Goal: Task Accomplishment & Management: Manage account settings

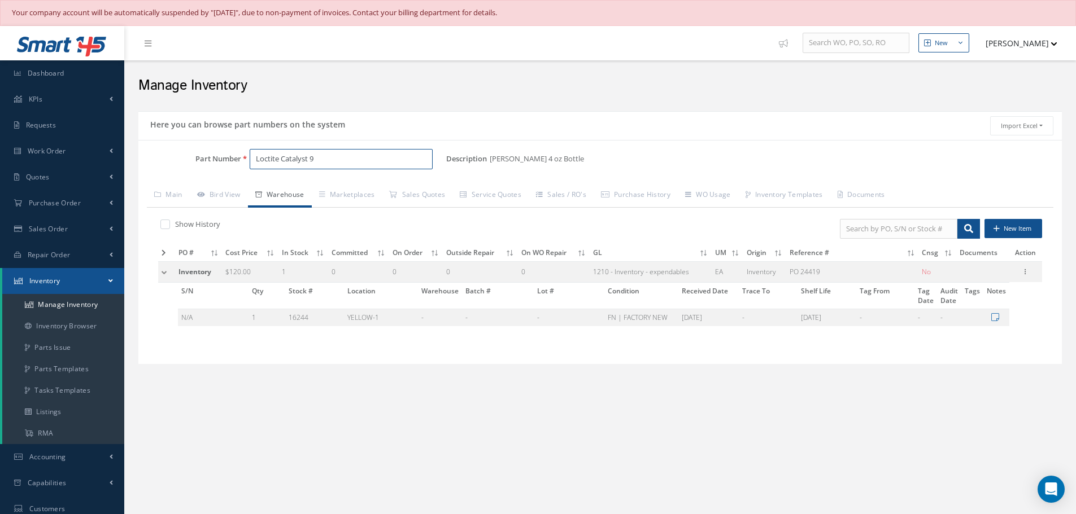
click at [336, 163] on input "Loctite Catalyst 9" at bounding box center [341, 159] width 183 height 20
type input "L"
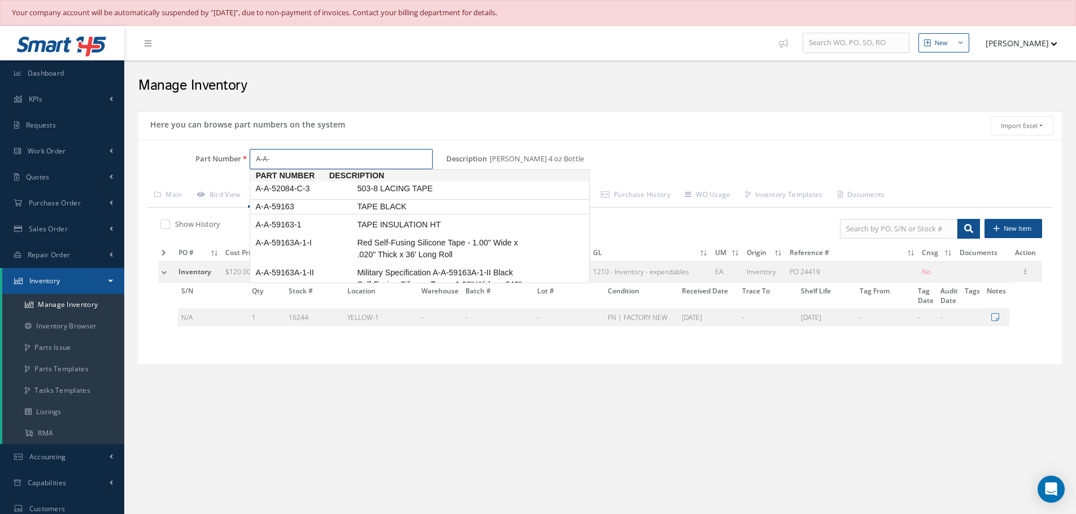
click at [289, 208] on span "A-A-59163" at bounding box center [304, 207] width 102 height 12
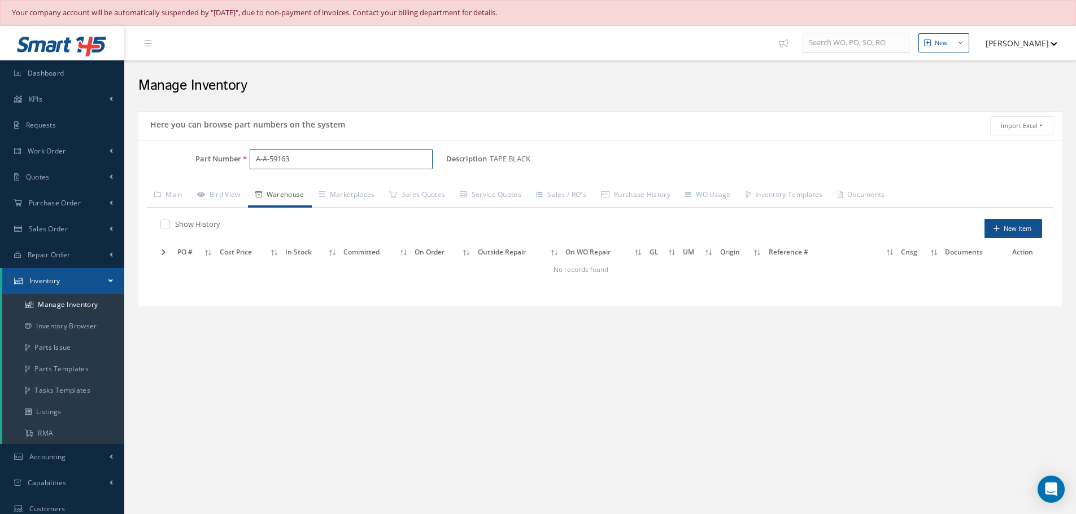
type input "A-A-59163"
click at [169, 224] on label at bounding box center [170, 224] width 3 height 10
click at [162, 224] on input "checkbox" at bounding box center [163, 224] width 7 height 7
checkbox input "true"
click at [306, 165] on input "A-A-59163" at bounding box center [341, 159] width 183 height 20
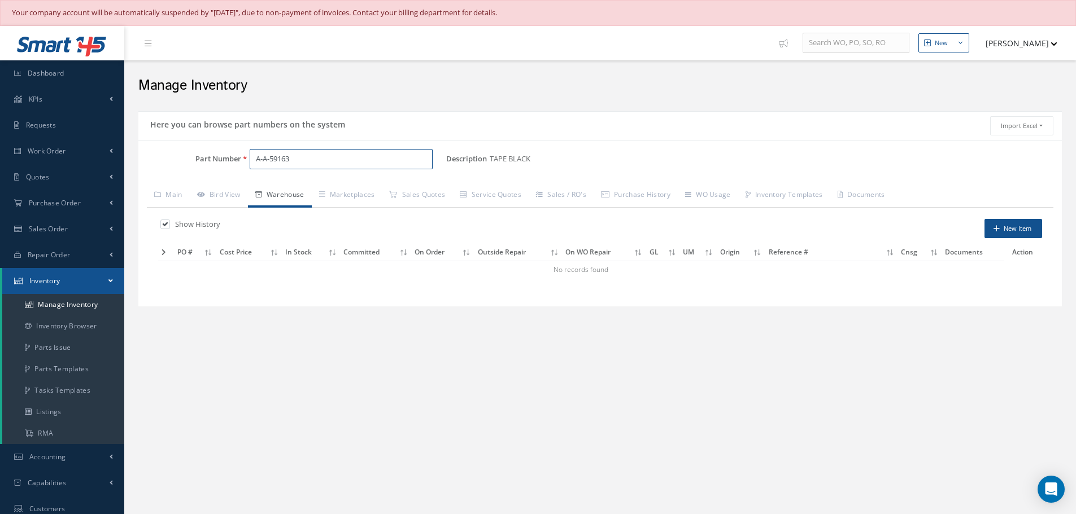
click at [306, 165] on input "A-A-59163" at bounding box center [341, 159] width 183 height 20
click at [287, 149] on div "Part Number A-1-2I Description TAPE BLACK Alternates Based on the selected Gene…" at bounding box center [599, 223] width 923 height 167
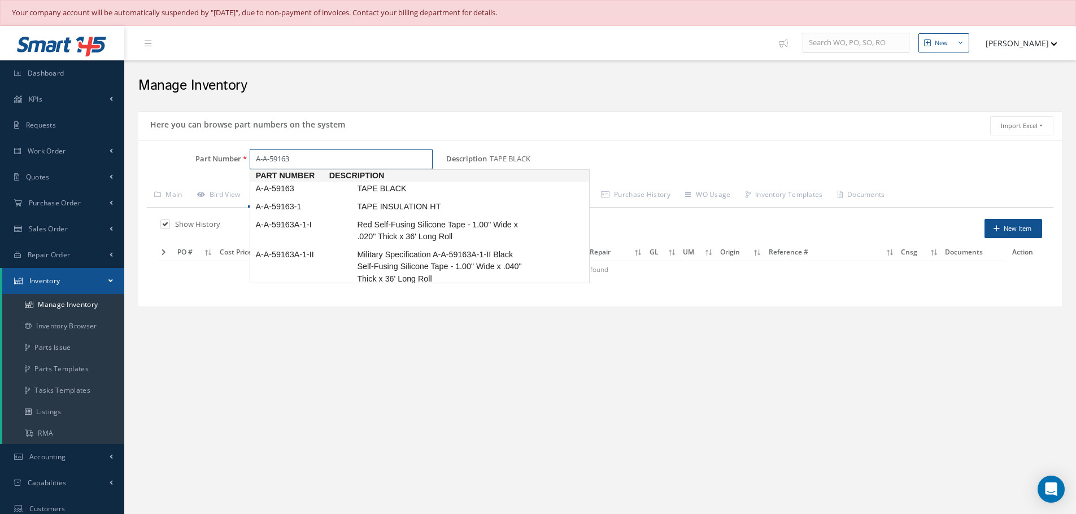
scroll to position [2, 0]
click at [290, 247] on span "A-A-59163A-1-II" at bounding box center [304, 253] width 102 height 12
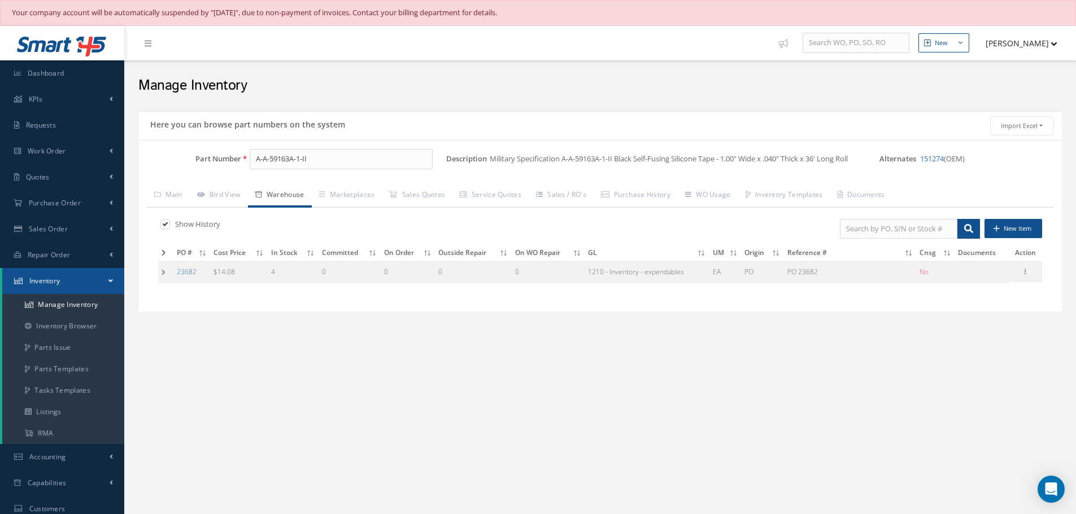
click at [162, 274] on td at bounding box center [165, 272] width 15 height 21
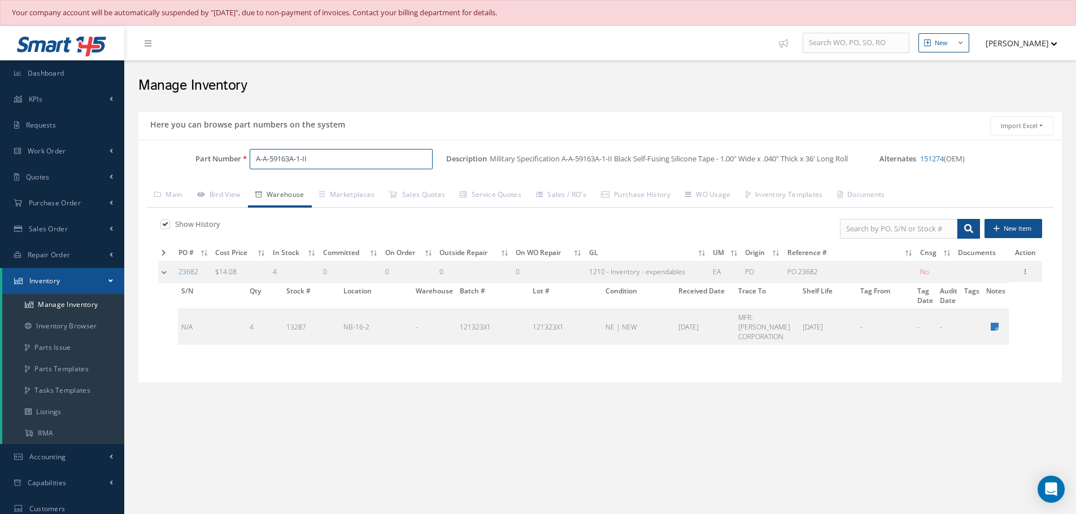
click at [351, 158] on input "A-A-59163A-1-II" at bounding box center [341, 159] width 183 height 20
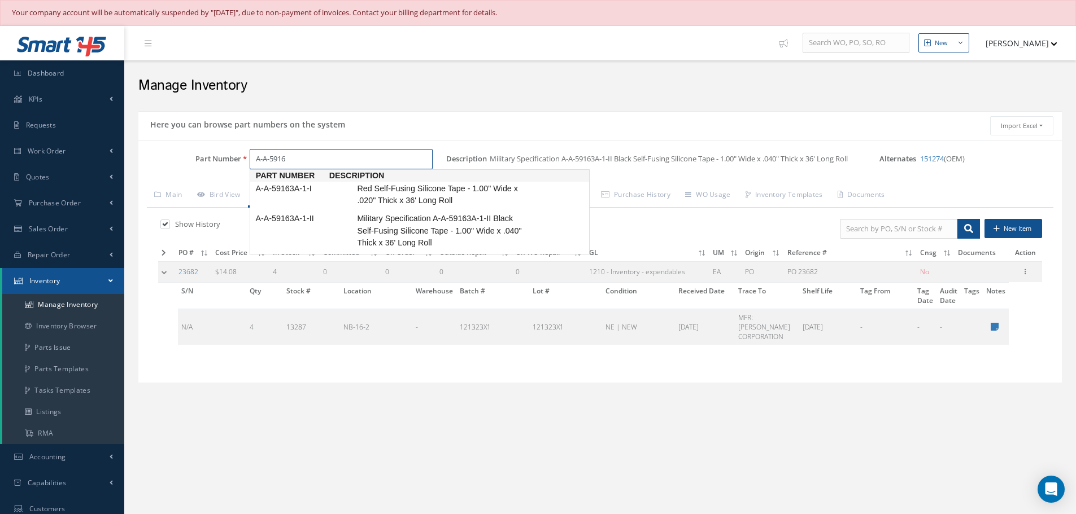
scroll to position [0, 0]
type input "A"
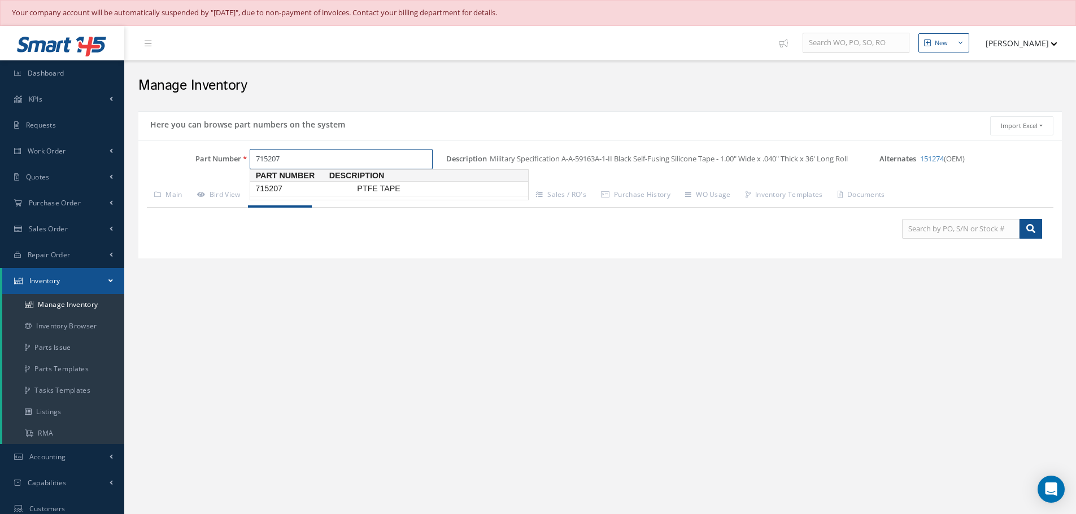
click at [283, 192] on span "715207" at bounding box center [304, 189] width 102 height 12
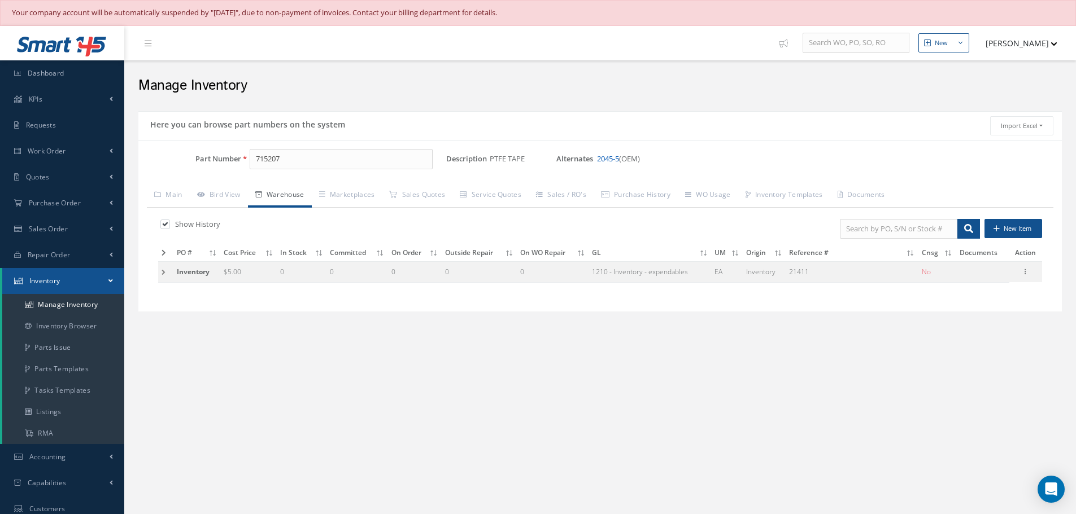
click at [610, 160] on link "2045-5" at bounding box center [608, 159] width 22 height 10
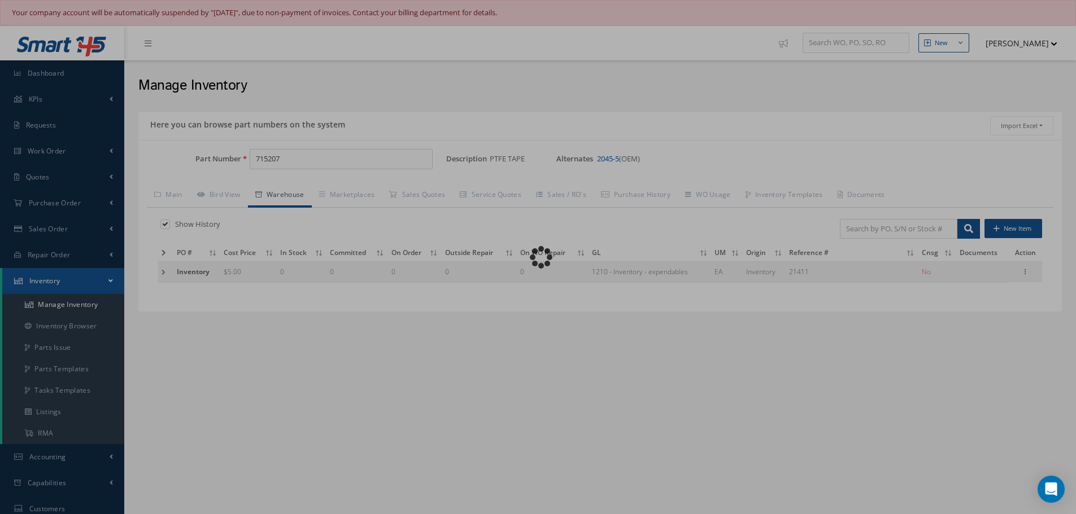
type input "2045-5"
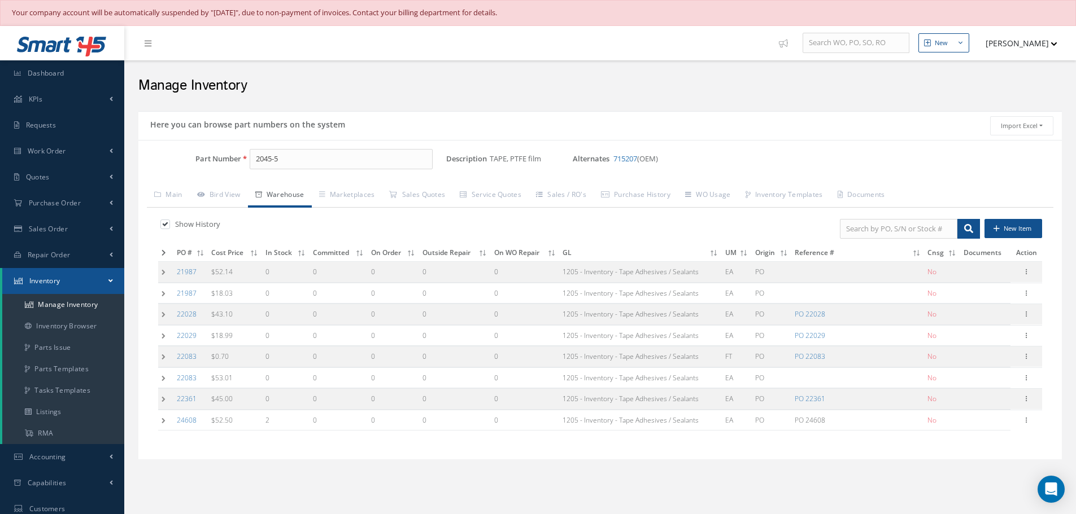
click at [165, 423] on td at bounding box center [165, 420] width 15 height 21
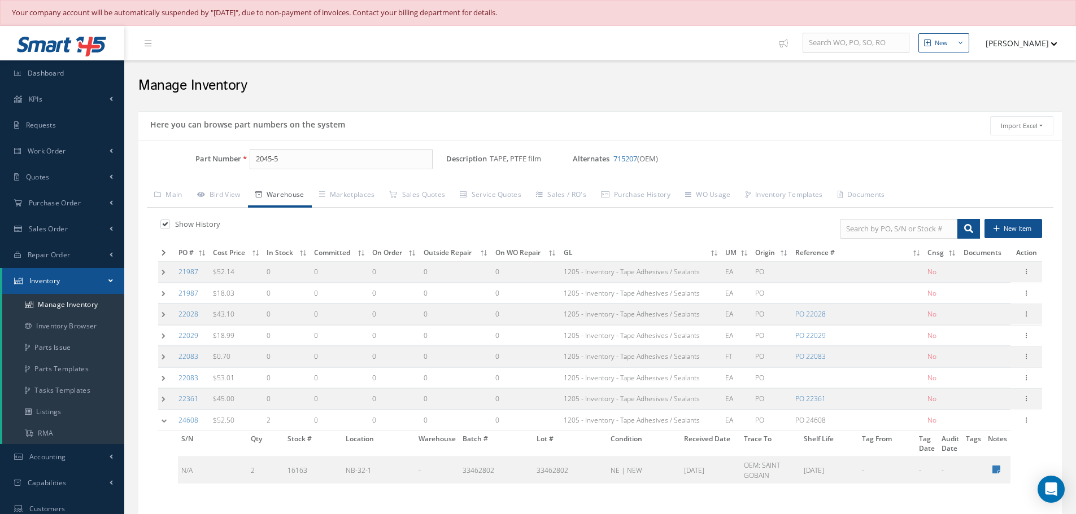
scroll to position [56, 0]
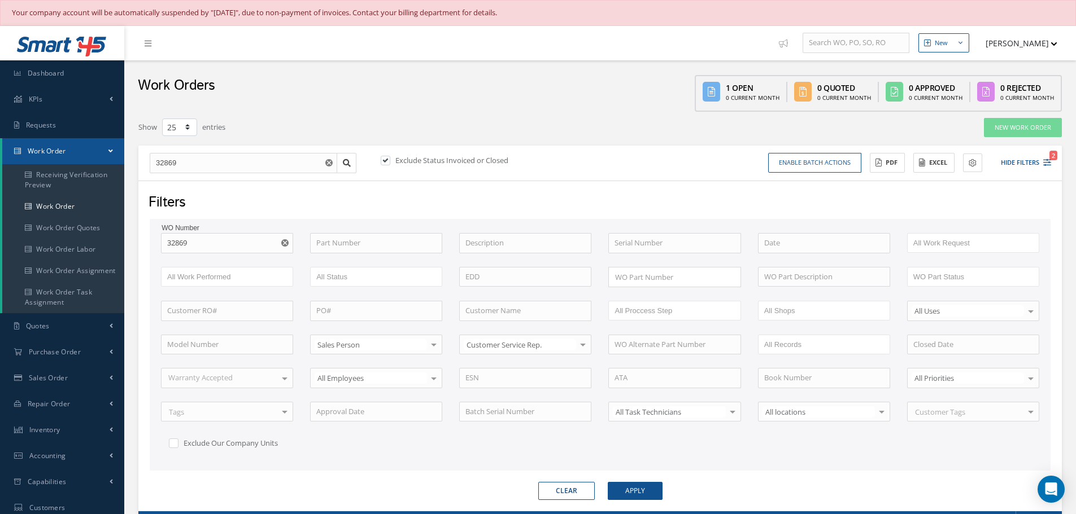
select select "25"
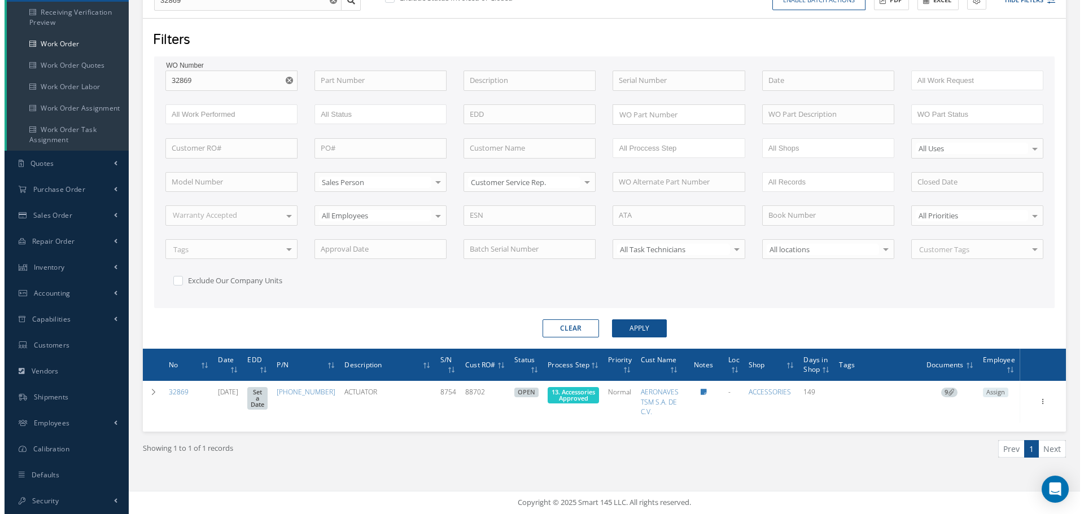
scroll to position [163, 0]
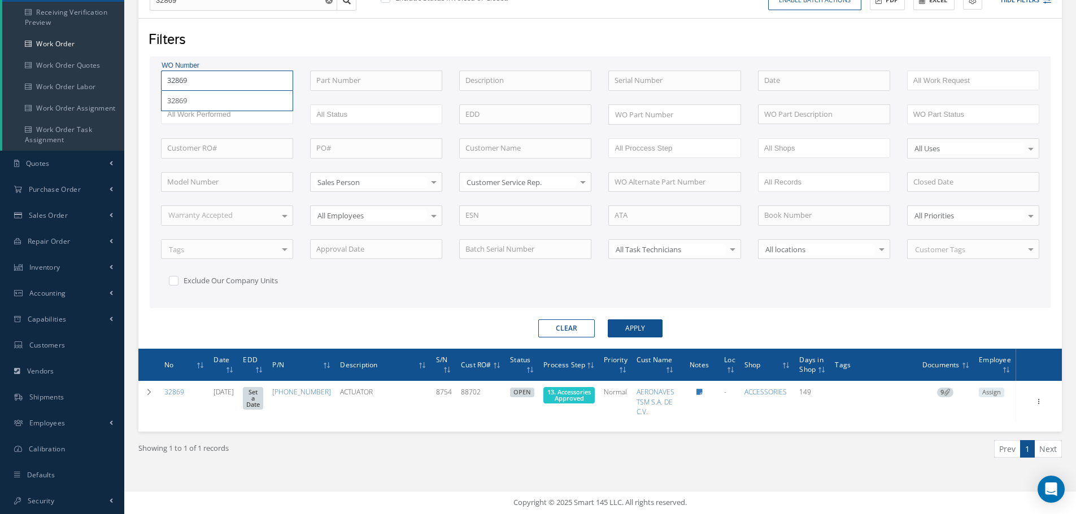
click at [215, 81] on input "32869" at bounding box center [227, 81] width 132 height 20
type input "3286"
type input "328"
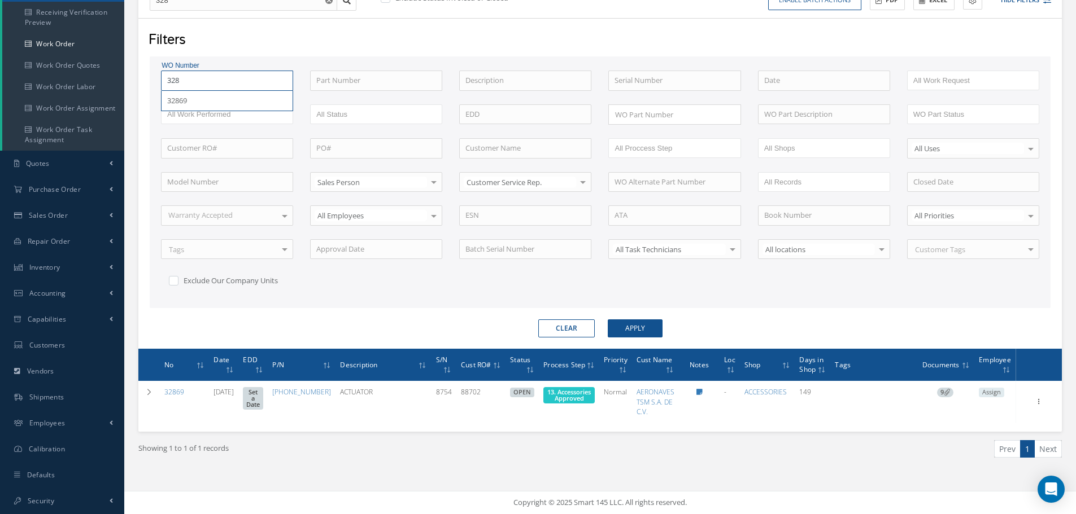
type input "32"
type input "3"
type input "34"
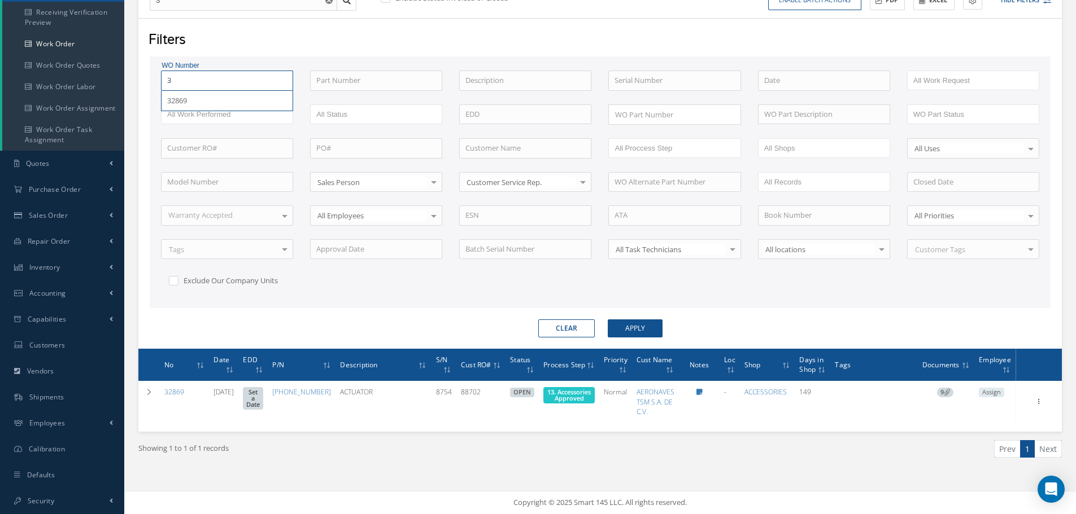
type input "34"
type input "340"
type input "3401"
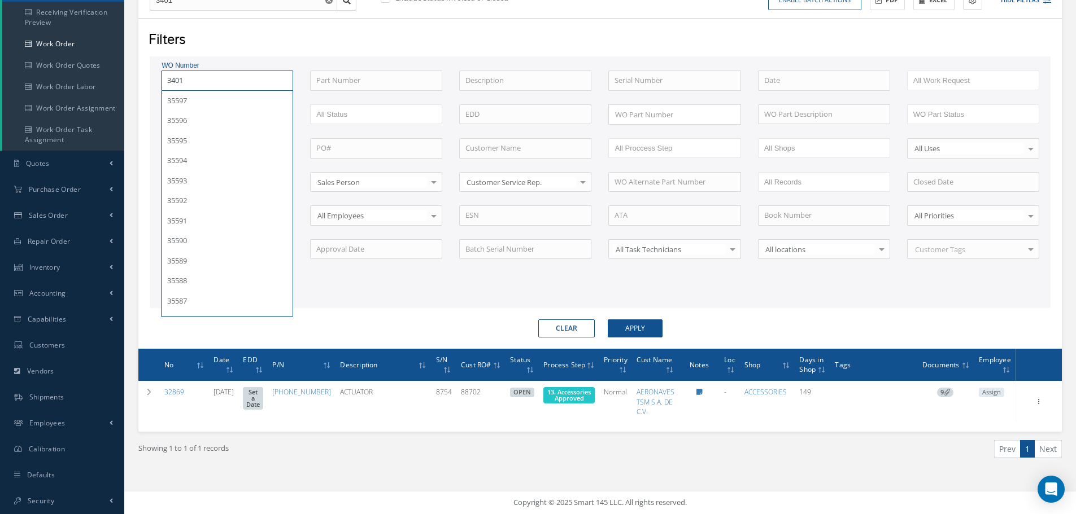
type input "34013"
click at [608, 320] on button "Apply" at bounding box center [635, 329] width 55 height 18
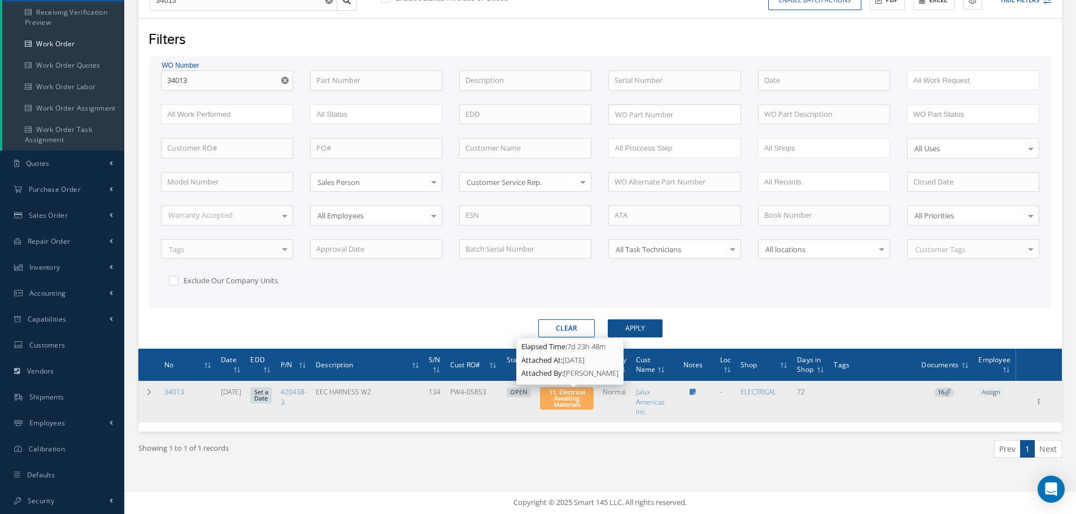
click at [579, 395] on span "11. Electrical Awaiting Materials" at bounding box center [567, 398] width 36 height 21
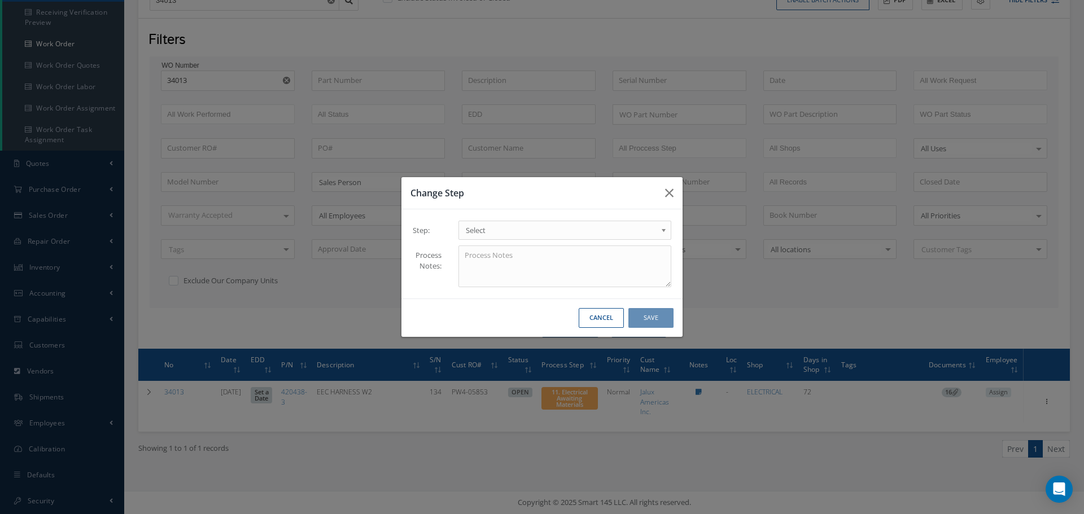
click at [664, 230] on b at bounding box center [666, 233] width 10 height 18
click at [654, 314] on button "Save" at bounding box center [651, 318] width 45 height 20
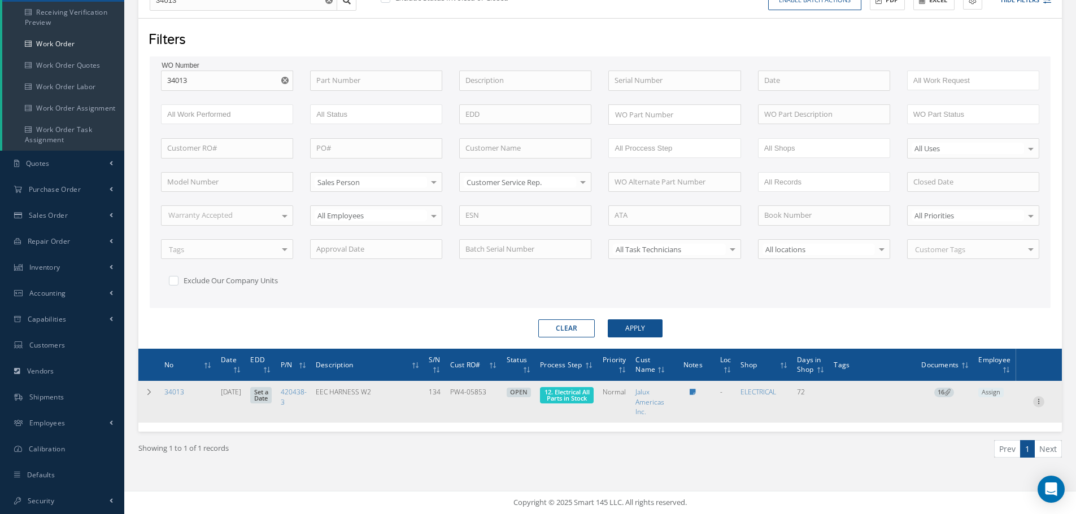
click at [1038, 400] on icon at bounding box center [1038, 400] width 11 height 9
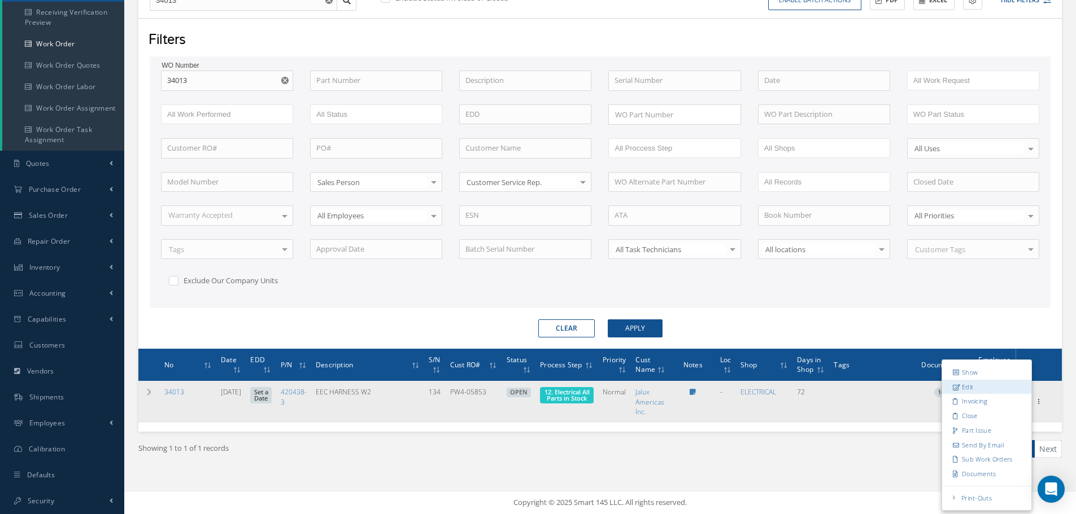
click at [987, 389] on link "Edit" at bounding box center [986, 387] width 89 height 15
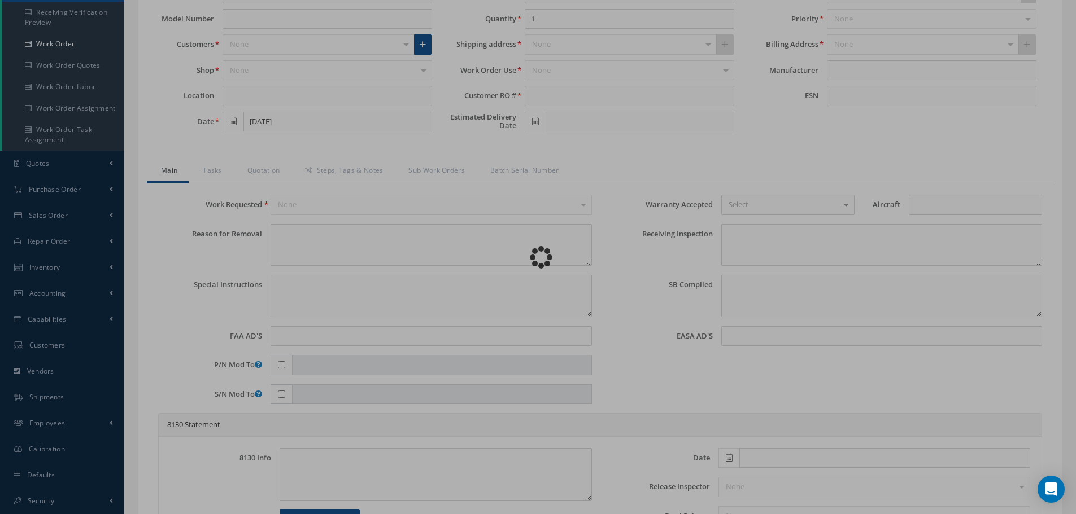
type input "420438-3"
type input "06/02/2025"
type input "EEC HARNESS W2"
type input "PW4-05853"
type input "134"
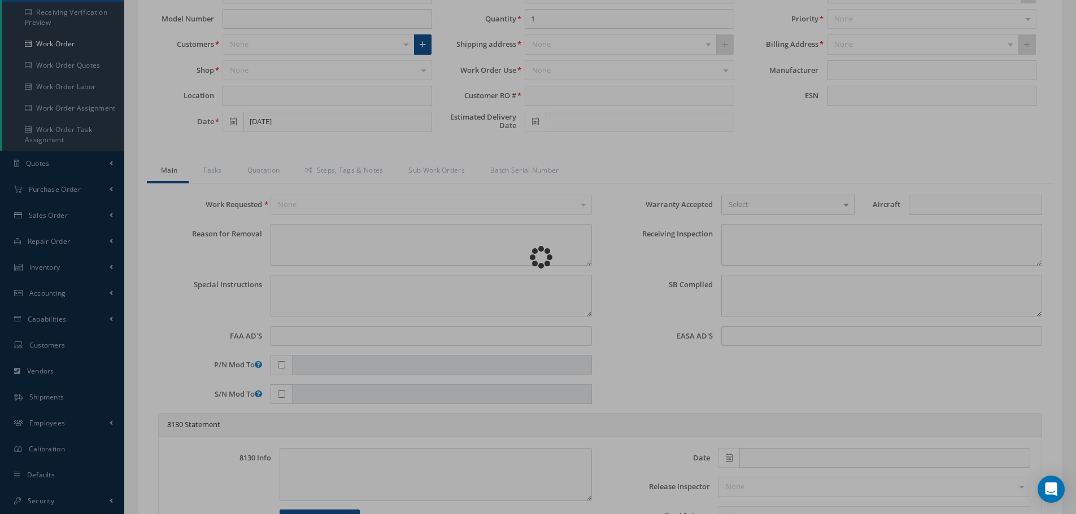
type input "P727472"
type textarea "NONE"
type textarea "PLEASE SEE R.O. FOR DETAILS"
type textarea "NO VISUAL DAMAGE"
type textarea "None performed"
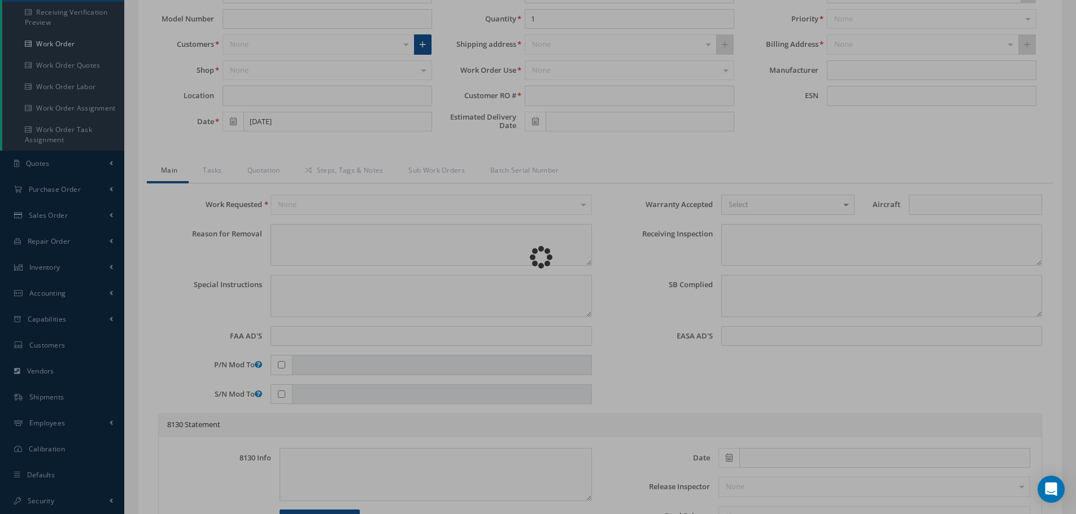
type textarea "Article was xxxxx in reference with the following Technical Standard : UNISON C…"
type textarea "Article has been approved to return to service."
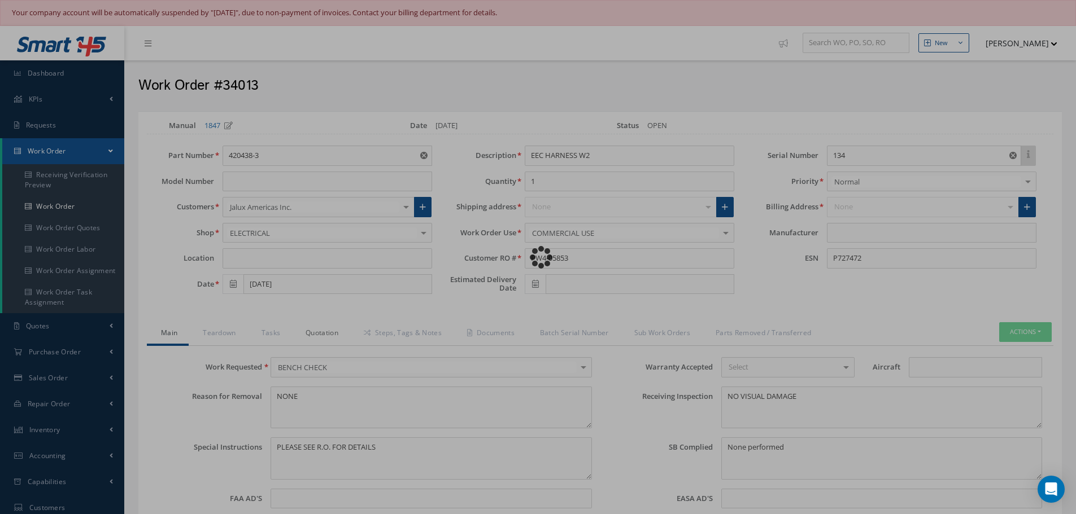
type input "UNISON"
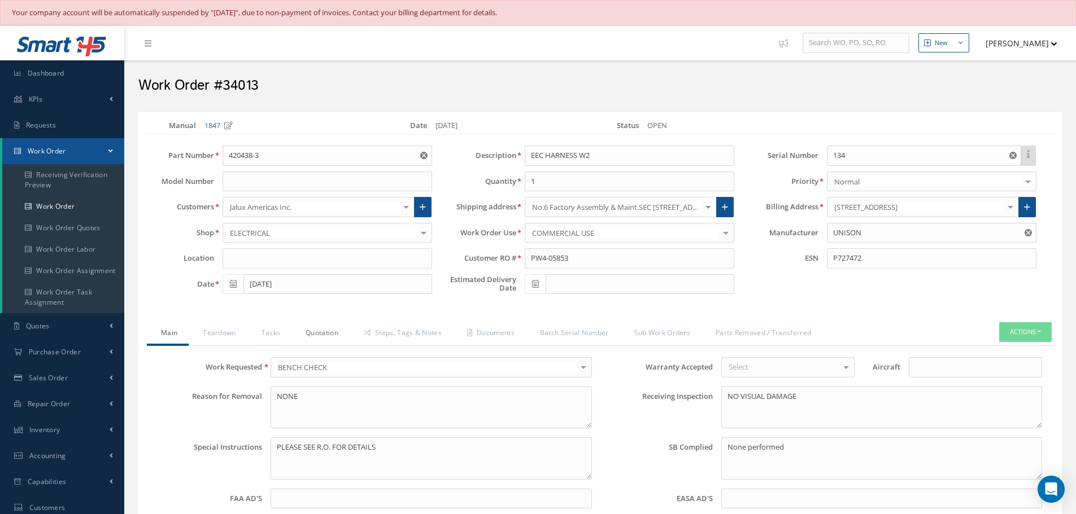
click at [325, 331] on link "Quotation" at bounding box center [320, 334] width 58 height 24
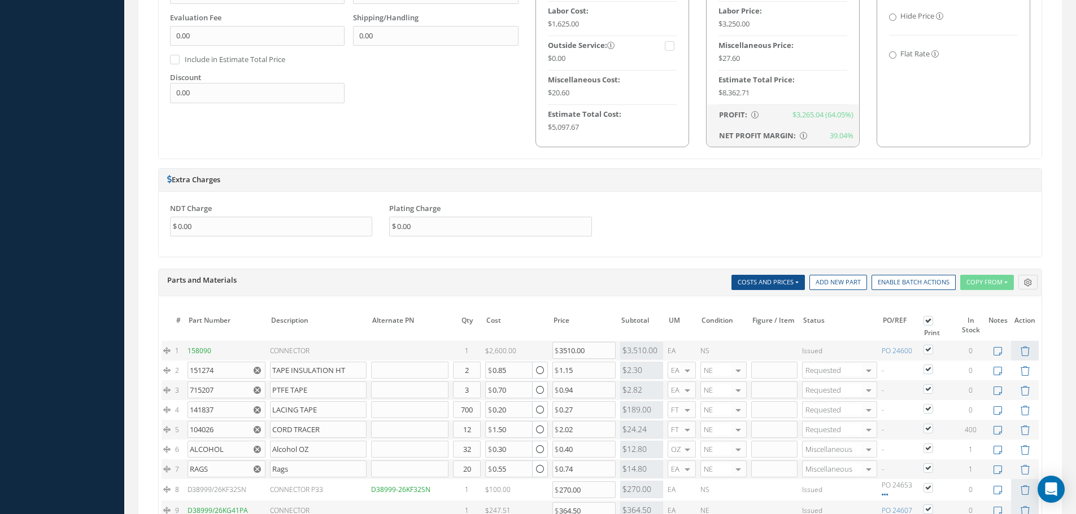
scroll to position [734, 0]
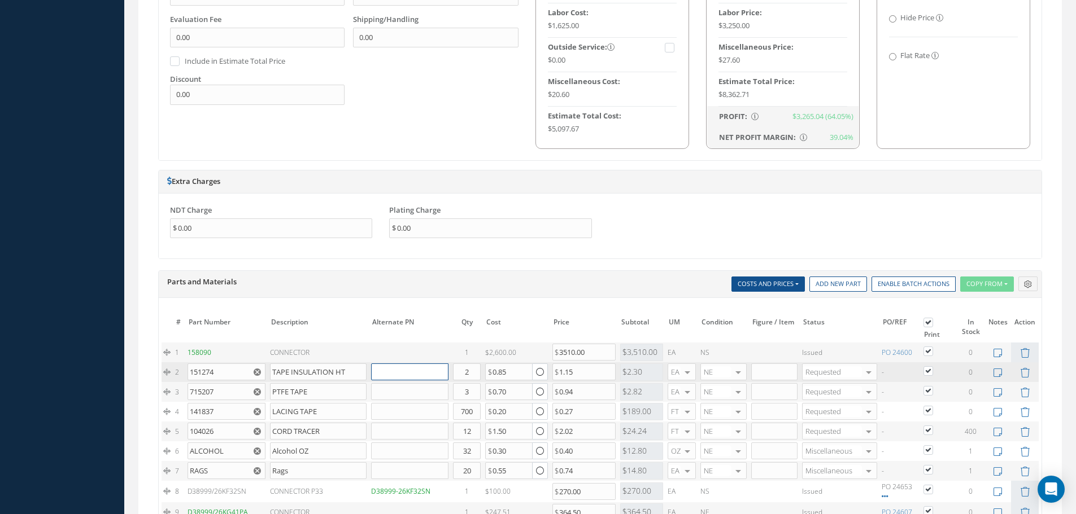
click at [386, 373] on input "text" at bounding box center [409, 372] width 77 height 17
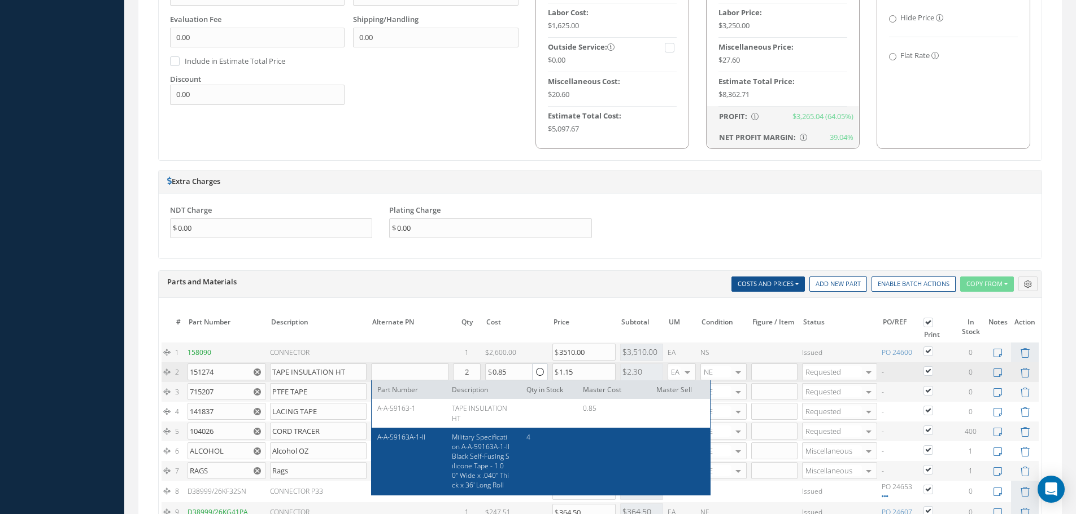
click at [393, 433] on span "A-A-59163A-1-II" at bounding box center [401, 438] width 48 height 10
type input "A-A-59163A-1-II"
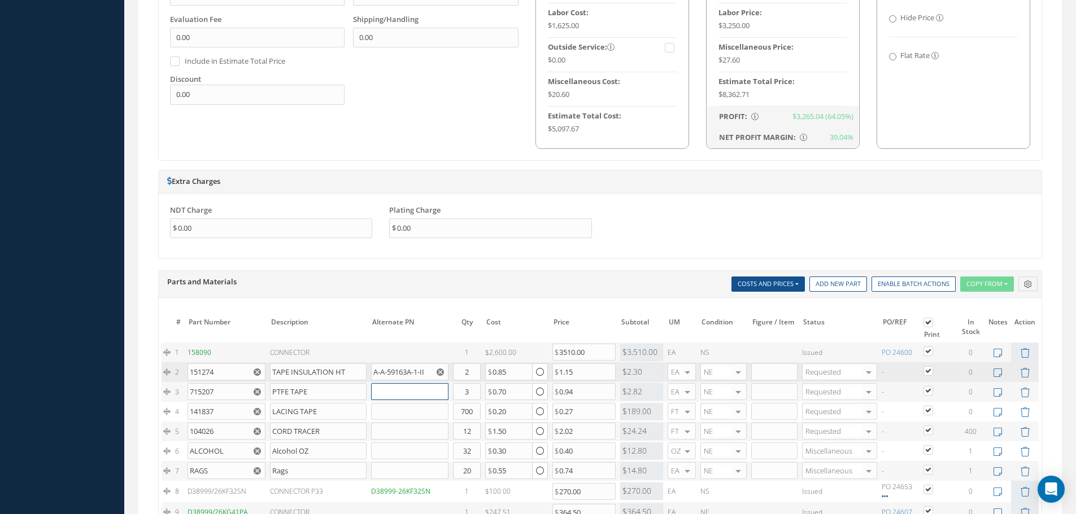
click at [382, 391] on input "text" at bounding box center [409, 391] width 77 height 17
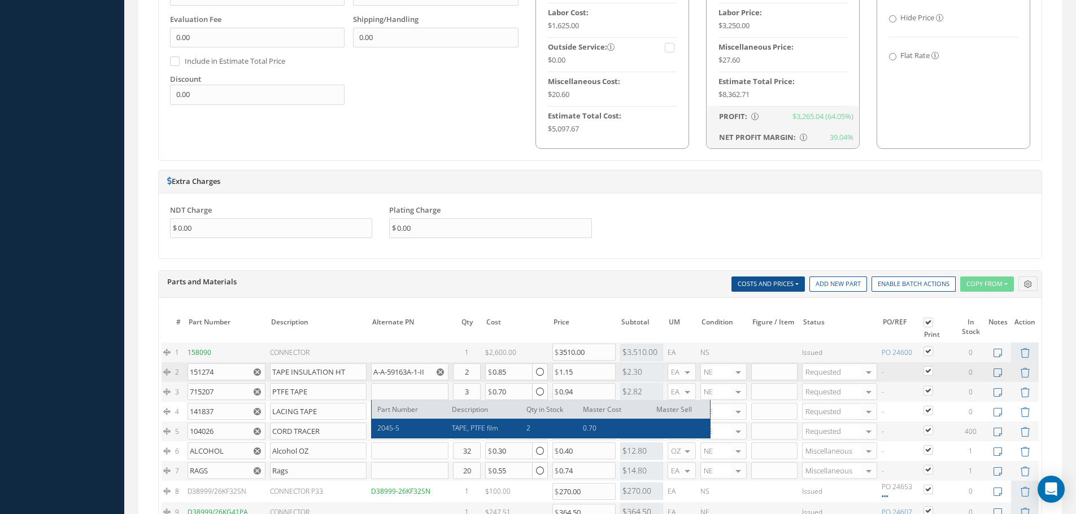
click at [394, 425] on span "2045-5" at bounding box center [388, 429] width 22 height 10
type input "2045-5"
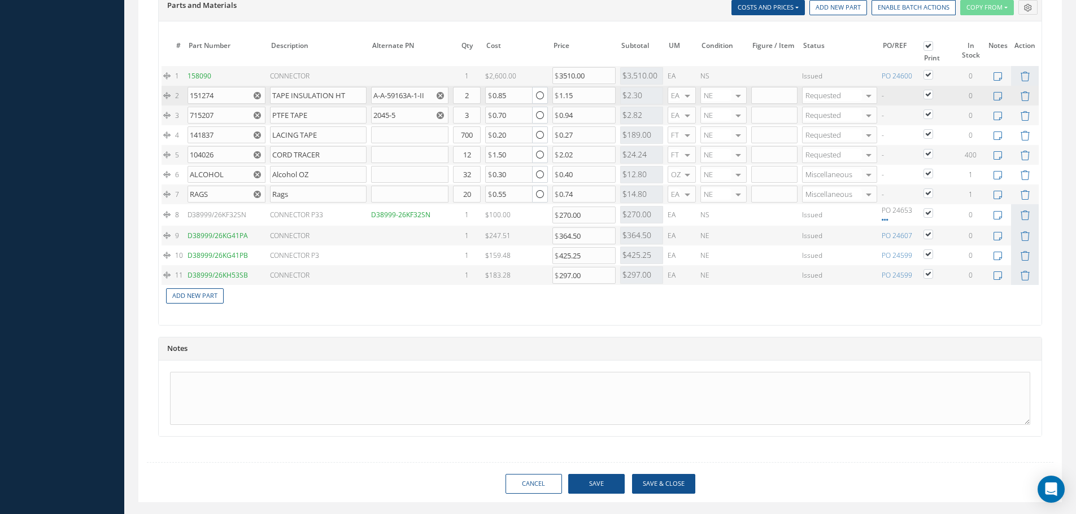
scroll to position [1036, 0]
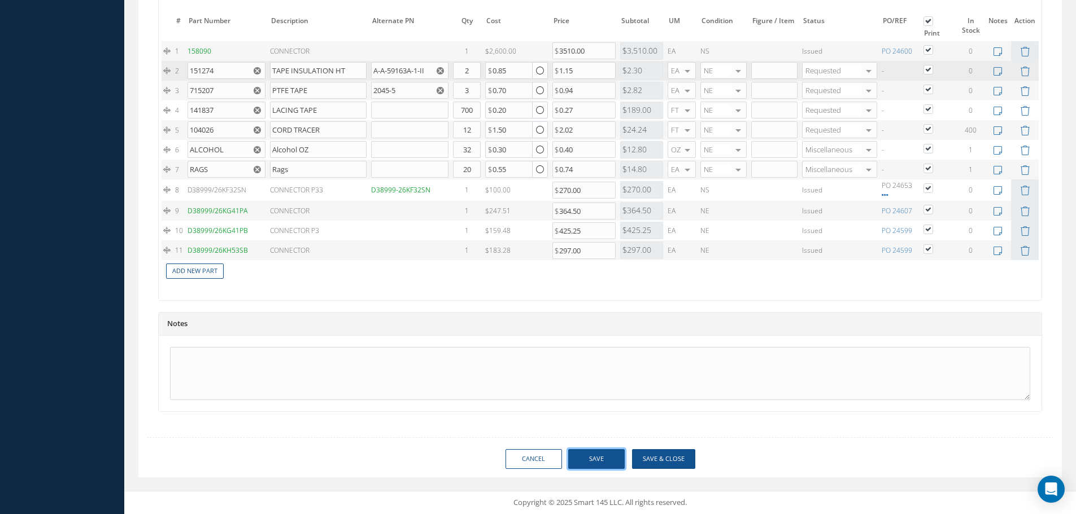
click at [591, 459] on button "Save" at bounding box center [596, 460] width 56 height 20
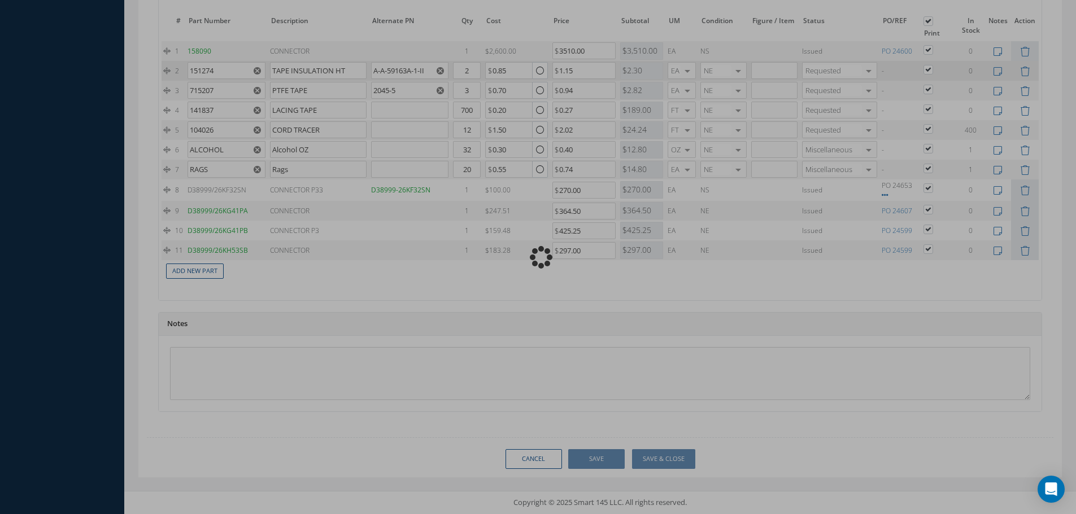
type input "UNISON"
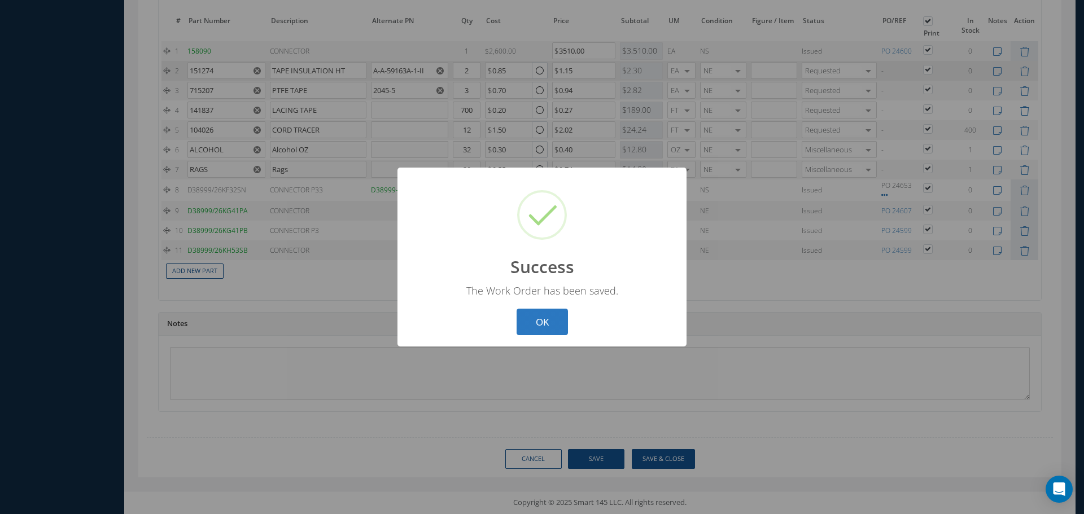
click at [548, 315] on button "OK" at bounding box center [542, 322] width 51 height 27
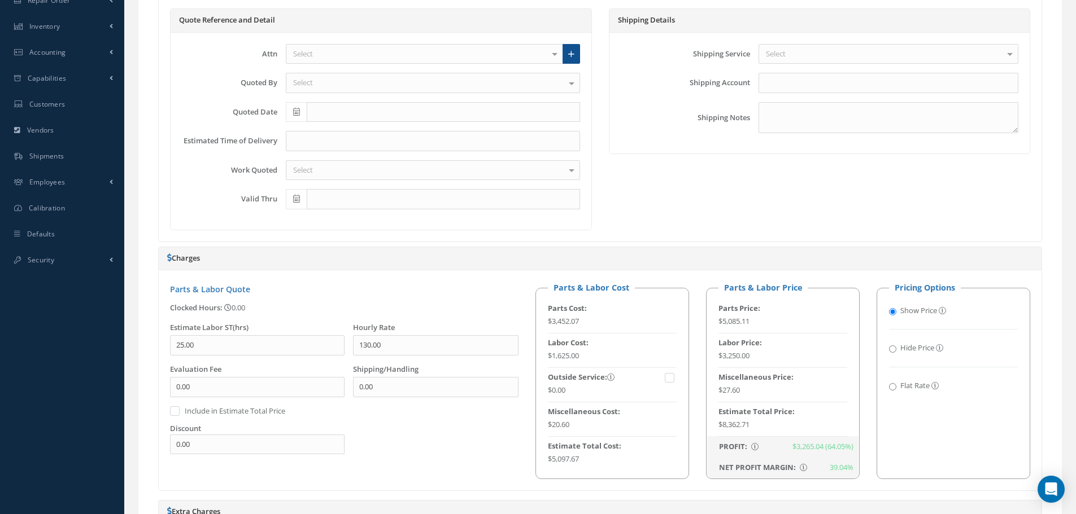
scroll to position [189, 0]
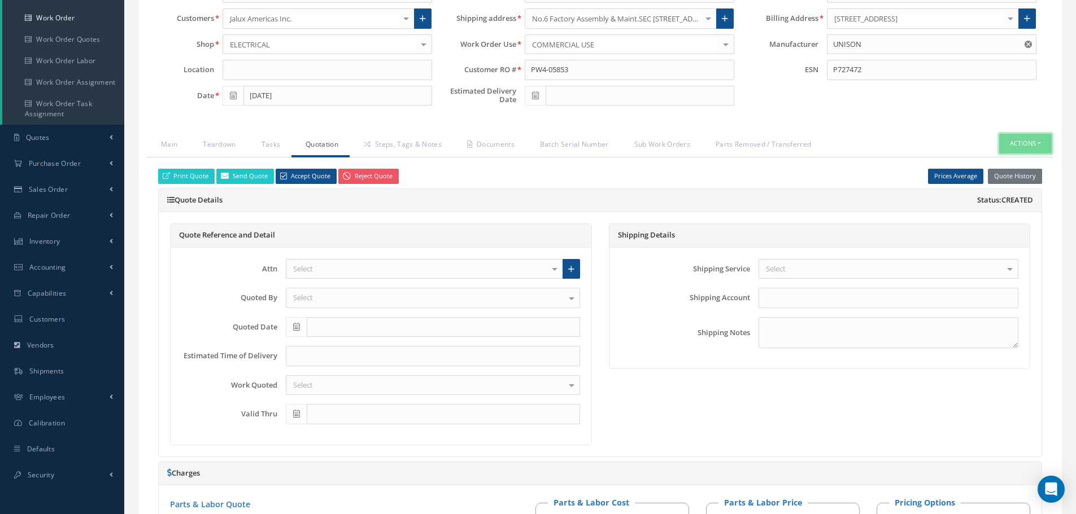
click at [1039, 143] on button "Actions" at bounding box center [1025, 144] width 53 height 20
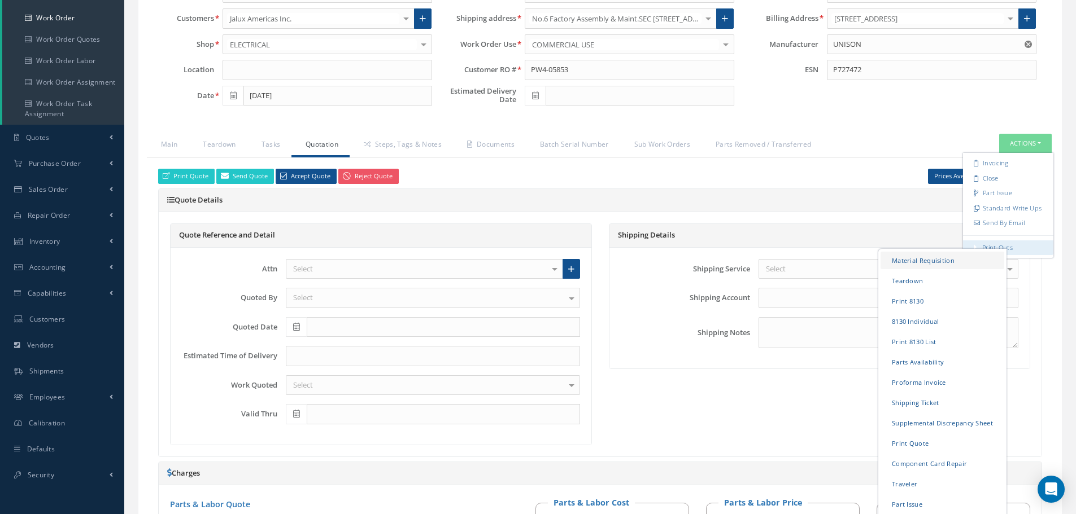
click at [918, 257] on link "Material Requisition" at bounding box center [942, 261] width 124 height 18
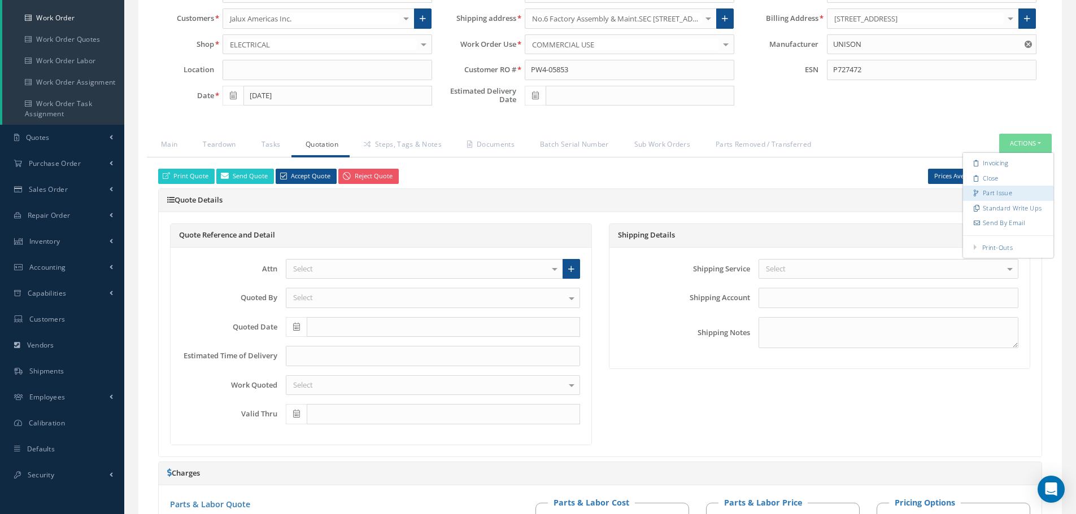
click at [992, 194] on link "Part Issue" at bounding box center [1008, 193] width 90 height 15
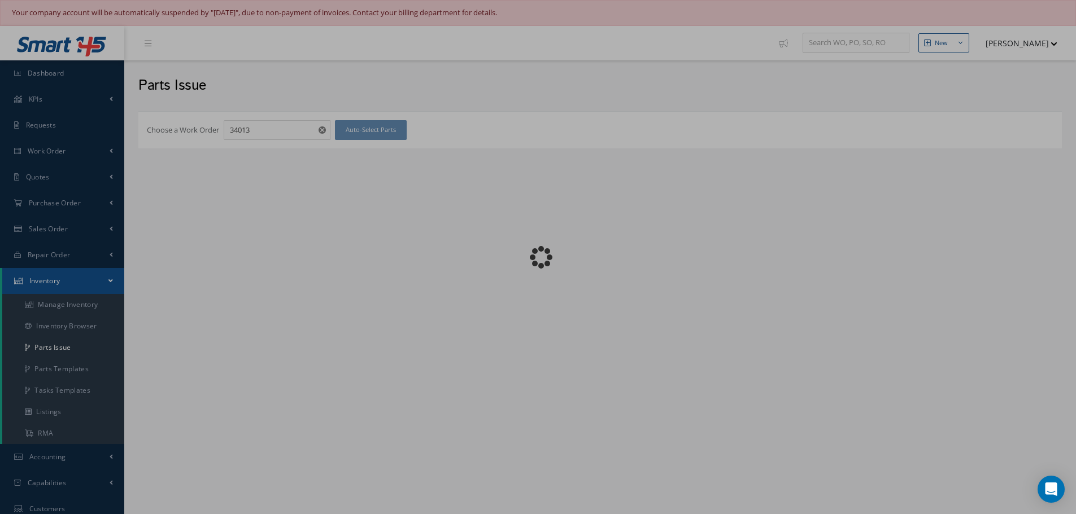
checkbox input "false"
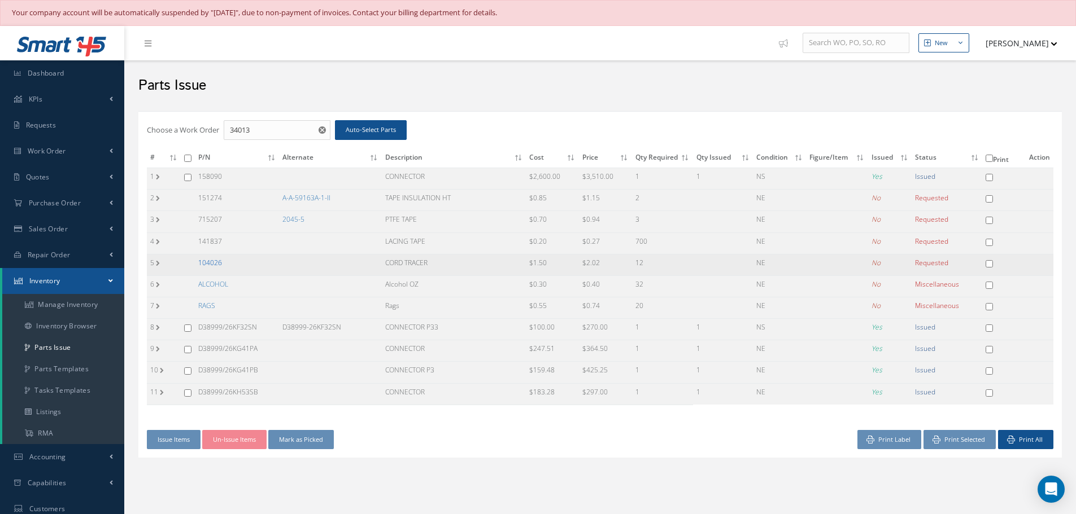
click at [201, 263] on link "104026" at bounding box center [210, 263] width 24 height 10
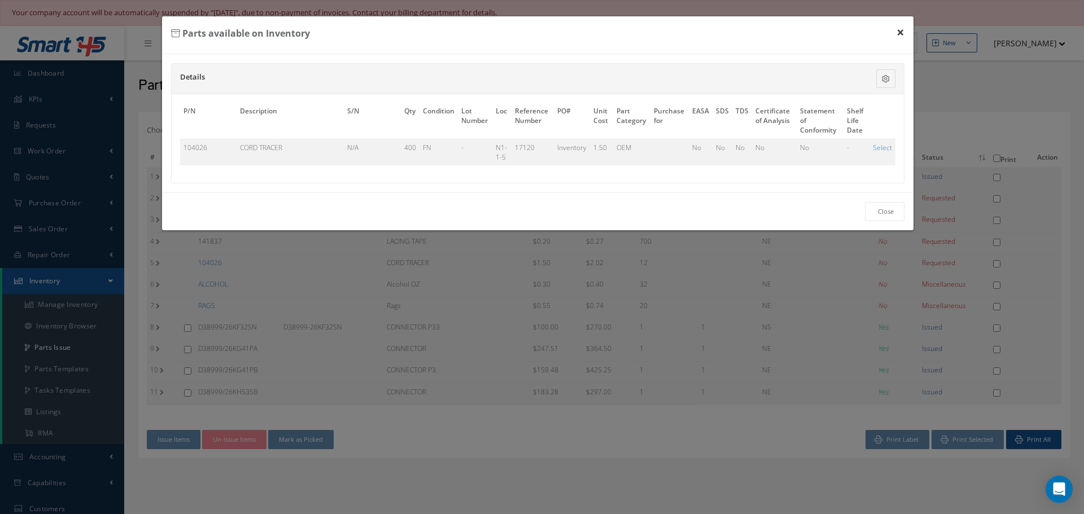
click at [897, 31] on button "×" at bounding box center [901, 32] width 26 height 32
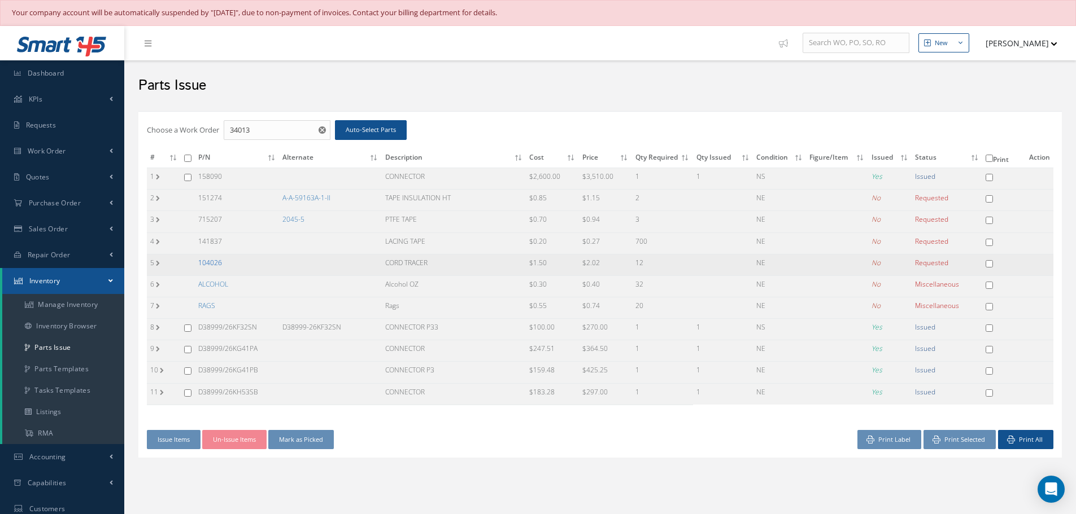
click at [214, 262] on link "104026" at bounding box center [210, 263] width 24 height 10
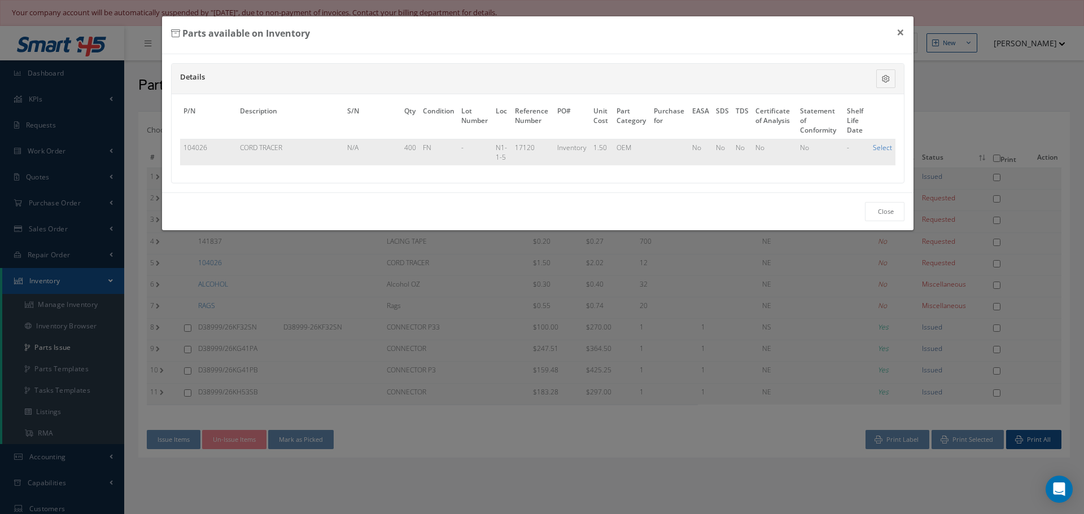
click at [888, 144] on link "Select" at bounding box center [882, 148] width 19 height 10
checkbox input "true"
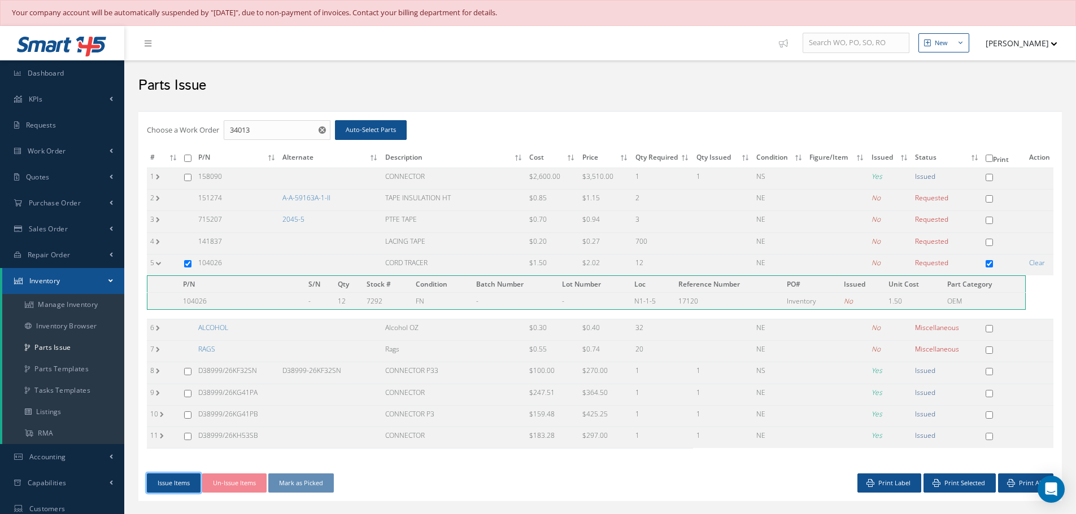
click at [173, 481] on button "Issue Items" at bounding box center [174, 484] width 54 height 20
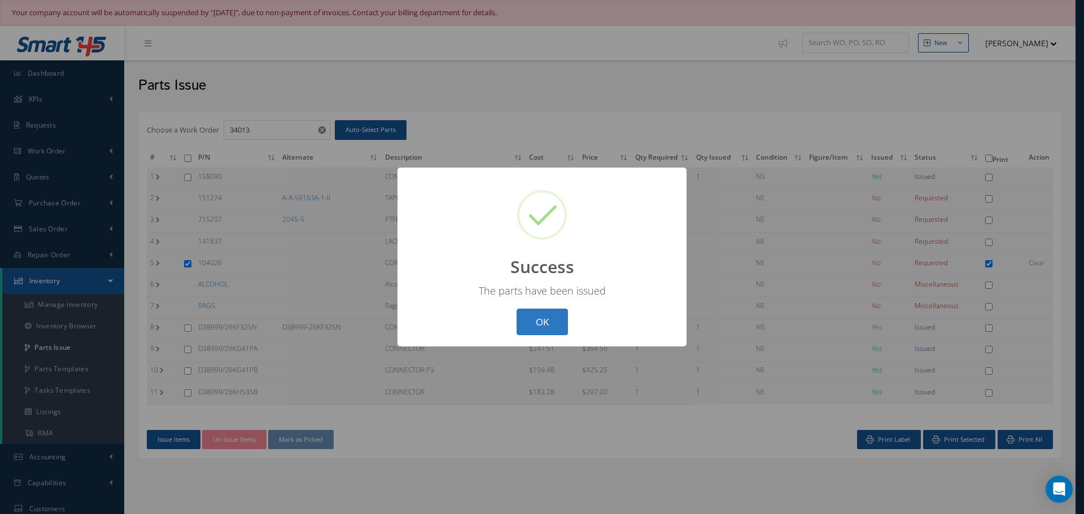
click at [539, 328] on button "OK" at bounding box center [542, 322] width 51 height 27
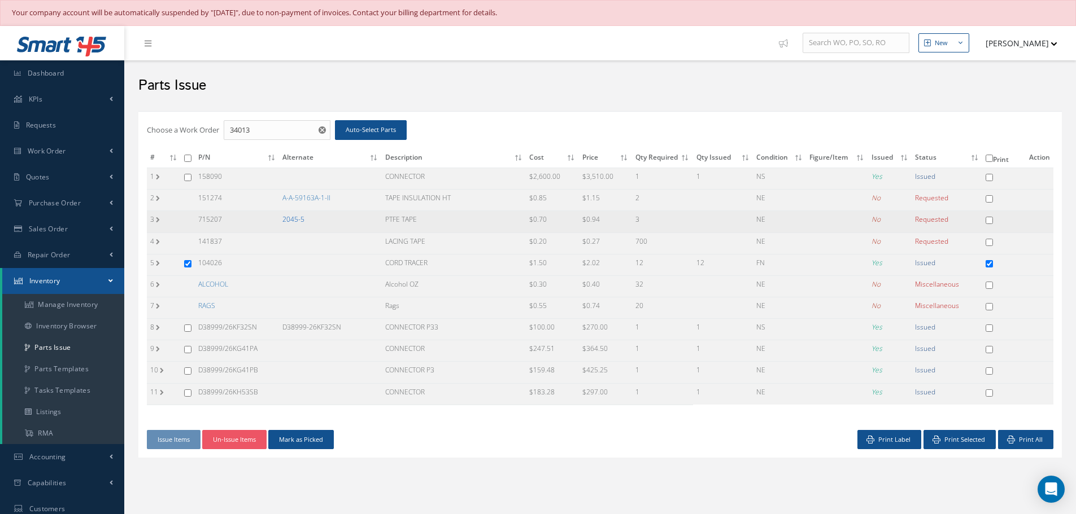
click at [295, 218] on link "2045-5" at bounding box center [293, 220] width 22 height 10
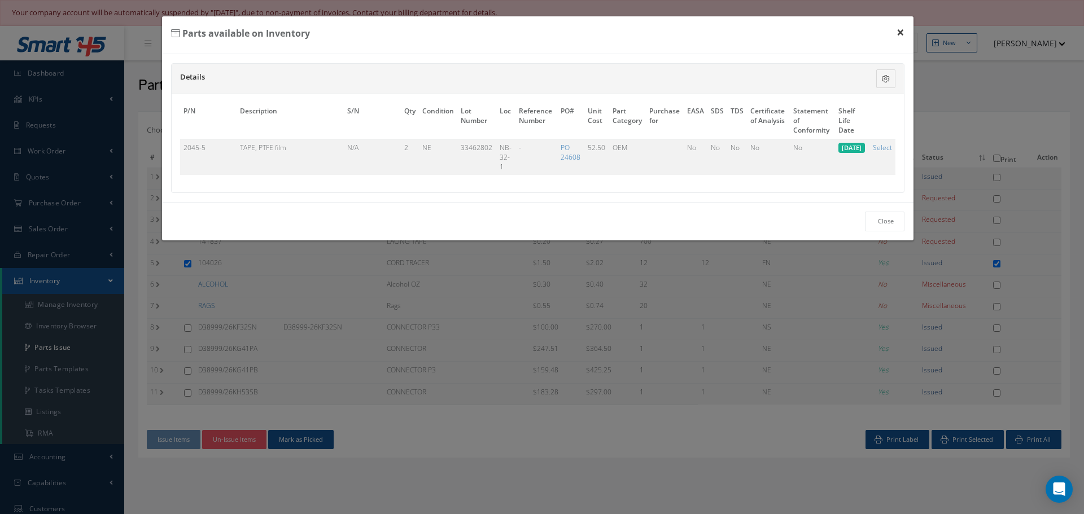
click at [902, 30] on button "×" at bounding box center [901, 32] width 26 height 32
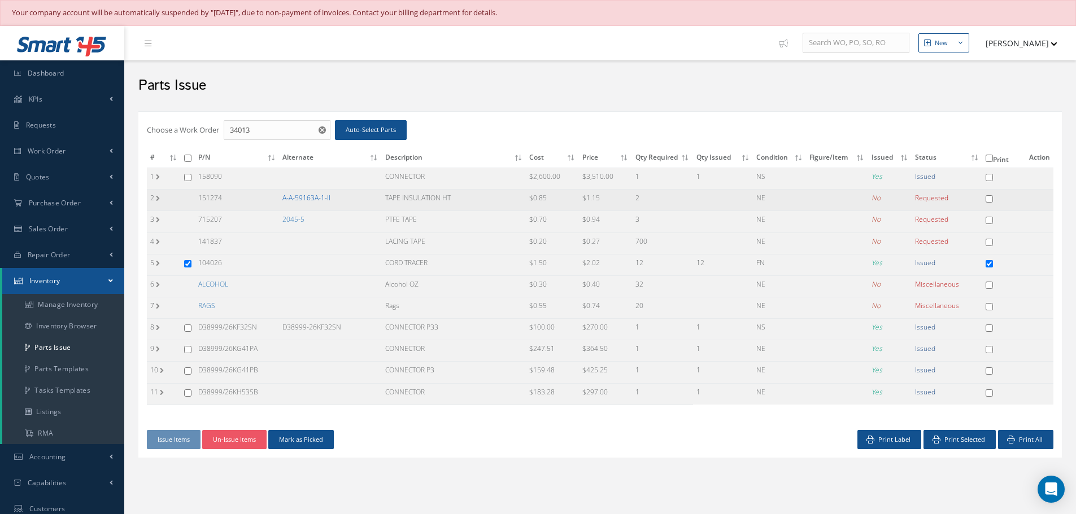
click at [309, 200] on link "A-A-59163A-1-II" at bounding box center [306, 198] width 48 height 10
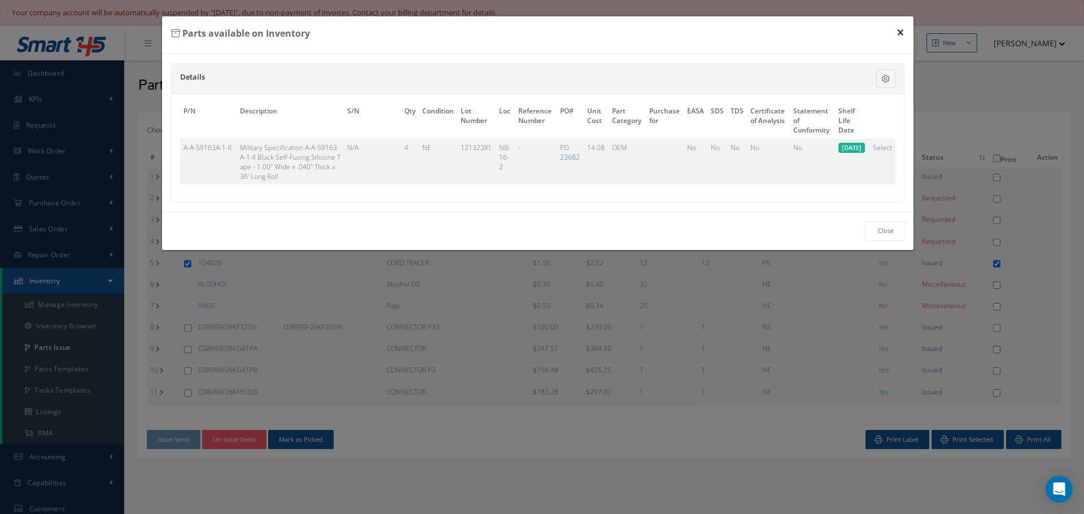
click at [900, 30] on button "×" at bounding box center [901, 32] width 26 height 32
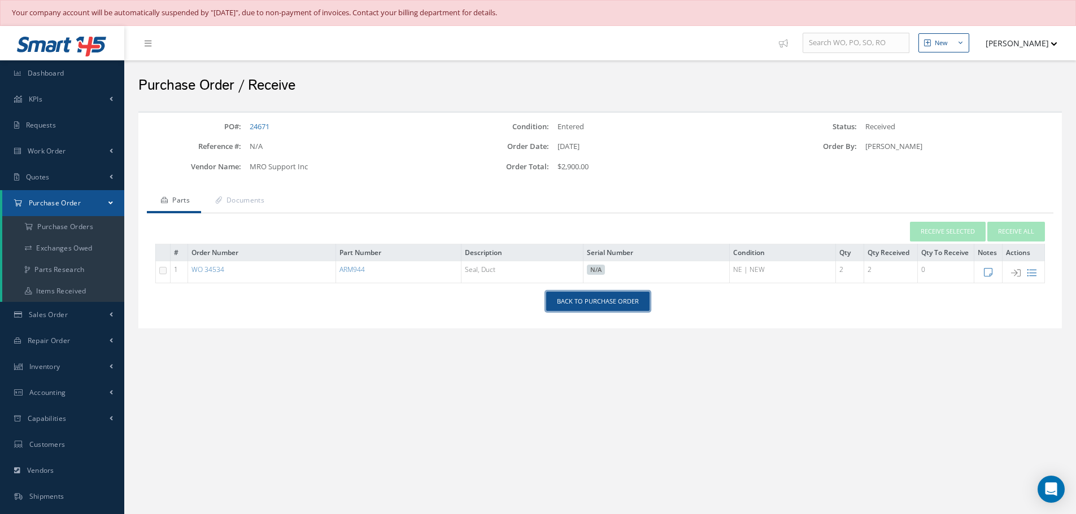
click at [593, 299] on link "Back to Purchase Order" at bounding box center [597, 302] width 103 height 20
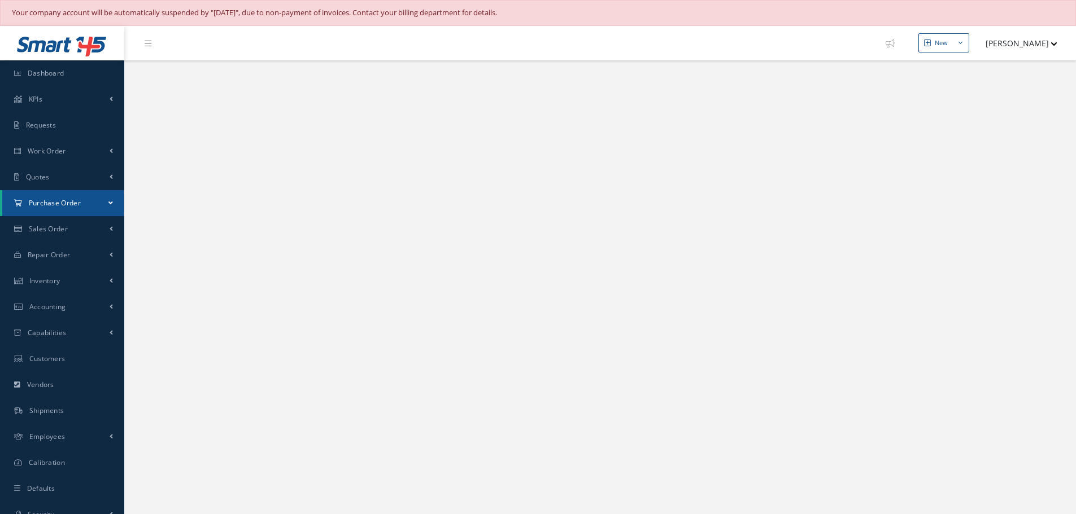
select select "25"
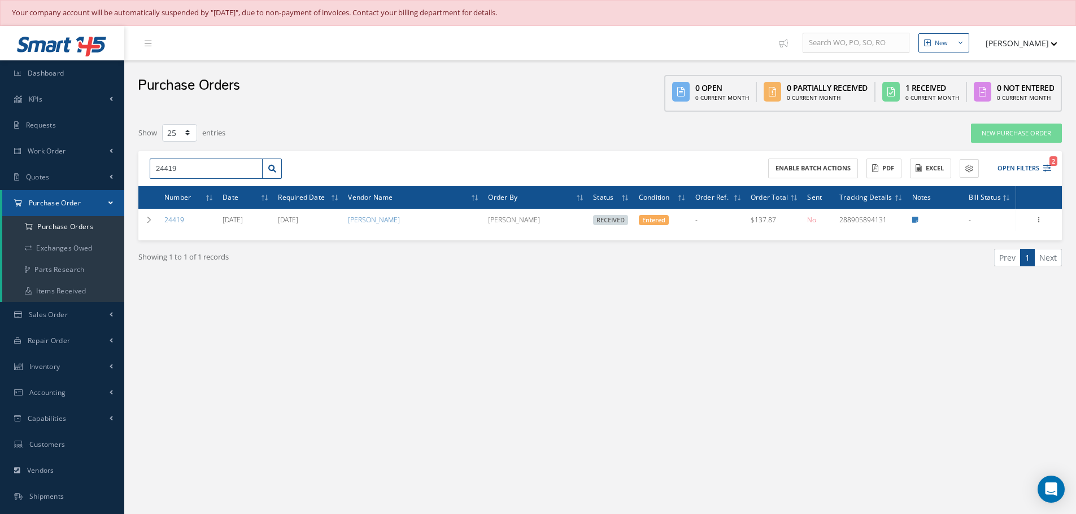
click at [204, 165] on input "24419" at bounding box center [206, 169] width 113 height 20
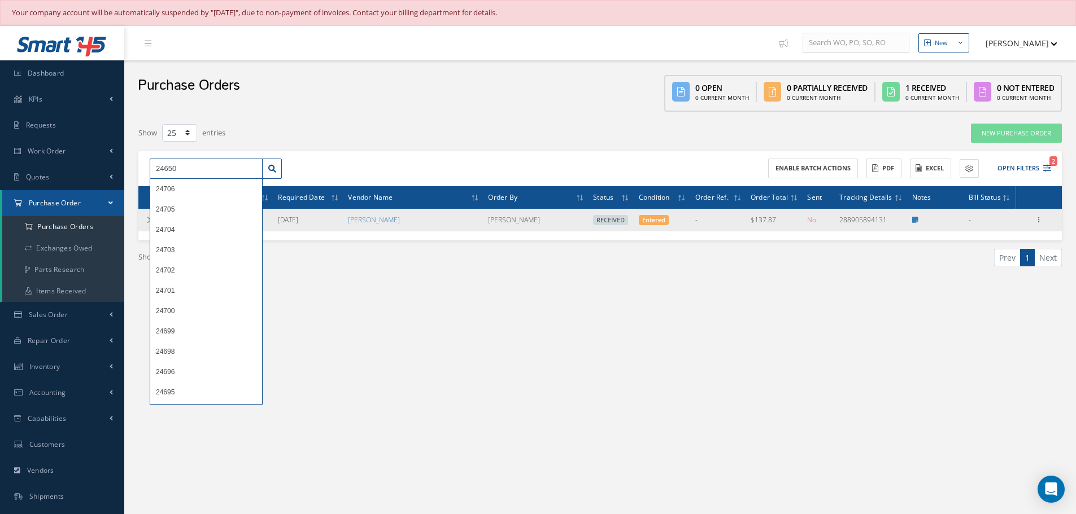
type input "24650"
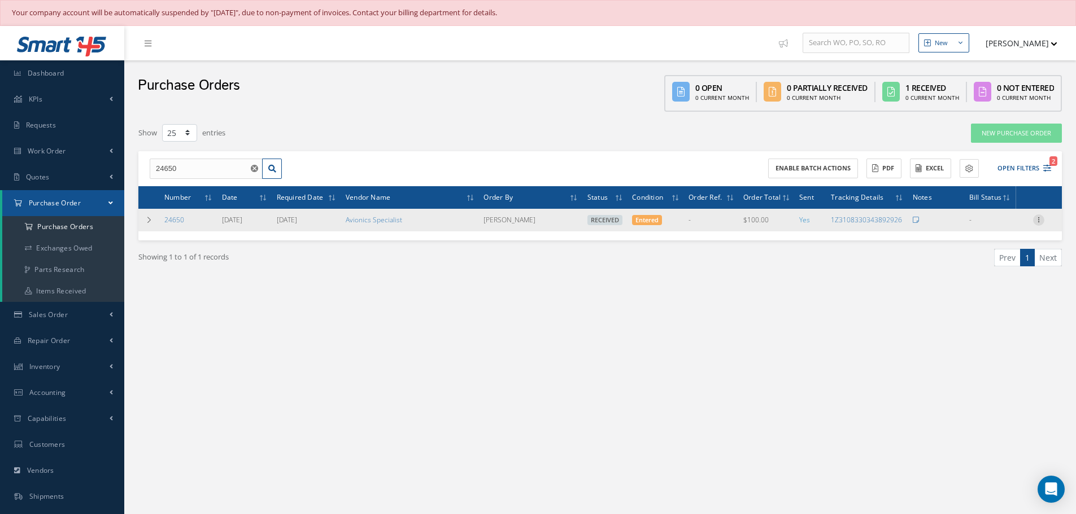
click at [1040, 219] on icon at bounding box center [1038, 219] width 11 height 9
click at [1015, 227] on link "Receiving Details" at bounding box center [986, 227] width 89 height 15
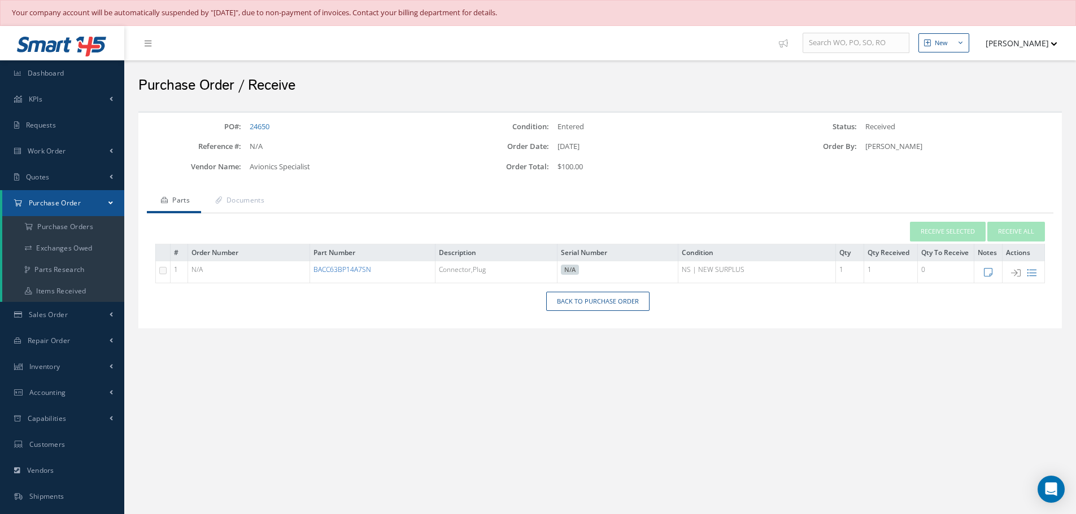
click at [352, 268] on link "BACC63BP14A7SN" at bounding box center [342, 270] width 58 height 10
click at [626, 298] on link "Back to Purchase Order" at bounding box center [597, 302] width 103 height 20
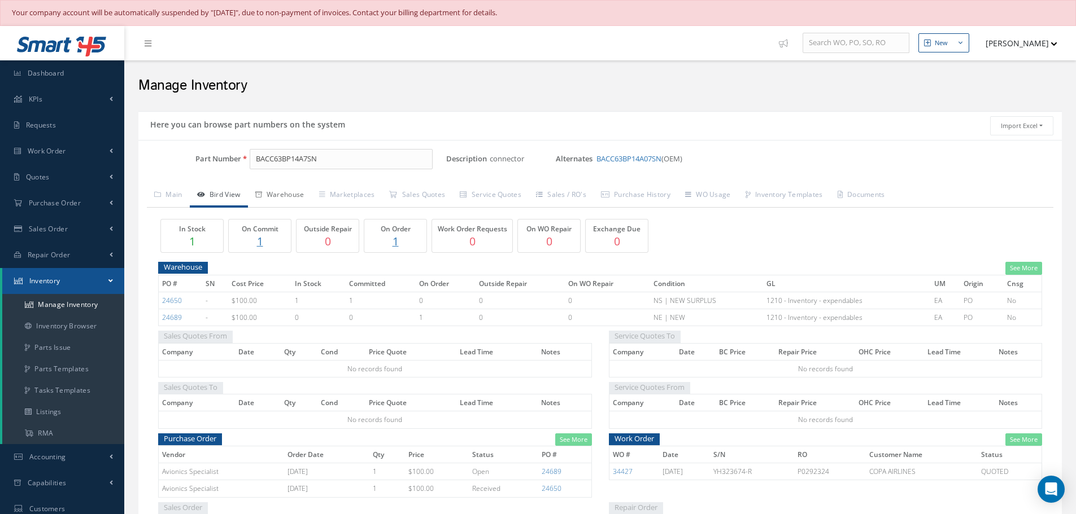
click at [288, 193] on link "Warehouse" at bounding box center [280, 196] width 64 height 24
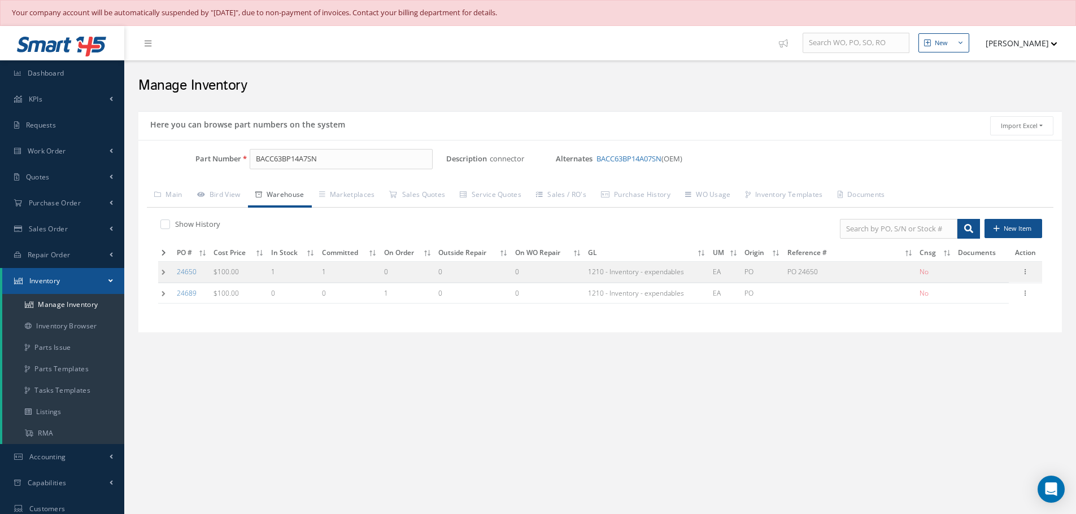
click at [161, 269] on td at bounding box center [165, 272] width 15 height 21
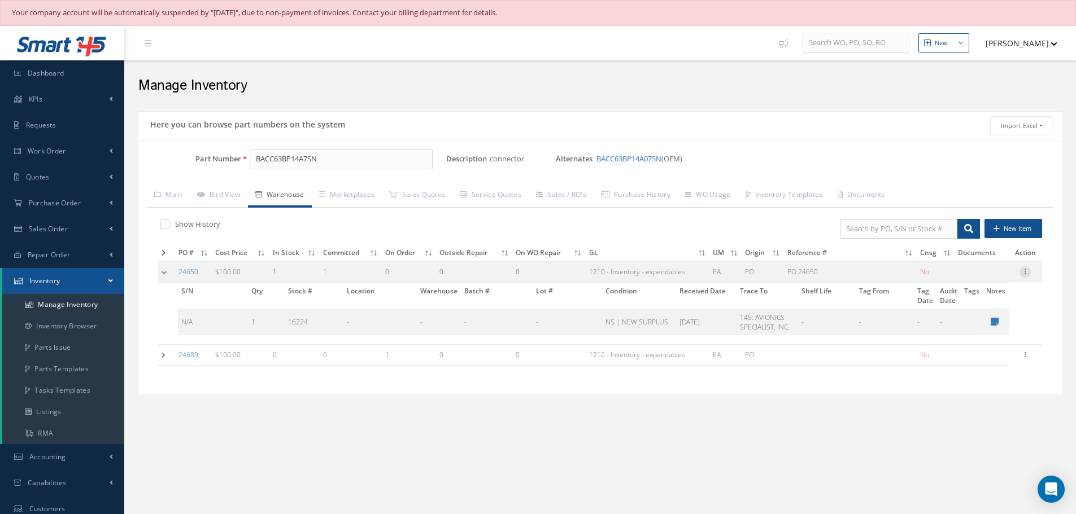
click at [1025, 270] on icon at bounding box center [1024, 271] width 11 height 9
click at [976, 276] on link "Edit" at bounding box center [972, 279] width 89 height 15
type input "100.00"
type input "[DATE]"
type input "PO 24650"
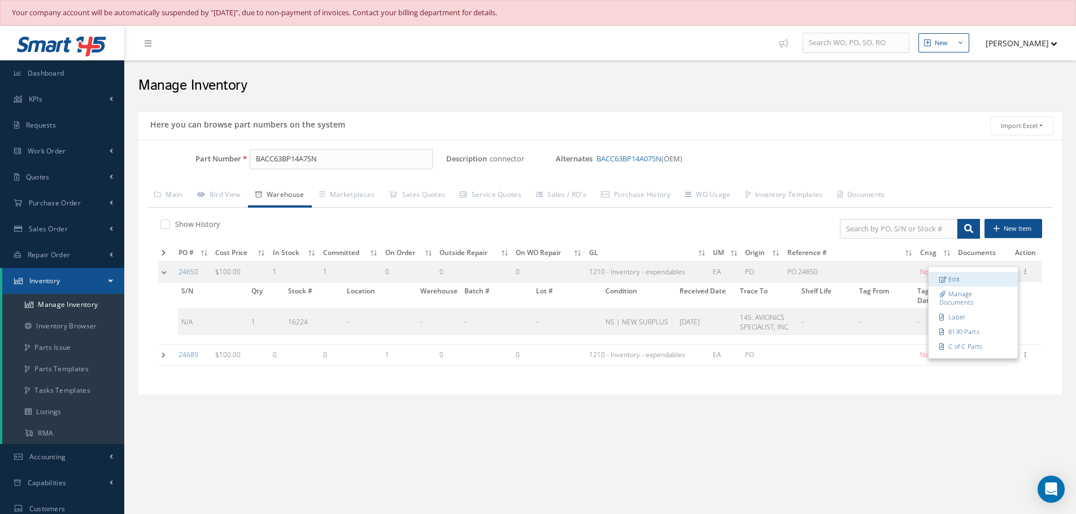
type input "[DATE]"
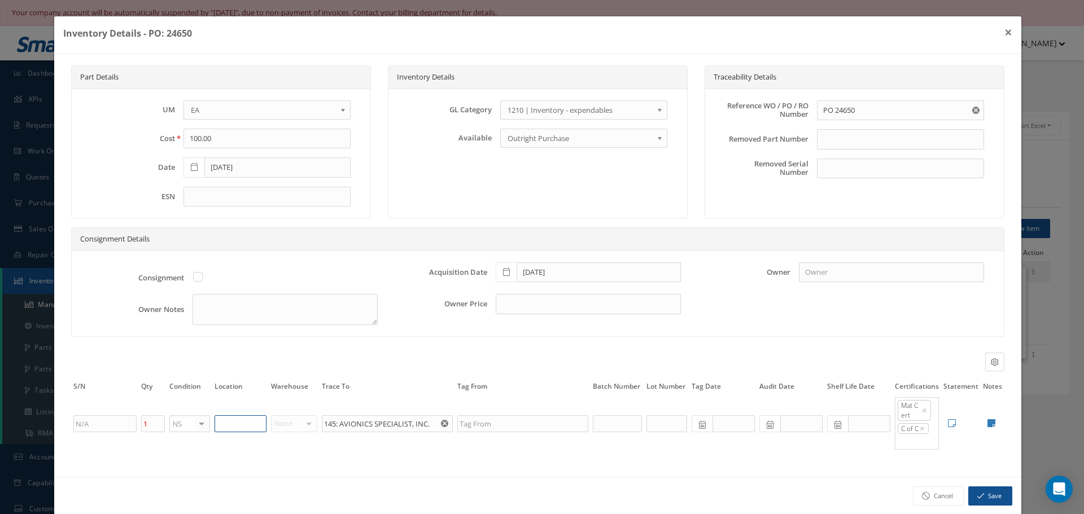
click at [237, 424] on input "text" at bounding box center [241, 424] width 52 height 17
type input "N2-1-8"
click at [988, 424] on icon at bounding box center [992, 423] width 8 height 9
type textarea "ASI MATERIAL CERT NO. 52913 ASI C OF C RMS DATE CODE: 014502 ** RECEIVED STOCK …"
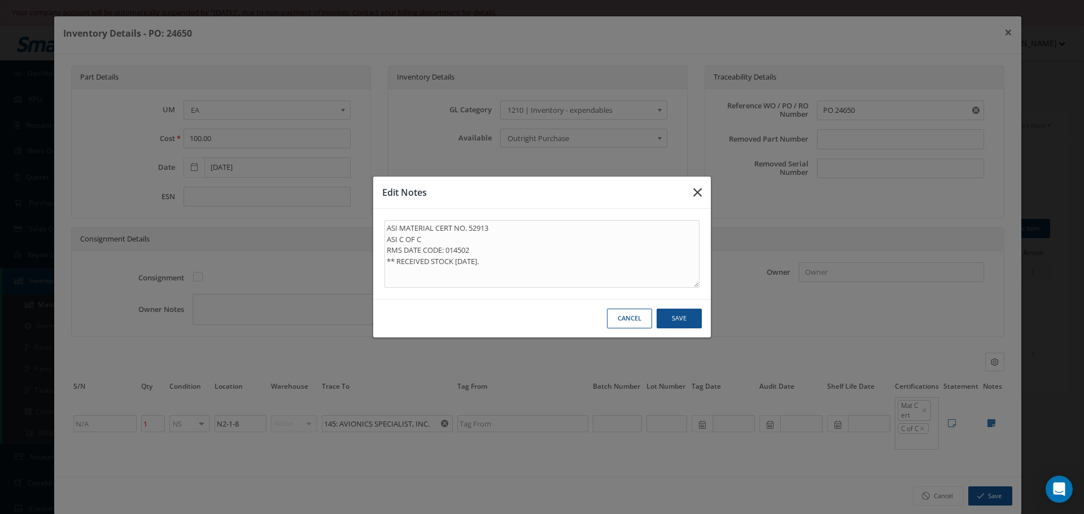
click at [0, 0] on icon "button" at bounding box center [0, 0] width 0 height 0
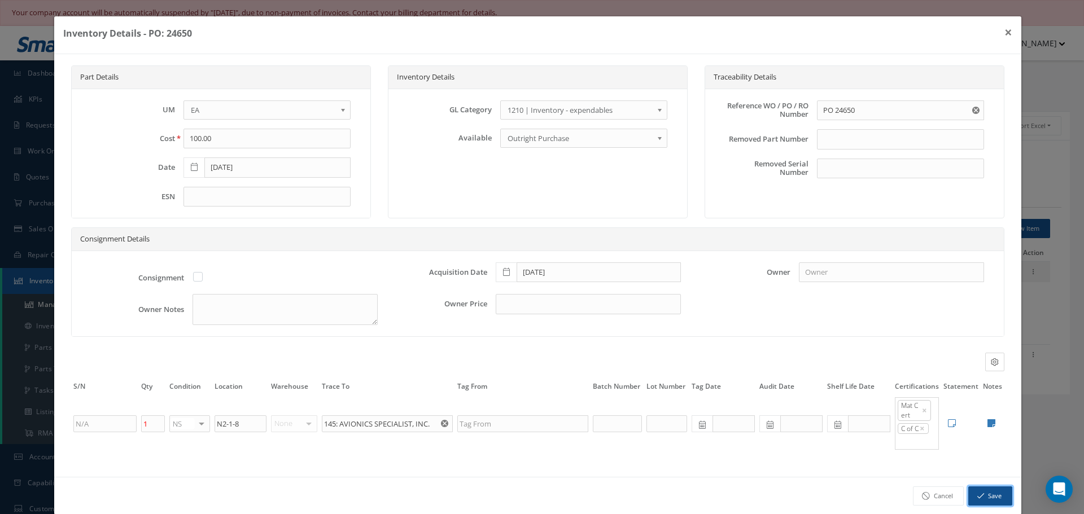
click at [977, 495] on icon "button" at bounding box center [980, 496] width 7 height 8
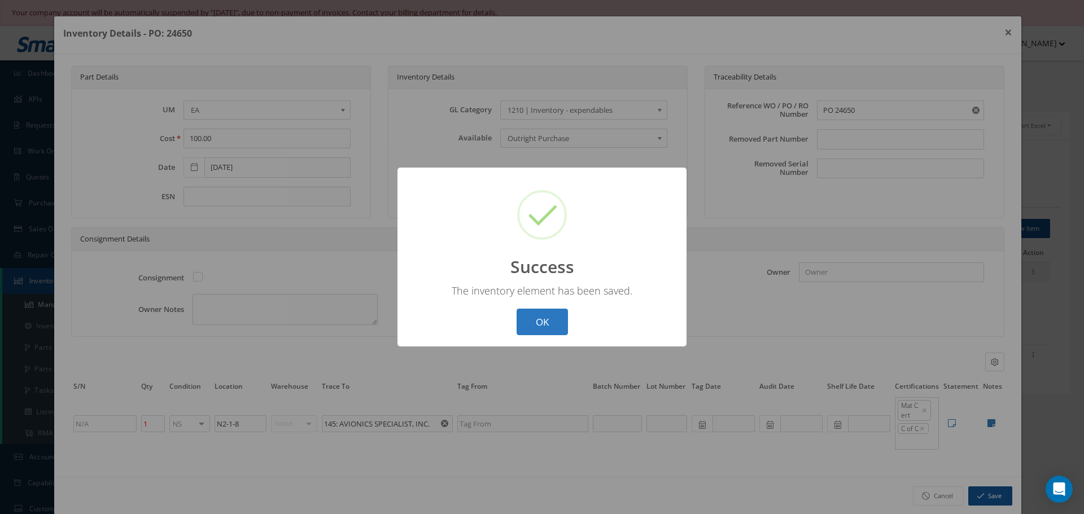
click at [530, 320] on button "OK" at bounding box center [542, 322] width 51 height 27
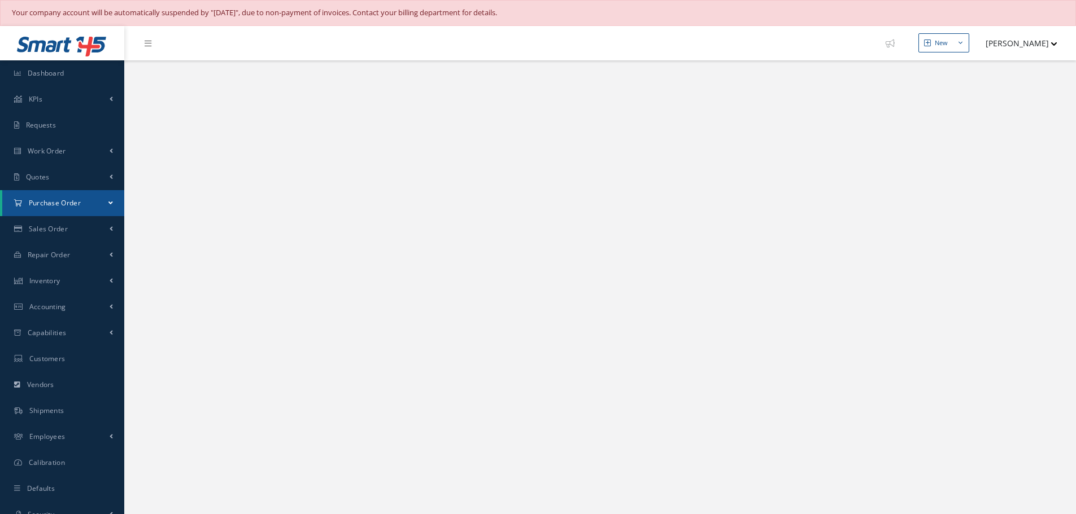
select select "25"
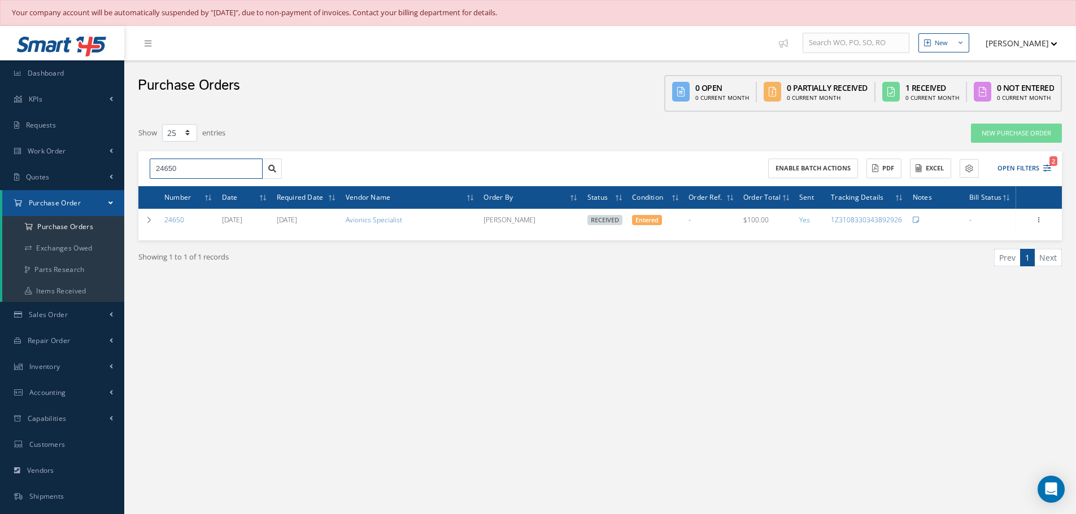
click at [202, 167] on input "24650" at bounding box center [206, 169] width 113 height 20
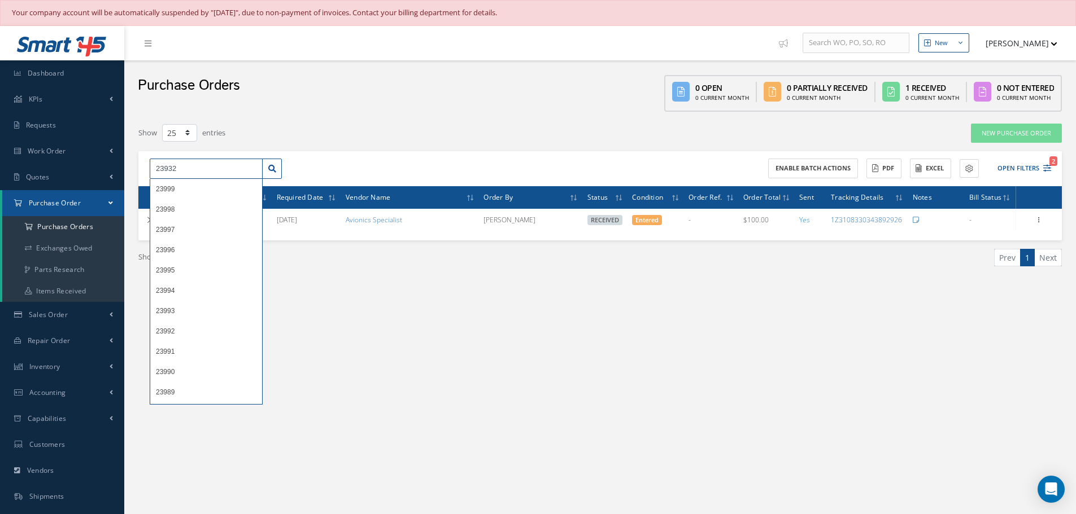
type input "23932"
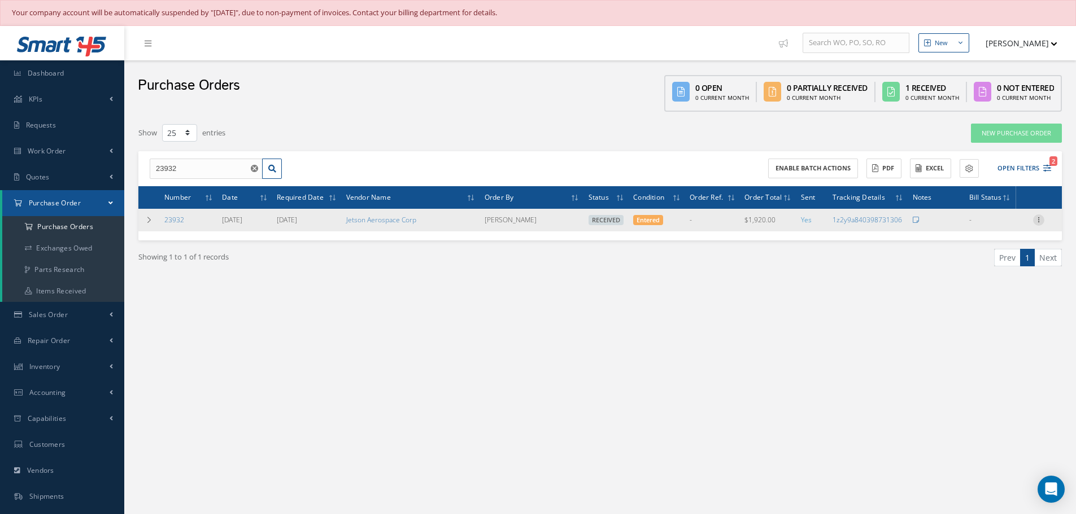
click at [1039, 220] on icon at bounding box center [1038, 219] width 11 height 9
click at [991, 227] on link "Receiving Details" at bounding box center [986, 227] width 89 height 15
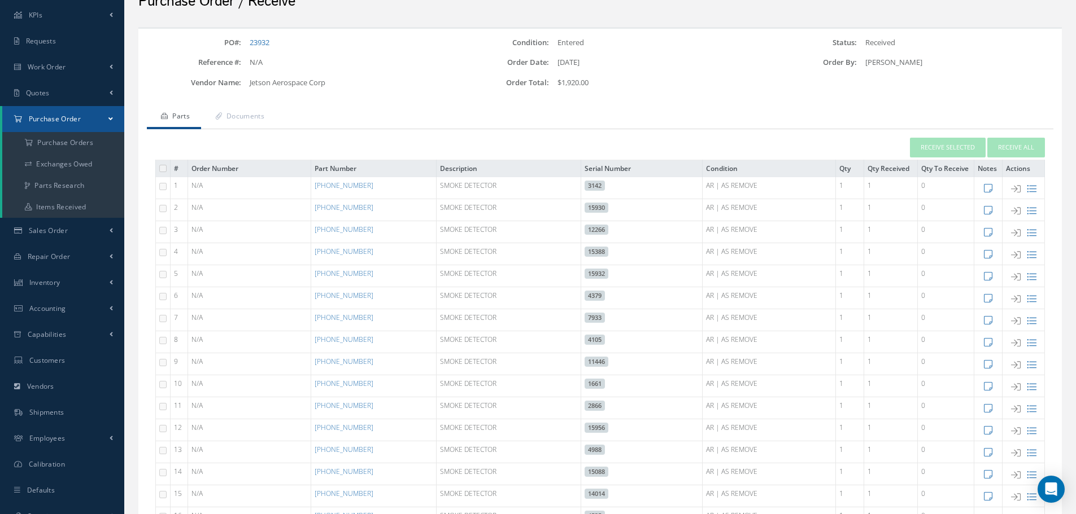
scroll to position [75, 0]
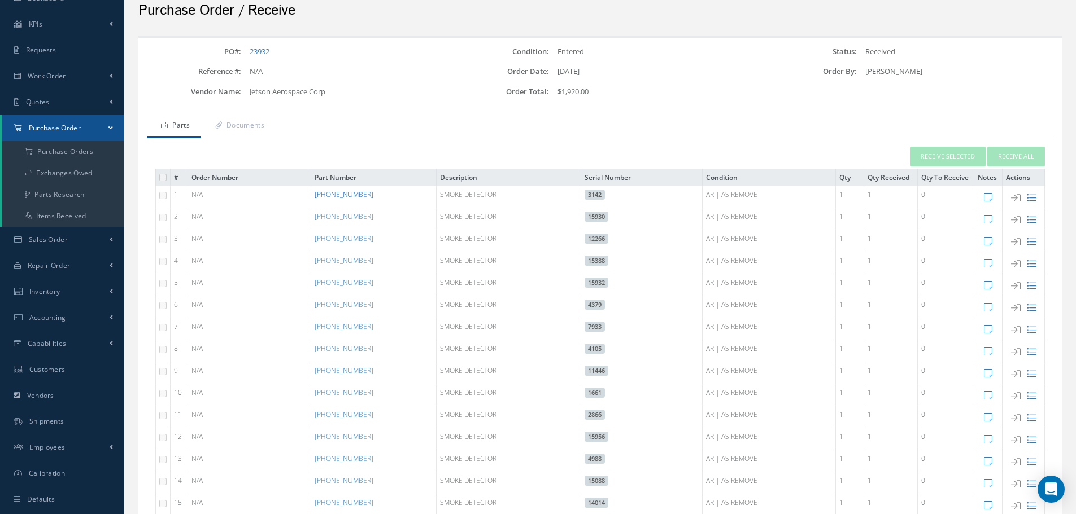
click at [339, 191] on link "[PHONE_NUMBER]" at bounding box center [344, 195] width 59 height 10
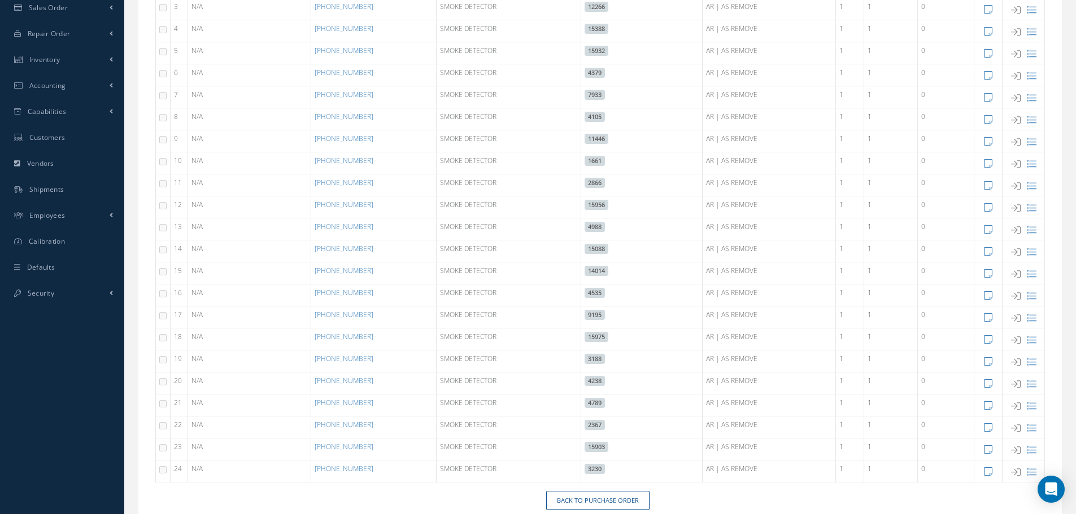
scroll to position [357, 0]
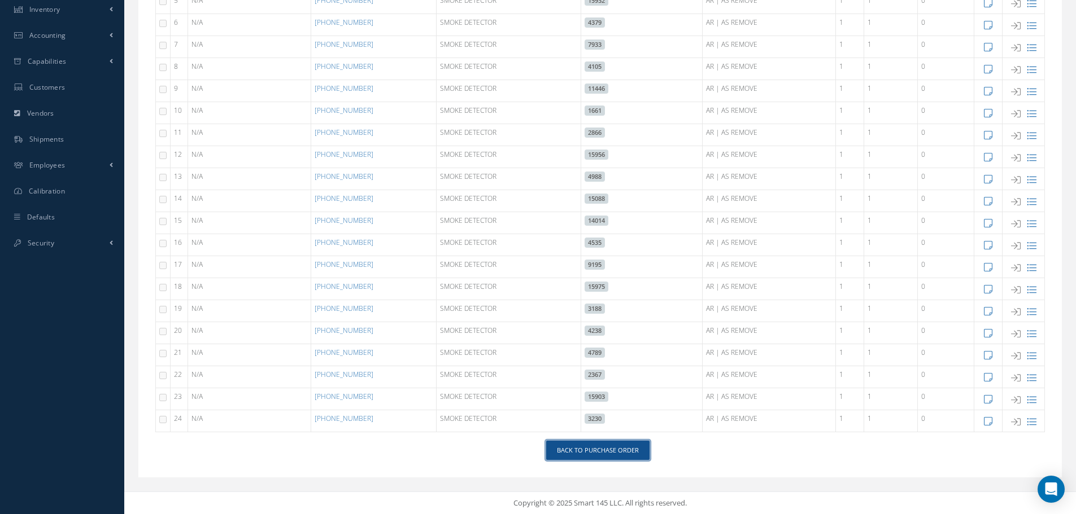
click at [611, 448] on link "Back to Purchase Order" at bounding box center [597, 451] width 103 height 20
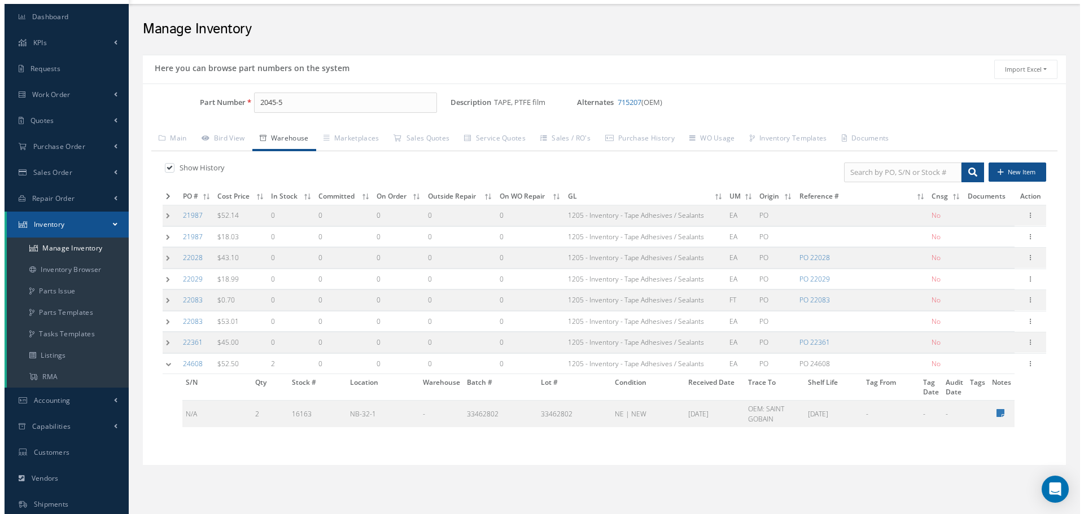
scroll to position [56, 0]
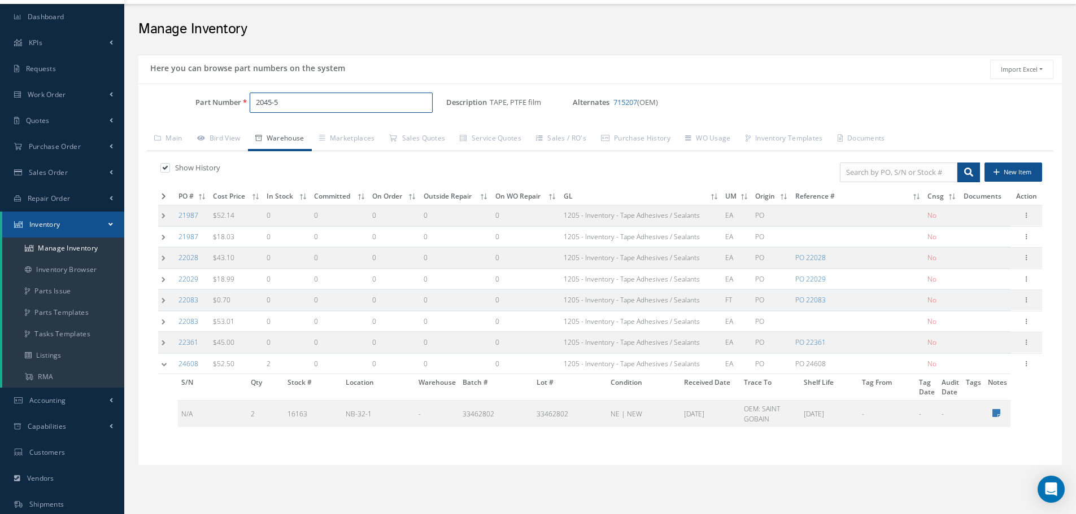
click at [297, 106] on input "2045-5" at bounding box center [341, 103] width 183 height 20
type input "2"
click at [289, 126] on span "569-1028C" at bounding box center [304, 132] width 102 height 12
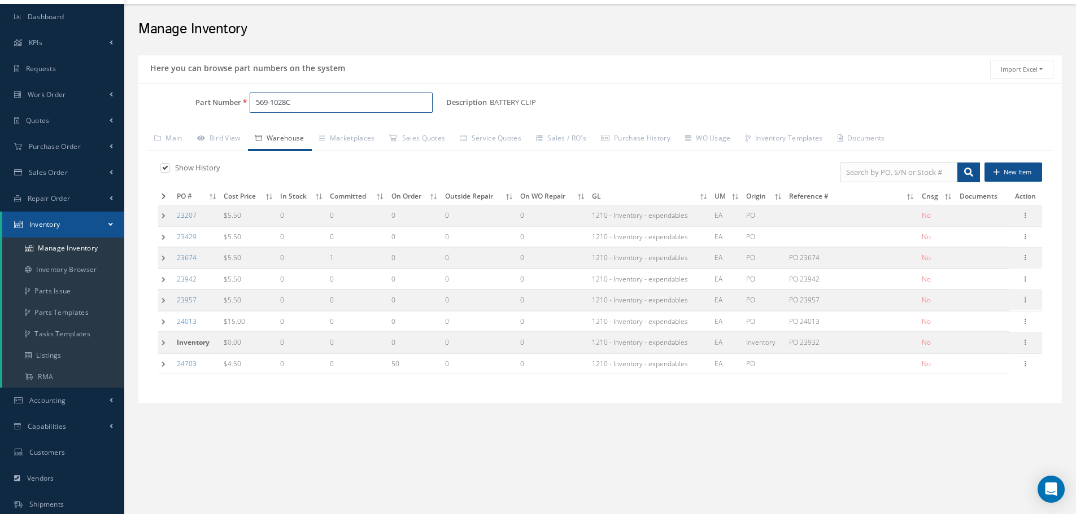
type input "569-1028C"
click at [1005, 169] on button "New Item" at bounding box center [1013, 173] width 58 height 20
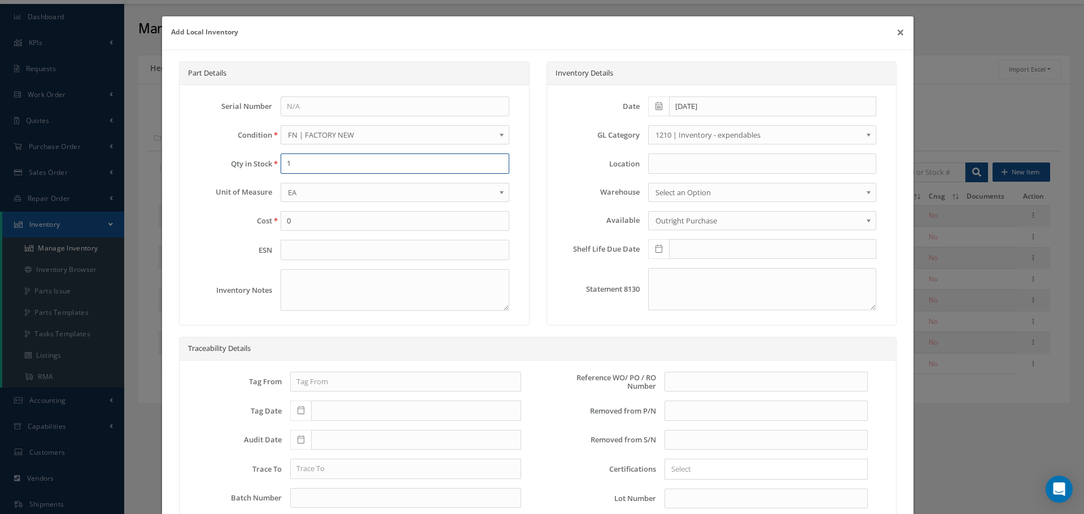
click at [302, 166] on input "1" at bounding box center [395, 164] width 228 height 20
type input "1"
type input "4"
click at [667, 380] on input "text" at bounding box center [766, 382] width 203 height 20
type input "PO 23932"
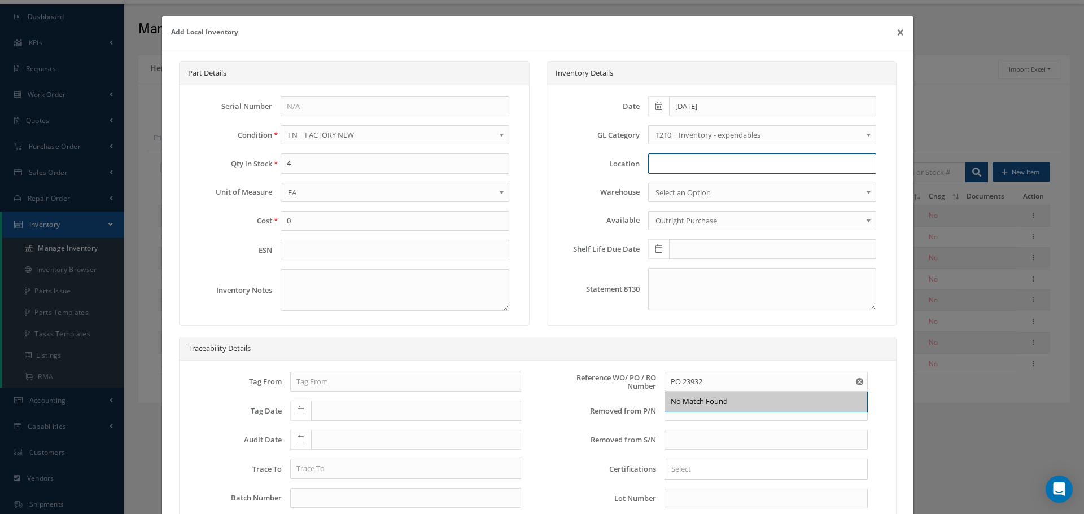
click at [651, 164] on input at bounding box center [762, 164] width 228 height 20
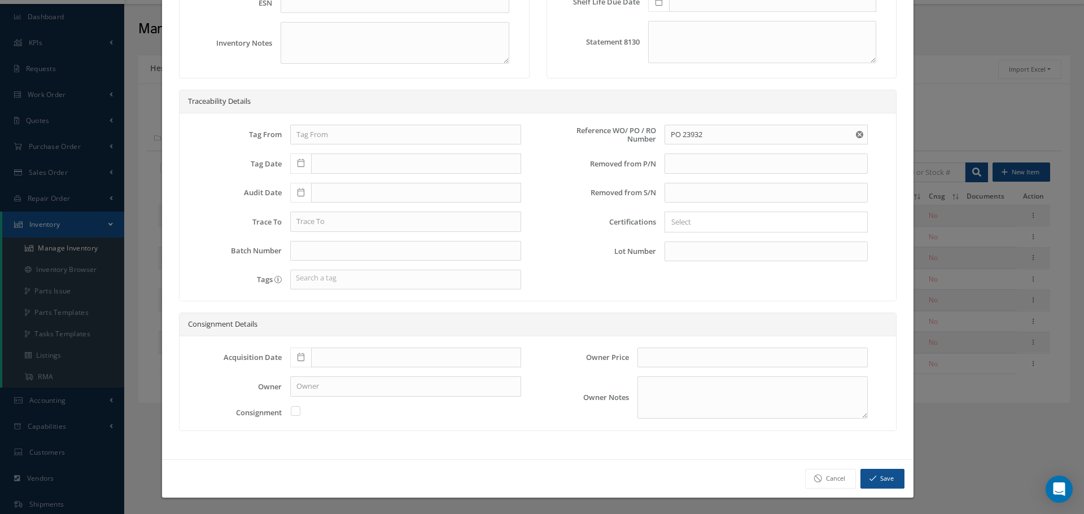
type input "RN8-1-62"
click at [879, 476] on button "Save" at bounding box center [883, 479] width 44 height 20
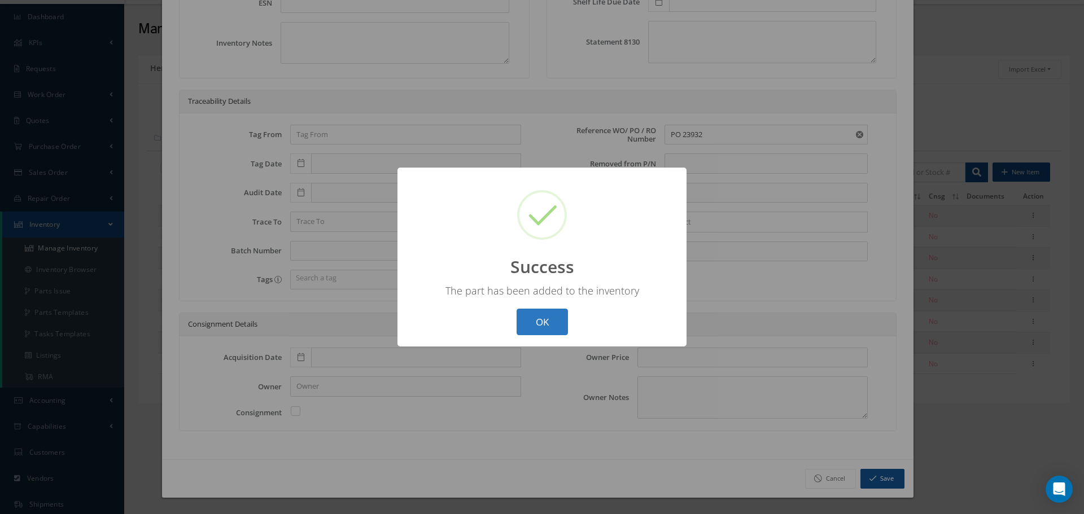
click at [531, 324] on button "OK" at bounding box center [542, 322] width 51 height 27
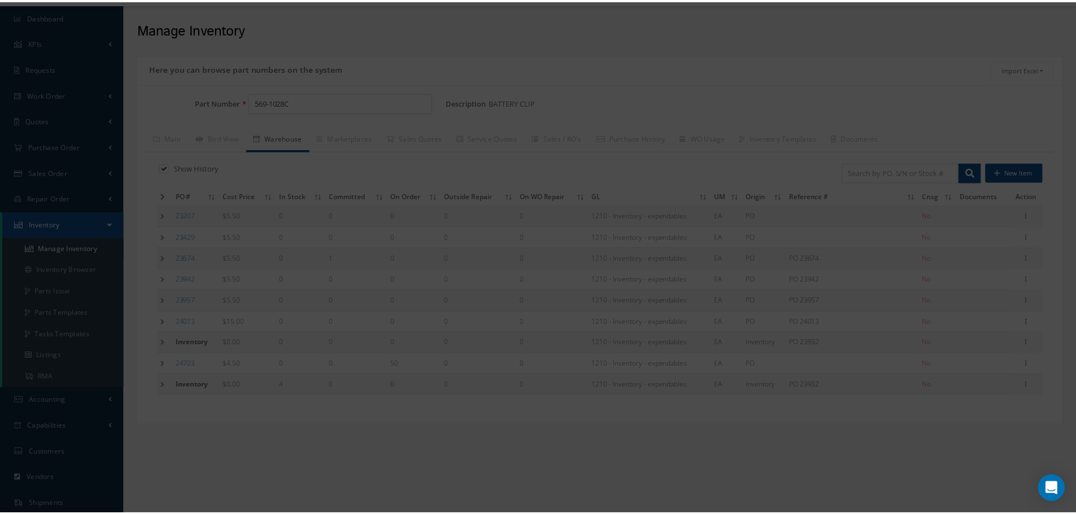
scroll to position [0, 0]
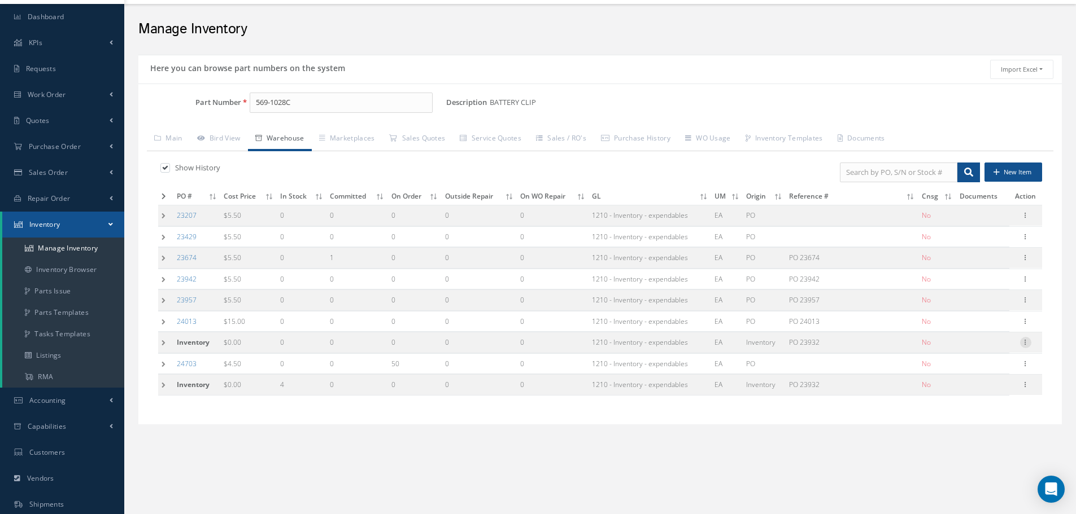
click at [1026, 342] on icon at bounding box center [1025, 341] width 11 height 9
click at [966, 346] on link "Edit" at bounding box center [973, 350] width 89 height 15
type input "0.00"
type input "PO 23932"
type input "11/21/2024"
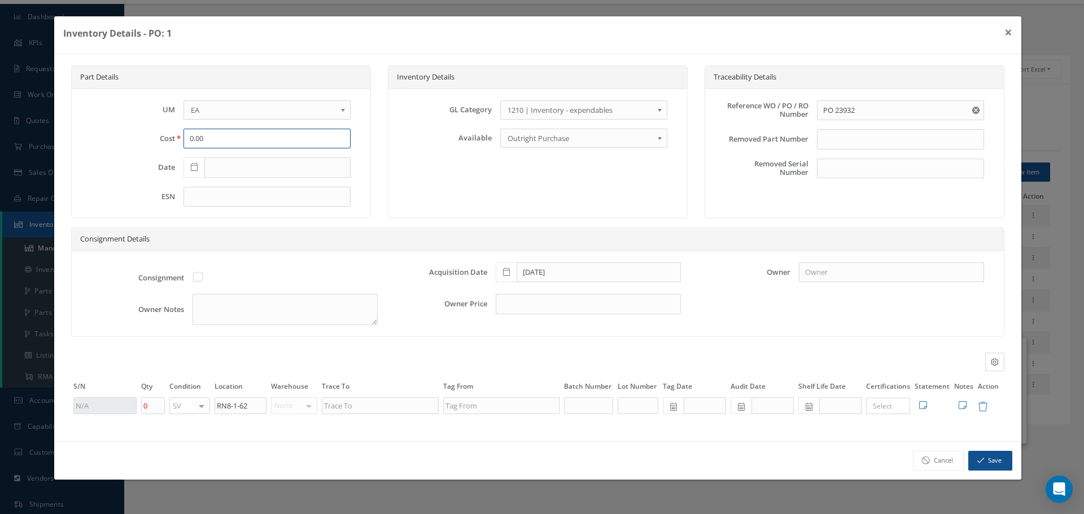
click at [205, 137] on input "0.00" at bounding box center [267, 139] width 167 height 20
type input "0"
click at [198, 163] on span at bounding box center [194, 168] width 21 height 20
click at [992, 460] on button "Save" at bounding box center [990, 461] width 44 height 20
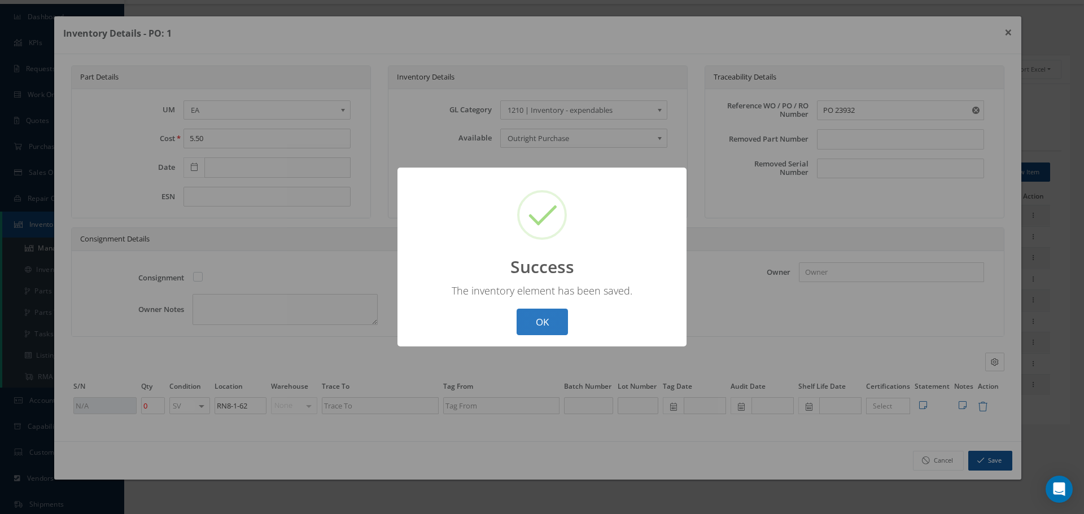
click at [543, 321] on button "OK" at bounding box center [542, 322] width 51 height 27
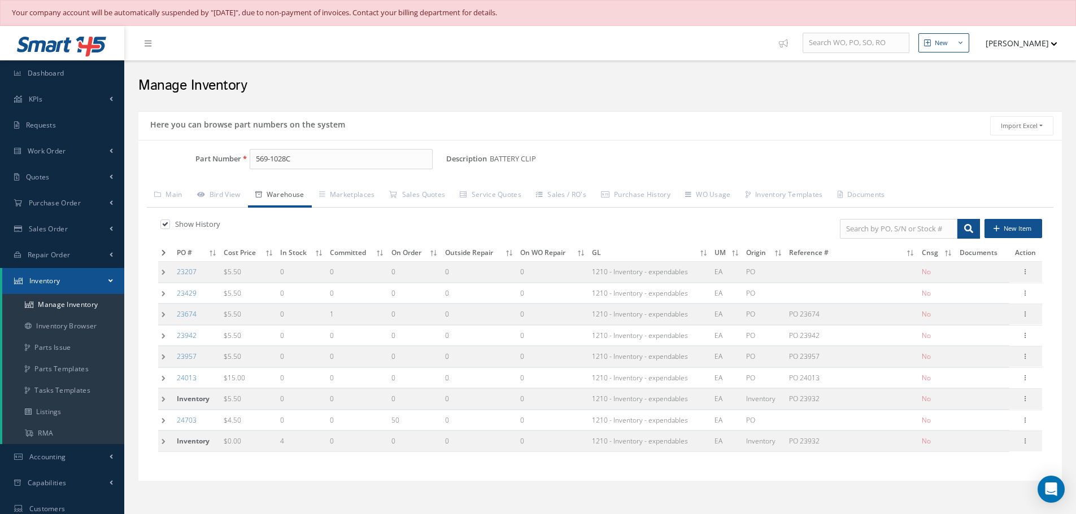
click at [811, 400] on span "PO 23932" at bounding box center [804, 399] width 30 height 10
click at [1024, 398] on icon at bounding box center [1025, 398] width 11 height 9
click at [847, 476] on div "Part Number 569-1028C Description BATTERY CLIP Alternates Based on the selected…" at bounding box center [599, 310] width 923 height 341
click at [1025, 441] on icon at bounding box center [1025, 440] width 11 height 9
click at [971, 450] on link "Edit" at bounding box center [973, 449] width 89 height 15
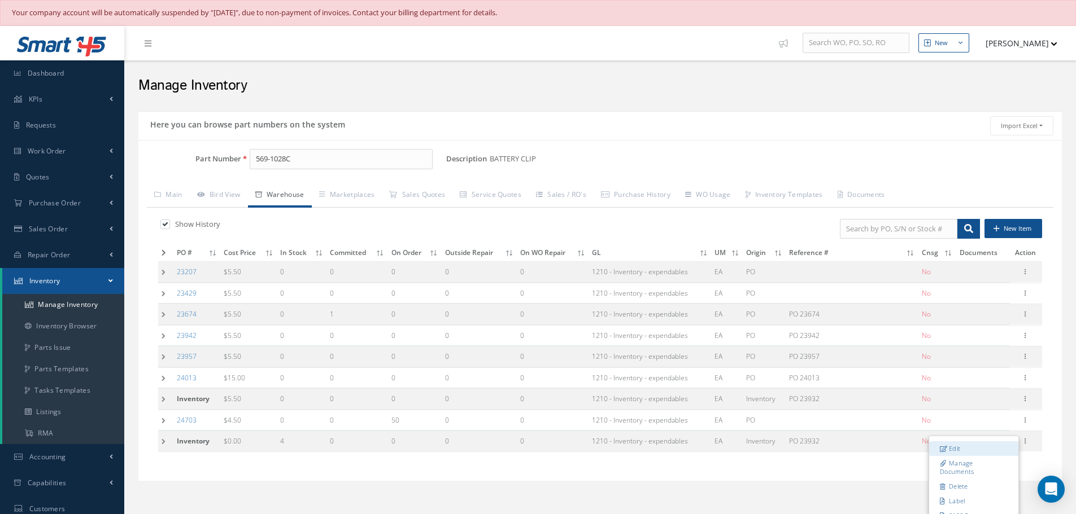
type input "0.00"
type input "08/13/2025"
type input "4"
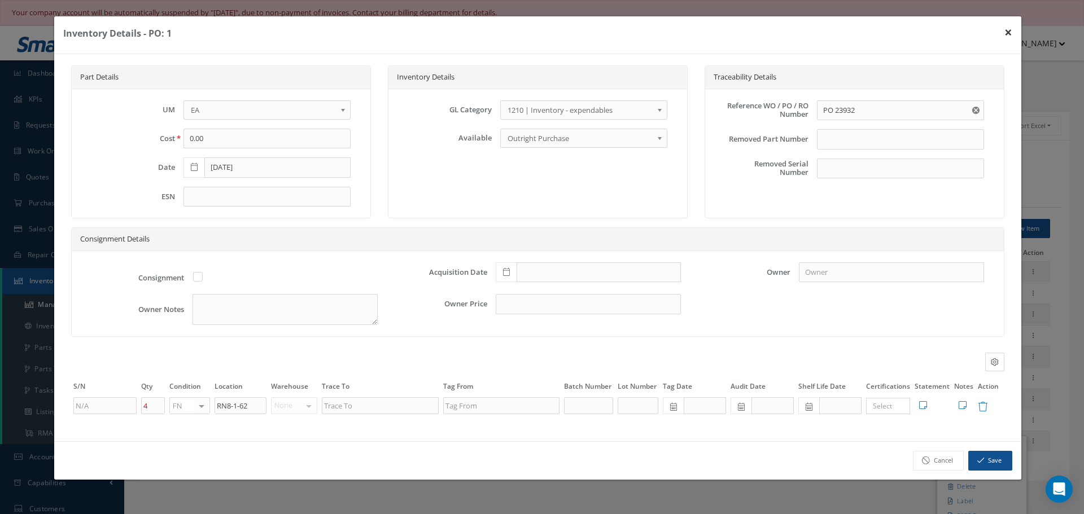
click at [1007, 34] on button "×" at bounding box center [1009, 32] width 26 height 32
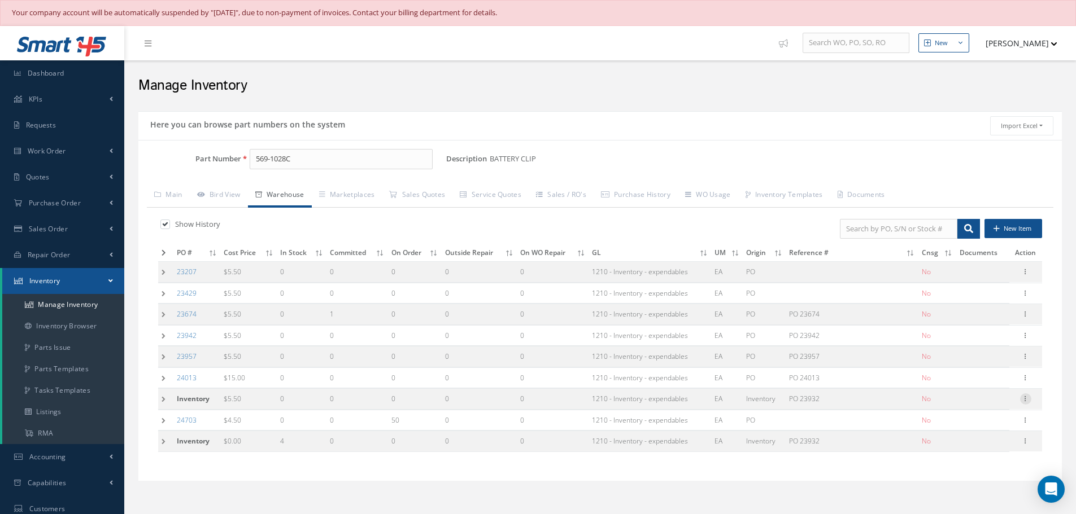
click at [1027, 400] on icon at bounding box center [1025, 398] width 11 height 9
click at [965, 408] on link "Edit" at bounding box center [973, 406] width 89 height 15
type input "5.50"
type input "11/21/2024"
type input "0"
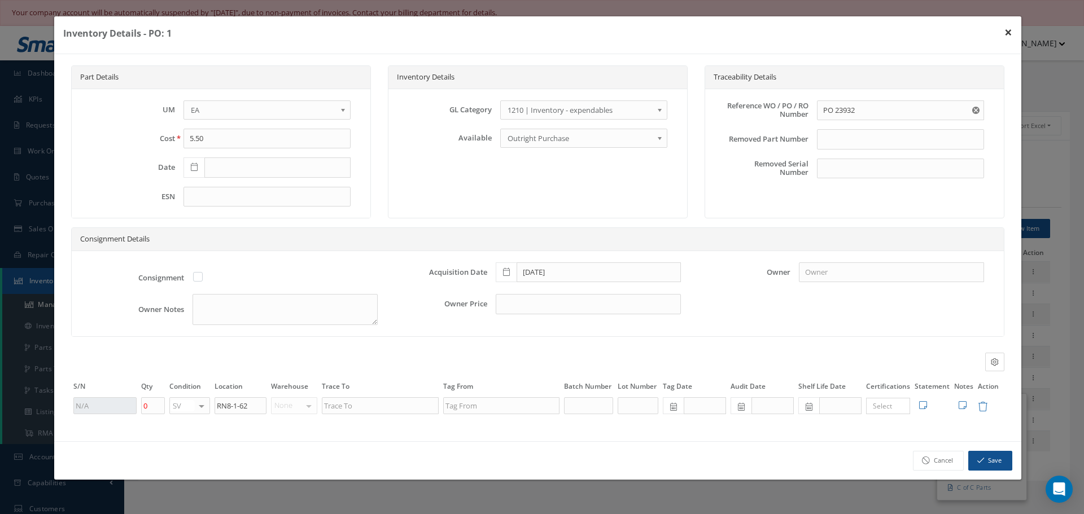
click at [1007, 30] on button "×" at bounding box center [1009, 32] width 26 height 32
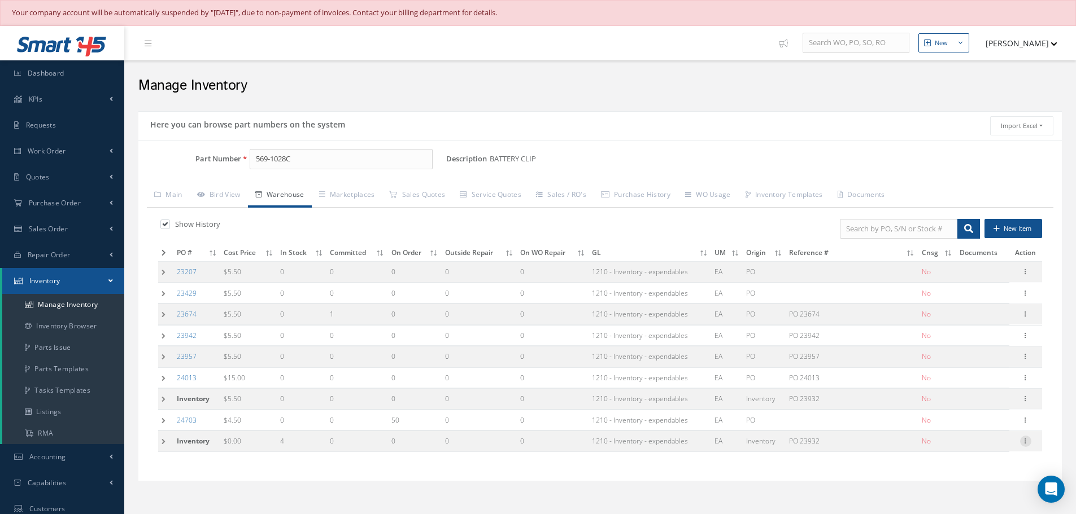
click at [1024, 442] on icon at bounding box center [1025, 440] width 11 height 9
click at [1023, 400] on icon at bounding box center [1025, 398] width 11 height 9
click at [969, 444] on link "Delete" at bounding box center [973, 444] width 89 height 15
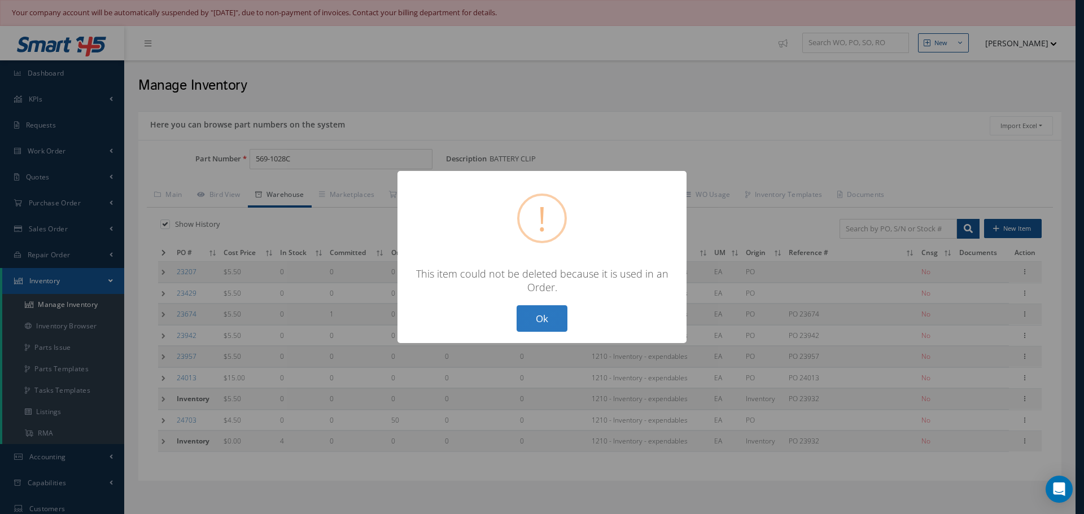
click at [553, 322] on button "Ok" at bounding box center [542, 319] width 51 height 27
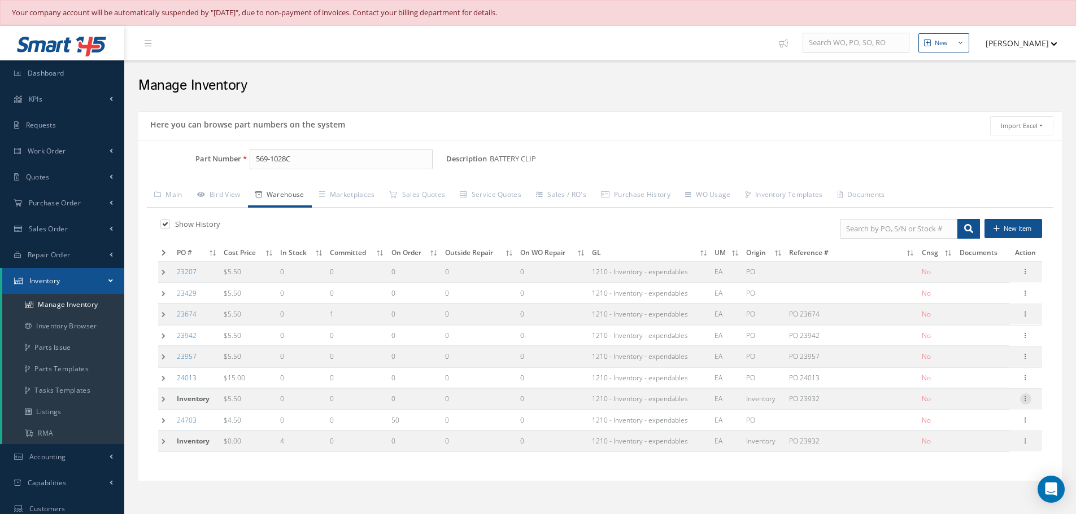
click at [1027, 399] on icon at bounding box center [1025, 398] width 11 height 9
click at [952, 443] on link "Delete" at bounding box center [973, 444] width 89 height 15
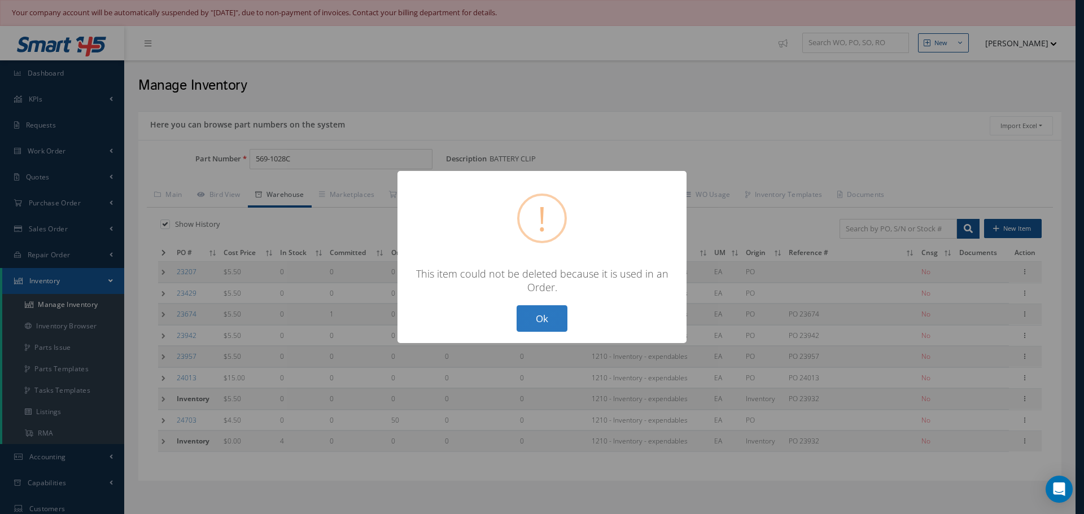
click at [527, 317] on button "Ok" at bounding box center [542, 319] width 51 height 27
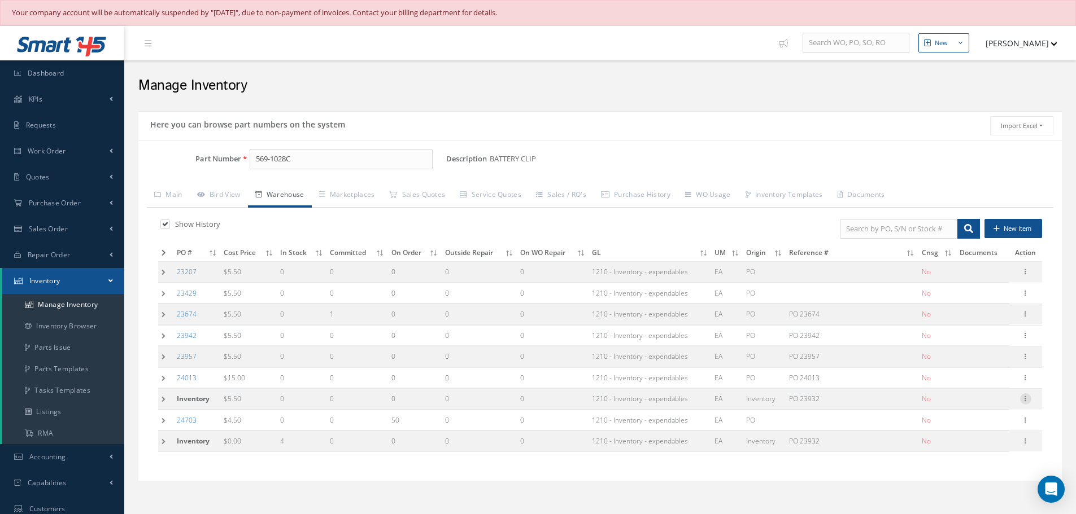
click at [1027, 401] on icon at bounding box center [1025, 398] width 11 height 9
click at [573, 467] on div "Show History New Item PO # Cost Price In Stock Committed On Order Outside Repai…" at bounding box center [600, 340] width 906 height 265
click at [1028, 439] on icon at bounding box center [1025, 440] width 11 height 9
click at [1024, 397] on icon at bounding box center [1025, 398] width 11 height 9
click at [959, 407] on link "Edit" at bounding box center [973, 406] width 89 height 15
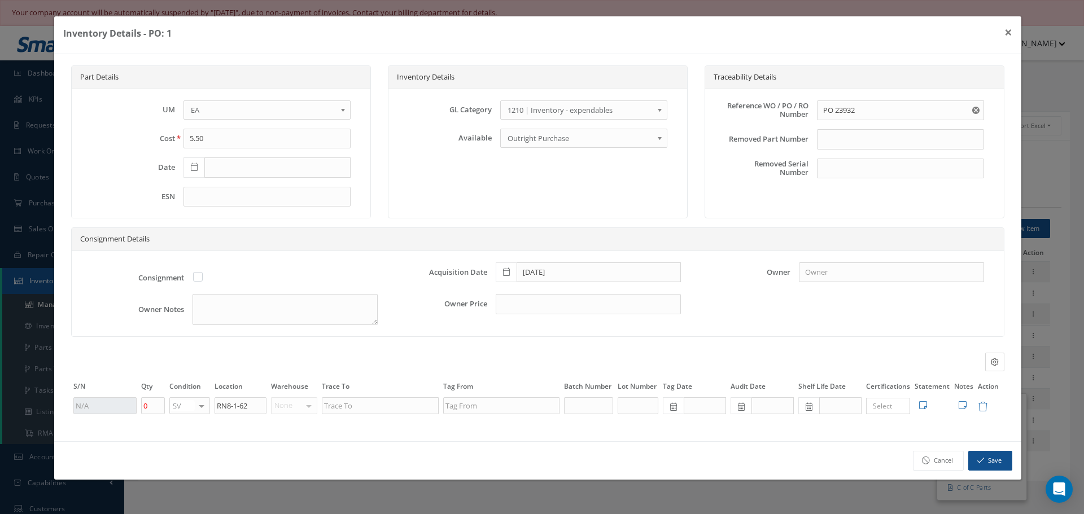
click at [976, 111] on icon "Reset" at bounding box center [975, 110] width 7 height 7
click at [573, 278] on input "11/21/2024" at bounding box center [599, 273] width 164 height 20
type input "1"
click at [213, 142] on input "5.50" at bounding box center [267, 139] width 167 height 20
type input "5"
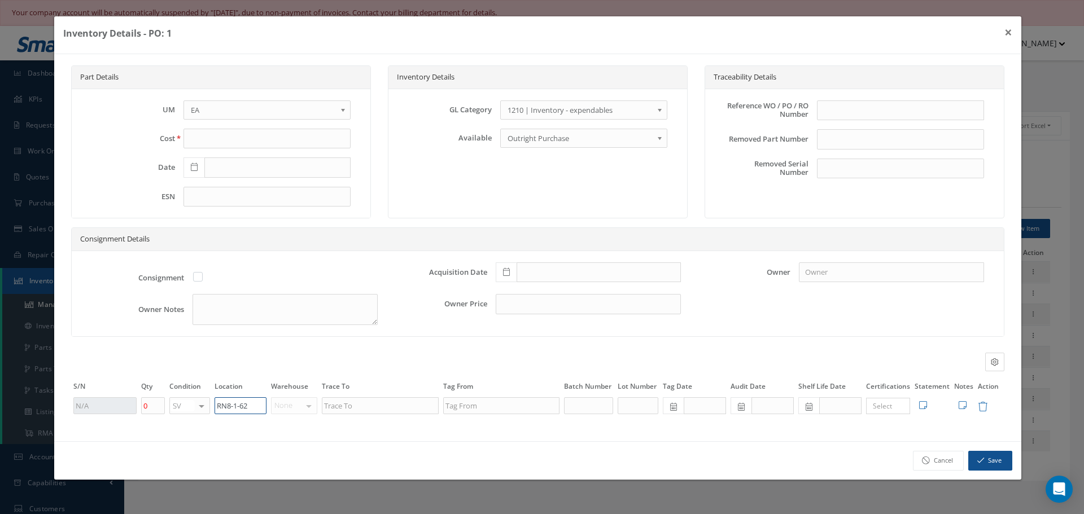
click at [262, 403] on input "RN8-1-62" at bounding box center [241, 406] width 52 height 17
type input "R"
click at [993, 460] on button "Save" at bounding box center [990, 461] width 44 height 20
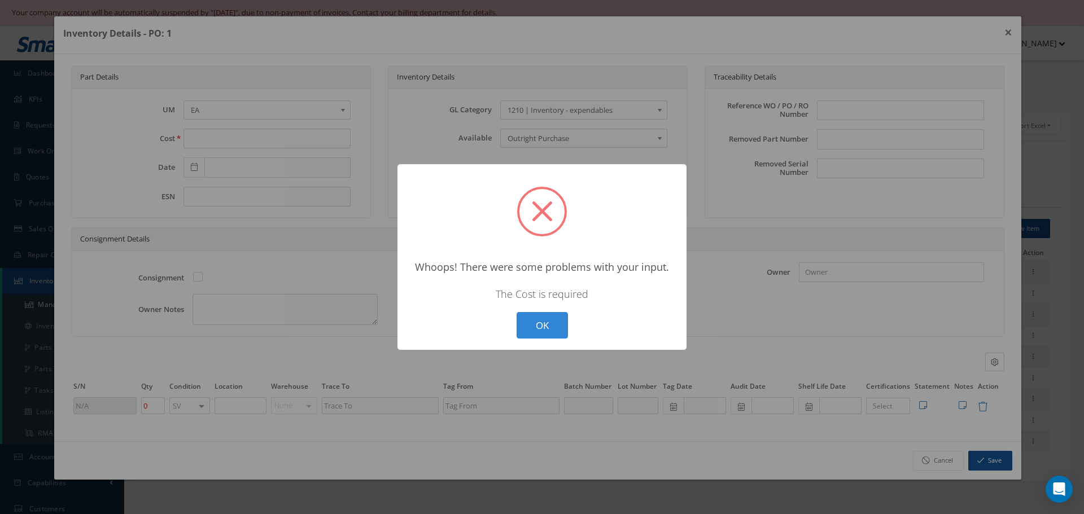
click at [196, 136] on div "? ! i × Whoops! There were some problems with your input. The Cost is required …" at bounding box center [542, 257] width 1084 height 514
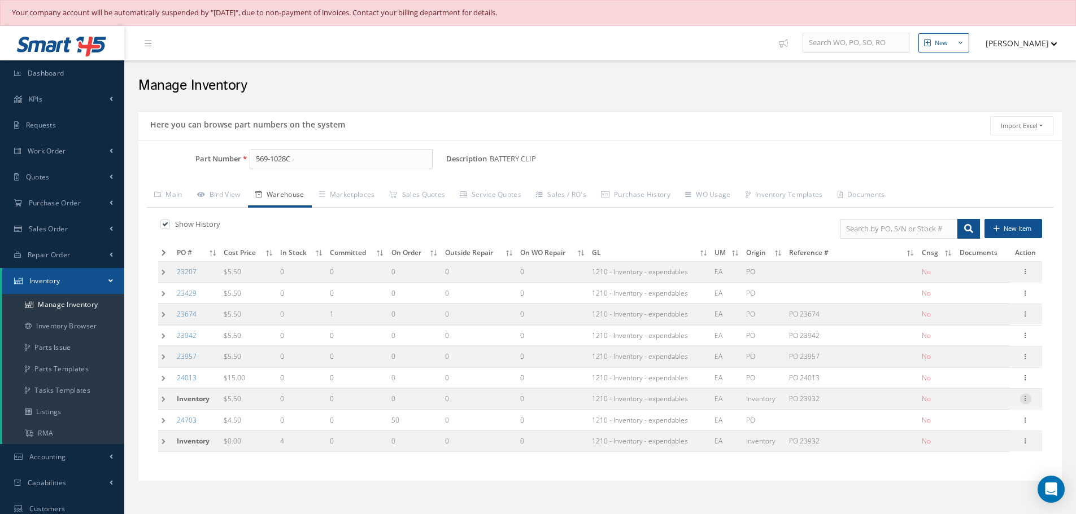
click at [1024, 402] on icon at bounding box center [1025, 398] width 11 height 9
click at [971, 406] on link "Edit" at bounding box center [973, 406] width 89 height 15
type input "5.50"
type input "PO 23932"
type input "11/21/2024"
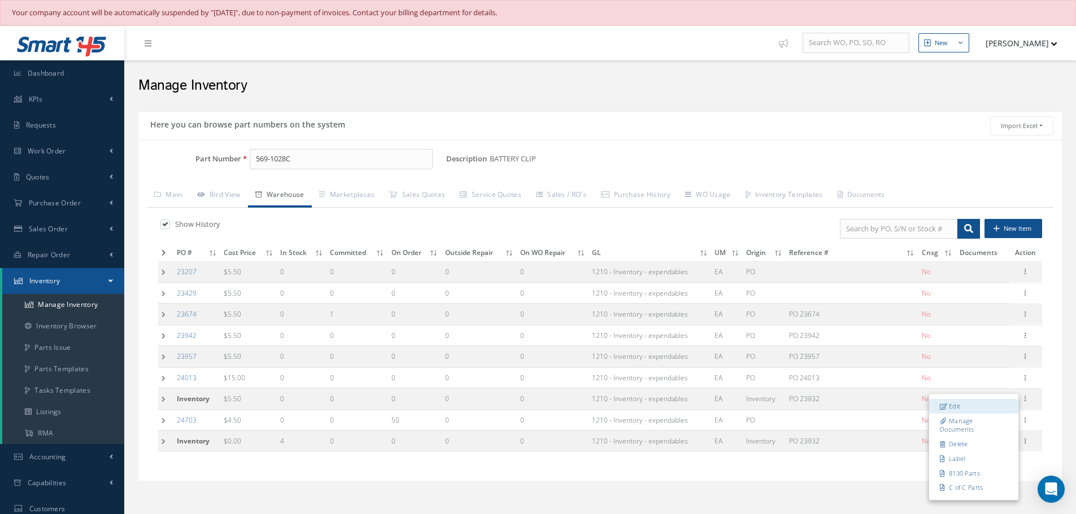
type input "RN8-1-62"
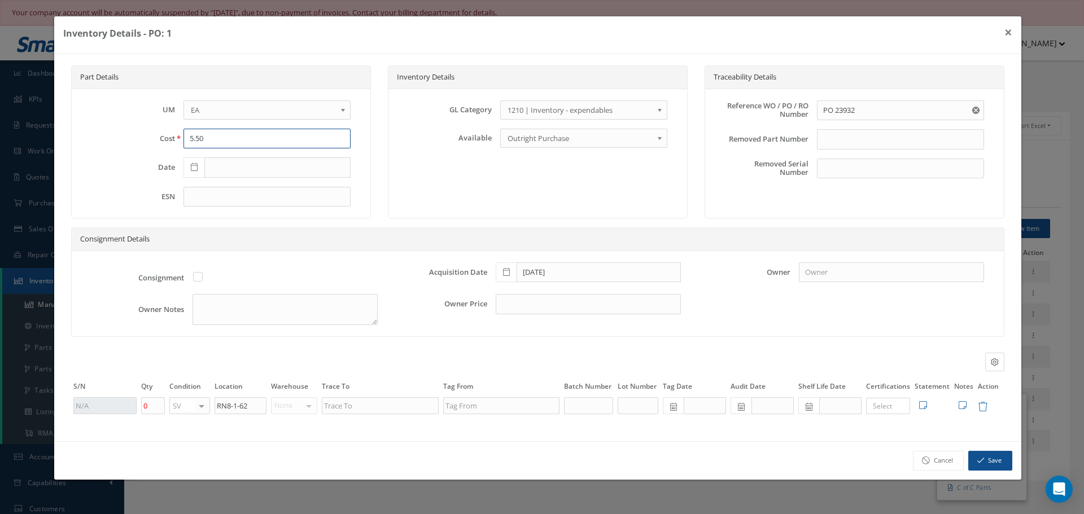
click at [199, 138] on input "5.50" at bounding box center [267, 139] width 167 height 20
type input "0"
click at [564, 274] on input "11/21/2024" at bounding box center [599, 273] width 164 height 20
type input "1"
click at [858, 107] on input "PO 23932" at bounding box center [900, 111] width 167 height 20
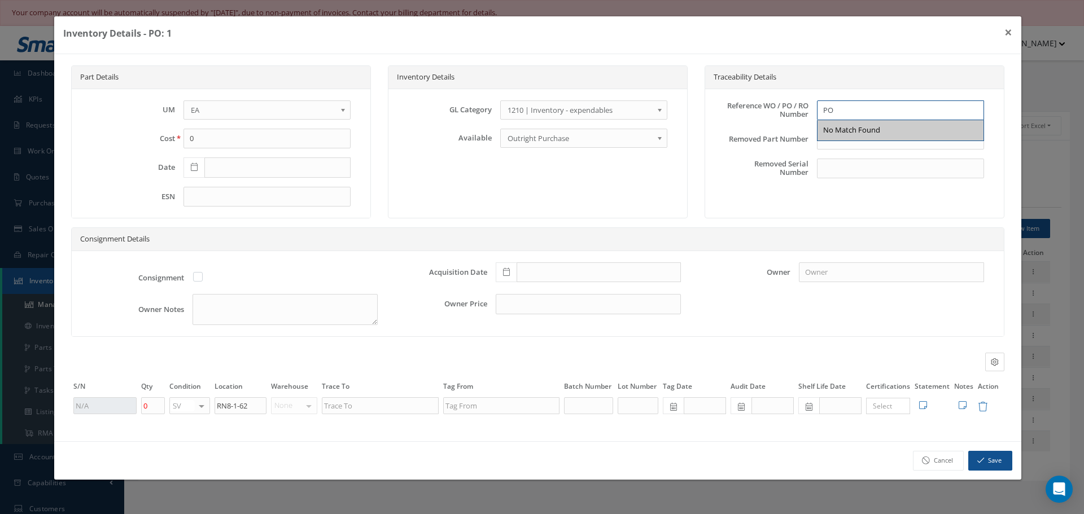
type input "P"
click at [255, 402] on input "RN8-1-62" at bounding box center [241, 406] width 52 height 17
type input "R"
click at [996, 457] on button "Save" at bounding box center [990, 461] width 44 height 20
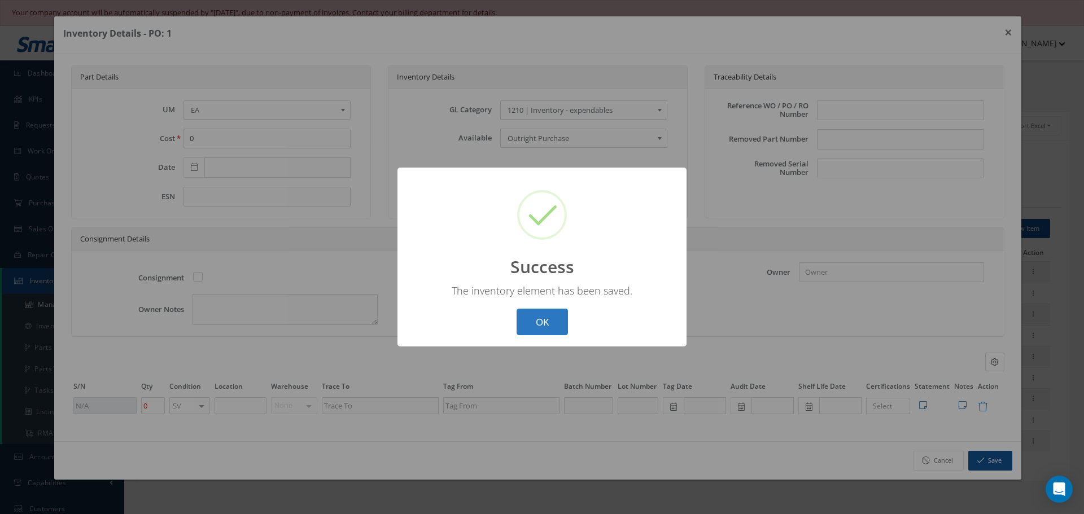
click at [553, 320] on button "OK" at bounding box center [542, 322] width 51 height 27
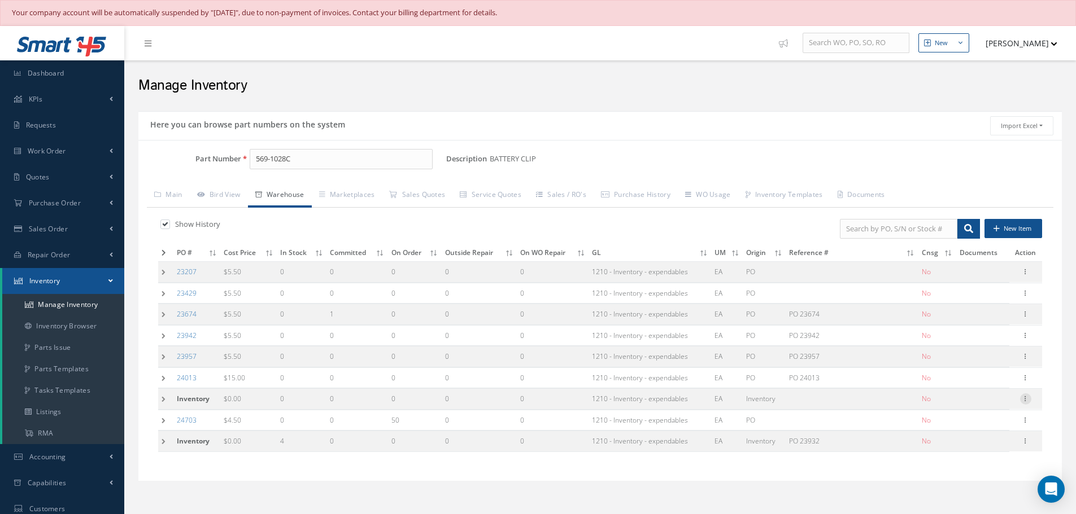
click at [1028, 399] on icon at bounding box center [1025, 398] width 11 height 9
click at [971, 444] on link "Delete" at bounding box center [973, 444] width 89 height 15
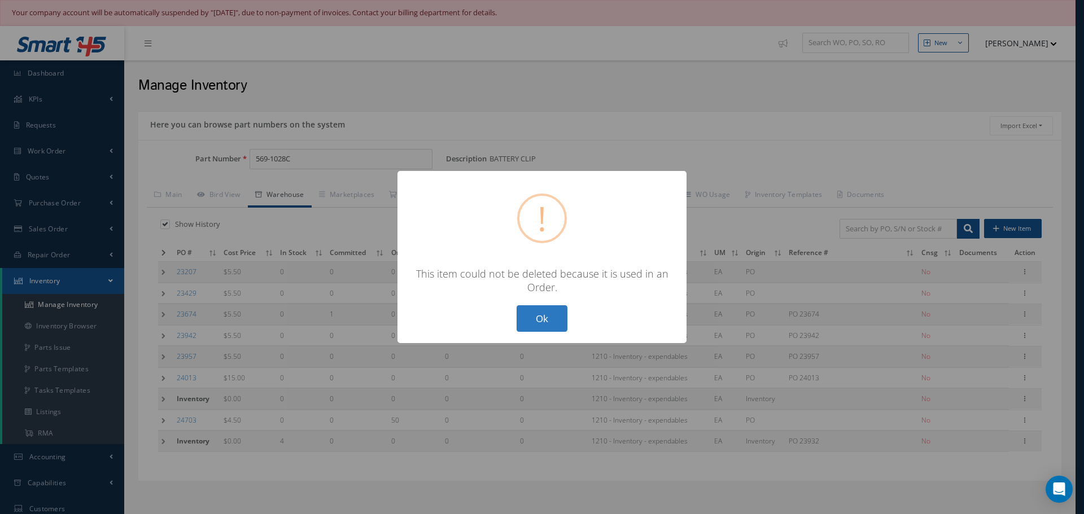
click at [558, 323] on button "Ok" at bounding box center [542, 319] width 51 height 27
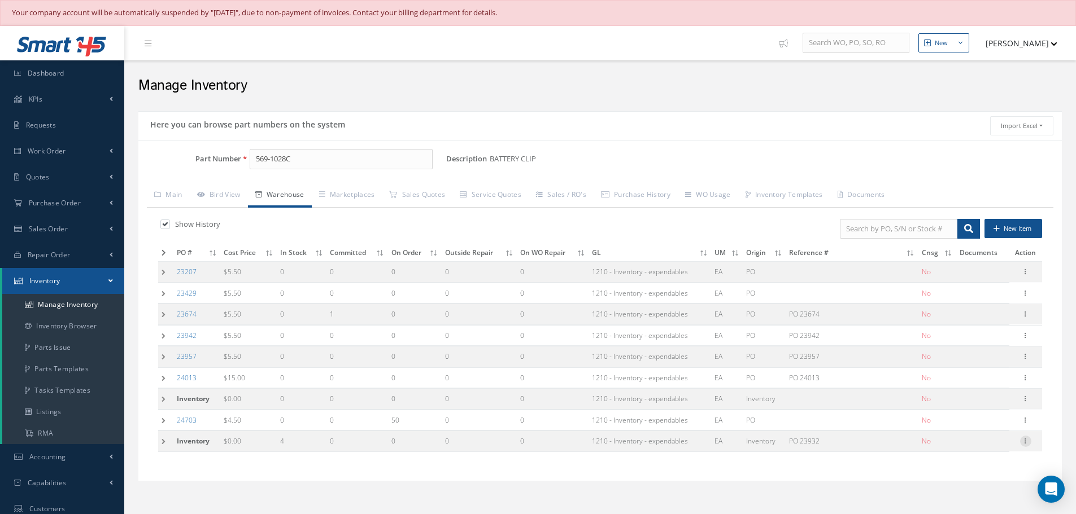
click at [1029, 441] on icon at bounding box center [1025, 440] width 11 height 9
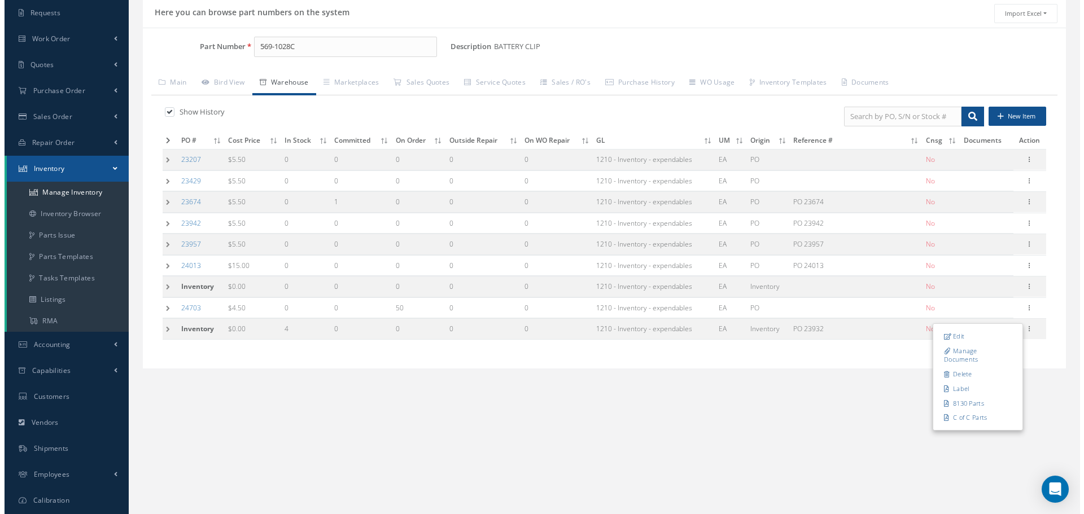
scroll to position [113, 0]
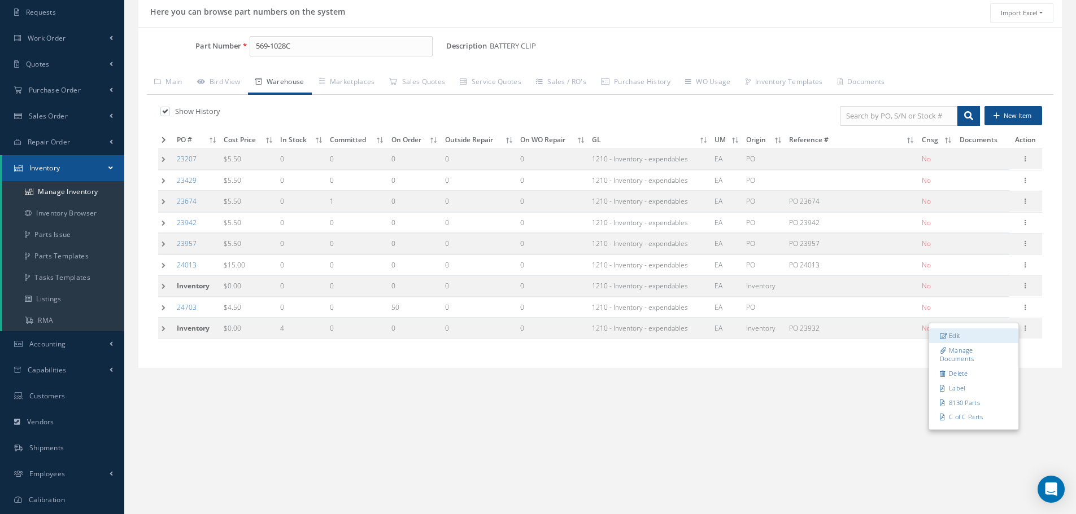
click at [964, 338] on link "Edit" at bounding box center [973, 336] width 89 height 15
type input "0.00"
type input "[DATE]"
type input "PO 23932"
type input "4"
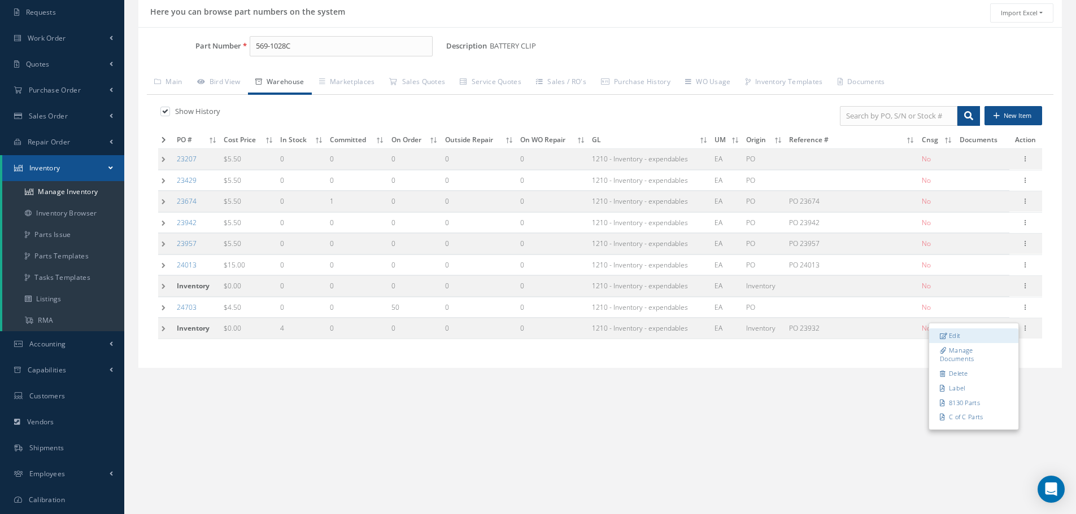
type input "RN8-1-62"
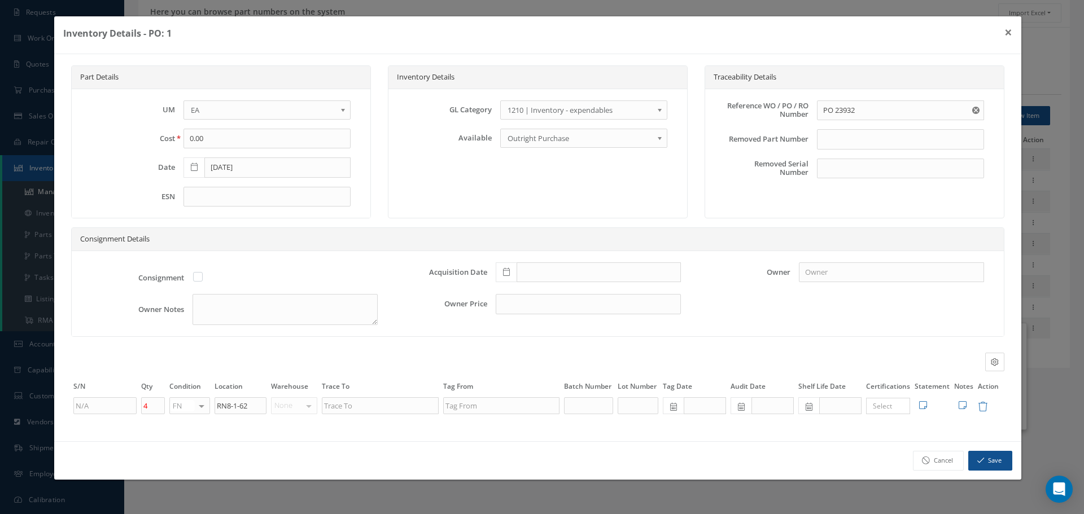
click at [505, 273] on icon at bounding box center [506, 272] width 7 height 8
click at [216, 137] on input "0.00" at bounding box center [267, 139] width 167 height 20
click at [1013, 32] on button "×" at bounding box center [1009, 32] width 26 height 32
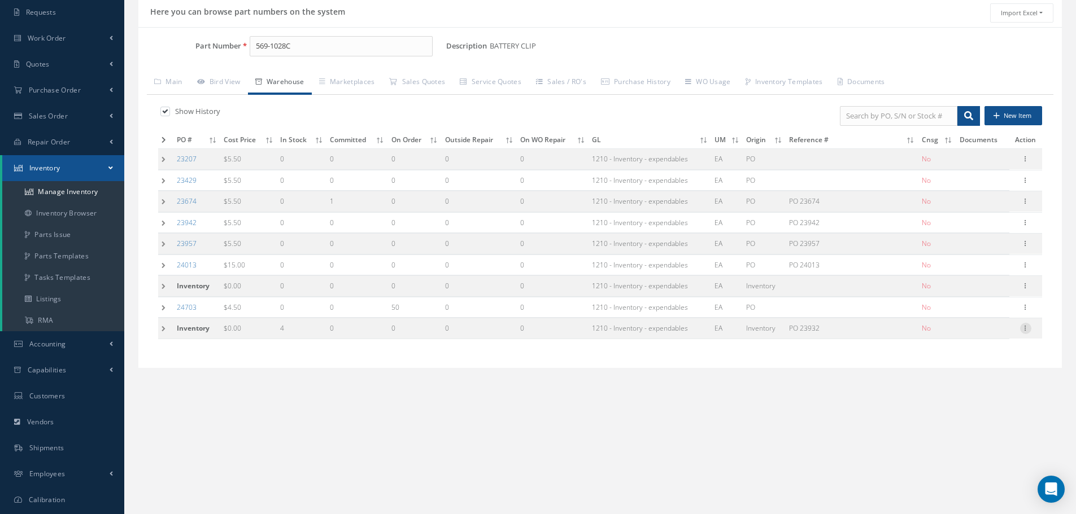
click at [1026, 328] on icon at bounding box center [1025, 327] width 11 height 9
click at [964, 337] on link "Edit" at bounding box center [973, 336] width 89 height 15
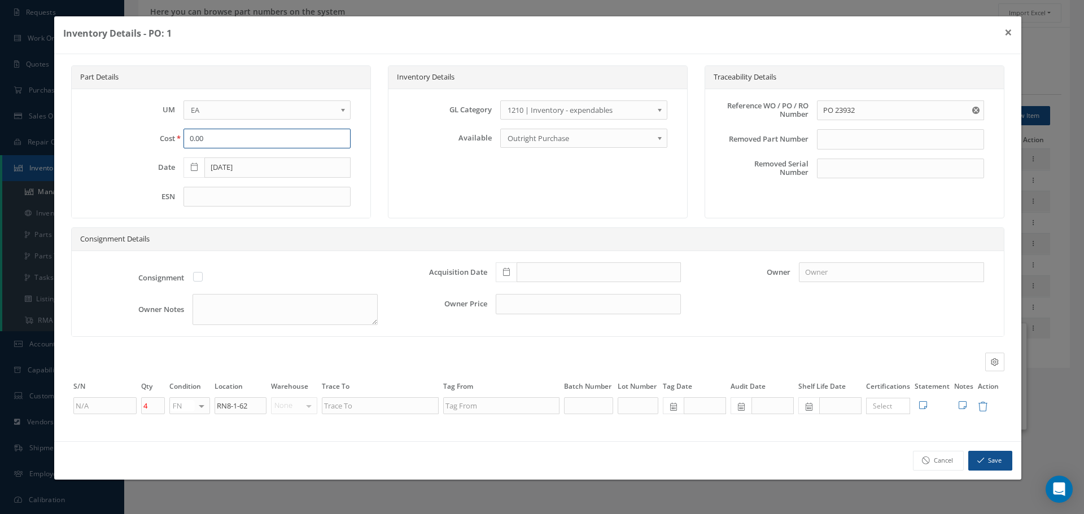
click at [211, 144] on input "0.00" at bounding box center [267, 139] width 167 height 20
type input "0"
type input "5.50"
click at [509, 272] on icon at bounding box center [506, 272] width 7 height 8
click at [997, 462] on button "Save" at bounding box center [990, 461] width 44 height 20
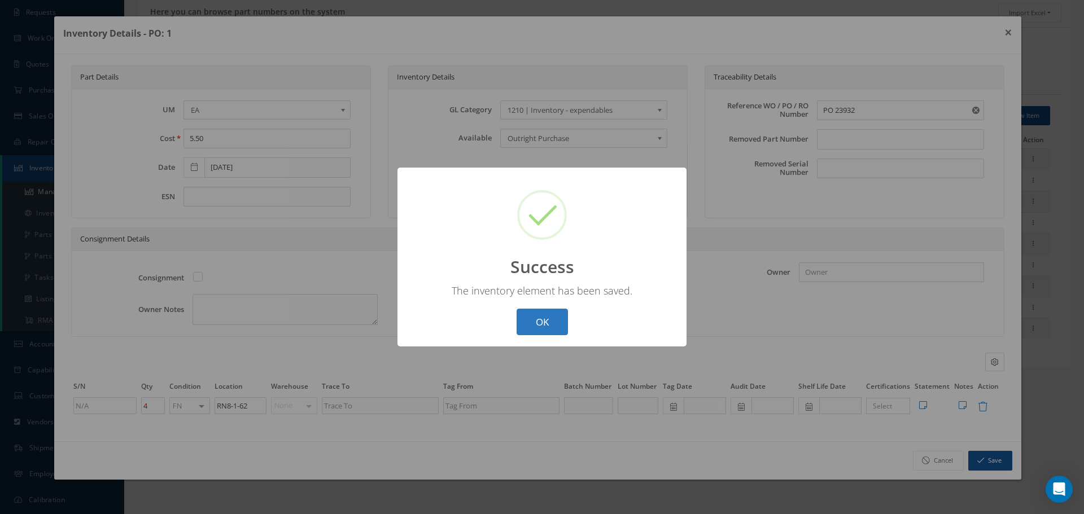
click at [553, 319] on button "OK" at bounding box center [542, 322] width 51 height 27
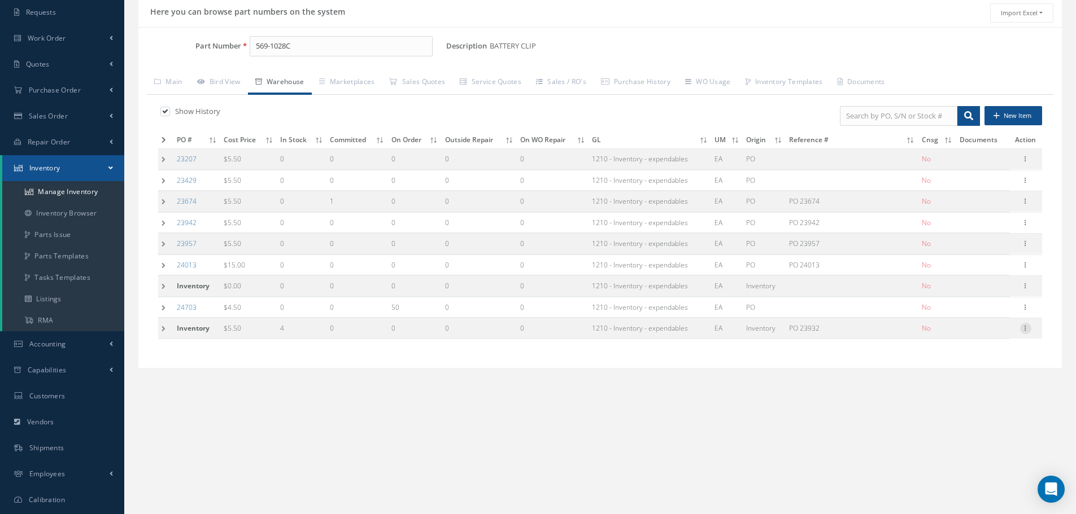
click at [1028, 329] on icon at bounding box center [1025, 327] width 11 height 9
click at [960, 333] on link "Edit" at bounding box center [973, 336] width 89 height 15
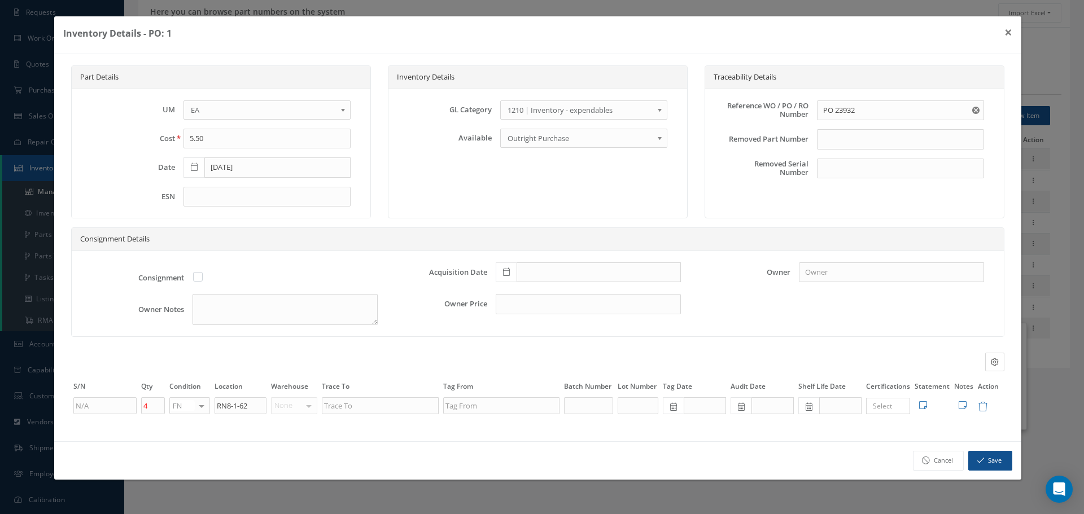
click at [502, 271] on span at bounding box center [506, 273] width 21 height 20
click at [568, 121] on th "August 2025" at bounding box center [555, 119] width 85 height 17
click at [506, 137] on th "«" at bounding box center [504, 137] width 17 height 17
click at [546, 229] on span "Oct" at bounding box center [540, 228] width 26 height 30
click at [558, 185] on td "16" at bounding box center [555, 187] width 17 height 17
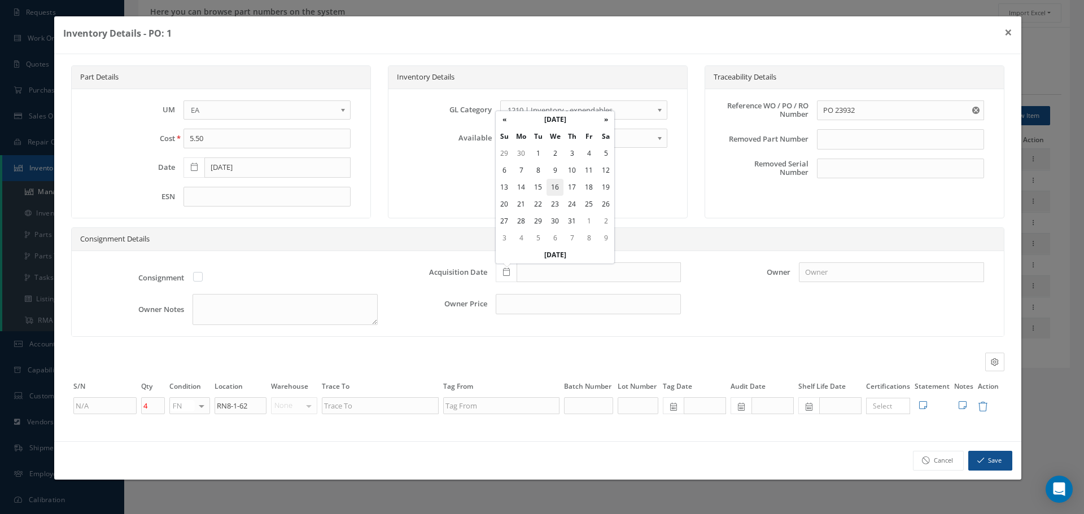
type input "10/16/2024"
click at [965, 403] on icon at bounding box center [963, 405] width 8 height 9
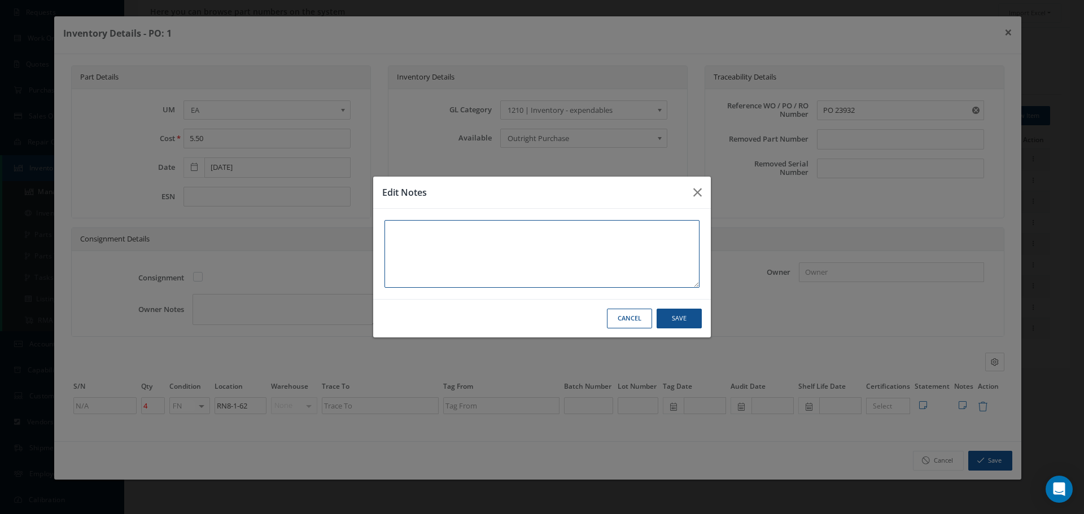
click at [452, 239] on textarea at bounding box center [542, 254] width 315 height 68
type textarea "*"
type textarea "**"
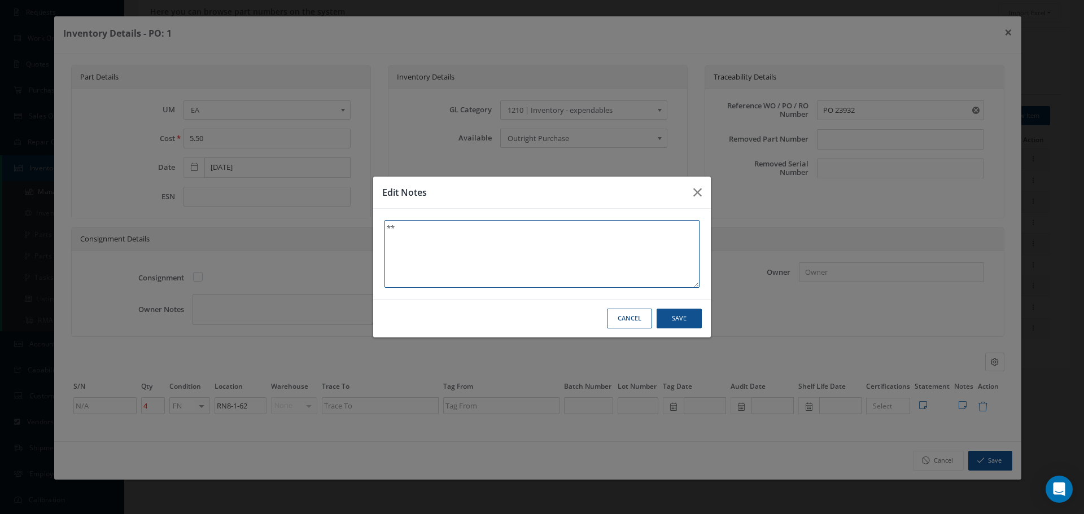
type textarea "** R"
type textarea "** RE"
type textarea "** REC"
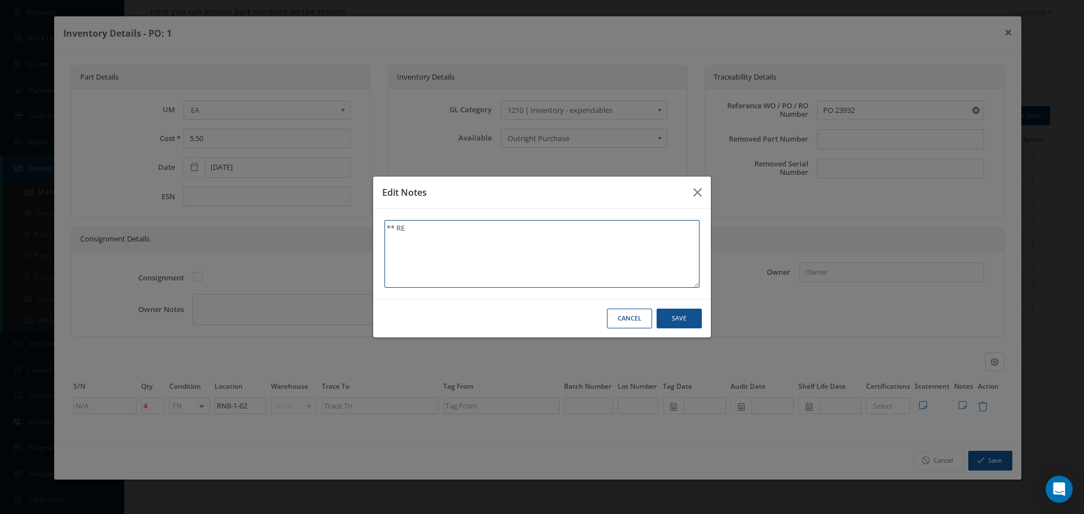
type textarea "** REC"
type textarea "** RECU"
type textarea "** RECUP"
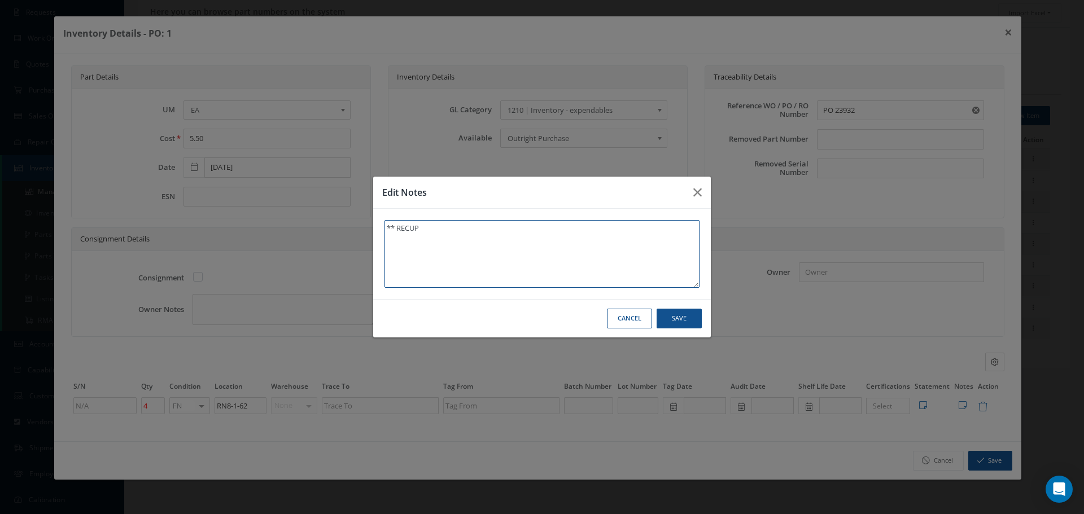
type textarea "** RECUPE"
type textarea "** RECUPER"
type textarea "** RECUPERA"
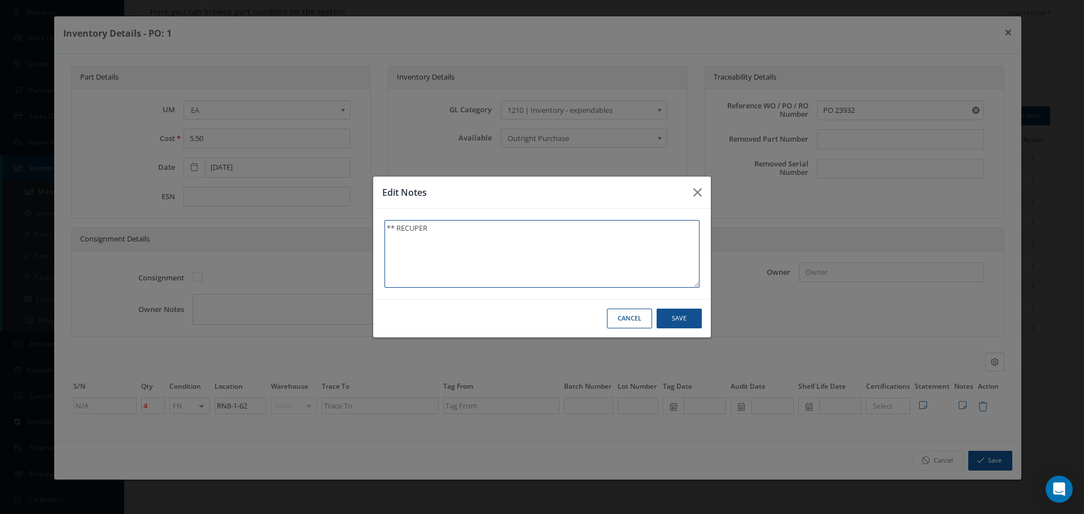
type textarea "** RECUPERA"
type textarea "** RECUPERAD"
type textarea "** RECUPERADO"
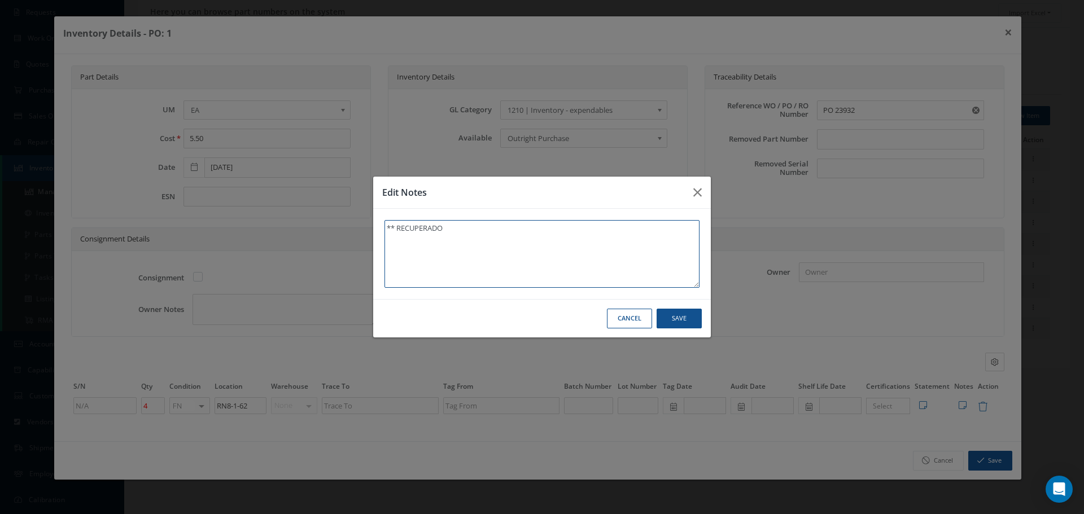
type textarea "** RECUPERADO D"
type textarea "** RECUPERADO DE"
type textarea "** RECUPERADO DE U"
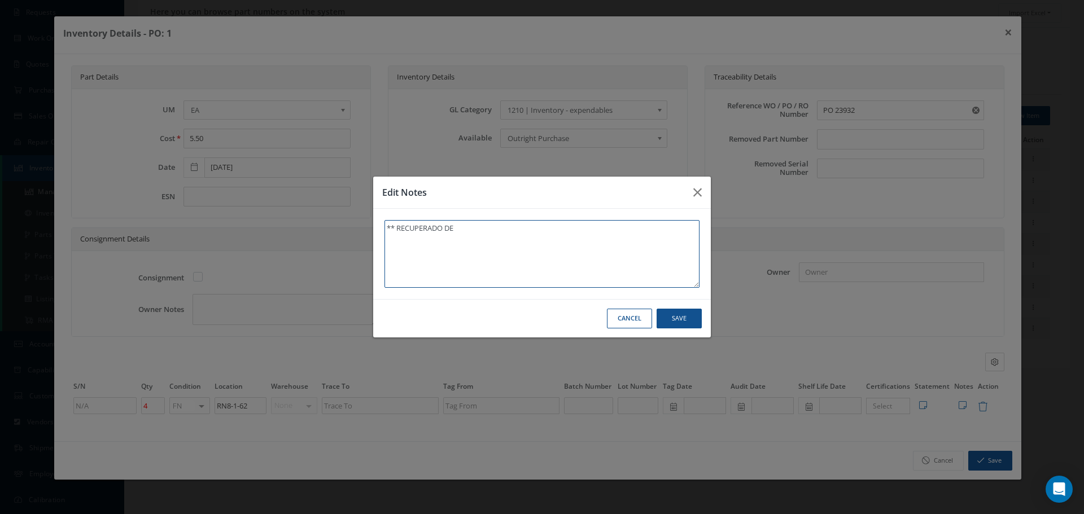
type textarea "** RECUPERADO DE U"
type textarea "** RECUPERADO DE UN"
type textarea "** RECUPERADO DE UN S"
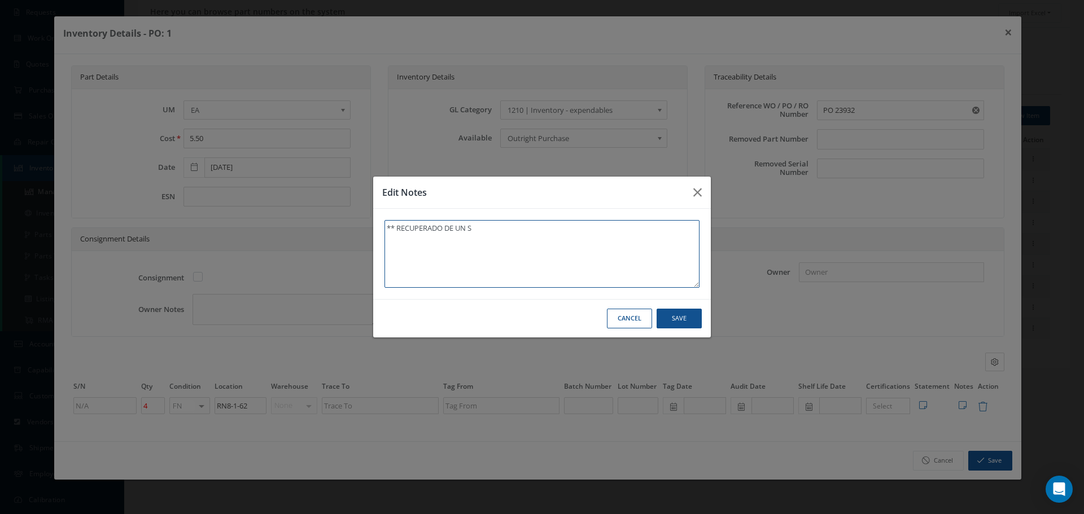
type textarea "** RECUPERADO DE UN SM"
type textarea "** RECUPERADO DE UN SMO"
type textarea "** RECUPERADO DE UN SMOK"
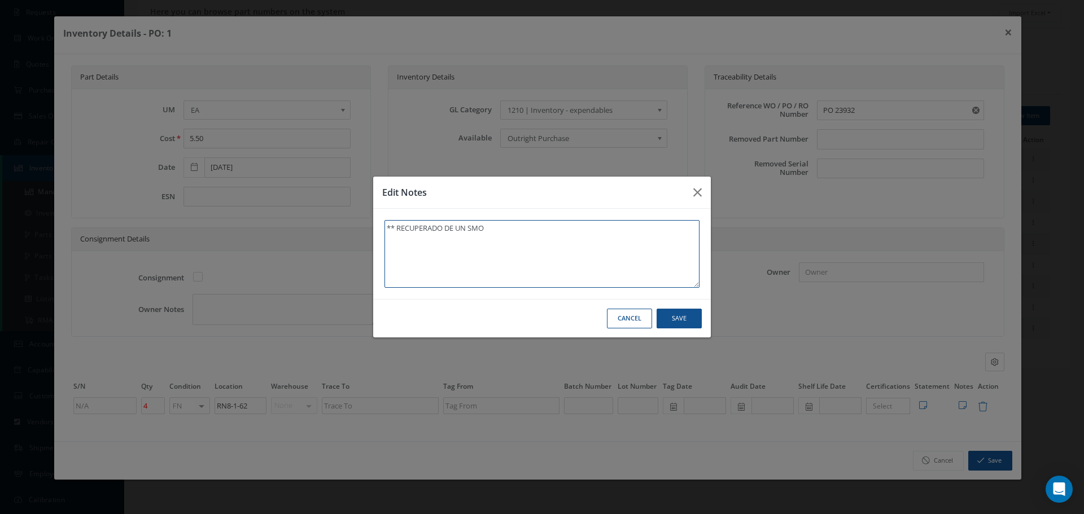
type textarea "** RECUPERADO DE UN SMOK"
type textarea "** RECUPERADO DE UN SMOKE"
type textarea "** RECUPERADO DE UN SMOKER"
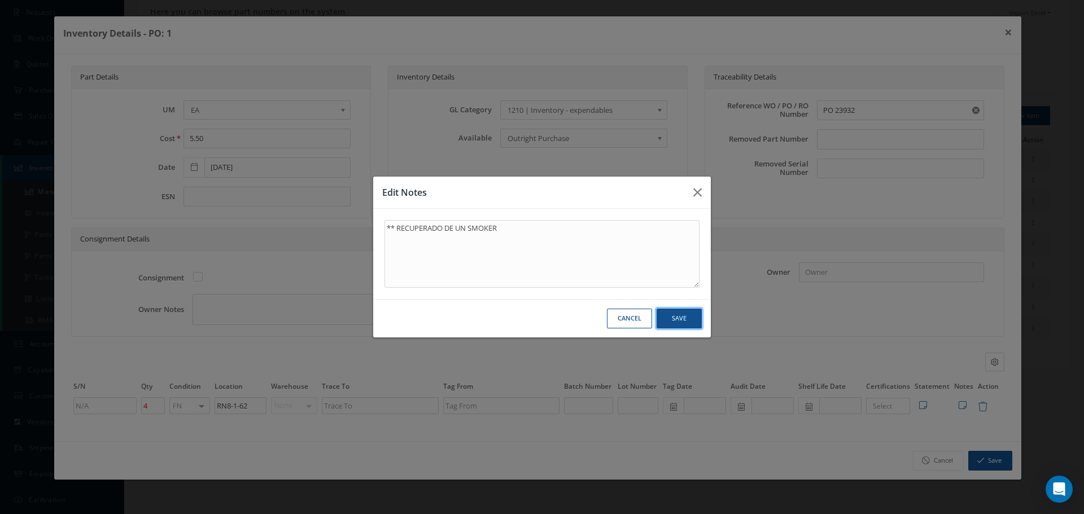
click at [0, 0] on button "Save" at bounding box center [0, 0] width 0 height 0
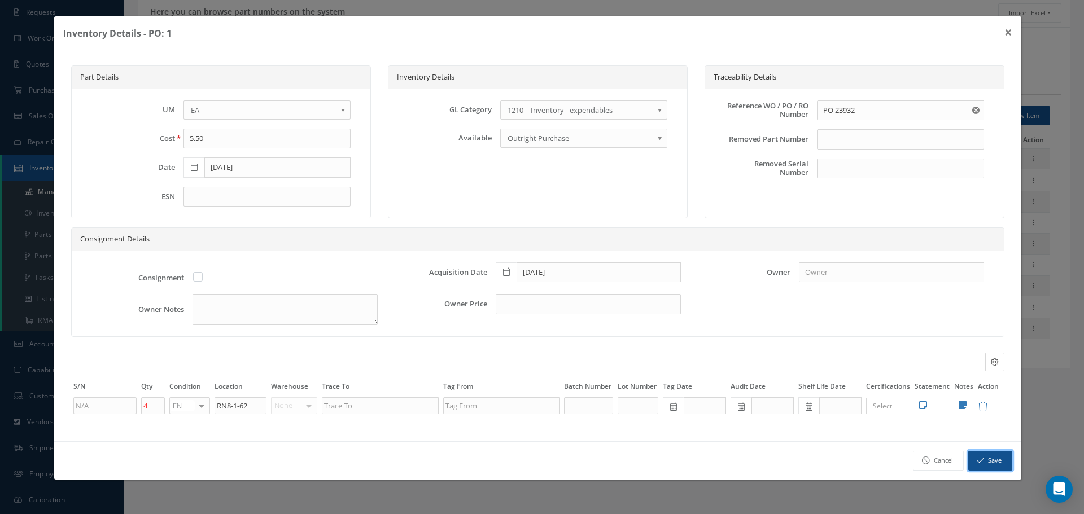
click at [984, 458] on icon "button" at bounding box center [980, 461] width 7 height 8
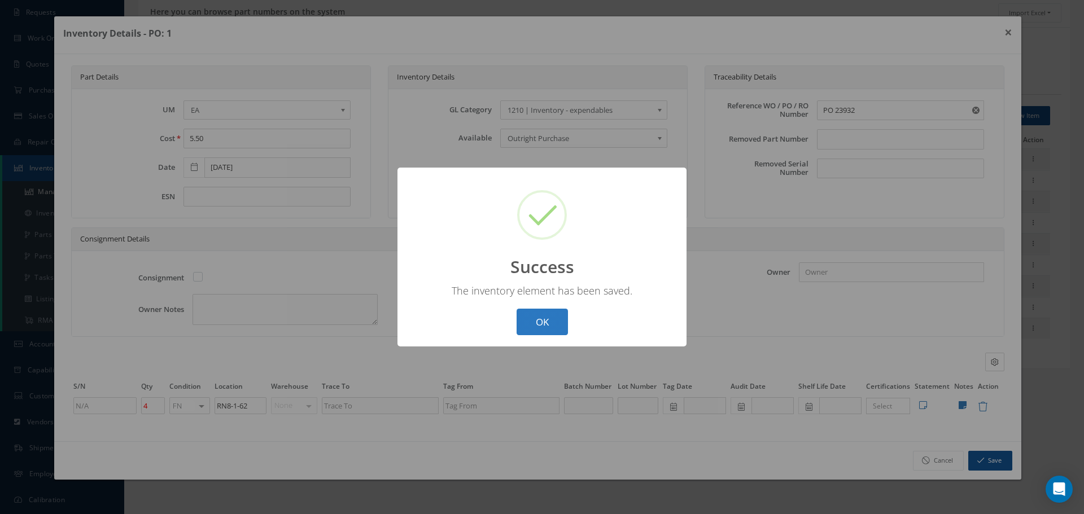
click at [533, 318] on button "OK" at bounding box center [542, 322] width 51 height 27
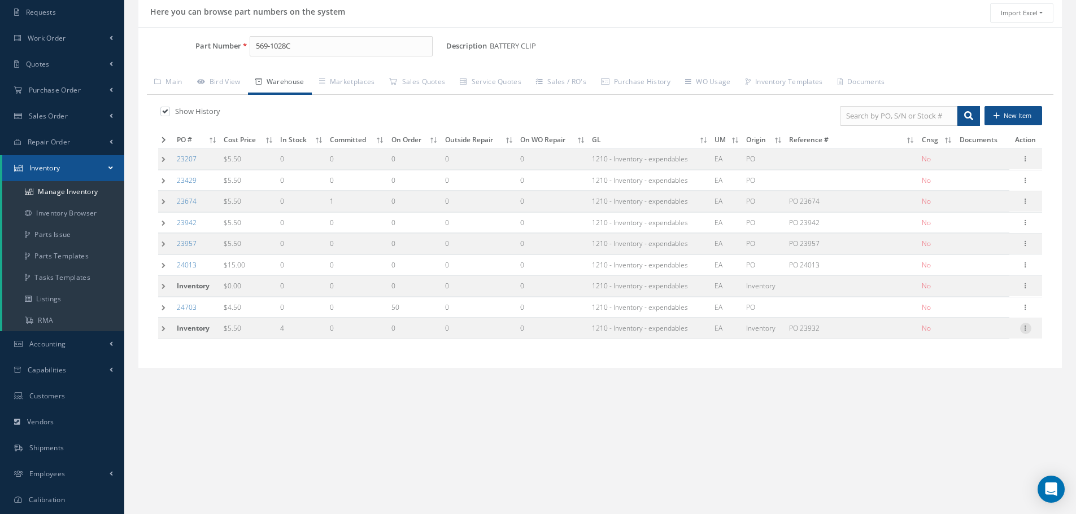
click at [1023, 331] on icon at bounding box center [1025, 327] width 11 height 9
click at [951, 338] on link "Edit" at bounding box center [973, 336] width 89 height 15
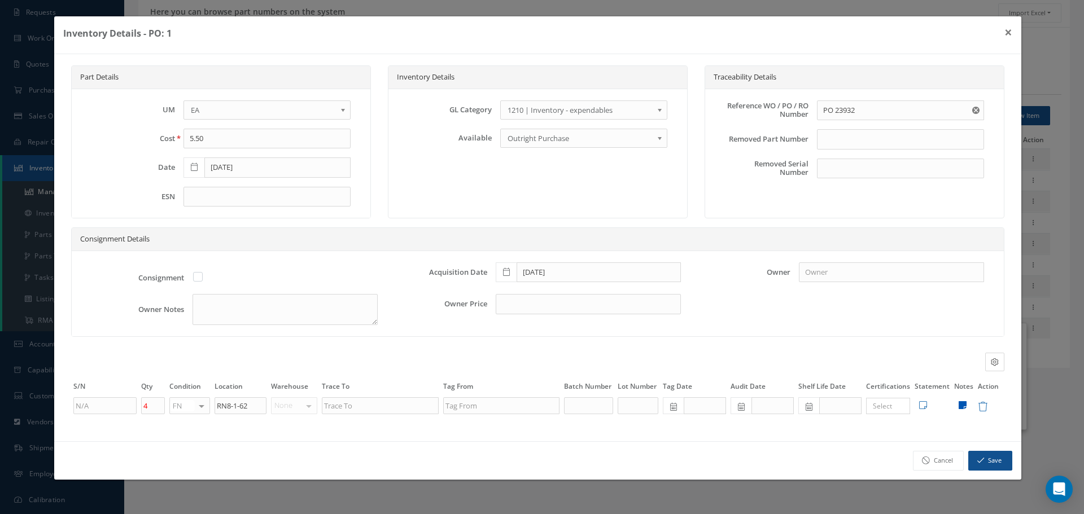
click at [963, 404] on icon at bounding box center [963, 405] width 8 height 9
type textarea "** RECUPERADO DE UN SMOKER"
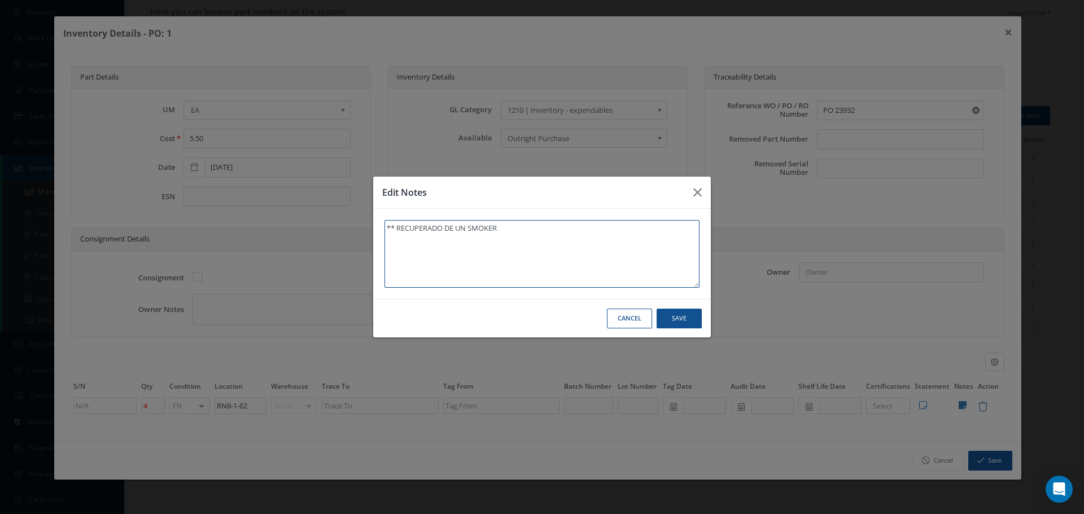
click at [501, 230] on textarea "** RECUPERADO DE UN SMOKER" at bounding box center [542, 254] width 315 height 68
type textarea "** RECUPERADO DE UN SMOKE"
type textarea "** RECUPERADO DE UN SMOKE D"
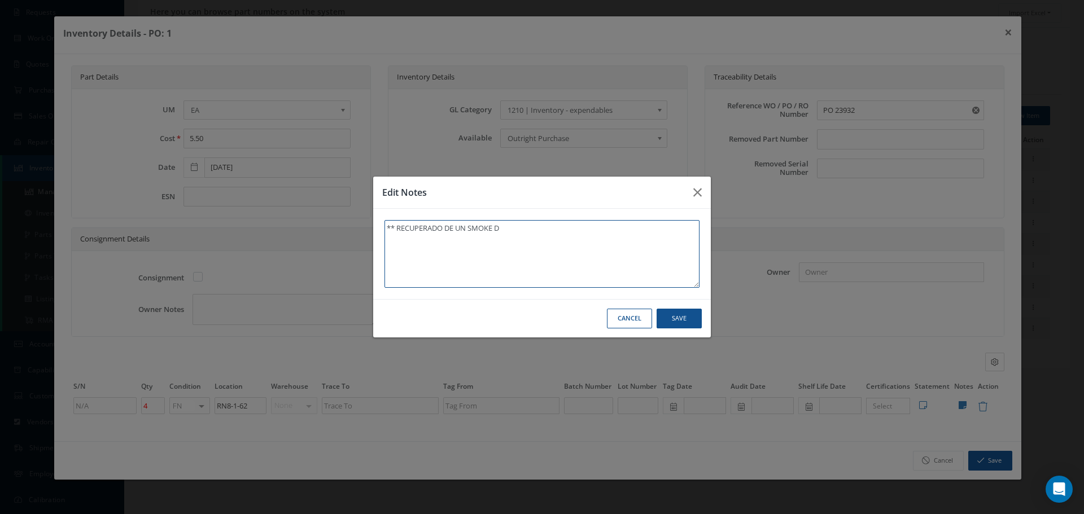
type textarea "** RECUPERADO DE UN SMOKE DE"
type textarea "** RECUPERADO DE UN SMOKE DET"
type textarea "** RECUPERADO DE UN SMOKE DETE"
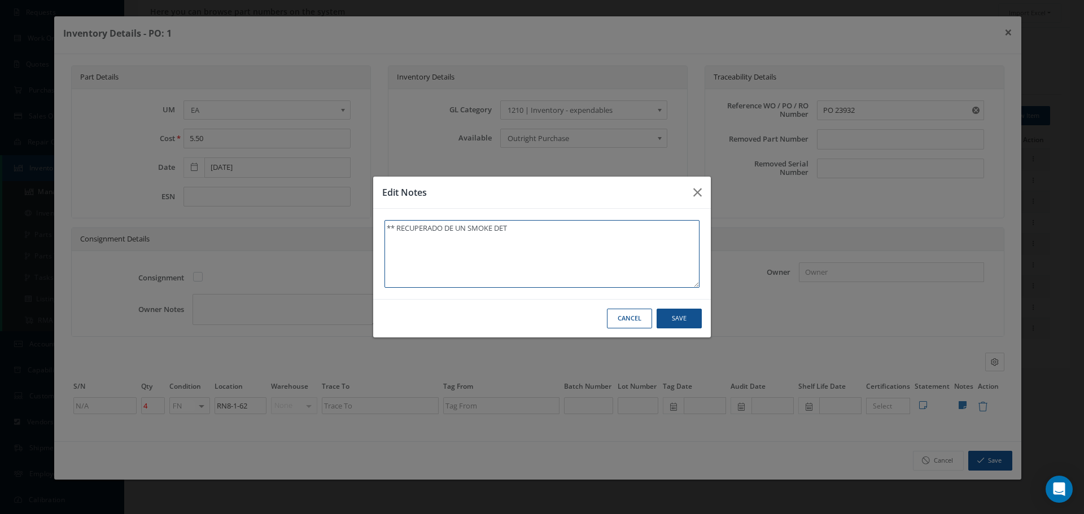
type textarea "** RECUPERADO DE UN SMOKE DETE"
type textarea "** RECUPERADO DE UN SMOKE DETEC"
type textarea "** RECUPERADO DE UN SMOKE DETECT"
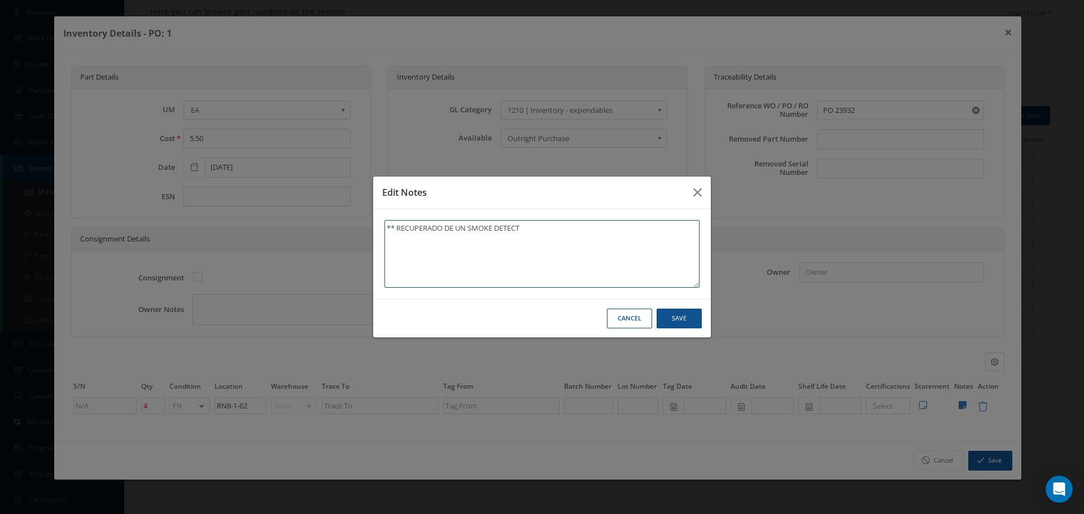
type textarea "** RECUPERADO DE UN SMOKE DETECTO"
type textarea "** RECUPERADO DE UN SMOKE DETECTOR"
type textarea "** RECUPERADO DE UN SMOKE DETECTOR."
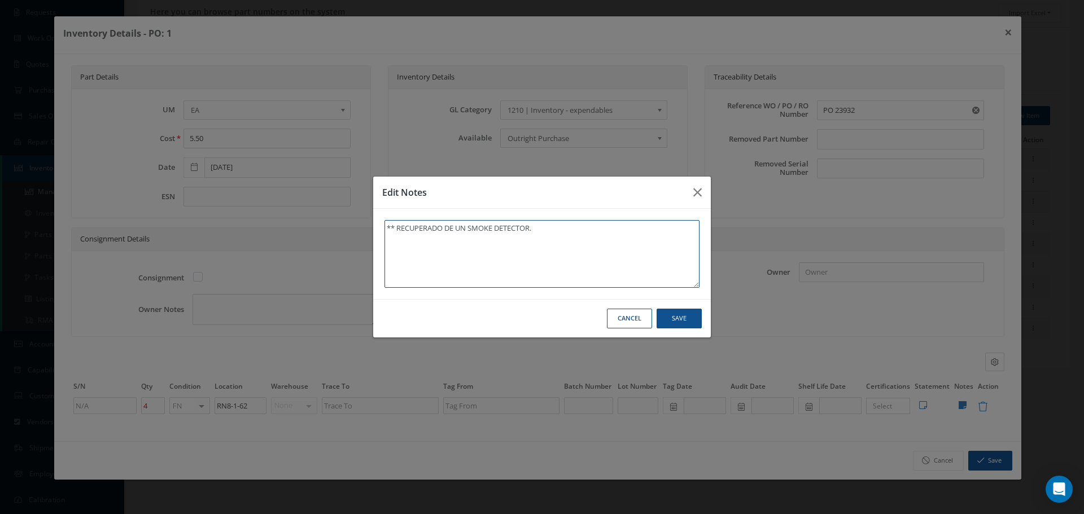
type textarea "** RECUPERADO DE UN SMOKE DETECTOR."
type textarea "** RECUPERADO DE UN SMOKE DETECTOR. 0"
type textarea "** RECUPERADO DE UN SMOKE DETECTOR. 08"
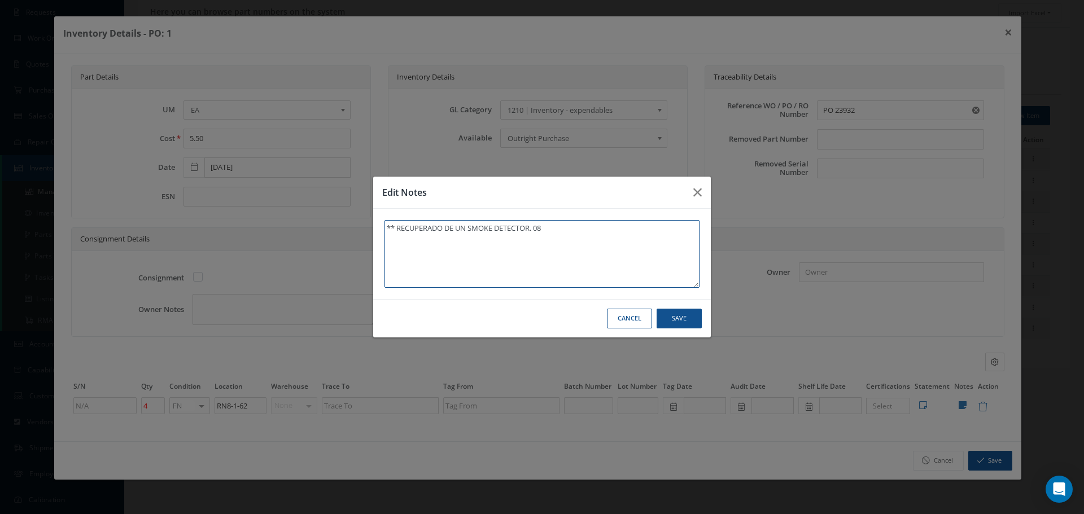
type textarea "** RECUPERADO DE UN SMOKE DETECTOR. 08/"
type textarea "** RECUPERADO DE UN SMOKE DETECTOR. 08/1"
type textarea "** RECUPERADO DE UN SMOKE DETECTOR. 08/11"
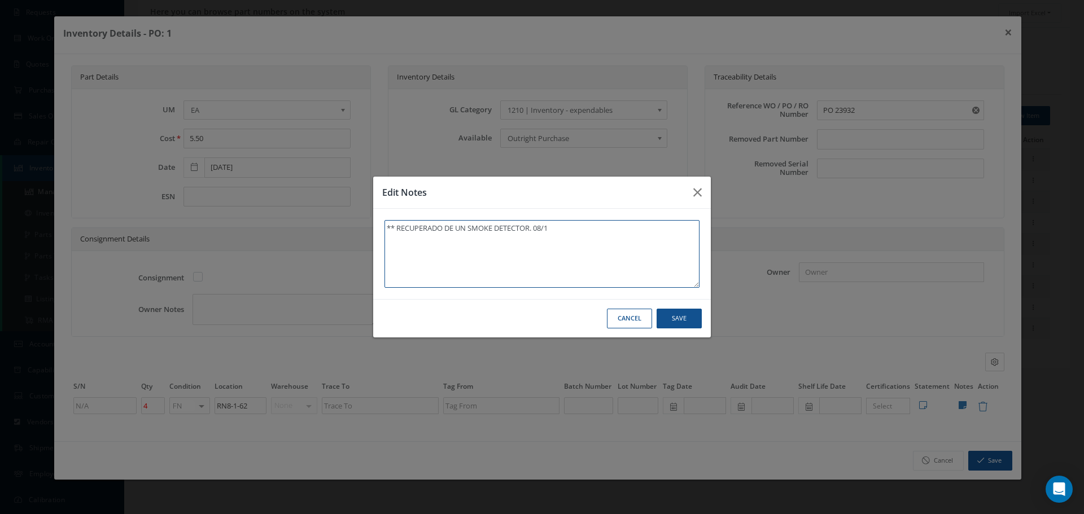
type textarea "** RECUPERADO DE UN SMOKE DETECTOR. 08/11"
type textarea "** RECUPERADO DE UN SMOKE DETECTOR. 08/11/"
type textarea "** RECUPERADO DE UN SMOKE DETECTOR. 08/11/2"
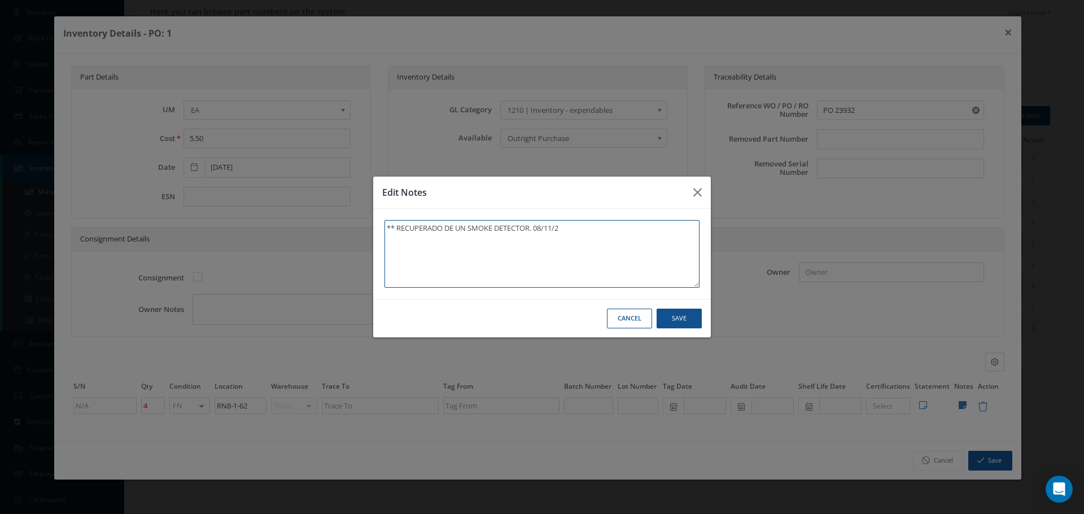
type textarea "** RECUPERADO DE UN SMOKE DETECTOR. 08/11/20"
type textarea "** RECUPERADO DE UN SMOKE DETECTOR. 08/11/202"
type textarea "** RECUPERADO DE UN SMOKE DETECTOR. 08/11/2025"
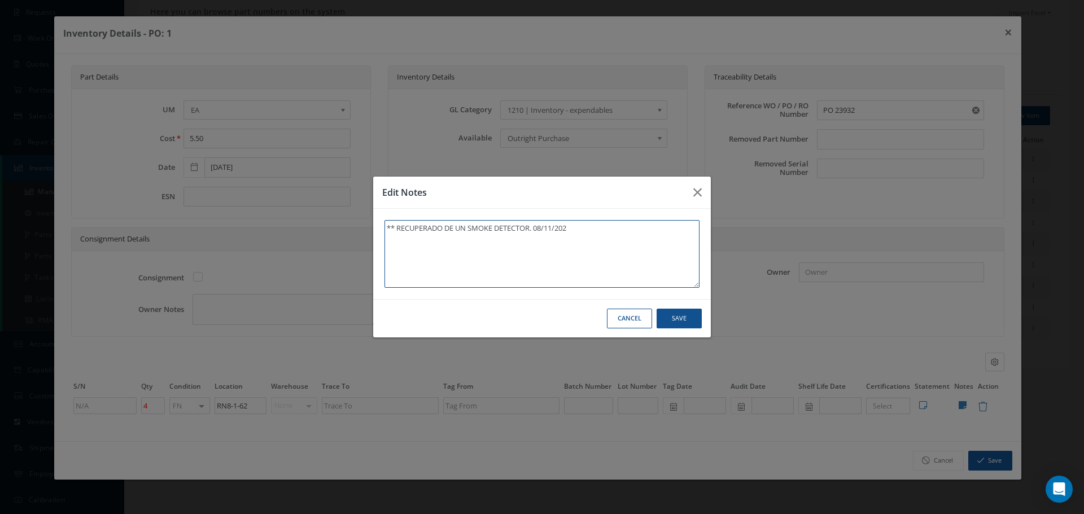
type textarea "** RECUPERADO DE UN SMOKE DETECTOR. 08/11/2025"
type textarea "** RECUPERADO DE UN SMOKE DETECTOR. 08/11/2025."
click at [535, 230] on textarea "** RECUPERADO DE UN SMOKE DETECTOR. 08/11/2025." at bounding box center [542, 254] width 315 height 68
type textarea "** RECUPERADO DE UN SMOKE DETECTOR 08/11/2025."
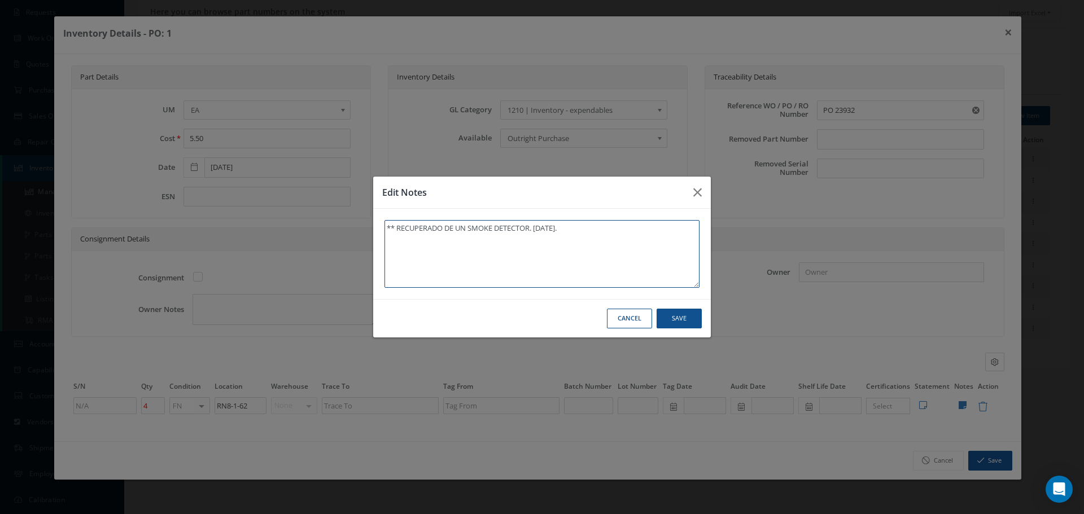
type textarea "** RECUPERADO DE UN SMOKE DETECTOR 08/11/2025."
type textarea "** RECUPERADO DE UN SMOKE DETECTOR P 08/11/2025."
type textarea "** RECUPERADO DE UN SMOKE DETECTOR PO 08/11/2025."
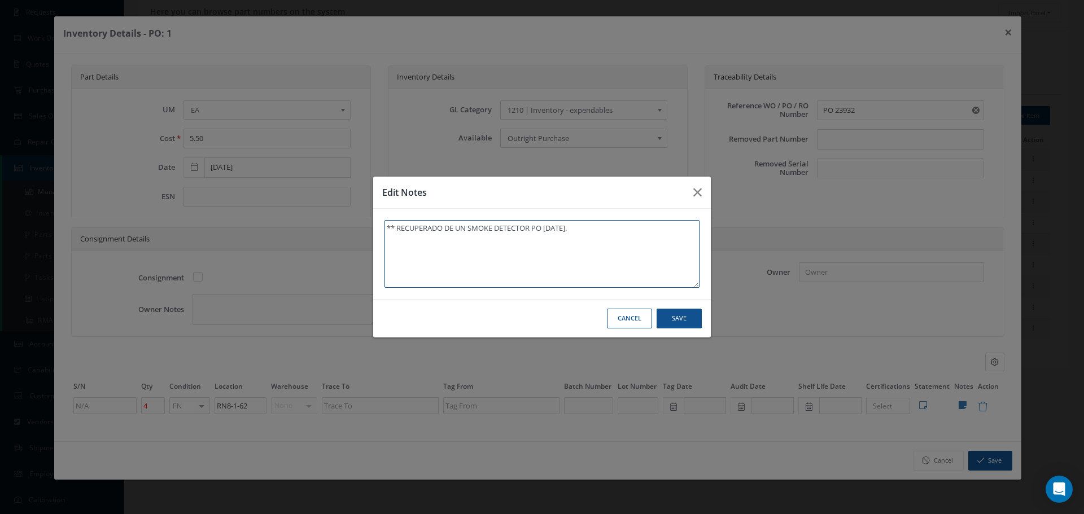
type textarea "** RECUPERADO DE UN SMOKE DETECTOR POR 08/11/2025."
type textarea "** RECUPERADO DE UN SMOKE DETECTOR POR E 08/11/2025."
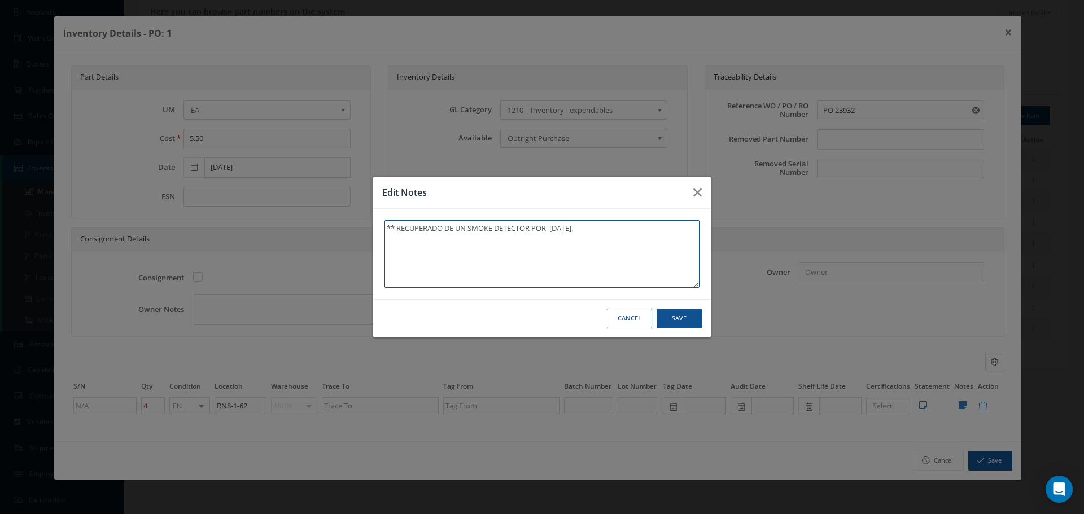
type textarea "** RECUPERADO DE UN SMOKE DETECTOR POR E 08/11/2025."
type textarea "** RECUPERADO DE UN SMOKE DETECTOR POR EL 08/11/2025."
type textarea "** RECUPERADO DE UN SMOKE DETECTOR POR ELE 08/11/2025."
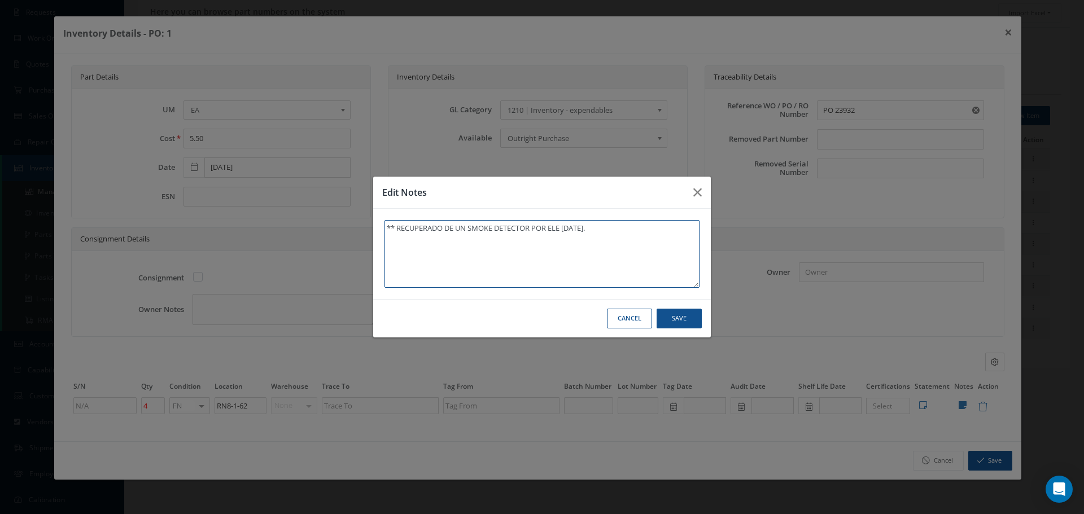
type textarea "** RECUPERADO DE UN SMOKE DETECTOR POR ELEC 08/11/2025."
type textarea "** RECUPERADO DE UN SMOKE DETECTOR POR ELECT 08/11/2025."
type textarea "** RECUPERADO DE UN SMOKE DETECTOR POR ELECTR 08/11/2025."
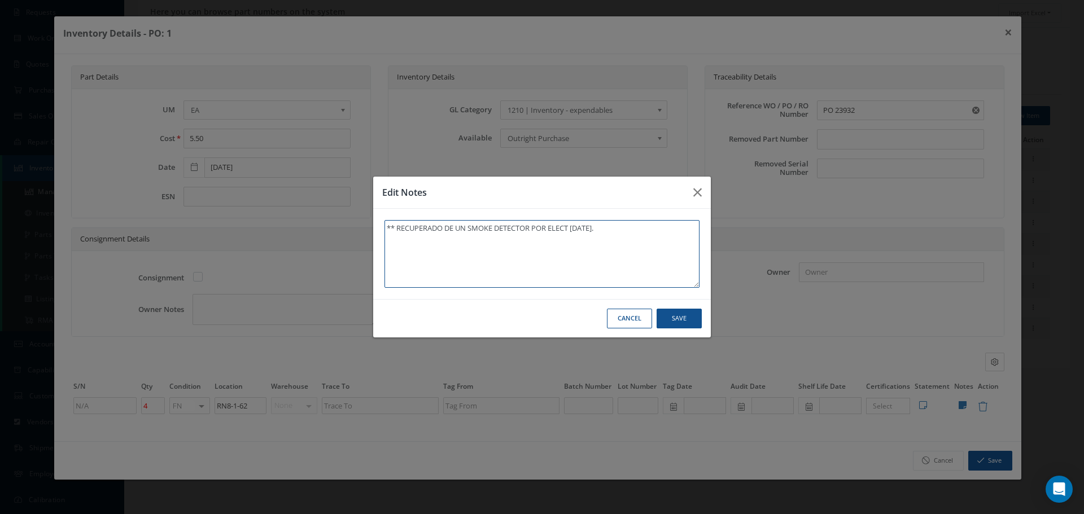
type textarea "** RECUPERADO DE UN SMOKE DETECTOR POR ELECTR 08/11/2025."
type textarea "** RECUPERADO DE UN SMOKE DETECTOR POR ELECTRI 08/11/2025."
type textarea "** RECUPERADO DE UN SMOKE DETECTOR POR ELECTRIC 08/11/2025."
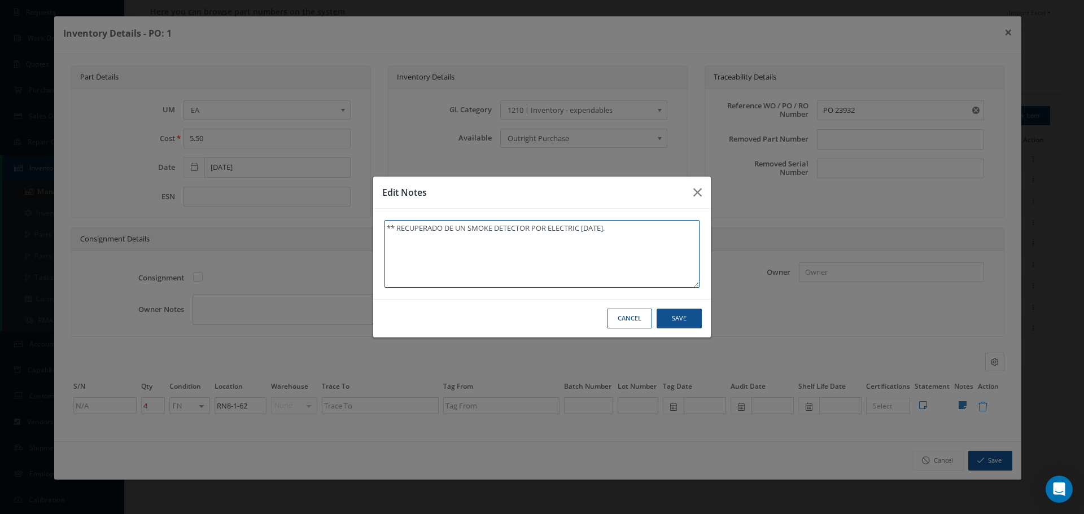
type textarea "** RECUPERADO DE UN SMOKE DETECTOR POR ELECTRICS 08/11/2025."
type textarea "** RECUPERADO DE UN SMOKE DETECTOR POR ELECTRICSL 08/11/2025."
type textarea "** RECUPERADO DE UN SMOKE DETECTOR POR ELECTRICS 08/11/2025."
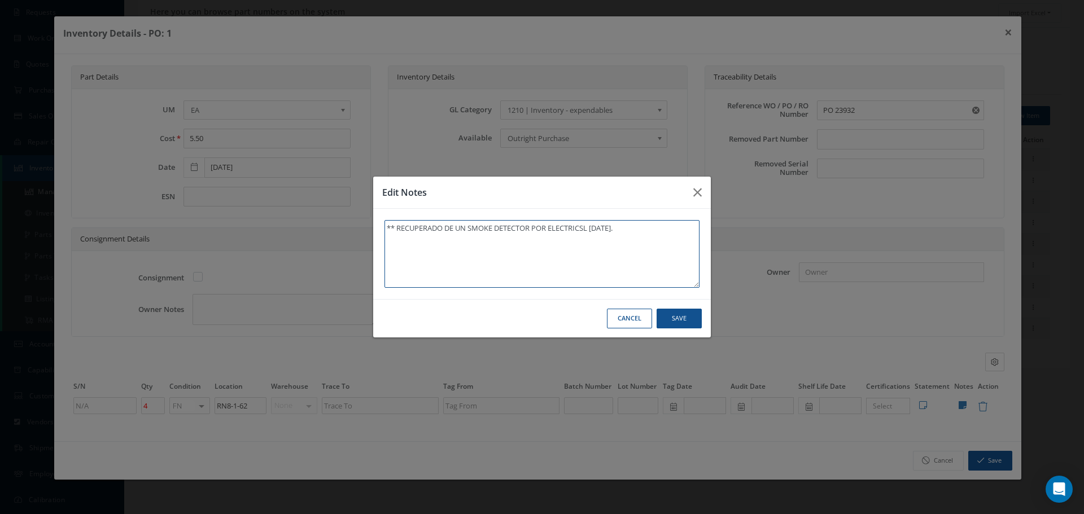
type textarea "** RECUPERADO DE UN SMOKE DETECTOR POR ELECTRICS 08/11/2025."
type textarea "** RECUPERADO DE UN SMOKE DETECTOR POR ELECTRIC 08/11/2025."
type textarea "** RECUPERADO DE UN SMOKE DETECTOR POR ELECTRICA 08/11/2025."
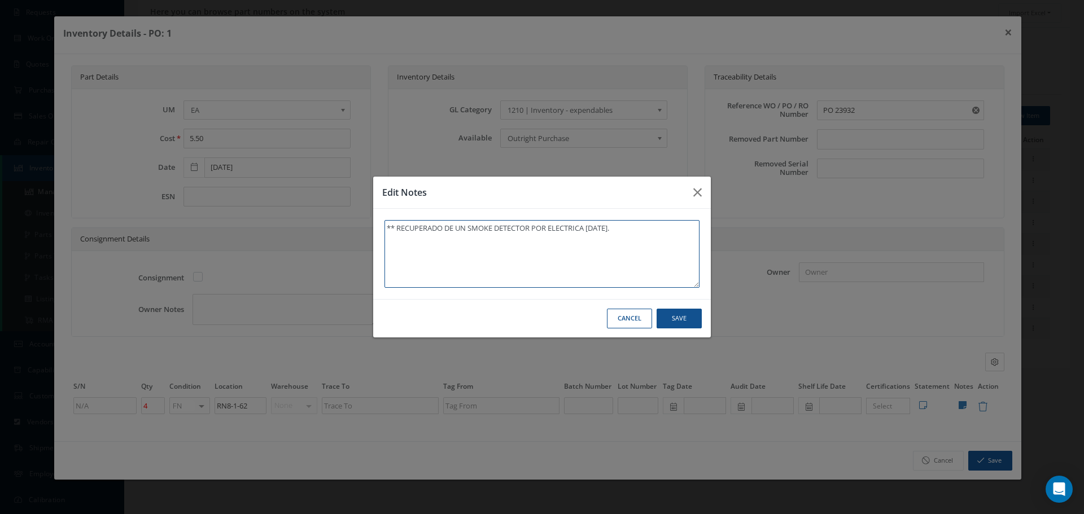
type textarea "** RECUPERADO DE UN SMOKE DETECTOR POR ELECTRICAL 08/11/2025."
click at [0, 0] on button "Save" at bounding box center [0, 0] width 0 height 0
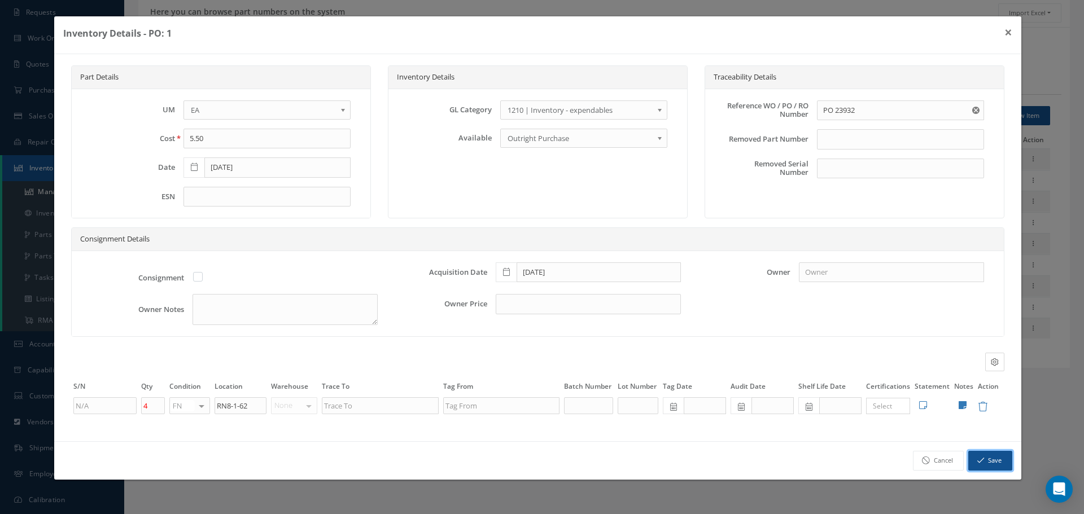
click at [989, 460] on button "Save" at bounding box center [990, 461] width 44 height 20
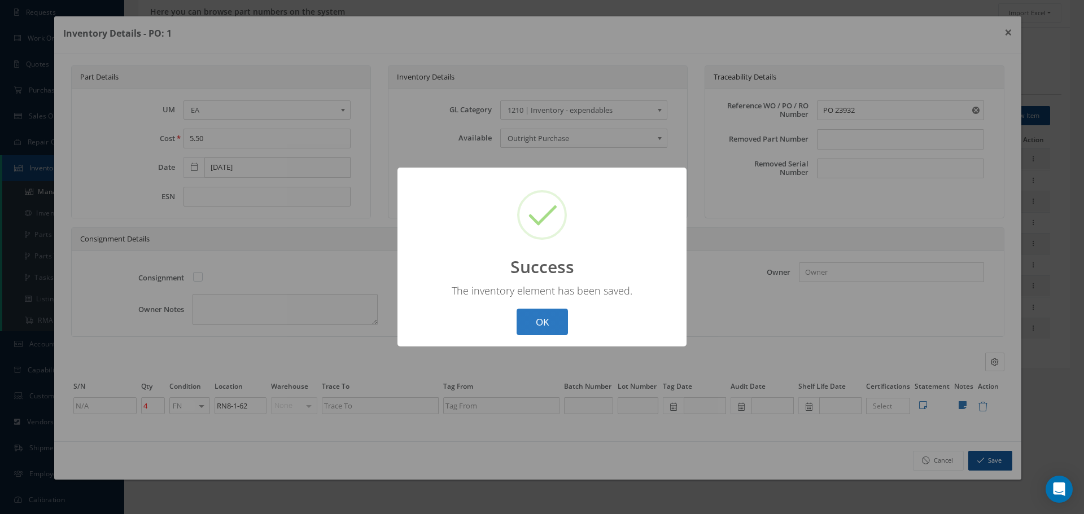
click at [551, 326] on button "OK" at bounding box center [542, 322] width 51 height 27
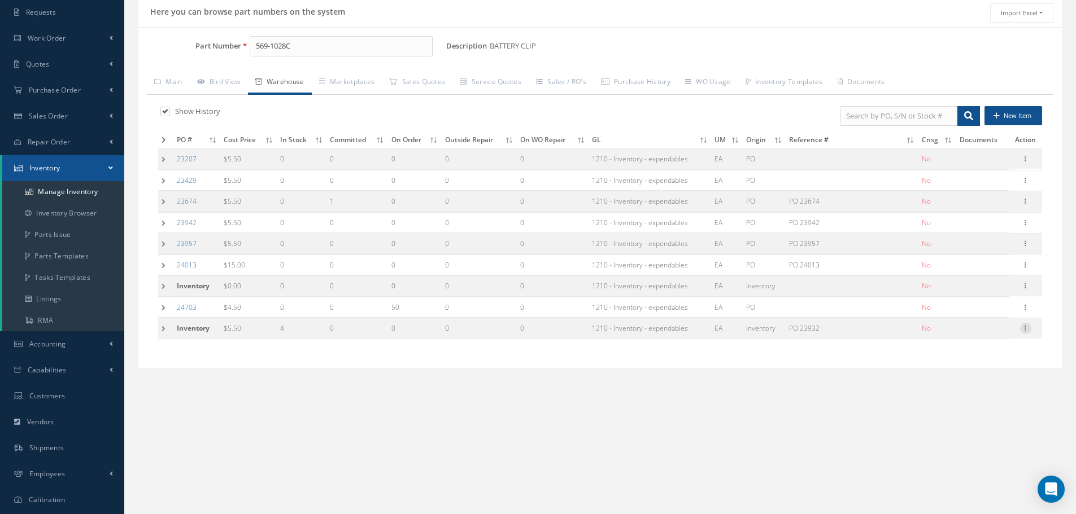
click at [1027, 326] on icon at bounding box center [1025, 327] width 11 height 9
click at [969, 387] on link "Label" at bounding box center [973, 388] width 89 height 15
click at [350, 50] on input "569-1028C" at bounding box center [341, 46] width 183 height 20
type input "5"
click at [279, 72] on span "MS24266E12T3SN" at bounding box center [304, 76] width 102 height 12
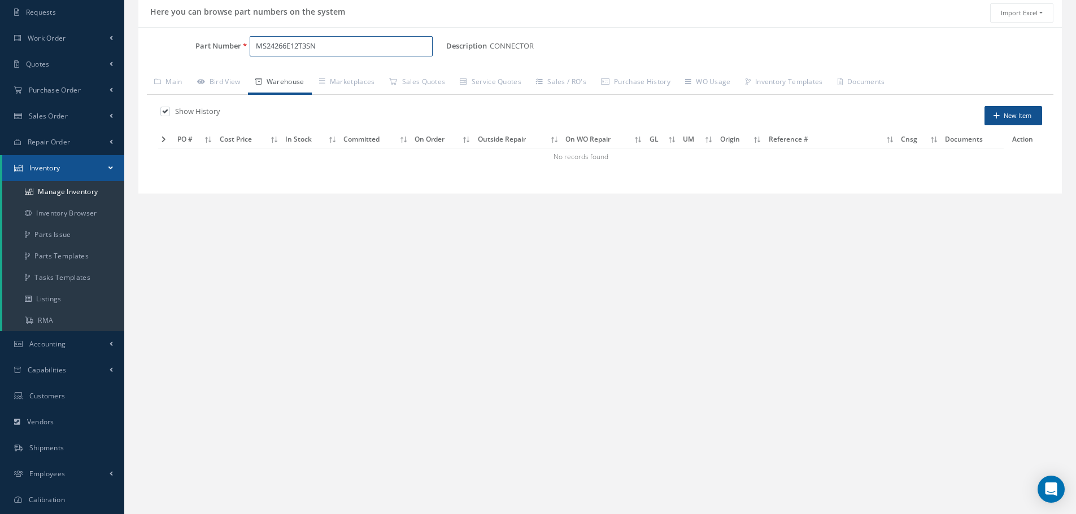
type input "MS24266E12T3SN"
click at [1014, 118] on button "New Item" at bounding box center [1013, 116] width 58 height 20
type input "1"
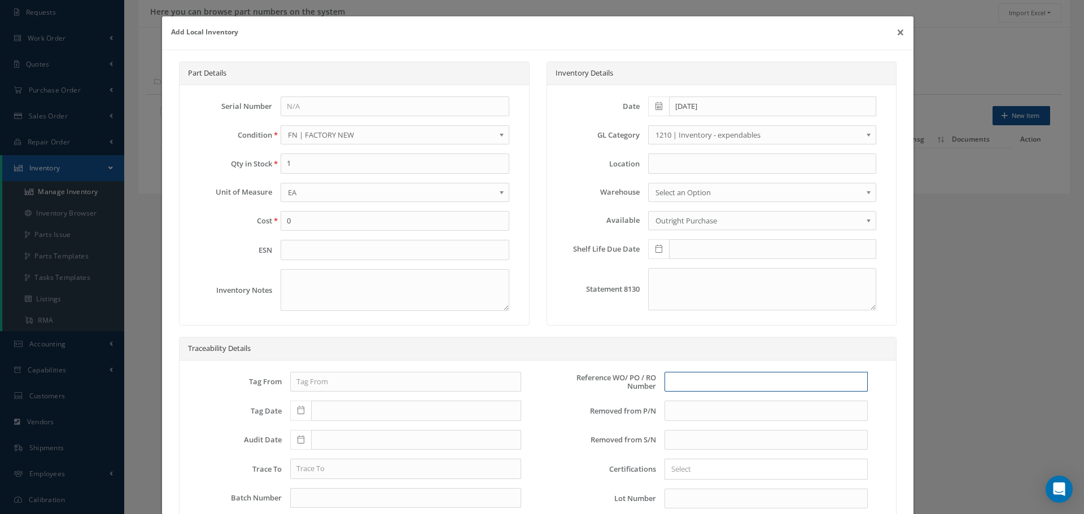
click at [679, 382] on input "text" at bounding box center [766, 382] width 203 height 20
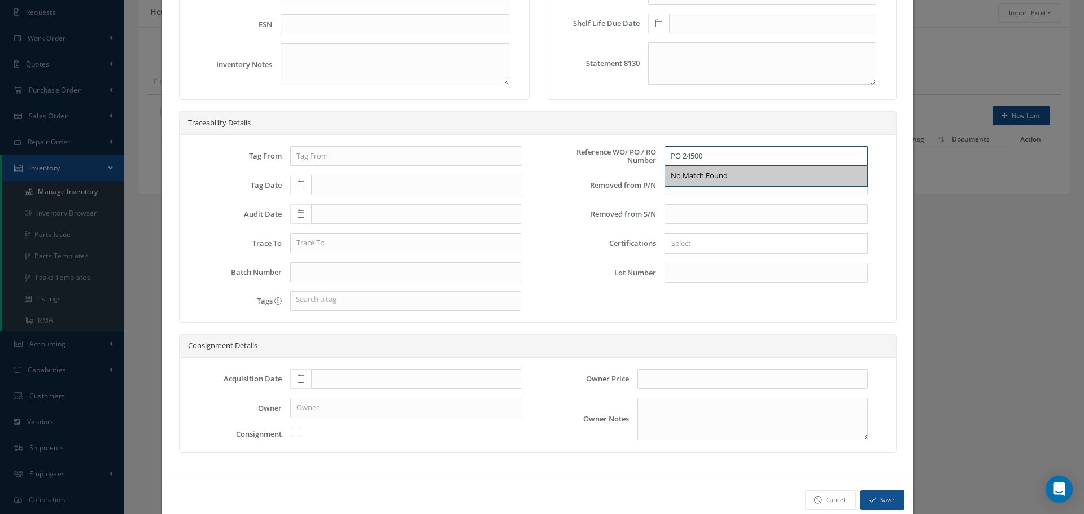
type input "PO 24500"
click at [300, 379] on icon at bounding box center [301, 379] width 7 height 8
click at [561, 316] on div "Reference WO/ PO / RO Number PO 24500 No Match Found Removed from P/N PN Descri…" at bounding box center [711, 233] width 347 height 174
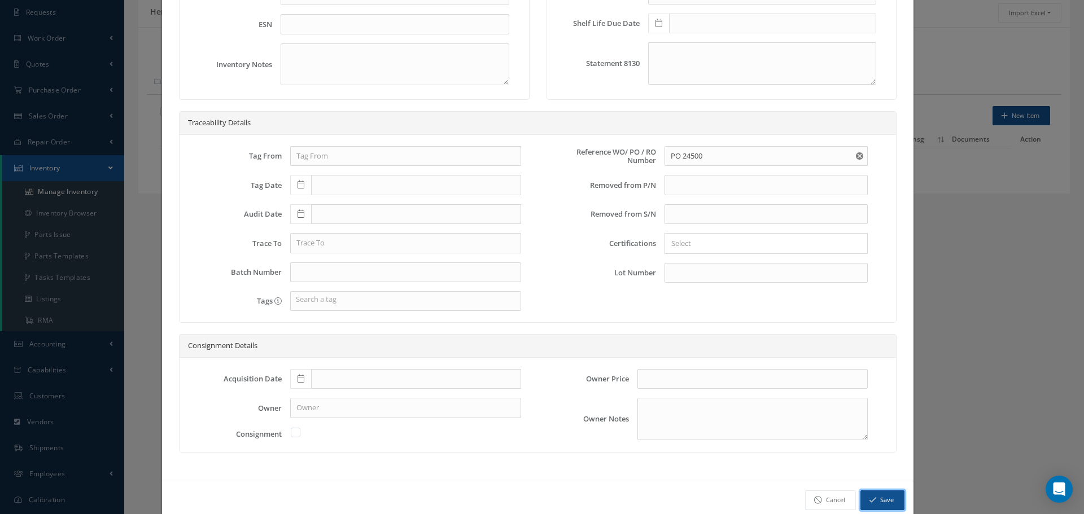
click at [881, 500] on button "Save" at bounding box center [883, 501] width 44 height 20
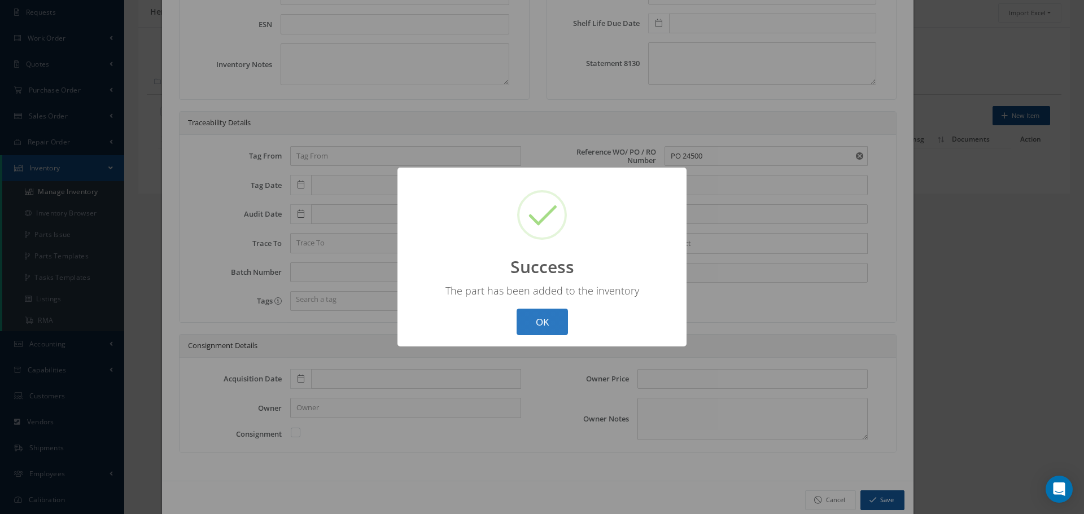
click at [542, 321] on button "OK" at bounding box center [542, 322] width 51 height 27
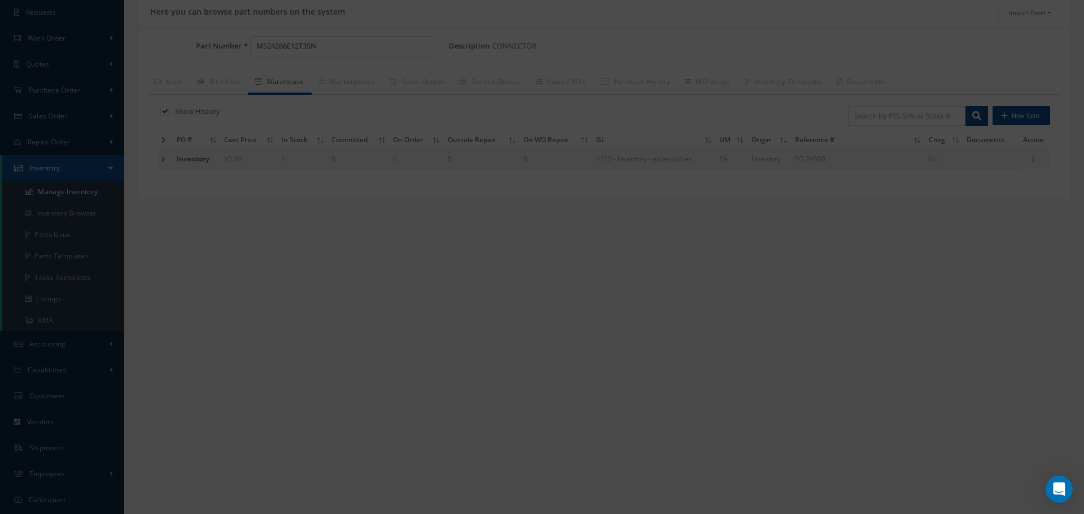
scroll to position [0, 0]
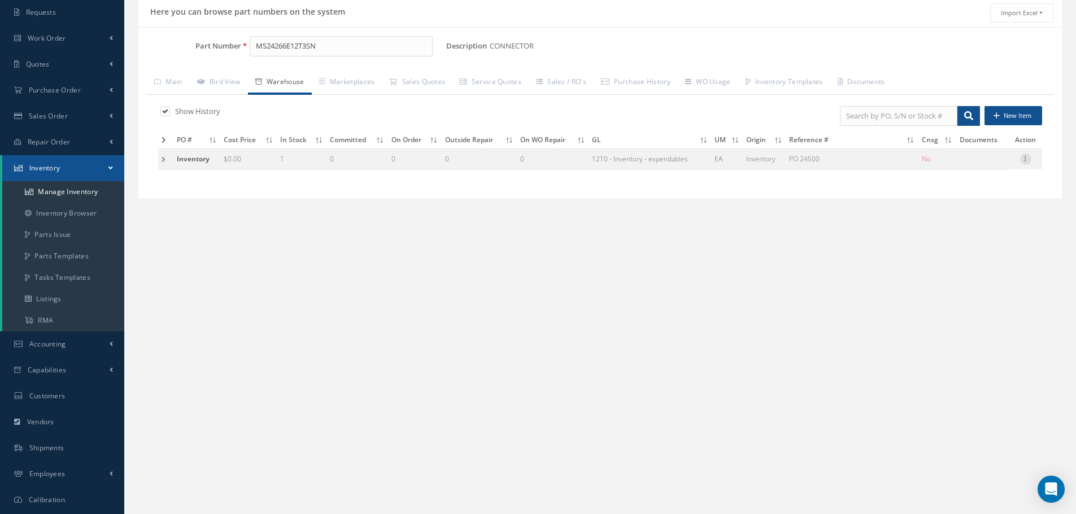
click at [1026, 161] on icon at bounding box center [1025, 158] width 11 height 9
click at [958, 207] on link "Delete" at bounding box center [973, 204] width 89 height 15
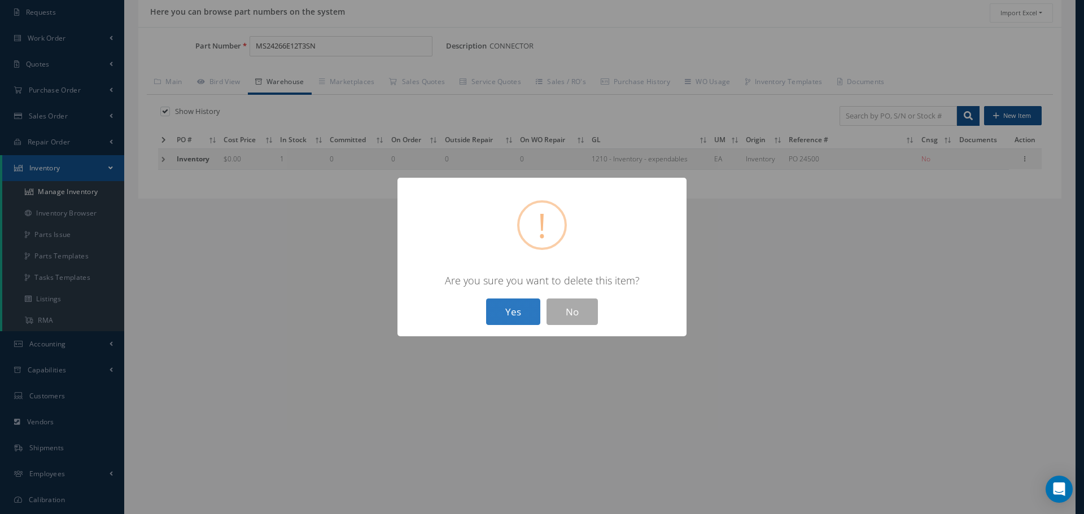
click at [516, 315] on button "Yes" at bounding box center [513, 312] width 54 height 27
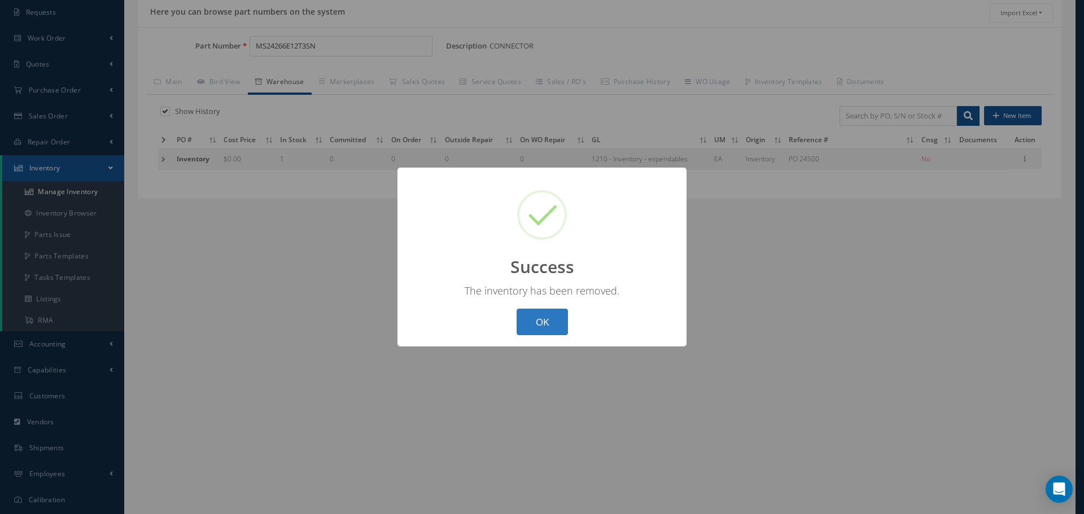
click at [550, 324] on button "OK" at bounding box center [542, 322] width 51 height 27
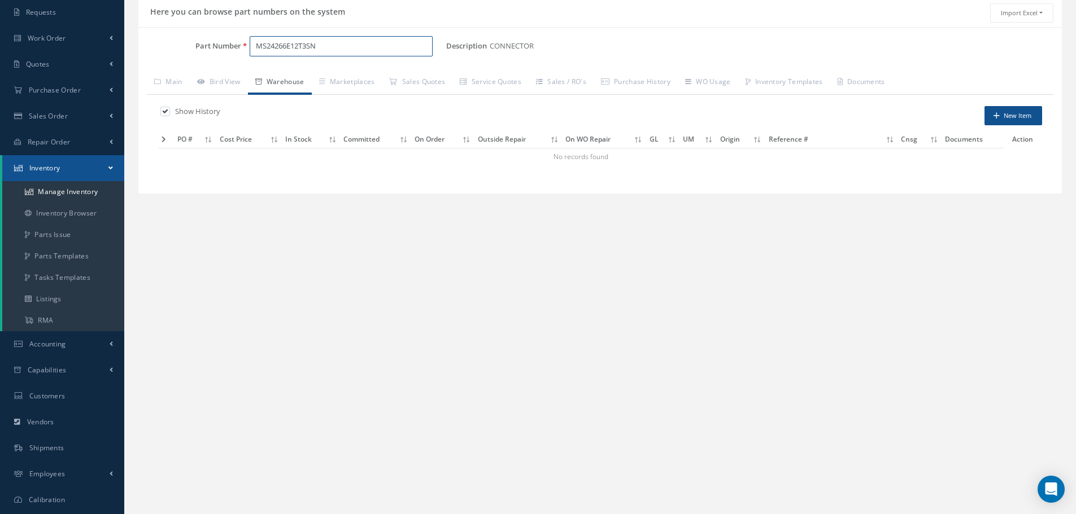
click at [339, 47] on input "MS24266E12T3SN" at bounding box center [341, 46] width 183 height 20
type input "M"
click at [306, 78] on span "D38999/26SD97SN" at bounding box center [304, 76] width 102 height 12
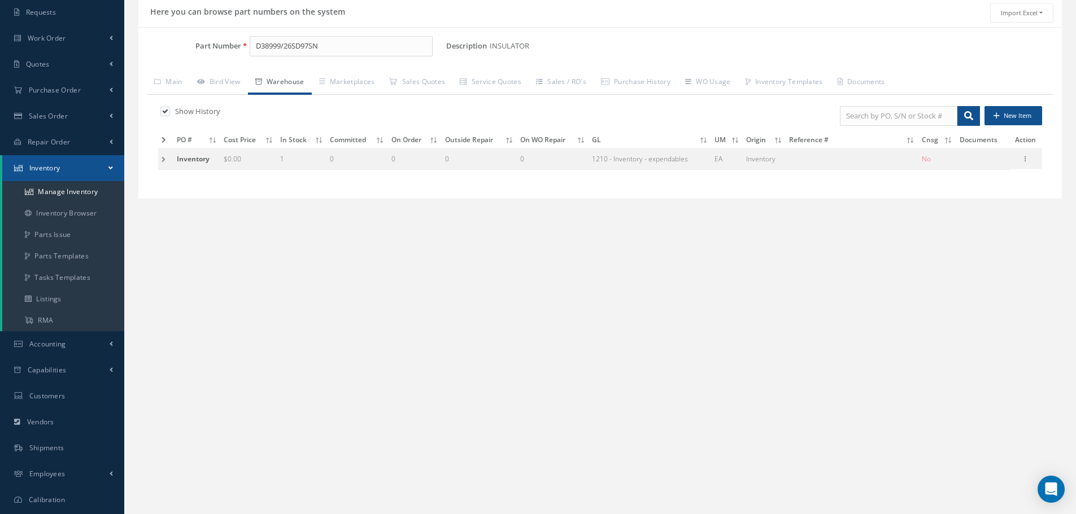
click at [163, 163] on td at bounding box center [165, 159] width 15 height 21
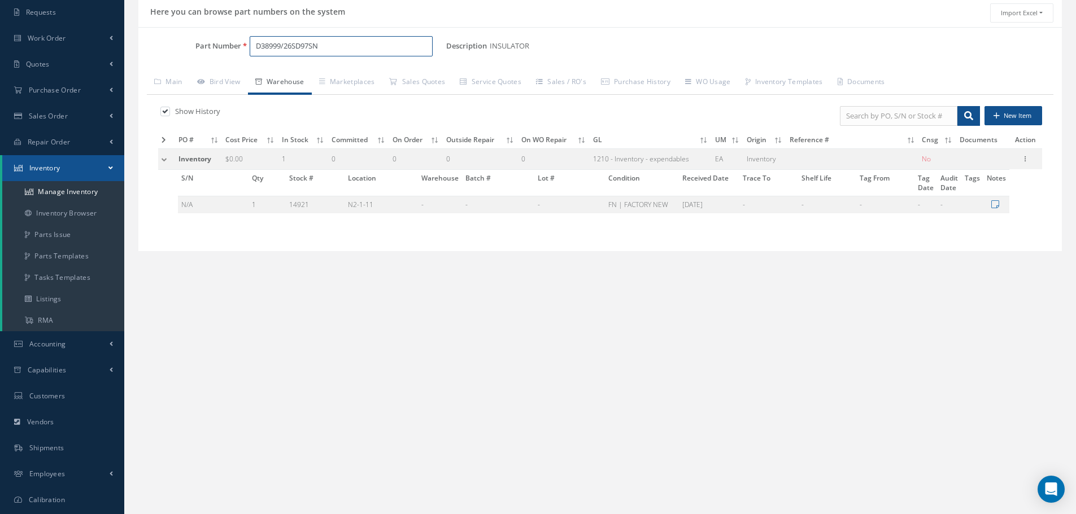
click at [320, 45] on input "D38999/26SD97SN" at bounding box center [341, 46] width 183 height 20
type input "D"
click at [291, 74] on span "MS3459KT14S5S" at bounding box center [304, 76] width 102 height 12
type input "MS3459KT14S5S"
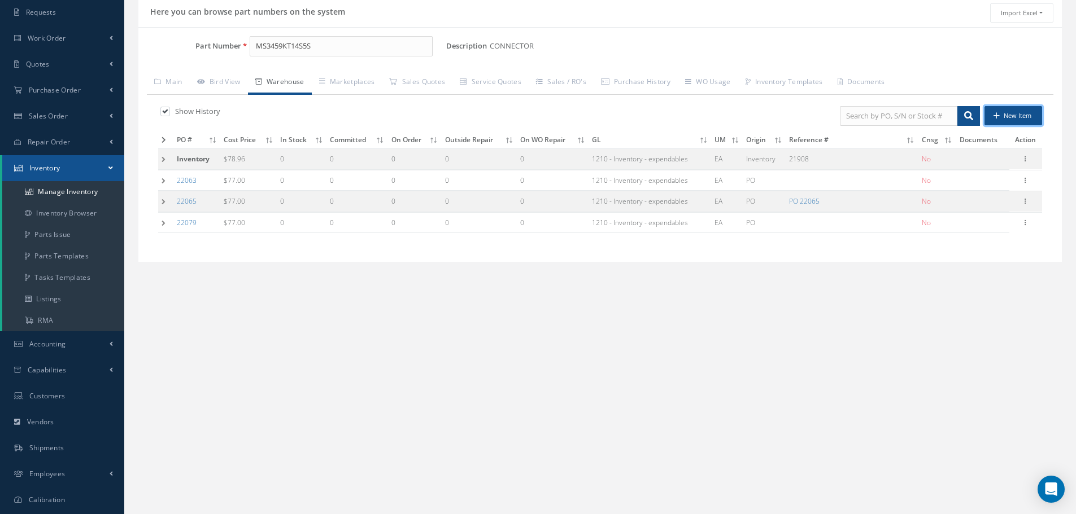
click at [1022, 119] on button "New Item" at bounding box center [1013, 116] width 58 height 20
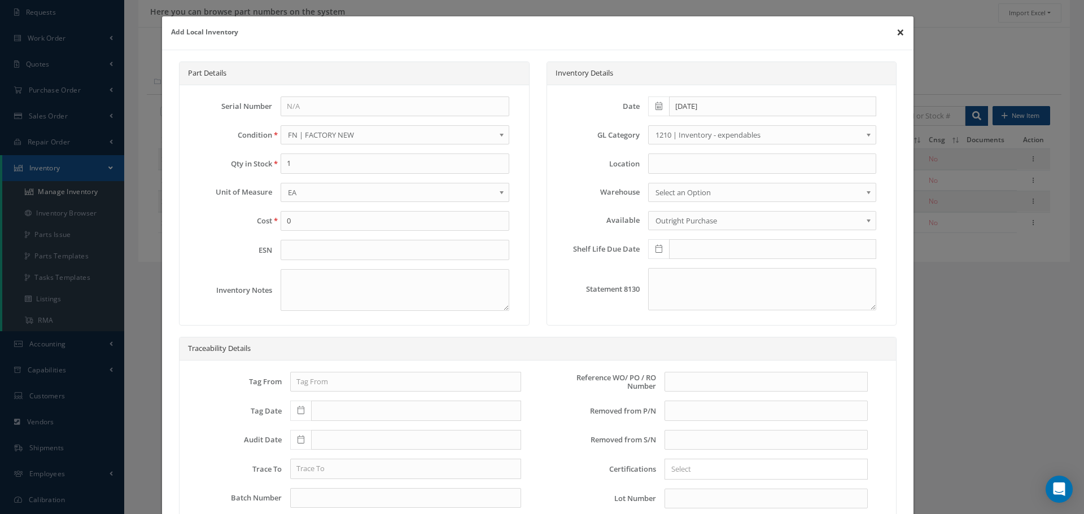
click at [891, 33] on button "×" at bounding box center [901, 32] width 26 height 32
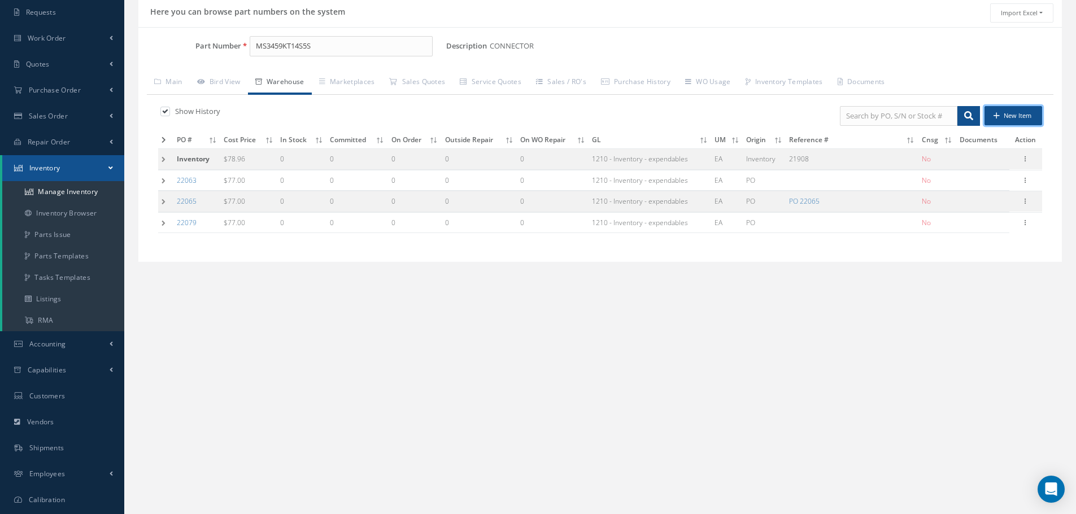
click at [1029, 117] on button "New Item" at bounding box center [1013, 116] width 58 height 20
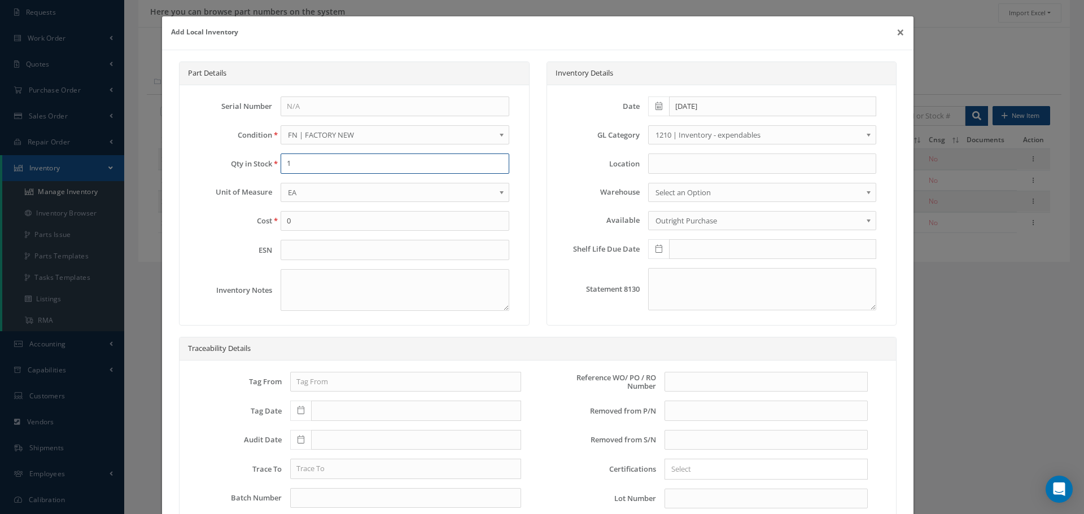
click at [312, 165] on input "1" at bounding box center [395, 164] width 228 height 20
click at [295, 221] on input "0" at bounding box center [395, 221] width 228 height 20
click at [678, 163] on input at bounding box center [762, 164] width 228 height 20
click at [895, 33] on button "×" at bounding box center [901, 32] width 26 height 32
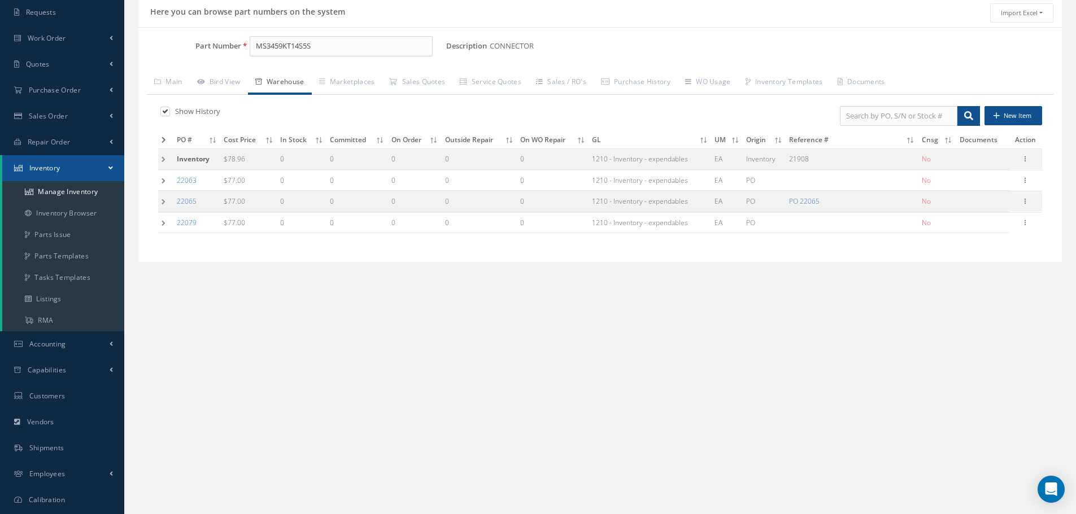
click at [163, 200] on td at bounding box center [165, 201] width 15 height 21
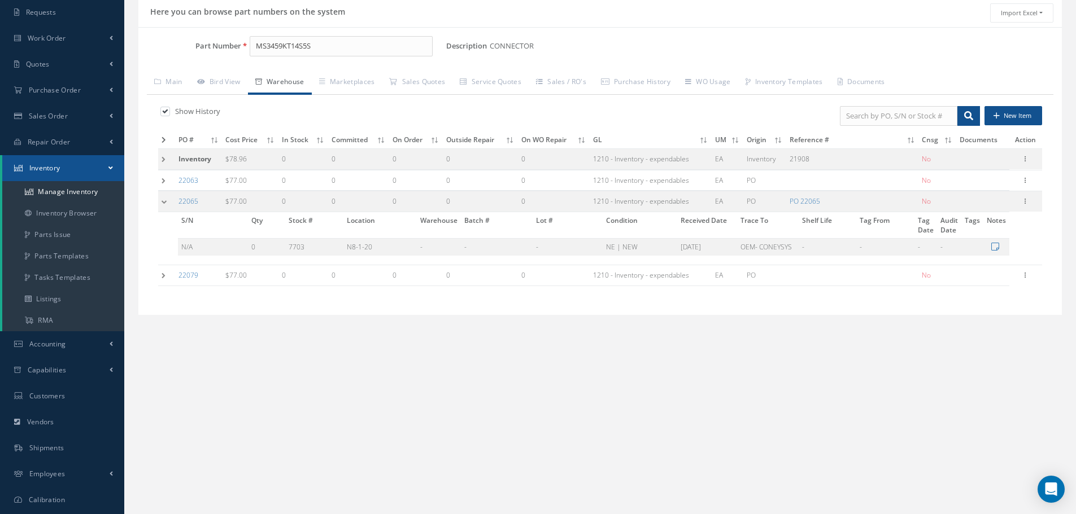
click at [159, 277] on td at bounding box center [166, 275] width 17 height 21
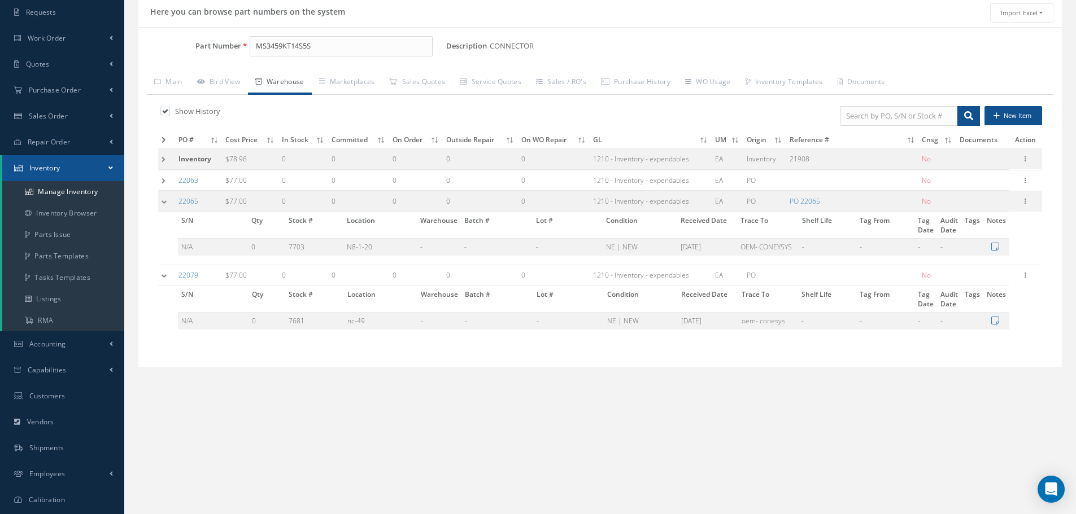
click at [164, 181] on td at bounding box center [166, 180] width 17 height 21
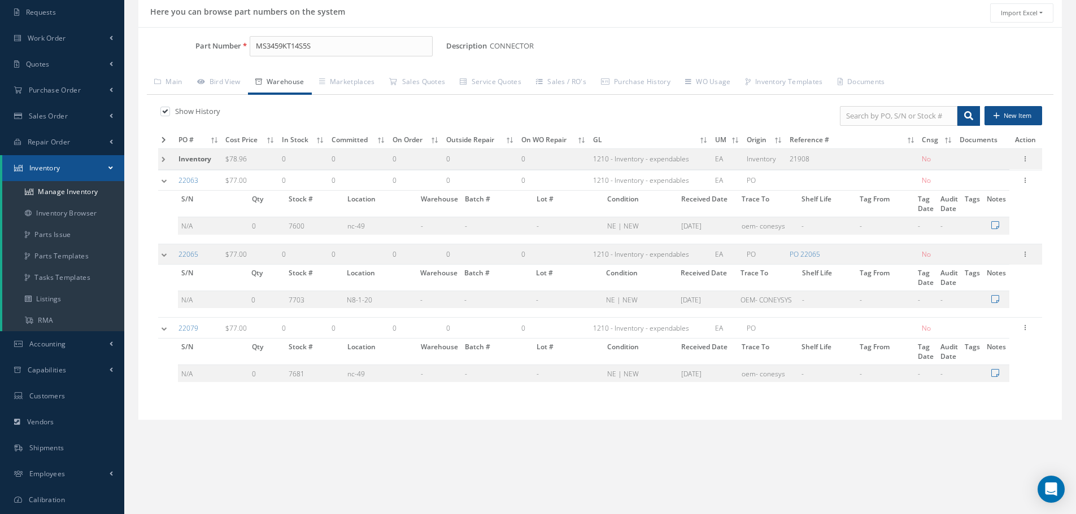
click at [159, 159] on td at bounding box center [166, 159] width 17 height 21
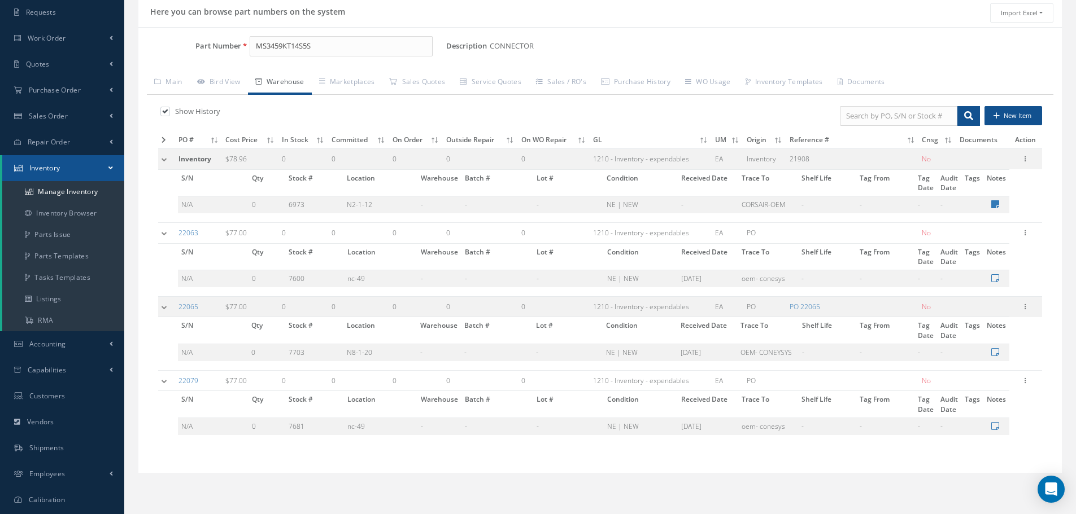
click at [164, 159] on td at bounding box center [166, 159] width 17 height 21
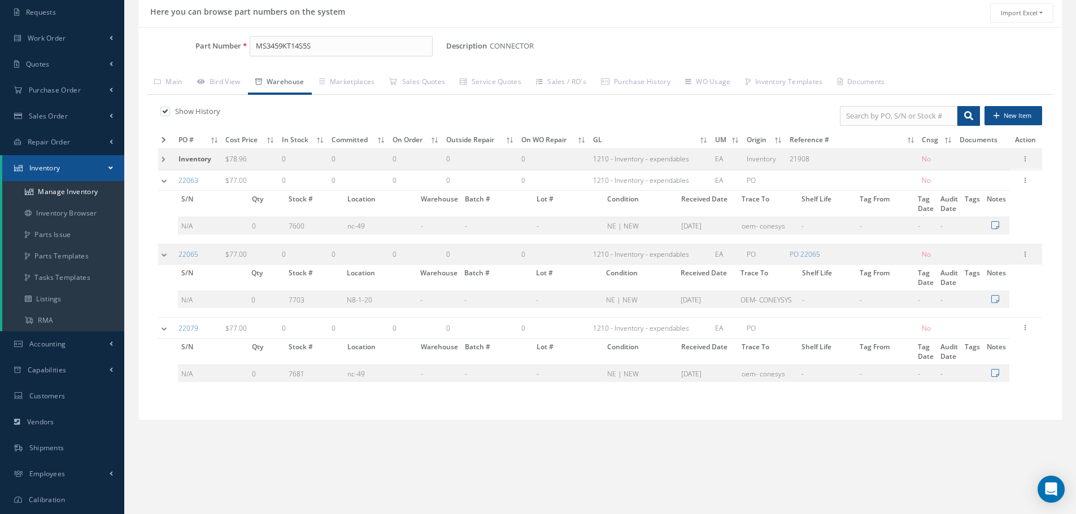
click at [164, 184] on td at bounding box center [166, 180] width 17 height 21
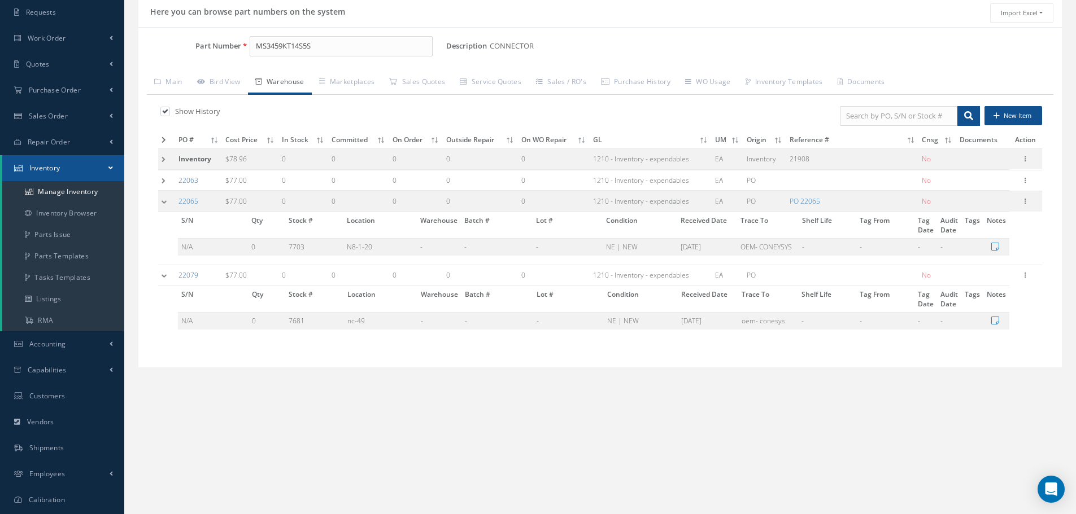
click at [167, 200] on td at bounding box center [166, 201] width 17 height 21
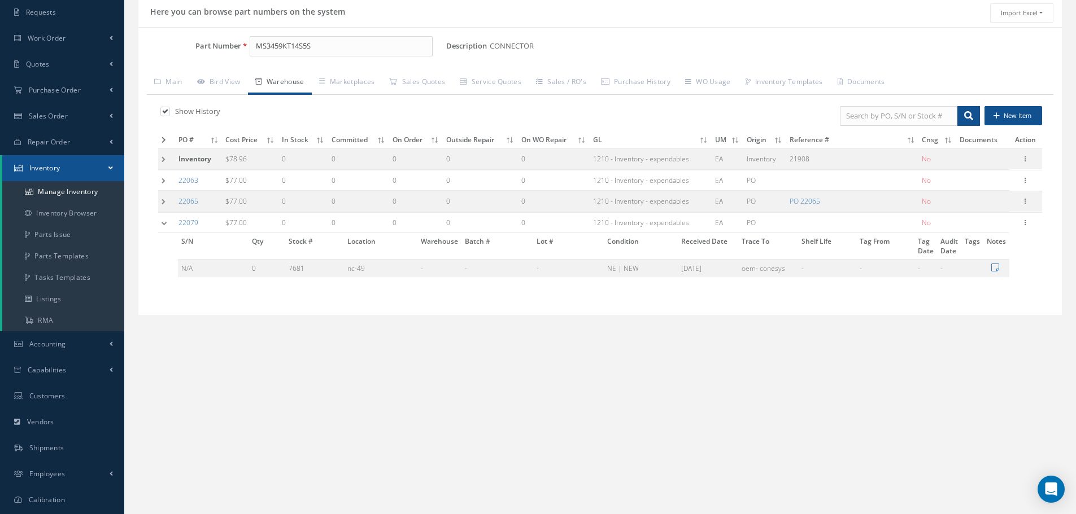
click at [168, 220] on td at bounding box center [166, 222] width 17 height 21
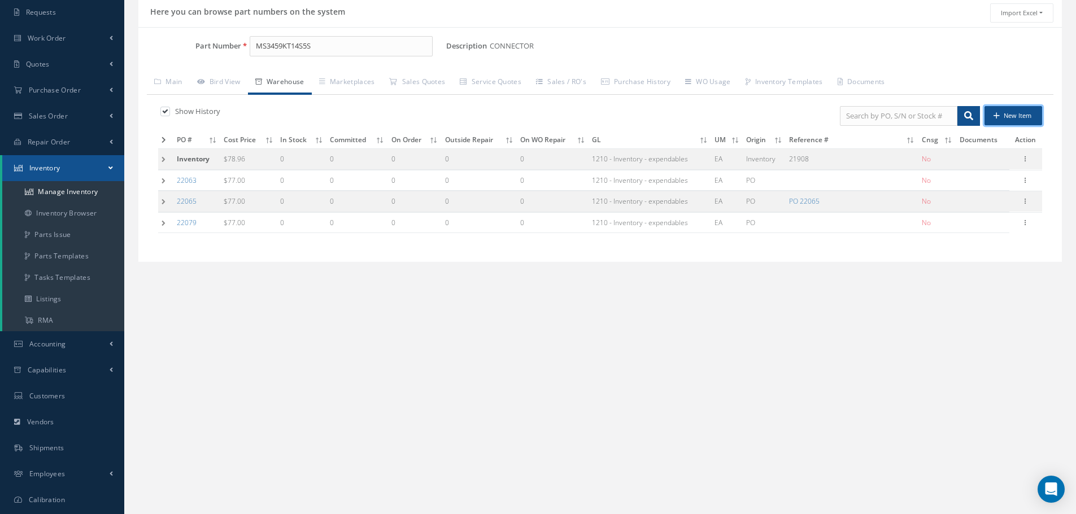
click at [1009, 118] on button "New Item" at bounding box center [1013, 116] width 58 height 20
type input "0"
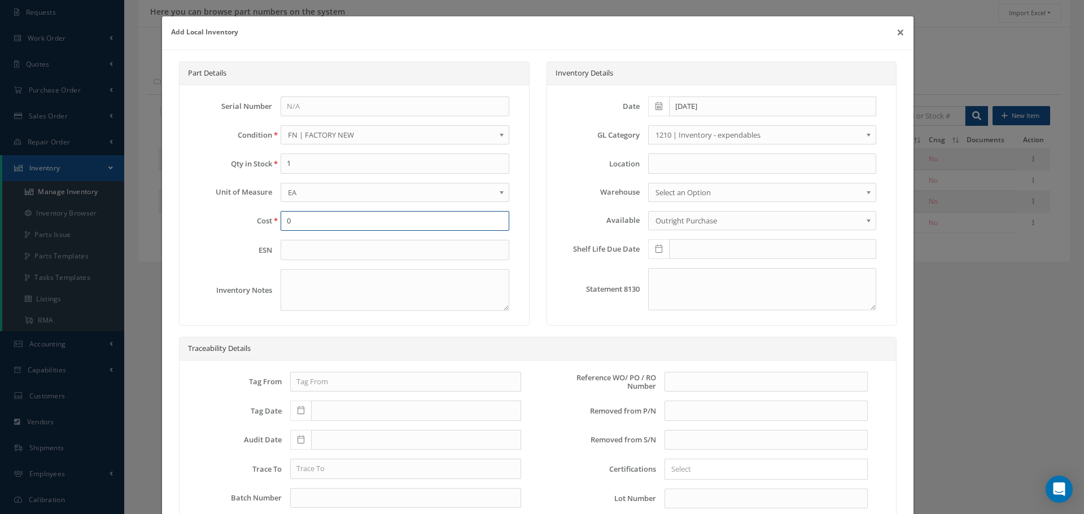
click at [295, 221] on input "0" at bounding box center [395, 221] width 228 height 20
type input "77"
click at [661, 165] on input at bounding box center [762, 164] width 228 height 20
type input "N2-1-22"
click at [698, 344] on div "Traceability Details" at bounding box center [538, 349] width 717 height 23
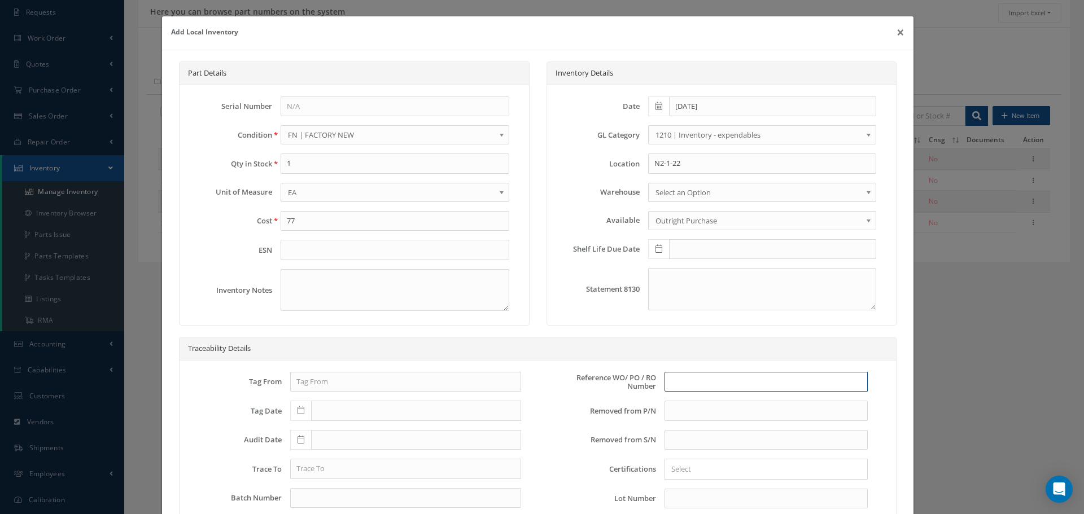
click at [687, 383] on input "text" at bounding box center [766, 382] width 203 height 20
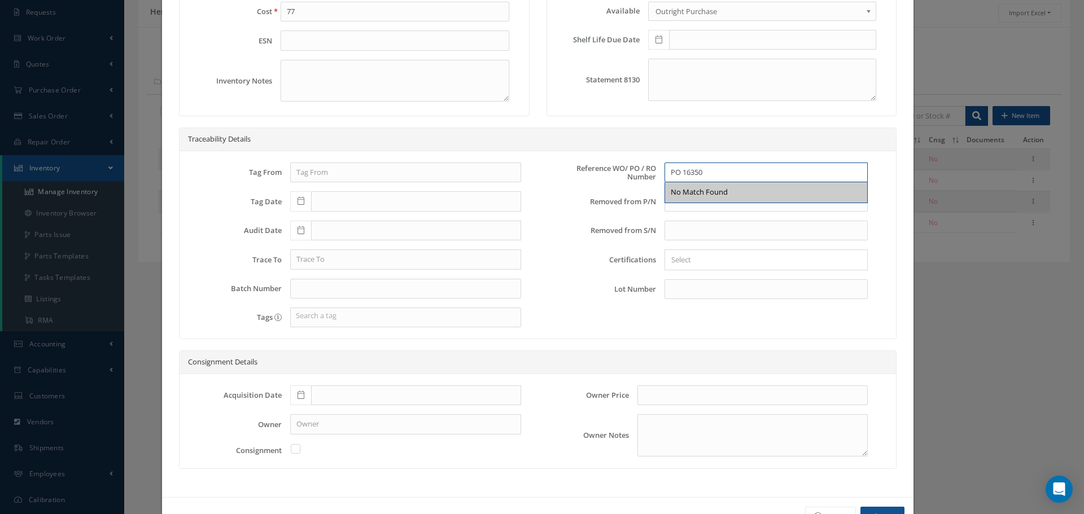
scroll to position [247, 0]
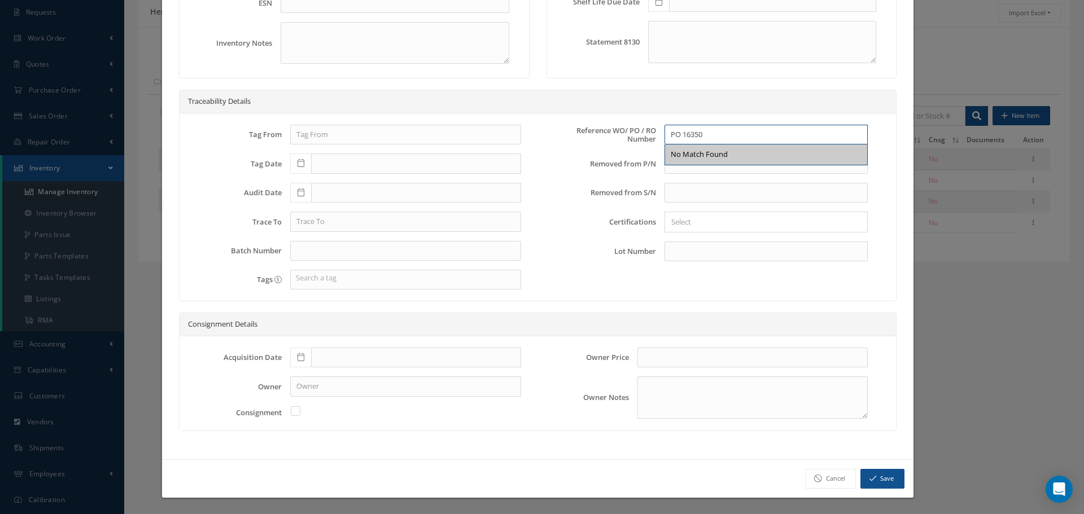
type input "PO 16350"
click at [298, 359] on icon at bounding box center [301, 358] width 7 height 8
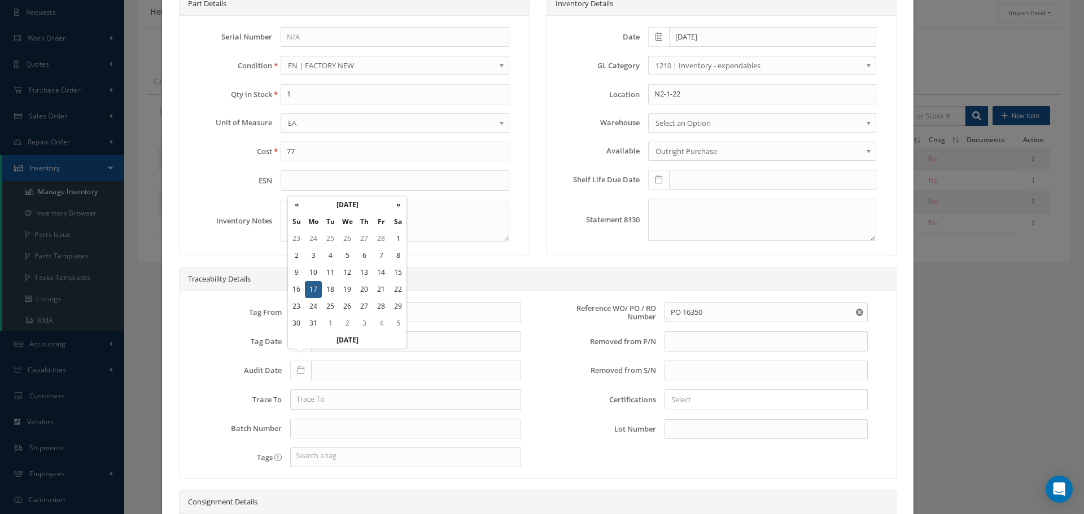
scroll to position [134, 0]
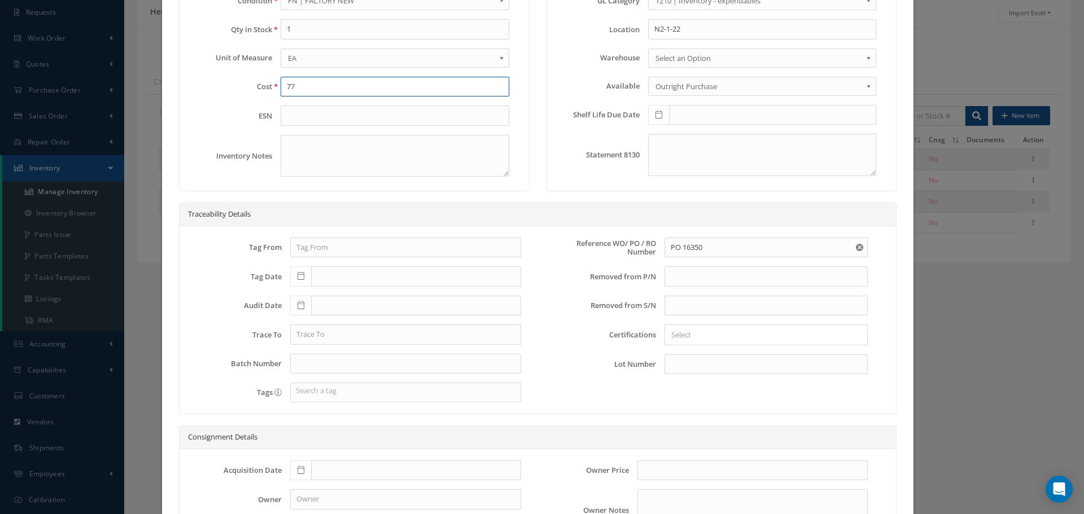
click at [300, 80] on input "77" at bounding box center [395, 87] width 228 height 20
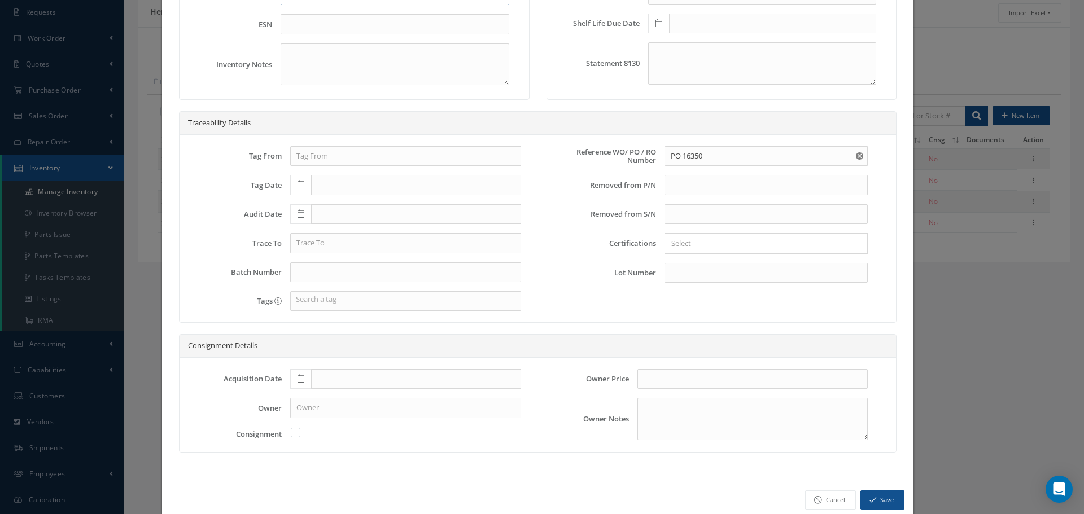
scroll to position [0, 0]
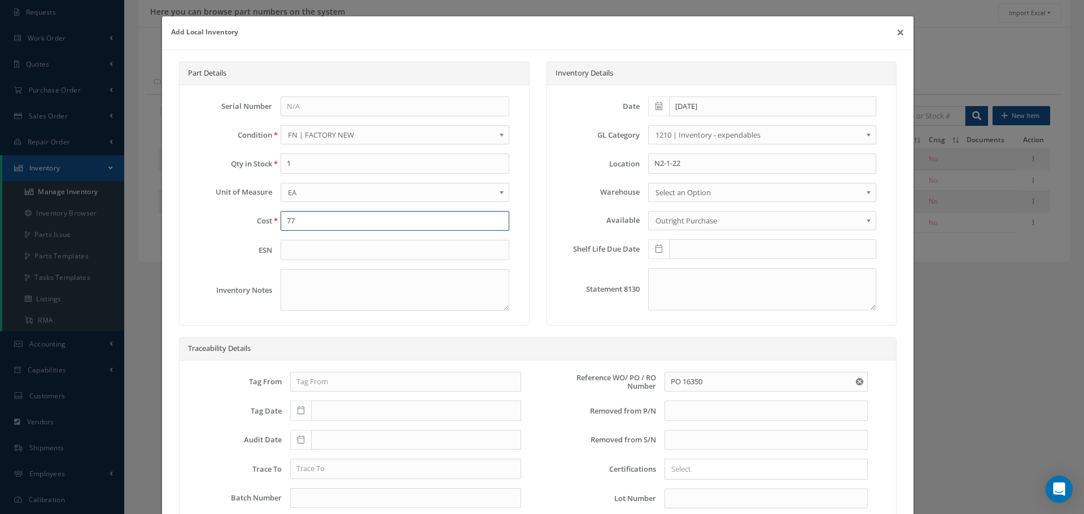
type input "7"
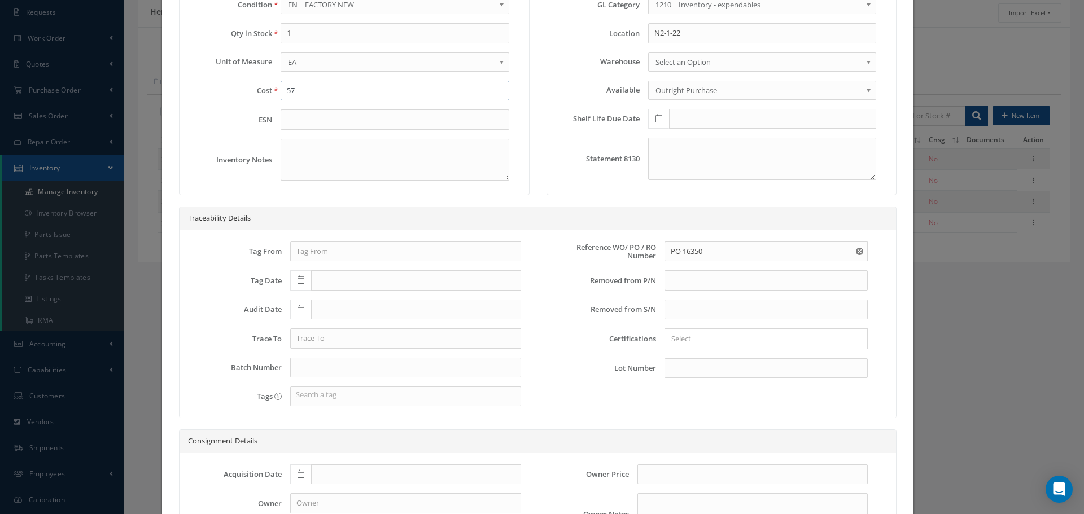
scroll to position [169, 0]
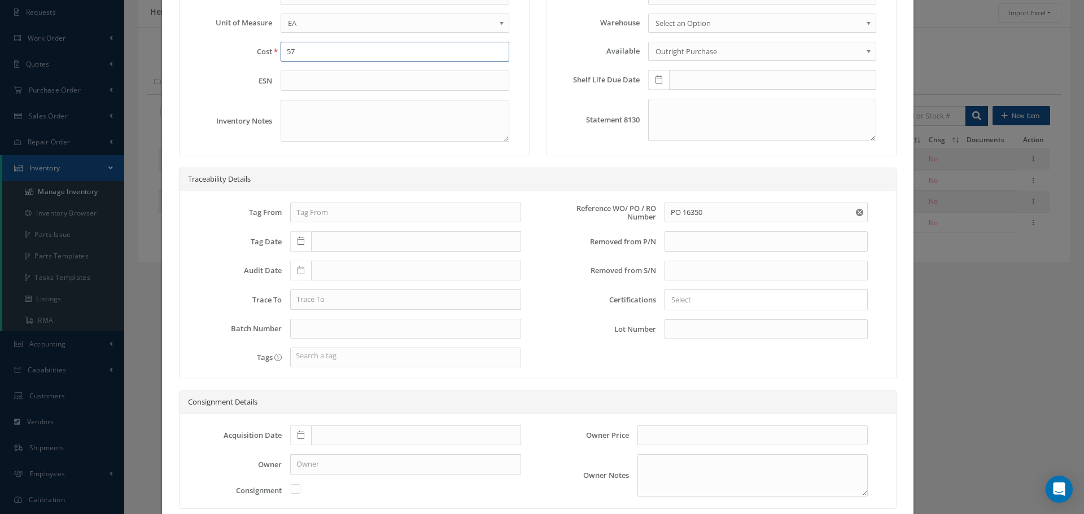
type input "57"
click at [298, 434] on icon at bounding box center [301, 435] width 7 height 8
click at [335, 437] on input "text" at bounding box center [416, 436] width 210 height 20
click at [337, 440] on input "text" at bounding box center [416, 436] width 210 height 20
click at [338, 440] on input "text" at bounding box center [416, 436] width 210 height 20
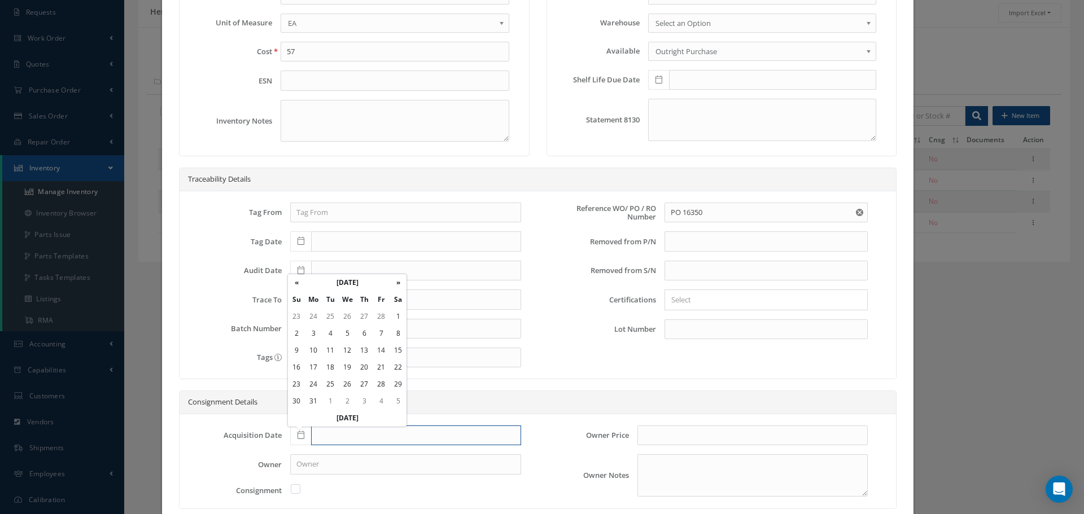
click at [342, 442] on input "text" at bounding box center [416, 436] width 210 height 20
click at [344, 436] on input "text" at bounding box center [416, 436] width 210 height 20
click at [358, 281] on th "March 2025" at bounding box center [347, 282] width 85 height 17
click at [347, 294] on th "2025" at bounding box center [346, 300] width 82 height 17
click at [291, 297] on th "«" at bounding box center [296, 300] width 17 height 17
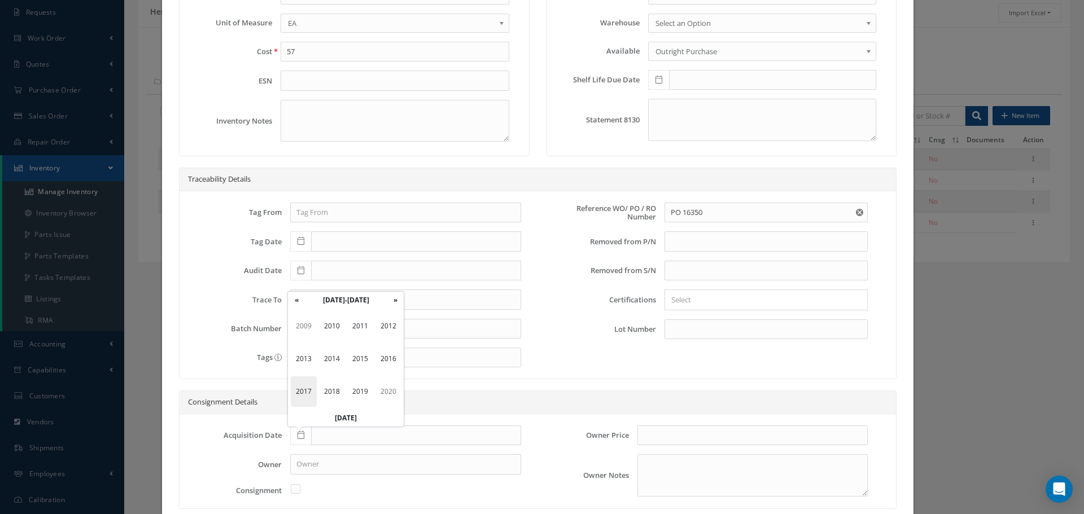
click at [299, 388] on span "2017" at bounding box center [304, 392] width 26 height 30
click at [333, 328] on span "Feb" at bounding box center [332, 326] width 26 height 30
click at [313, 350] on td "13" at bounding box center [313, 350] width 17 height 17
type input "02/13/2017"
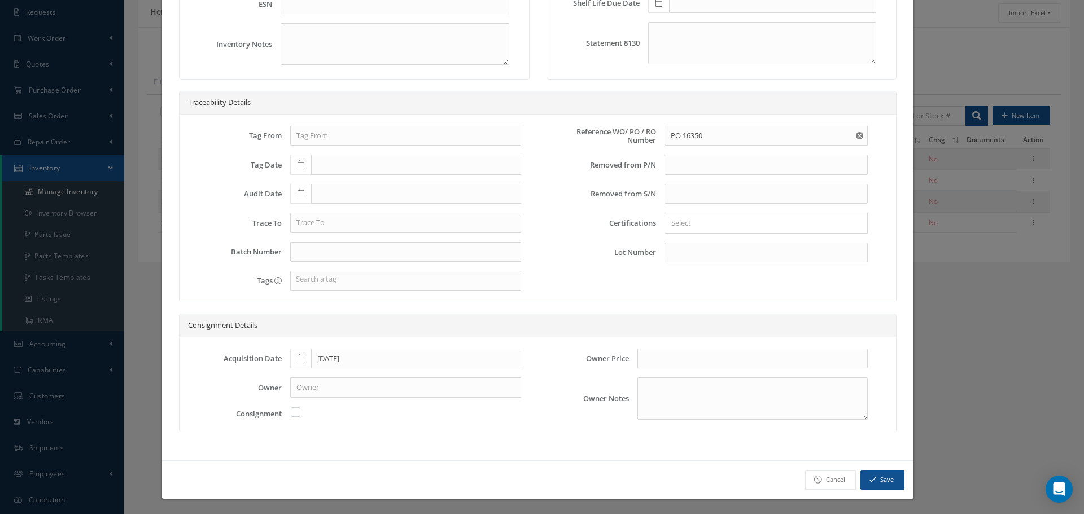
scroll to position [247, 0]
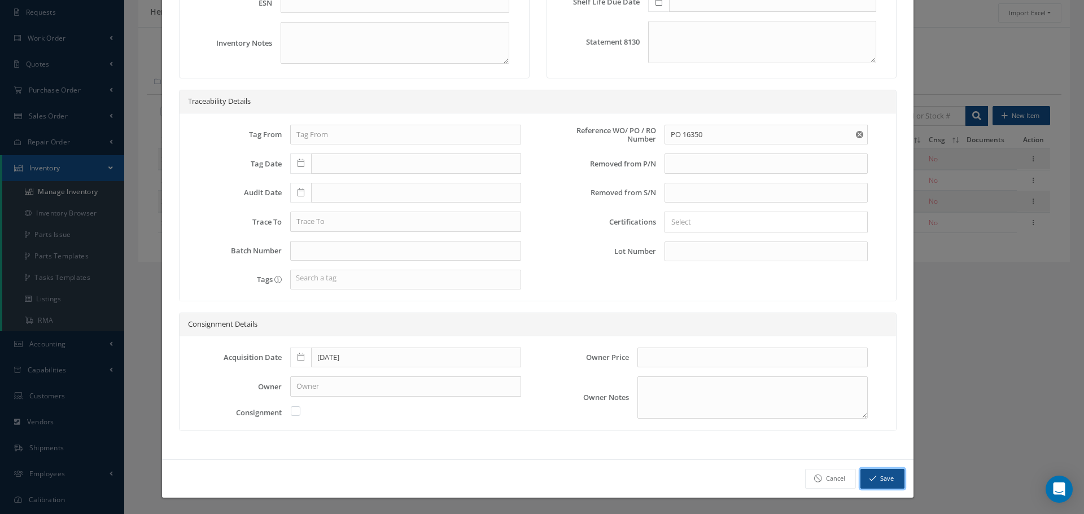
click at [885, 474] on button "Save" at bounding box center [883, 479] width 44 height 20
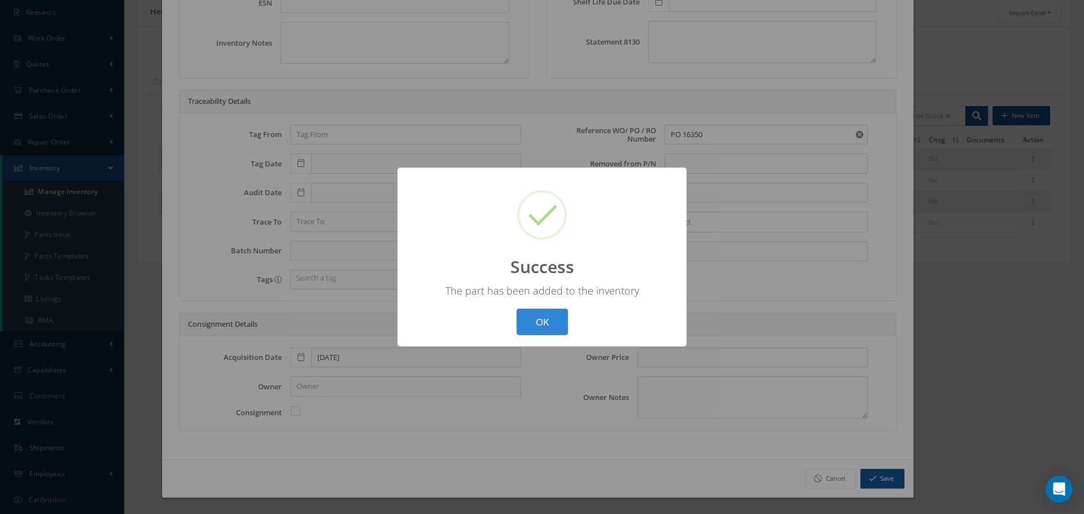
click at [545, 317] on button "OK" at bounding box center [542, 322] width 51 height 27
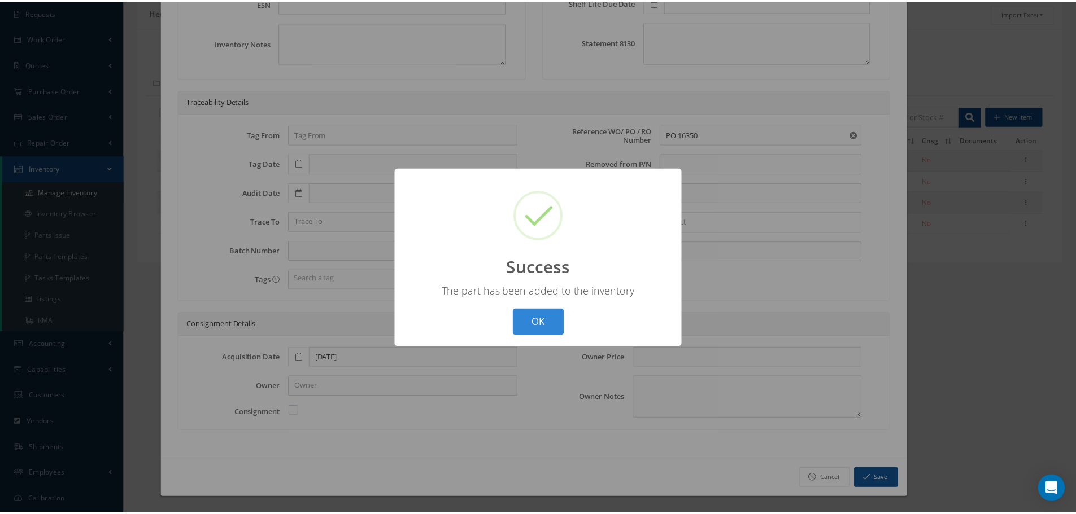
scroll to position [0, 0]
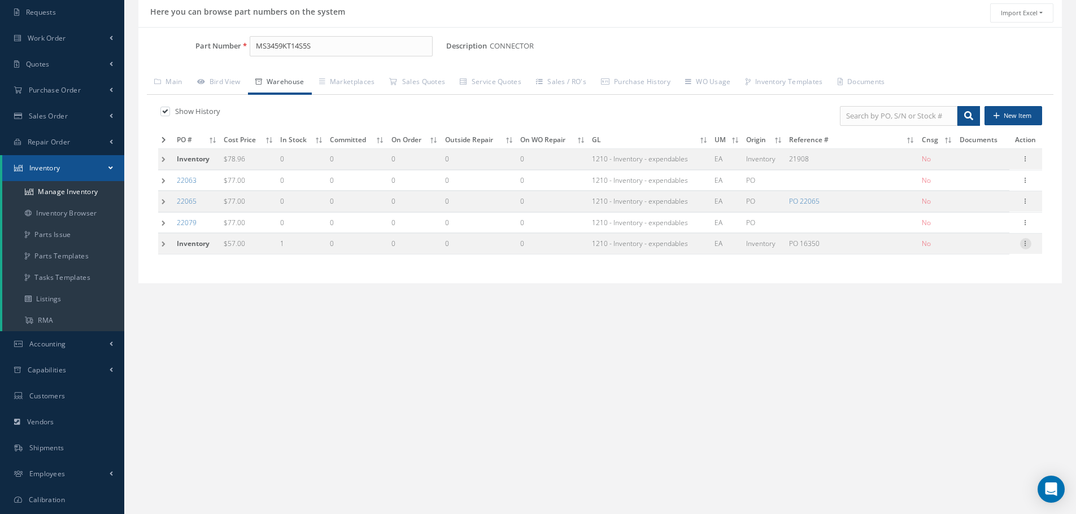
click at [1024, 245] on icon at bounding box center [1025, 242] width 11 height 9
click at [975, 247] on link "Edit" at bounding box center [973, 251] width 89 height 15
type input "57.00"
type input "PO 16350"
type input "02/13/2017"
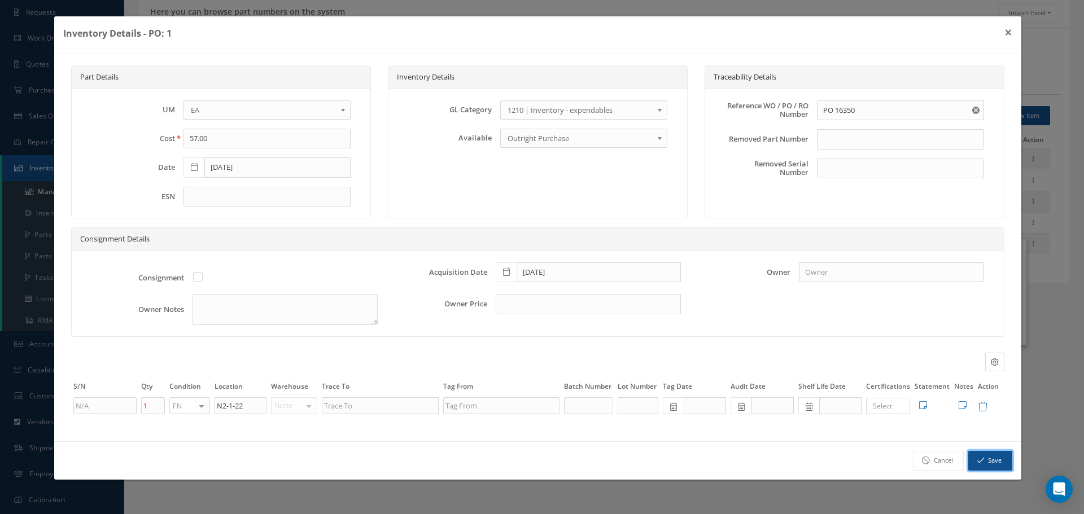
click at [991, 455] on button "Save" at bounding box center [990, 461] width 44 height 20
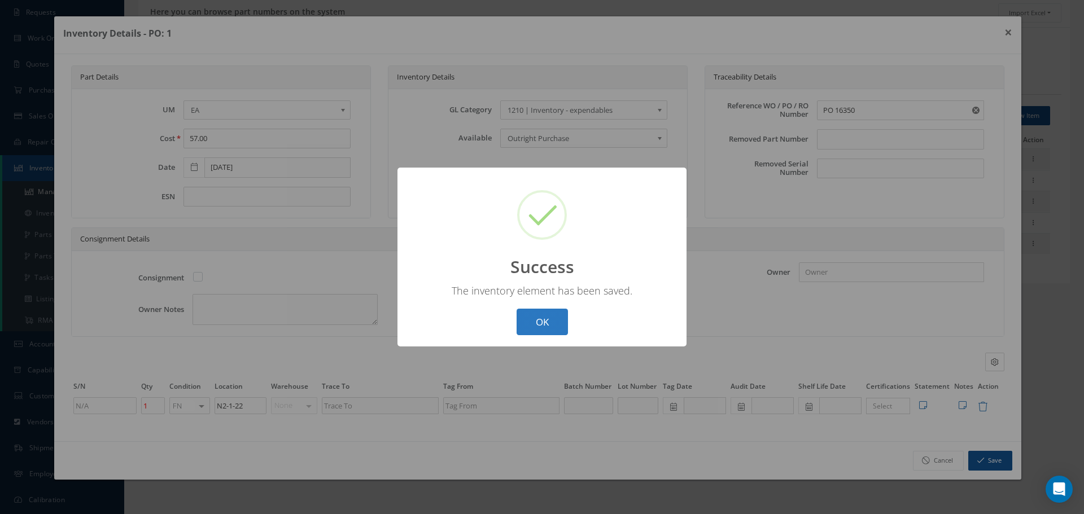
click at [542, 324] on button "OK" at bounding box center [542, 322] width 51 height 27
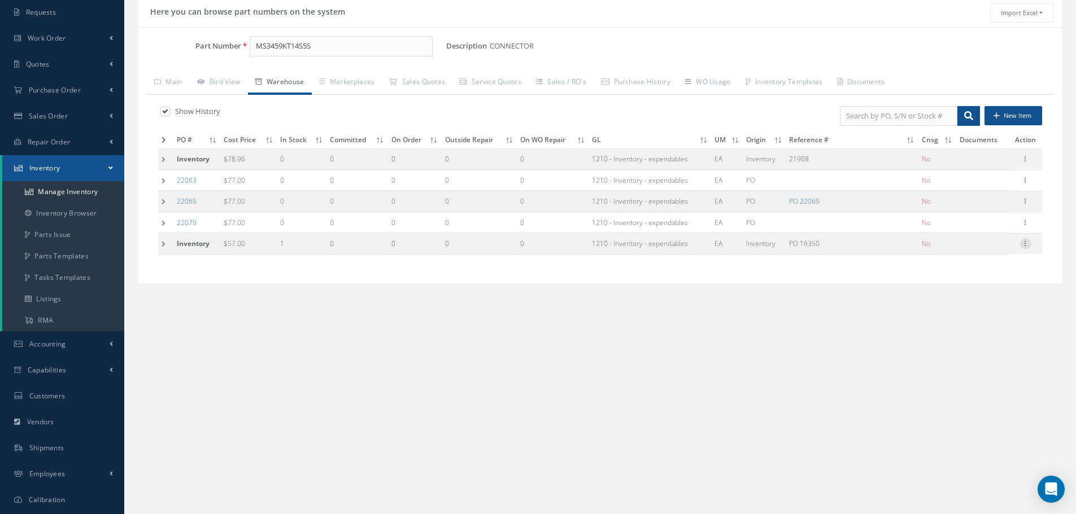
click at [1024, 244] on icon at bounding box center [1025, 242] width 11 height 9
click at [980, 306] on link "Label" at bounding box center [973, 303] width 89 height 15
click at [328, 49] on input "MS3459KT14S5S" at bounding box center [341, 46] width 183 height 20
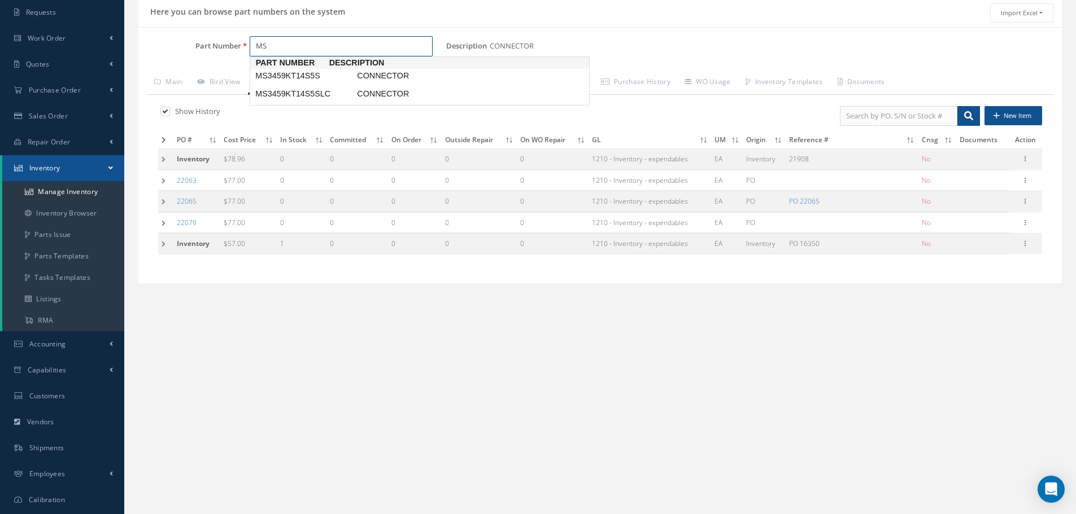
type input "M"
click at [295, 75] on span "M83723/95R1212N" at bounding box center [304, 76] width 102 height 12
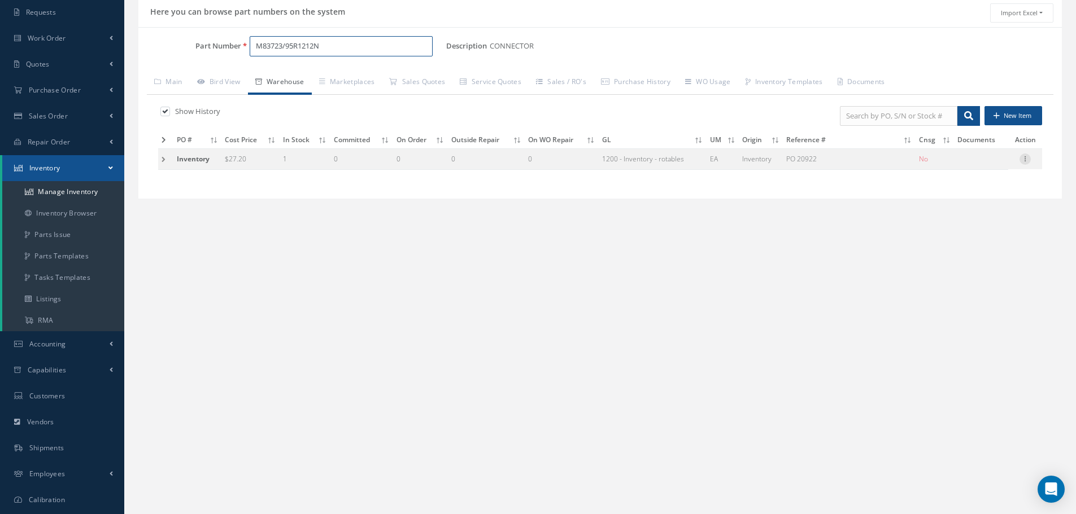
type input "M83723/95R1212N"
click at [1023, 161] on icon at bounding box center [1024, 158] width 11 height 9
click at [969, 215] on link "Label" at bounding box center [972, 219] width 89 height 15
click at [1027, 158] on icon at bounding box center [1024, 158] width 11 height 9
click at [998, 163] on link "Edit" at bounding box center [972, 166] width 89 height 15
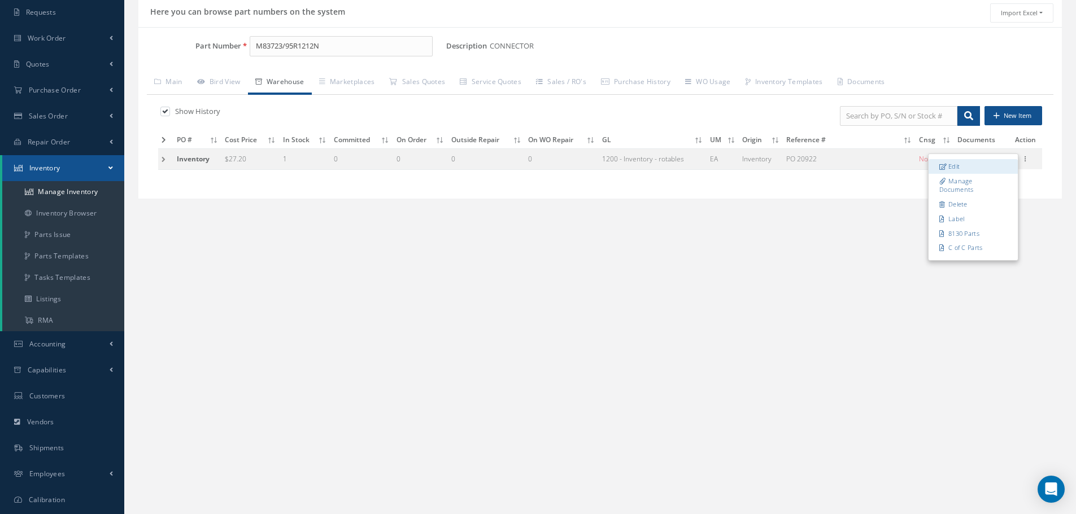
type input "27.20"
type input "01/23/2020"
type input "PO 20922"
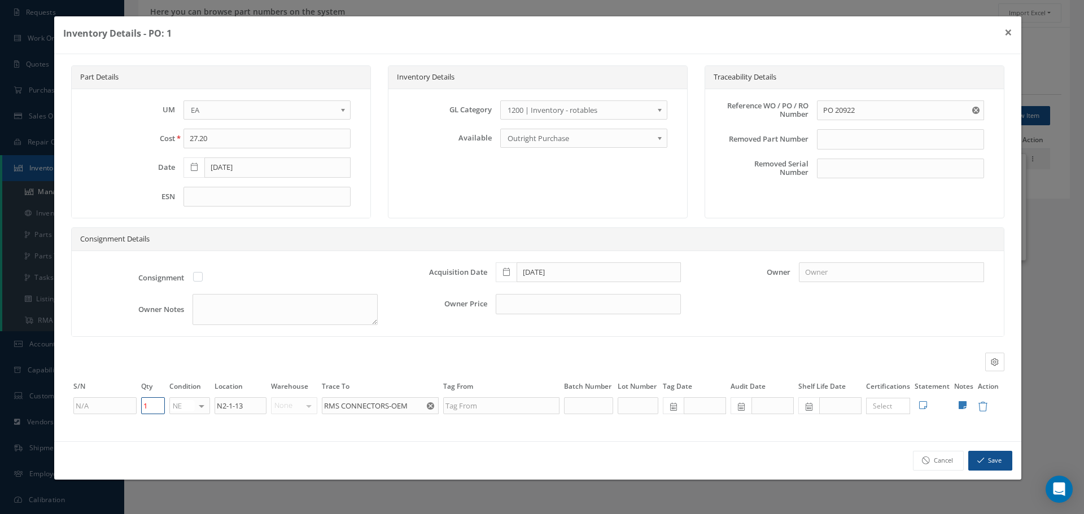
click at [159, 408] on input "1" at bounding box center [153, 406] width 24 height 17
click at [962, 403] on icon at bounding box center [963, 405] width 8 height 9
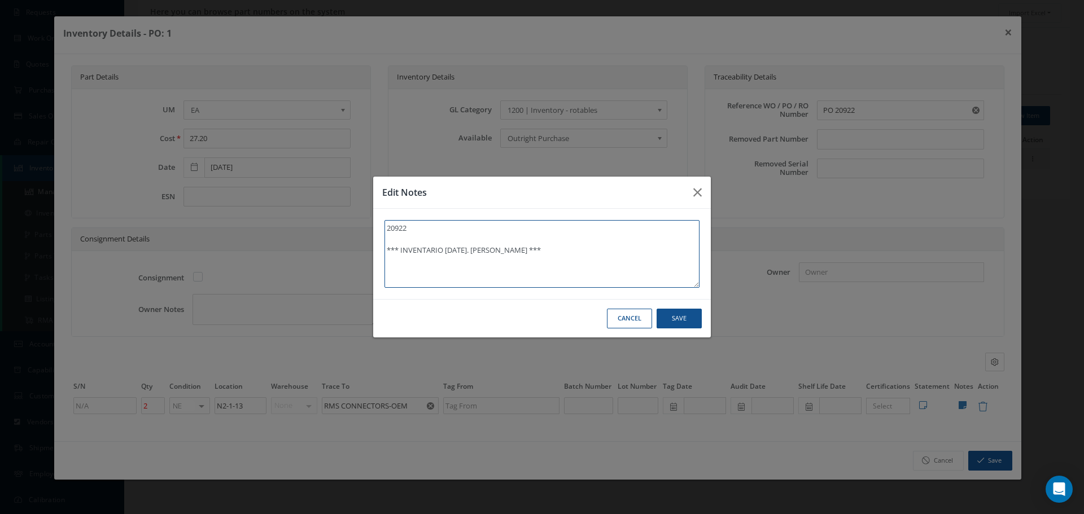
click at [510, 251] on textarea "20922 *** INVENTARIO 05/20/2024. ANNIA ***" at bounding box center [542, 254] width 315 height 68
click at [0, 0] on button "Save" at bounding box center [0, 0] width 0 height 0
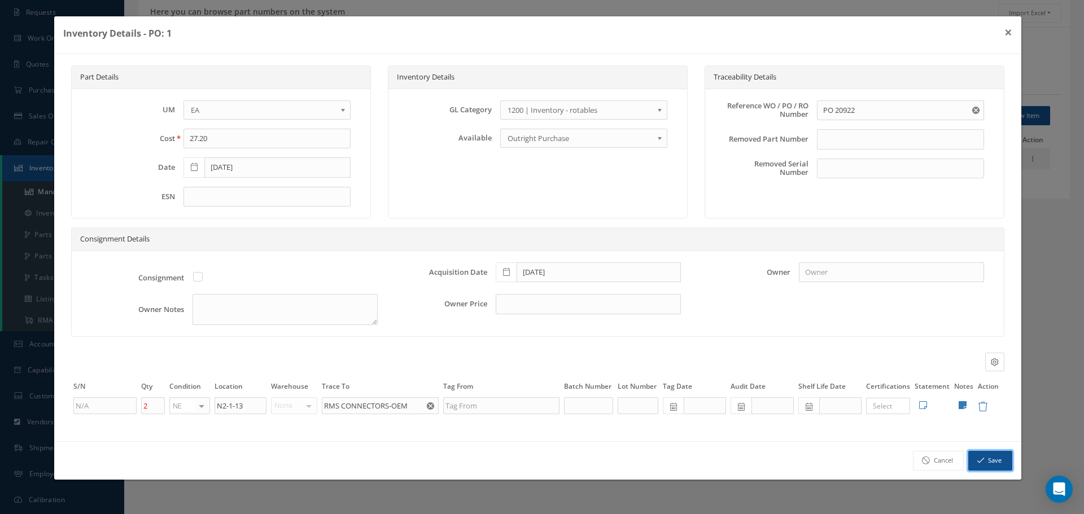
click at [992, 460] on button "Save" at bounding box center [990, 461] width 44 height 20
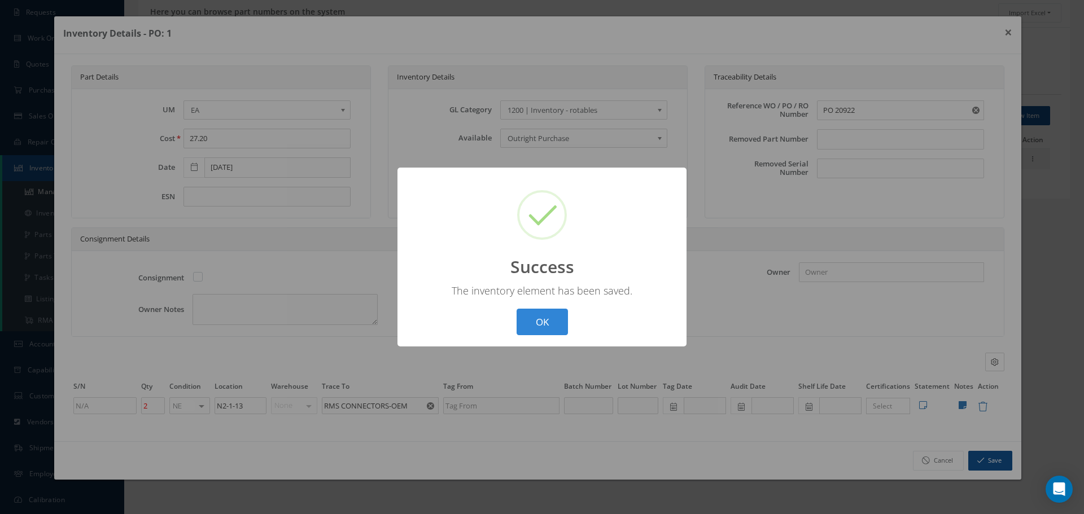
click at [547, 317] on button "OK" at bounding box center [542, 322] width 51 height 27
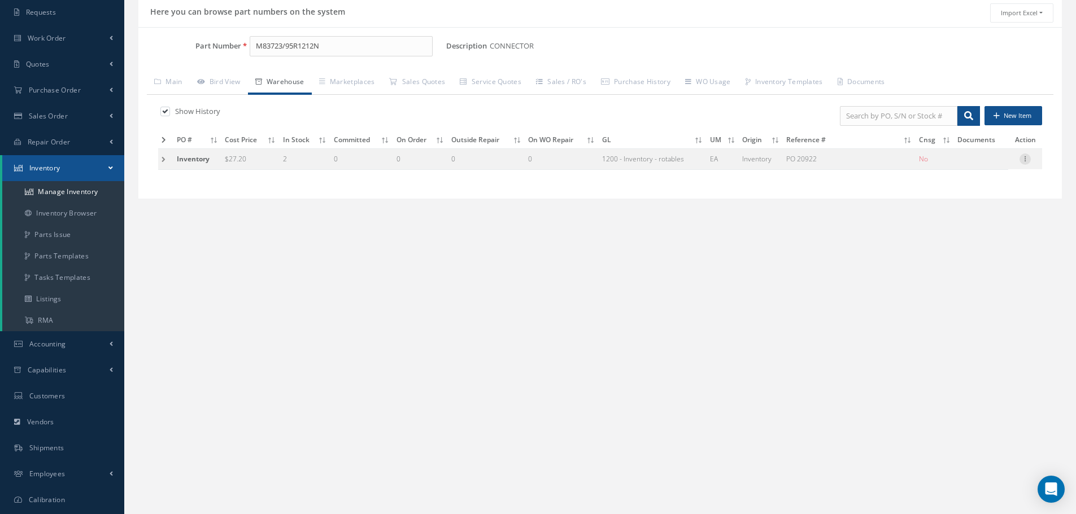
click at [1025, 160] on icon at bounding box center [1024, 158] width 11 height 9
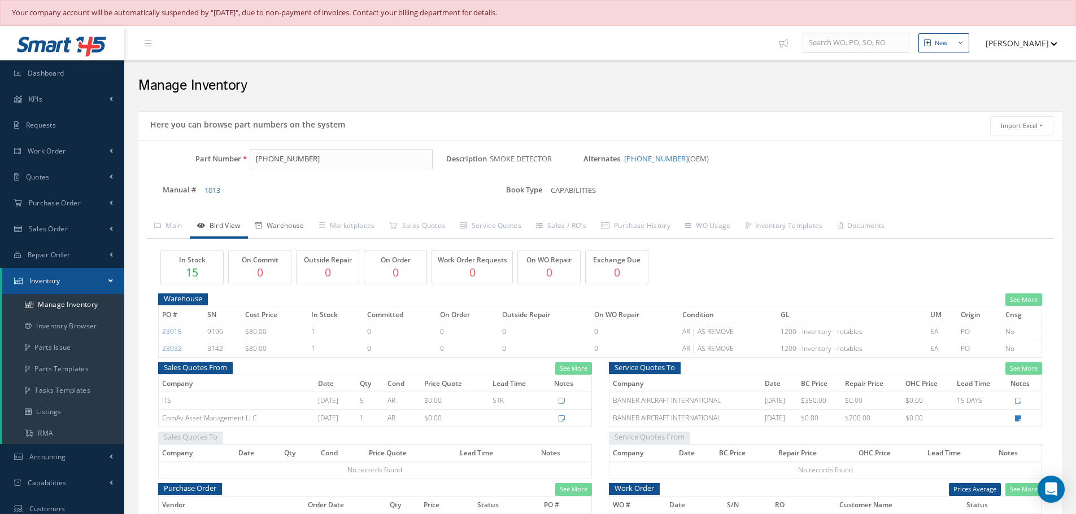
click at [294, 226] on link "Warehouse" at bounding box center [280, 227] width 64 height 24
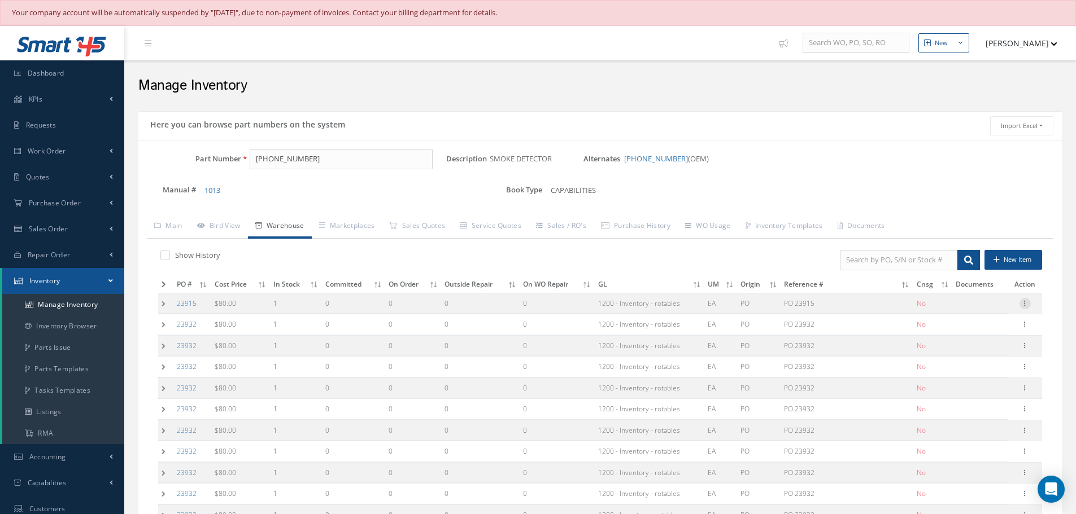
click at [1027, 304] on icon at bounding box center [1024, 302] width 11 height 9
click at [983, 309] on link "Edit" at bounding box center [972, 311] width 89 height 15
type input "80.00"
type input "10/04/2024"
type input "PO 23915"
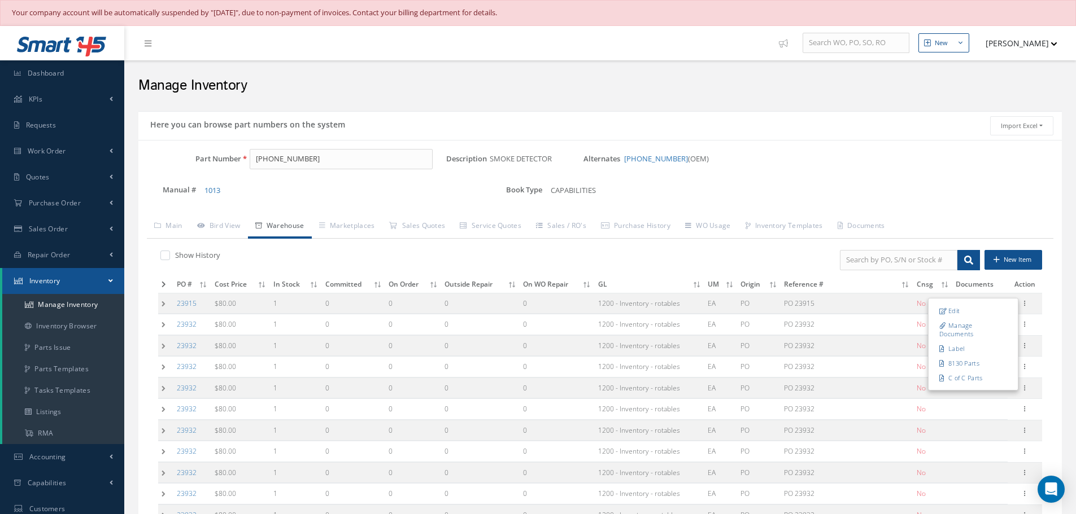
type input "10/04/2024"
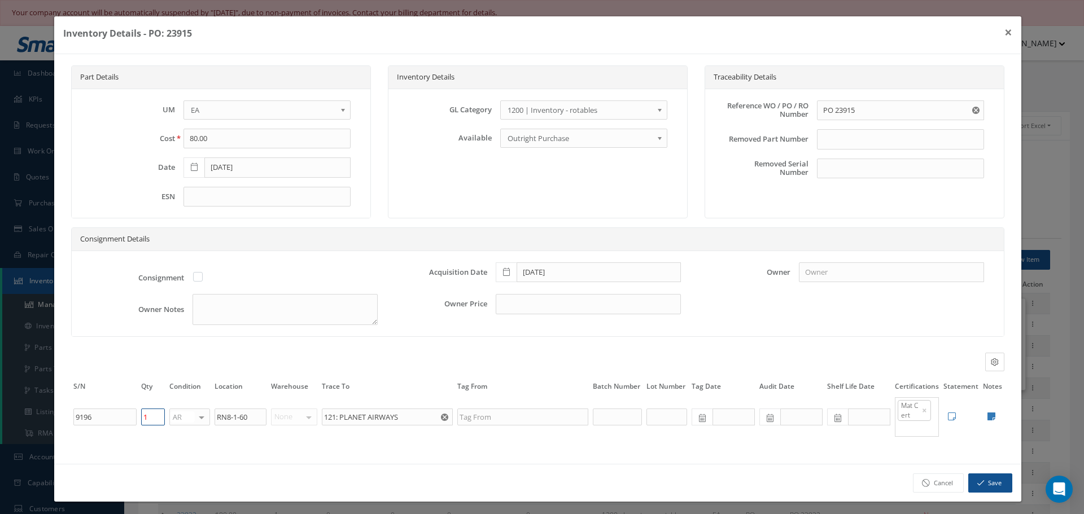
click at [156, 421] on input "1" at bounding box center [153, 417] width 24 height 17
type input "0"
click at [990, 488] on button "Save" at bounding box center [990, 484] width 44 height 20
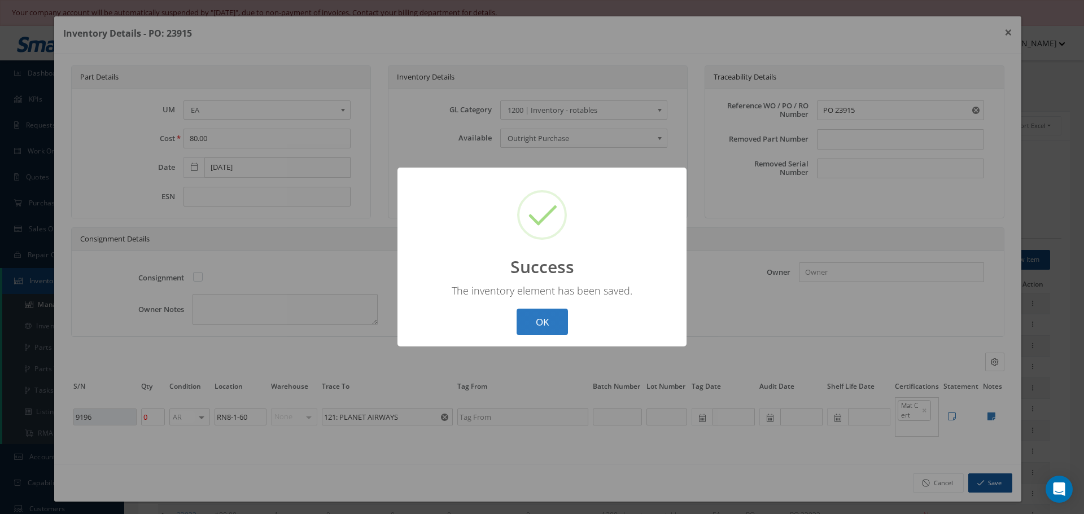
click at [543, 326] on button "OK" at bounding box center [542, 322] width 51 height 27
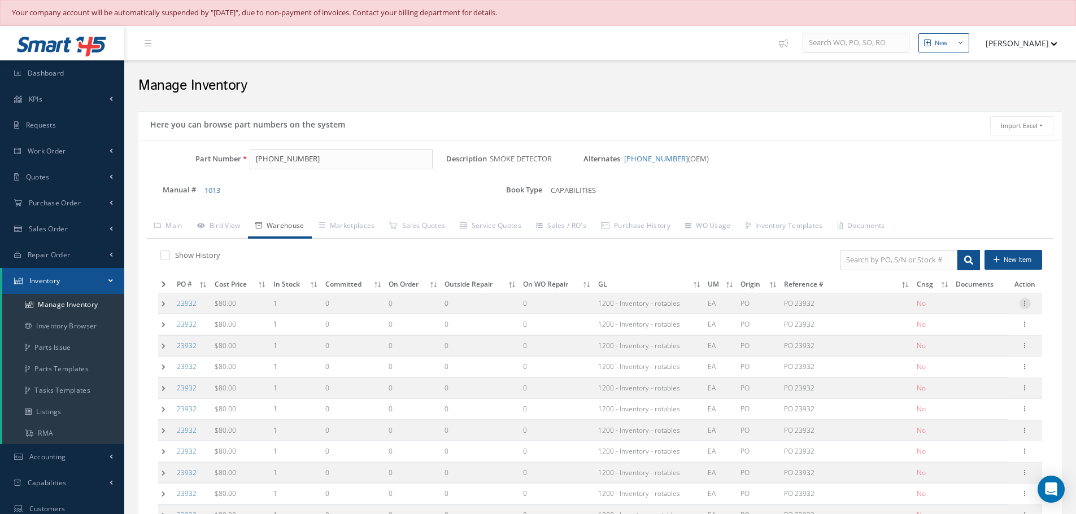
click at [1025, 305] on icon at bounding box center [1024, 302] width 11 height 9
click at [993, 307] on link "Edit" at bounding box center [972, 311] width 89 height 15
type input "10/16/2024"
type input "PO 23932"
type input "10/16/2024"
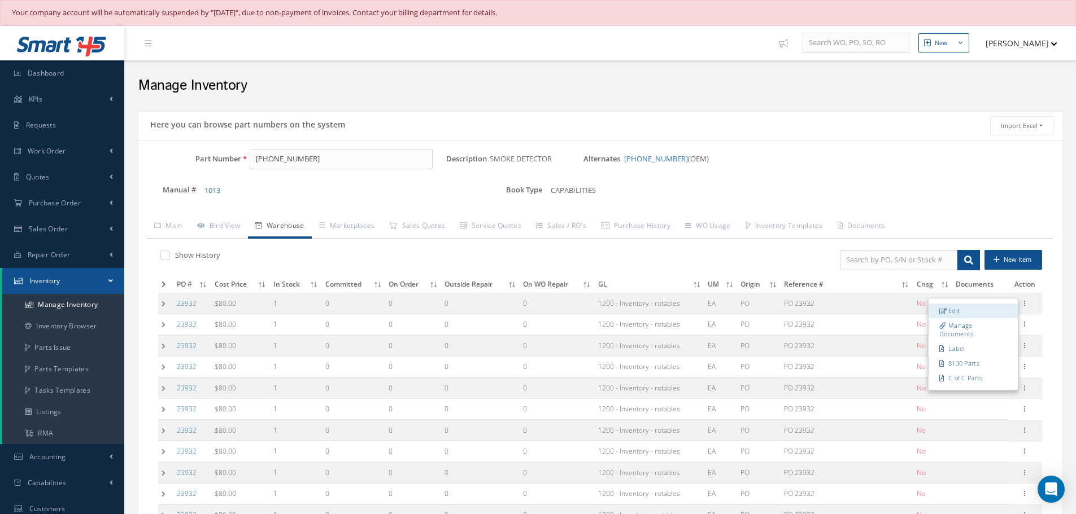
type input "3142"
type input "1"
type input "STOCK-ABAJO"
type input "121- PLANET AIRWAYS"
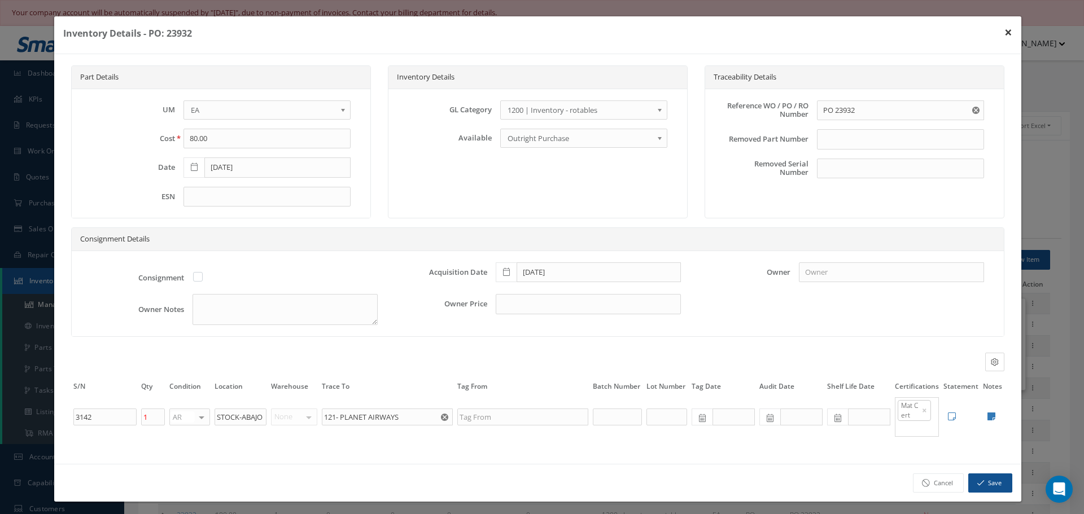
click at [1000, 29] on button "×" at bounding box center [1009, 32] width 26 height 32
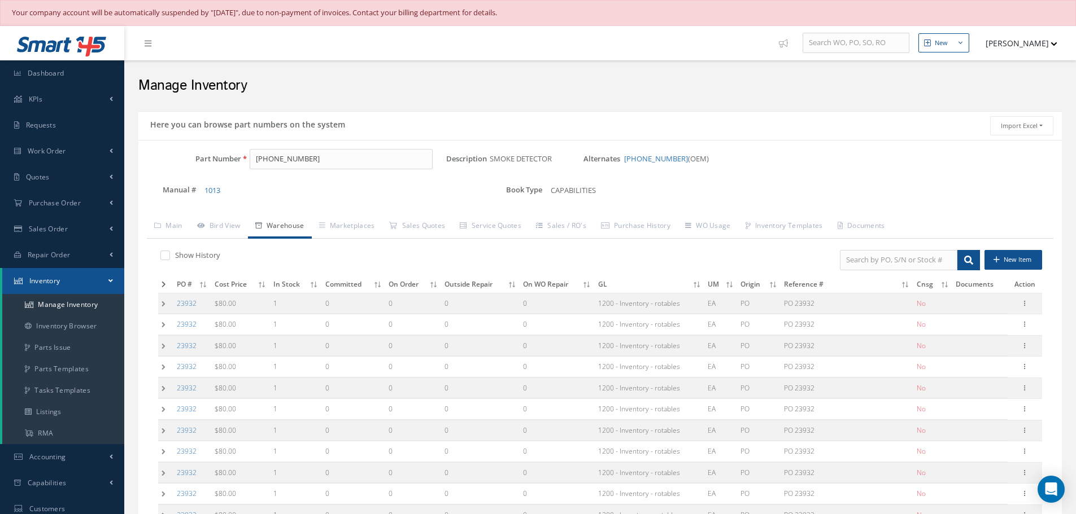
scroll to position [164, 0]
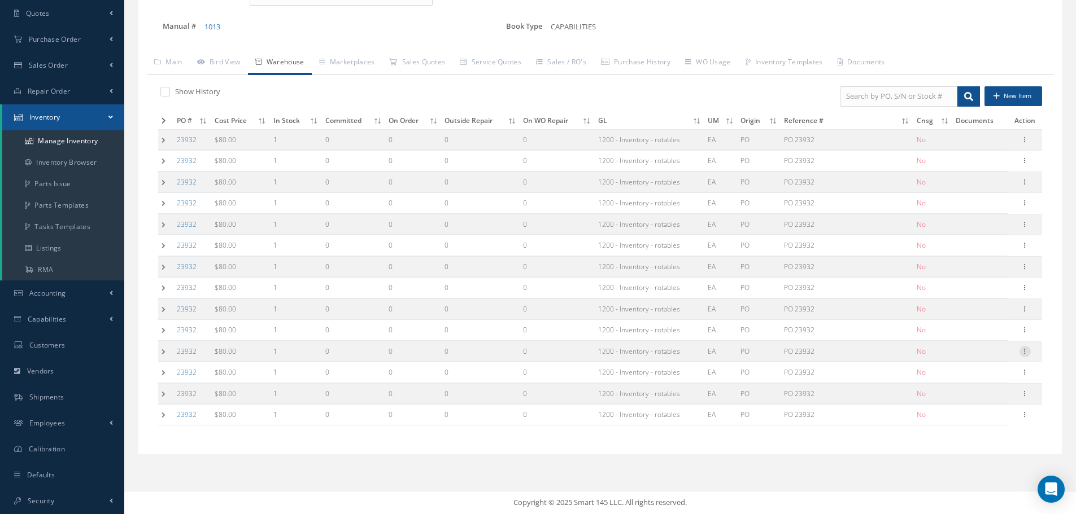
click at [1027, 353] on icon at bounding box center [1024, 350] width 11 height 9
click at [975, 354] on link "Edit" at bounding box center [972, 359] width 89 height 15
type input "2866"
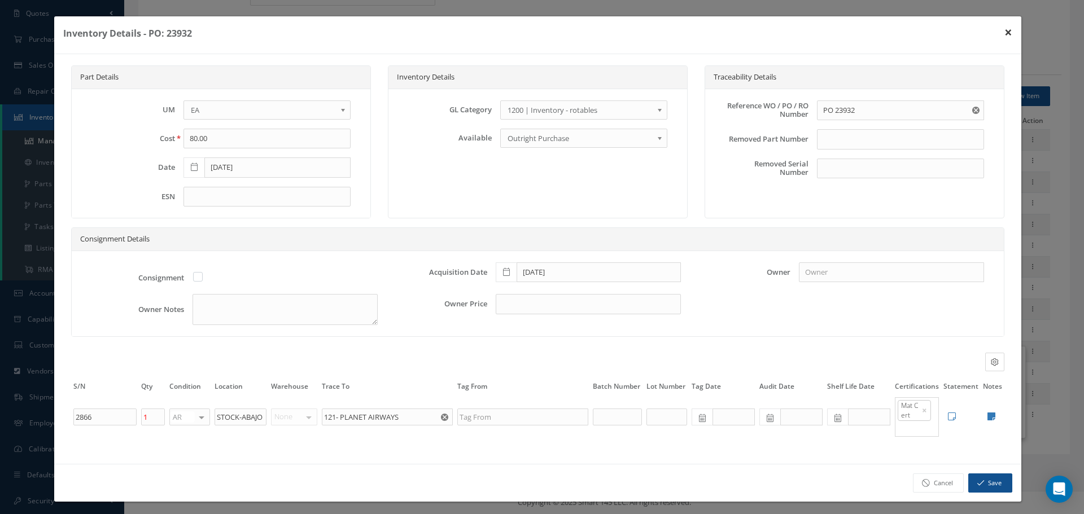
click at [1003, 31] on button "×" at bounding box center [1009, 32] width 26 height 32
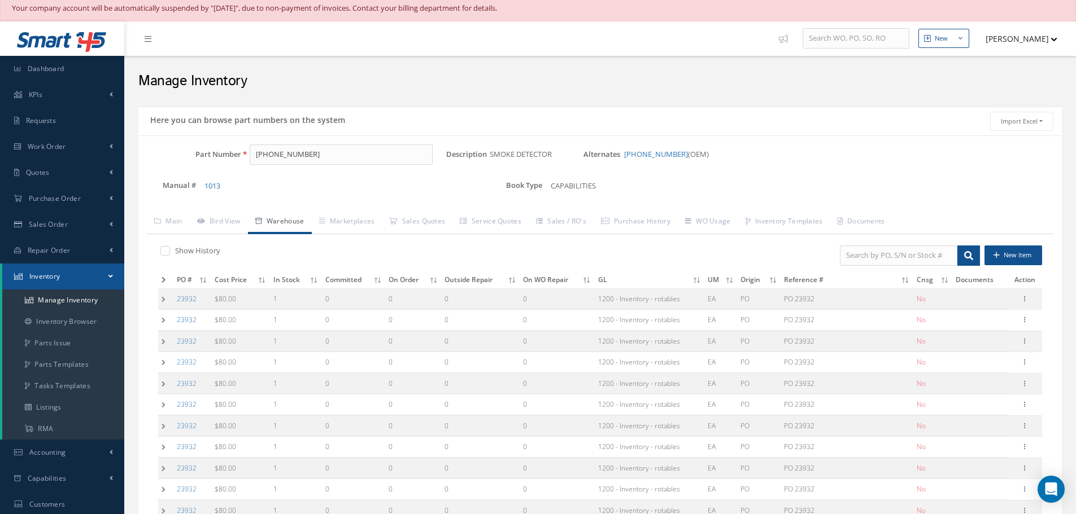
scroll to position [0, 0]
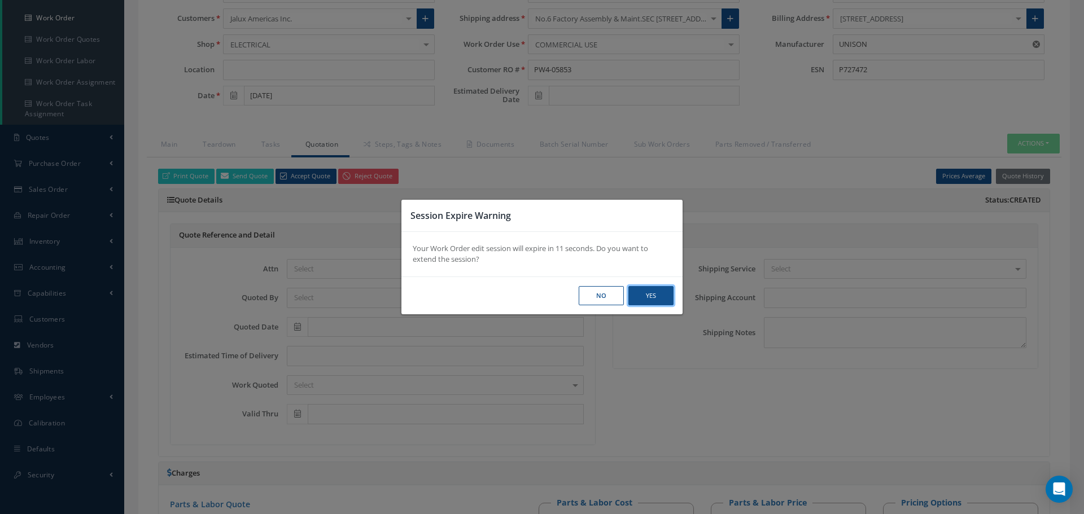
click at [0, 0] on button "Yes" at bounding box center [0, 0] width 0 height 0
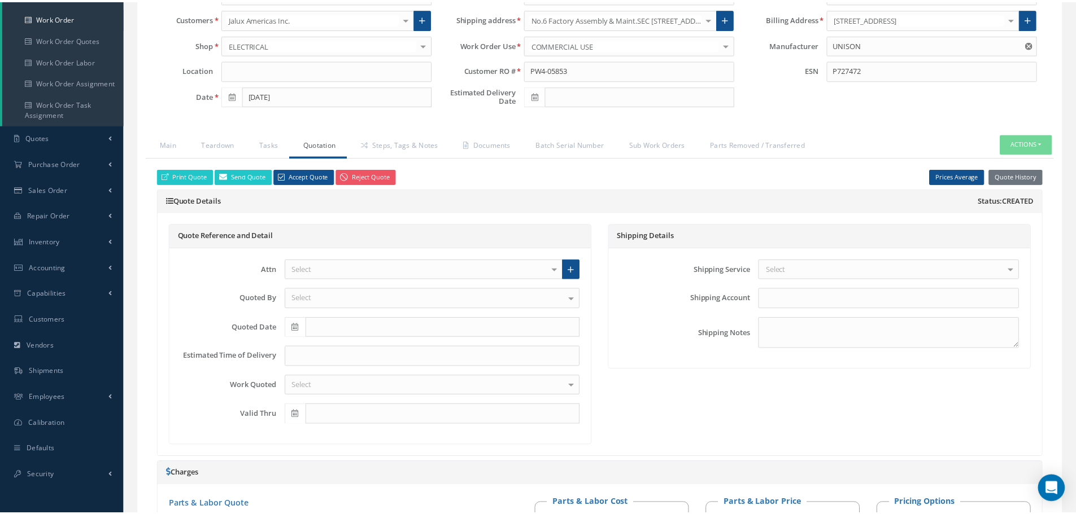
scroll to position [189, 0]
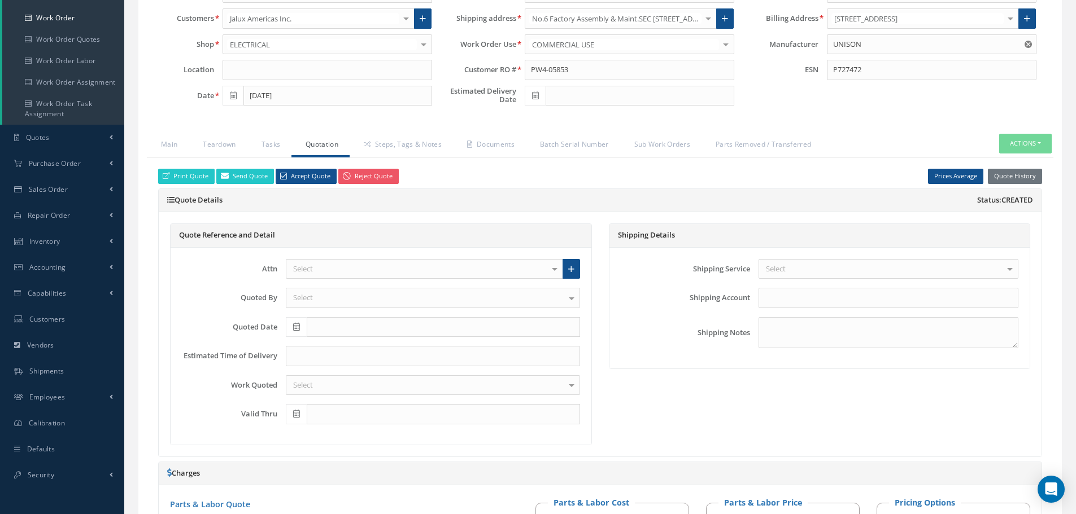
select select "25"
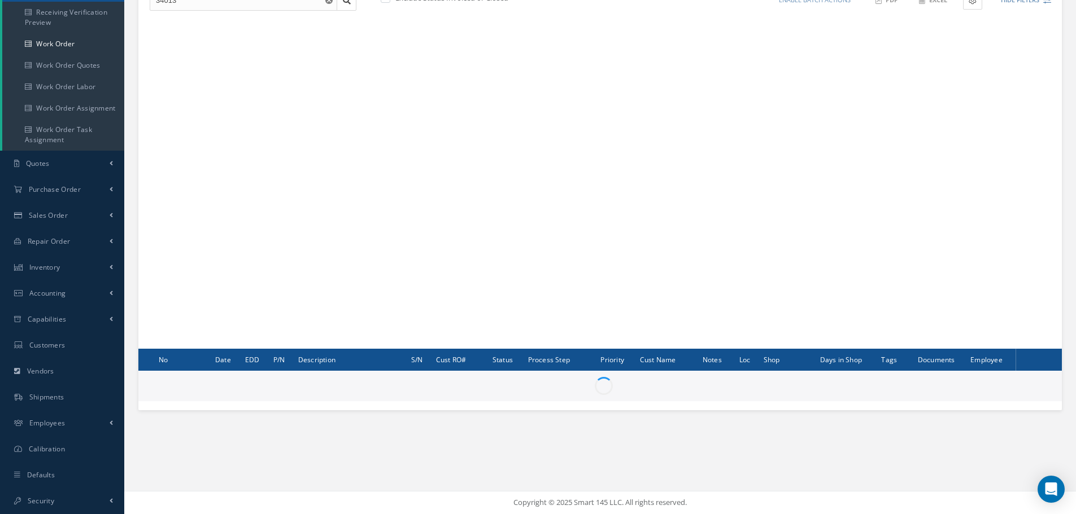
scroll to position [163, 0]
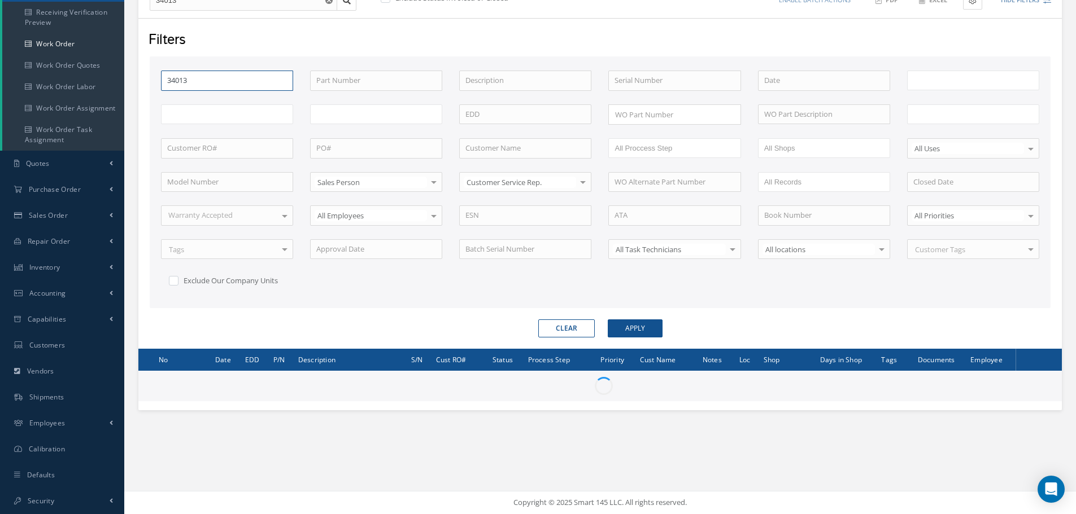
type input "All Work Request"
type input "All Work Performed"
type input "All Status"
type input "WO Part Status"
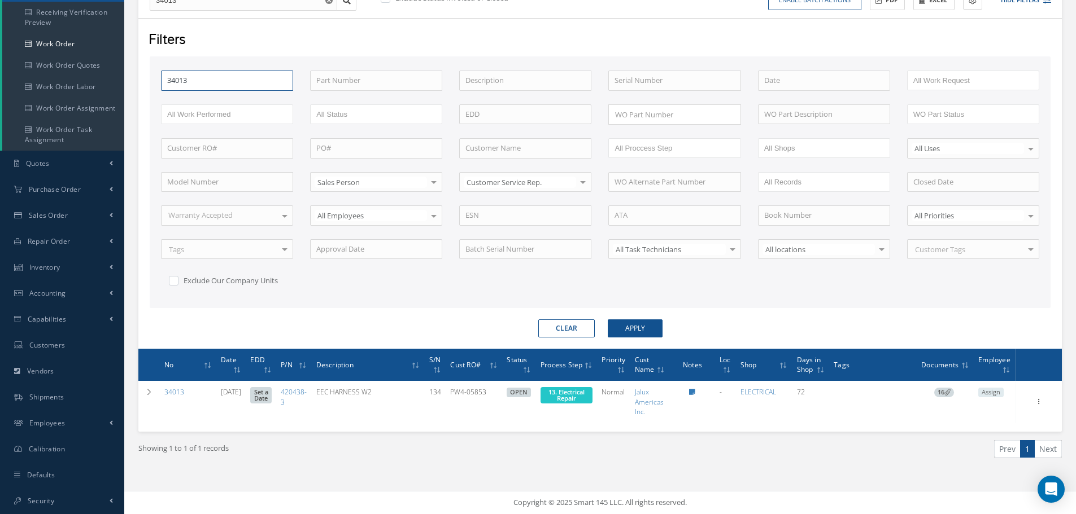
click at [198, 83] on input "34013" at bounding box center [227, 81] width 132 height 20
type input "3401"
type input "340"
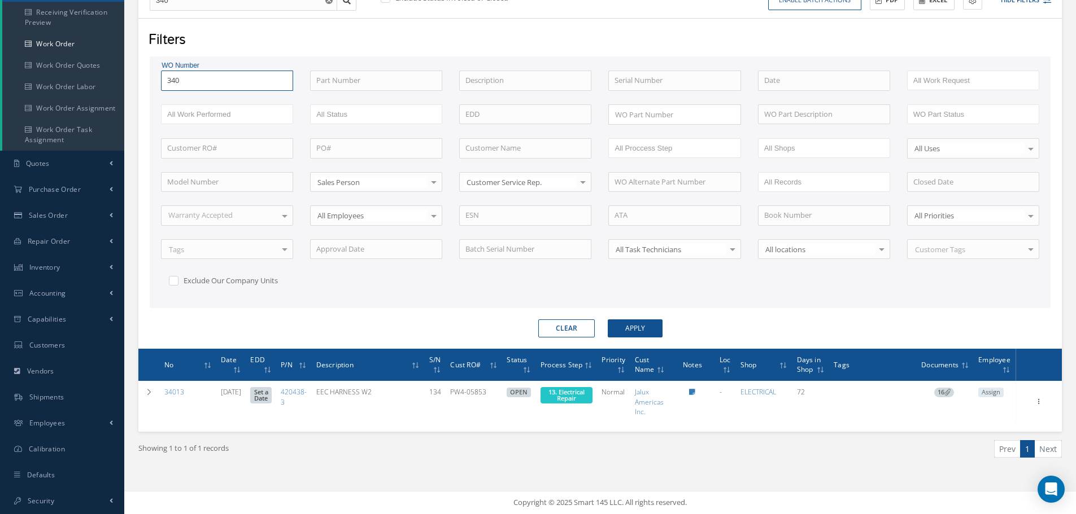
type input "34"
type input "3"
type input "32"
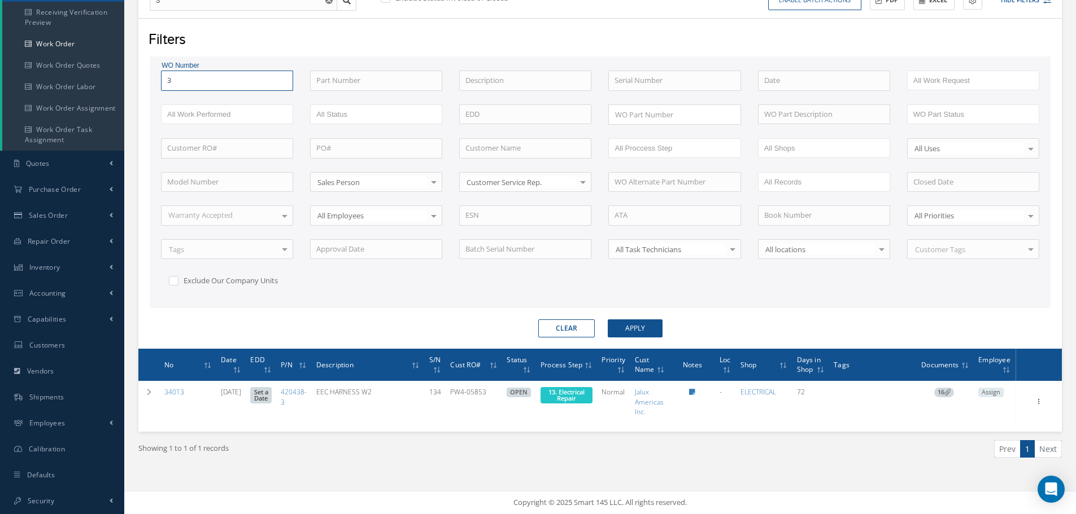
type input "32"
type input "328"
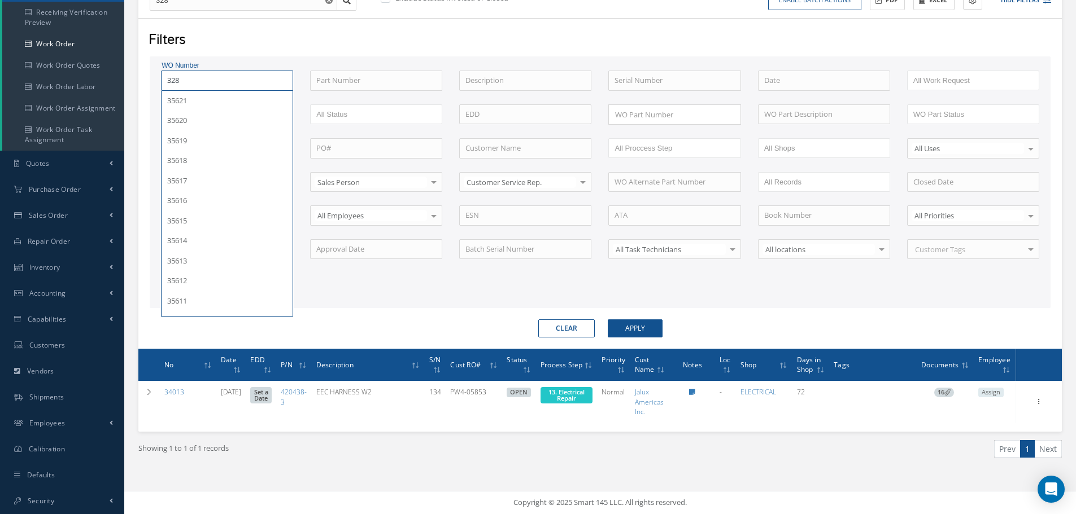
type input "3286"
type input "32869"
click at [608, 320] on button "Apply" at bounding box center [635, 329] width 55 height 18
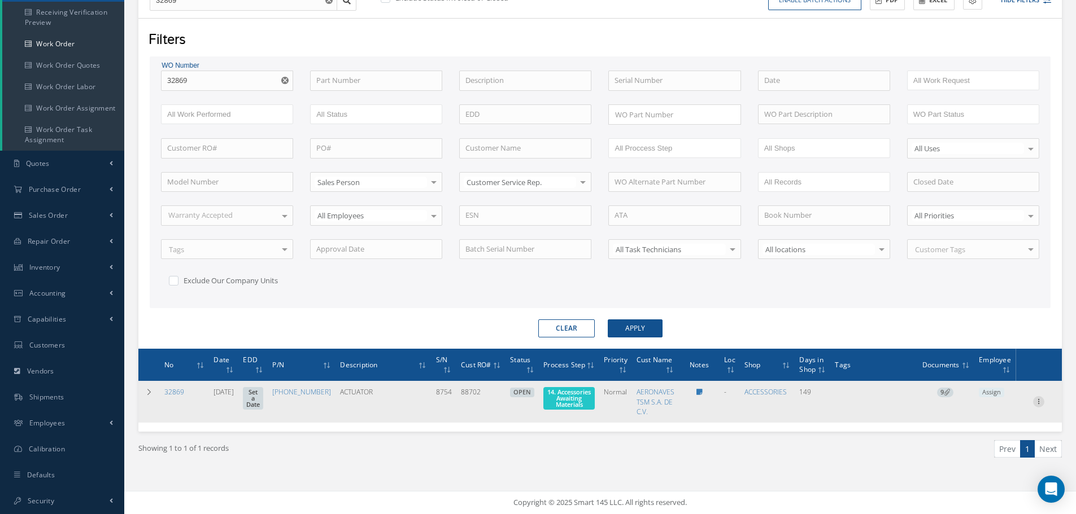
click at [1038, 403] on icon at bounding box center [1038, 400] width 11 height 9
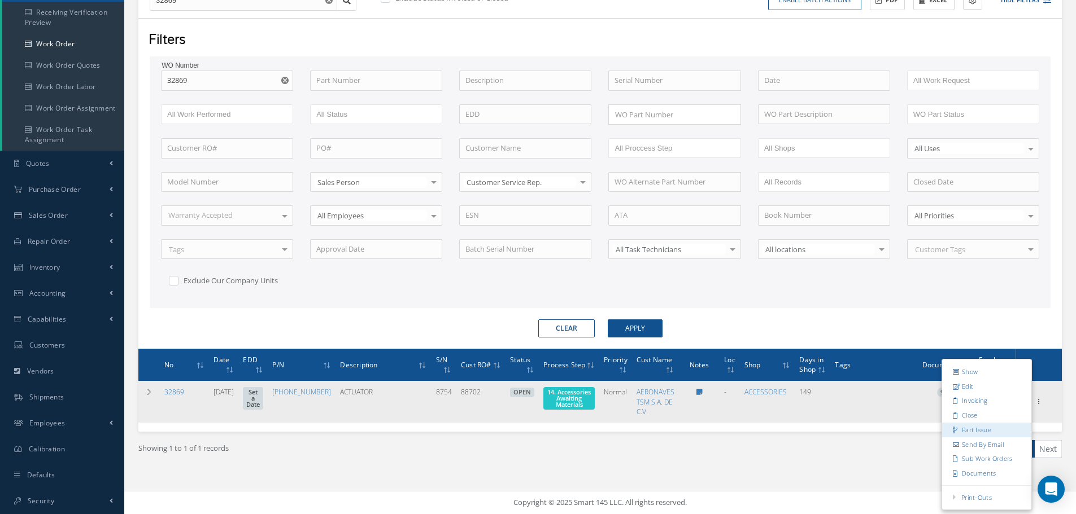
click at [970, 432] on link "Part Issue" at bounding box center [986, 430] width 89 height 15
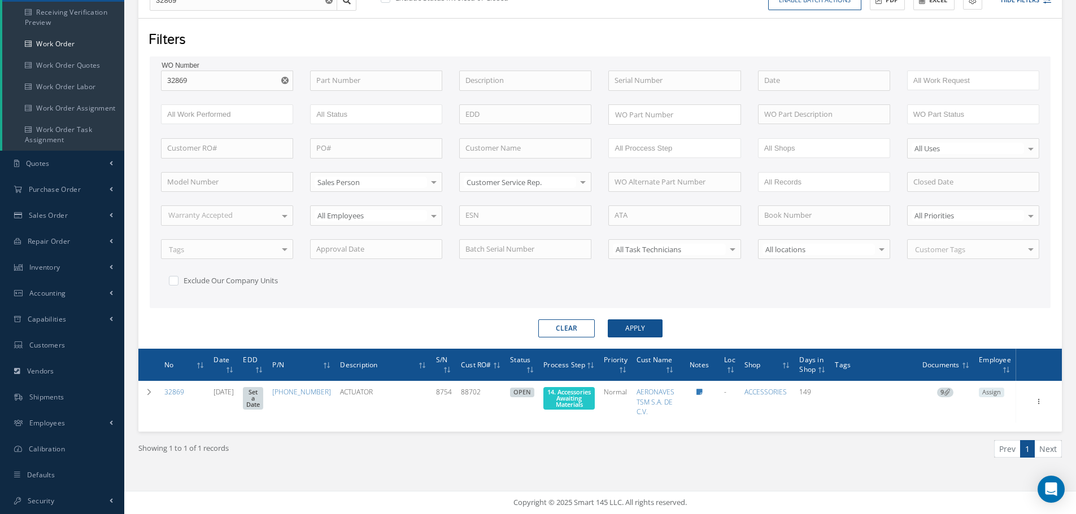
click at [288, 80] on use "Reset" at bounding box center [284, 80] width 7 height 7
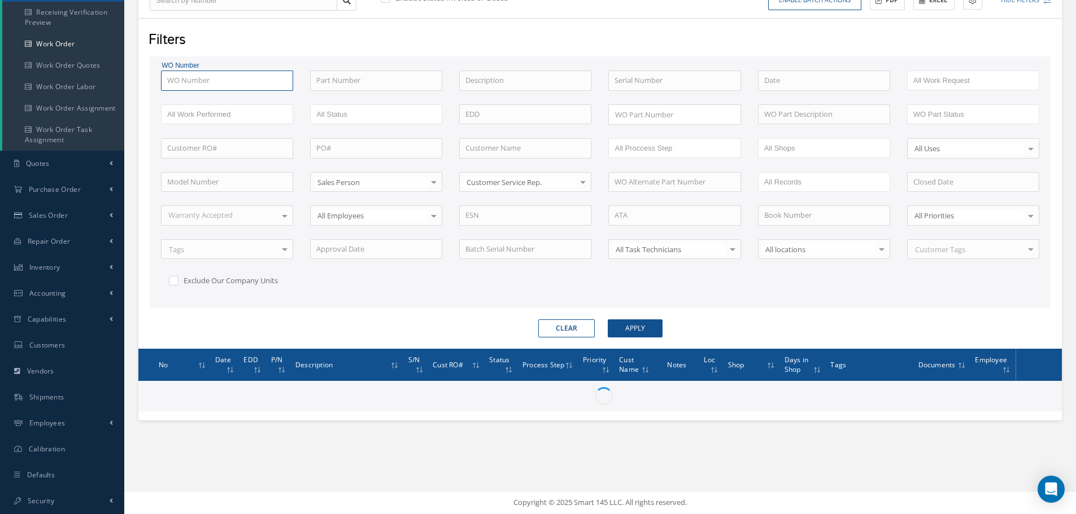
click at [237, 80] on input "text" at bounding box center [227, 81] width 132 height 20
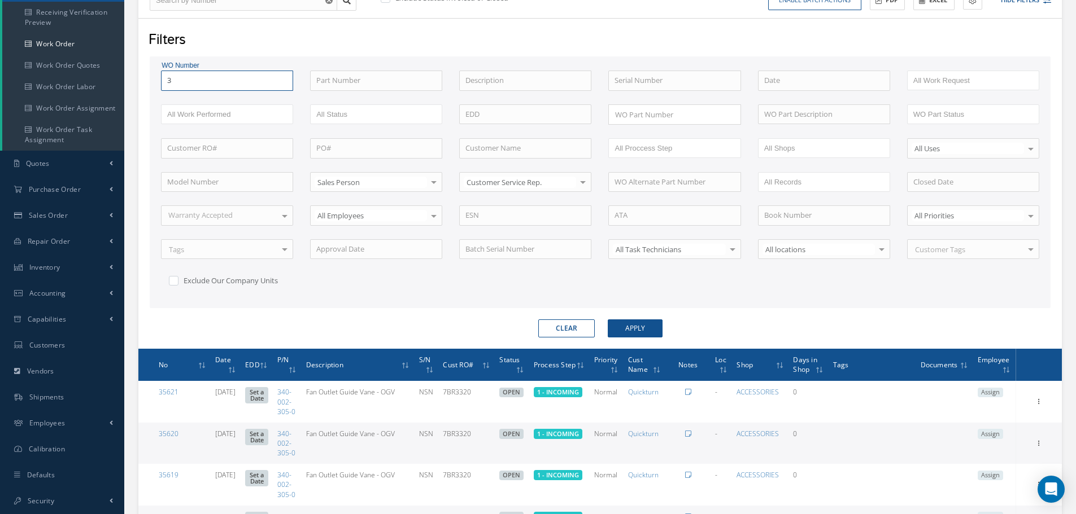
type input "34"
type input "349"
type input "3498"
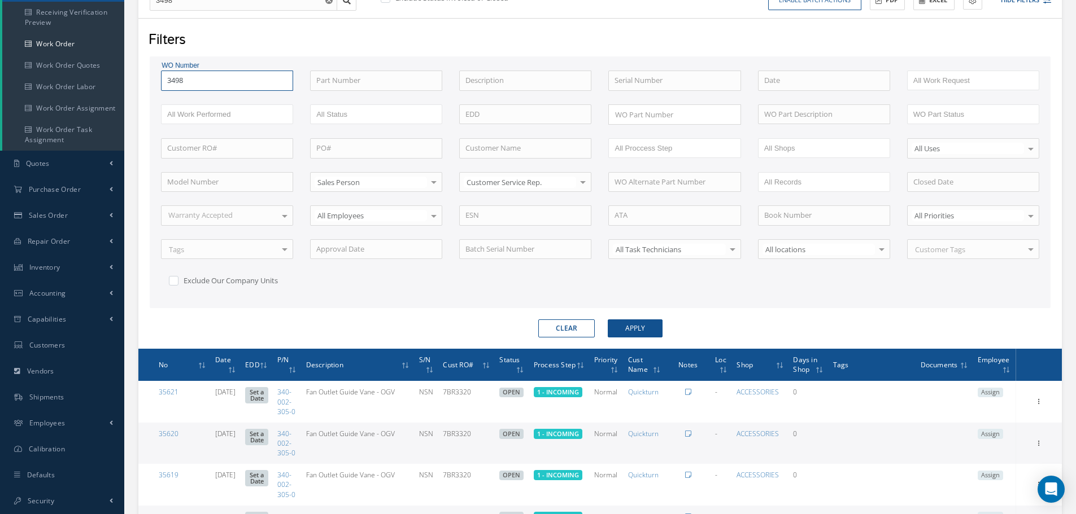
type input "34985"
click at [608, 320] on button "Apply" at bounding box center [635, 329] width 55 height 18
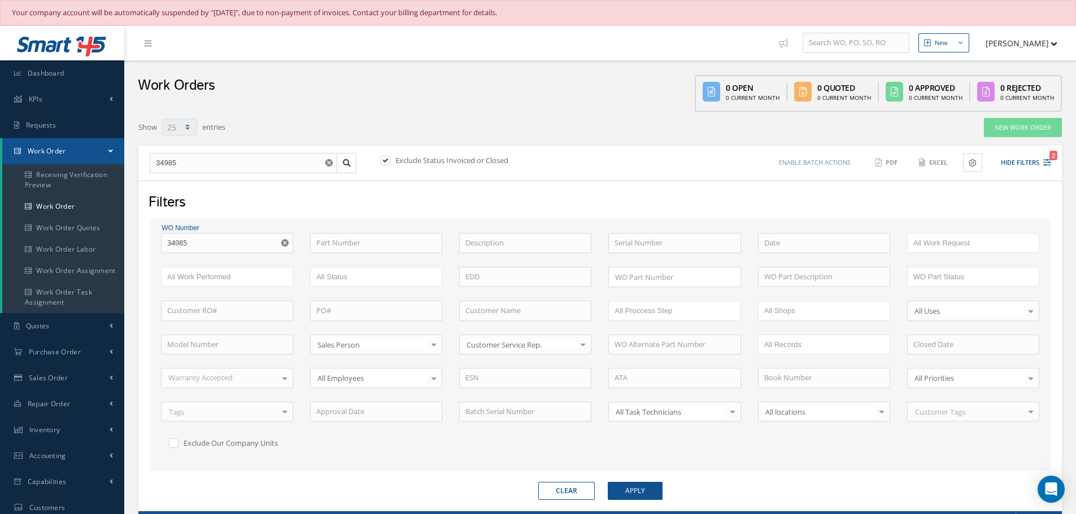
click at [386, 155] on div "Exclude Status Invoiced or Closed" at bounding box center [488, 161] width 221 height 13
click at [390, 158] on label at bounding box center [391, 160] width 3 height 10
click at [388, 158] on input "checkbox" at bounding box center [384, 161] width 7 height 7
checkbox input "false"
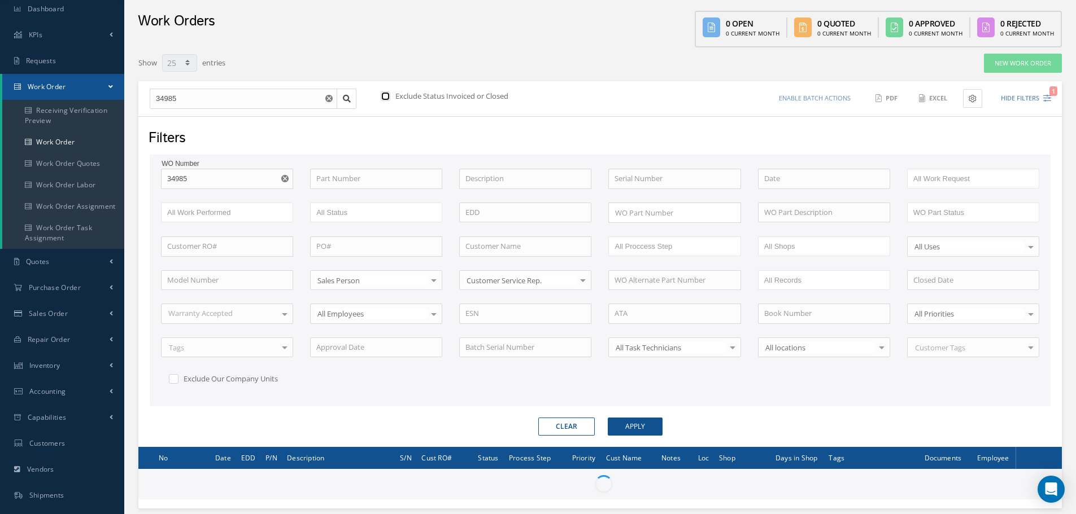
scroll to position [163, 0]
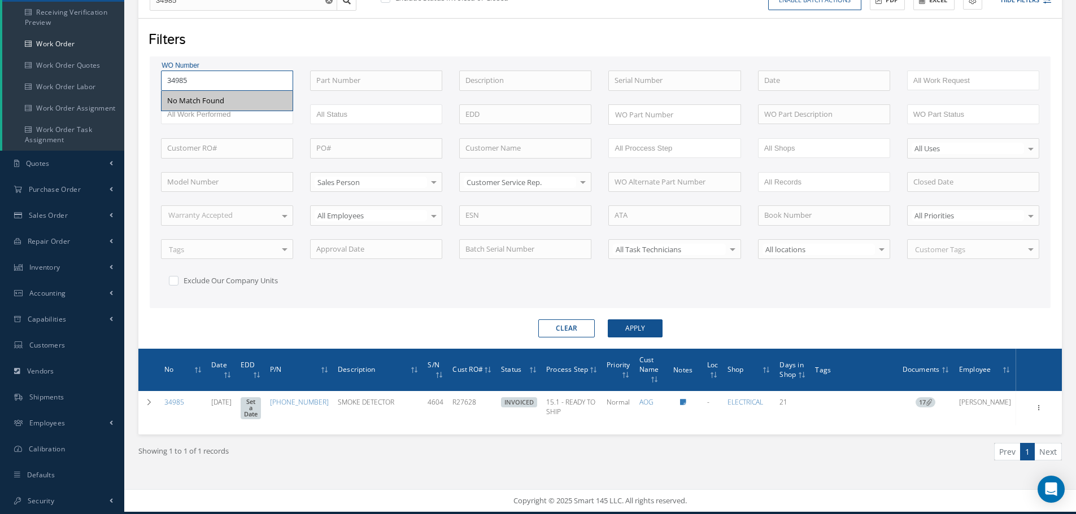
click at [204, 85] on input "34985" at bounding box center [227, 81] width 132 height 20
type input "3498"
type input "349"
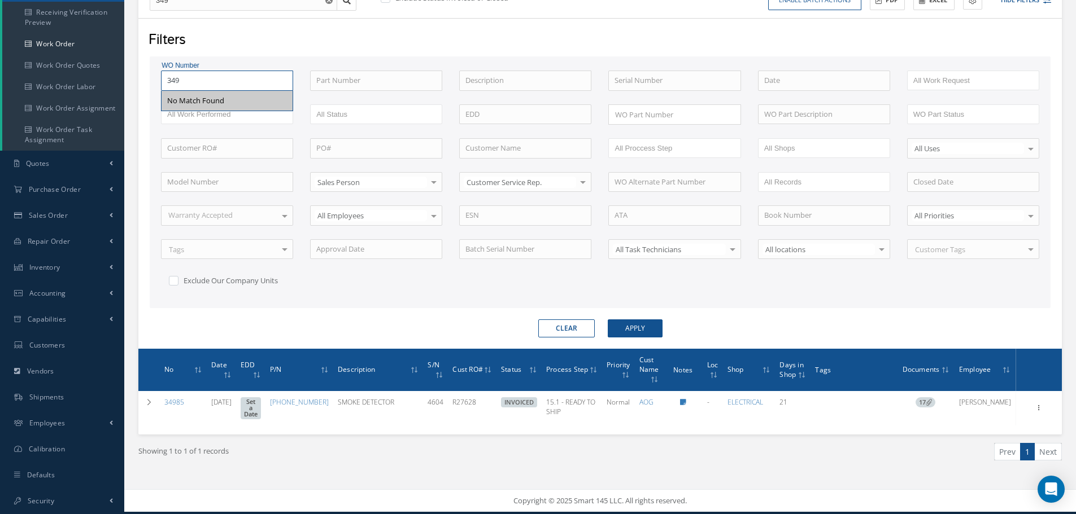
type input "34"
type input "3"
type input "35"
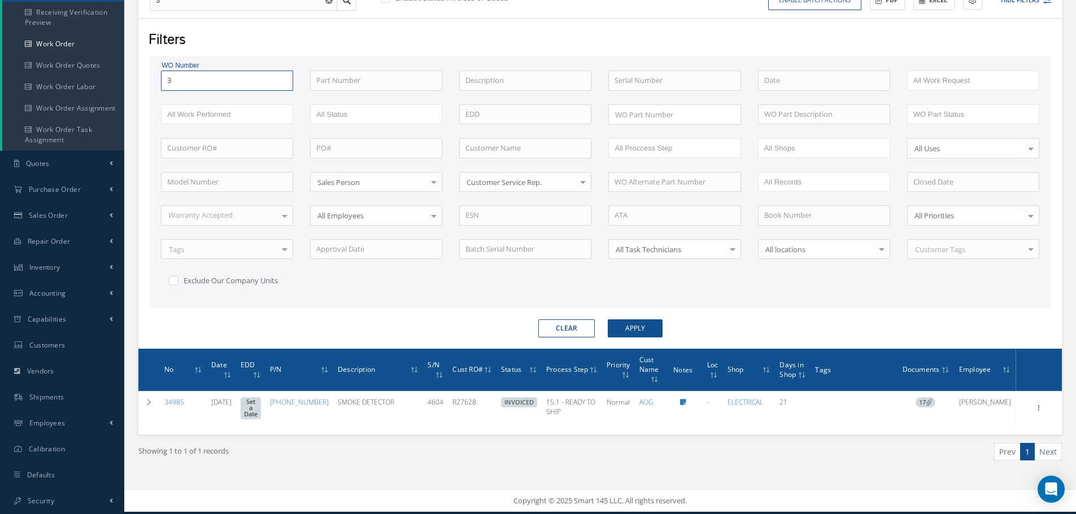
type input "35"
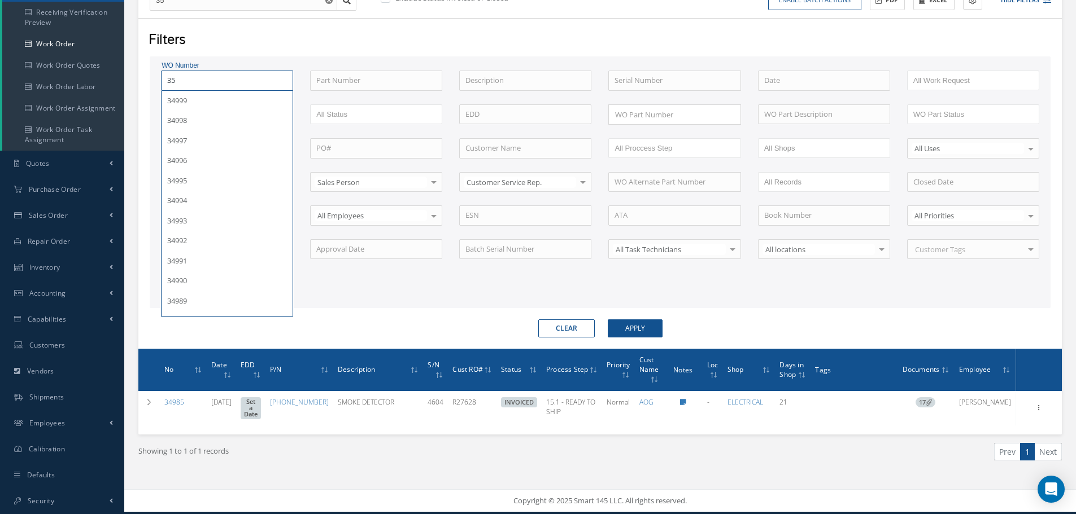
type input "352"
type input "3521"
type input "35213"
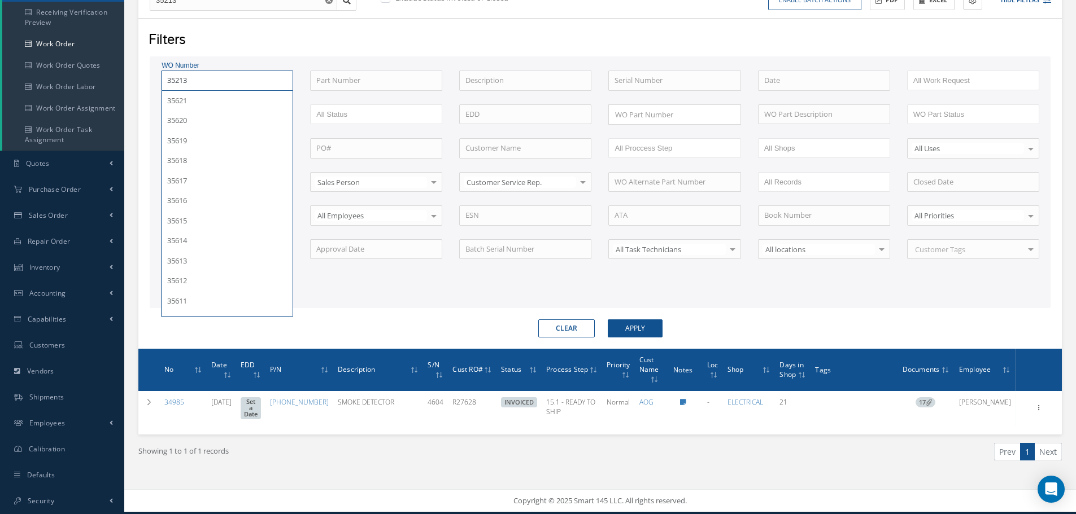
type input "35213"
click at [608, 320] on button "Apply" at bounding box center [635, 329] width 55 height 18
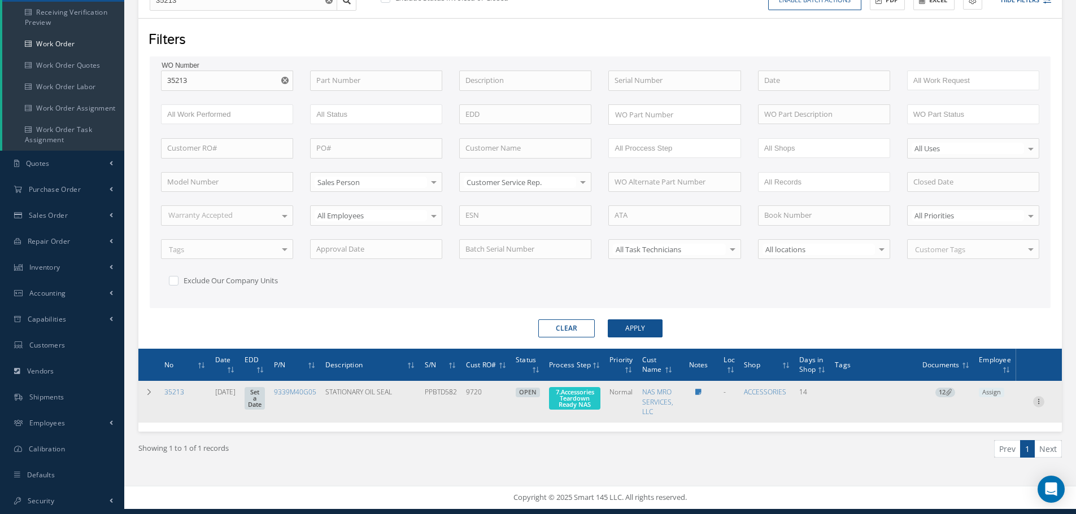
click at [1040, 396] on icon at bounding box center [1038, 400] width 11 height 9
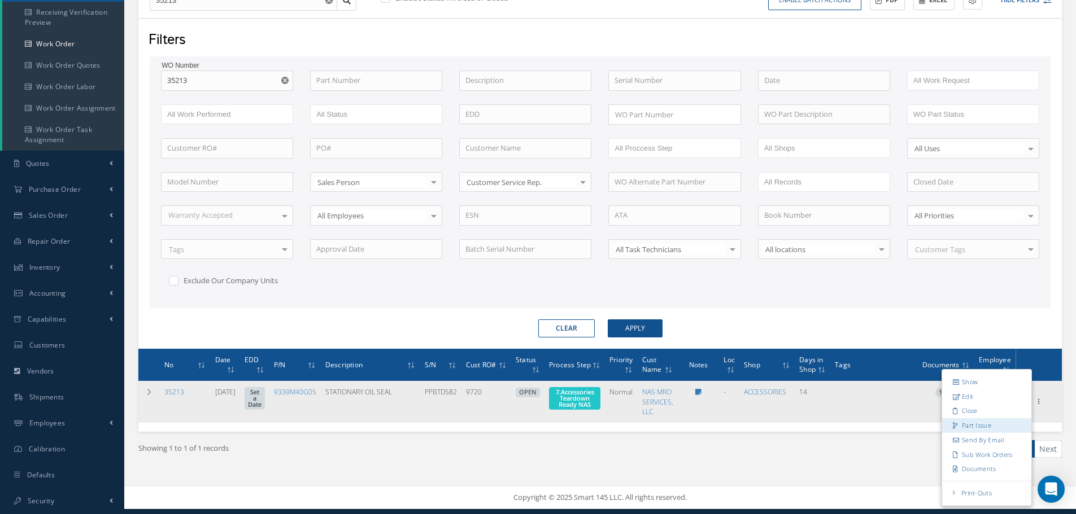
click at [1006, 425] on link "Part Issue" at bounding box center [986, 425] width 89 height 15
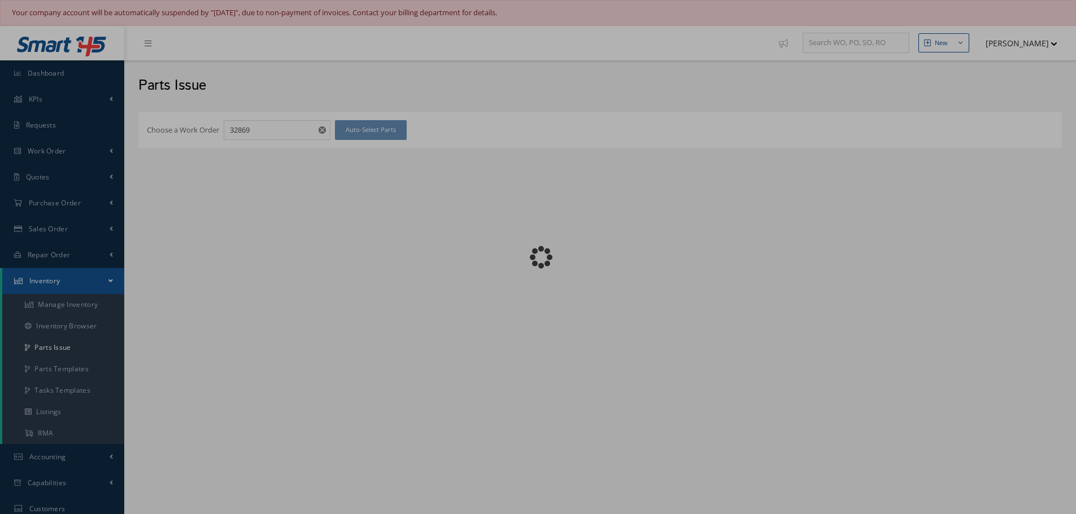
checkbox input "false"
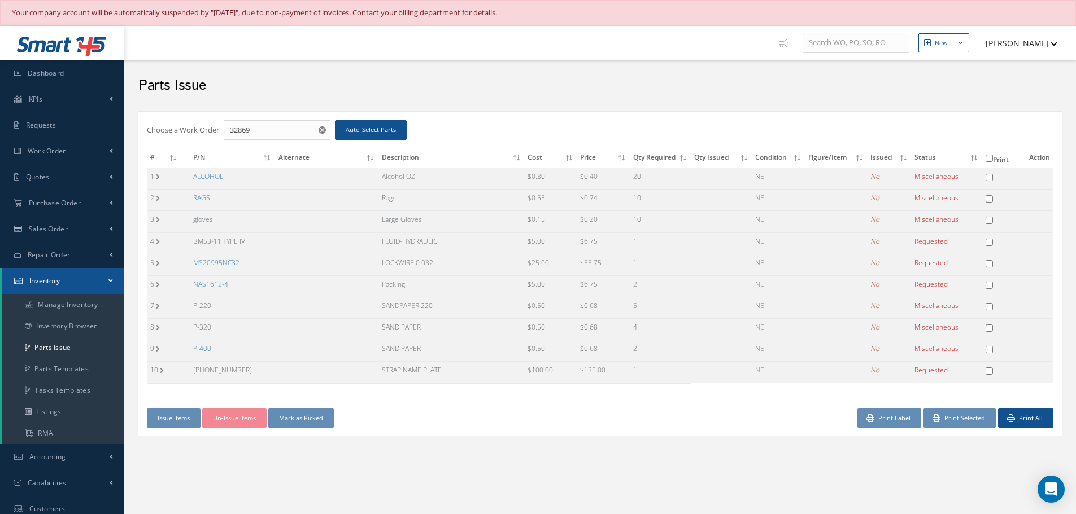
click at [219, 264] on link "MS20995NC32" at bounding box center [216, 263] width 46 height 10
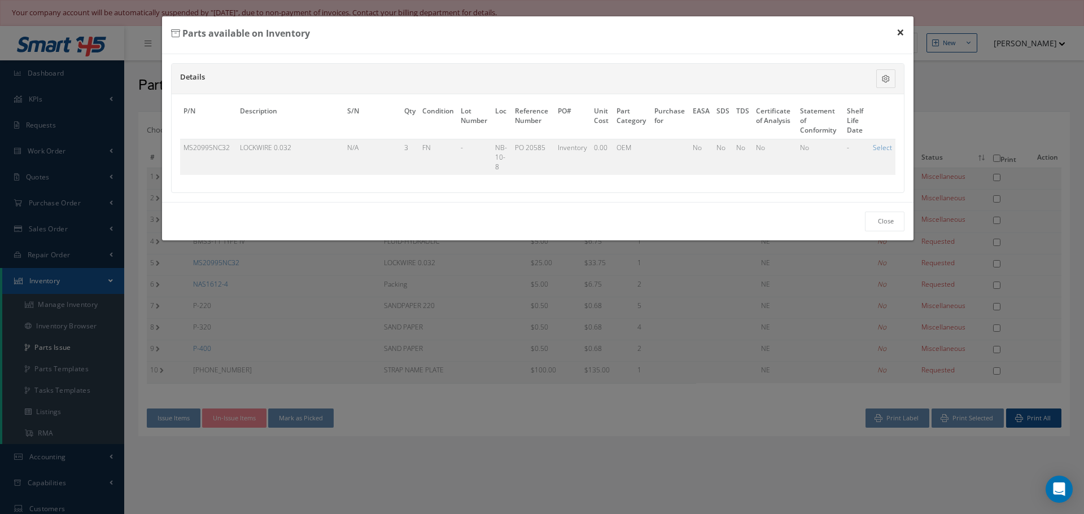
click at [901, 30] on button "×" at bounding box center [901, 32] width 26 height 32
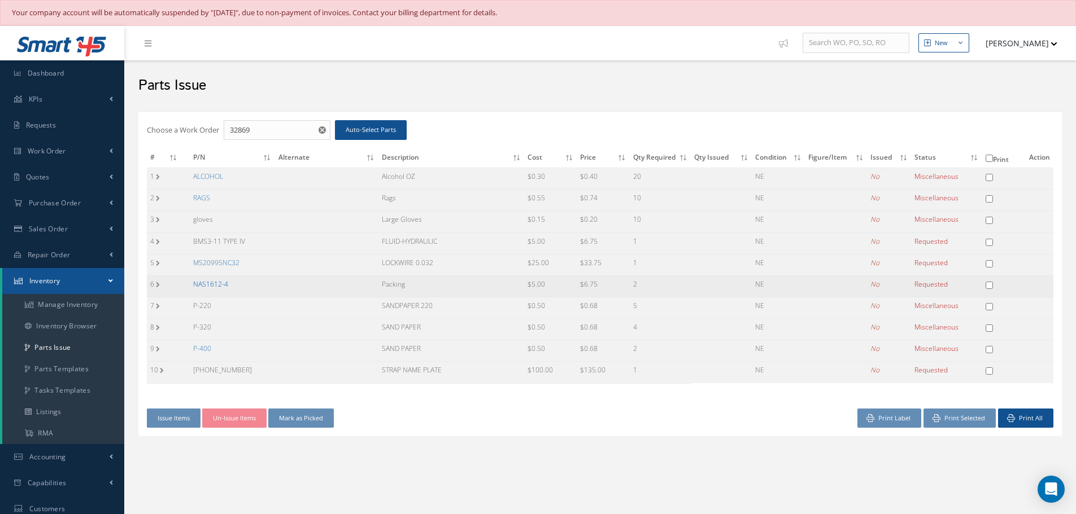
click at [211, 287] on link "NAS1612-4" at bounding box center [210, 285] width 35 height 10
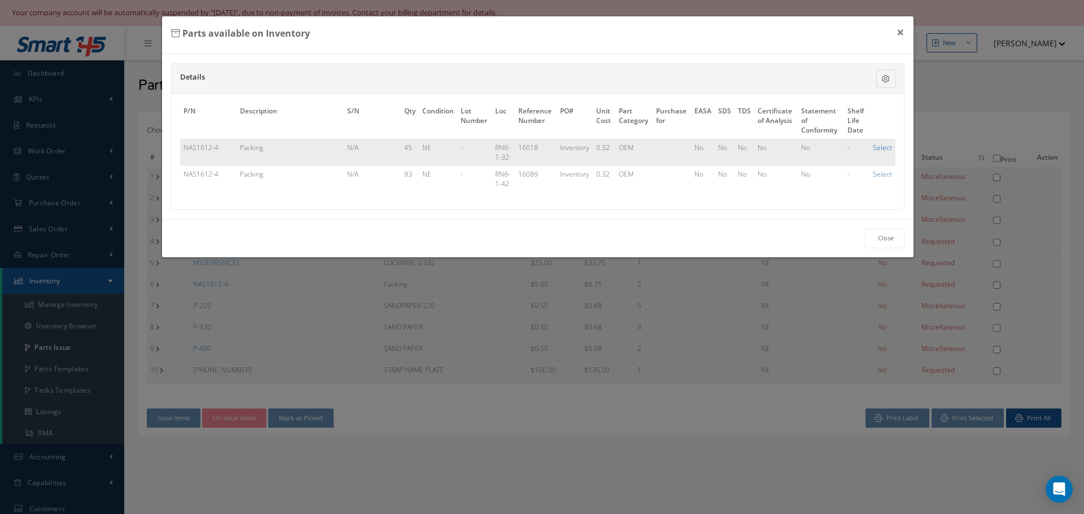
click at [883, 146] on link "Select" at bounding box center [882, 148] width 19 height 10
checkbox input "true"
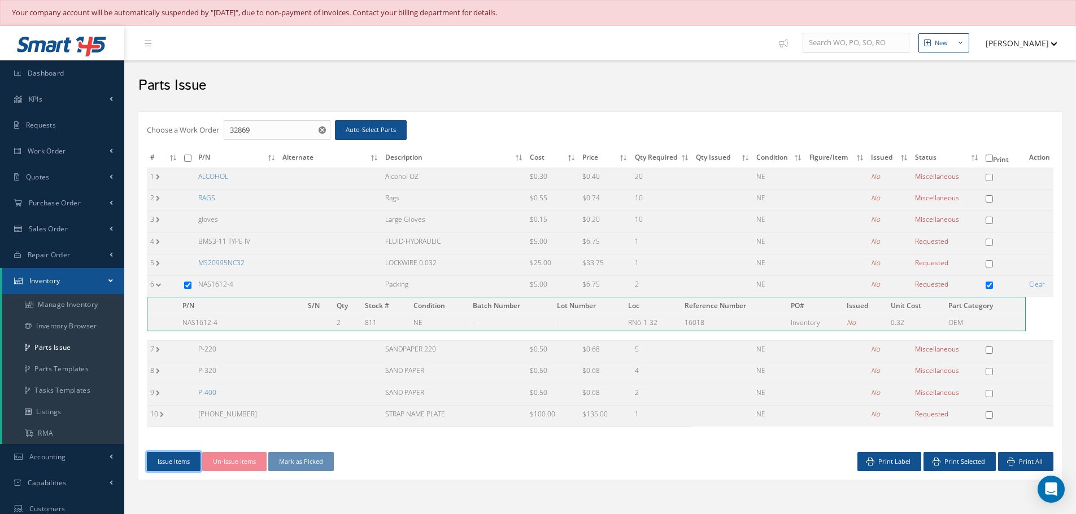
click at [180, 460] on button "Issue Items" at bounding box center [174, 462] width 54 height 20
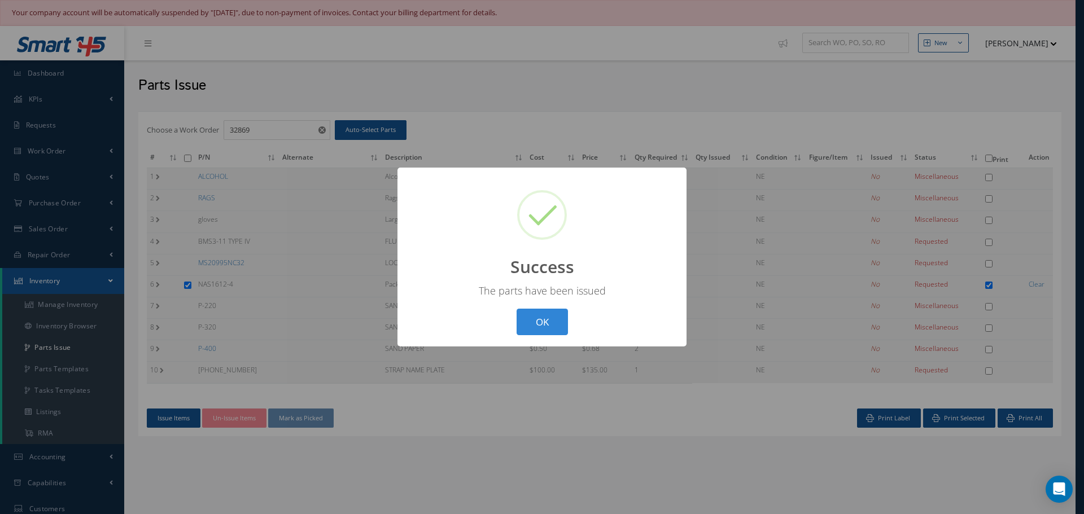
click at [538, 329] on button "OK" at bounding box center [542, 322] width 51 height 27
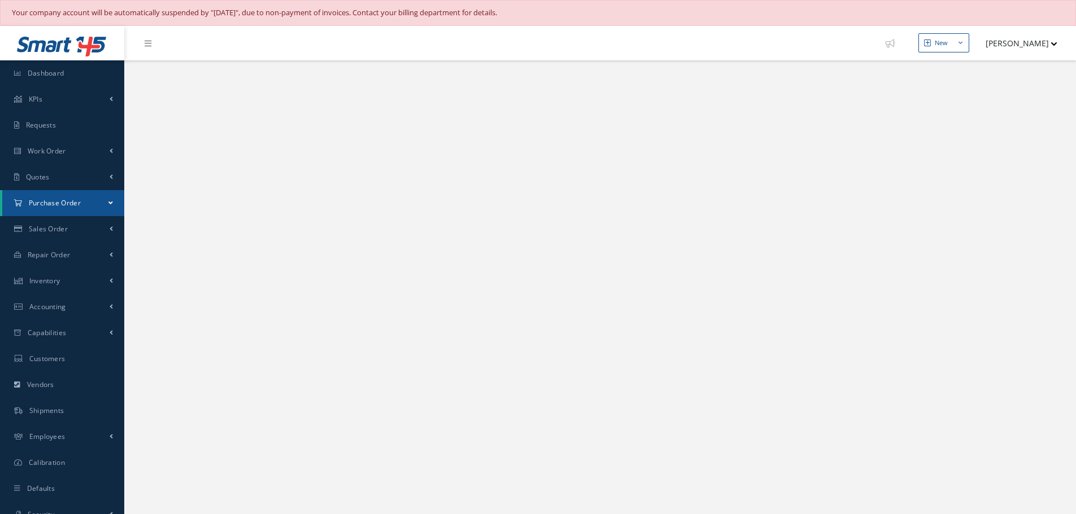
select select "25"
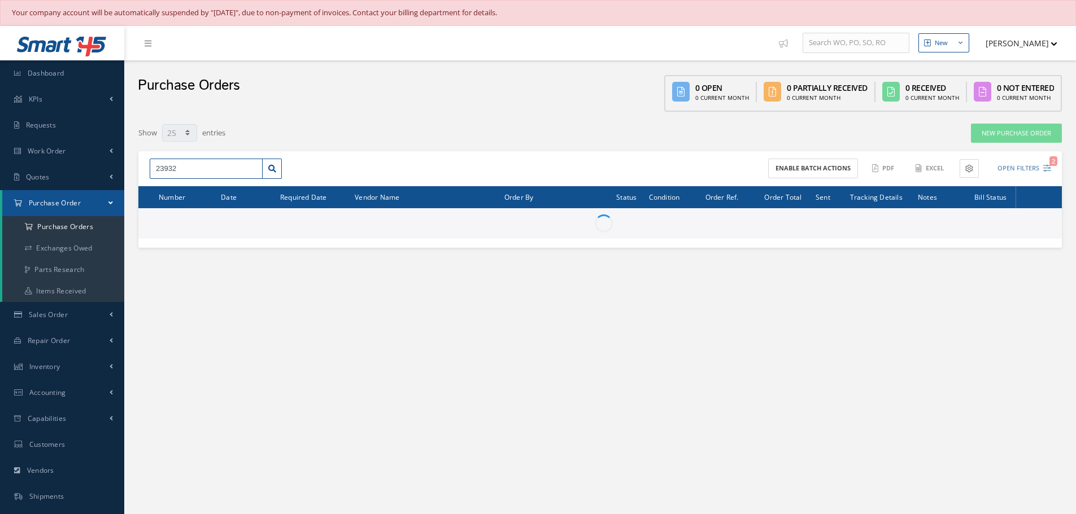
click at [184, 166] on input "23932" at bounding box center [206, 169] width 113 height 20
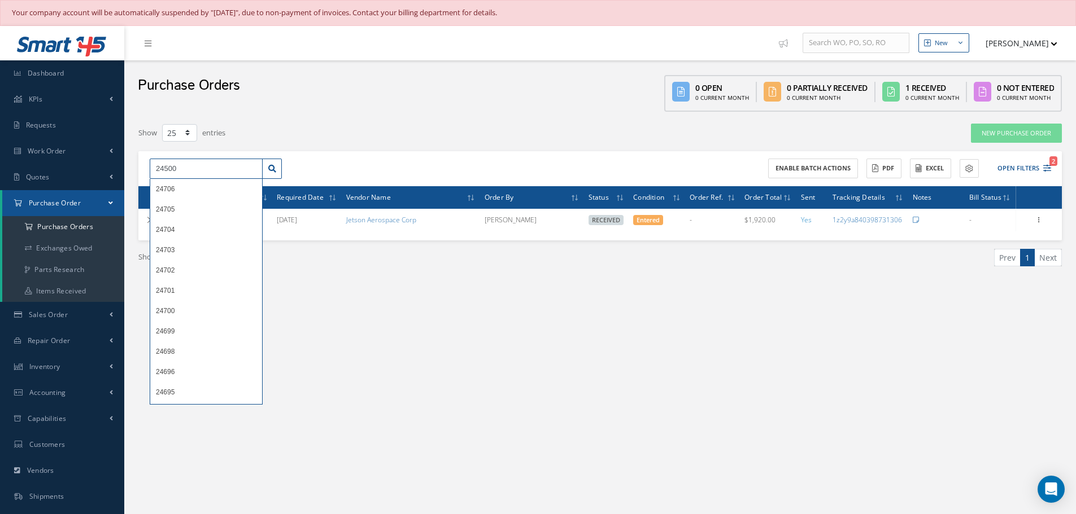
type input "24500"
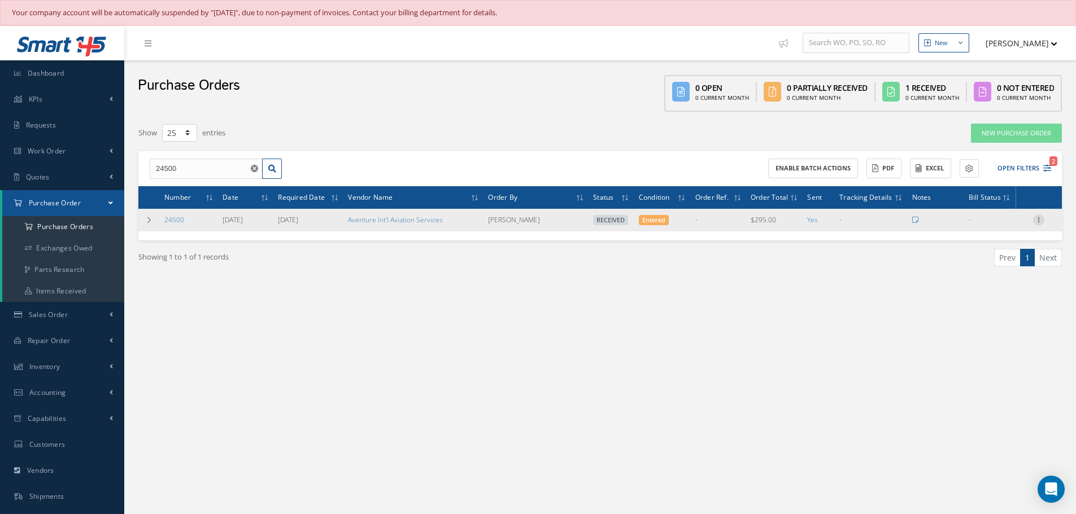
click at [1038, 220] on icon at bounding box center [1038, 219] width 11 height 9
click at [990, 230] on link "Receiving Details" at bounding box center [986, 227] width 89 height 15
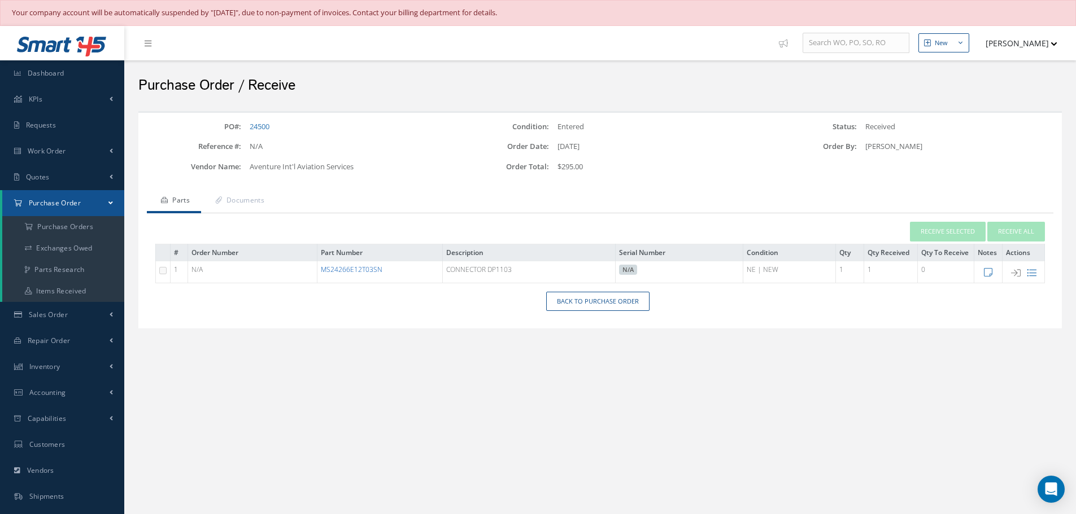
click at [360, 269] on link "MS24266E12T03SN" at bounding box center [352, 270] width 62 height 10
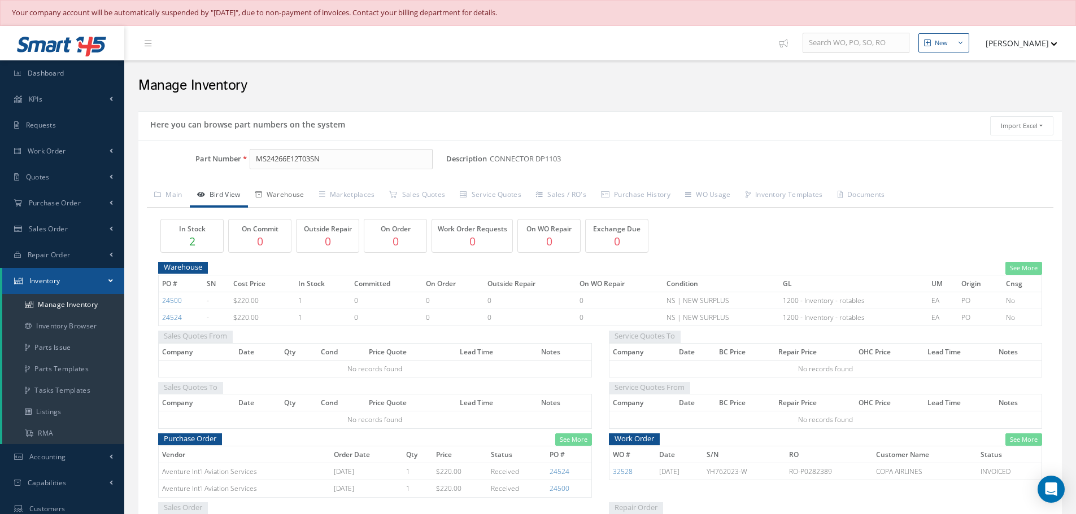
click at [302, 194] on link "Warehouse" at bounding box center [280, 196] width 64 height 24
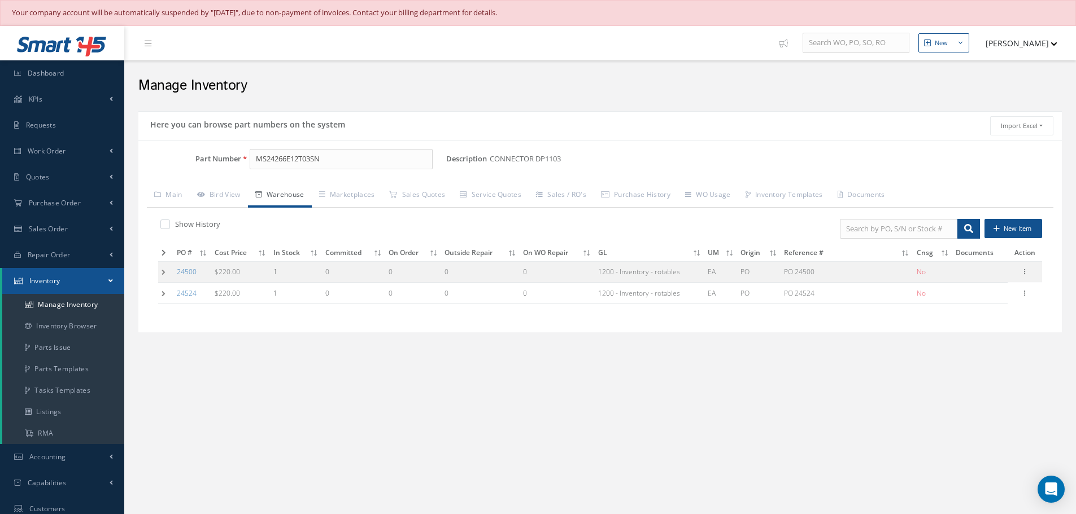
click at [164, 272] on td at bounding box center [165, 272] width 15 height 21
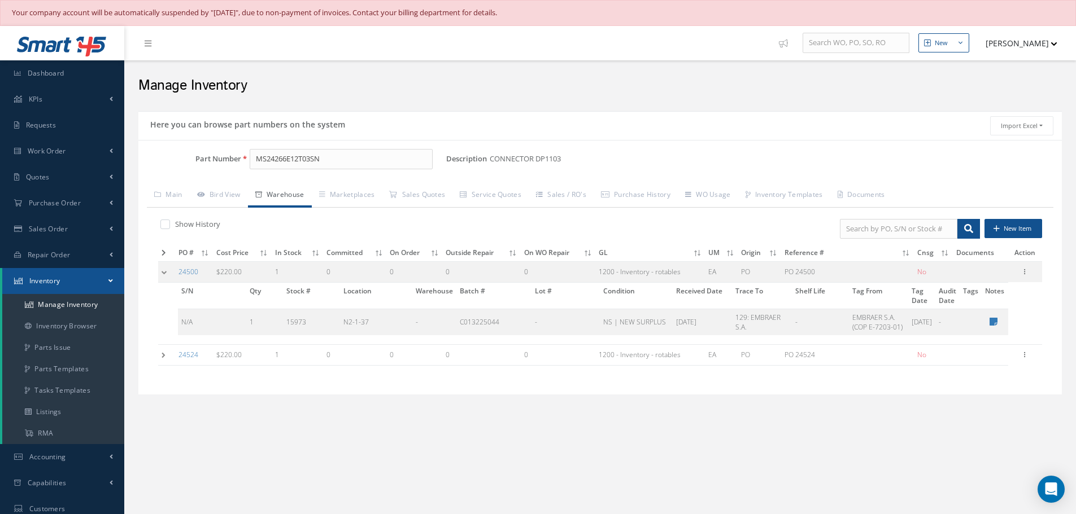
click at [163, 272] on td at bounding box center [166, 272] width 17 height 21
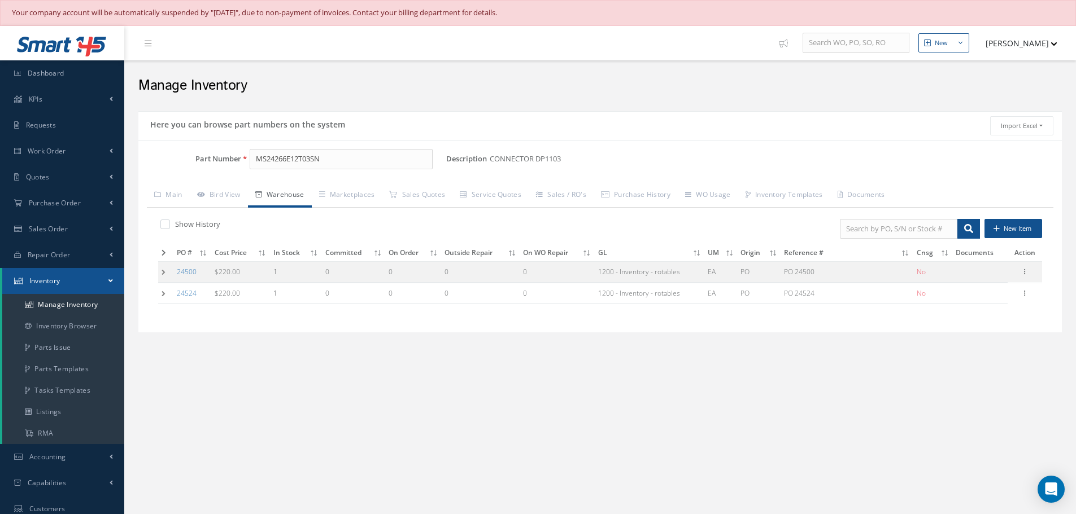
click at [163, 272] on td at bounding box center [165, 272] width 15 height 21
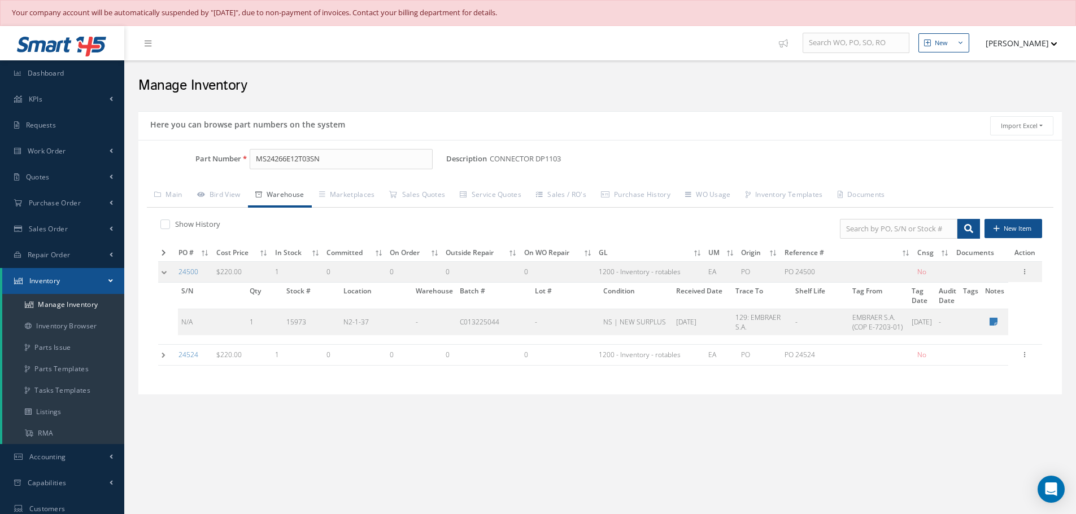
click at [165, 275] on td at bounding box center [166, 272] width 17 height 21
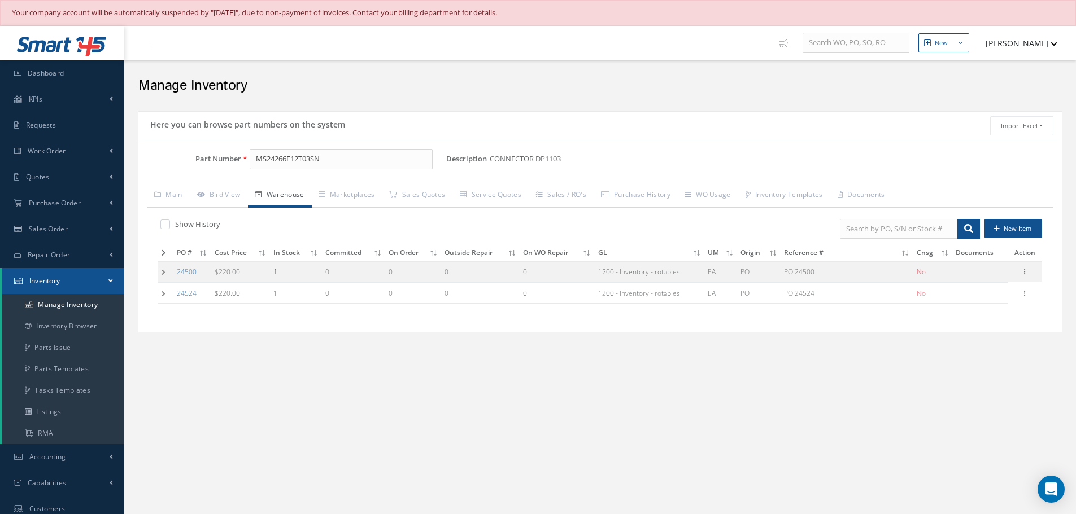
click at [165, 274] on td at bounding box center [165, 272] width 15 height 21
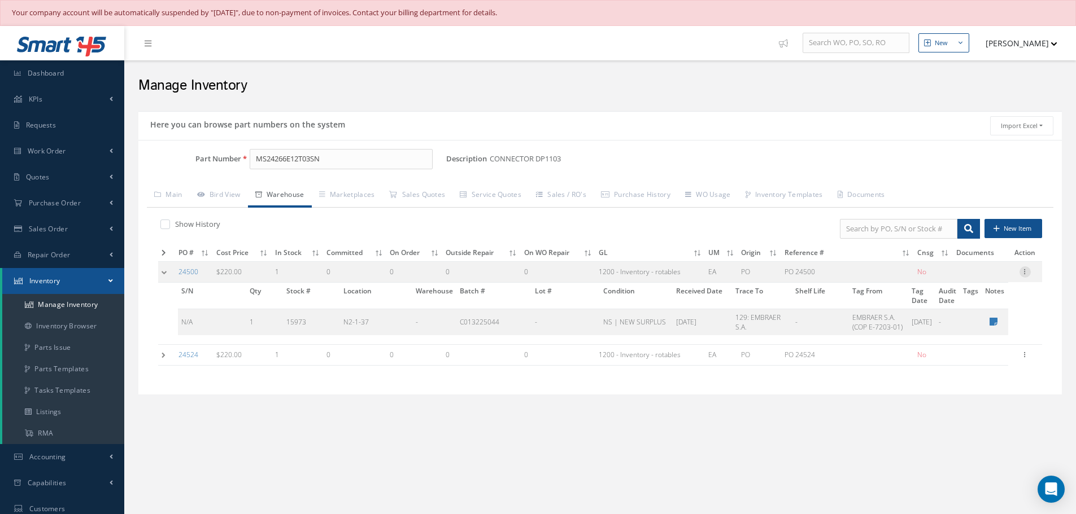
click at [1026, 273] on icon at bounding box center [1024, 271] width 11 height 9
click at [971, 278] on link "Edit" at bounding box center [972, 279] width 89 height 15
type input "220.00"
type input "[DATE]"
type input "PO 24500"
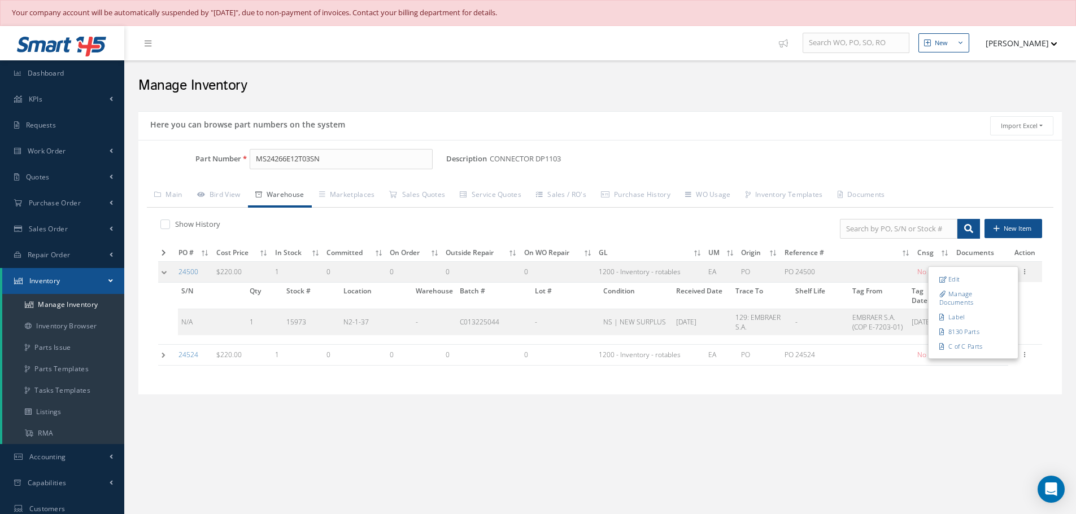
type input "[DATE]"
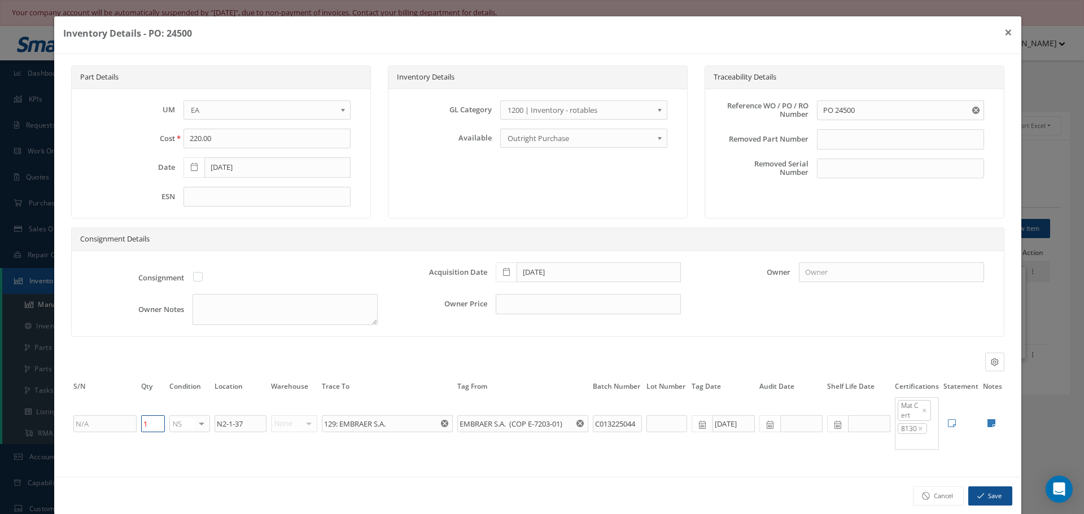
click at [154, 424] on input "1" at bounding box center [153, 424] width 24 height 17
type input "2"
click at [988, 423] on icon at bounding box center [992, 423] width 8 height 9
type textarea "FORM 1 CERT TRACKING NO. 2003731577 ** RECEIVED STOCK 07/10/2025."
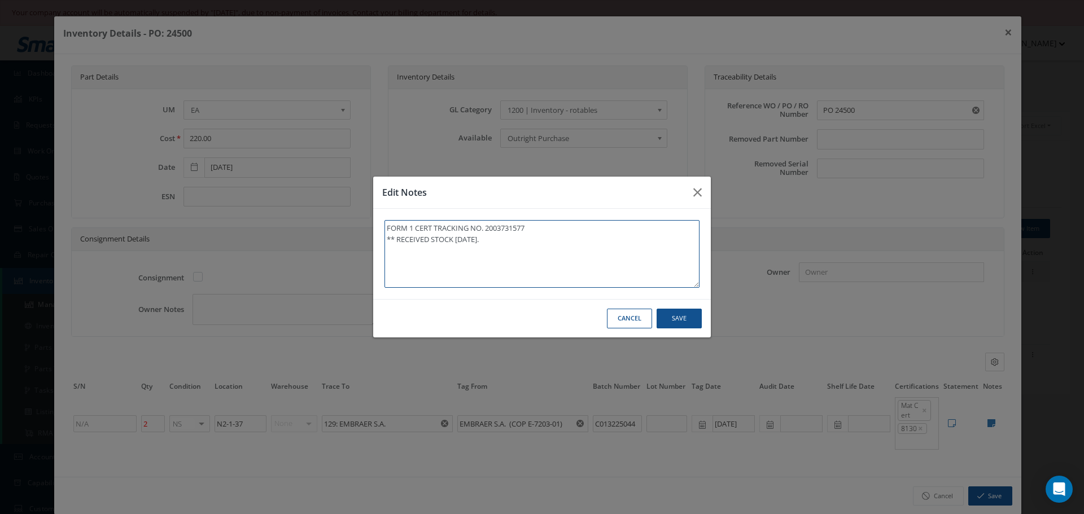
click at [520, 242] on textarea "FORM 1 CERT TRACKING NO. 2003731577 ** RECEIVED STOCK 07/10/2025." at bounding box center [542, 254] width 315 height 68
type textarea "FORM 1 CERT TRACKING NO. 2003731577 ** RECEIVED STOCK 07/10/2025."
type textarea "FORM 1 CERT TRACKING NO. 2003731577 ** RECEIVED STOCK 07/10/2025. *"
type textarea "FORM 1 CERT TRACKING NO. 2003731577 ** RECEIVED STOCK 07/10/2025. **"
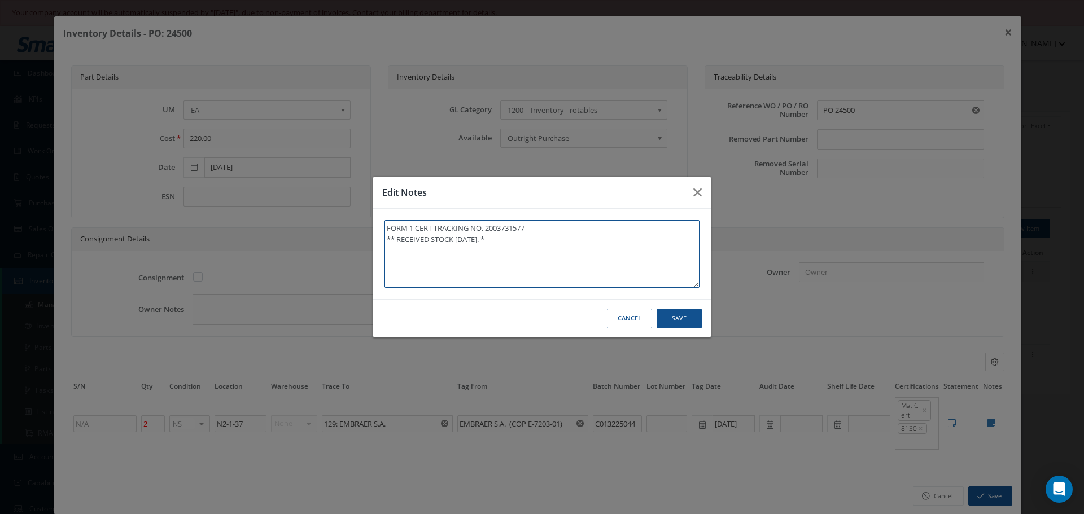
type textarea "FORM 1 CERT TRACKING NO. 2003731577 ** RECEIVED STOCK 07/10/2025. **"
type textarea "FORM 1 CERT TRACKING NO. 2003731577 ** RECEIVED STOCK 07/10/2025. *"
type textarea "FORM 1 CERT TRACKING NO. 2003731577 ** RECEIVED STOCK 07/10/2025."
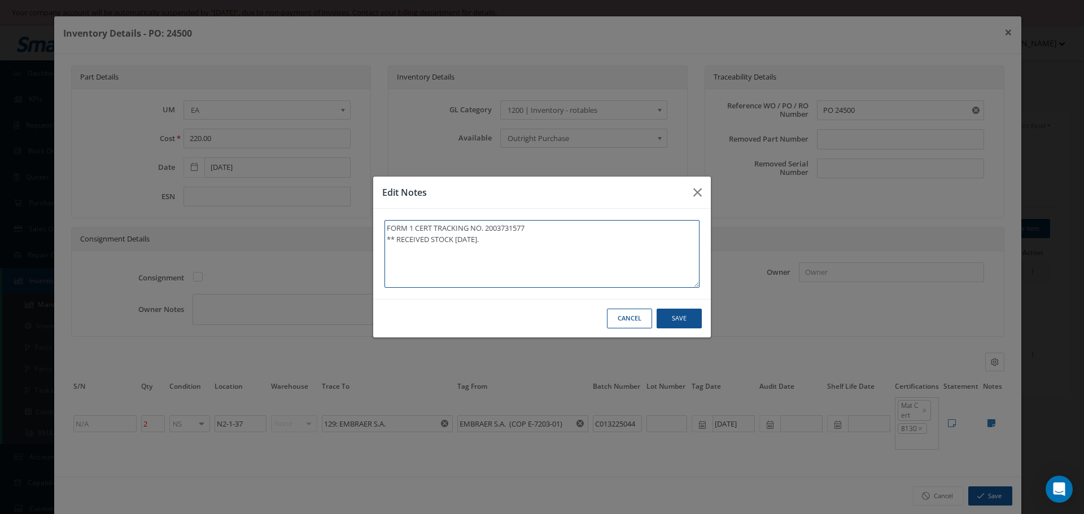
type textarea "FORM 1 CERT TRACKING NO. 2003731577 ** RECEIVED STOCK 07/10/2025. *"
type textarea "FORM 1 CERT TRACKING NO. 2003731577 ** RECEIVED STOCK 07/10/2025. **"
type textarea "FORM 1 CERT TRACKING NO. 2003731577 ** RECEIVED STOCK 07/10/2025. *"
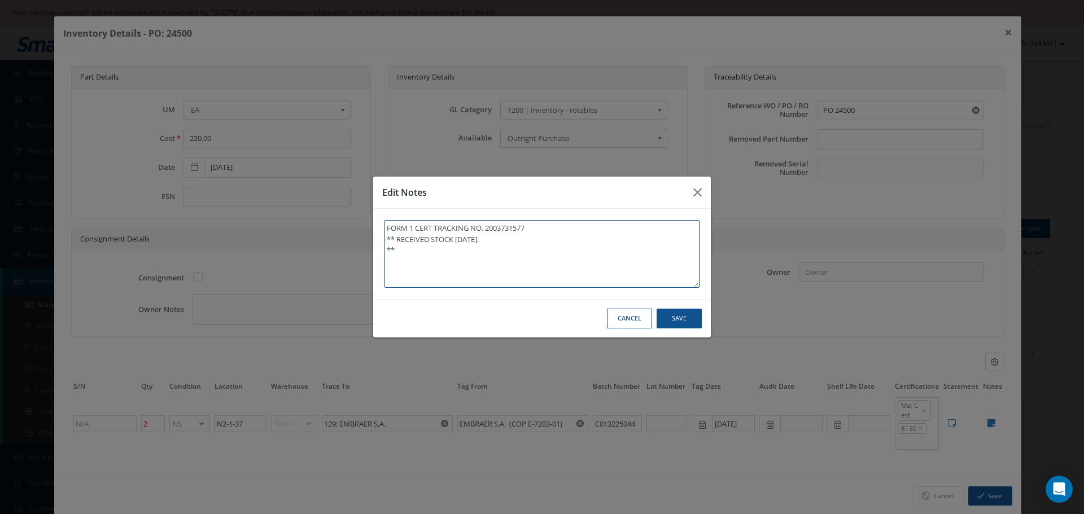
type textarea "FORM 1 CERT TRACKING NO. 2003731577 ** RECEIVED STOCK 07/10/2025. *"
type textarea "FORM 1 CERT TRACKING NO. 2003731577 ** RECEIVED STOCK 07/10/2025."
click at [0, 0] on button "Save" at bounding box center [0, 0] width 0 height 0
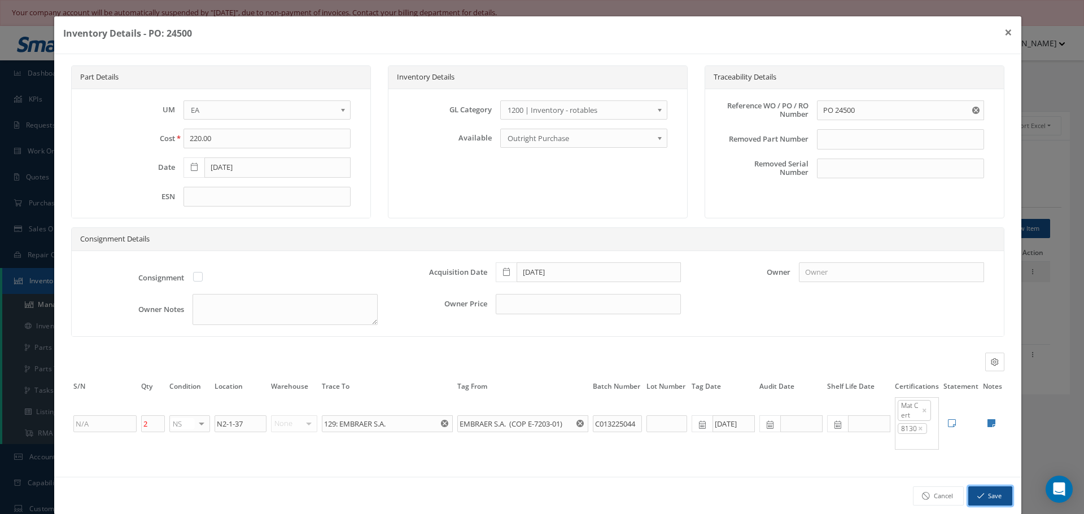
click at [979, 495] on button "Save" at bounding box center [990, 497] width 44 height 20
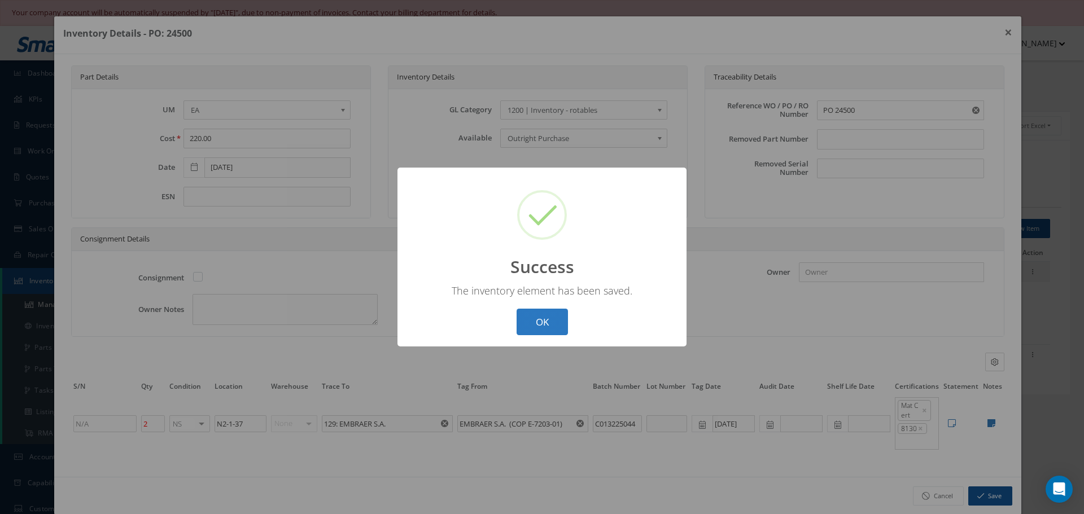
click at [536, 326] on button "OK" at bounding box center [542, 322] width 51 height 27
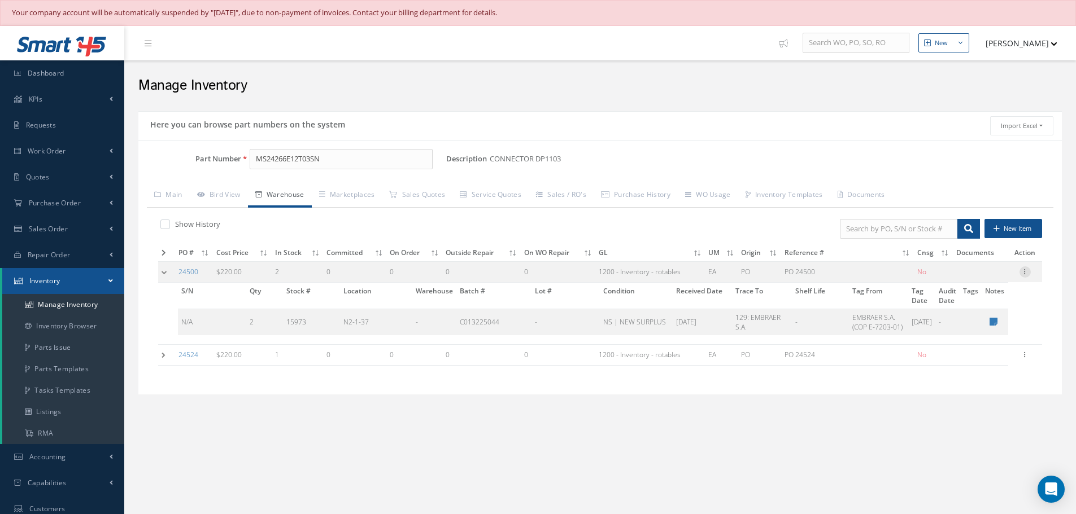
click at [1025, 273] on icon at bounding box center [1024, 271] width 11 height 9
click at [965, 315] on link "Label" at bounding box center [972, 317] width 89 height 15
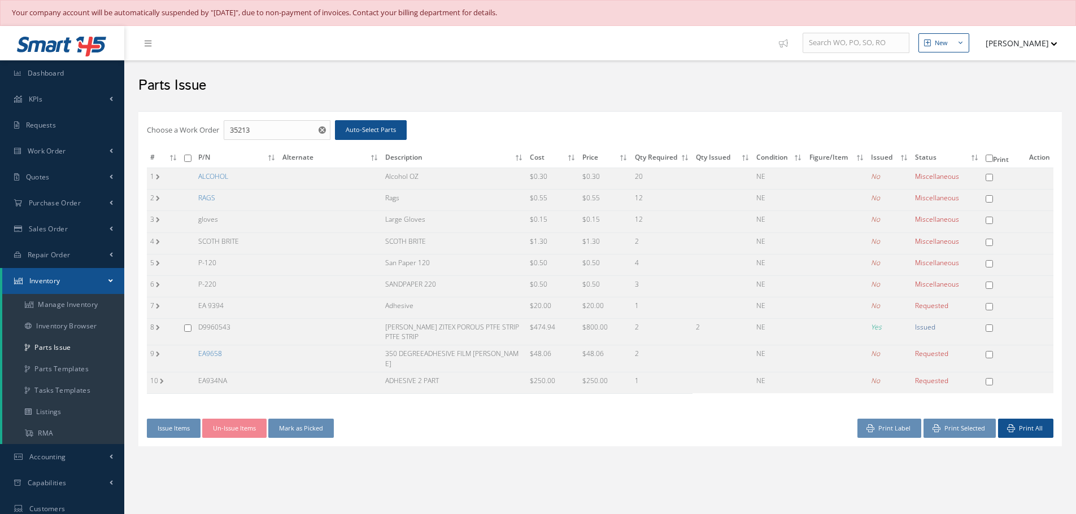
checkbox input "false"
click at [187, 329] on input "checkbox" at bounding box center [187, 328] width 7 height 7
checkbox input "true"
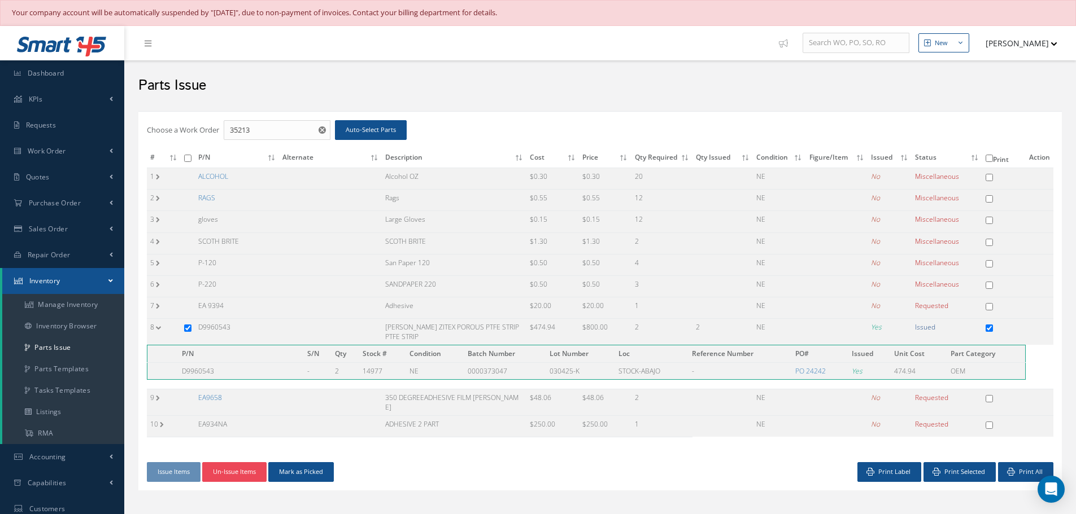
click at [246, 465] on button "Un-Issue Items" at bounding box center [234, 472] width 64 height 20
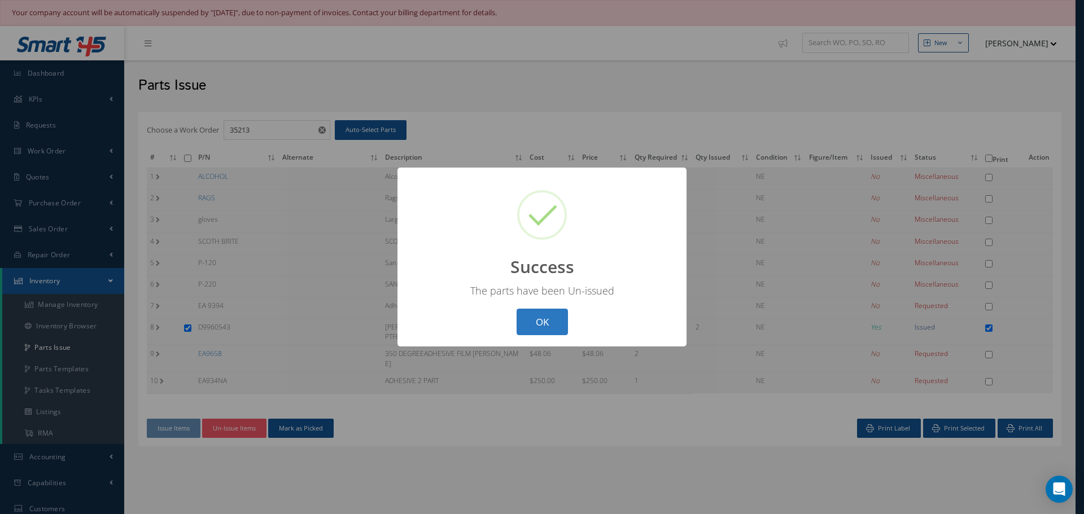
click at [541, 315] on button "OK" at bounding box center [542, 322] width 51 height 27
checkbox input "false"
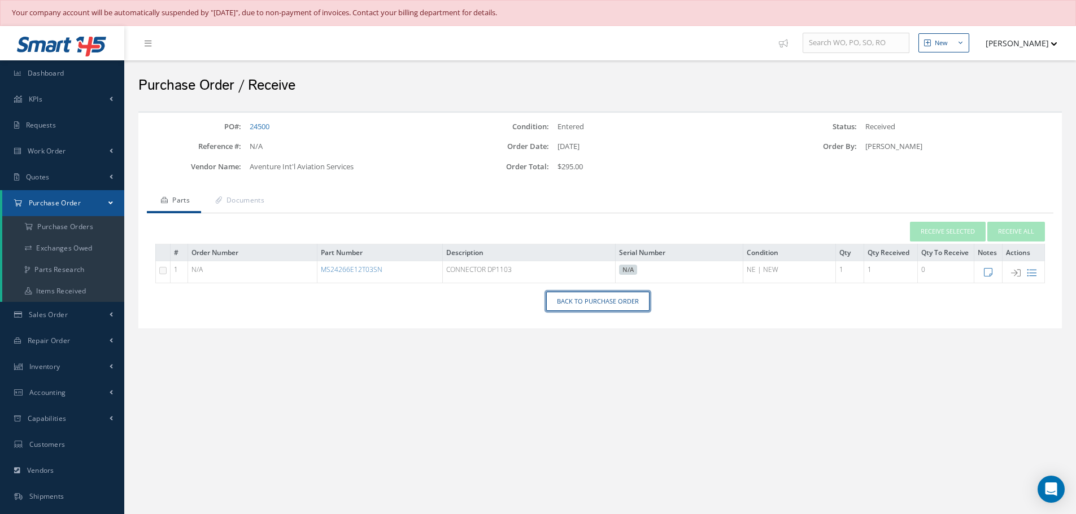
click at [600, 299] on link "Back to Purchase Order" at bounding box center [597, 302] width 103 height 20
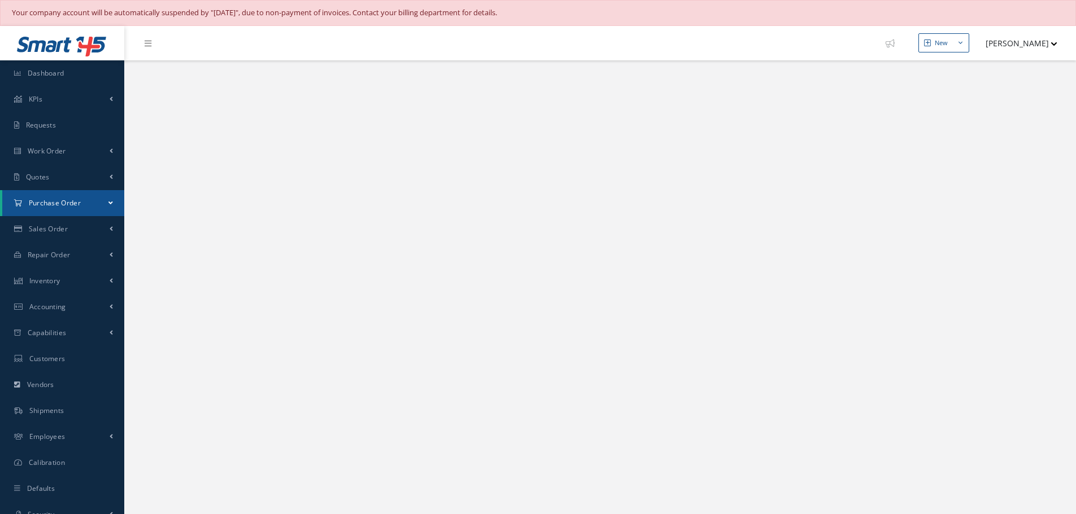
select select "25"
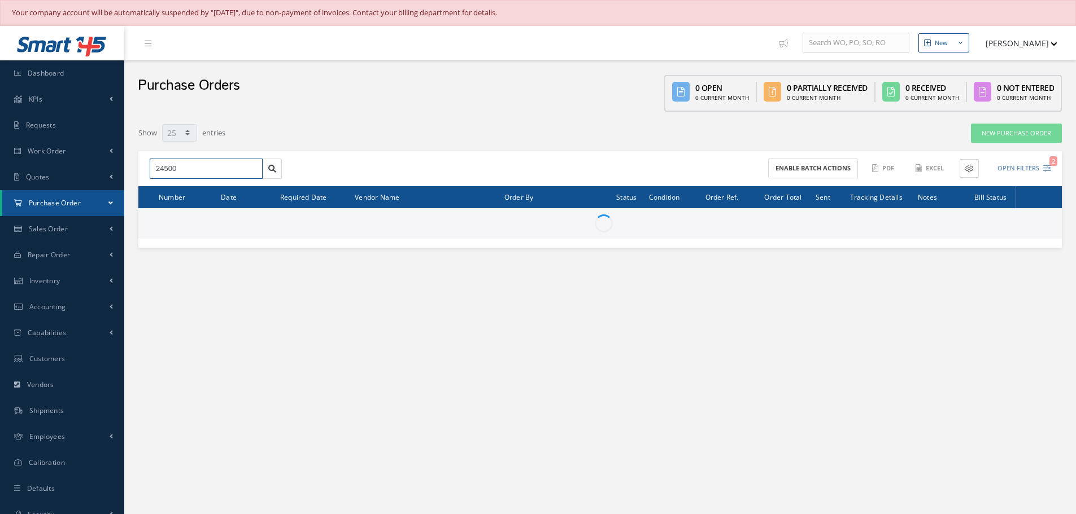
click at [199, 172] on input "24500" at bounding box center [206, 169] width 113 height 20
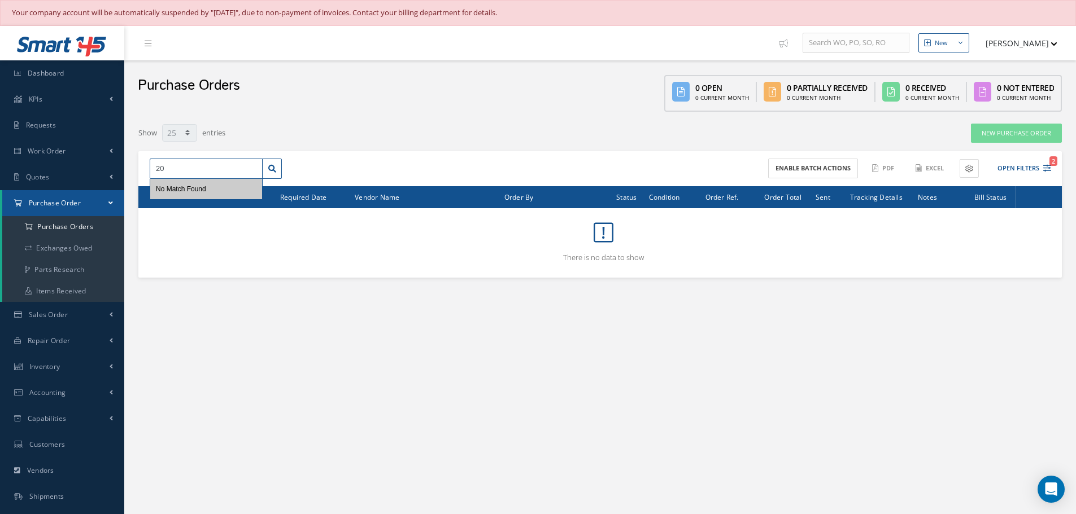
type input "2"
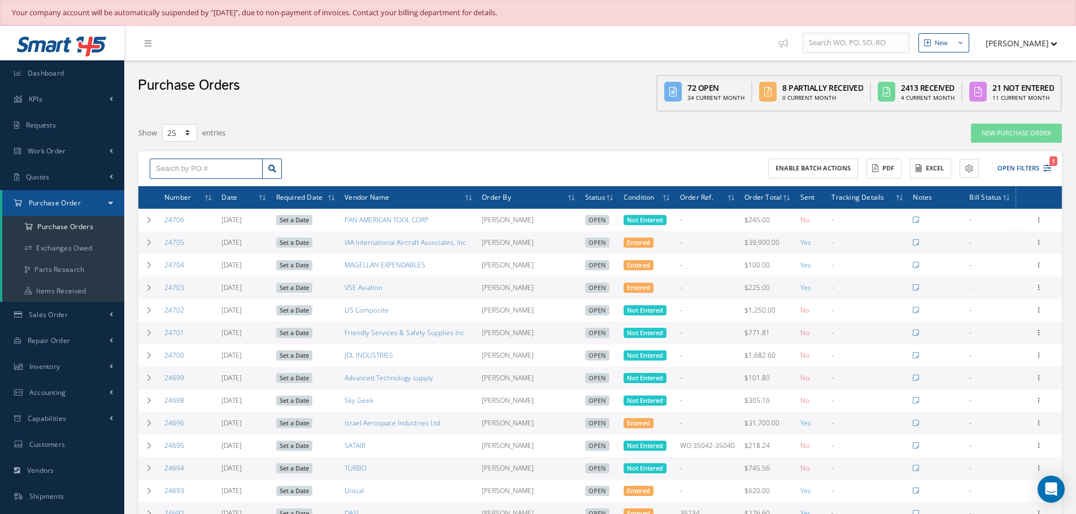
click at [207, 169] on input "text" at bounding box center [206, 169] width 113 height 20
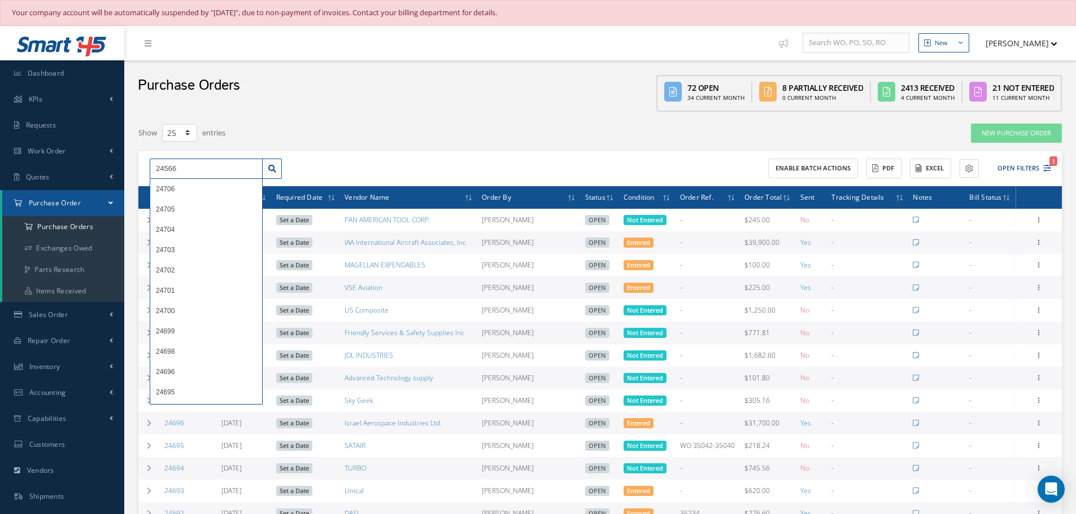
type input "24566"
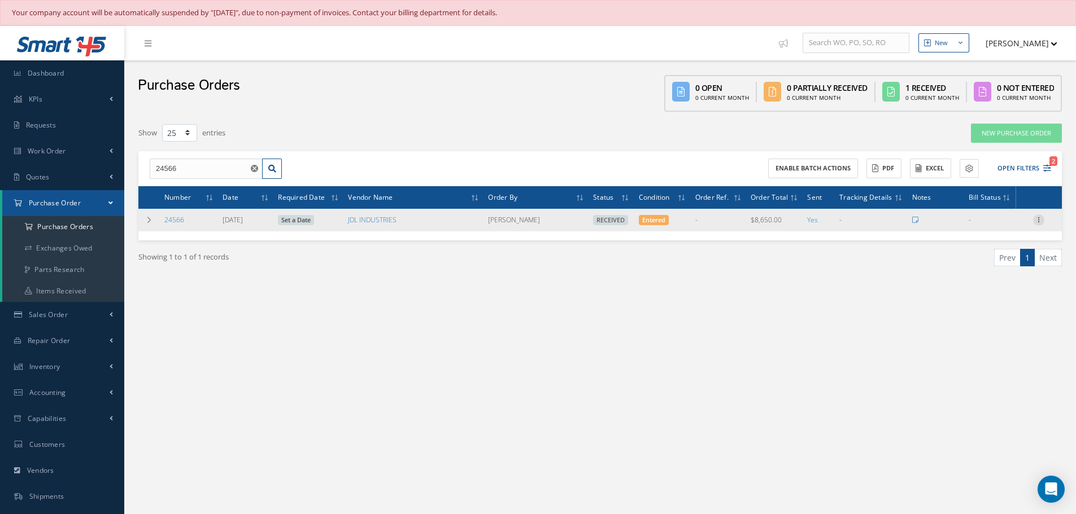
click at [1036, 220] on icon at bounding box center [1038, 219] width 11 height 9
click at [1007, 228] on link "Receiving Details" at bounding box center [986, 227] width 89 height 15
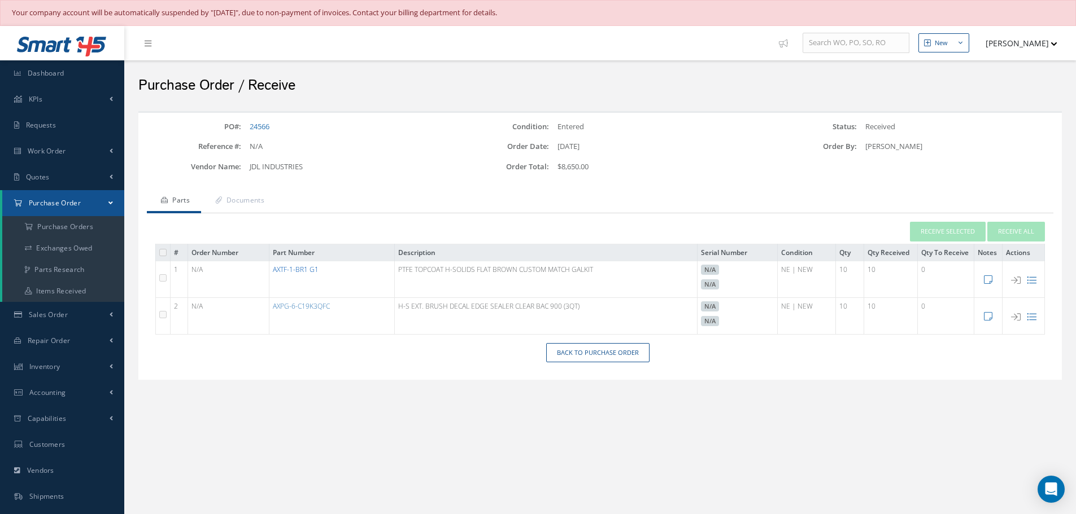
click at [296, 265] on link "AXTF-1-BR1 G1" at bounding box center [296, 270] width 46 height 10
click at [592, 350] on link "Back to Purchase Order" at bounding box center [597, 353] width 103 height 20
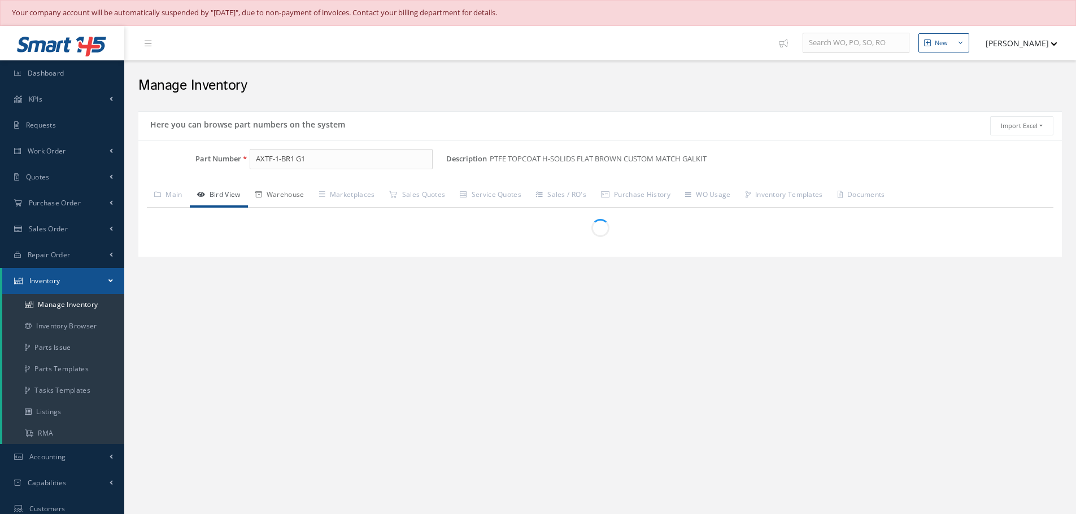
click at [289, 194] on link "Warehouse" at bounding box center [280, 196] width 64 height 24
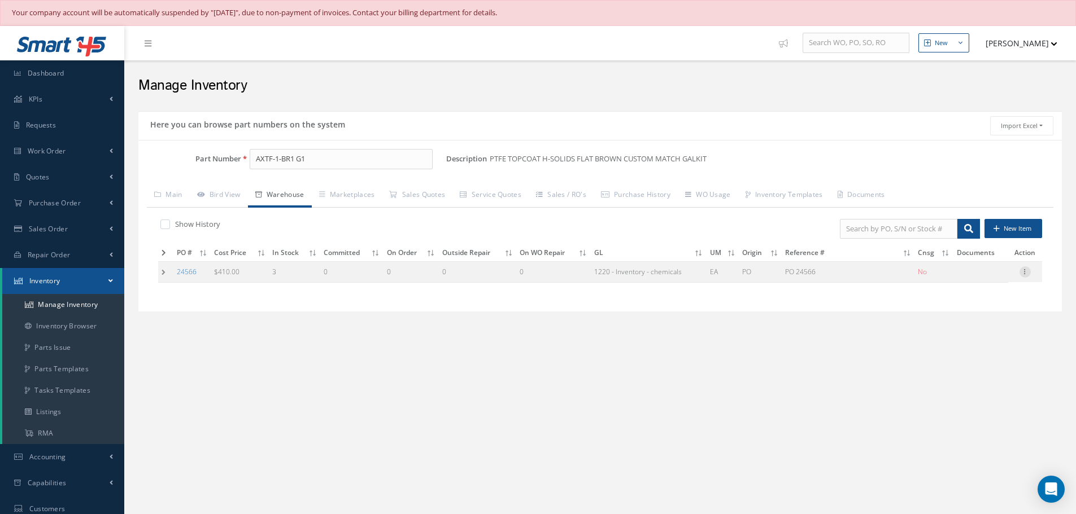
click at [1025, 270] on icon at bounding box center [1024, 271] width 11 height 9
click at [984, 278] on link "Edit" at bounding box center [972, 279] width 89 height 15
type input "410.00"
type input "07/16/2025"
type input "PO 24566"
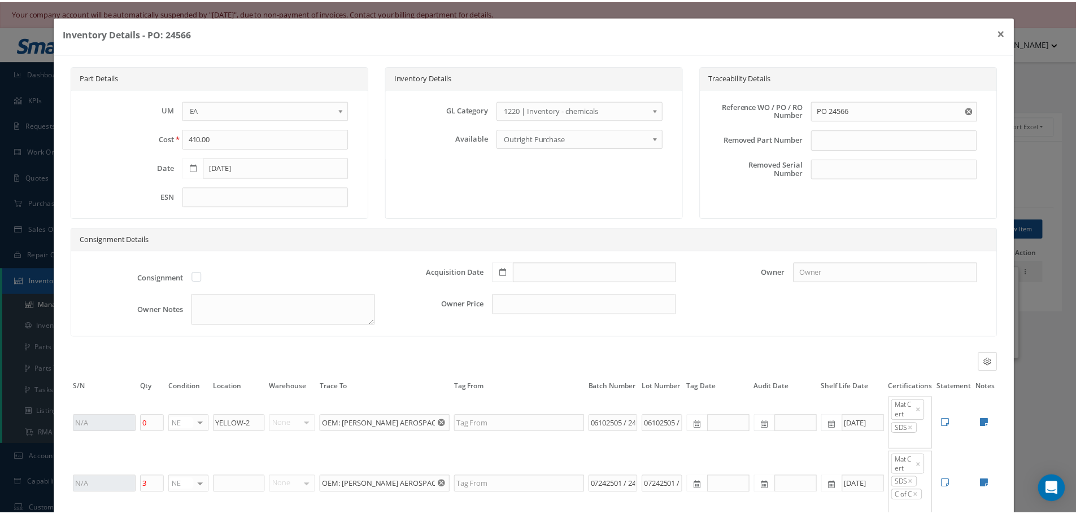
scroll to position [85, 0]
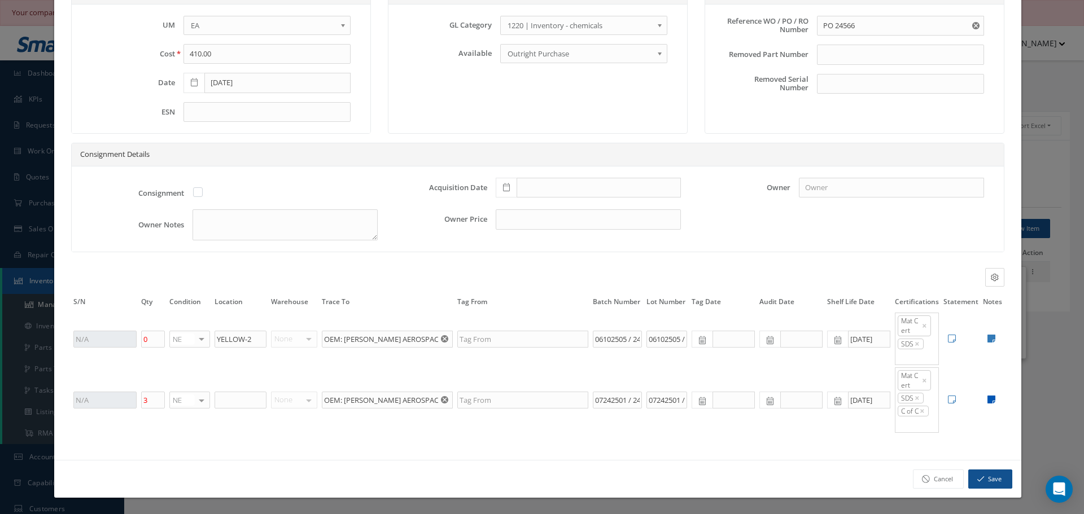
click at [988, 398] on icon at bounding box center [992, 399] width 8 height 9
type textarea "2 PART GL KIT TOP COAT (BATCH# 07242501). CATALYST (BATCH # 244231). OEM SDS **…"
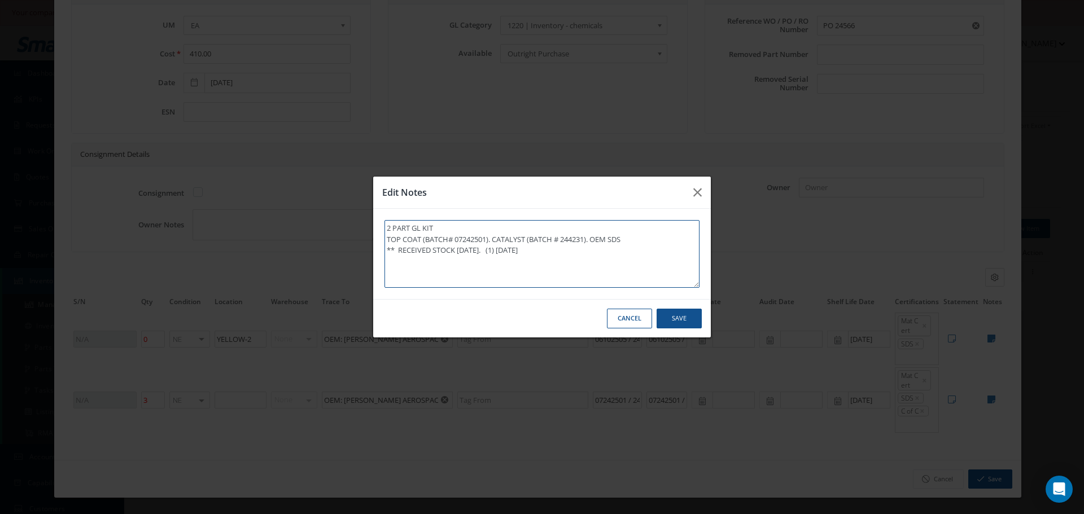
click at [569, 257] on textarea "2 PART GL KIT TOP COAT (BATCH# 07242501). CATALYST (BATCH # 244231). OEM SDS **…" at bounding box center [542, 254] width 315 height 68
type textarea "2 PART GL KIT TOP COAT (BATCH# 07242501). CATALYST (BATCH # 244231). OEM SDS **…"
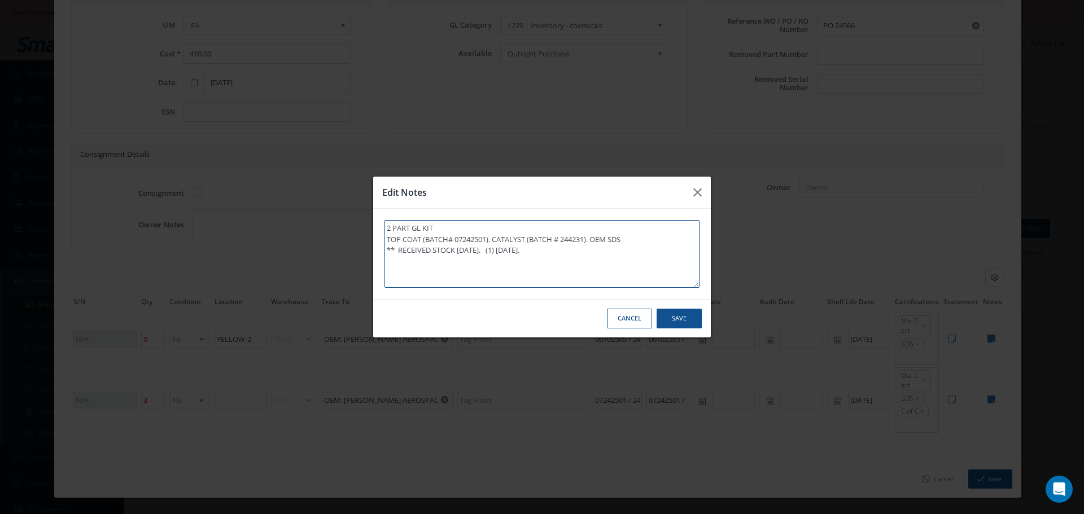
type textarea "2 PART GL KIT TOP COAT (BATCH# 07242501). CATALYST (BATCH # 244231). OEM SDS **…"
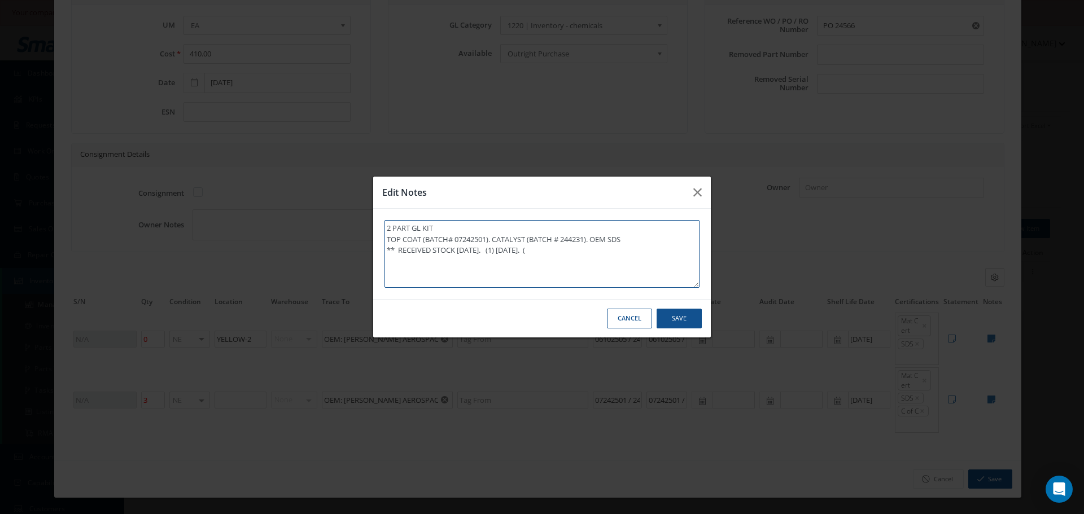
type textarea "2 PART GL KIT TOP COAT (BATCH# 07242501). CATALYST (BATCH # 244231). OEM SDS **…"
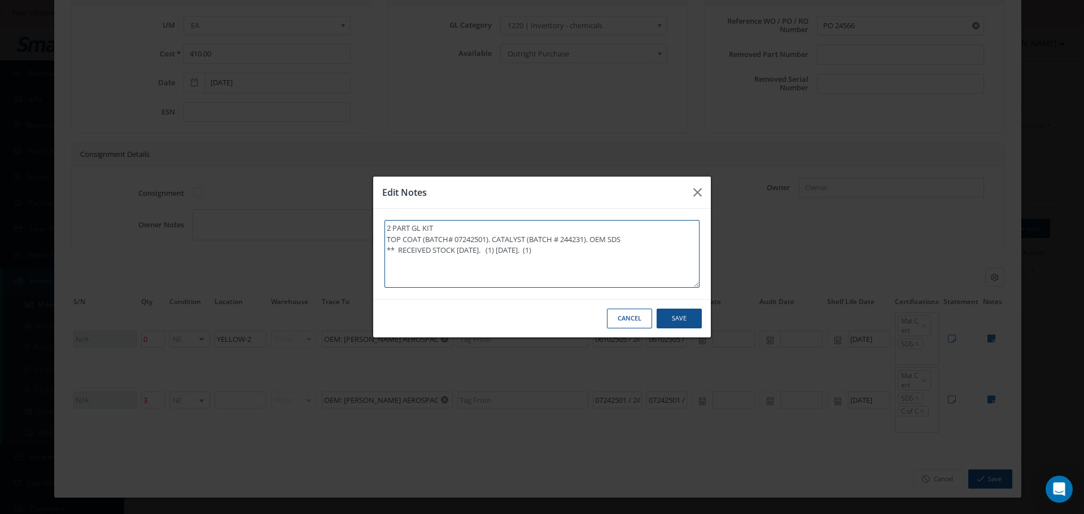
type textarea "2 PART GL KIT TOP COAT (BATCH# 07242501). CATALYST (BATCH # 244231). OEM SDS **…"
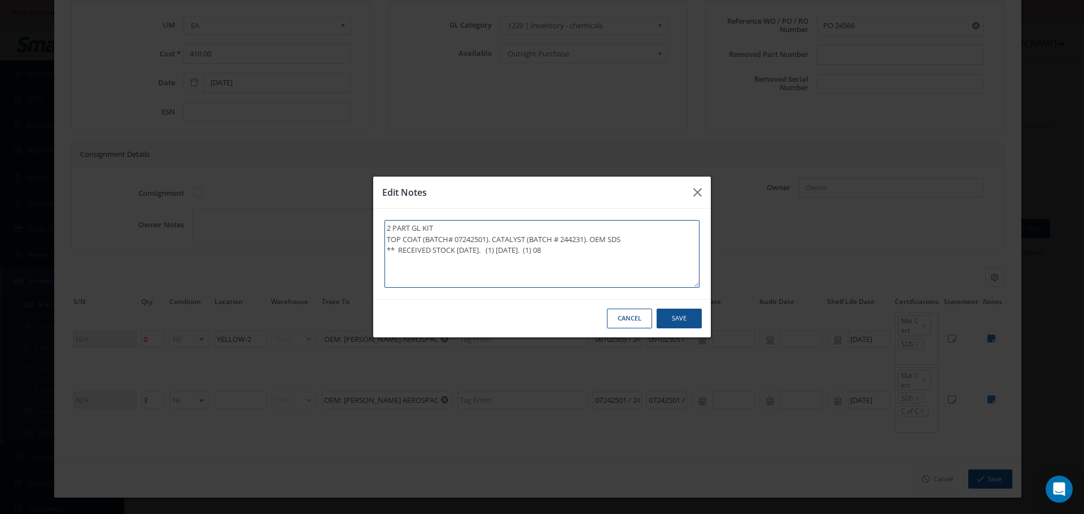
type textarea "2 PART GL KIT TOP COAT (BATCH# 07242501). CATALYST (BATCH # 244231). OEM SDS **…"
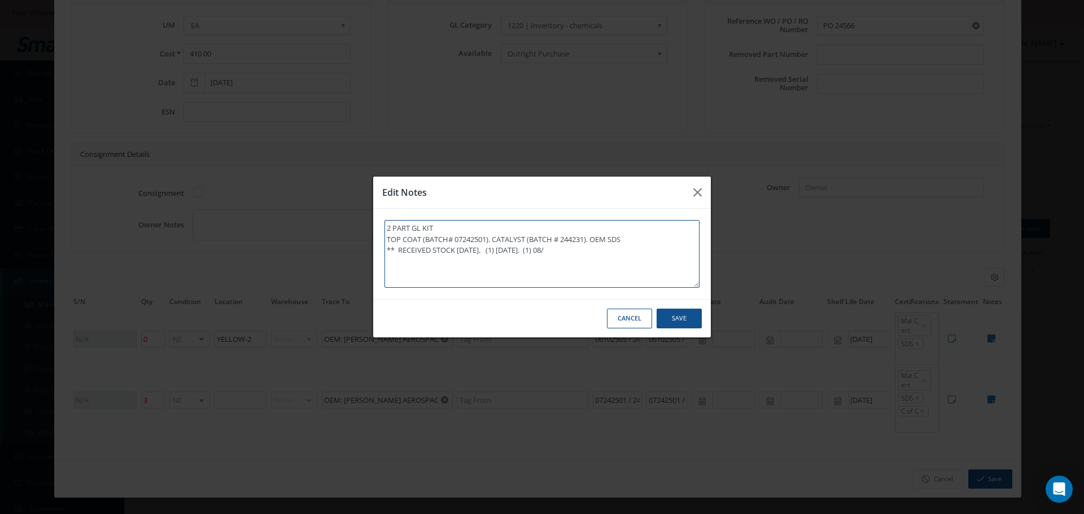
type textarea "2 PART GL KIT TOP COAT (BATCH# 07242501). CATALYST (BATCH # 244231). OEM SDS **…"
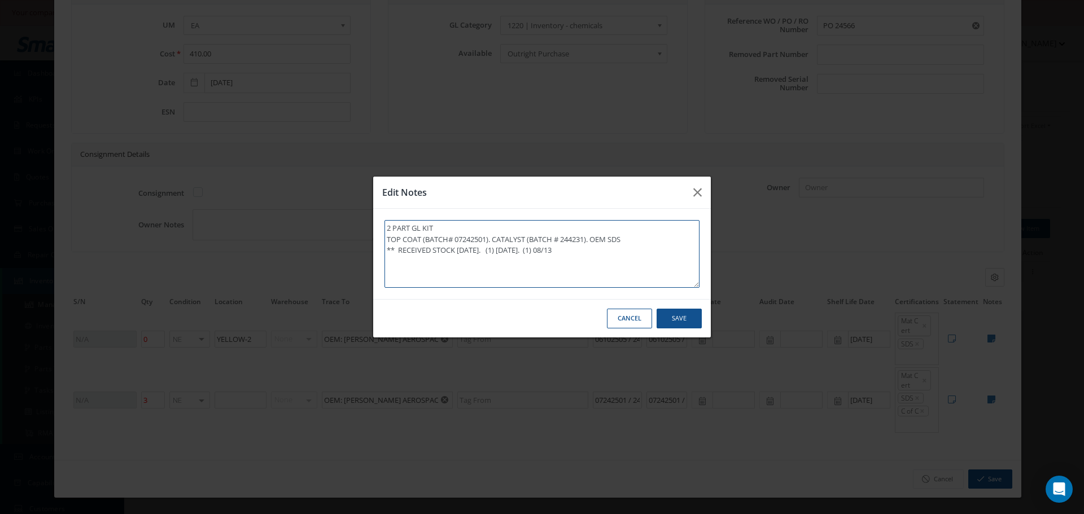
type textarea "2 PART GL KIT TOP COAT (BATCH# 07242501). CATALYST (BATCH # 244231). OEM SDS **…"
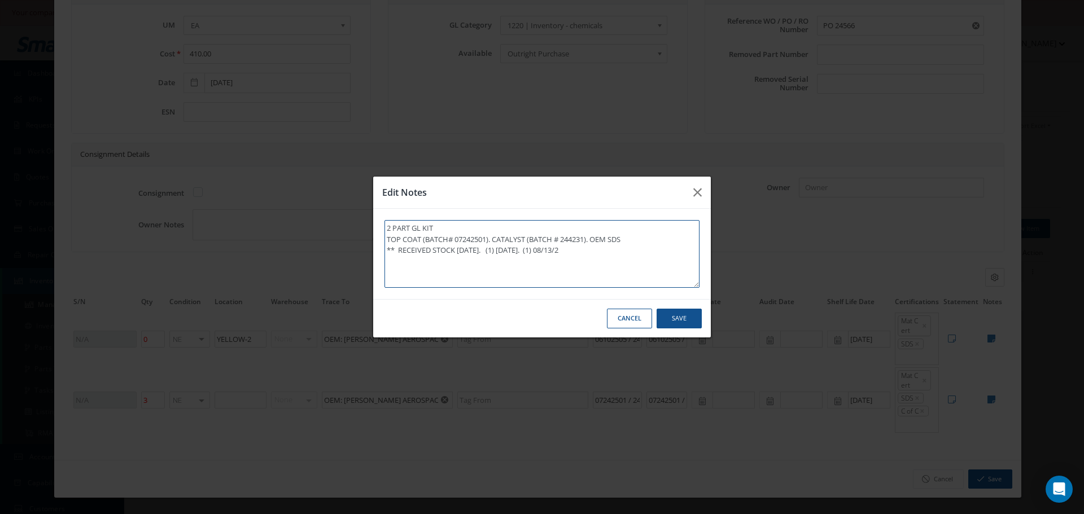
type textarea "2 PART GL KIT TOP COAT (BATCH# 07242501). CATALYST (BATCH # 244231). OEM SDS **…"
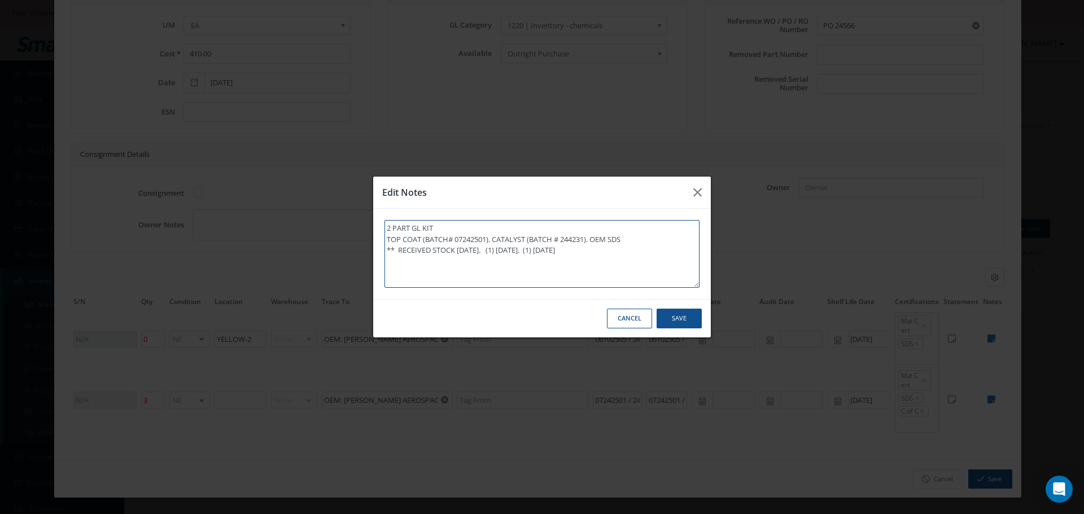
type textarea "2 PART GL KIT TOP COAT (BATCH# 07242501). CATALYST (BATCH # 244231). OEM SDS **…"
click at [0, 0] on button "Save" at bounding box center [0, 0] width 0 height 0
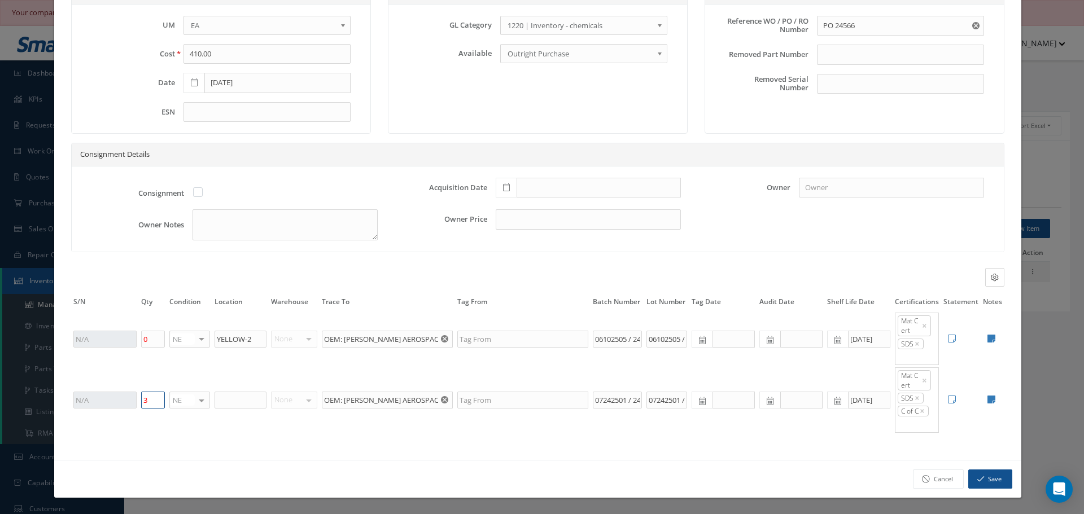
click at [158, 402] on input "3" at bounding box center [153, 400] width 24 height 17
type input "2"
click at [988, 399] on icon at bounding box center [992, 399] width 8 height 9
type textarea "2 PART GL KIT TOP COAT (BATCH# 07242501). CATALYST (BATCH # 244231). OEM SDS **…"
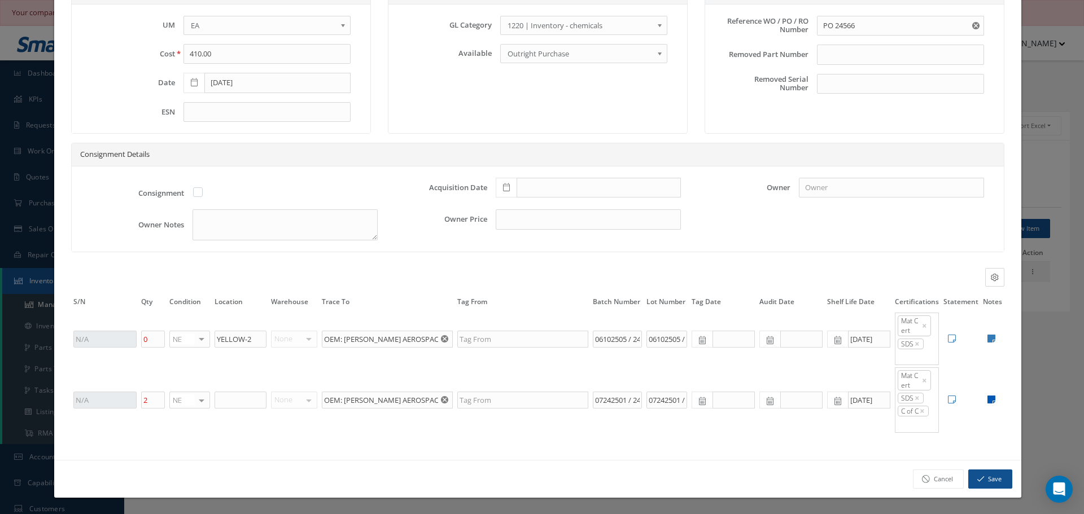
type textarea "2 PART GL KIT TOP COAT (BATCH# 07242501). CATALYST (BATCH # 244231). OEM SDS **…"
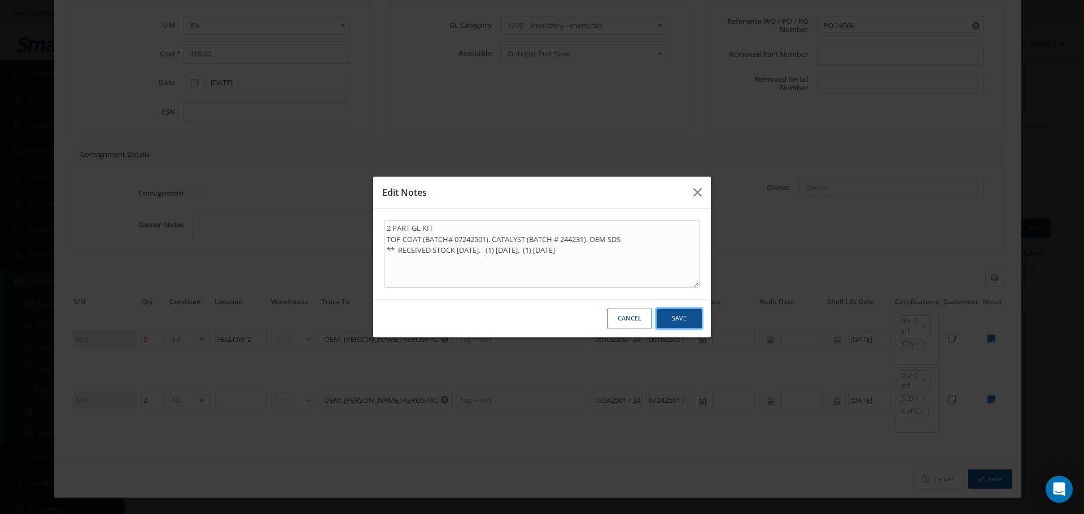
click at [0, 0] on button "Save" at bounding box center [0, 0] width 0 height 0
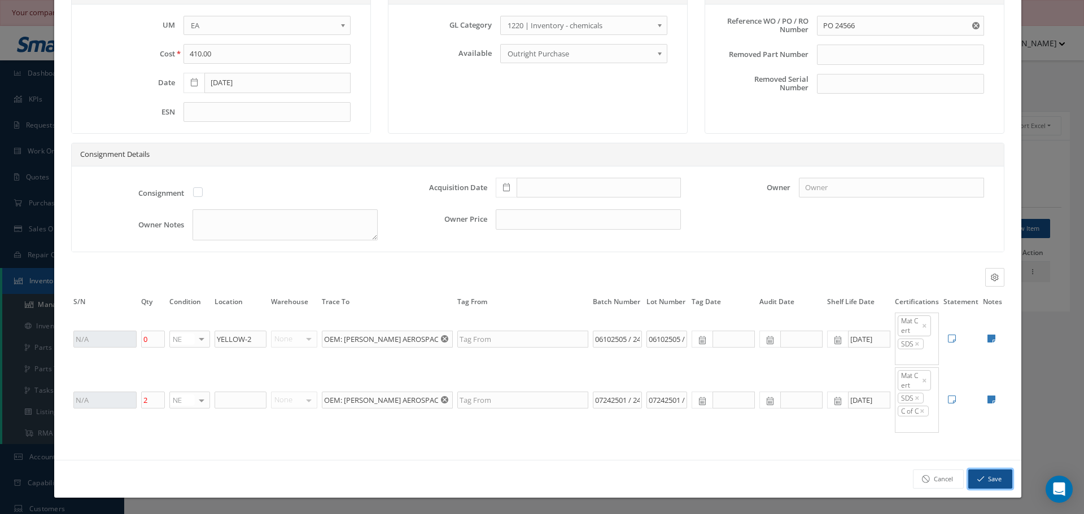
click at [988, 478] on button "Save" at bounding box center [990, 480] width 44 height 20
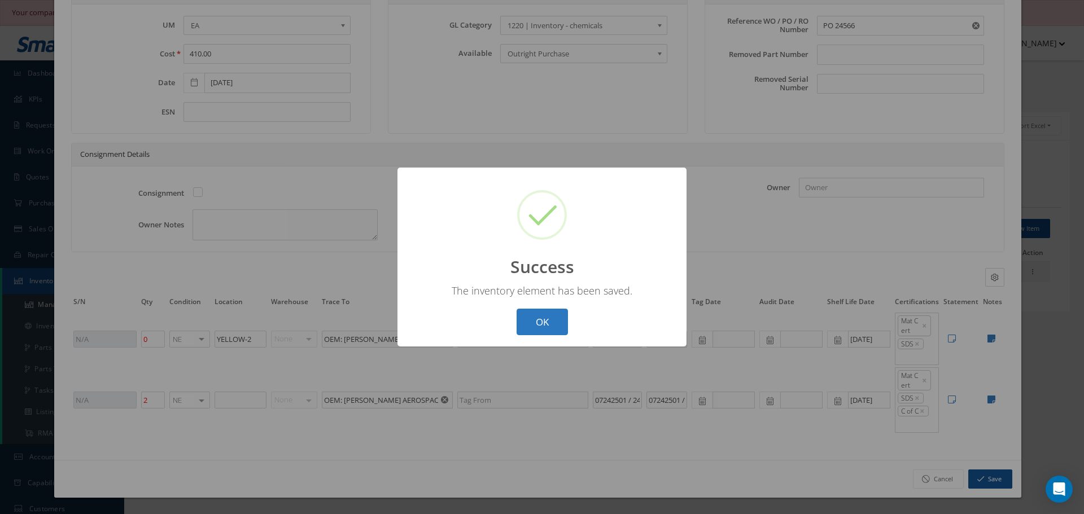
click at [539, 310] on button "OK" at bounding box center [542, 322] width 51 height 27
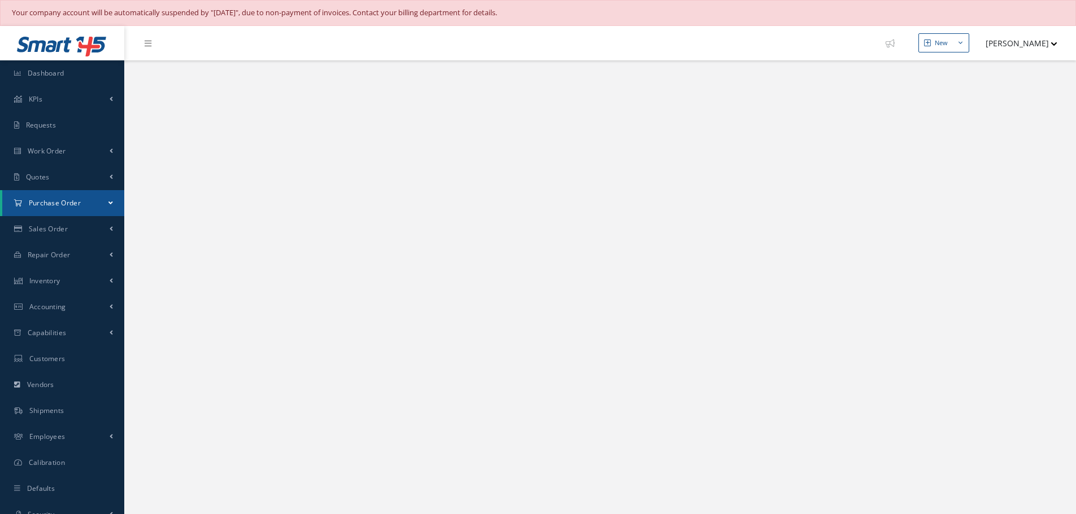
select select "25"
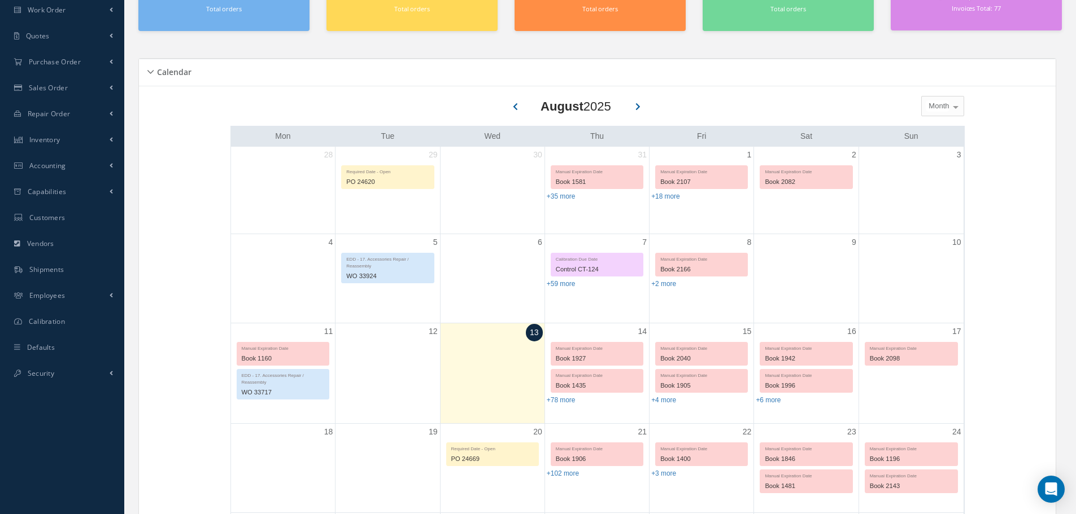
scroll to position [140, 0]
click at [150, 69] on div "Calendar" at bounding box center [597, 74] width 917 height 18
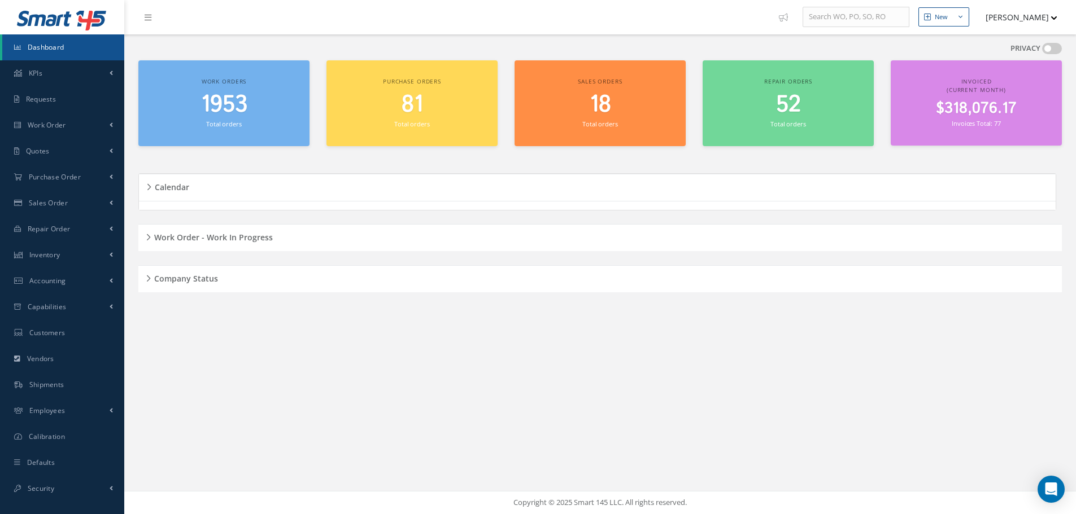
scroll to position [26, 0]
click at [149, 226] on div "Work Order - Work In Progress" at bounding box center [599, 229] width 923 height 18
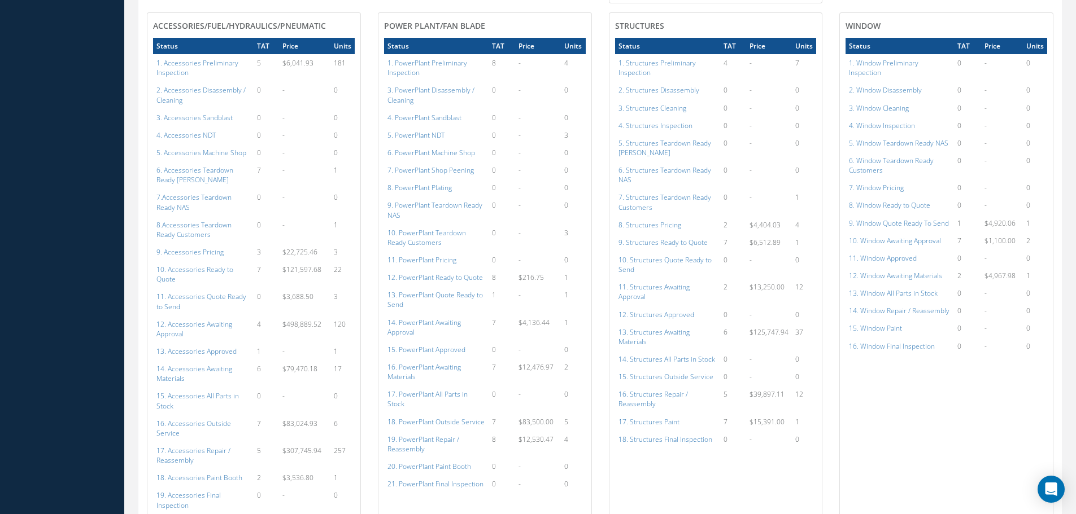
scroll to position [648, 0]
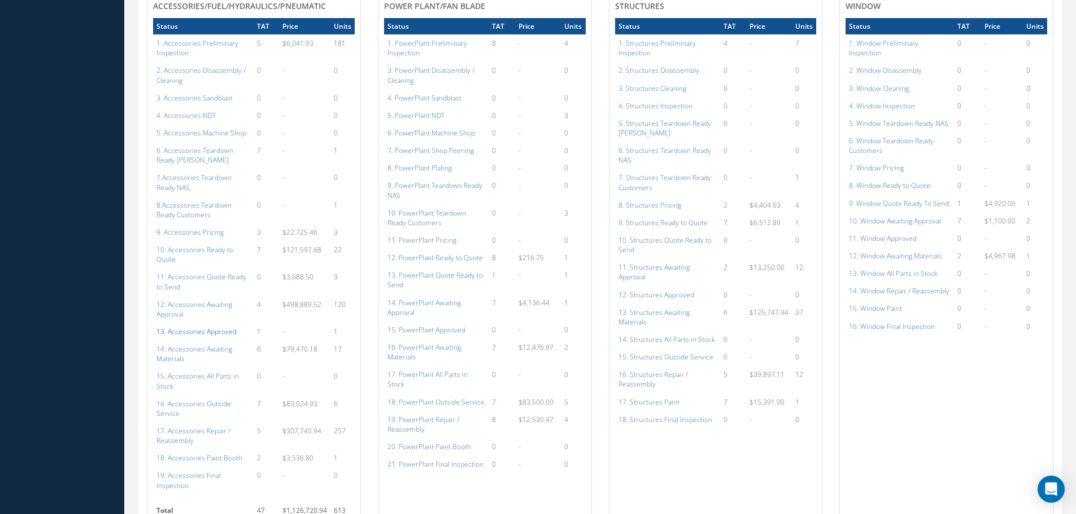
click at [218, 327] on a=113&excludeInternalCustomer=false&excludeInvoicedOrClosed=true&shop_id=14&filtersHidded"] "13. Accessories Approved" at bounding box center [196, 332] width 80 height 10
click at [421, 298] on a=133&excludeInternalCustomer=false&excludeInvoicedOrClosed=true&shop_id=21&filtersHidded"] "14. PowerPlant Awaiting Approval" at bounding box center [423, 307] width 73 height 19
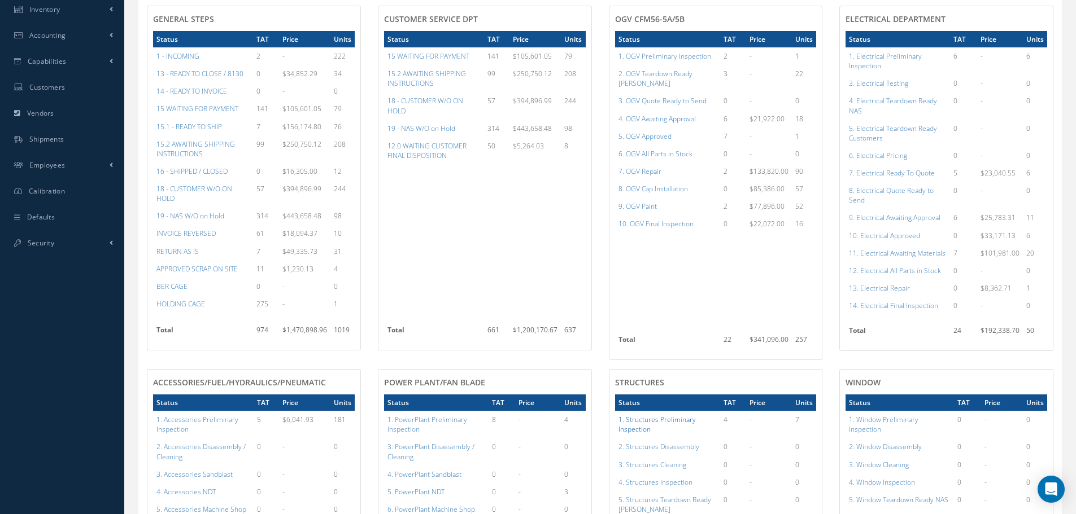
scroll to position [197, 0]
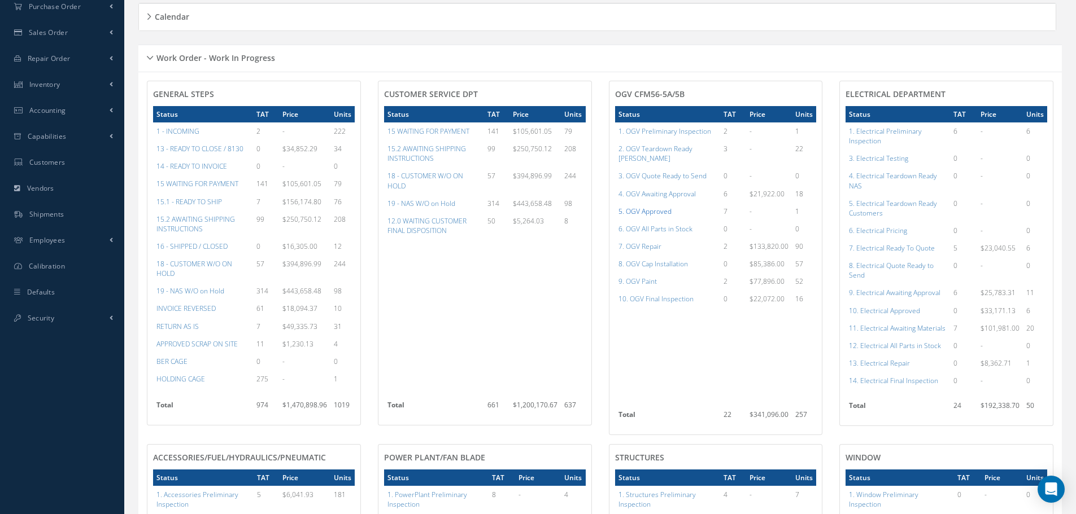
click at [654, 207] on a=78&excludeInternalCustomer=false&excludeInvoicedOrClosed=true&shop_id=15&filtersHidded"] "5. OGV Approved" at bounding box center [644, 212] width 53 height 10
click at [889, 312] on a=96&excludeInternalCustomer=false&excludeInvoicedOrClosed=true&shop_id=13&filtersHidded"] "10. Electrical Approved" at bounding box center [884, 311] width 71 height 10
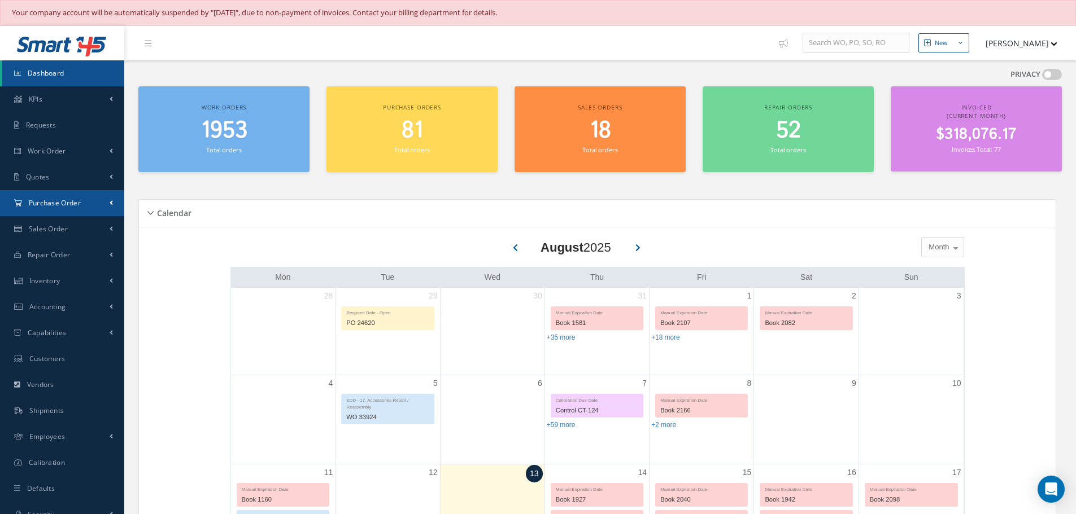
click at [56, 203] on span "Purchase Order" at bounding box center [55, 203] width 52 height 10
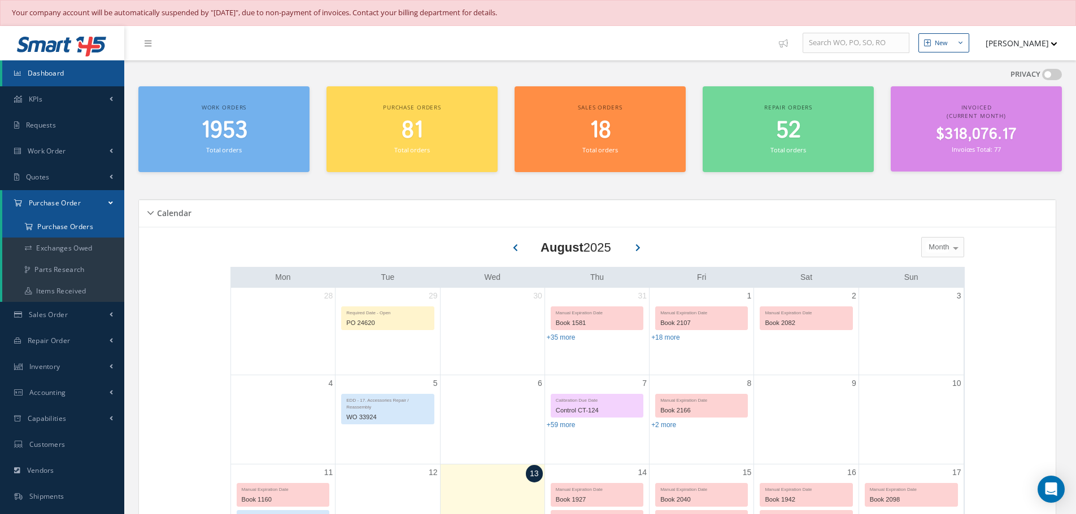
click at [64, 224] on a=1&status_id=2&status_id=3&status_id=5&collapsedFilters"] "Purchase Orders" at bounding box center [63, 226] width 122 height 21
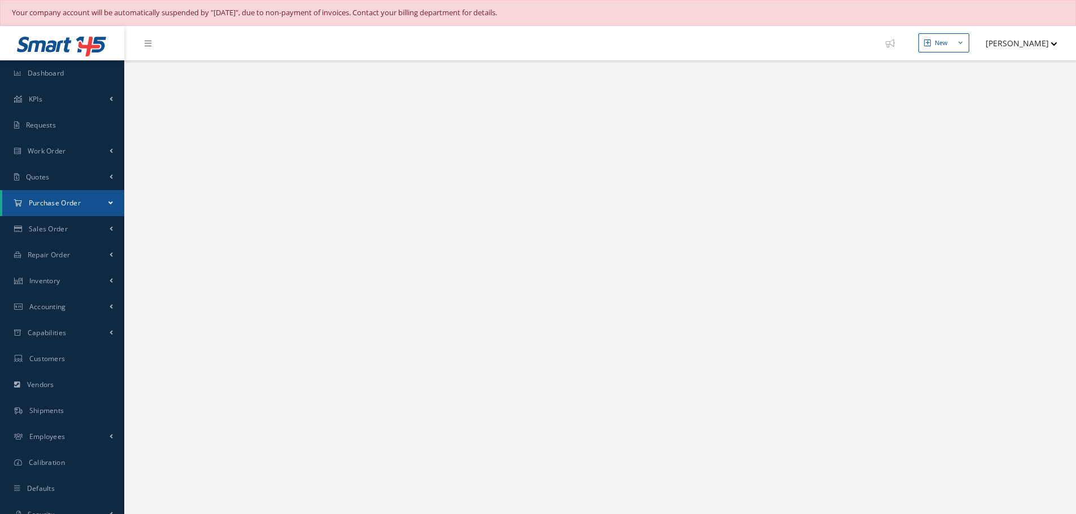
select select "25"
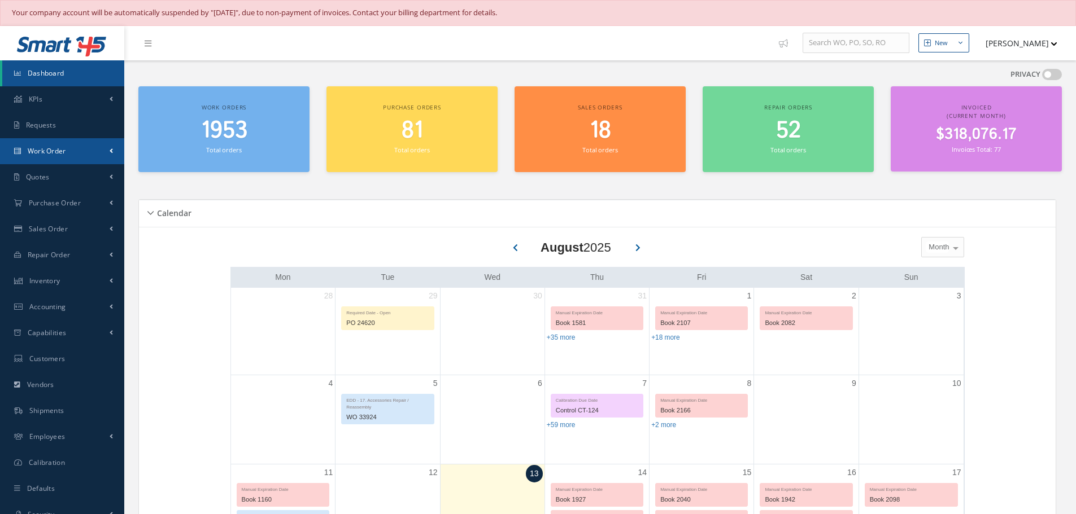
click at [59, 154] on span "Work Order" at bounding box center [47, 151] width 38 height 10
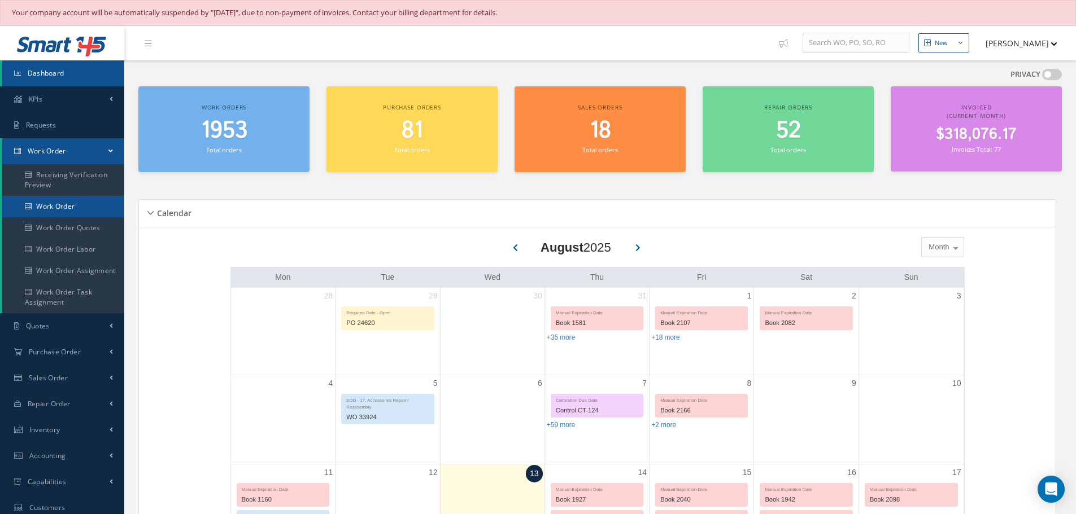
click at [62, 206] on link "Work Order" at bounding box center [63, 206] width 122 height 21
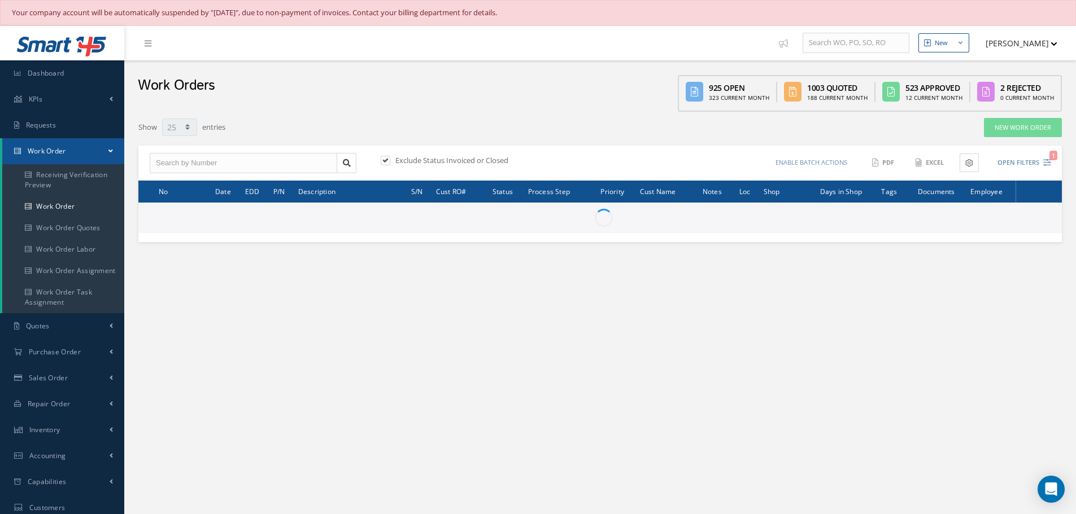
select select "25"
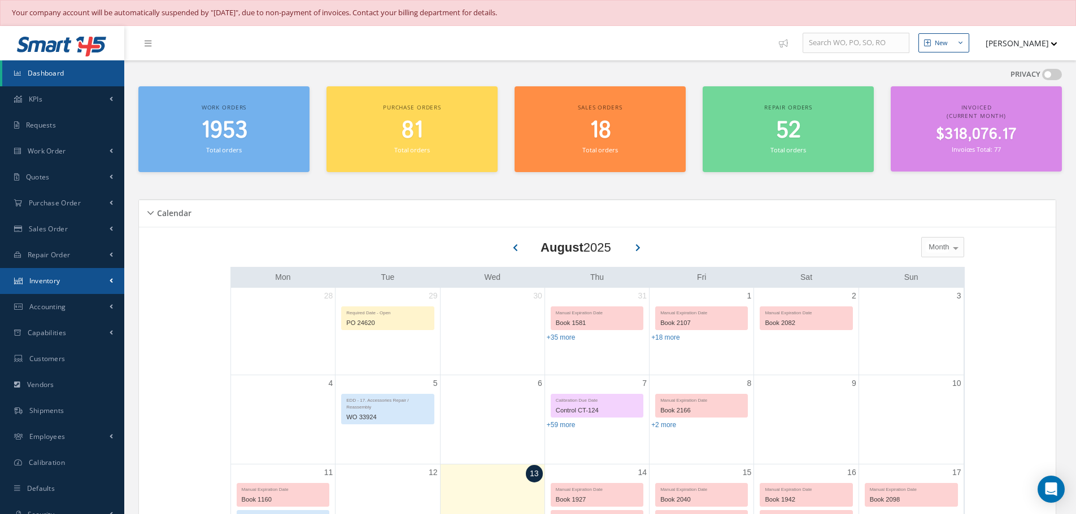
click at [46, 276] on span "Inventory" at bounding box center [44, 281] width 31 height 10
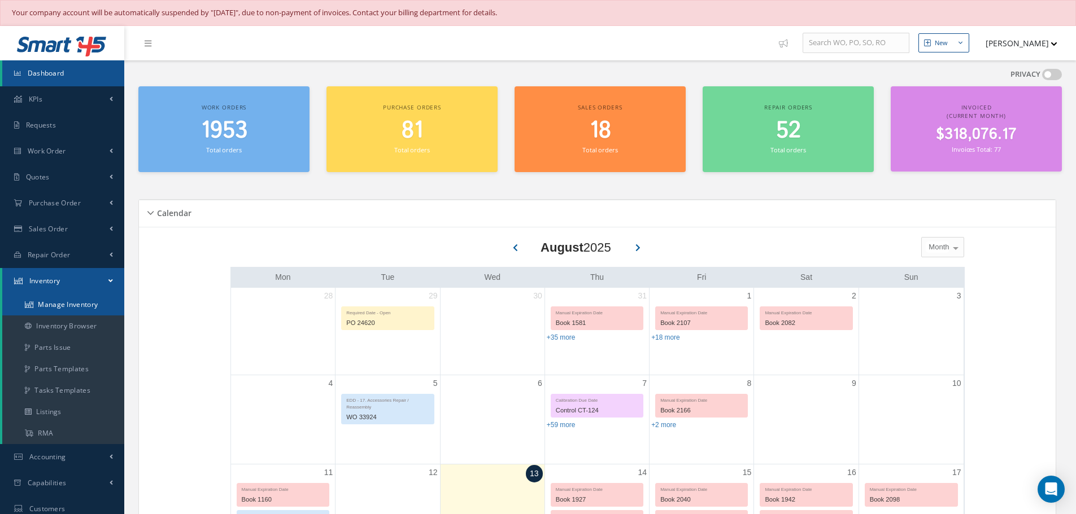
click at [65, 300] on link "Manage Inventory" at bounding box center [63, 304] width 122 height 21
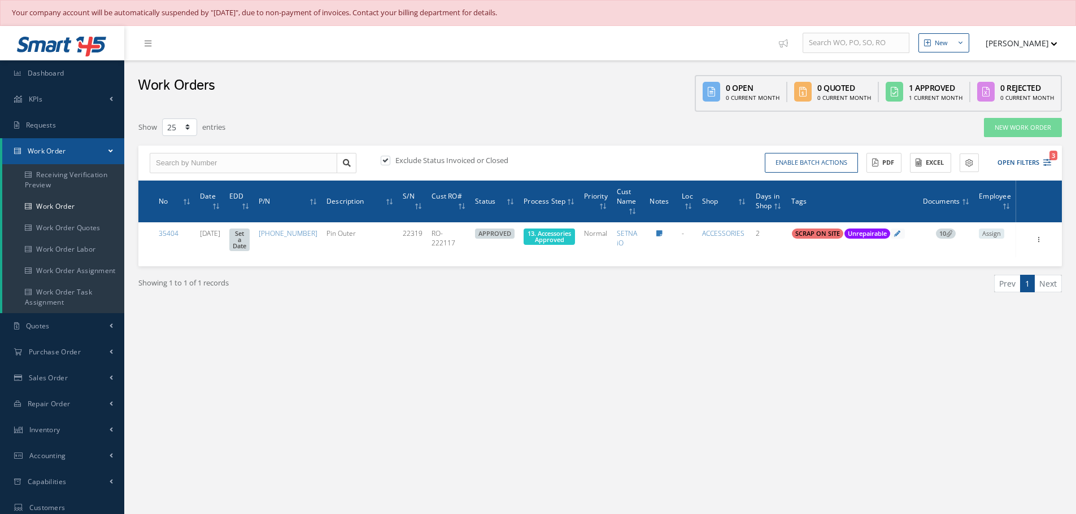
select select "25"
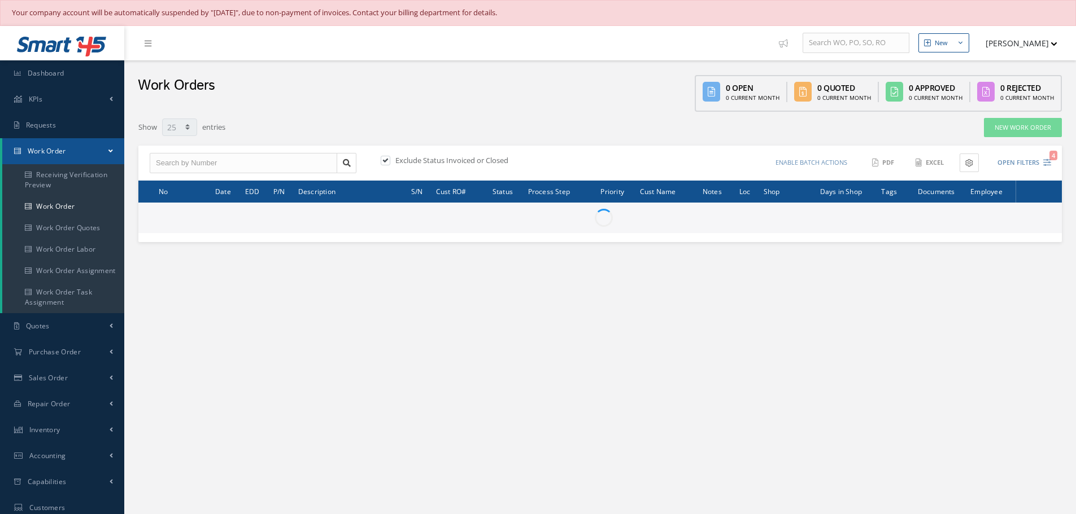
select select "25"
type input "All Work Request"
type input "All Work Performed"
type input "All Status"
type input "WO Part Status"
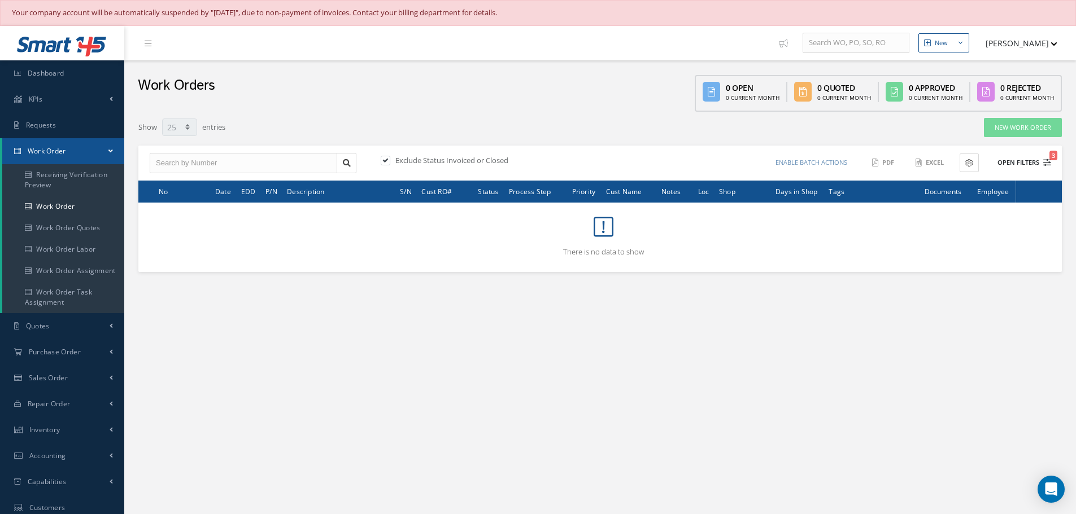
click at [1015, 159] on button "Open Filters 3" at bounding box center [1019, 163] width 64 height 19
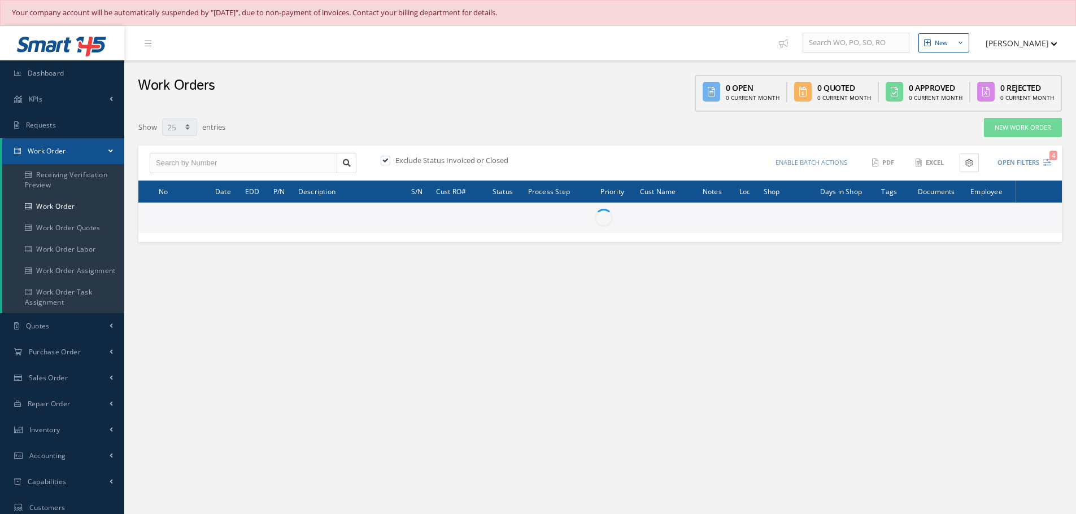
select select "25"
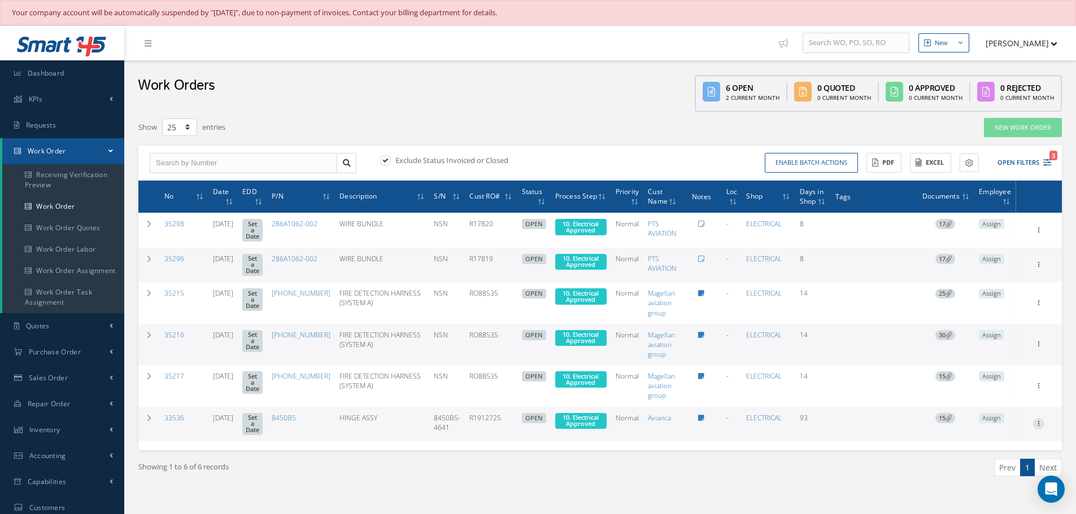
click at [1041, 234] on icon at bounding box center [1038, 229] width 11 height 9
click at [970, 442] on link "Edit" at bounding box center [986, 446] width 89 height 15
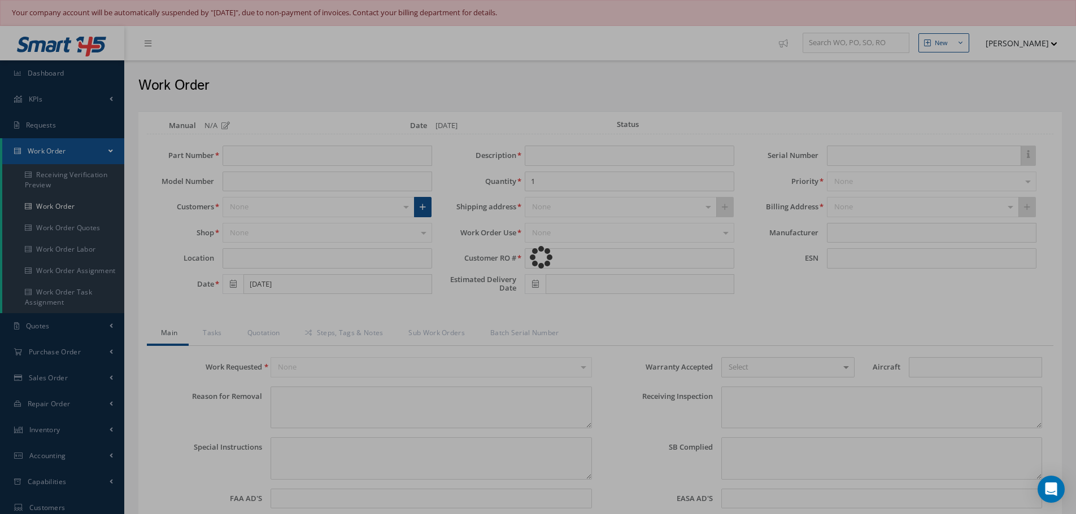
type input "8450B5"
type input "[DATE]"
type input "HINGE ASSY"
type input "R1912725"
type input "8450B5-4641"
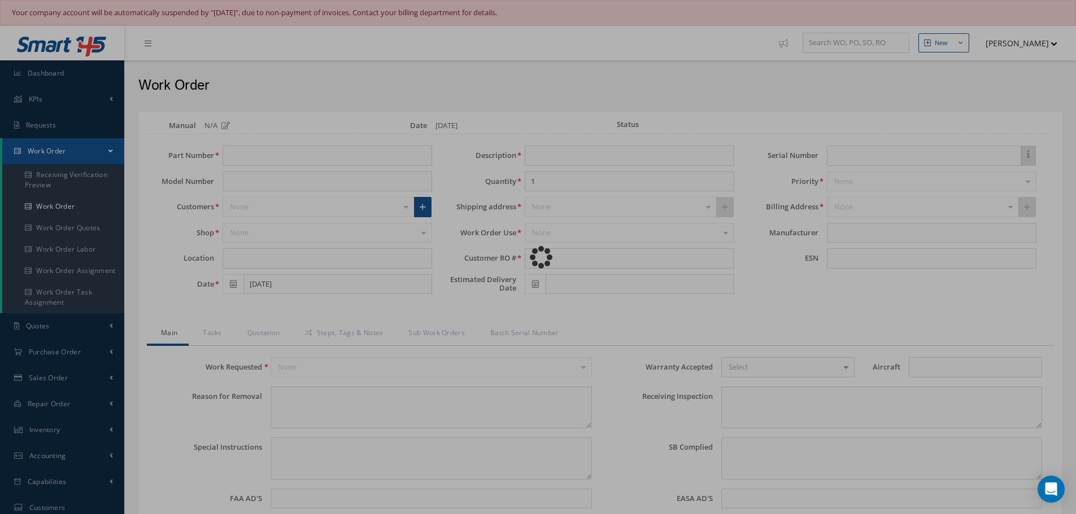
type textarea "NONE"
type textarea "PLEASE SEE R.O. FOR DETAILS"
type textarea "NO VISUAL DAMAGE"
type textarea "None performed"
type textarea "Article was xxxxx in reference with the following Technical Standard : ROSEMOUN…"
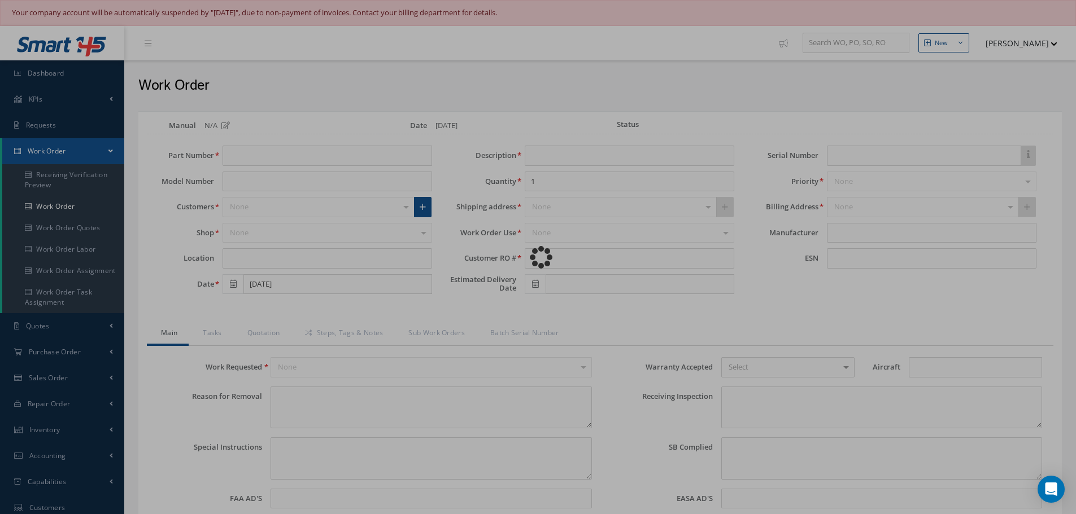
type textarea "Article has been approved to return to service."
type input "ROSEMOUNT"
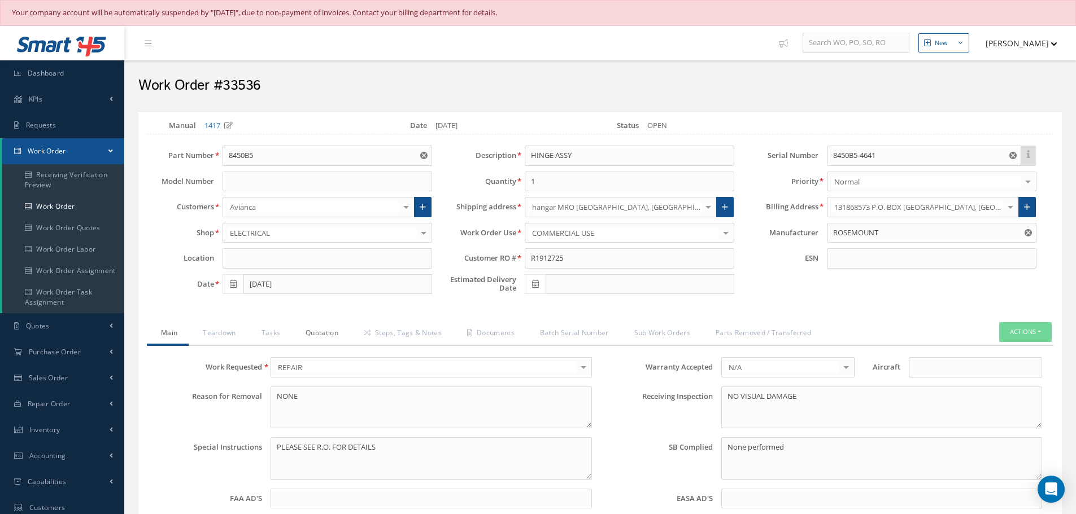
click at [320, 335] on link "Quotation" at bounding box center [320, 334] width 58 height 24
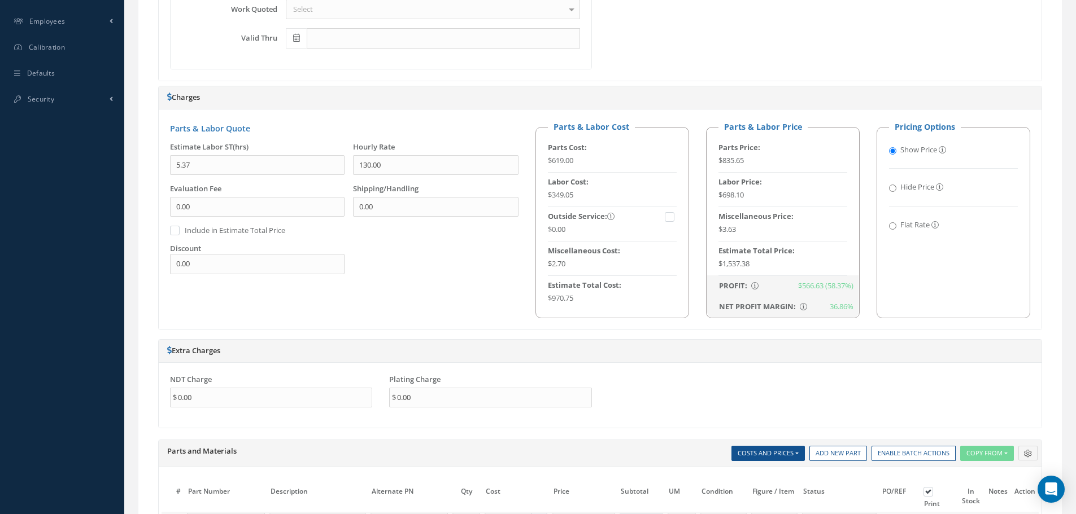
scroll to position [282, 0]
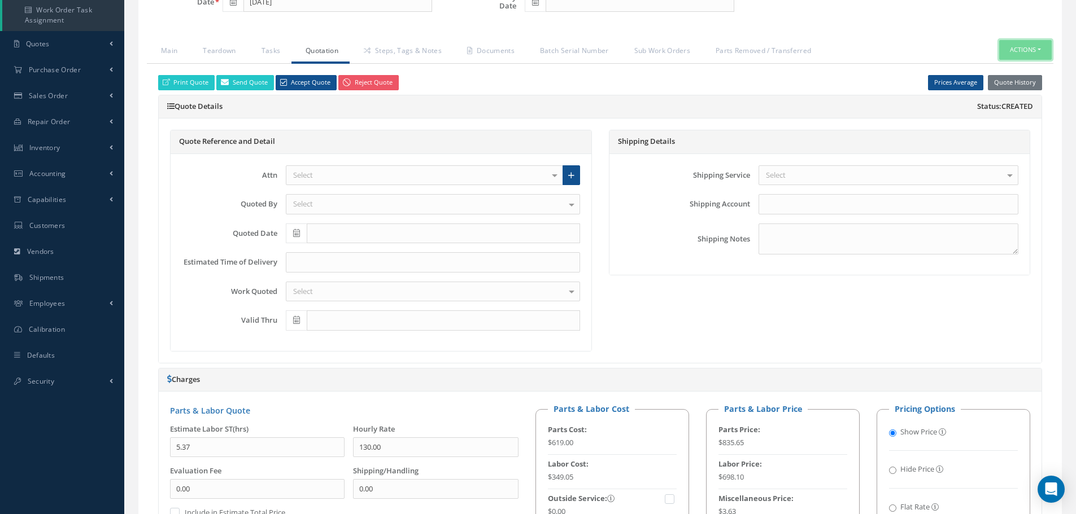
click at [1040, 49] on button "Actions" at bounding box center [1025, 50] width 53 height 20
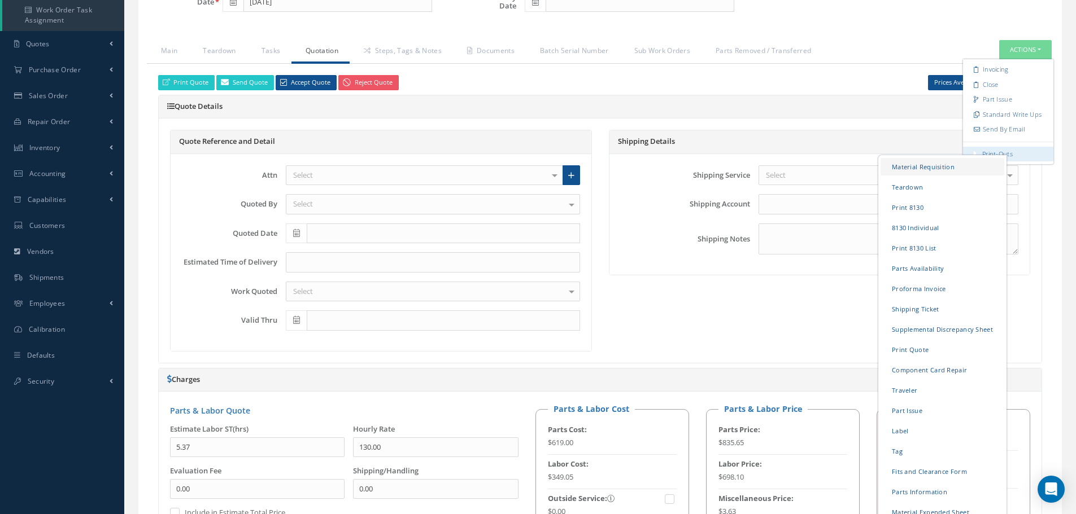
click at [916, 163] on link "Material Requisition" at bounding box center [942, 167] width 124 height 18
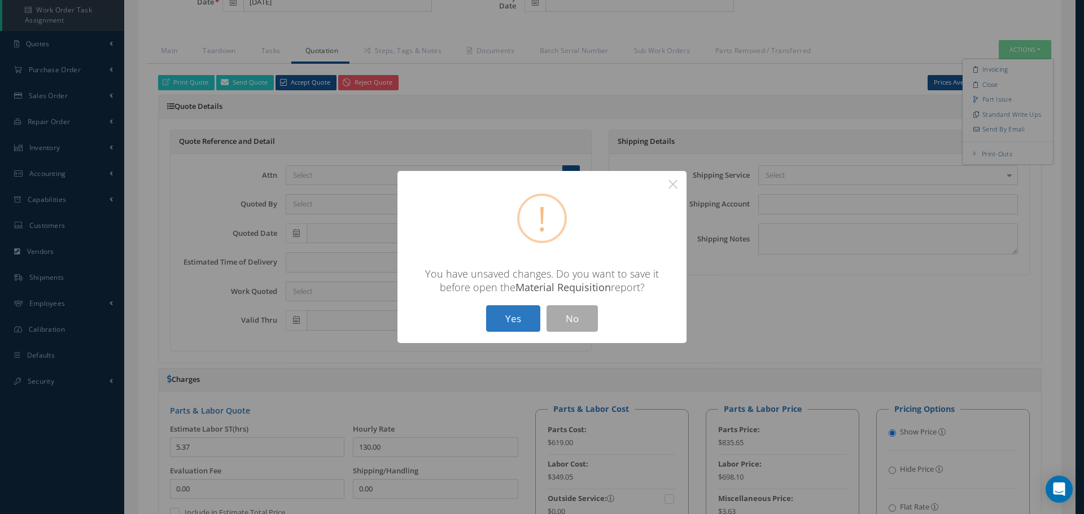
click at [516, 314] on button "Yes" at bounding box center [513, 319] width 54 height 27
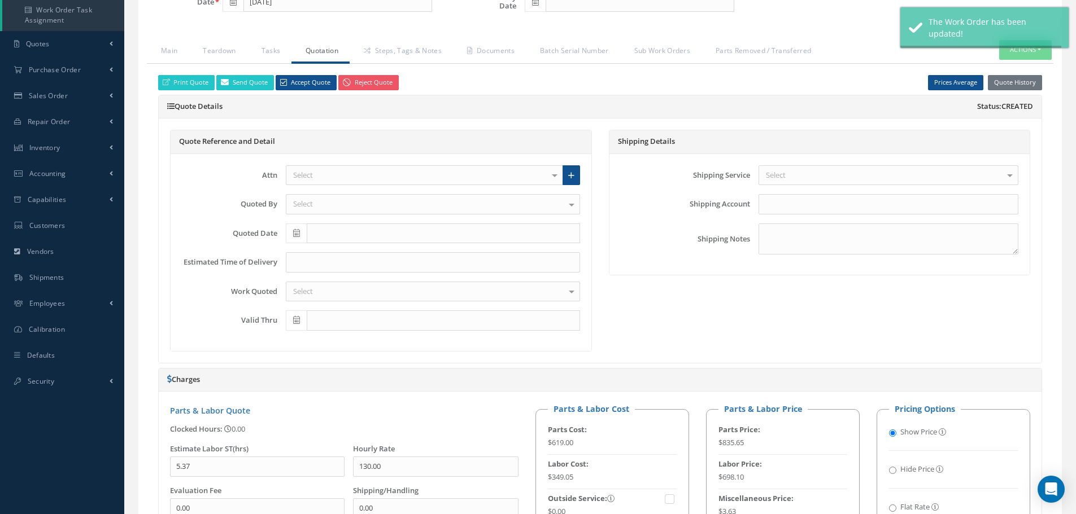
type input "ROSEMOUNT"
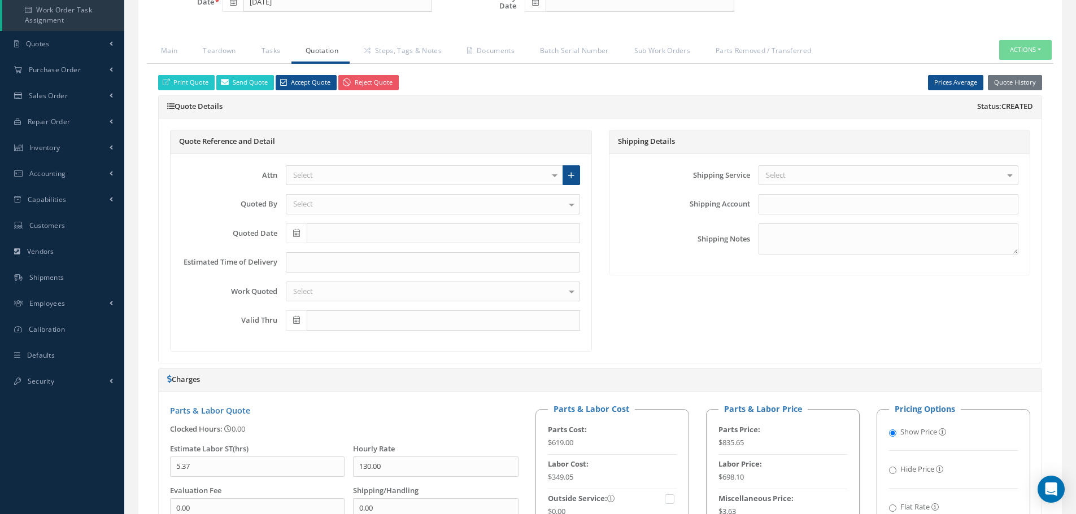
select select "25"
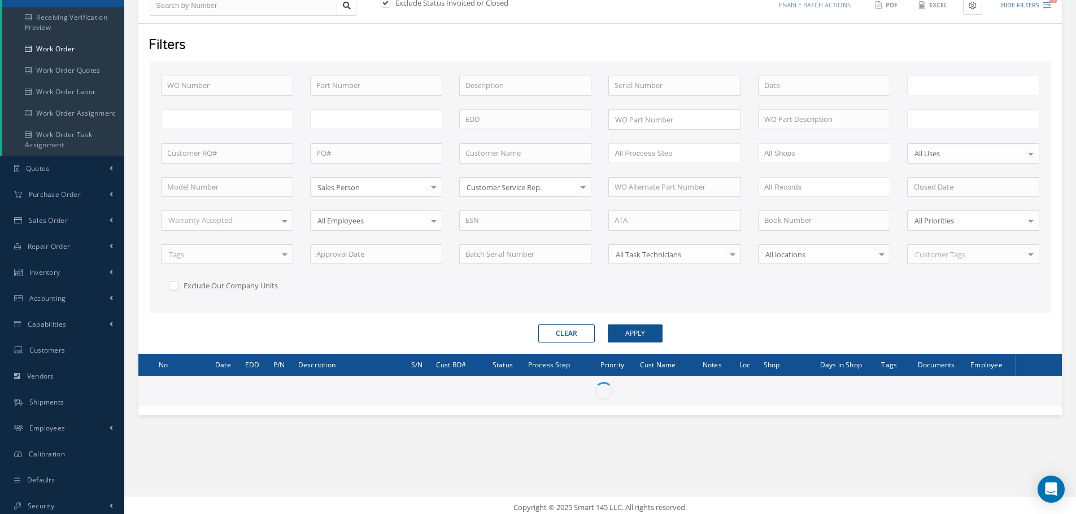
scroll to position [163, 0]
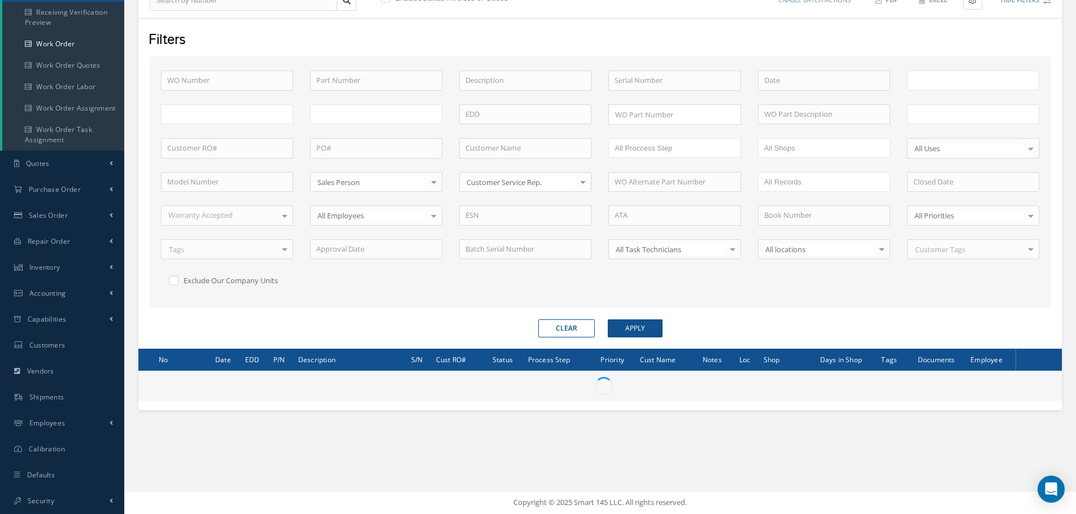
type input "All Work Request"
type input "All Work Performed"
type input "All Status"
type input "WO Part Status"
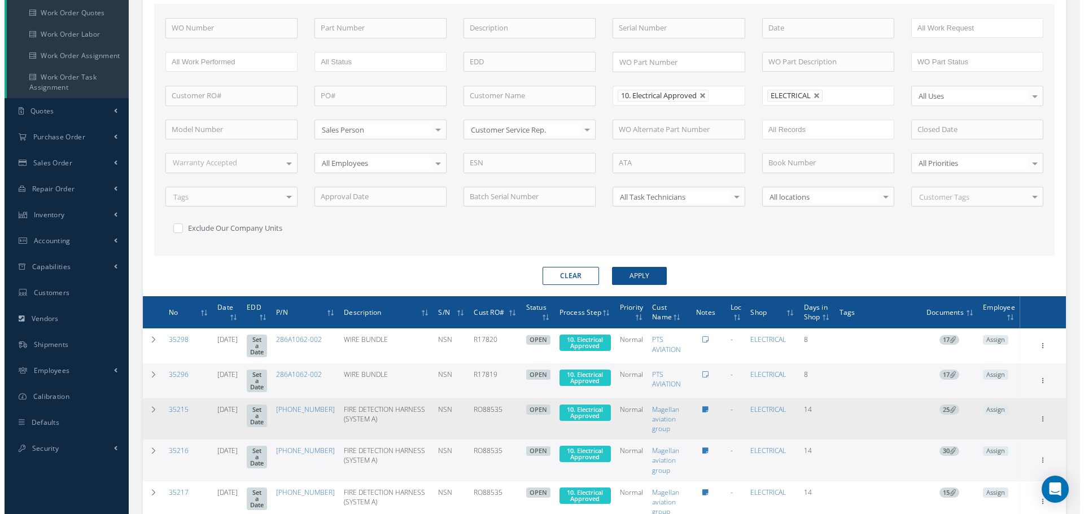
scroll to position [345, 0]
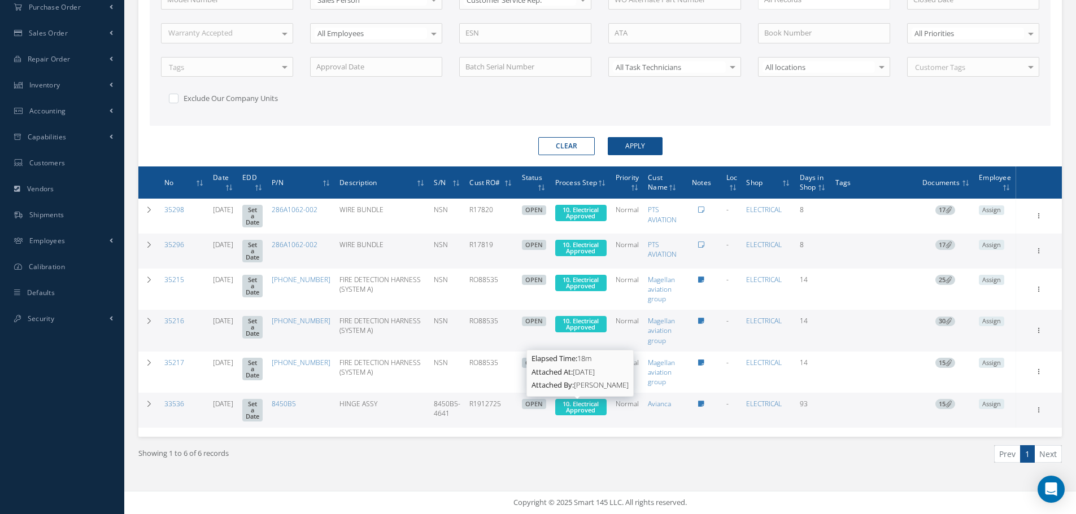
click at [573, 405] on span "10. Electrical Approved" at bounding box center [580, 407] width 36 height 15
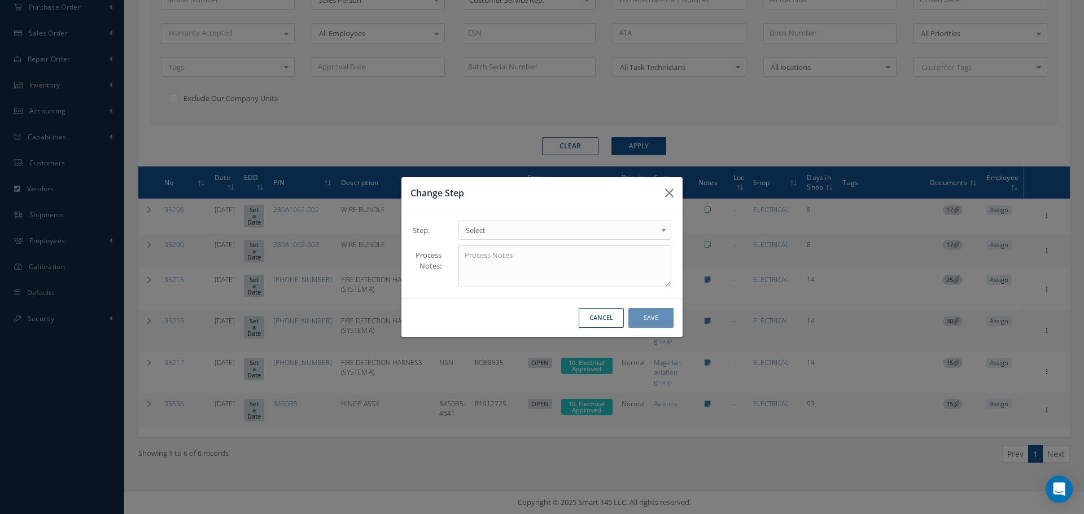
click at [663, 231] on b at bounding box center [666, 233] width 10 height 18
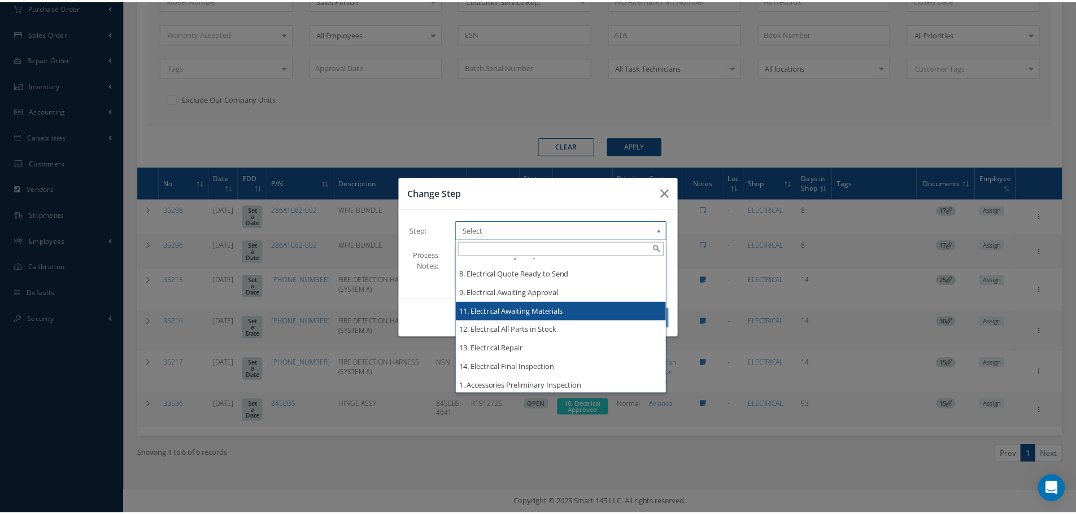
scroll to position [0, 0]
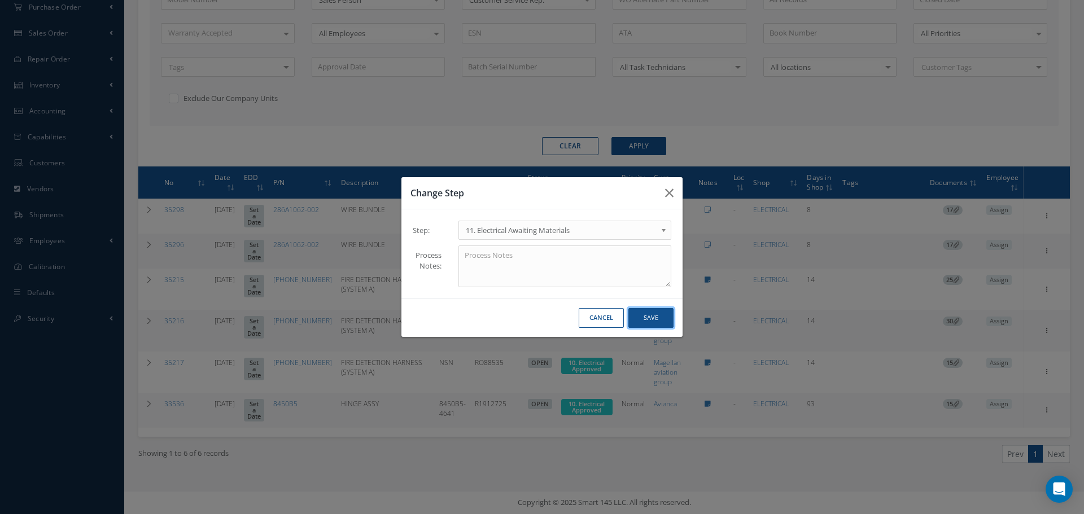
click at [647, 313] on button "Save" at bounding box center [651, 318] width 45 height 20
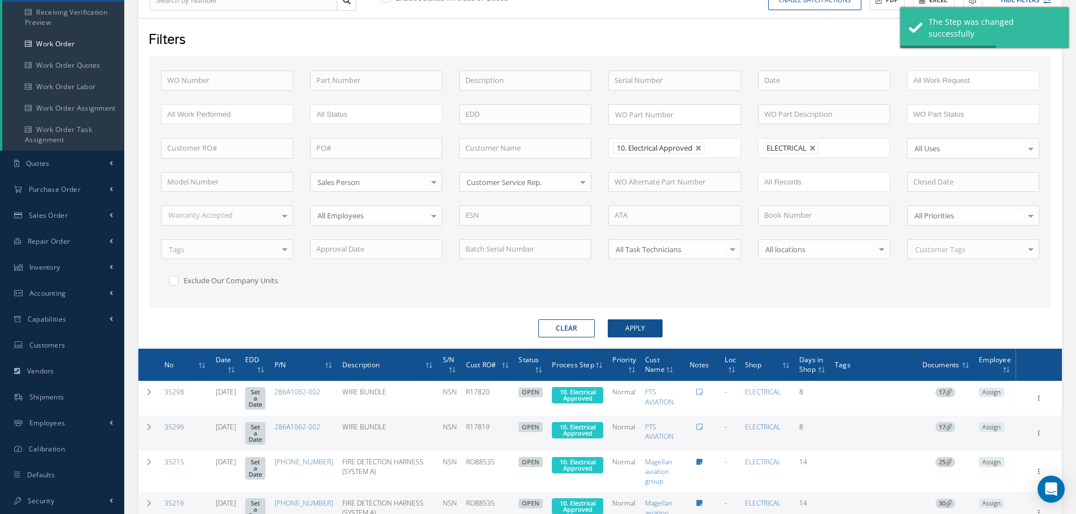
scroll to position [310, 0]
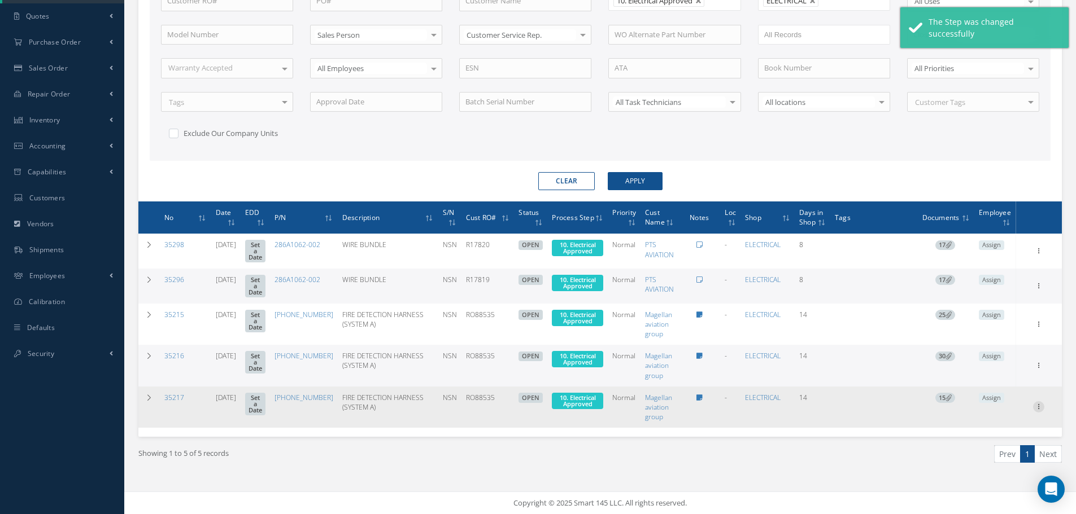
click at [1039, 255] on icon at bounding box center [1038, 250] width 11 height 9
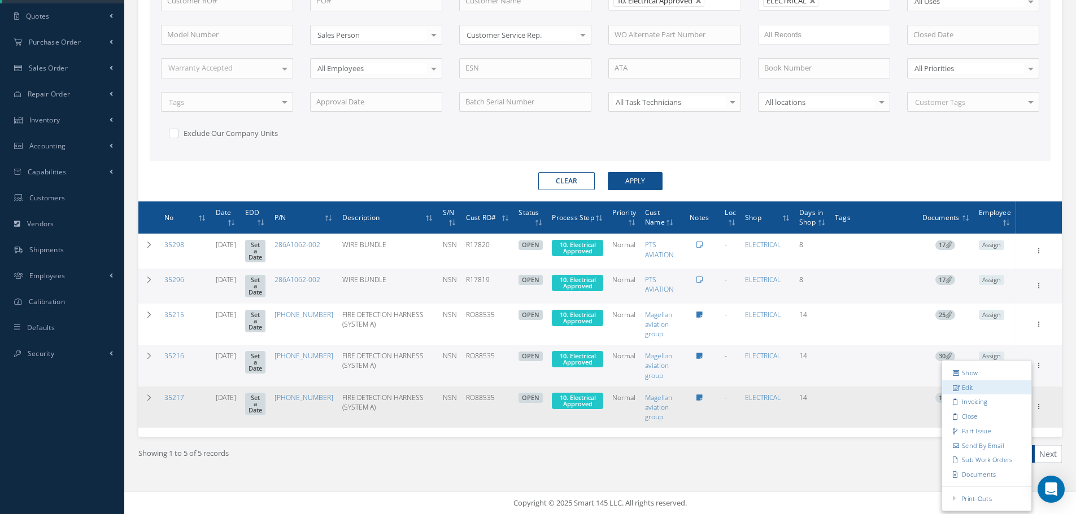
click at [991, 389] on link "Edit" at bounding box center [986, 388] width 89 height 15
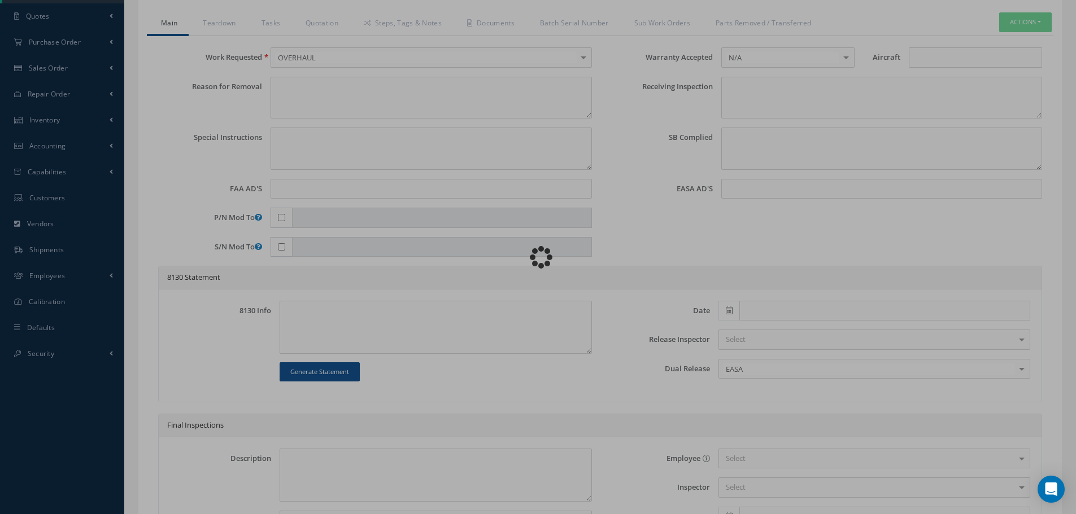
type input "[PHONE_NUMBER]"
type input "[DATE]"
type input "FIRE DETECTION HARNESS (SYSTEM A)"
type input "RO88535"
type input "NSN"
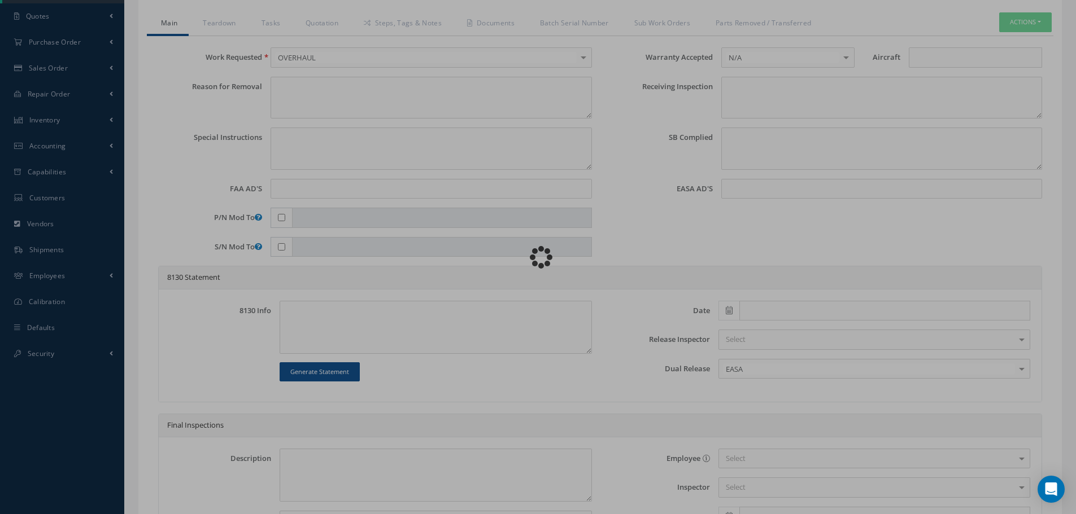
type input "V15761"
type textarea "NONE"
type textarea "PLEASE SEE R.O. FOR DETAILS"
type textarea "NO VISUAL DAMAGE"
type textarea "None performed"
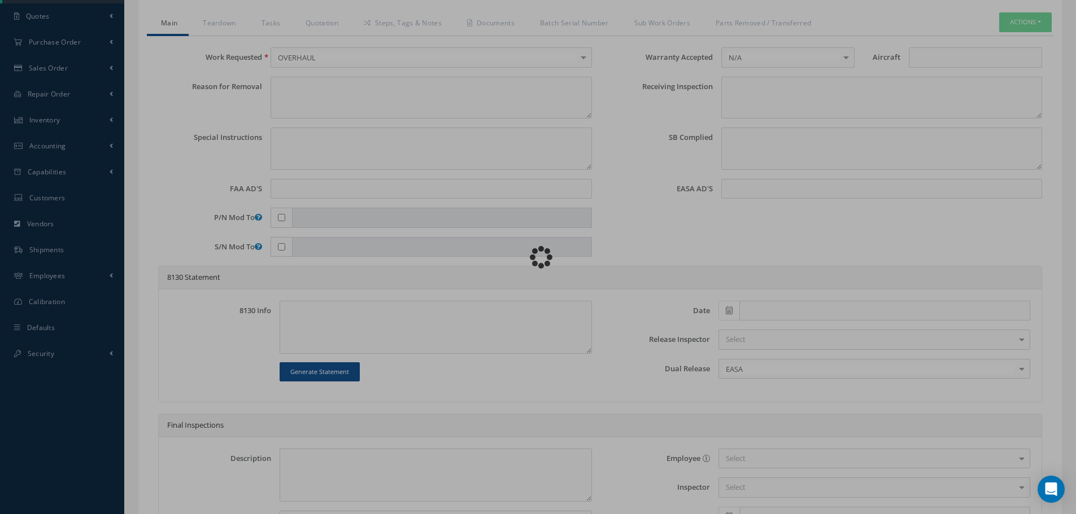
type textarea "Article was xxxxx in reference with the following Technical Standard : IAE CMM …"
type textarea "Article has been approved to return to service."
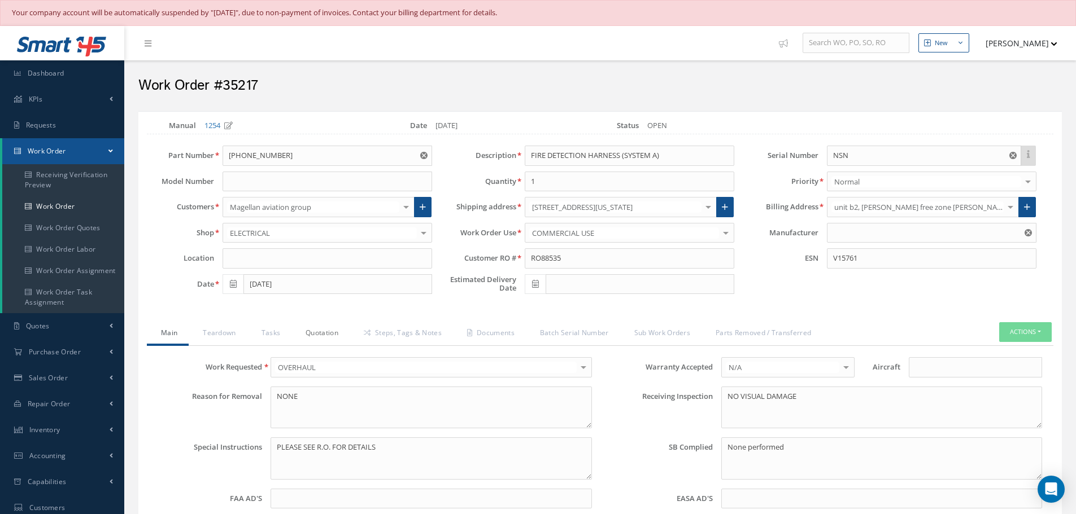
type input "IAE"
click at [326, 337] on link "Quotation" at bounding box center [320, 334] width 58 height 24
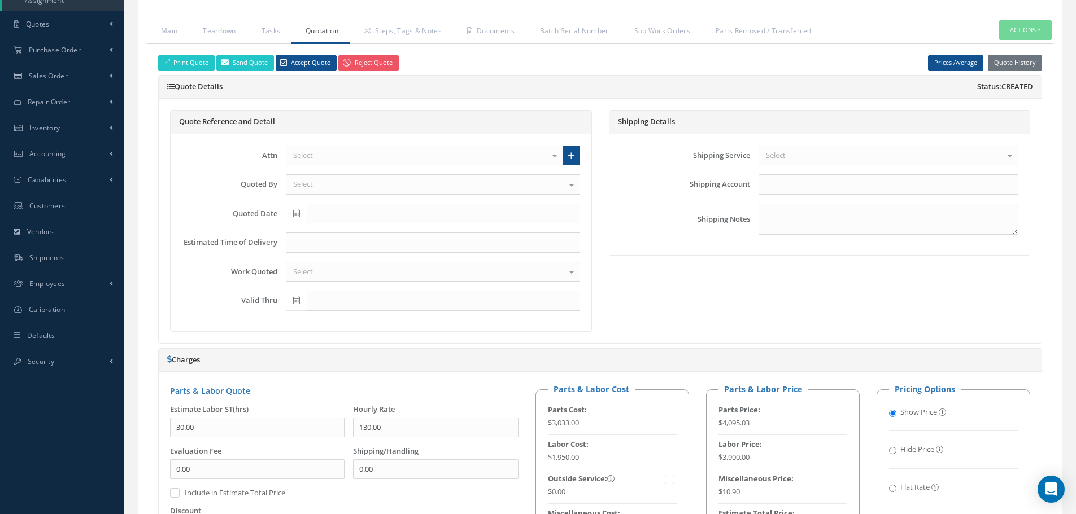
scroll to position [169, 0]
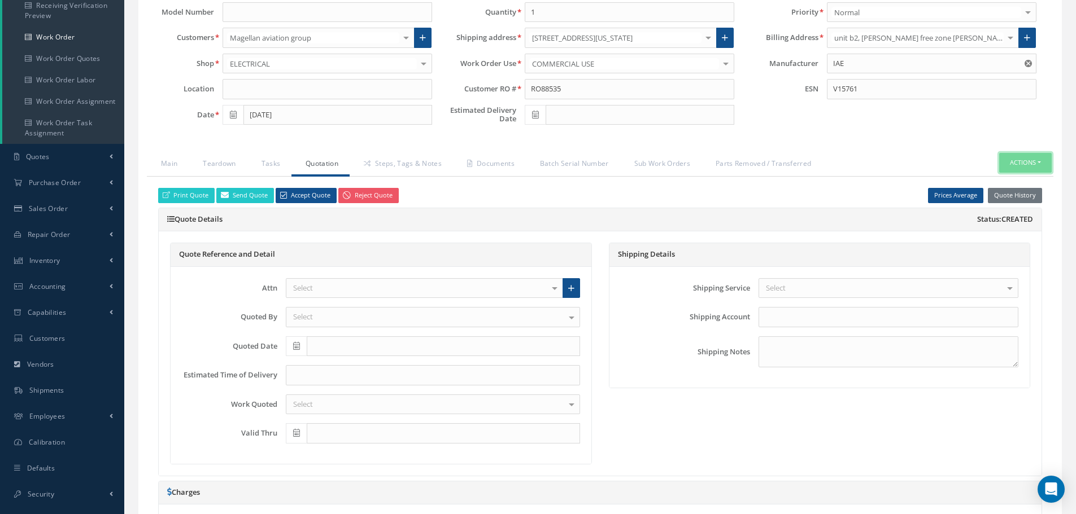
click at [1040, 164] on button "Actions" at bounding box center [1025, 163] width 53 height 20
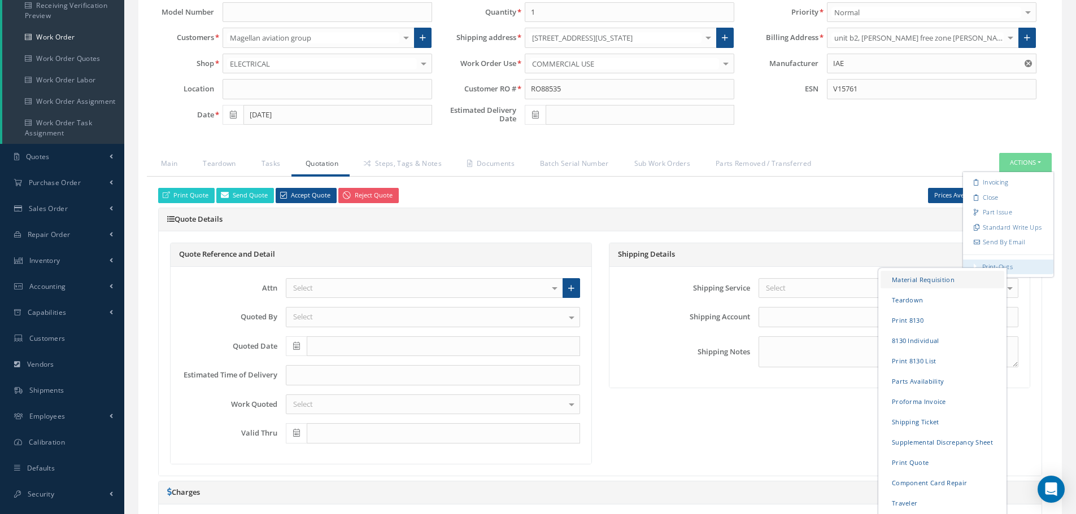
click at [932, 279] on link "Material Requisition" at bounding box center [942, 280] width 124 height 18
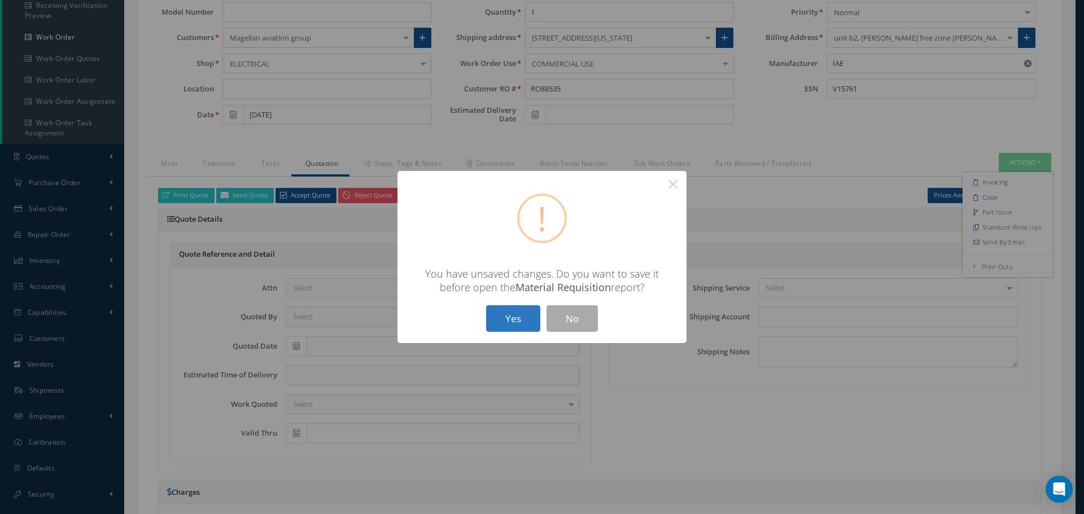
click at [514, 317] on button "Yes" at bounding box center [513, 319] width 54 height 27
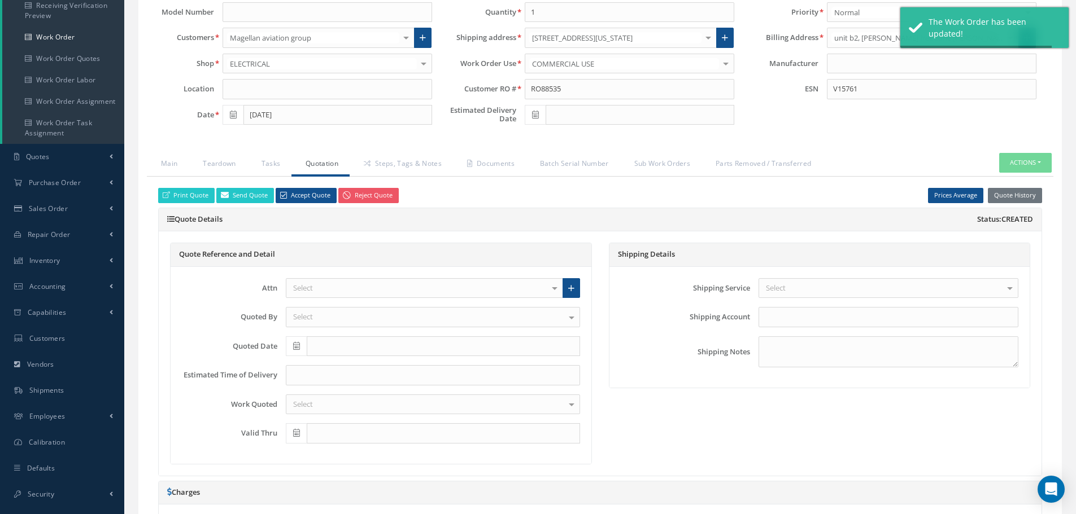
type input "IAE"
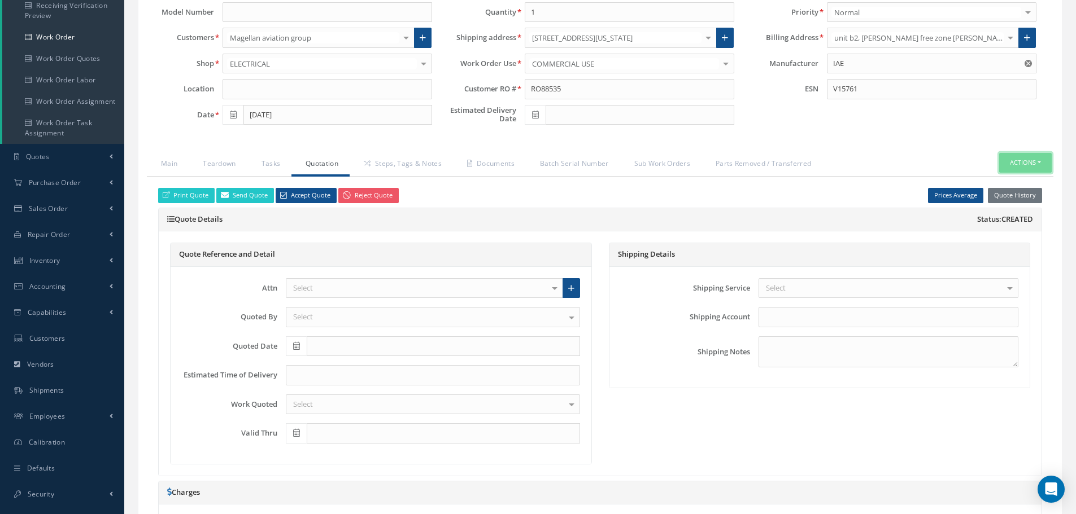
click at [1038, 164] on button "Actions" at bounding box center [1025, 163] width 53 height 20
click at [1018, 211] on link "Part Issue" at bounding box center [1008, 212] width 90 height 15
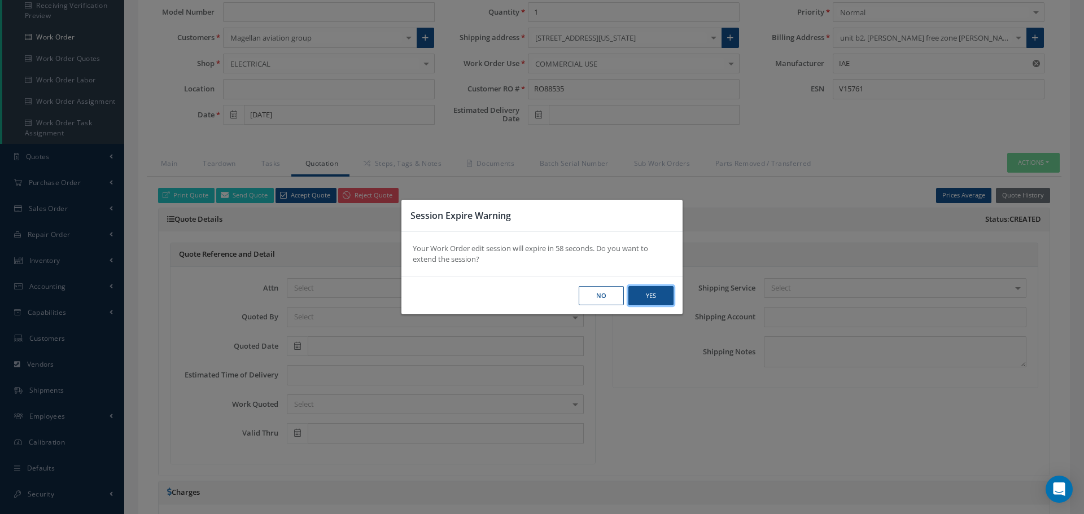
click at [0, 0] on button "Yes" at bounding box center [0, 0] width 0 height 0
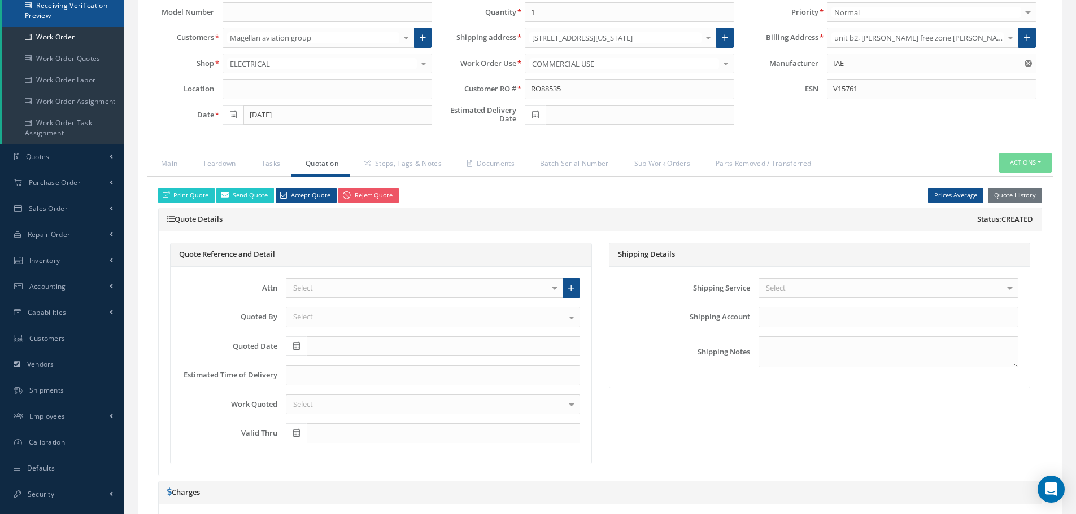
select select "25"
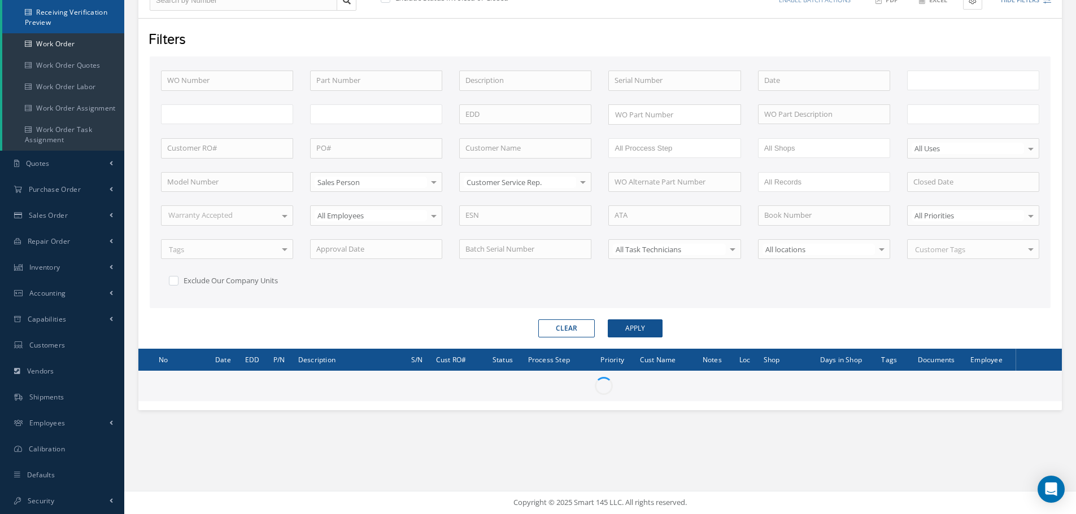
scroll to position [163, 0]
type input "All Work Request"
type input "All Work Performed"
type input "All Status"
type input "WO Part Status"
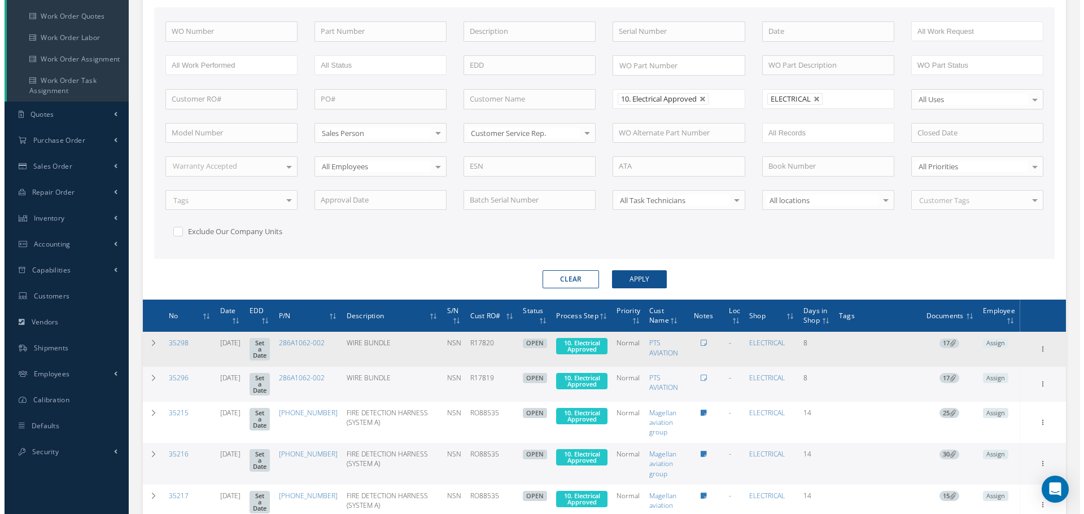
scroll to position [310, 0]
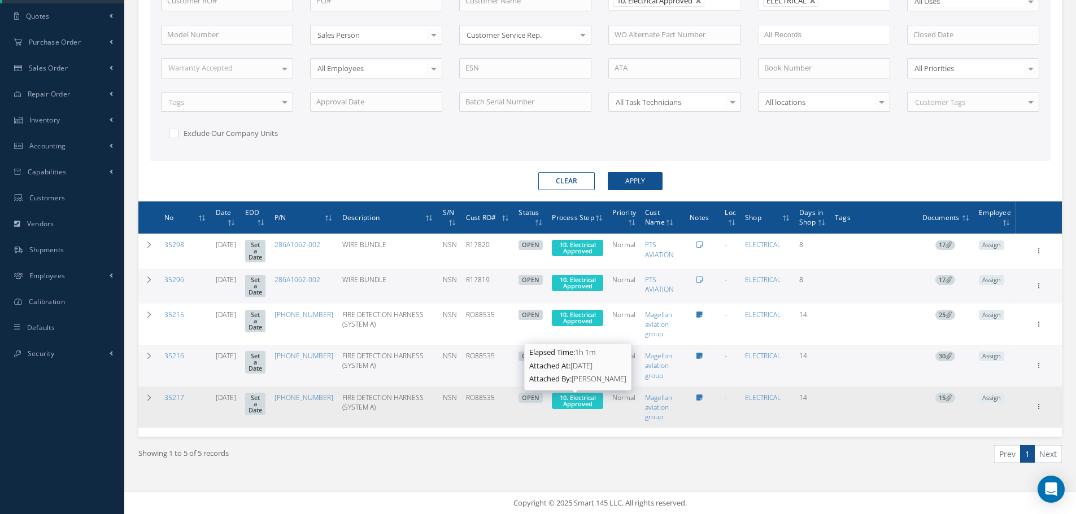
click at [573, 402] on span "10. Electrical Approved" at bounding box center [578, 401] width 36 height 15
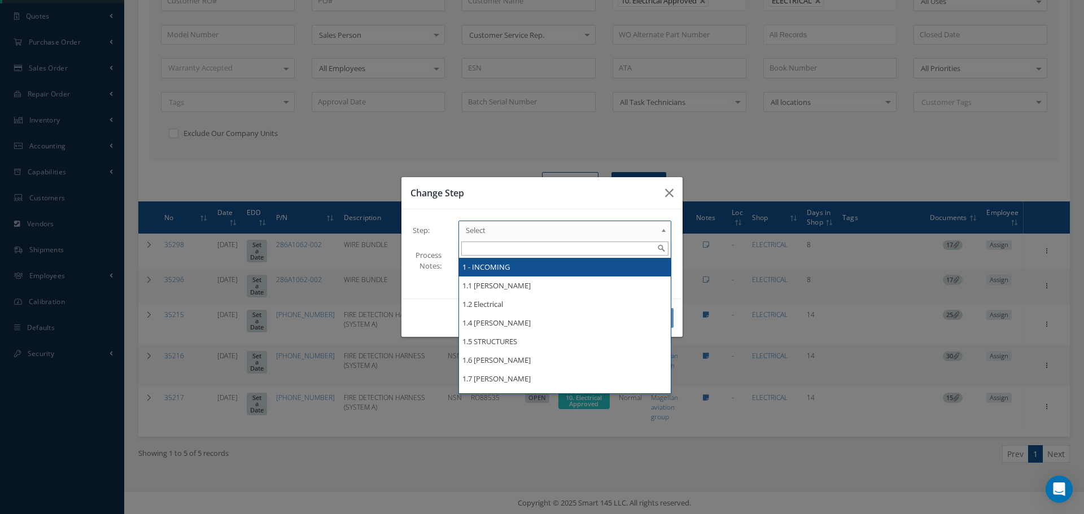
click at [664, 229] on b at bounding box center [666, 233] width 10 height 18
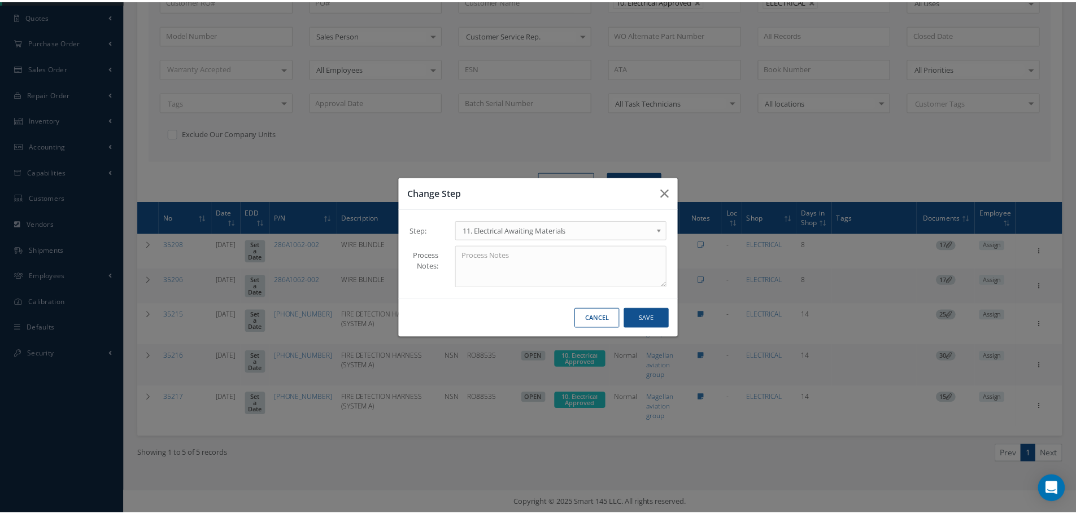
scroll to position [0, 0]
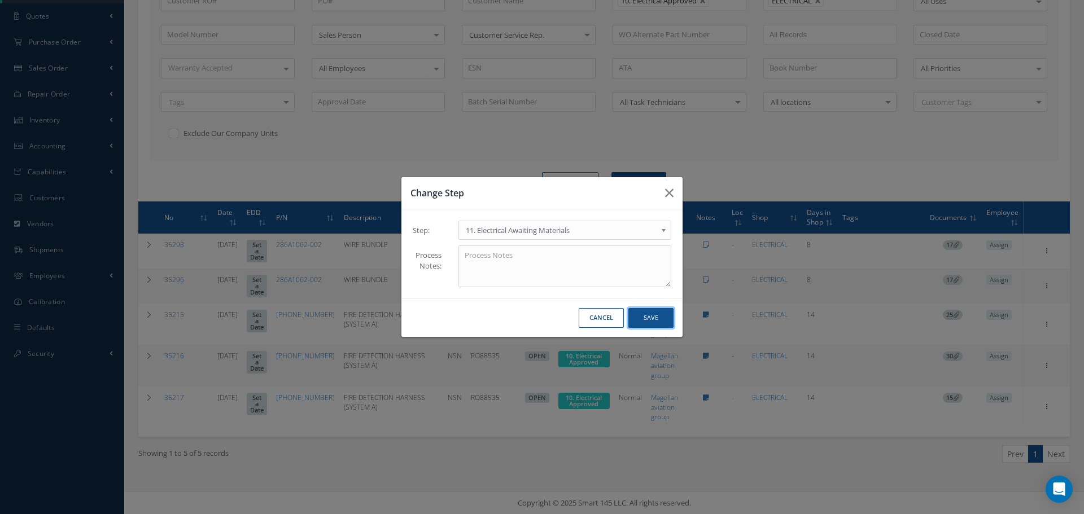
click at [654, 313] on button "Save" at bounding box center [651, 318] width 45 height 20
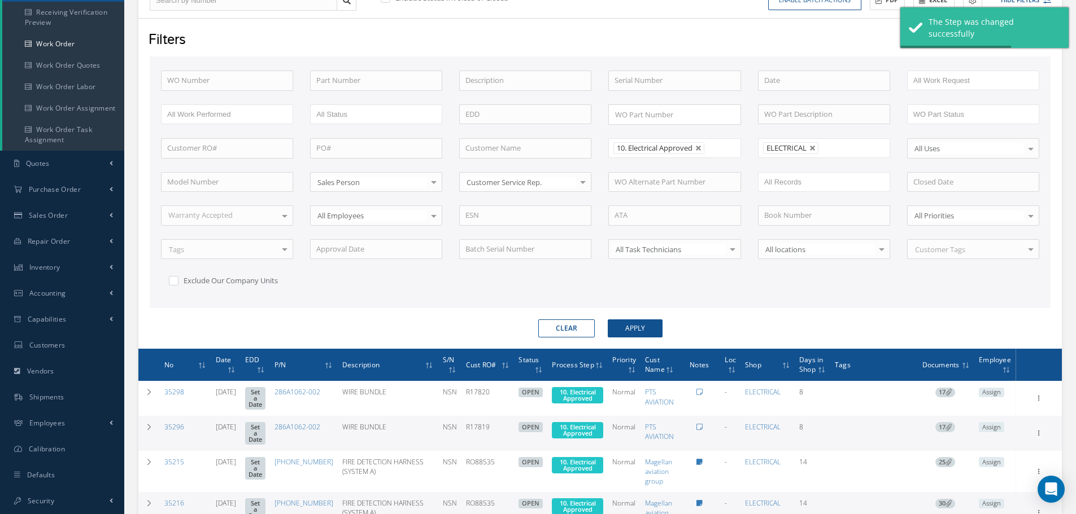
scroll to position [269, 0]
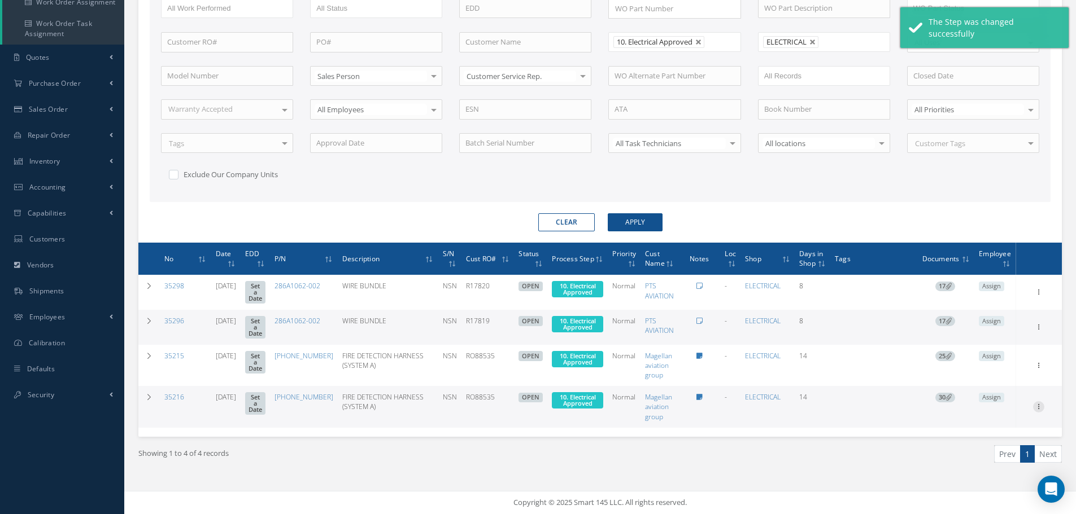
click at [1041, 296] on icon at bounding box center [1038, 291] width 11 height 9
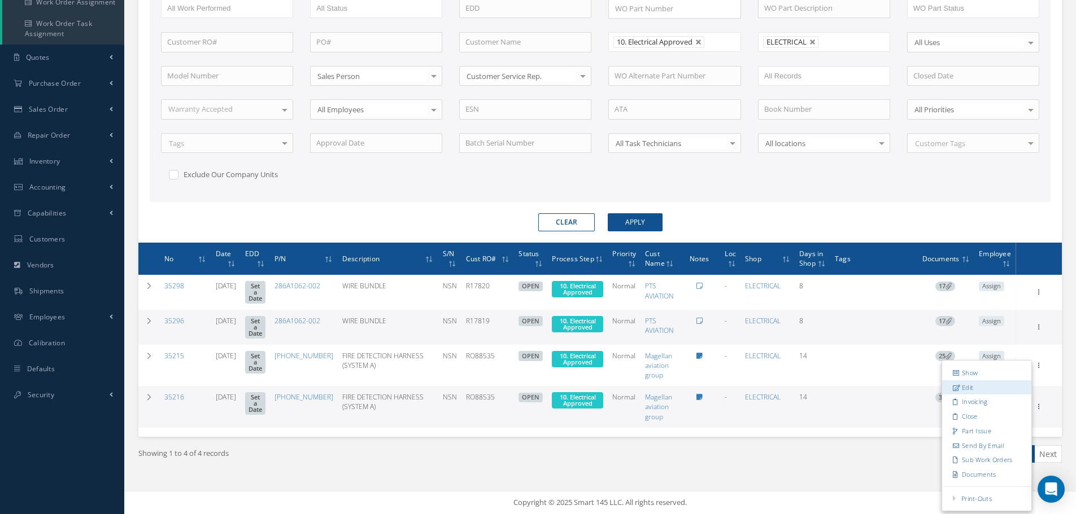
click at [981, 387] on link "Edit" at bounding box center [986, 388] width 89 height 15
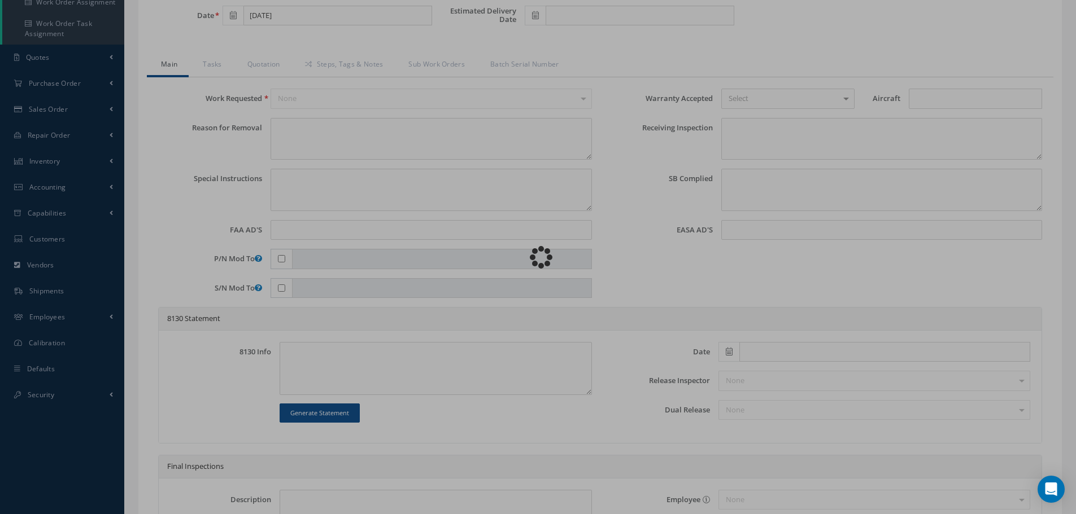
type input "745-5967-517"
type input "07/30/2025"
type input "FIRE DETECTION HARNESS (SYSTEM A)"
type input "RO88535"
type input "NSN"
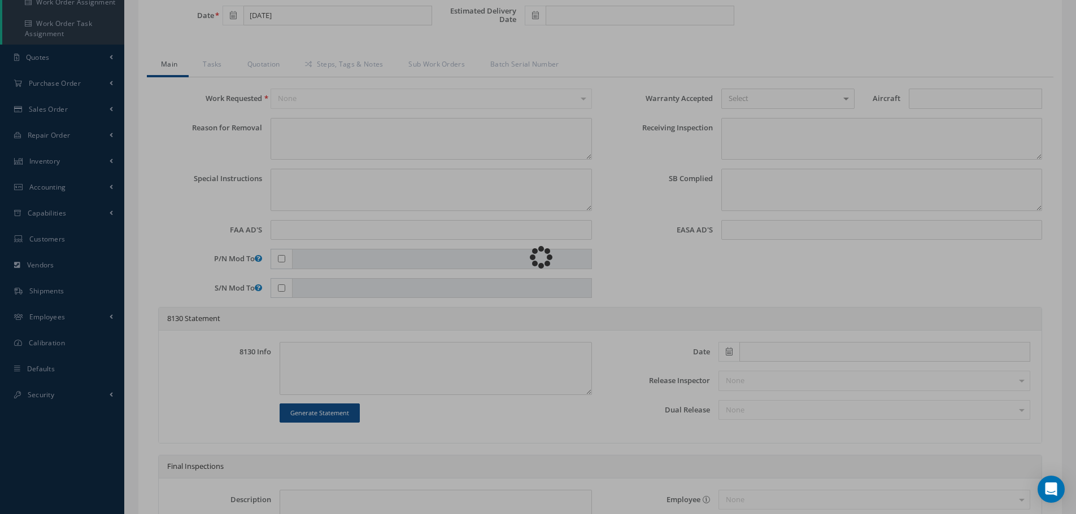
type input "V10567"
type textarea "NONE"
type textarea "PLEASE SEE R.O. FOR DETAILS/ INSPECT AND CLEAN TO RELEASE IN OVERHAUL"
type textarea "NO VISUAL DAMAGE"
type textarea "None performed"
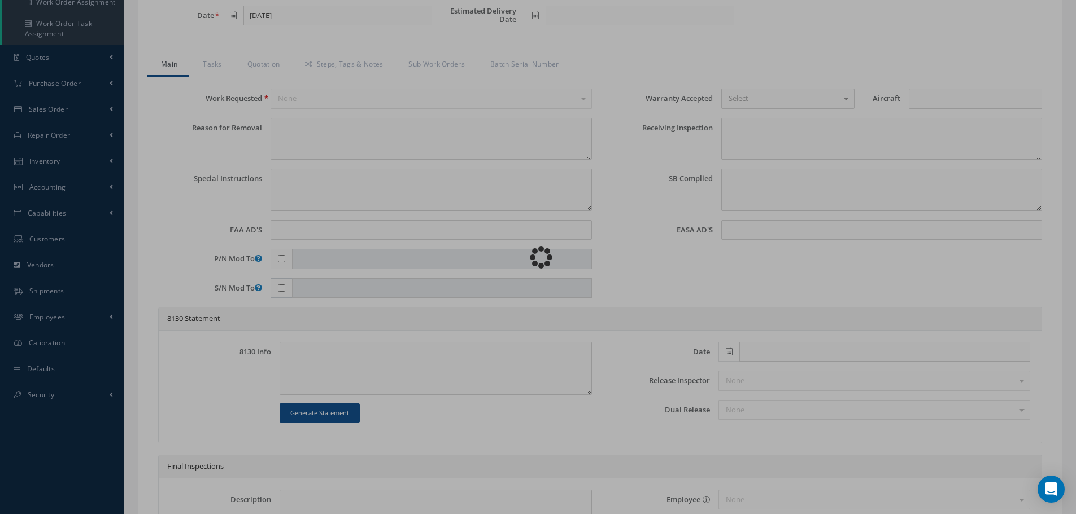
type textarea "Article was xxxxx in reference with the following Technical Standard : IAE CMM …"
type textarea "Article has been approved to return to service."
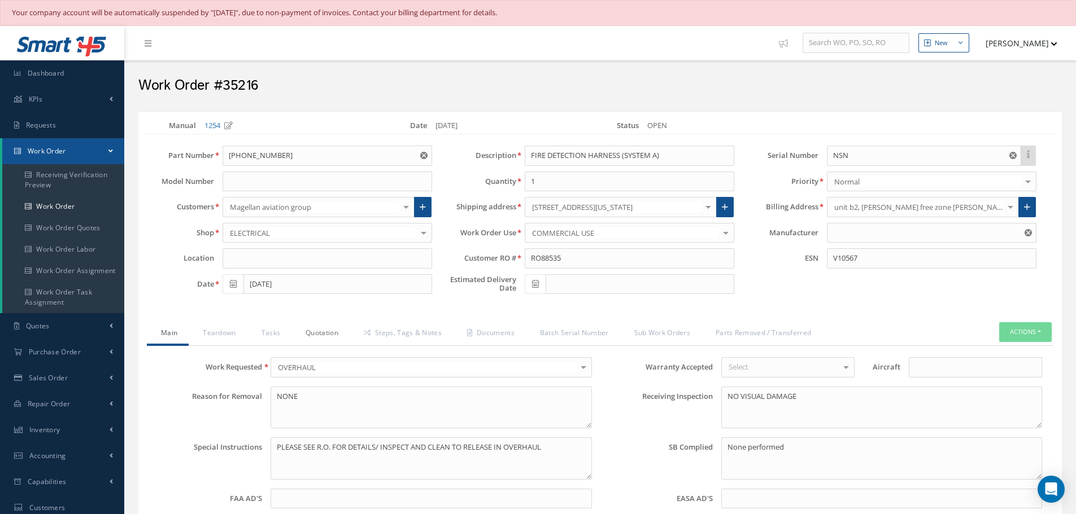
type input "IAE"
click at [322, 333] on link "Quotation" at bounding box center [320, 334] width 58 height 24
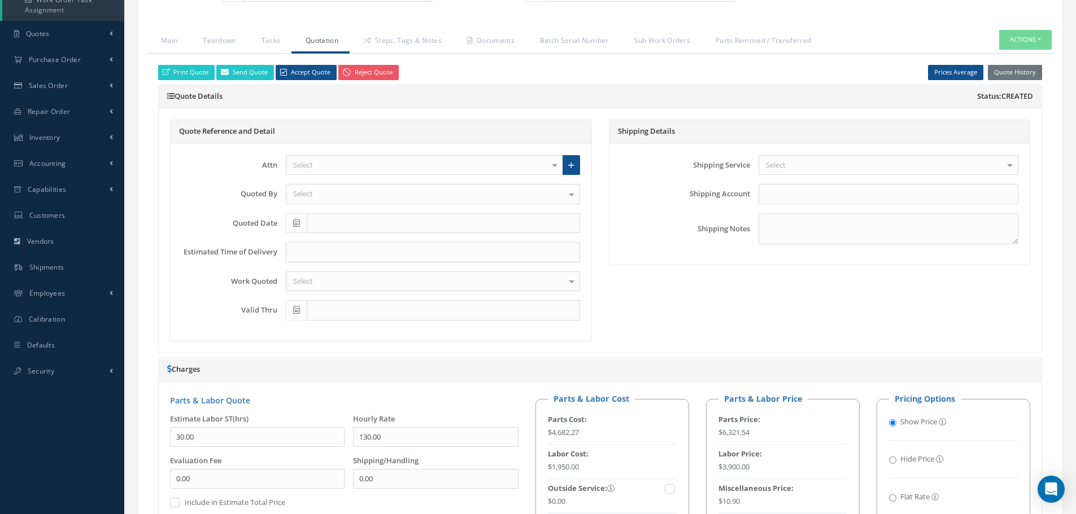
scroll to position [169, 0]
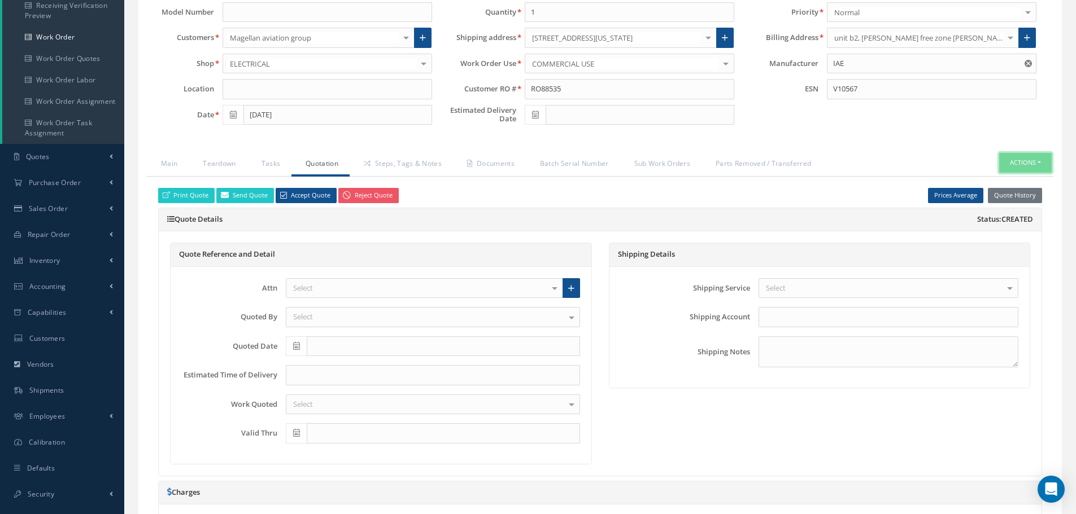
click at [1039, 163] on button "Actions" at bounding box center [1025, 163] width 53 height 20
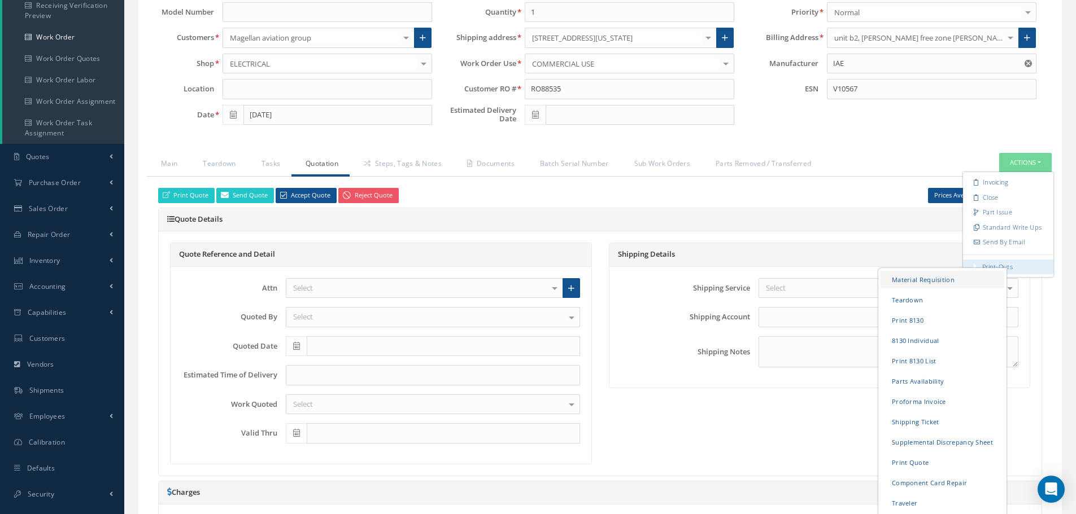
click at [922, 278] on link "Material Requisition" at bounding box center [942, 280] width 124 height 18
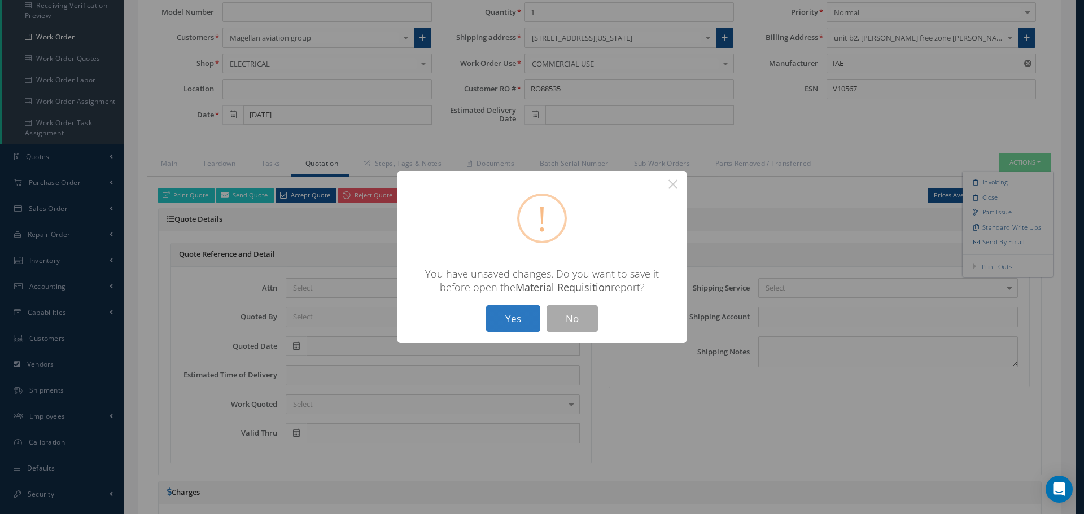
click at [514, 316] on button "Yes" at bounding box center [513, 319] width 54 height 27
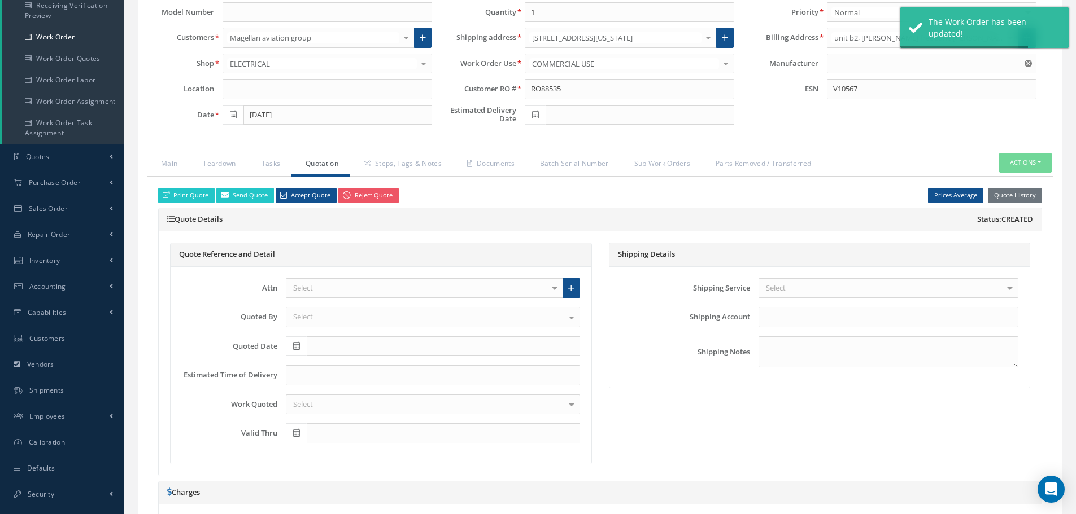
type input "IAE"
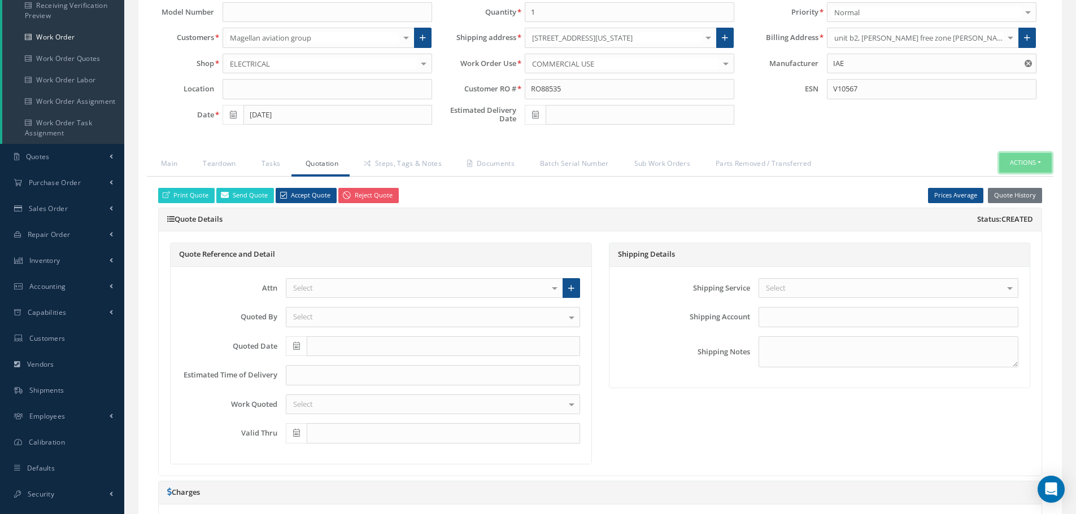
click at [1041, 162] on button "Actions" at bounding box center [1025, 163] width 53 height 20
click at [994, 214] on link "Part Issue" at bounding box center [1008, 212] width 90 height 15
select select "25"
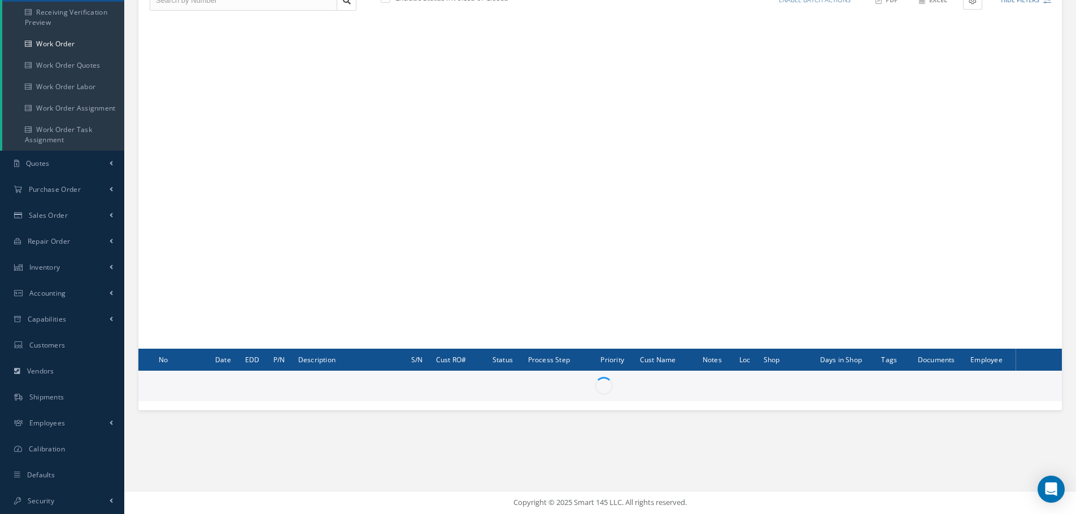
scroll to position [163, 0]
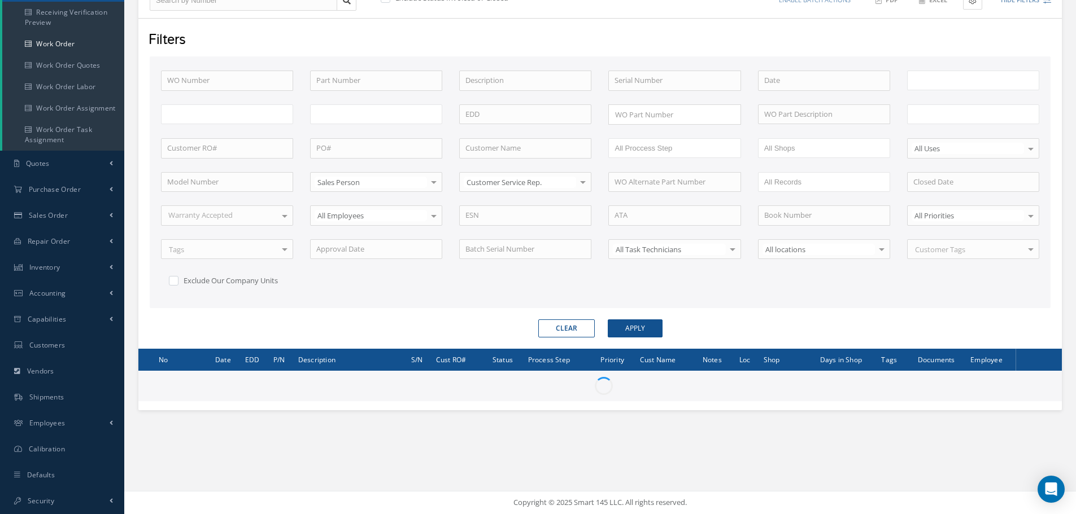
type input "All Work Request"
type input "All Work Performed"
type input "All Status"
type input "WO Part Status"
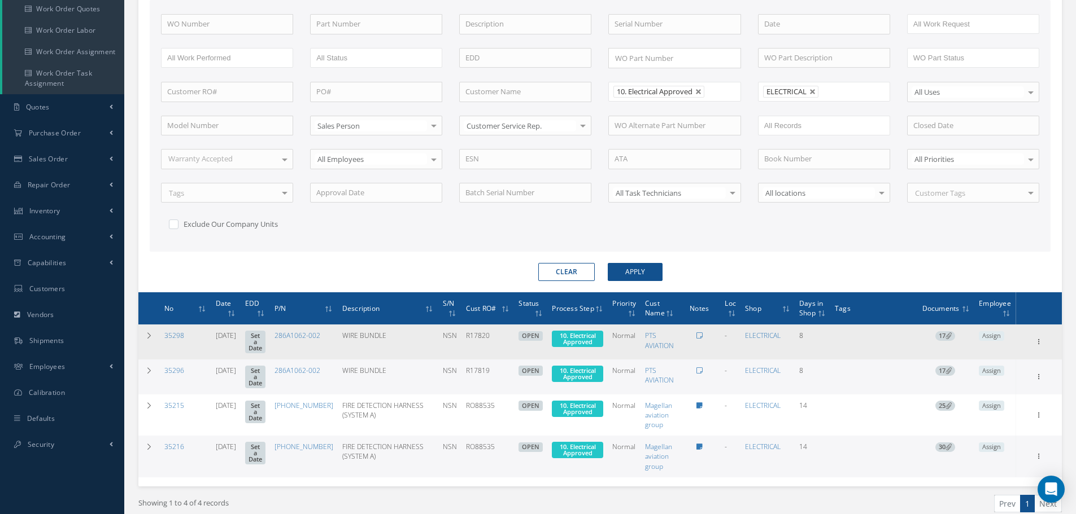
scroll to position [269, 0]
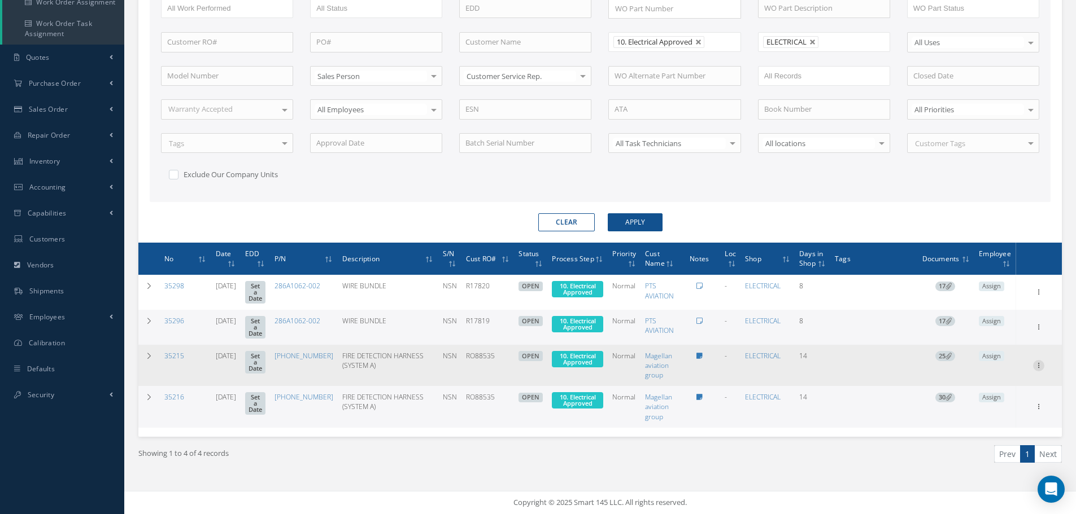
click at [1038, 296] on icon at bounding box center [1038, 291] width 11 height 9
click at [985, 386] on link "Edit" at bounding box center [986, 387] width 89 height 15
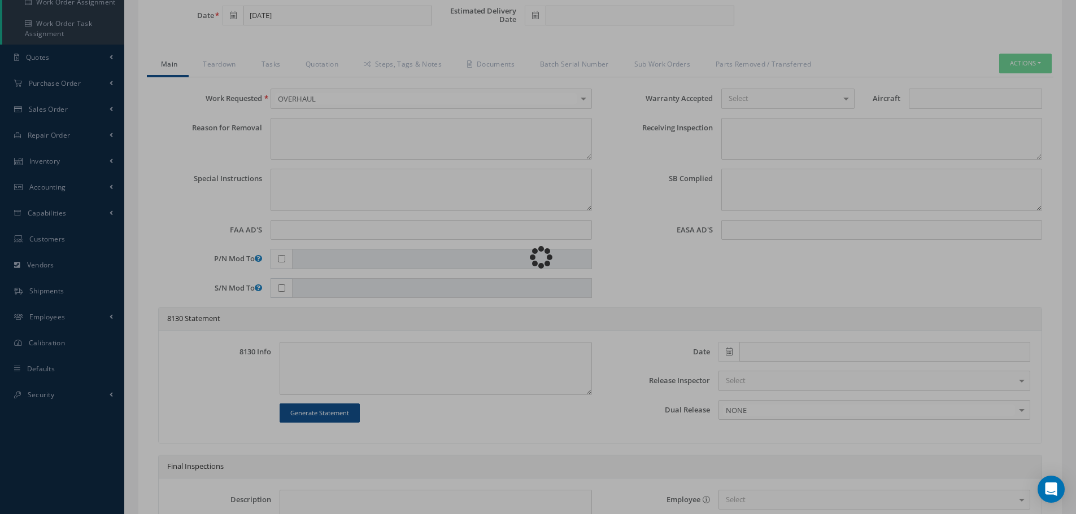
type input "745-5967-517"
type input "07/30/2025"
type input "FIRE DETECTION HARNESS (SYSTEM A)"
type input "RO88535"
type input "NSN"
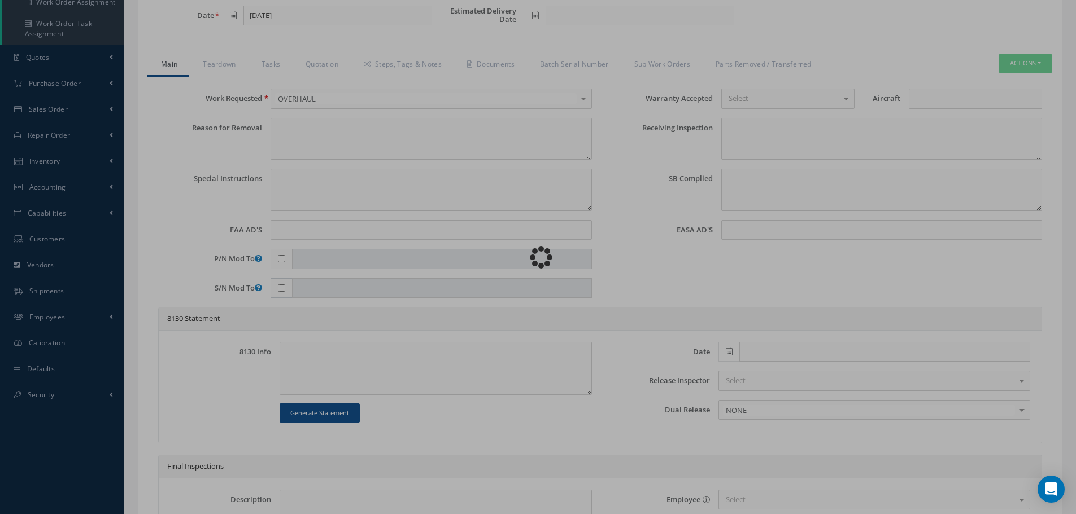
type input "V11639"
type textarea "NONE"
type textarea "PLEASE SEE R.O. FOR DETAILS/ INSPECT AND CLEAN TO RELEASE IN OVERHAUL CONDITION"
type textarea "NO VISUAL DAMAGE"
type textarea "None performed"
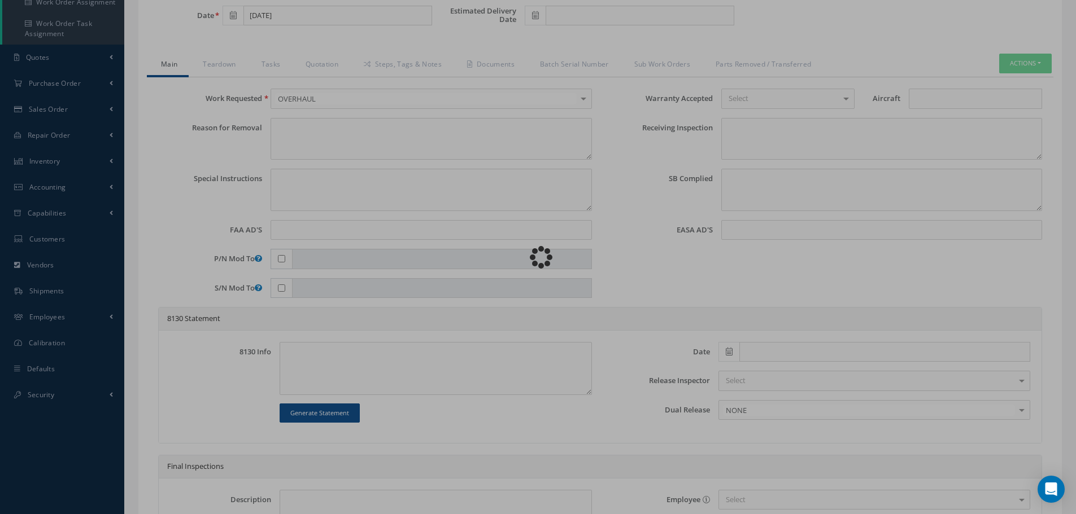
type textarea "Article was xxxxx in reference with the following Technical Standard : IAE CMM …"
type textarea "Article has been approved to return to service."
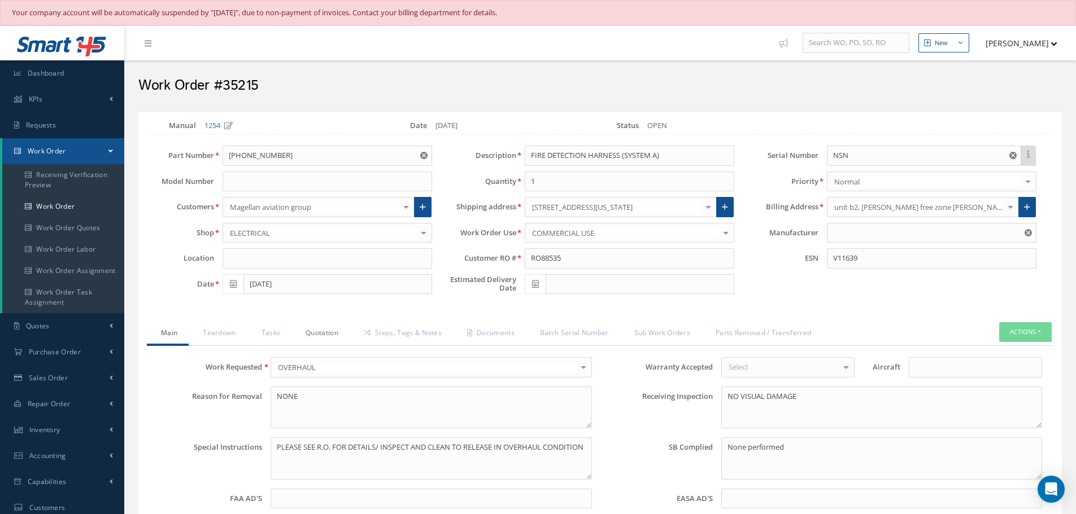
type input "IAE"
click at [323, 331] on link "Quotation" at bounding box center [320, 334] width 58 height 24
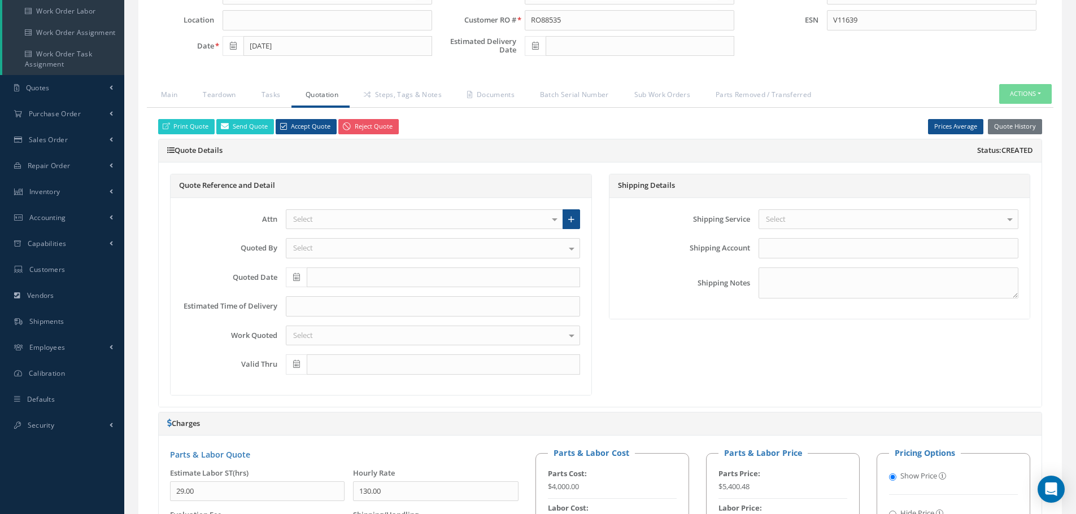
scroll to position [226, 0]
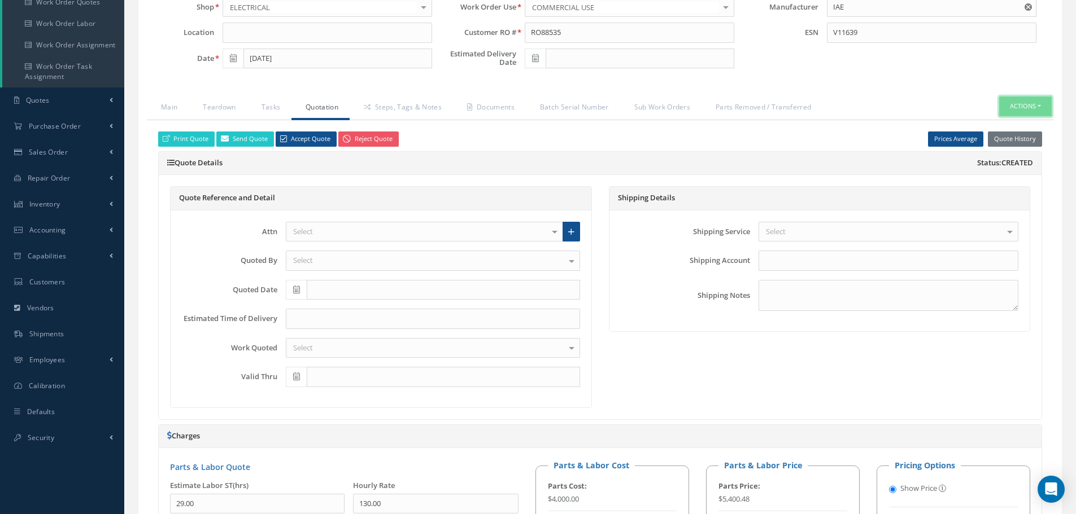
click at [1040, 105] on button "Actions" at bounding box center [1025, 107] width 53 height 20
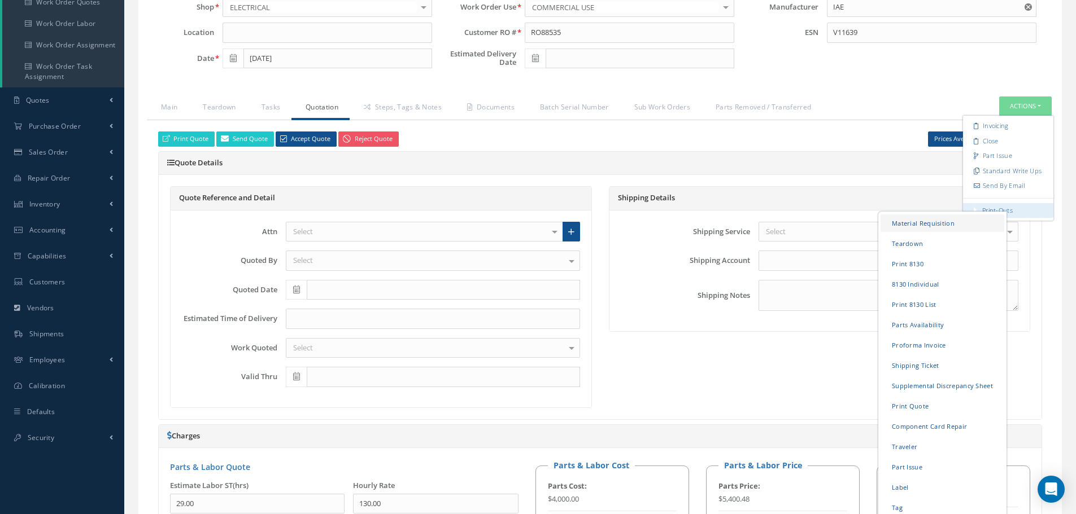
click at [922, 226] on link "Material Requisition" at bounding box center [942, 224] width 124 height 18
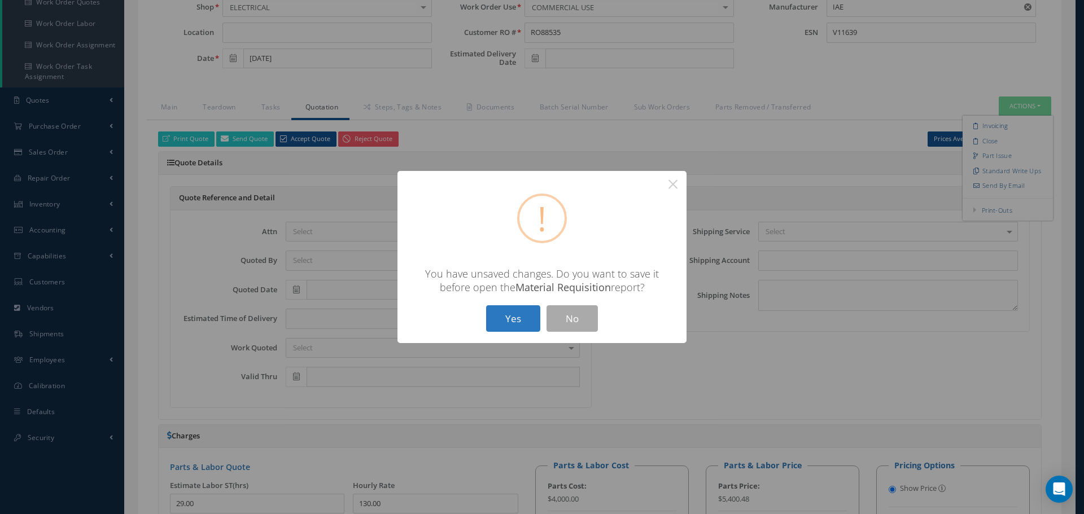
click at [516, 318] on button "Yes" at bounding box center [513, 319] width 54 height 27
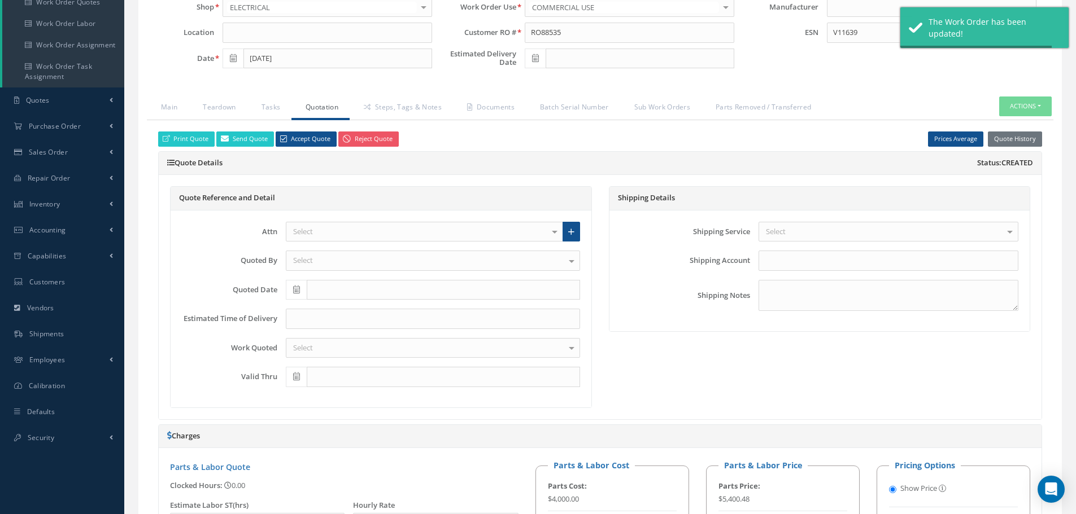
type input "IAE"
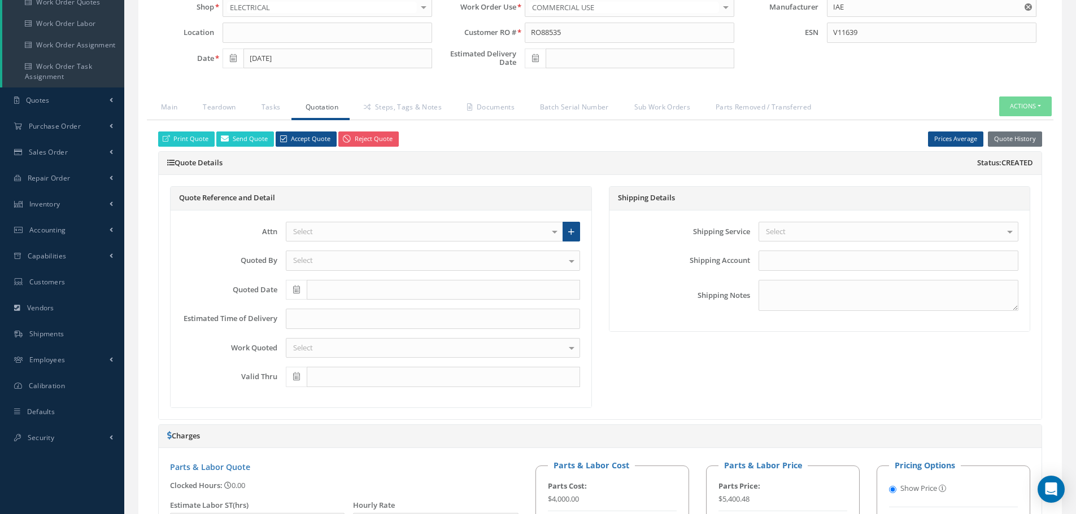
select select "25"
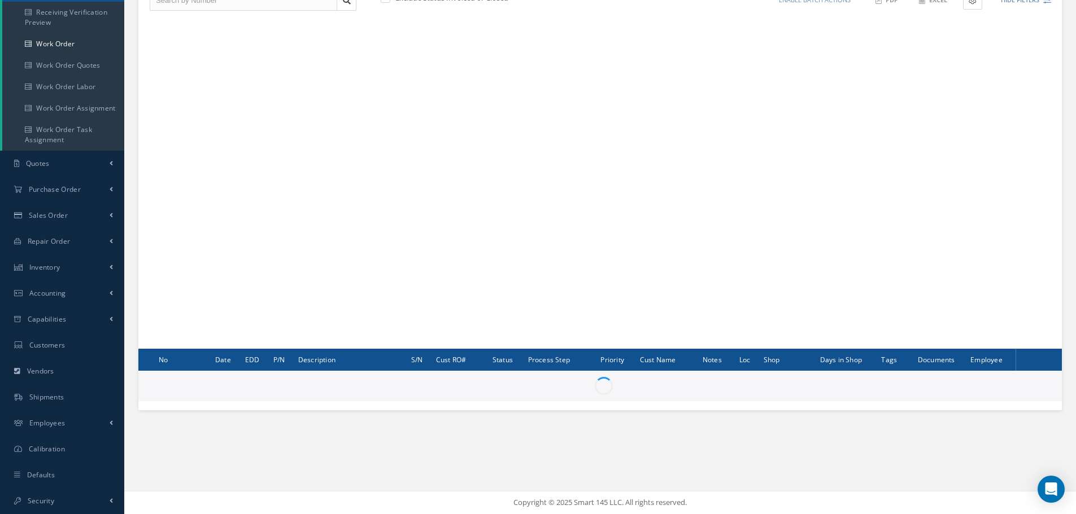
scroll to position [163, 0]
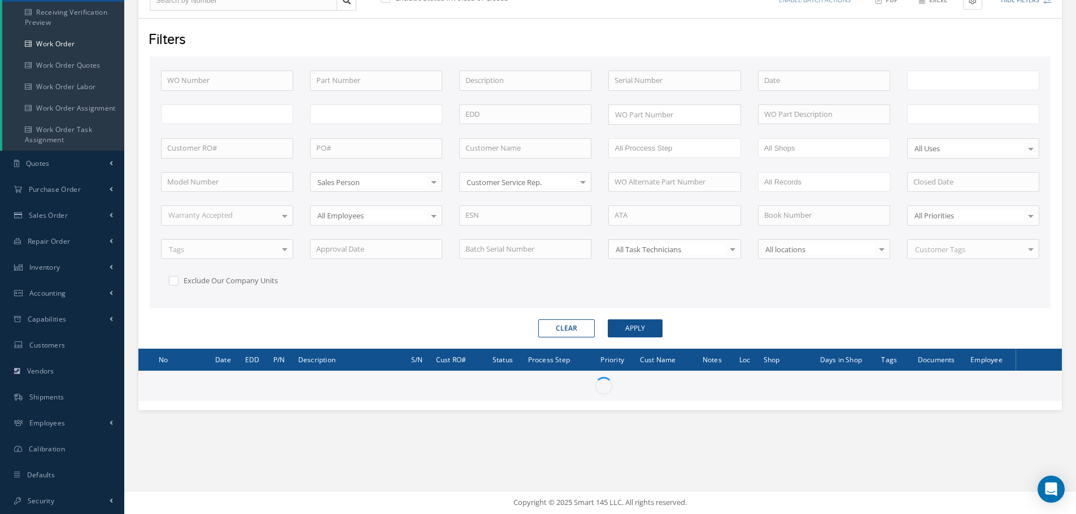
type input "All Work Request"
type input "All Work Performed"
type input "All Status"
type input "WO Part Status"
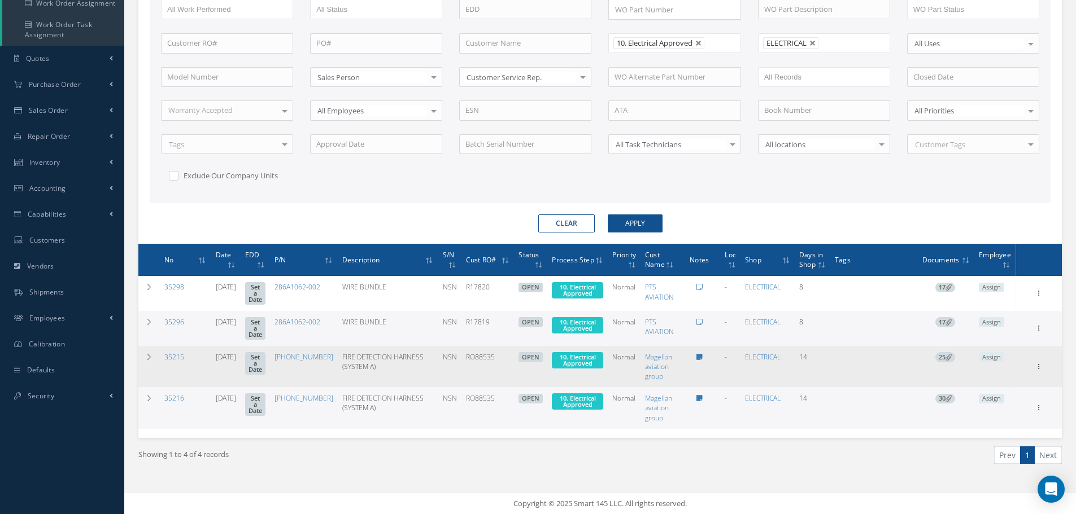
scroll to position [269, 0]
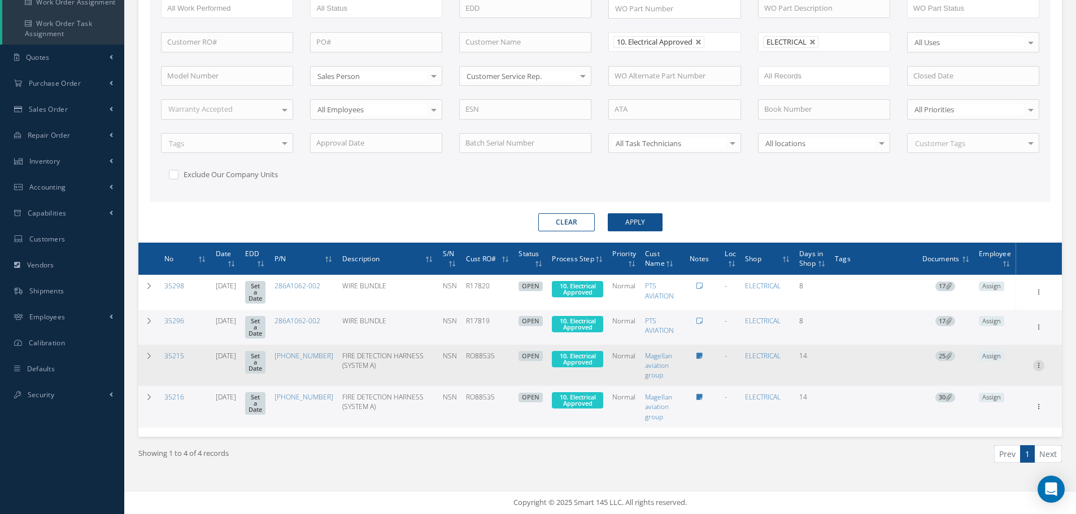
click at [1037, 296] on icon at bounding box center [1038, 291] width 11 height 9
click at [978, 388] on link "Edit" at bounding box center [986, 387] width 89 height 15
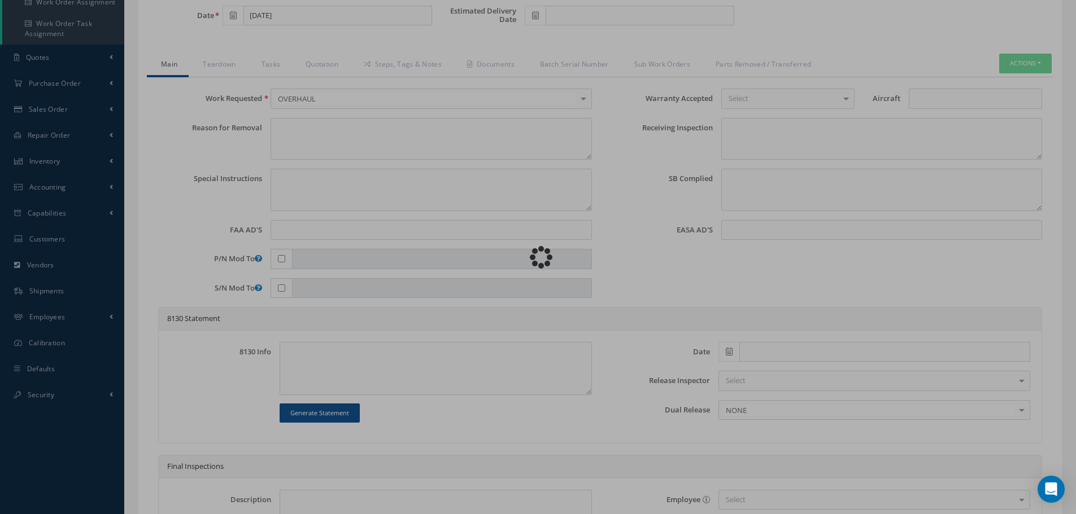
type input "745-5967-517"
type input "07/30/2025"
type input "FIRE DETECTION HARNESS (SYSTEM A)"
type input "RO88535"
type input "NSN"
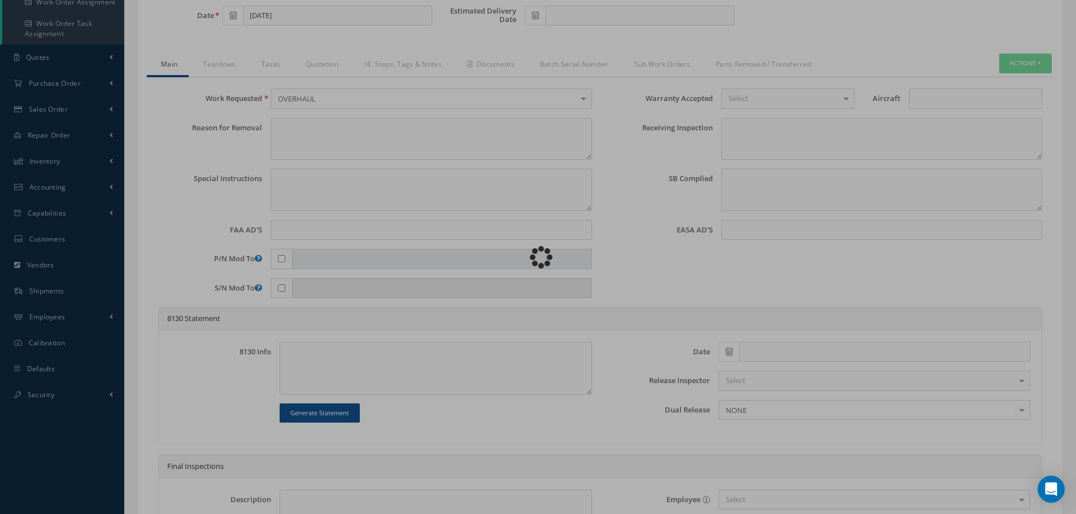
type input "V11639"
type textarea "NONE"
type textarea "PLEASE SEE R.O. FOR DETAILS/ INSPECT AND CLEAN TO RELEASE IN OVERHAUL CONDITION"
type textarea "NO VISUAL DAMAGE"
type textarea "None performed"
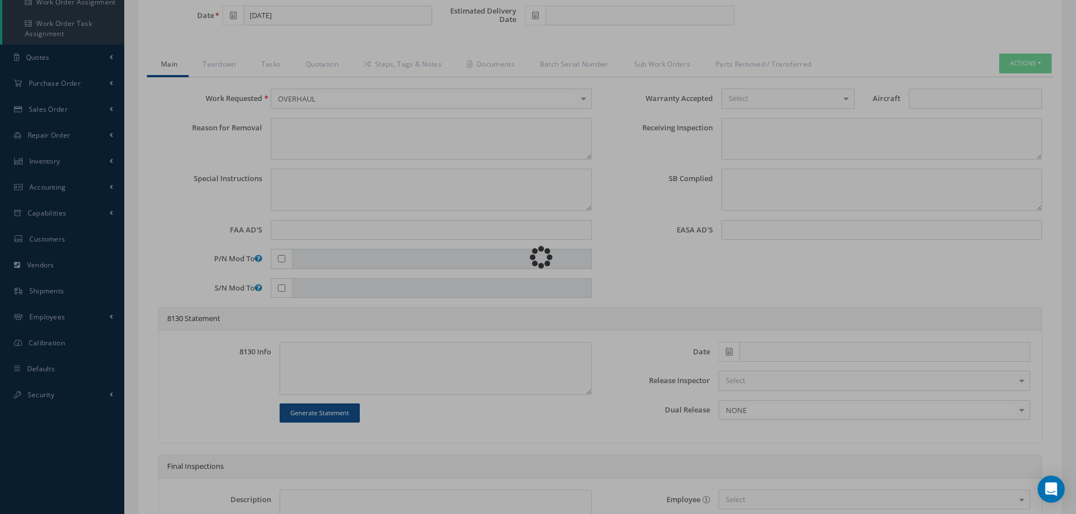
type textarea "Article was xxxxx in reference with the following Technical Standard : IAE CMM …"
type textarea "Article has been approved to return to service."
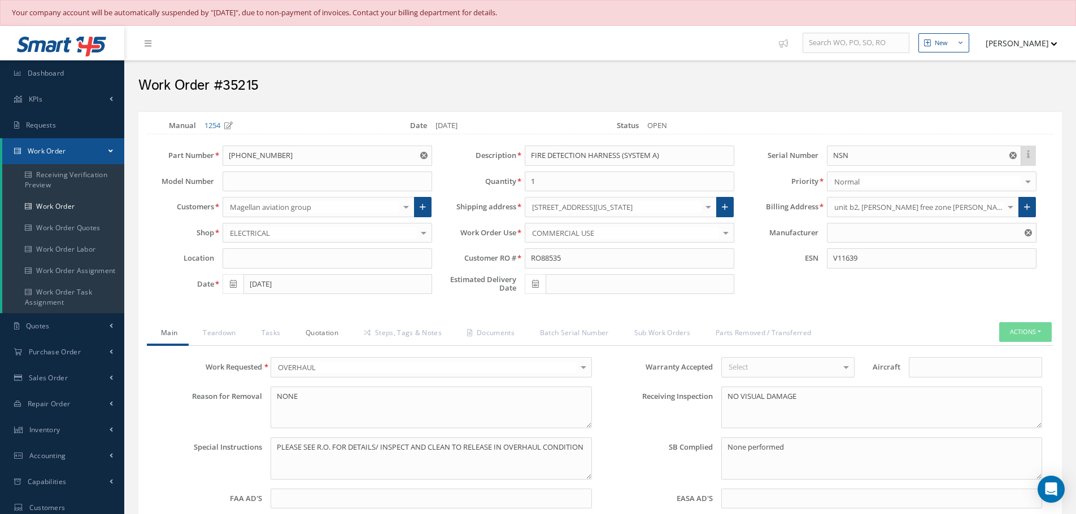
type input "IAE"
click at [333, 338] on link "Quotation" at bounding box center [320, 334] width 58 height 24
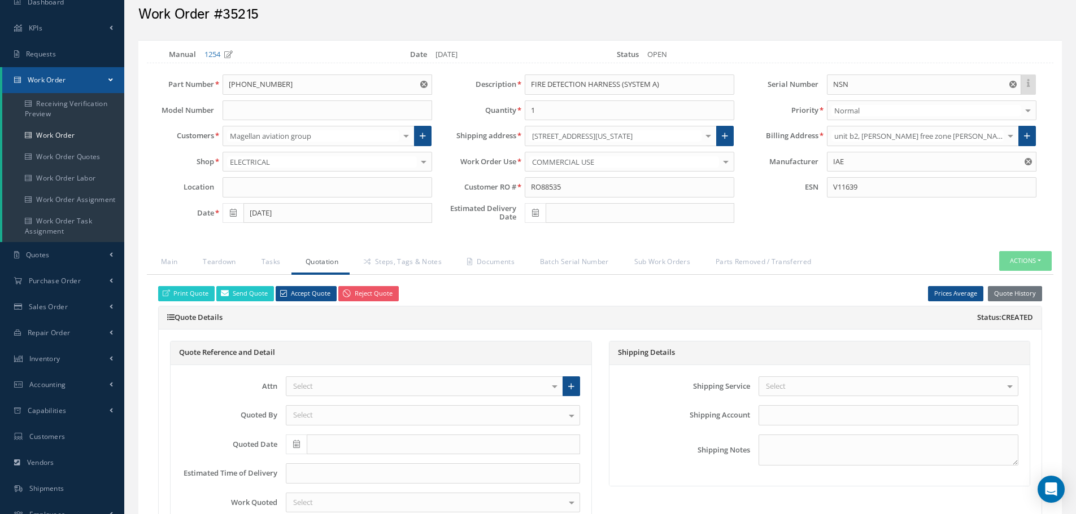
scroll to position [56, 0]
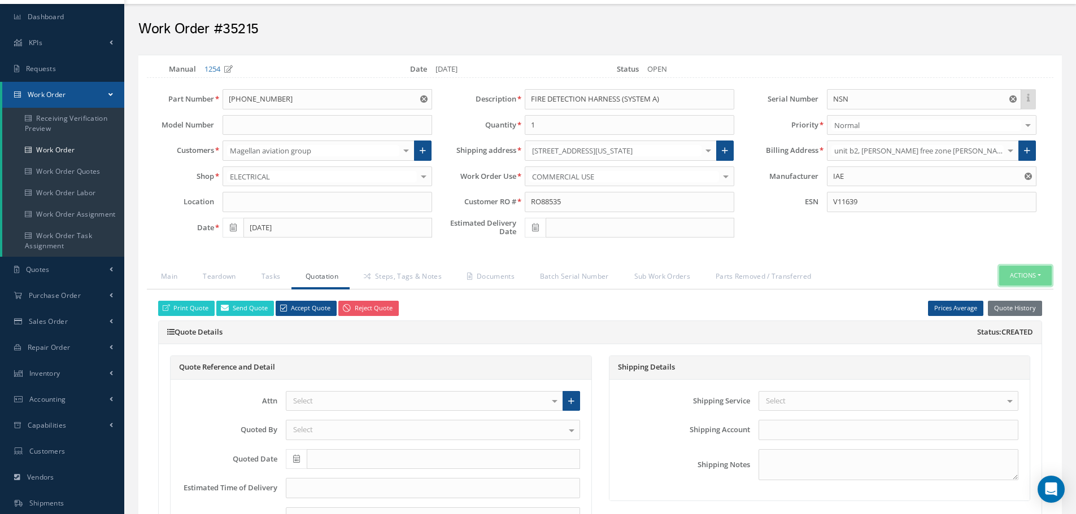
click at [1040, 276] on button "Actions" at bounding box center [1025, 276] width 53 height 20
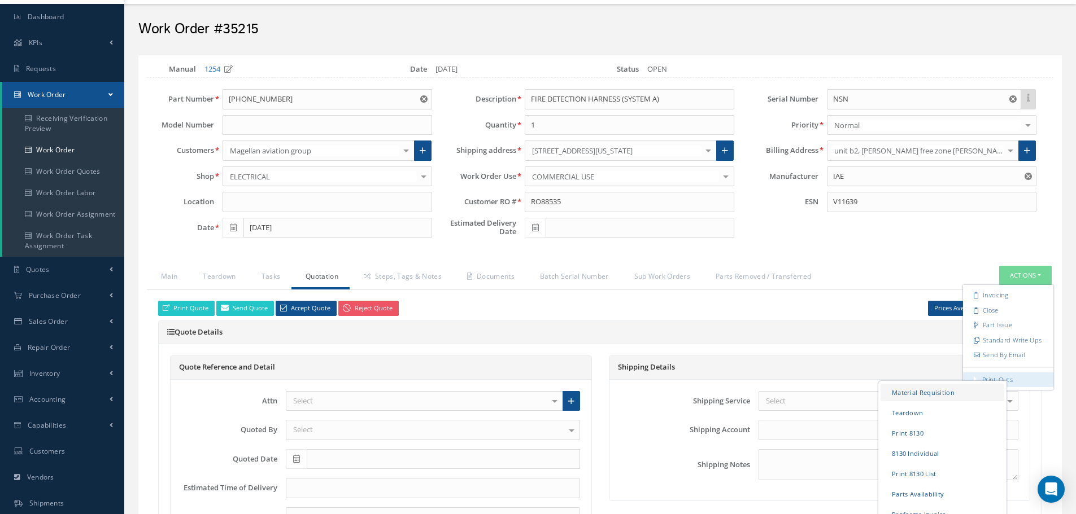
click at [931, 394] on link "Material Requisition" at bounding box center [942, 393] width 124 height 18
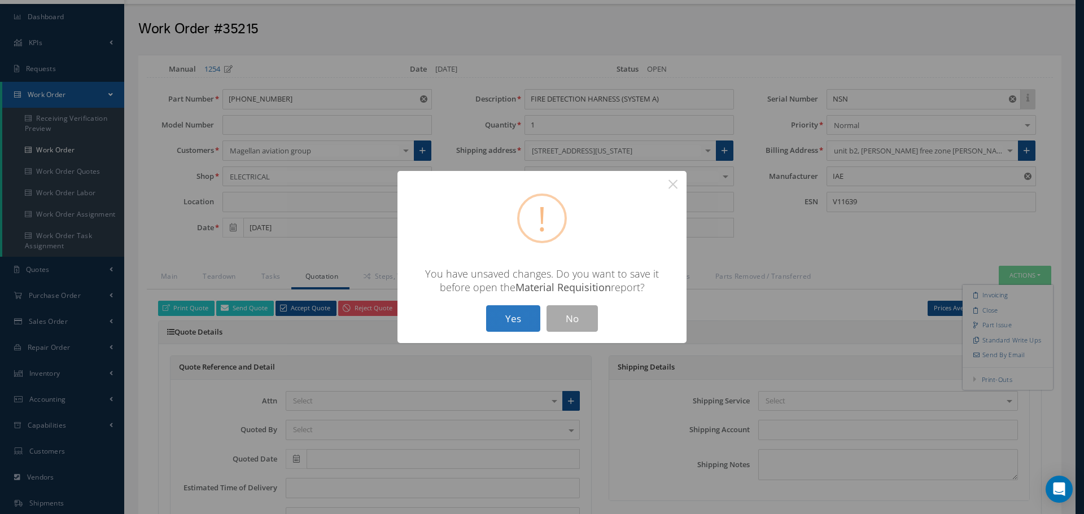
click at [507, 322] on button "Yes" at bounding box center [513, 319] width 54 height 27
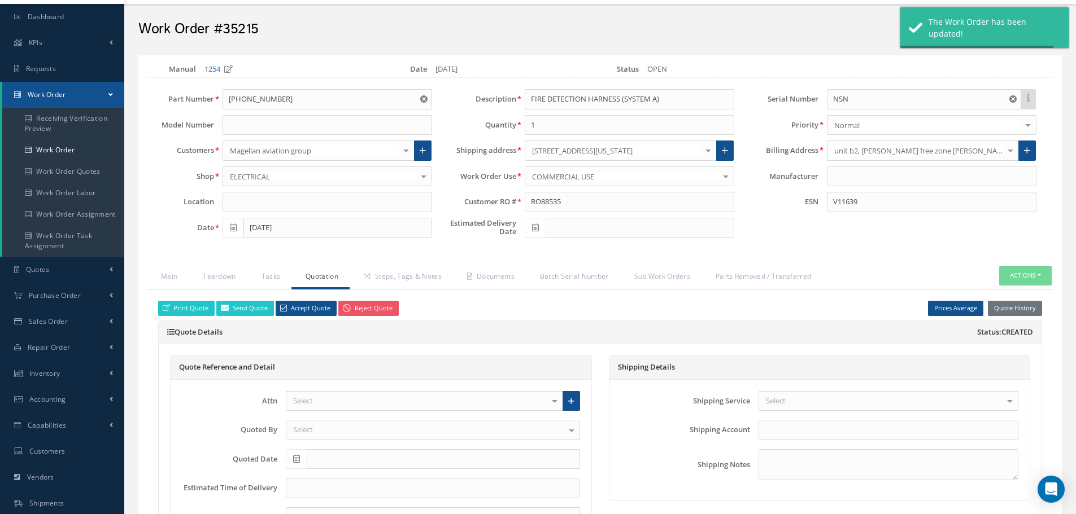
type input "IAE"
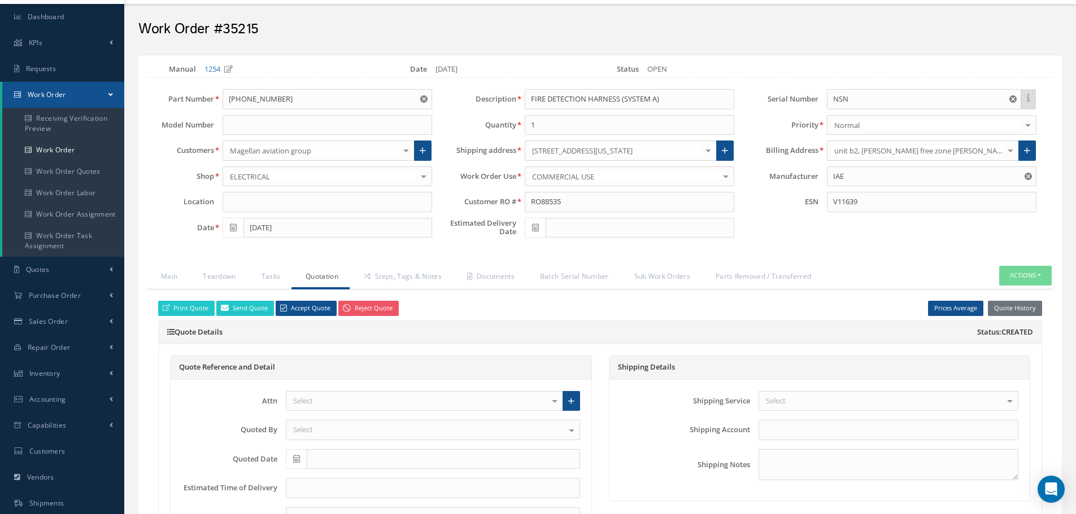
select select "25"
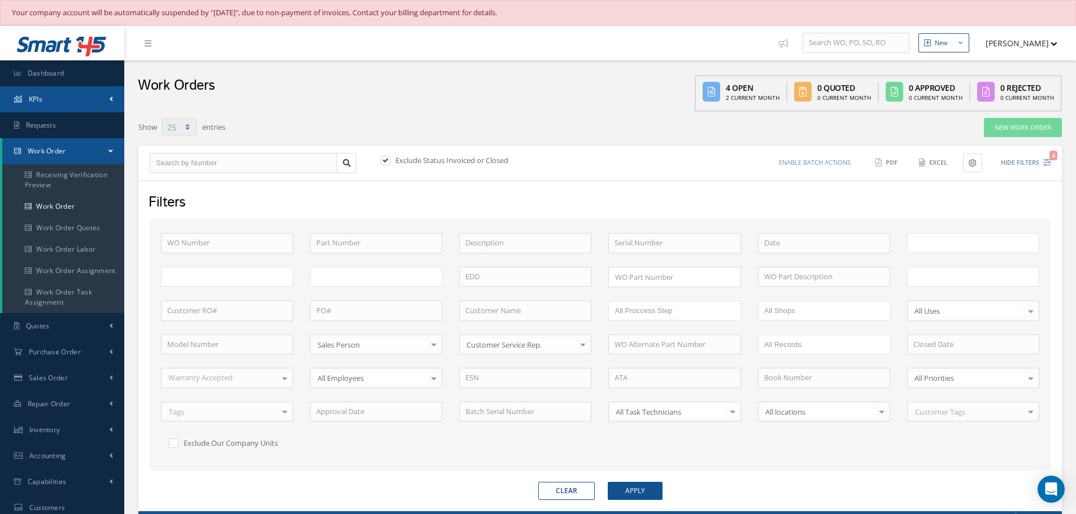
type input "All Work Request"
type input "All Work Performed"
type input "All Status"
type input "WO Part Status"
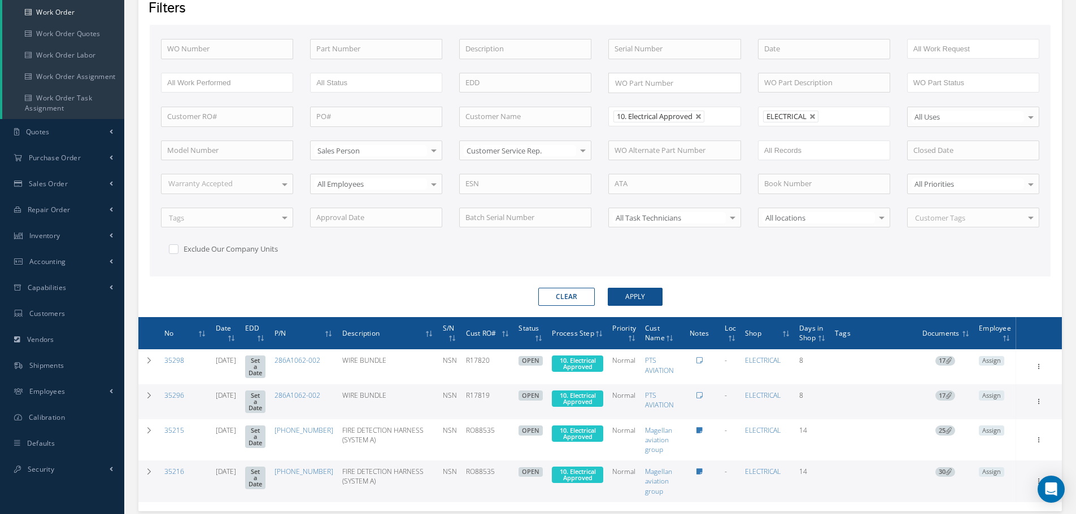
scroll to position [226, 0]
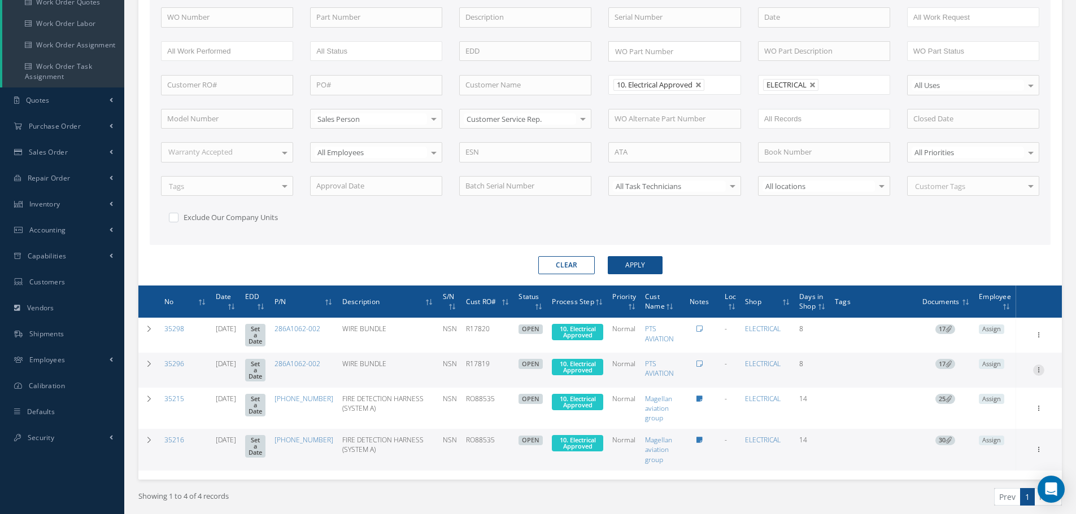
click at [1038, 339] on icon at bounding box center [1038, 334] width 11 height 9
click at [995, 394] on link "Edit" at bounding box center [986, 392] width 89 height 15
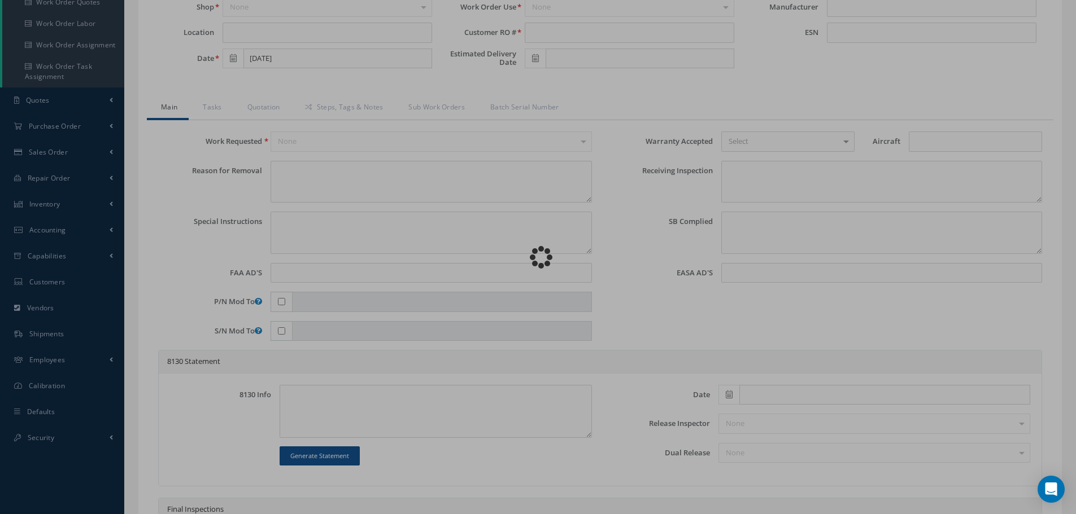
type input "286A1062-002"
type input "08/05/2025"
type input "WIRE BUNDLE"
type input "R17819"
type input "NSN"
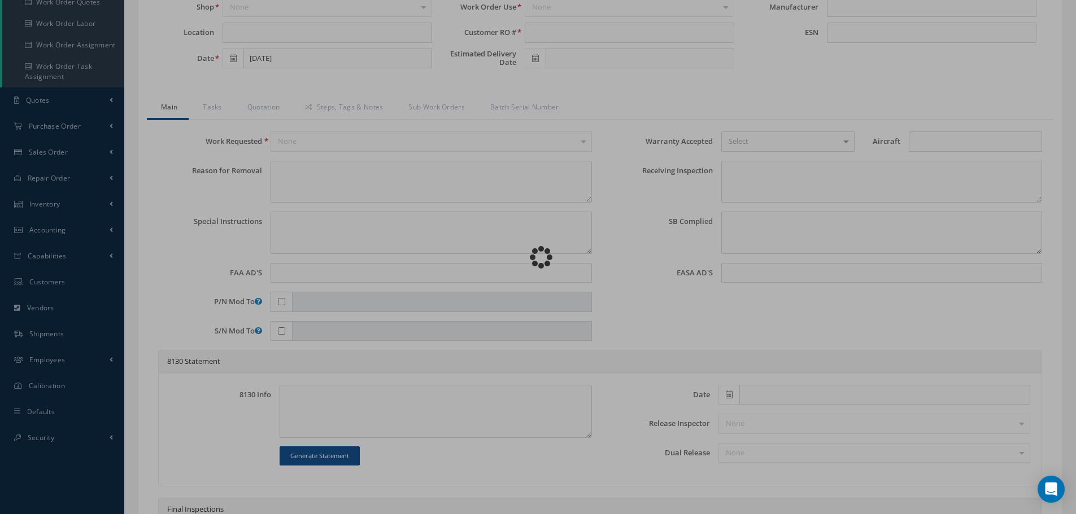
type input "888899"
type textarea "NONE"
type textarea "PLEASE SEE R.O. FOR DETAILS"
type textarea "NO VISUAL DAMAGE"
type textarea "None performed"
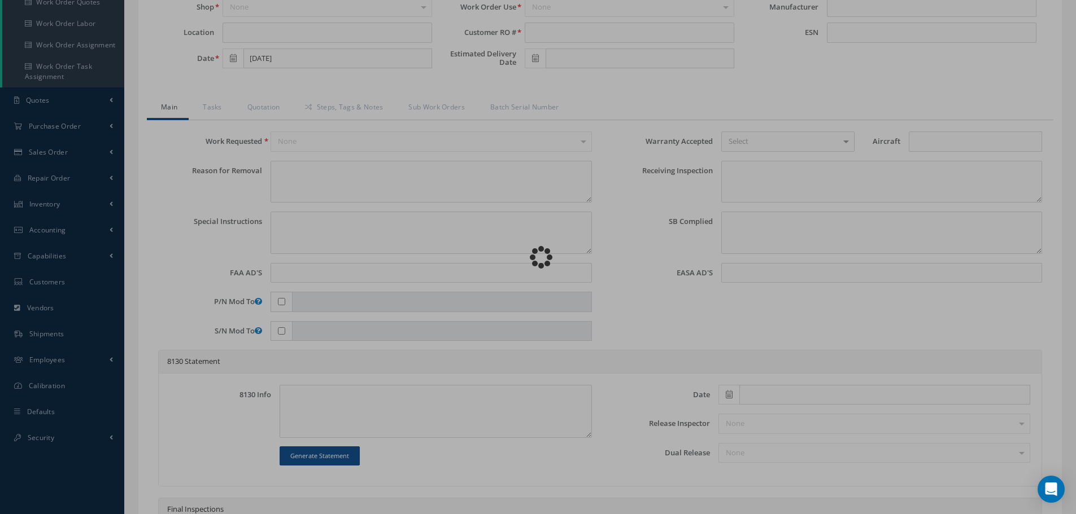
type textarea "Article was xxxxx in reference with the following Technical Standard : BOEING C…"
type textarea "Article has been approved to return to service."
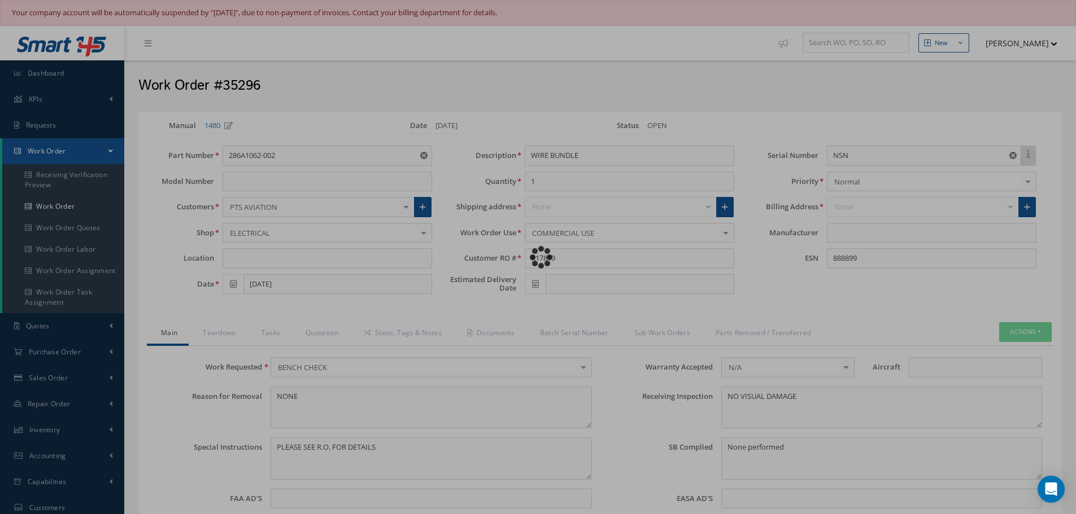
type input "BOEING"
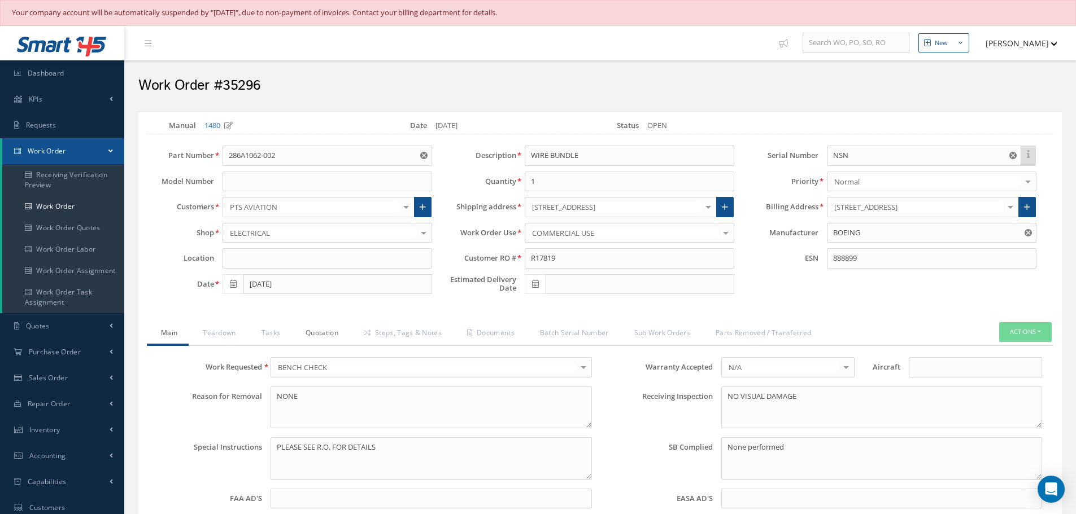
click at [329, 331] on link "Quotation" at bounding box center [320, 334] width 58 height 24
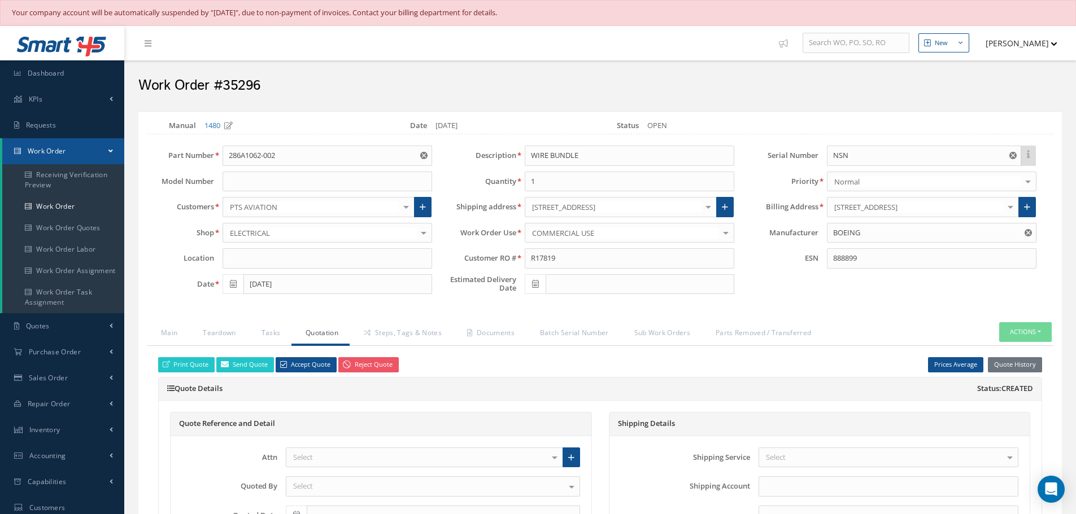
select select "25"
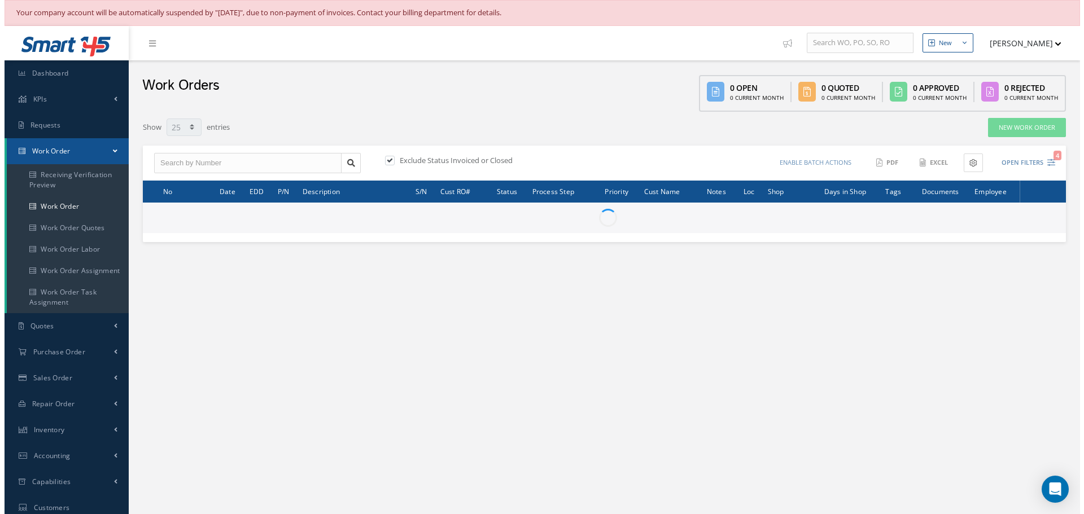
scroll to position [163, 0]
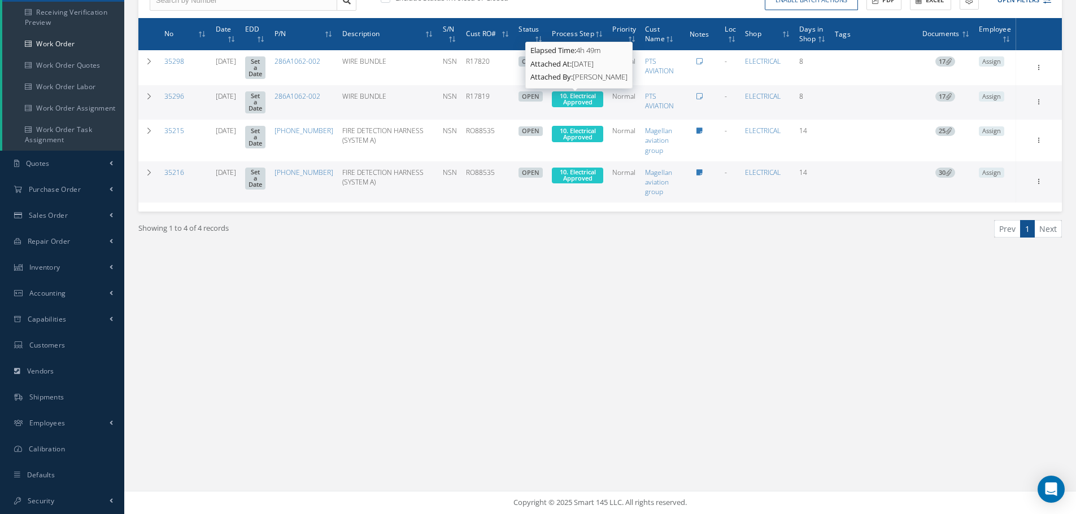
click at [580, 99] on span "10. Electrical Approved" at bounding box center [578, 98] width 36 height 15
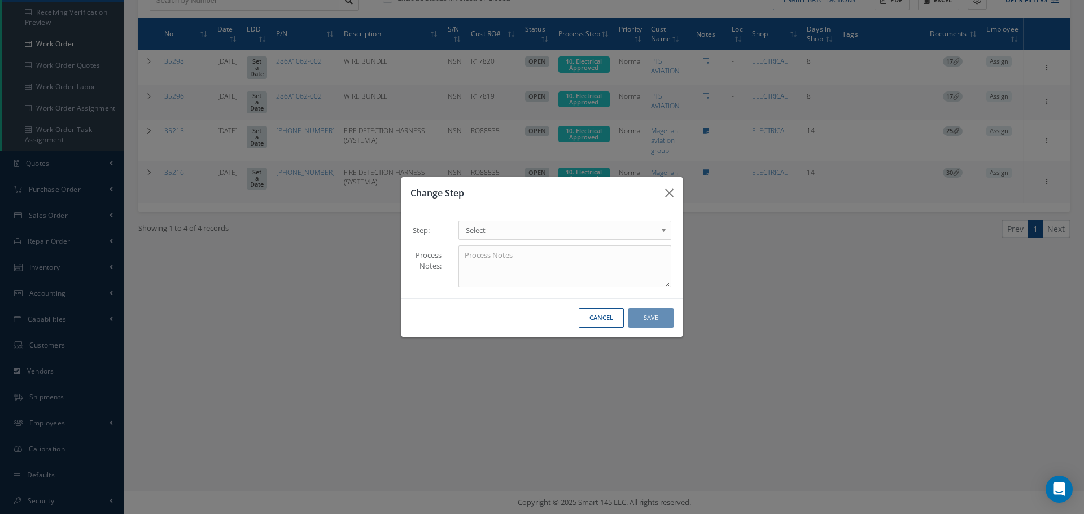
click at [663, 232] on b at bounding box center [666, 233] width 10 height 18
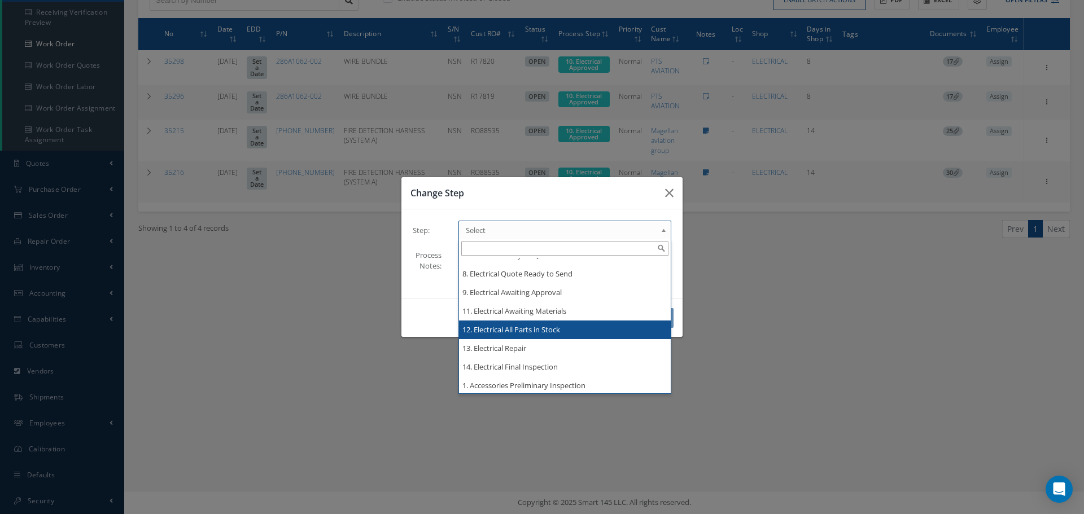
scroll to position [0, 0]
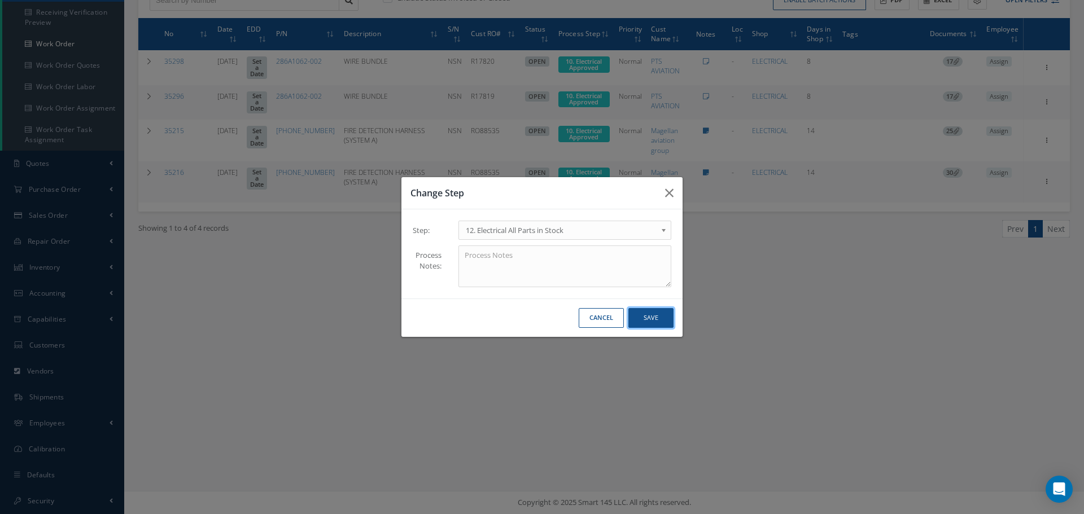
click at [659, 320] on button "Save" at bounding box center [651, 318] width 45 height 20
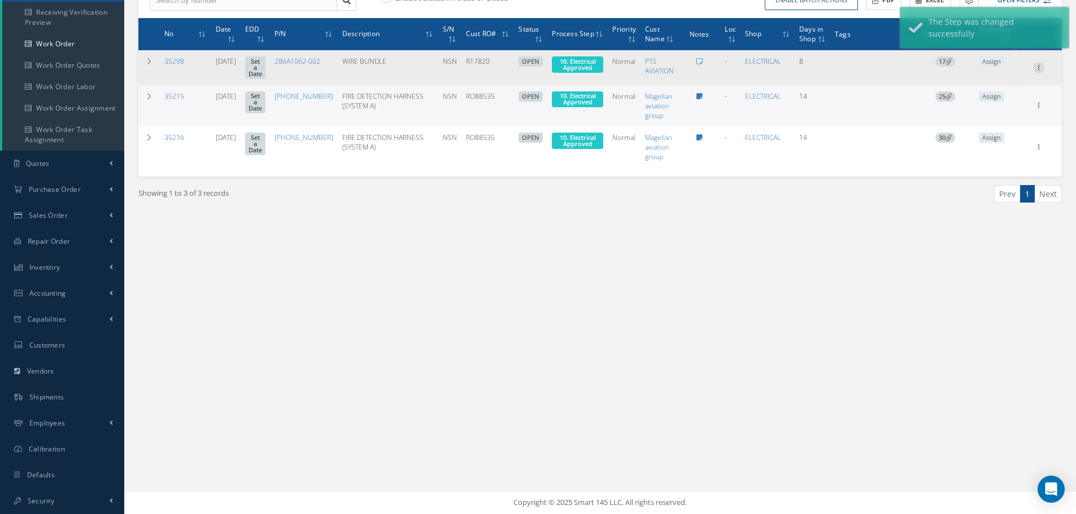
click at [1037, 67] on icon at bounding box center [1038, 66] width 11 height 9
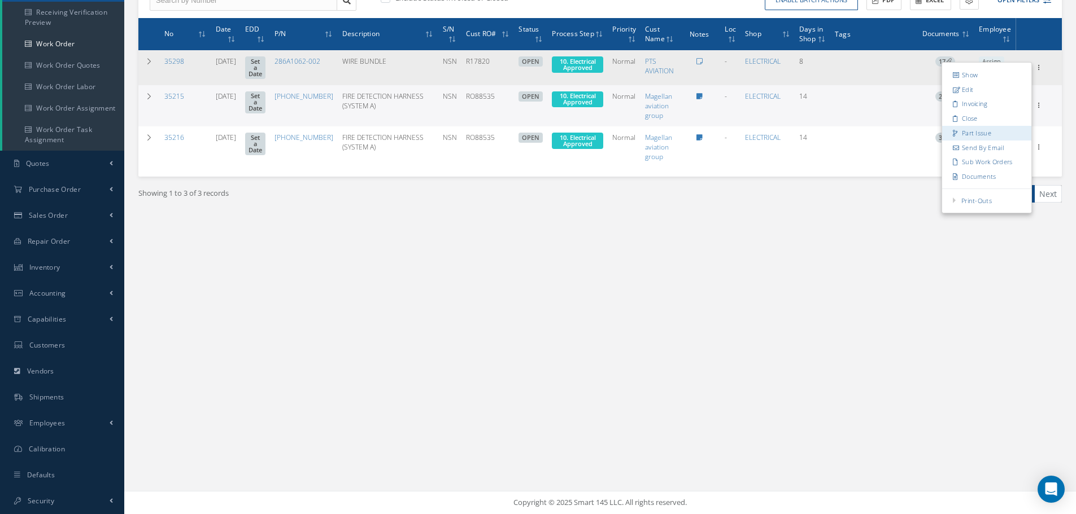
click at [966, 134] on link "Part Issue" at bounding box center [986, 132] width 89 height 15
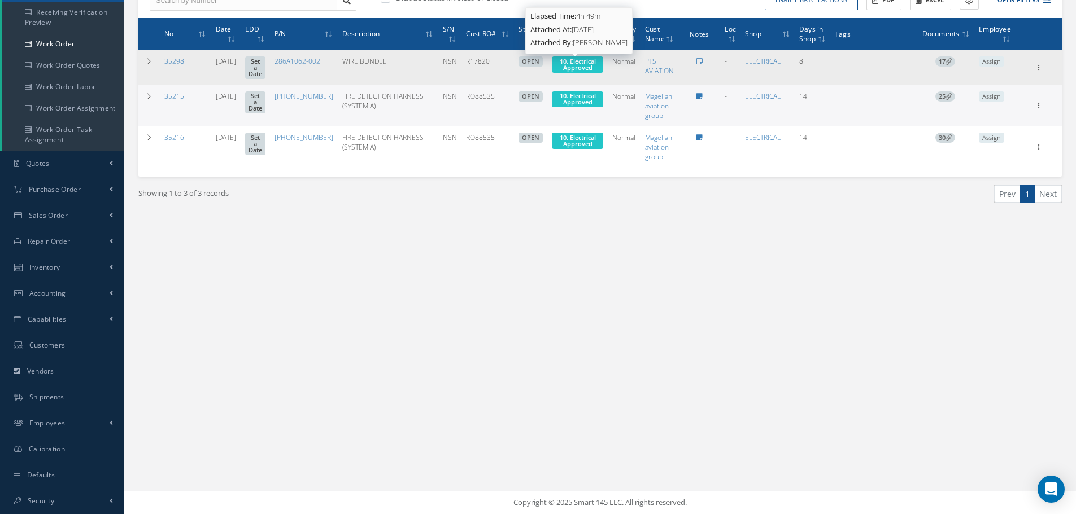
click at [573, 64] on span "10. Electrical Approved" at bounding box center [578, 64] width 36 height 15
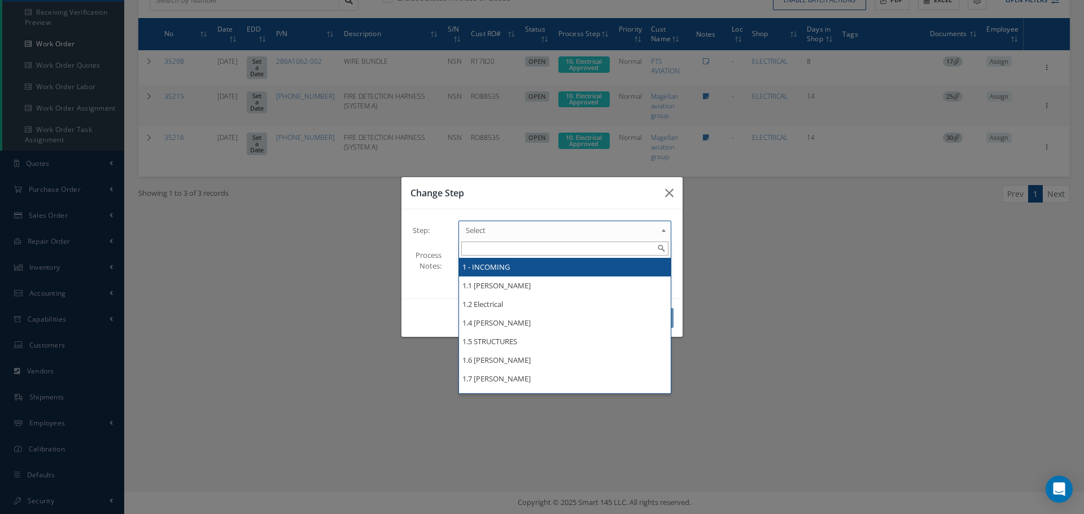
click at [666, 229] on b at bounding box center [666, 233] width 10 height 18
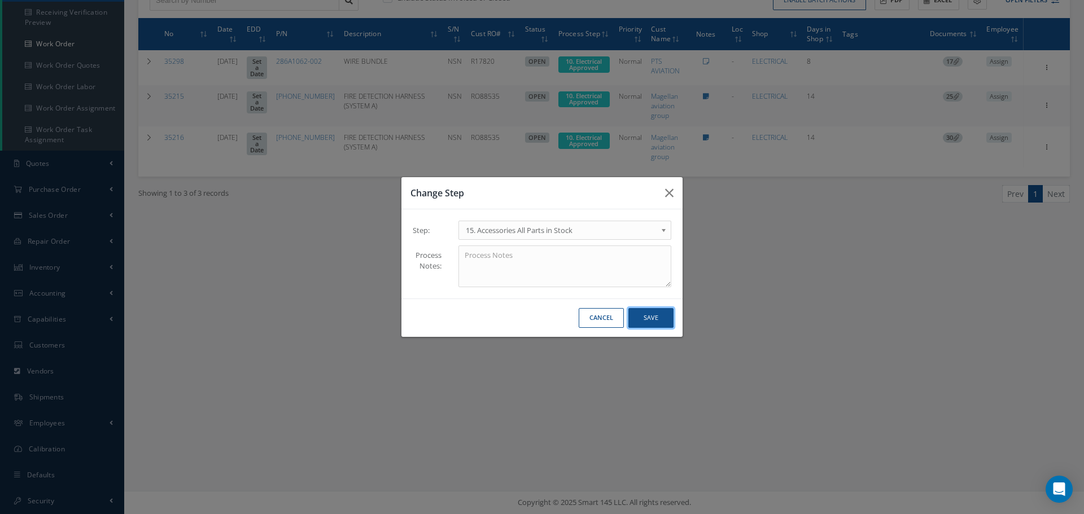
click at [649, 316] on button "Save" at bounding box center [651, 318] width 45 height 20
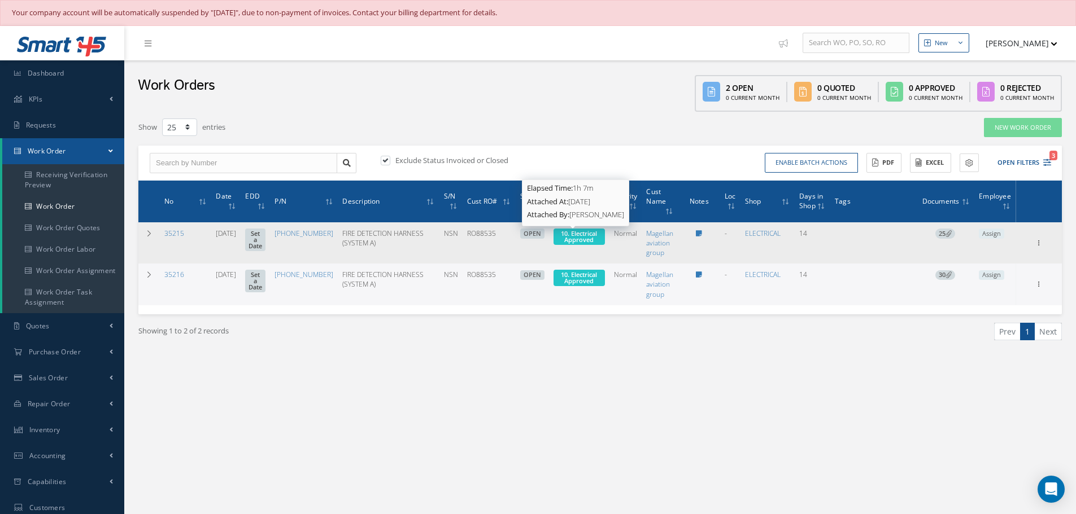
click at [579, 239] on span "10. Electrical Approved" at bounding box center [579, 236] width 36 height 15
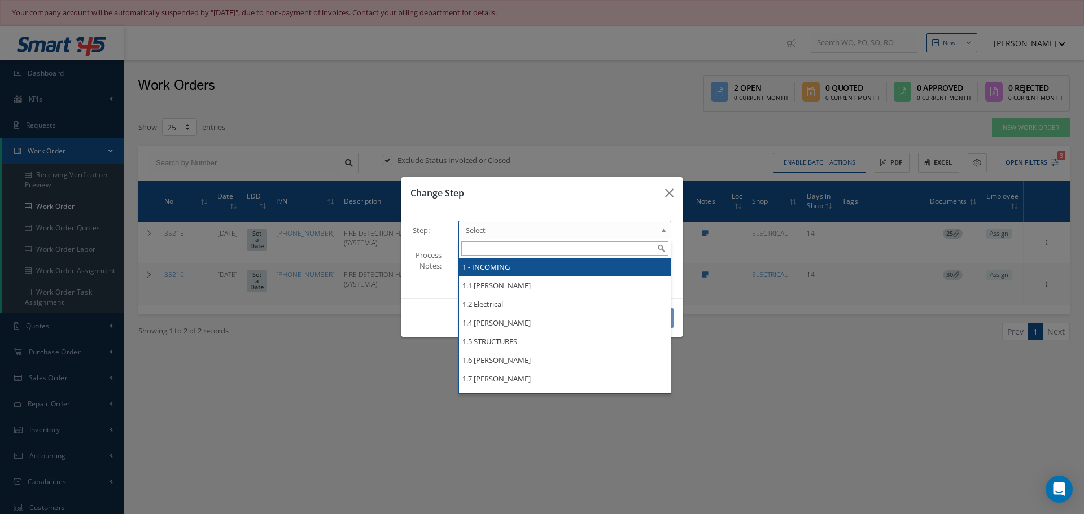
click at [664, 232] on b at bounding box center [666, 233] width 10 height 18
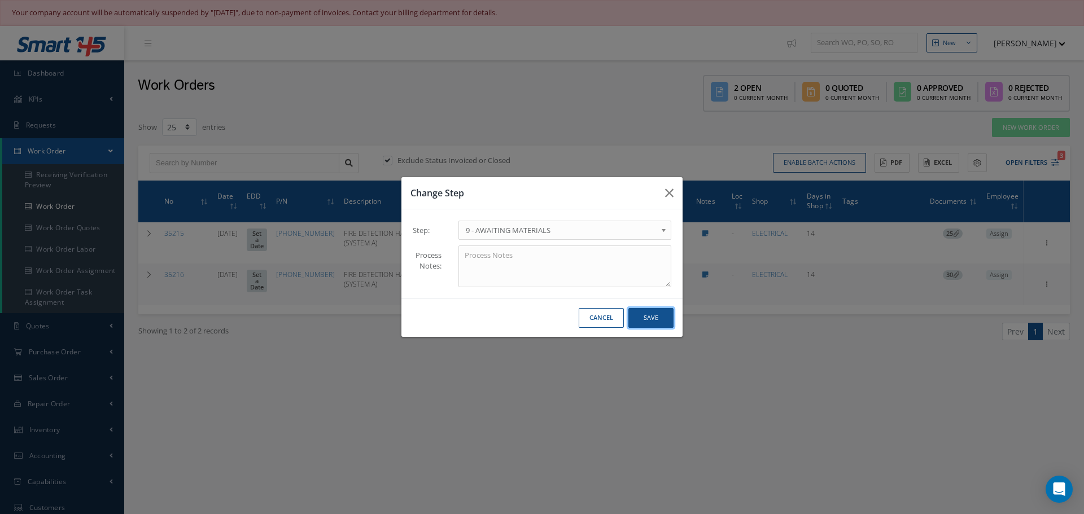
click at [653, 318] on button "Save" at bounding box center [651, 318] width 45 height 20
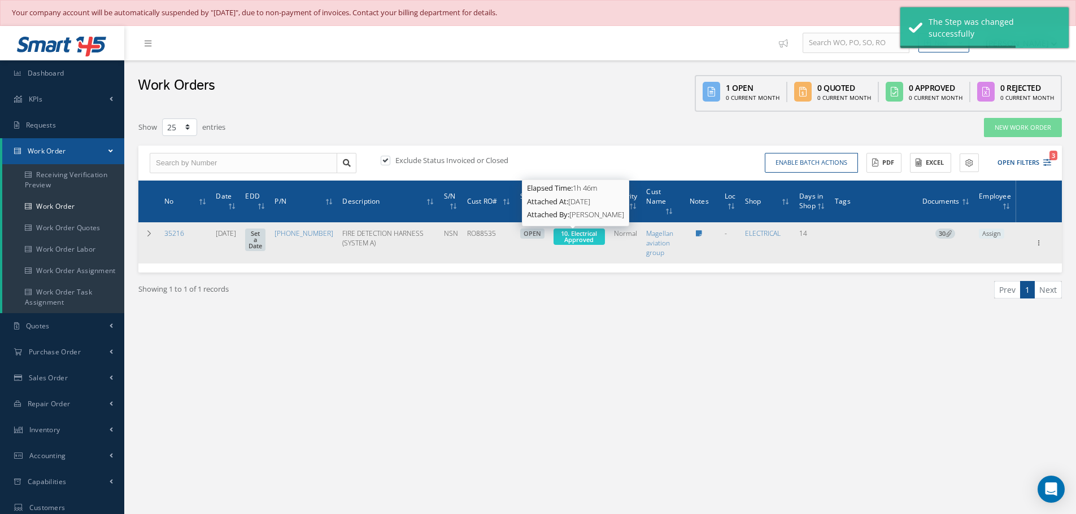
click at [573, 235] on span "10. Electrical Approved" at bounding box center [579, 236] width 36 height 15
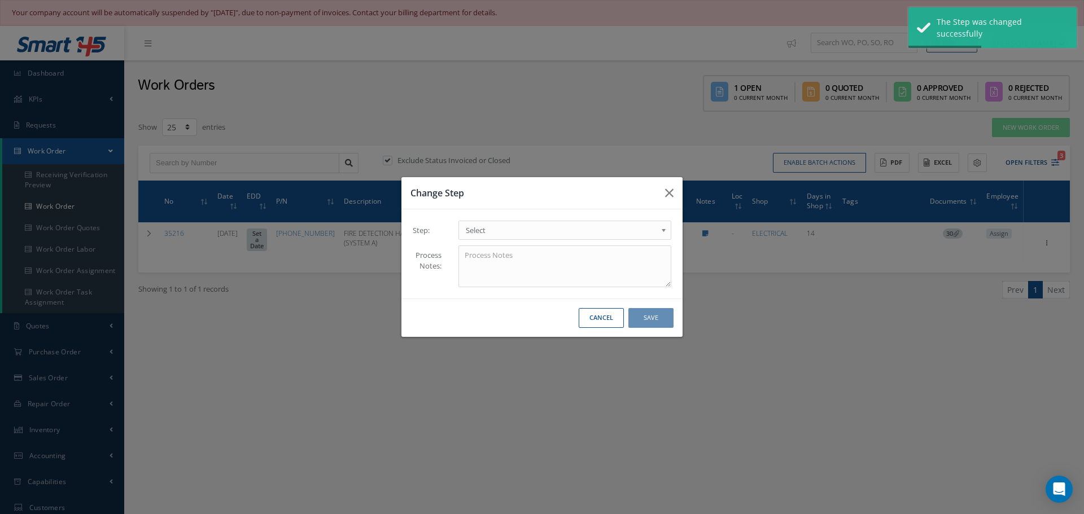
click at [666, 231] on b at bounding box center [666, 233] width 10 height 18
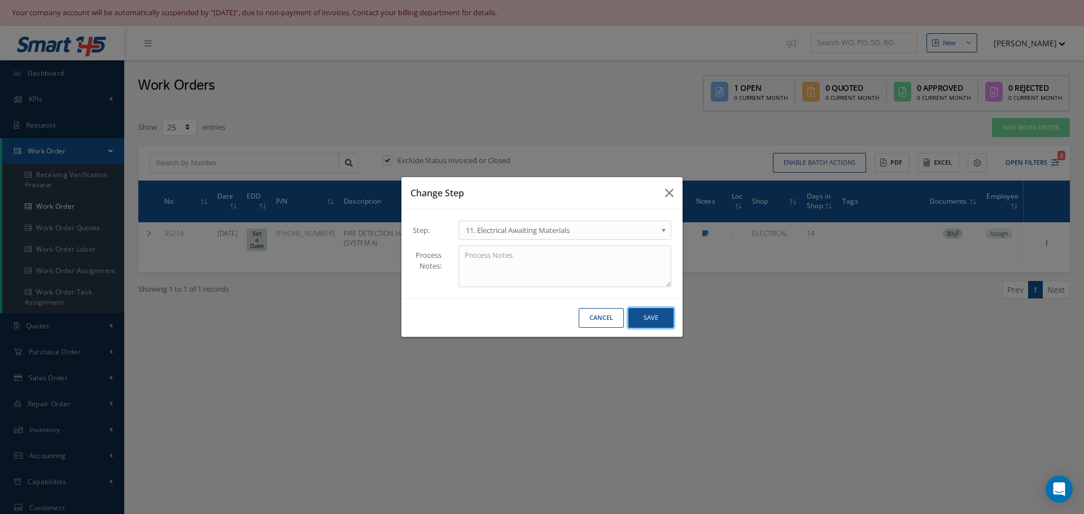
click at [654, 317] on button "Save" at bounding box center [651, 318] width 45 height 20
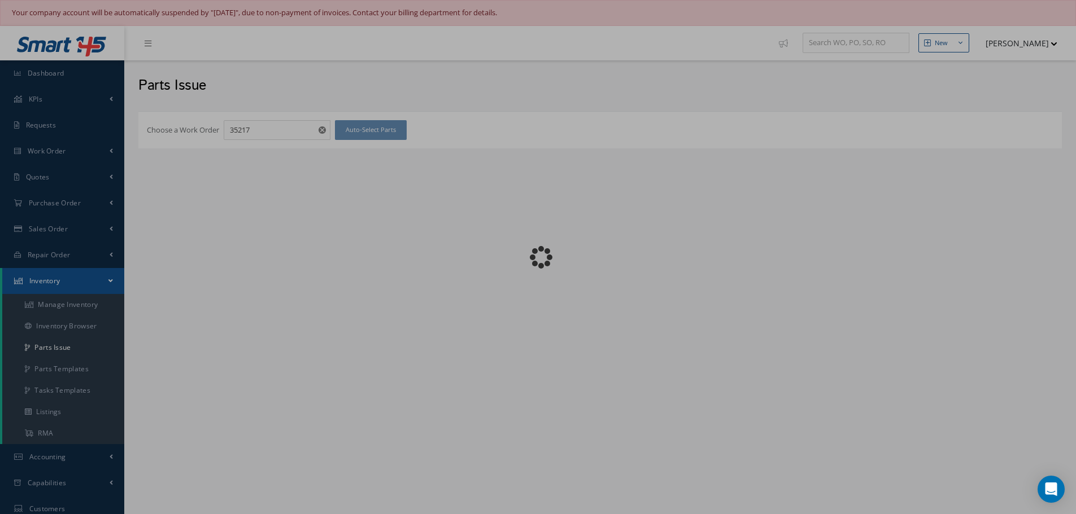
checkbox input "false"
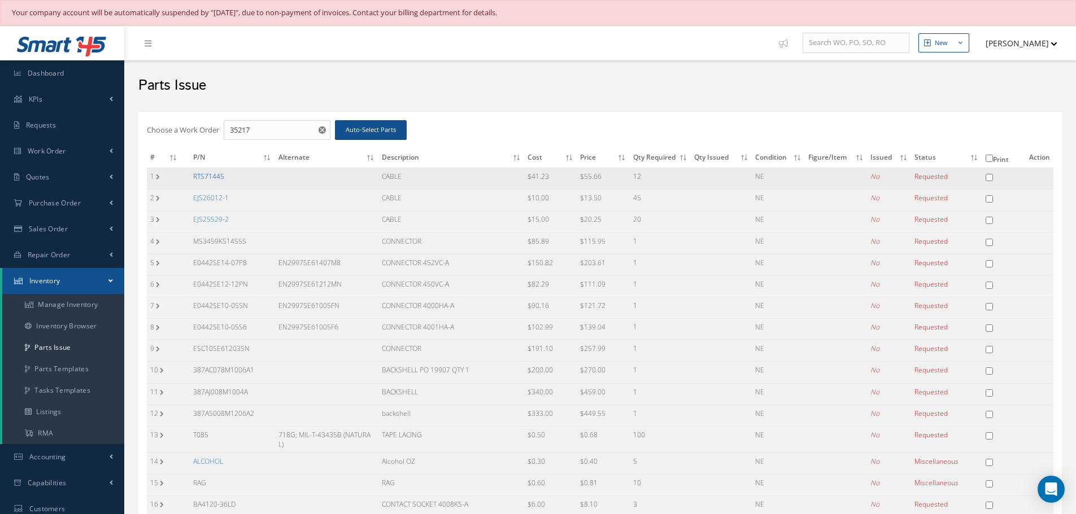
click at [215, 181] on link "RTS71445" at bounding box center [208, 177] width 31 height 10
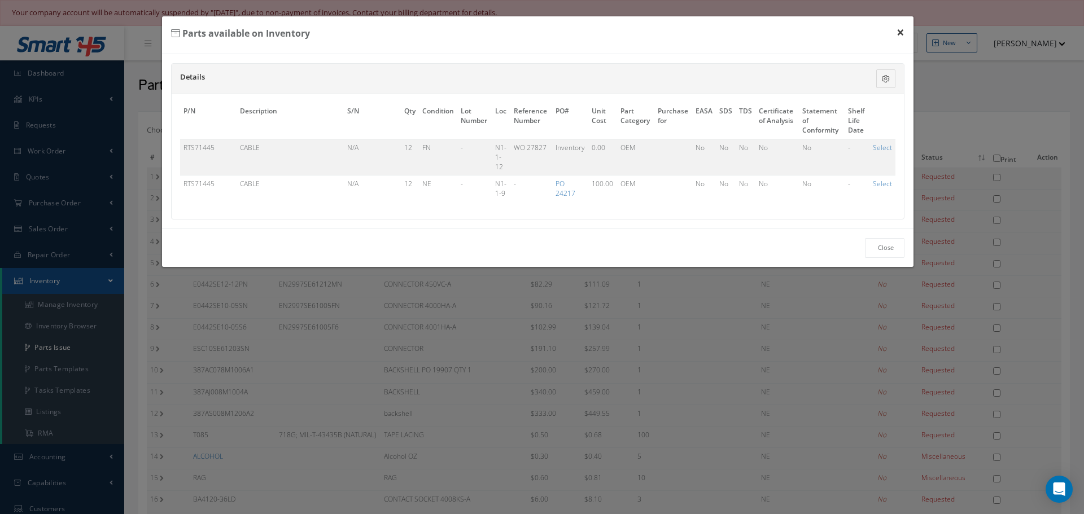
click at [902, 33] on button "×" at bounding box center [901, 32] width 26 height 32
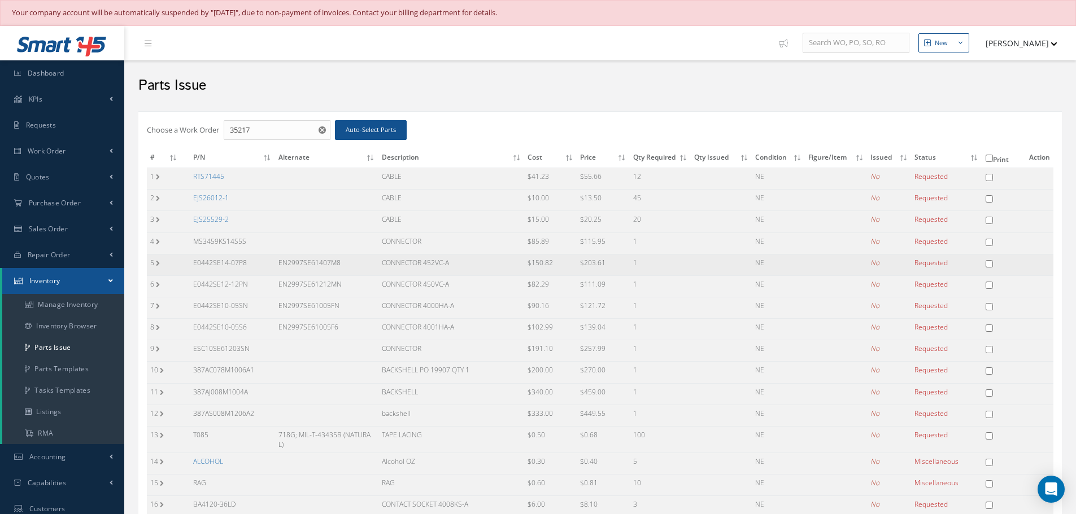
drag, startPoint x: 193, startPoint y: 261, endPoint x: 250, endPoint y: 265, distance: 57.7
click at [250, 265] on td "E0442SE14-07P8" at bounding box center [232, 264] width 85 height 21
copy td "E0442SE14-07P8"
drag, startPoint x: 278, startPoint y: 260, endPoint x: 350, endPoint y: 270, distance: 72.4
click at [350, 270] on td "EN2997SE61407M8" at bounding box center [326, 264] width 103 height 21
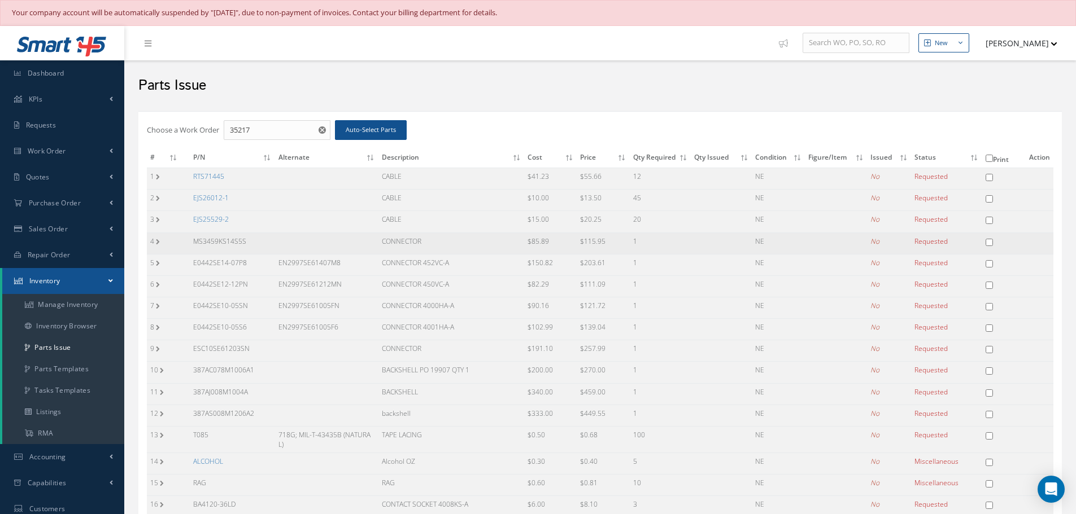
copy td "EN2997SE61407M8"
drag, startPoint x: 383, startPoint y: 263, endPoint x: 460, endPoint y: 268, distance: 77.0
click at [460, 268] on td "CONNECTOR 452VC-A" at bounding box center [451, 264] width 146 height 21
copy td "CONNECTOR 452VC-A"
drag, startPoint x: 193, startPoint y: 281, endPoint x: 250, endPoint y: 286, distance: 56.7
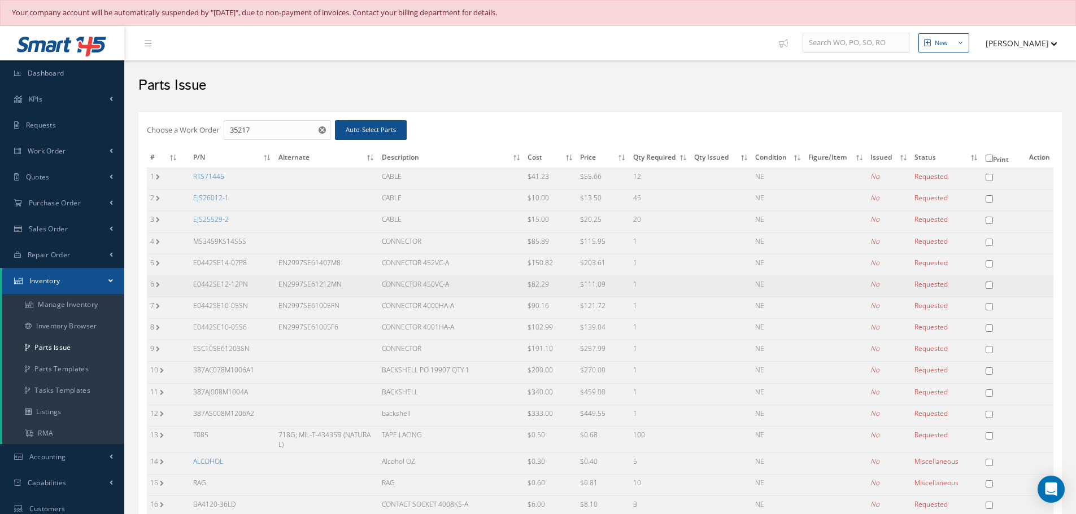
click at [250, 286] on td "E0442SE12-12PN" at bounding box center [232, 286] width 85 height 21
copy td "E0442SE12-12PN"
drag, startPoint x: 277, startPoint y: 280, endPoint x: 365, endPoint y: 286, distance: 88.9
click at [365, 286] on td "EN2997SE61212MN" at bounding box center [326, 286] width 103 height 21
copy td "EN2997SE61212MN"
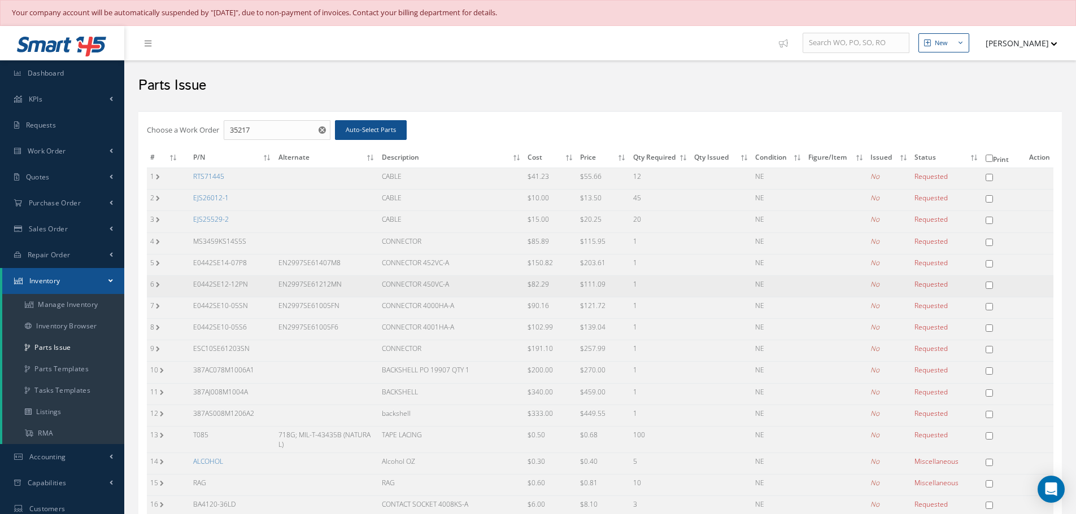
drag, startPoint x: 381, startPoint y: 282, endPoint x: 461, endPoint y: 290, distance: 80.0
click at [461, 290] on td "CONNECTOR 450VC-A" at bounding box center [451, 286] width 146 height 21
copy td "CONNECTOR 450VC-A"
drag, startPoint x: 193, startPoint y: 304, endPoint x: 248, endPoint y: 309, distance: 55.5
click at [248, 309] on td "E0442SE10-05SN" at bounding box center [232, 307] width 85 height 21
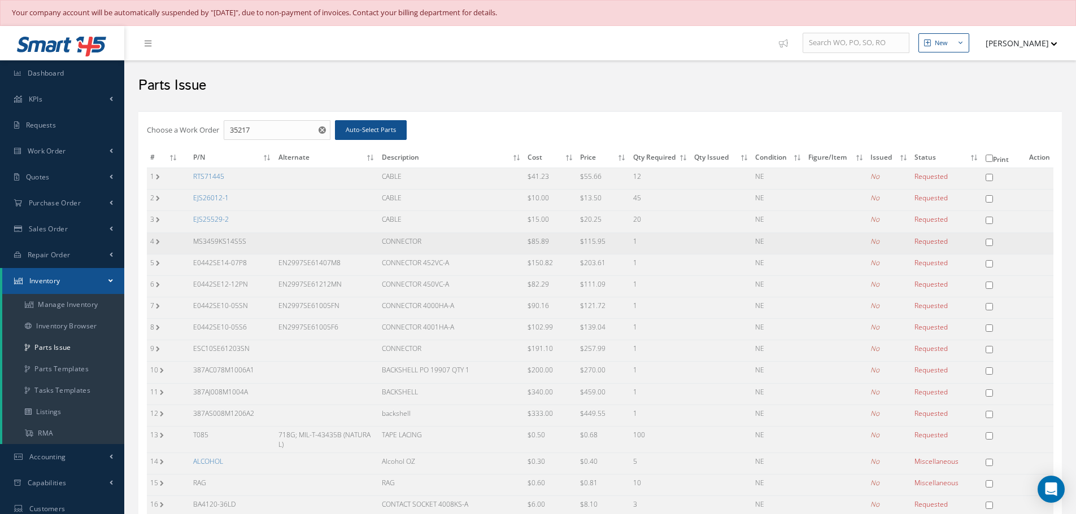
copy td "E0442SE10-05SN"
drag, startPoint x: 278, startPoint y: 304, endPoint x: 348, endPoint y: 309, distance: 70.2
click at [348, 309] on td "EN2997SE61005FN" at bounding box center [326, 307] width 103 height 21
copy td "EN2997SE61005FN"
drag, startPoint x: 382, startPoint y: 304, endPoint x: 469, endPoint y: 312, distance: 86.8
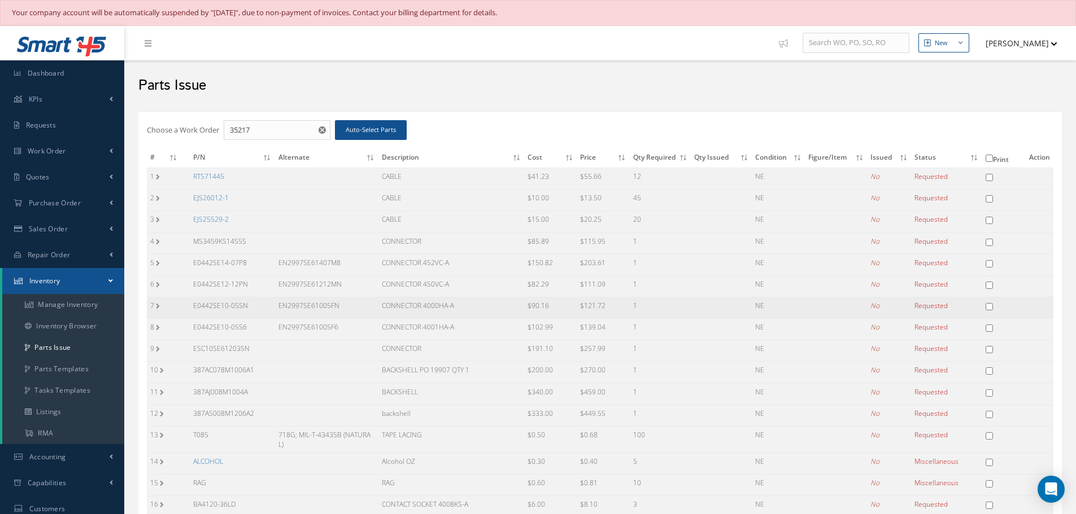
click at [469, 312] on td "CONNECTOR 4000HA-A" at bounding box center [451, 307] width 146 height 21
copy td "CONNECTOR 4000HA-A"
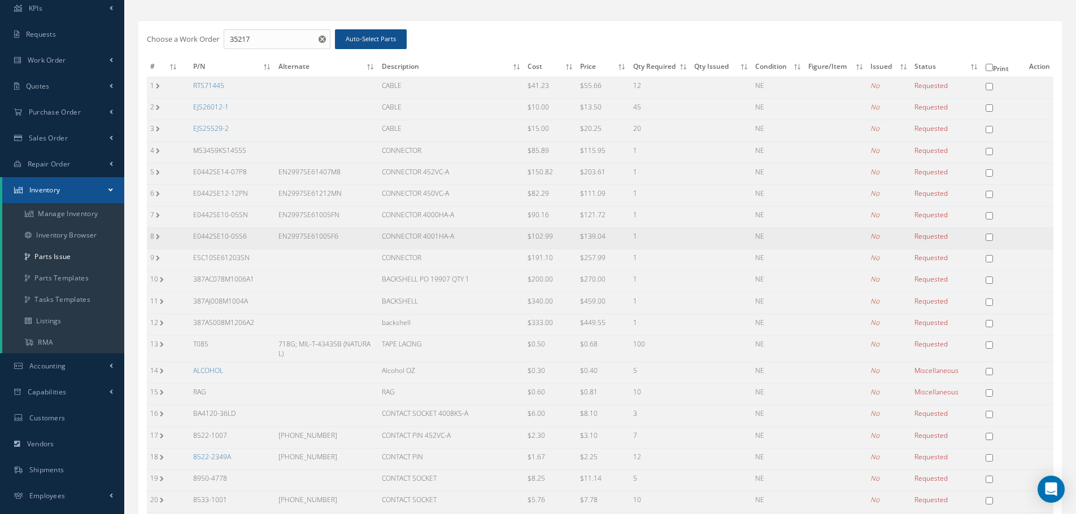
scroll to position [113, 0]
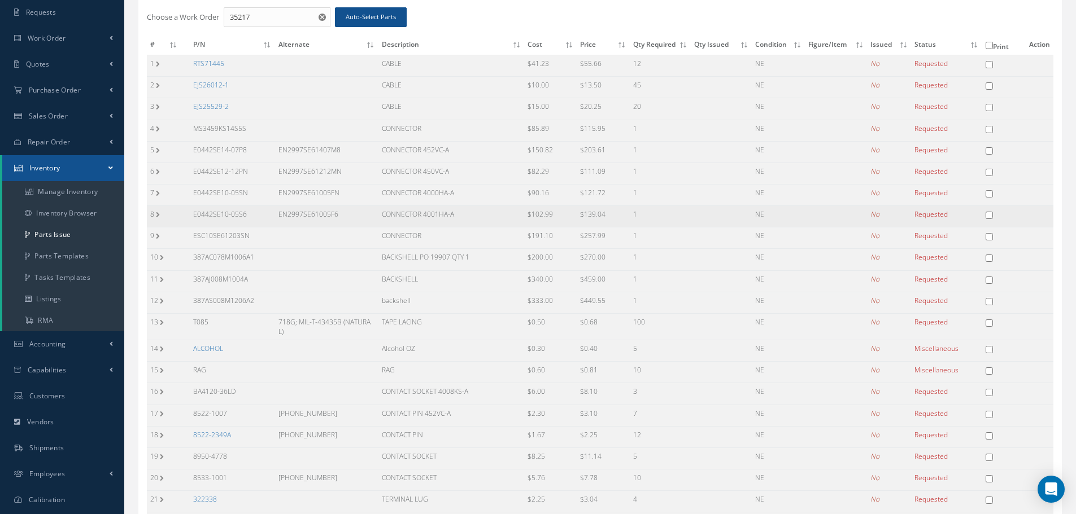
drag, startPoint x: 193, startPoint y: 211, endPoint x: 249, endPoint y: 213, distance: 56.0
click at [249, 213] on td "E0442SE10-05S6" at bounding box center [232, 216] width 85 height 21
copy td "E0442SE10-05S6"
drag, startPoint x: 285, startPoint y: 211, endPoint x: 351, endPoint y: 217, distance: 65.8
click at [351, 217] on td "EN2997SE61005F6" at bounding box center [326, 216] width 103 height 21
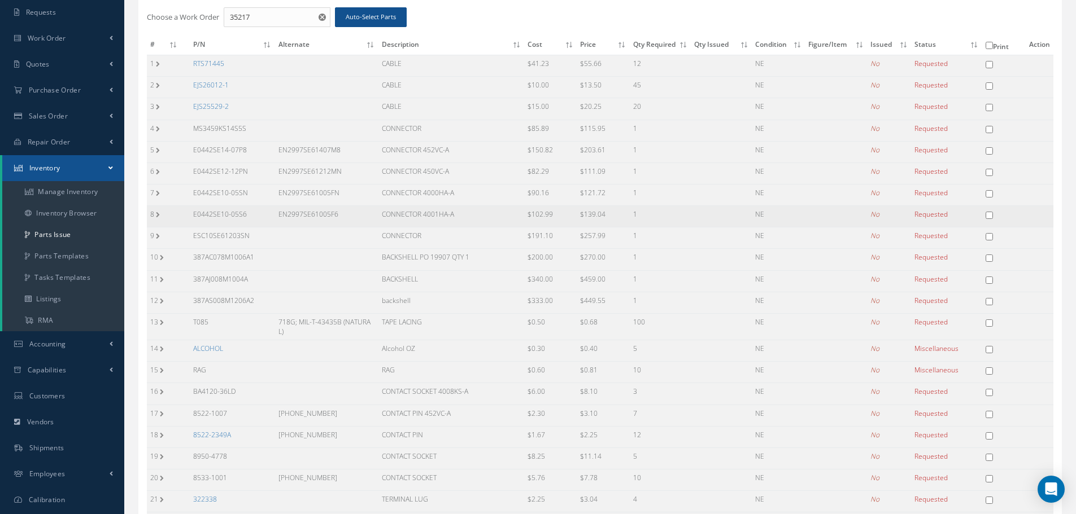
drag, startPoint x: 382, startPoint y: 214, endPoint x: 466, endPoint y: 221, distance: 85.0
click at [466, 221] on td "CONNECTOR 4001HA-A" at bounding box center [451, 216] width 146 height 21
drag, startPoint x: 193, startPoint y: 126, endPoint x: 251, endPoint y: 127, distance: 58.2
click at [251, 127] on td "MS3459KS14S5S" at bounding box center [232, 130] width 85 height 21
drag, startPoint x: 382, startPoint y: 126, endPoint x: 443, endPoint y: 126, distance: 61.0
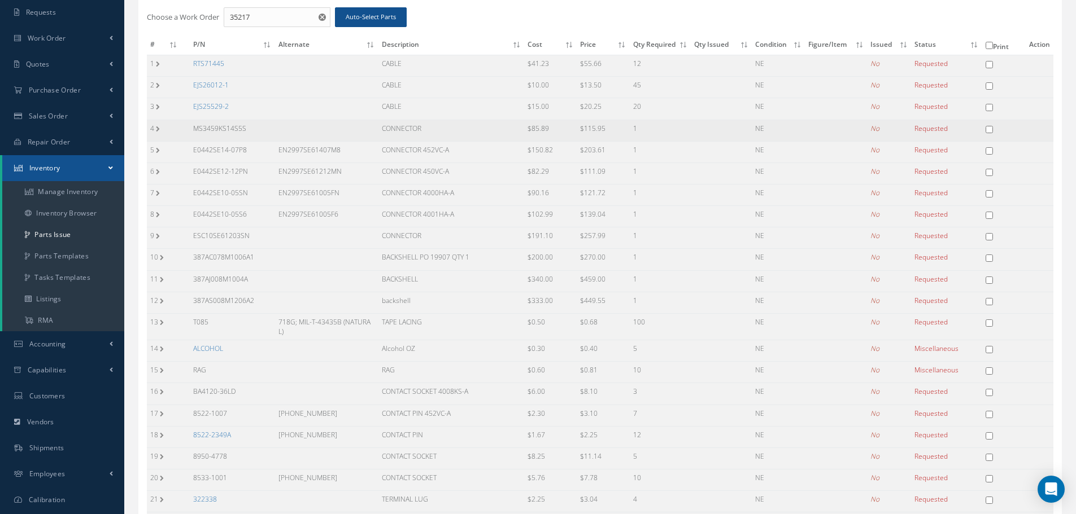
click at [443, 126] on td "CONNECTOR" at bounding box center [451, 130] width 146 height 21
drag, startPoint x: 192, startPoint y: 235, endPoint x: 252, endPoint y: 230, distance: 60.6
click at [252, 230] on td "ESC10SE61203SN" at bounding box center [232, 238] width 85 height 21
drag, startPoint x: 381, startPoint y: 234, endPoint x: 431, endPoint y: 234, distance: 50.3
click at [431, 234] on td "CONNECTOR" at bounding box center [451, 238] width 146 height 21
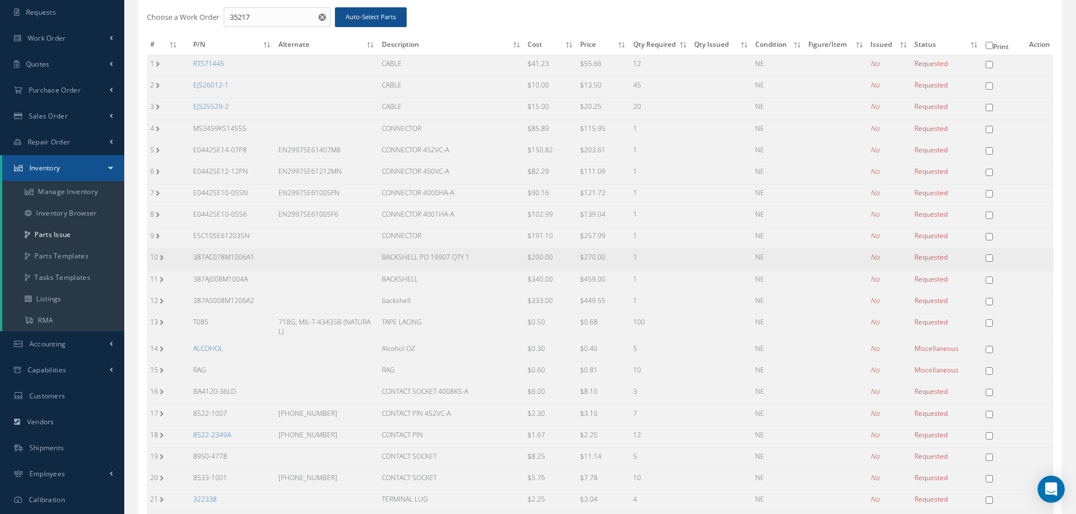
drag, startPoint x: 193, startPoint y: 255, endPoint x: 260, endPoint y: 258, distance: 67.3
click at [259, 258] on td "387AC078M1006A1" at bounding box center [232, 259] width 85 height 21
drag, startPoint x: 381, startPoint y: 256, endPoint x: 478, endPoint y: 260, distance: 97.8
click at [478, 260] on td "BACKSHELL PO 19907 QTY 1" at bounding box center [451, 259] width 146 height 21
click at [192, 279] on td "387AJ008M1004A" at bounding box center [232, 280] width 85 height 21
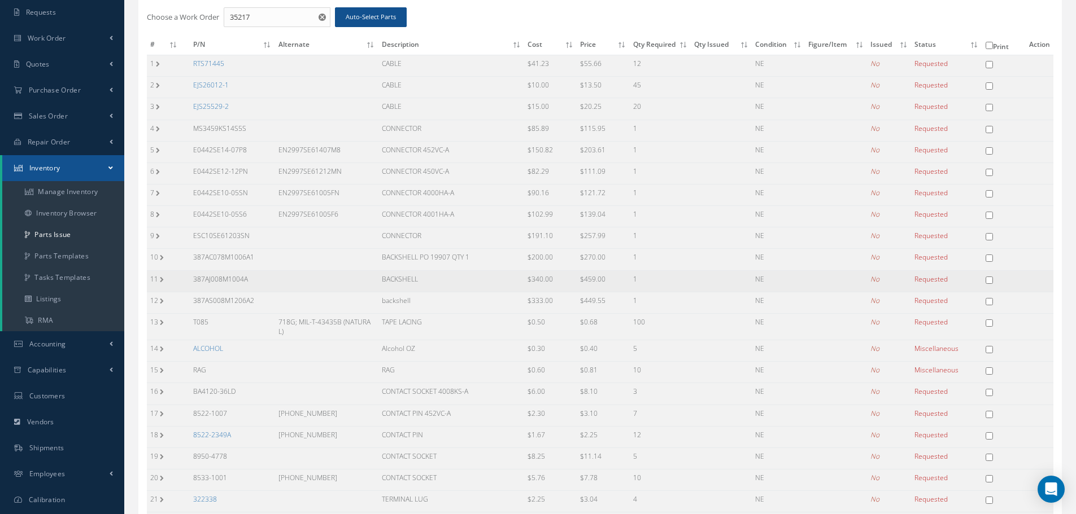
drag, startPoint x: 194, startPoint y: 278, endPoint x: 266, endPoint y: 278, distance: 71.7
click at [266, 278] on td "387AJ008M1004A" at bounding box center [232, 280] width 85 height 21
drag, startPoint x: 381, startPoint y: 276, endPoint x: 430, endPoint y: 282, distance: 49.5
click at [430, 282] on td "BACKSHELL" at bounding box center [451, 280] width 146 height 21
drag, startPoint x: 194, startPoint y: 300, endPoint x: 266, endPoint y: 302, distance: 71.7
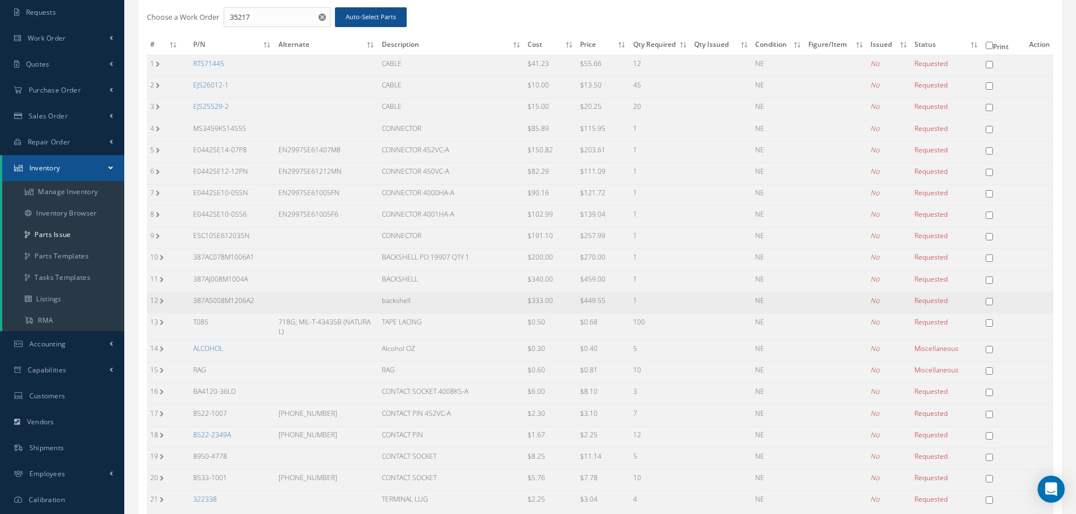
click at [266, 302] on td "387AS008M1206A2" at bounding box center [232, 302] width 85 height 21
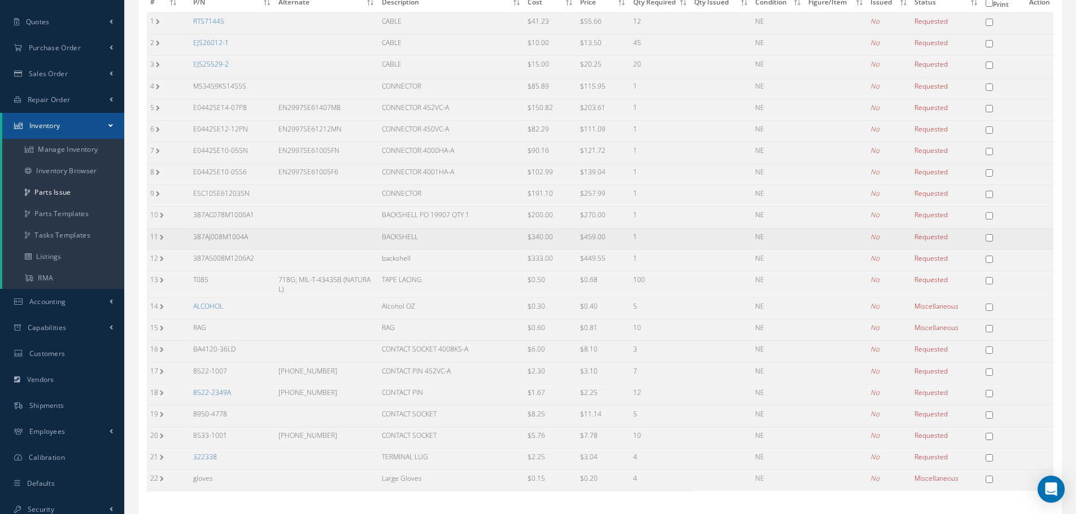
scroll to position [222, 0]
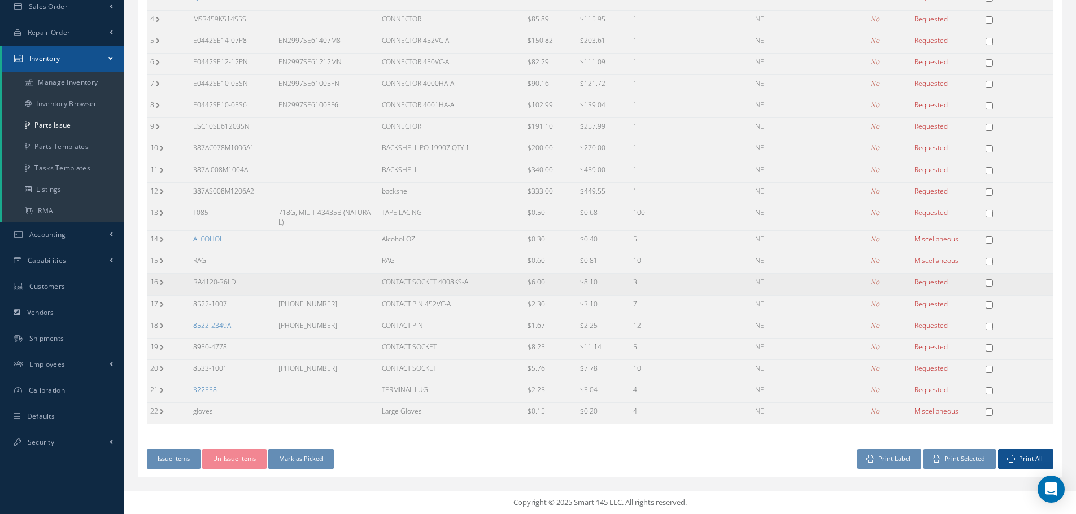
drag, startPoint x: 192, startPoint y: 281, endPoint x: 245, endPoint y: 283, distance: 52.5
click at [245, 283] on td "BA4120-36LD" at bounding box center [232, 284] width 85 height 21
drag, startPoint x: 381, startPoint y: 280, endPoint x: 478, endPoint y: 280, distance: 96.6
click at [478, 280] on td "CONTACT SOCKET 4008KS-A" at bounding box center [451, 284] width 146 height 21
click at [205, 326] on link "8522-2349A" at bounding box center [212, 326] width 38 height 10
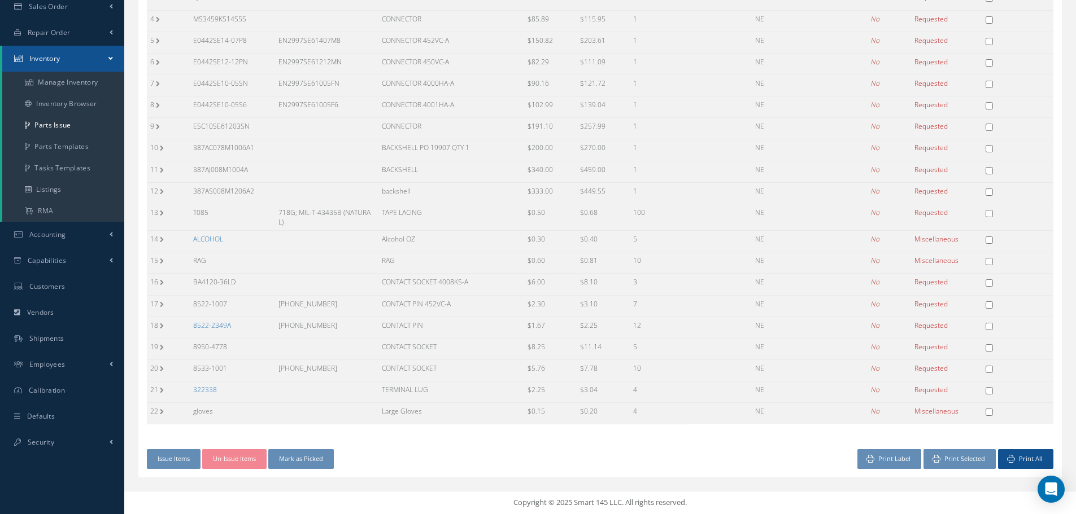
scroll to position [217, 0]
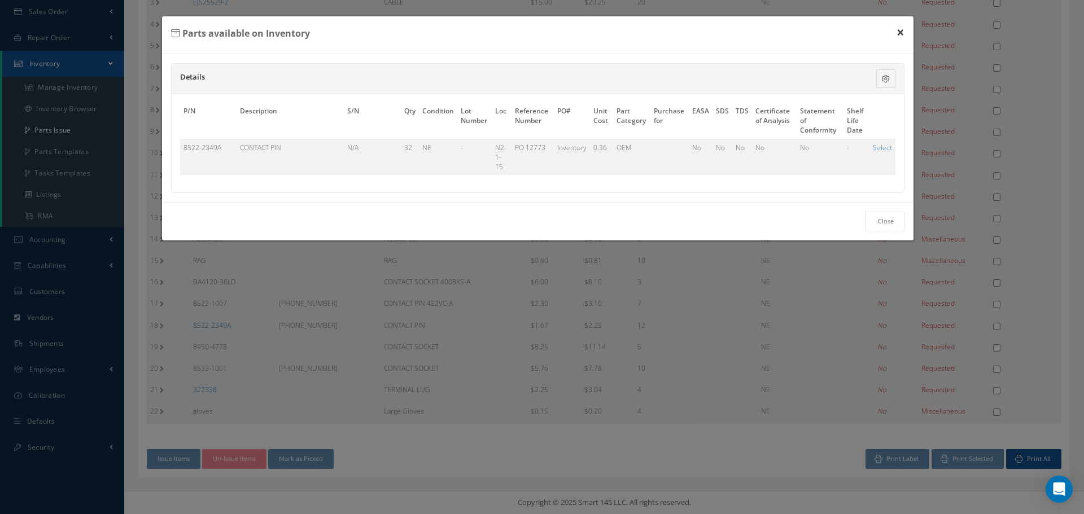
click at [897, 33] on button "×" at bounding box center [901, 32] width 26 height 32
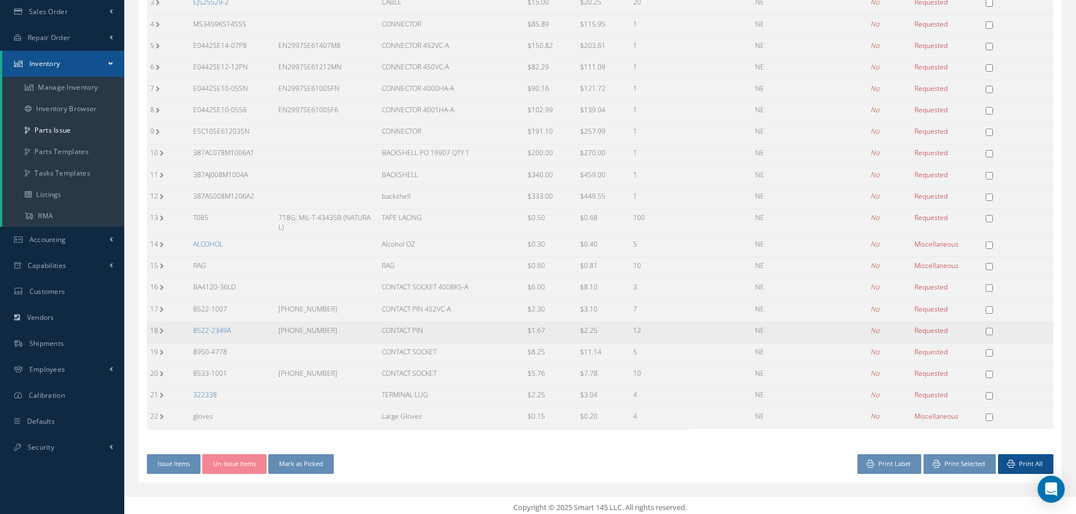
click at [990, 333] on input "checkbox" at bounding box center [988, 331] width 7 height 7
checkbox input "true"
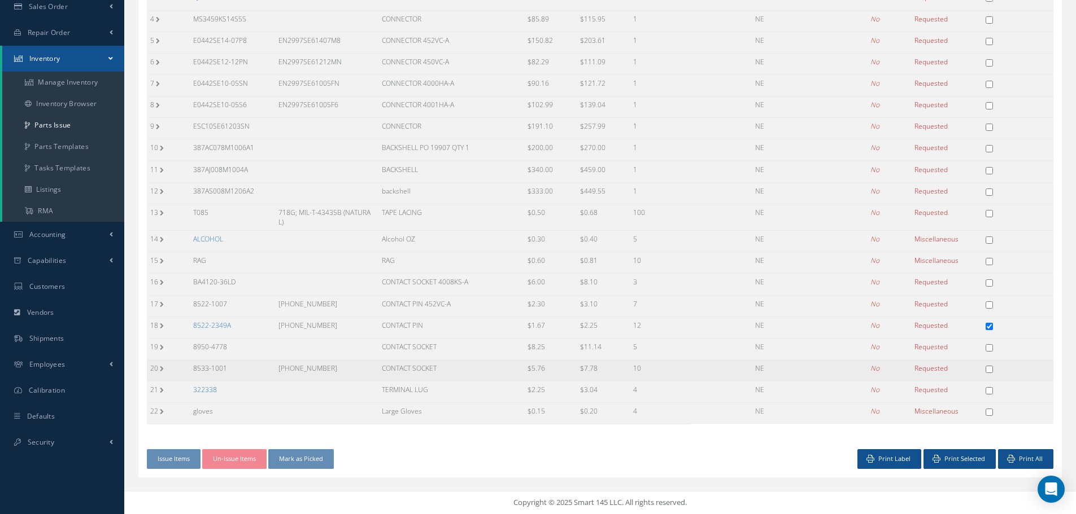
click at [307, 370] on td "[PHONE_NUMBER]" at bounding box center [326, 370] width 103 height 21
click at [202, 391] on link "322338" at bounding box center [205, 390] width 24 height 10
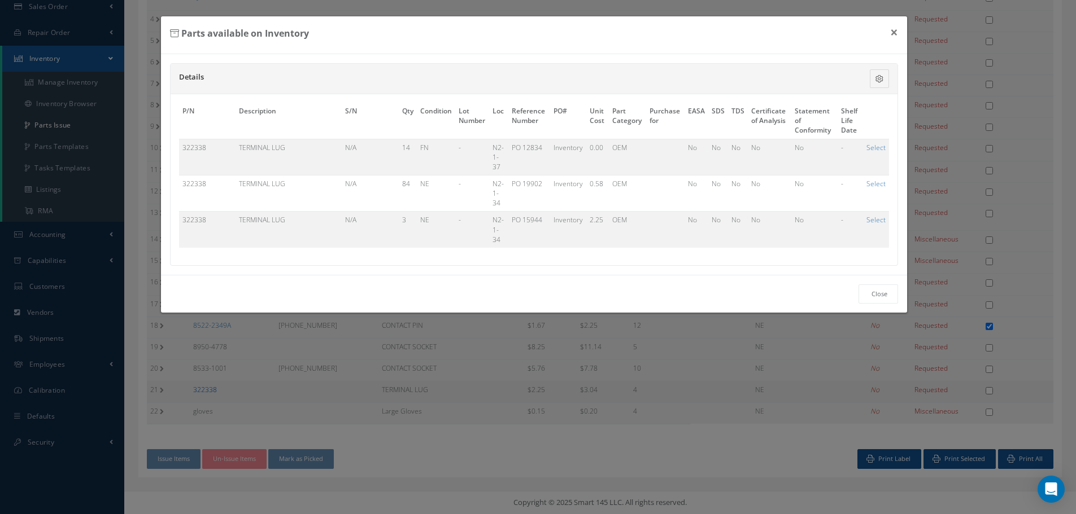
scroll to position [217, 0]
click at [902, 32] on button "×" at bounding box center [901, 32] width 26 height 32
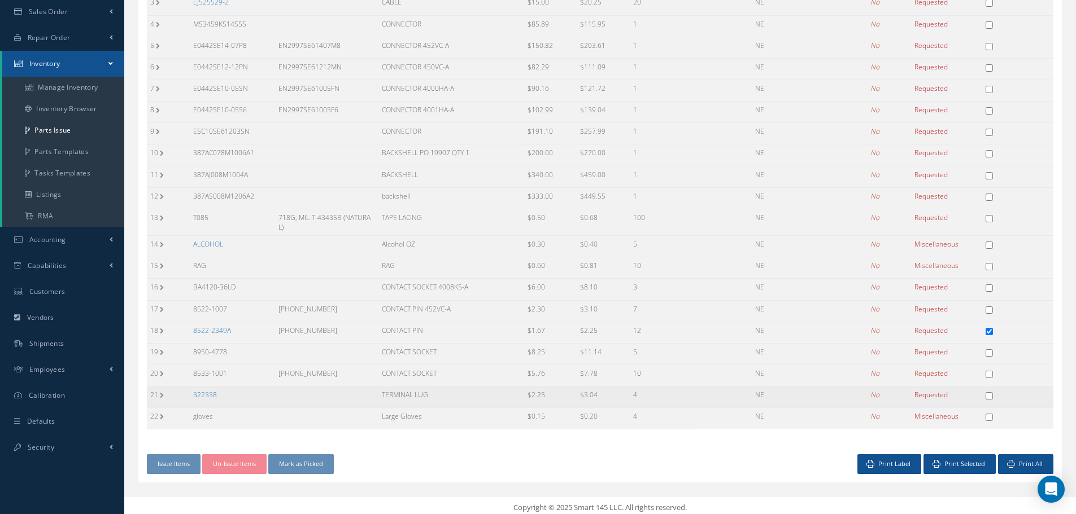
click at [990, 395] on input "checkbox" at bounding box center [988, 395] width 7 height 7
checkbox input "true"
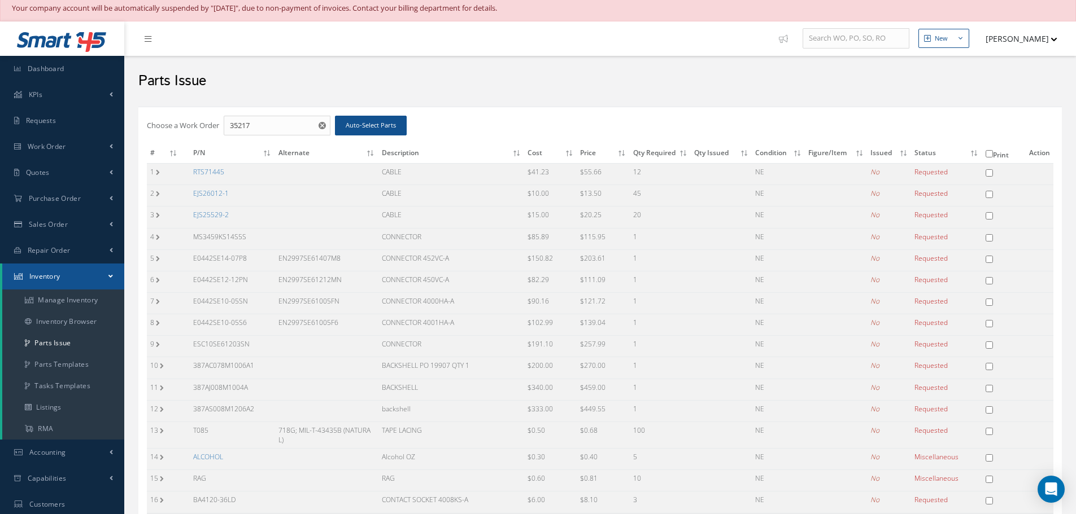
scroll to position [0, 0]
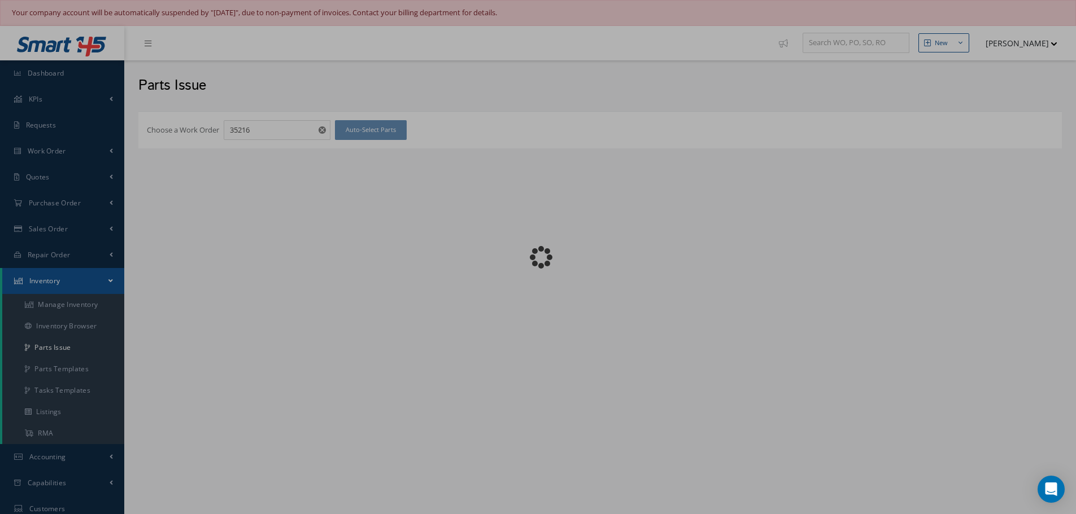
checkbox input "false"
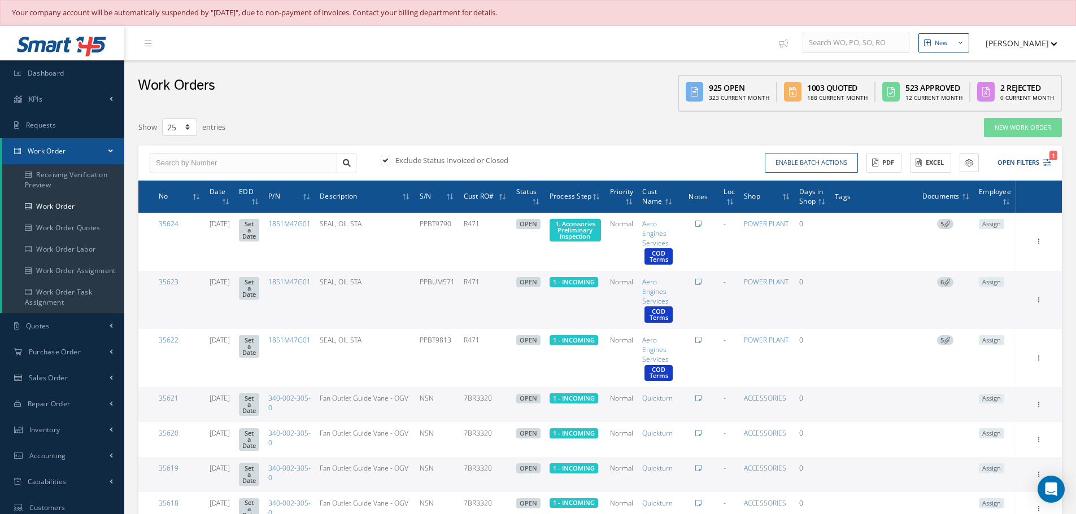
select select "25"
click at [163, 163] on input "text" at bounding box center [243, 163] width 187 height 20
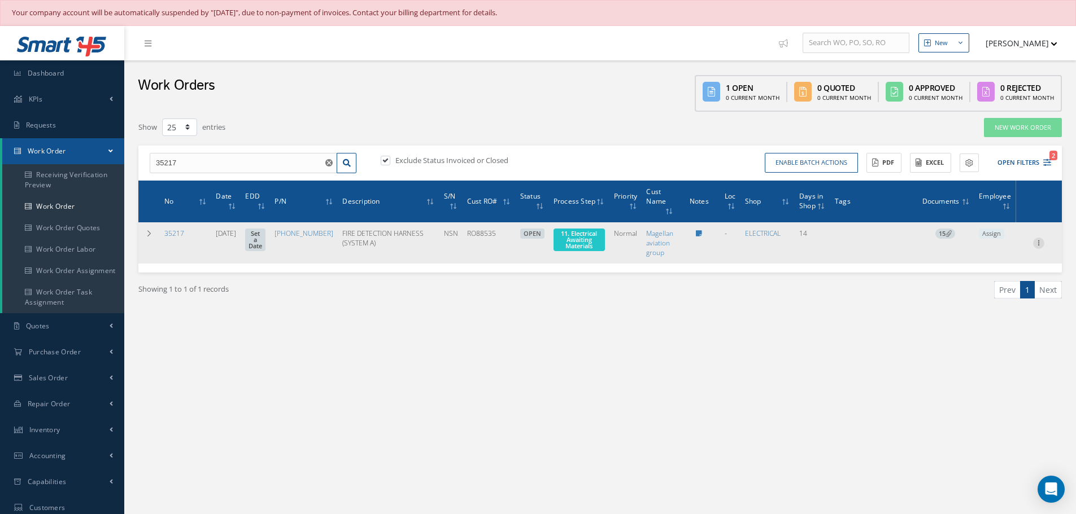
click at [1038, 241] on icon at bounding box center [1038, 242] width 11 height 9
click at [982, 311] on link "Part Issue" at bounding box center [986, 308] width 89 height 15
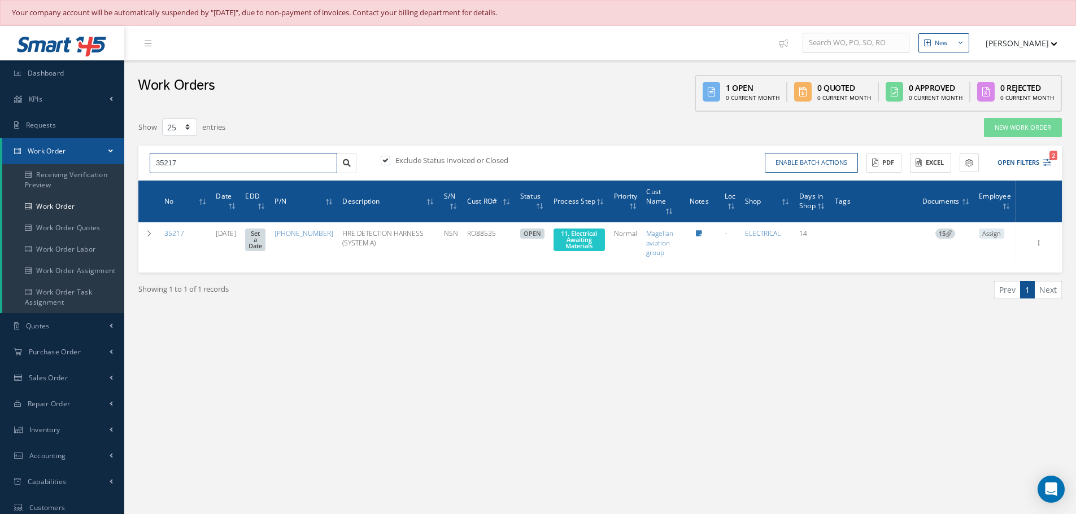
click at [182, 162] on input "35217" at bounding box center [243, 163] width 187 height 20
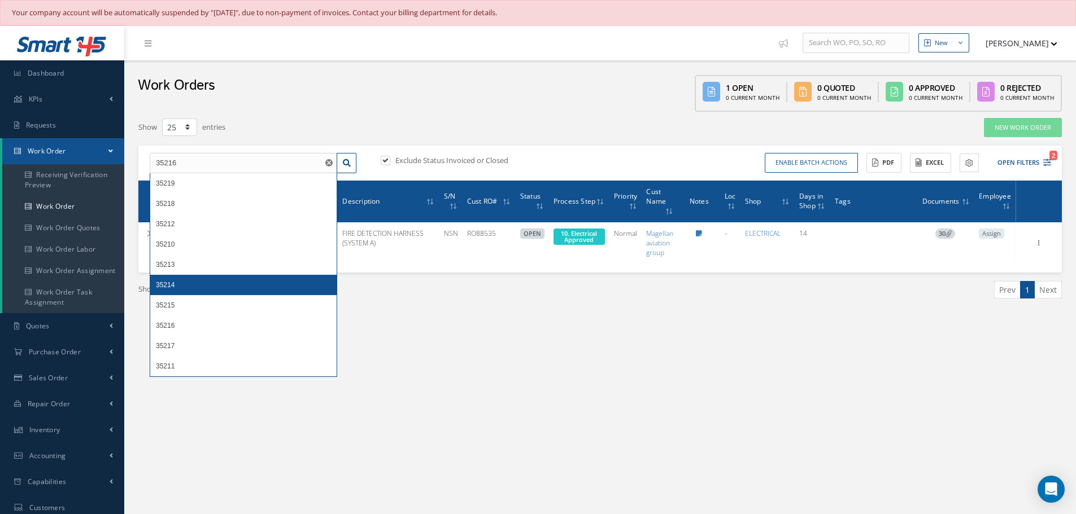
click at [410, 354] on div "New New Work Order New Purchase Order New Customer Quote New Sales Order New Re…" at bounding box center [600, 351] width 952 height 651
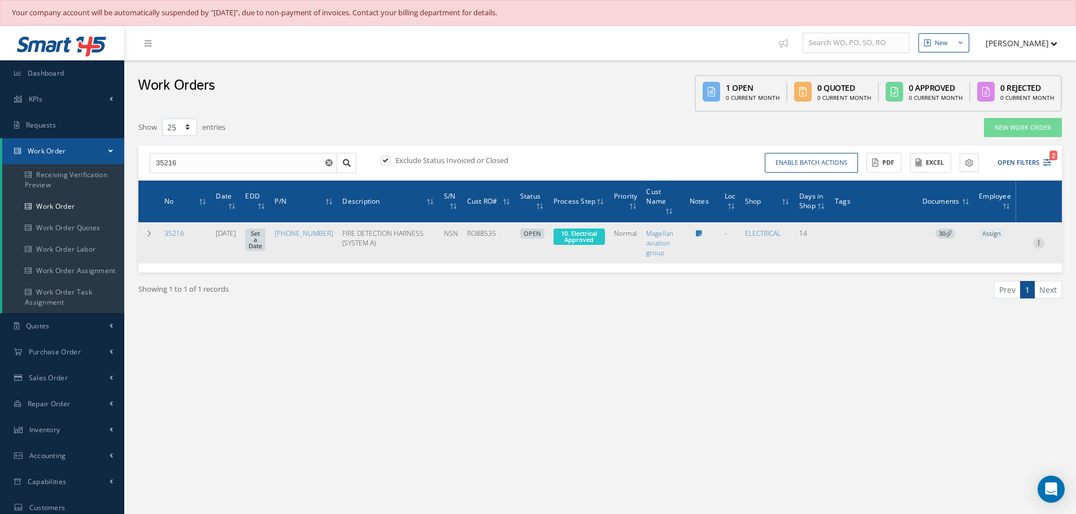
click at [1040, 242] on icon at bounding box center [1038, 242] width 11 height 9
click at [984, 306] on link "Part Issue" at bounding box center [986, 308] width 89 height 15
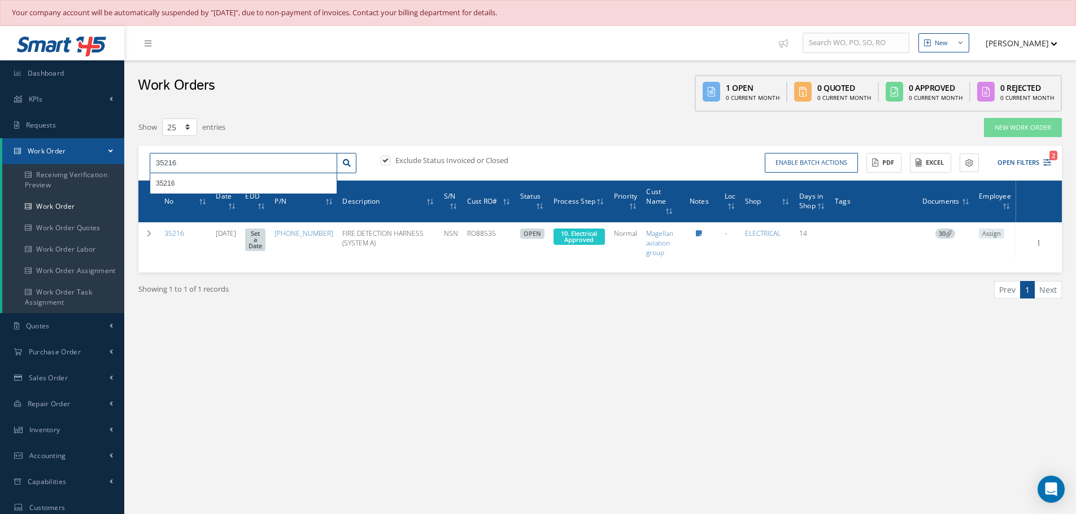
click at [183, 156] on input "35216" at bounding box center [243, 163] width 187 height 20
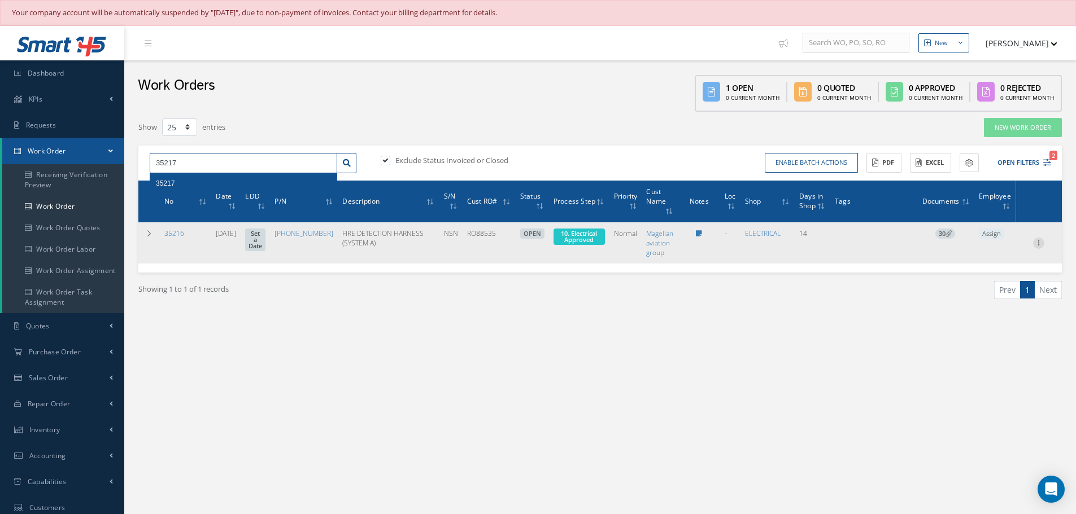
type input "35217"
click at [1040, 245] on icon at bounding box center [1038, 242] width 11 height 9
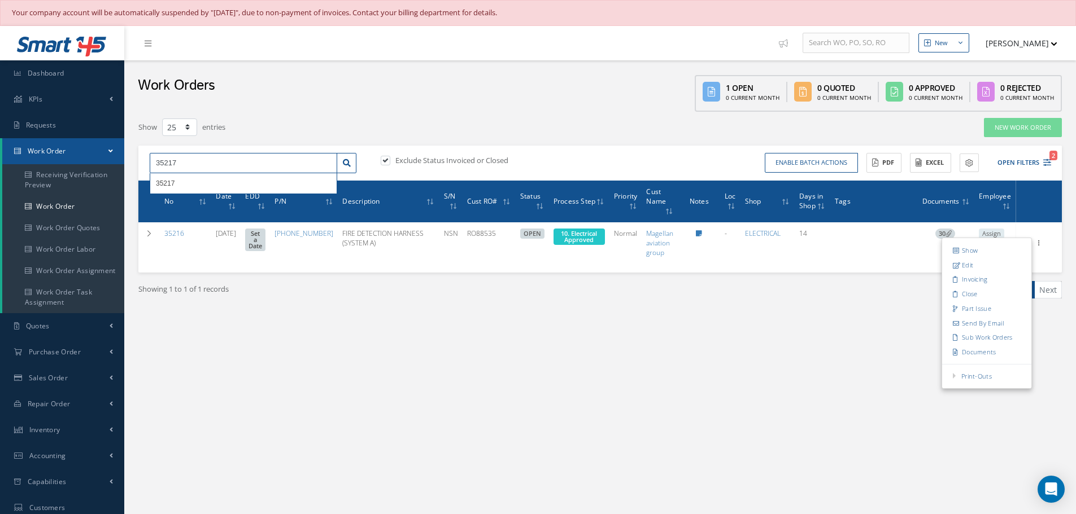
drag, startPoint x: 190, startPoint y: 164, endPoint x: 197, endPoint y: 165, distance: 6.8
click at [197, 165] on input "35217" at bounding box center [243, 163] width 187 height 20
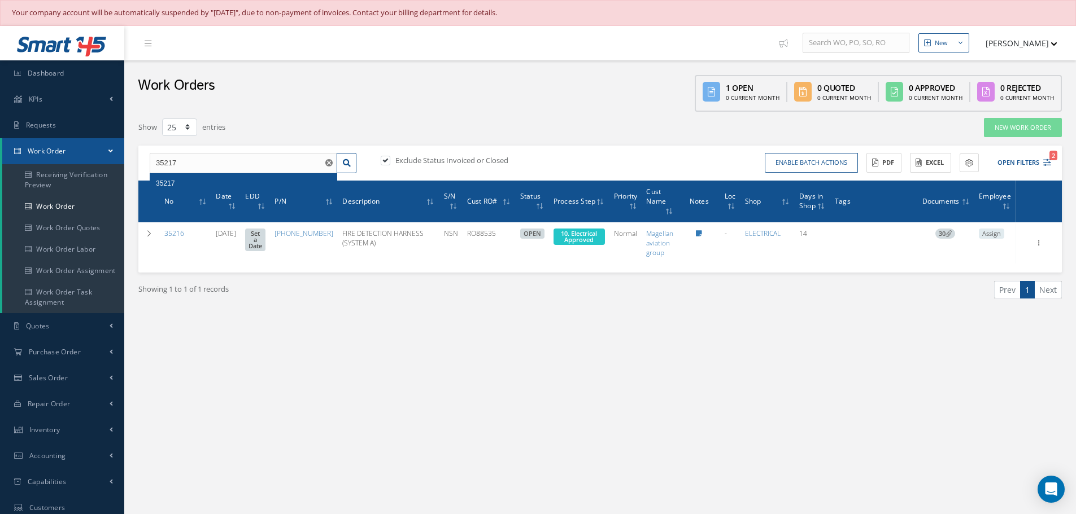
click at [155, 177] on div "35217" at bounding box center [243, 183] width 186 height 20
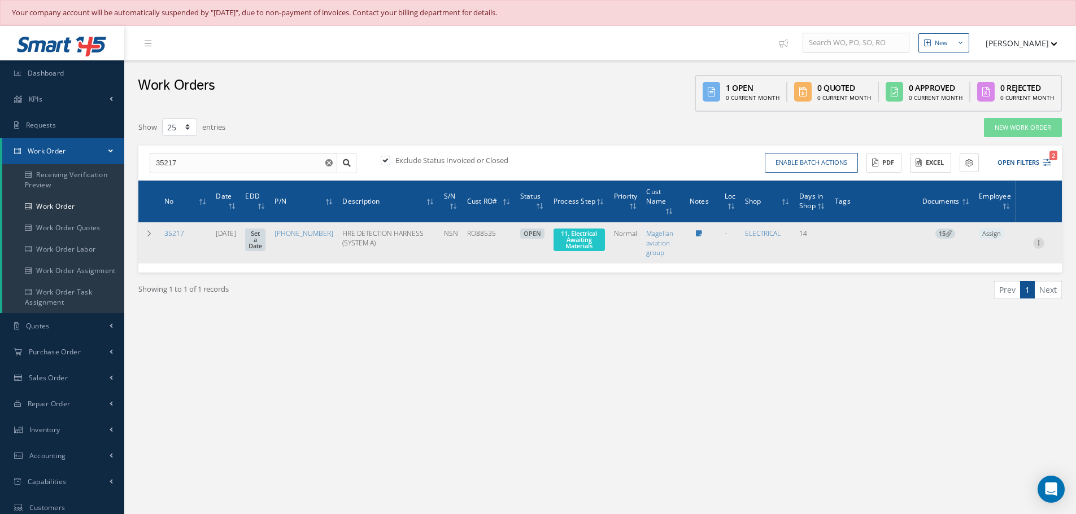
click at [1040, 244] on icon at bounding box center [1038, 242] width 11 height 9
click at [972, 265] on link "Edit" at bounding box center [986, 265] width 89 height 15
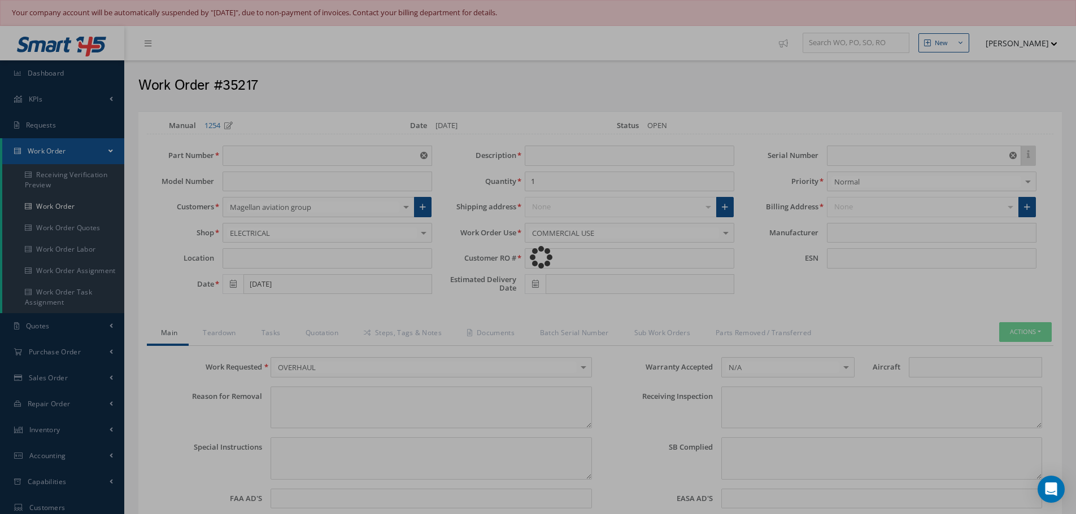
type input "[PHONE_NUMBER]"
type input "[DATE]"
type input "FIRE DETECTION HARNESS (SYSTEM A)"
type input "RO88535"
type input "NSN"
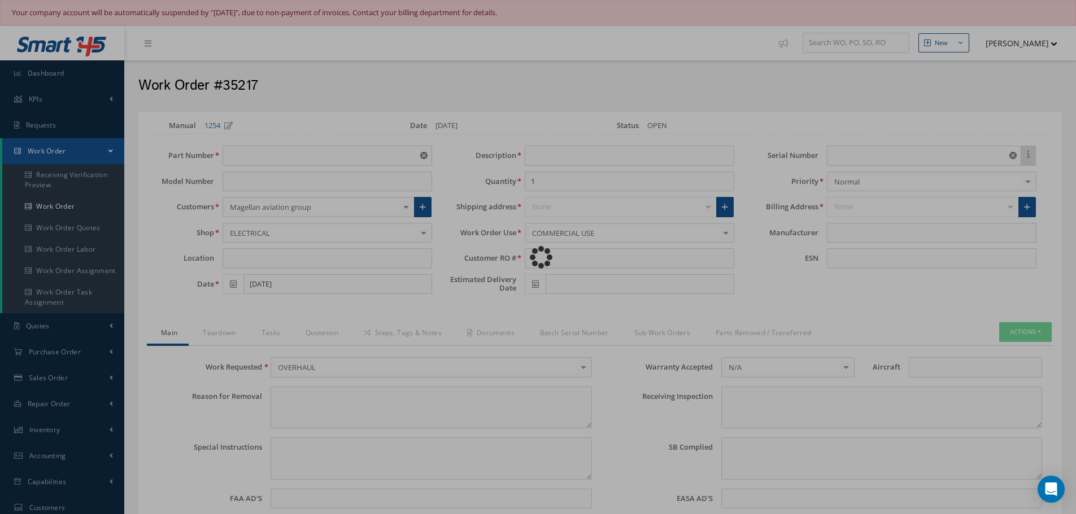
type input "V15761"
type textarea "NONE"
type textarea "PLEASE SEE R.O. FOR DETAILS"
type textarea "NO VISUAL DAMAGE"
type textarea "None performed"
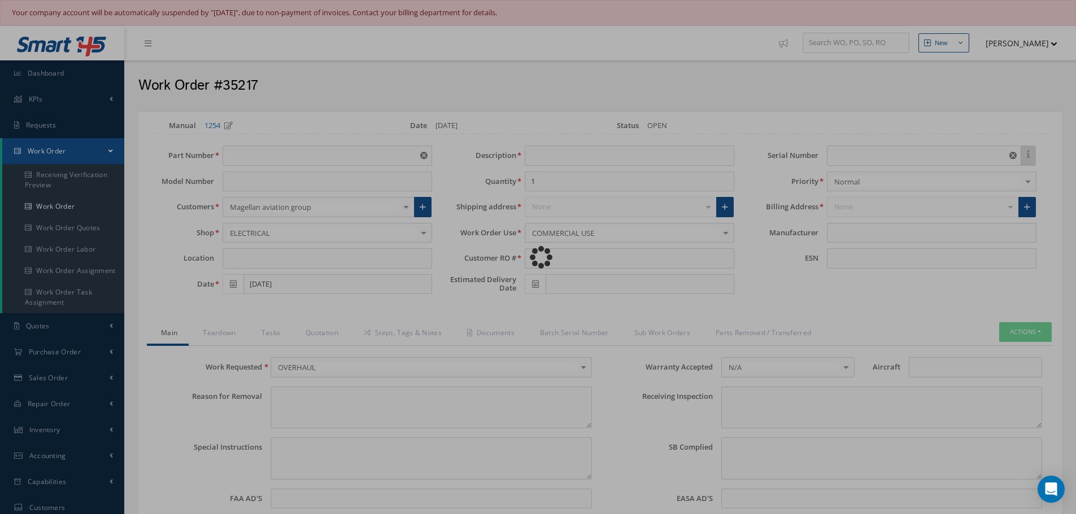
type textarea "Article was xxxxx in reference with the following Technical Standard : IAE CMM …"
type textarea "Article has been approved to return to service."
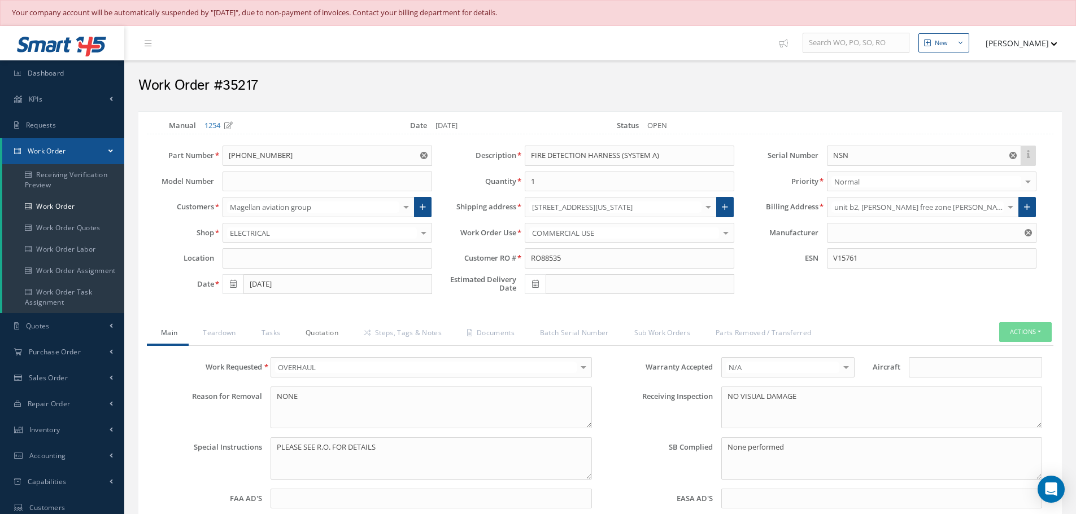
type input "IAE"
click at [332, 333] on link "Quotation" at bounding box center [320, 334] width 58 height 24
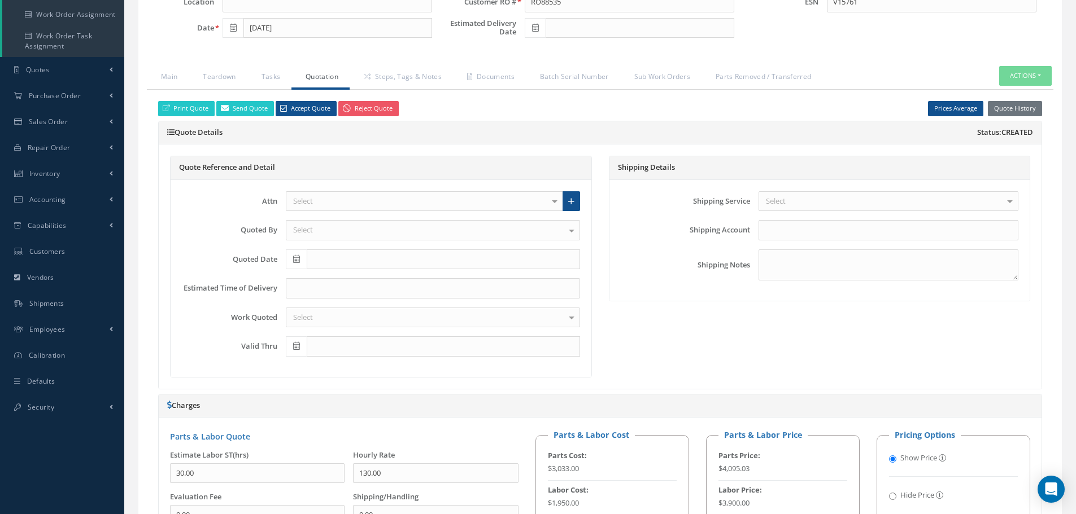
scroll to position [169, 0]
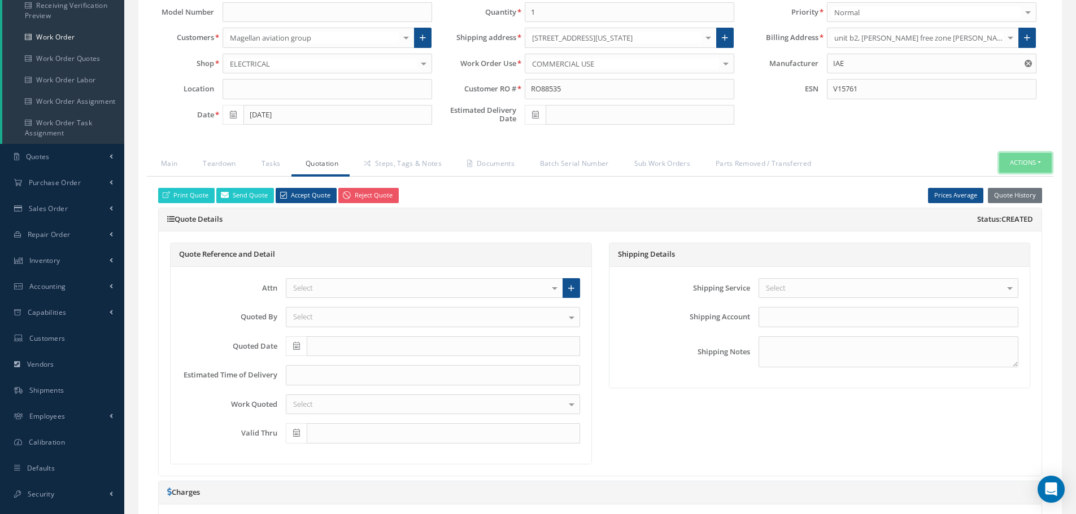
click at [1038, 163] on button "Actions" at bounding box center [1025, 163] width 53 height 20
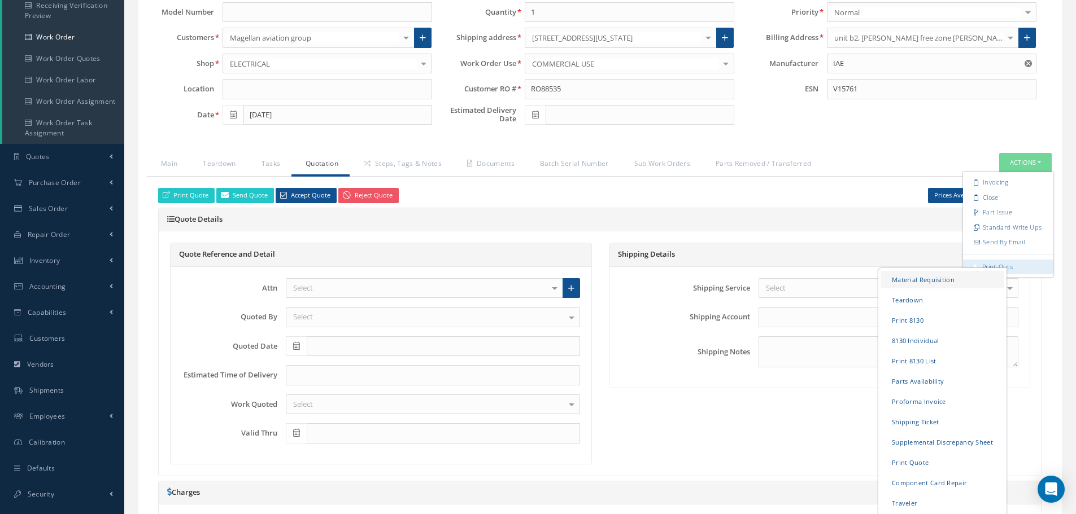
click at [930, 280] on link "Material Requisition" at bounding box center [942, 280] width 124 height 18
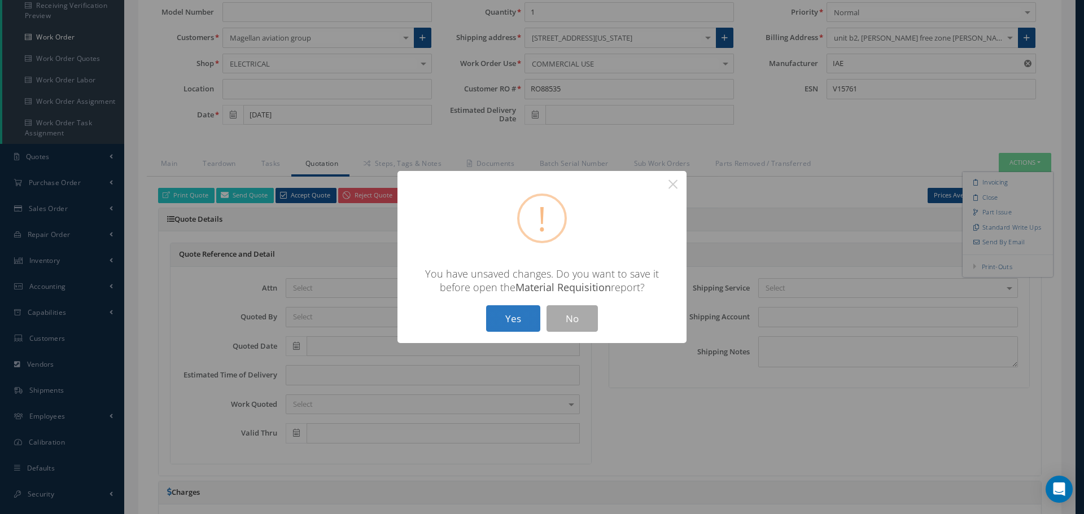
click at [518, 322] on button "Yes" at bounding box center [513, 319] width 54 height 27
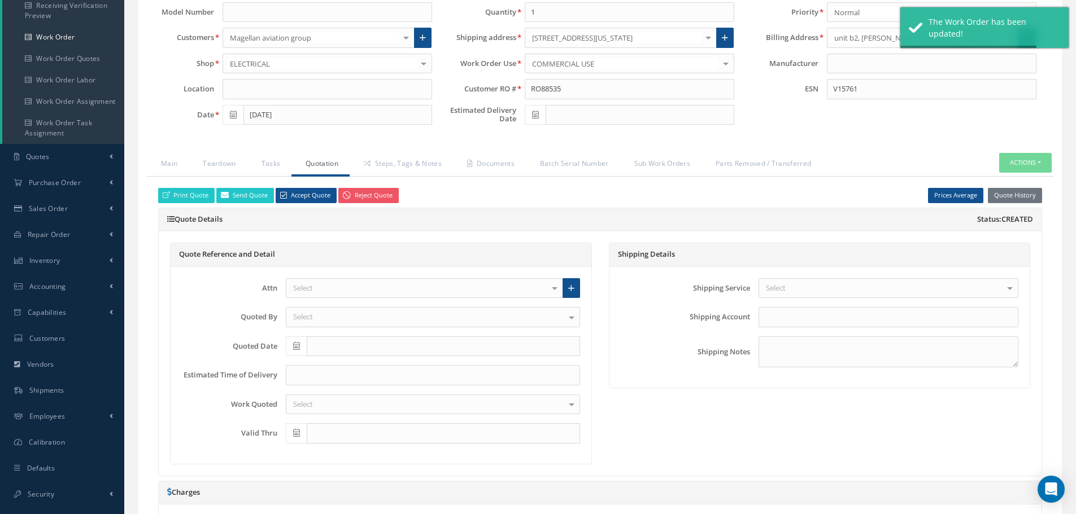
type input "IAE"
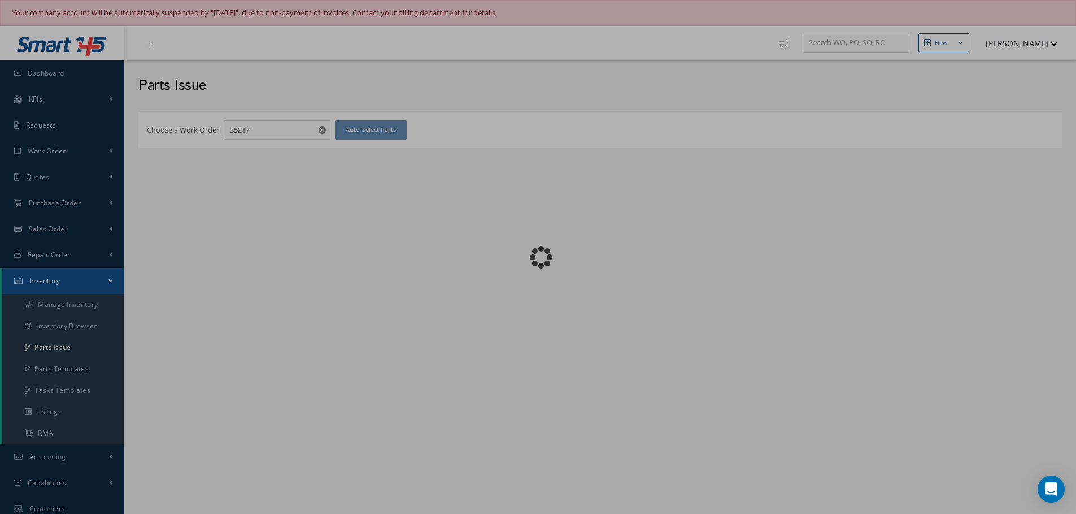
checkbox input "false"
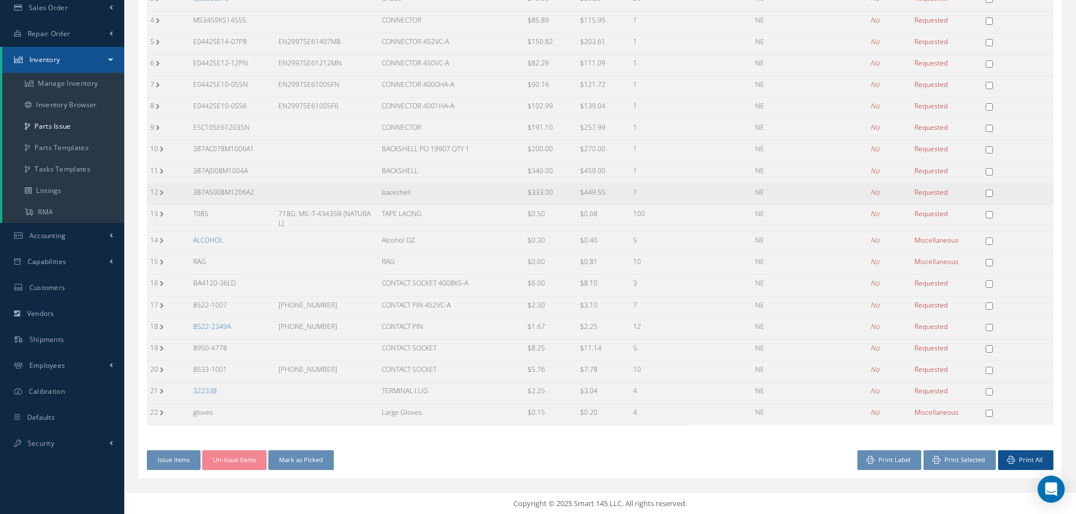
scroll to position [222, 0]
drag, startPoint x: 193, startPoint y: 210, endPoint x: 209, endPoint y: 208, distance: 16.4
click at [209, 208] on td "T085" at bounding box center [232, 217] width 85 height 27
copy td "T085"
drag, startPoint x: 278, startPoint y: 212, endPoint x: 311, endPoint y: 222, distance: 34.8
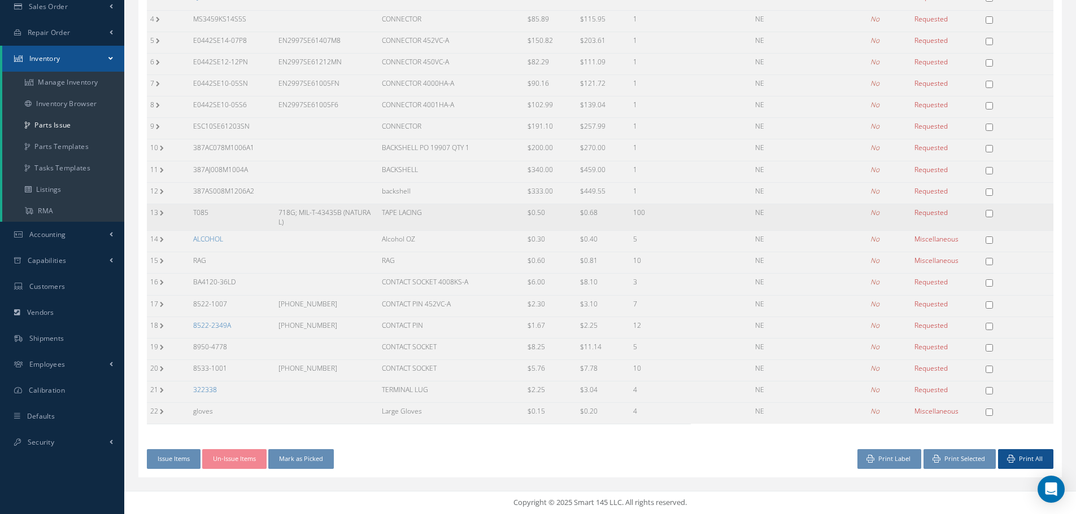
click at [311, 222] on td "718G; MIL-T-43435B (NATURAL)" at bounding box center [326, 217] width 103 height 27
copy td "718G; MIL-T-43435B (NATURAL)"
drag, startPoint x: 381, startPoint y: 211, endPoint x: 431, endPoint y: 211, distance: 50.3
click at [431, 211] on td "TAPE LACING" at bounding box center [451, 217] width 146 height 27
copy td "TAPE LACING"
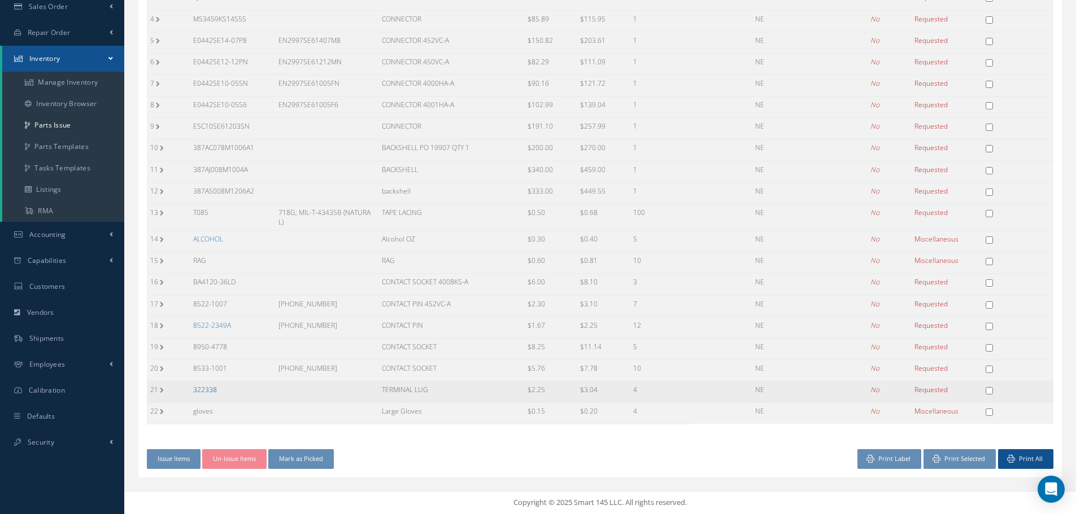
click at [202, 389] on link "322338" at bounding box center [205, 390] width 24 height 10
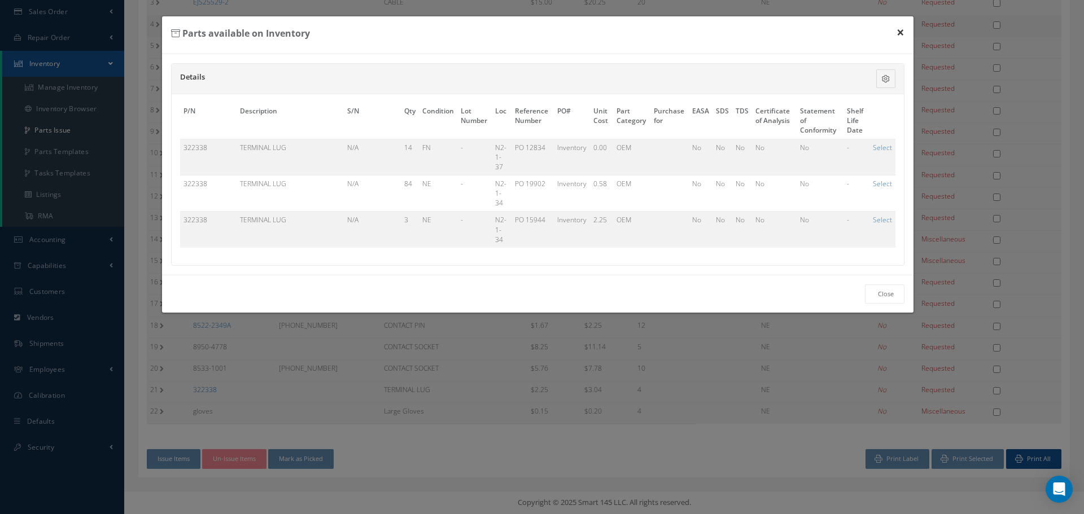
click at [903, 30] on button "×" at bounding box center [901, 32] width 26 height 32
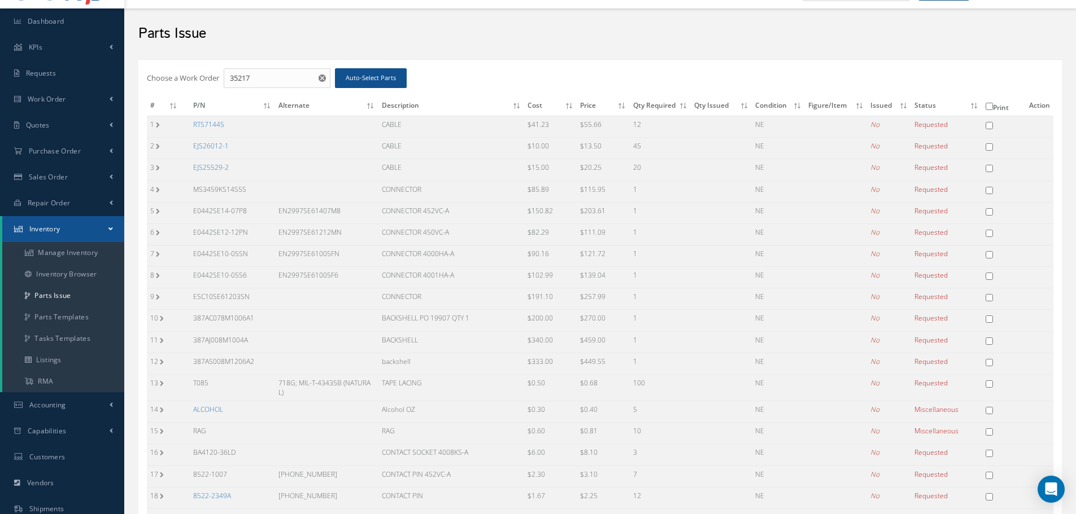
scroll to position [48, 0]
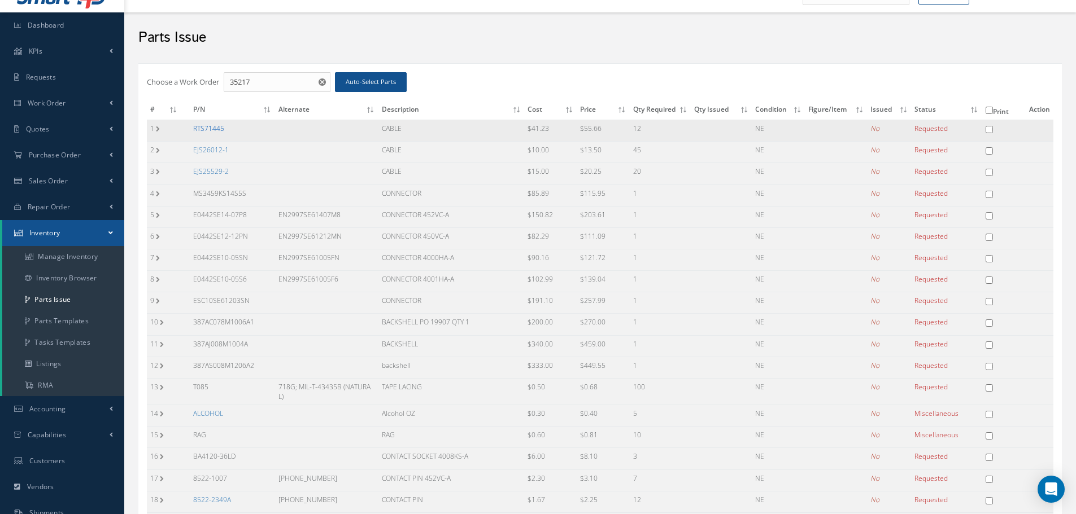
click at [206, 124] on link "RTS71445" at bounding box center [208, 129] width 31 height 10
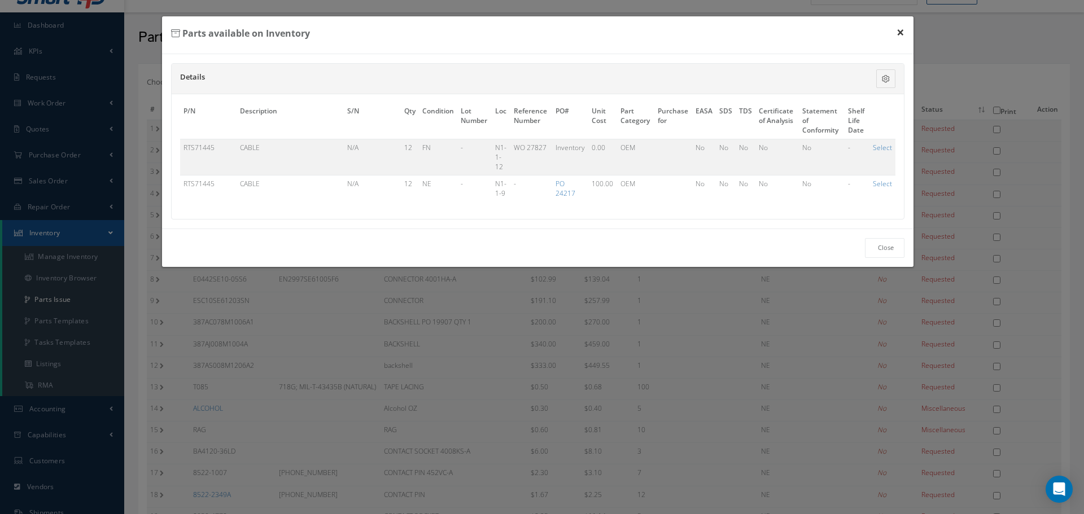
click at [904, 30] on button "×" at bounding box center [901, 32] width 26 height 32
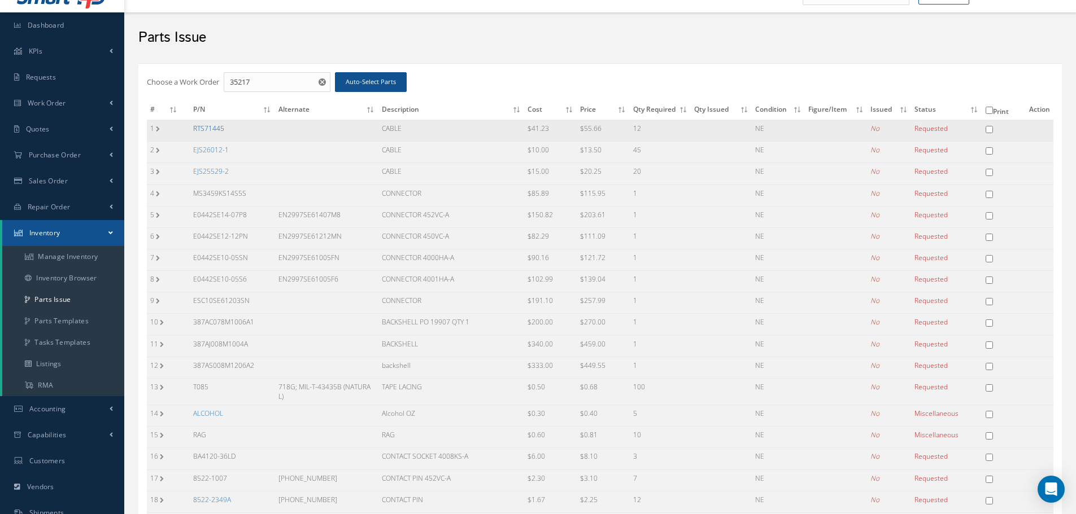
click at [200, 129] on link "RTS71445" at bounding box center [208, 129] width 31 height 10
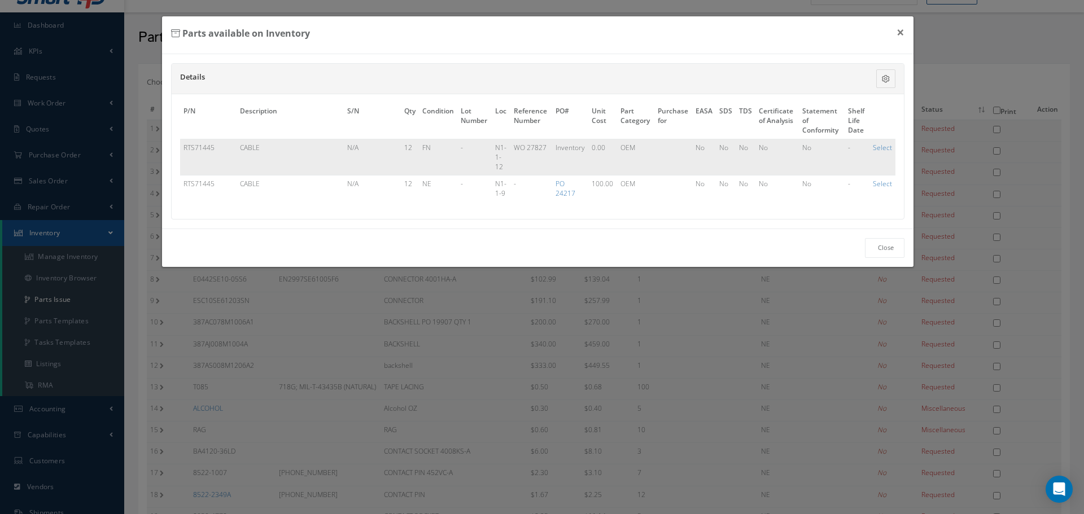
drag, startPoint x: 182, startPoint y: 145, endPoint x: 221, endPoint y: 150, distance: 39.2
click at [221, 150] on td "RTS71445" at bounding box center [208, 157] width 56 height 36
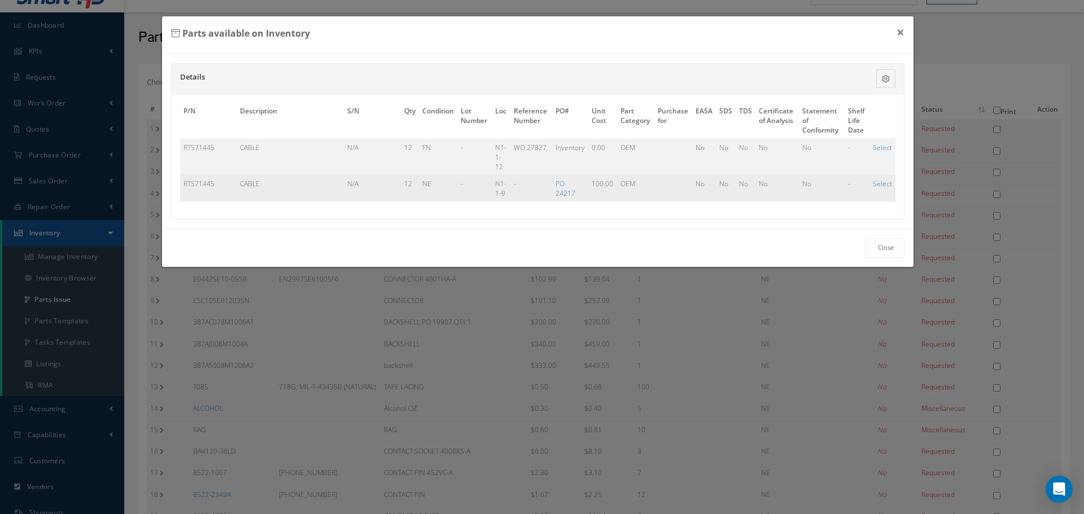
copy td "RTS71445"
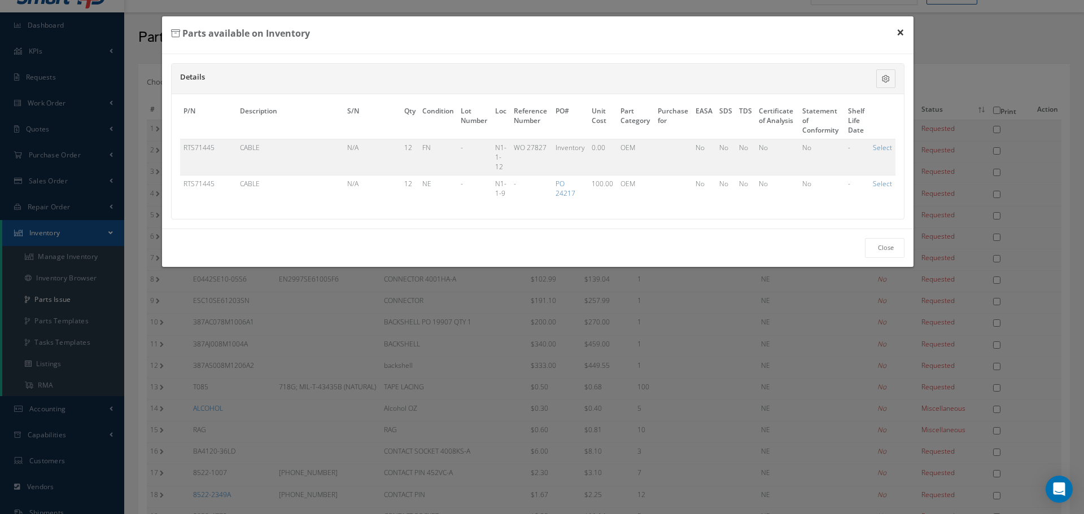
click at [904, 32] on button "×" at bounding box center [901, 32] width 26 height 32
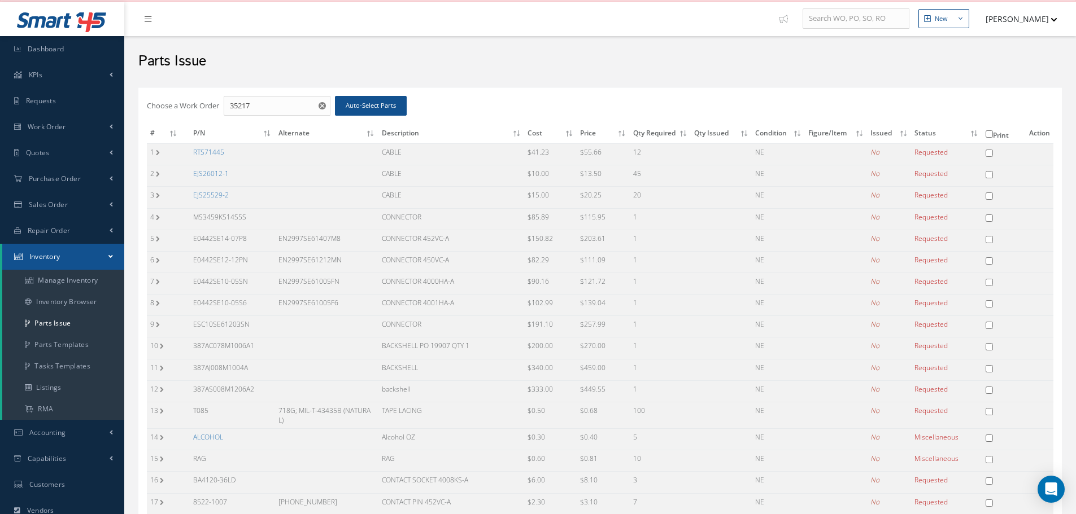
scroll to position [0, 0]
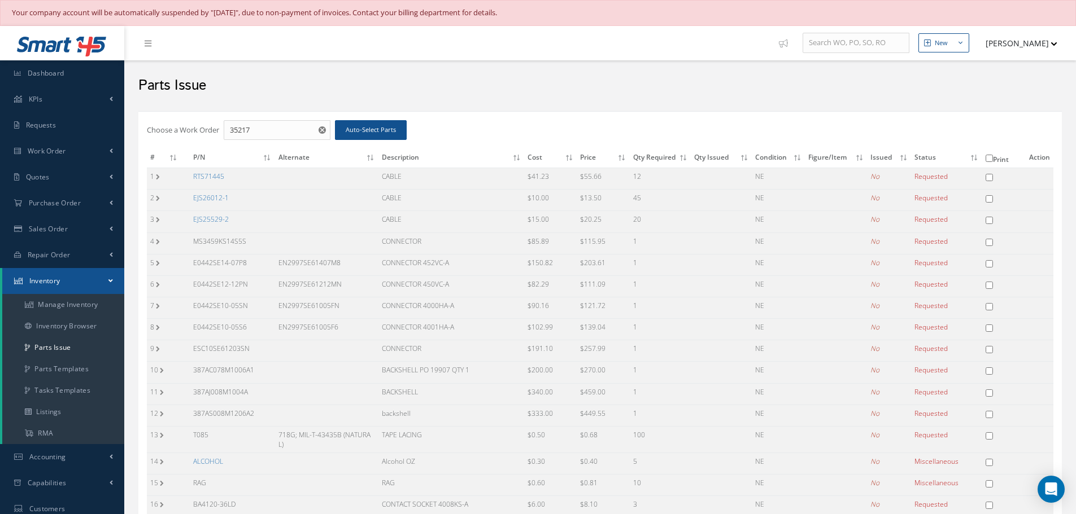
click at [207, 195] on link "EJS26012-1" at bounding box center [211, 198] width 36 height 10
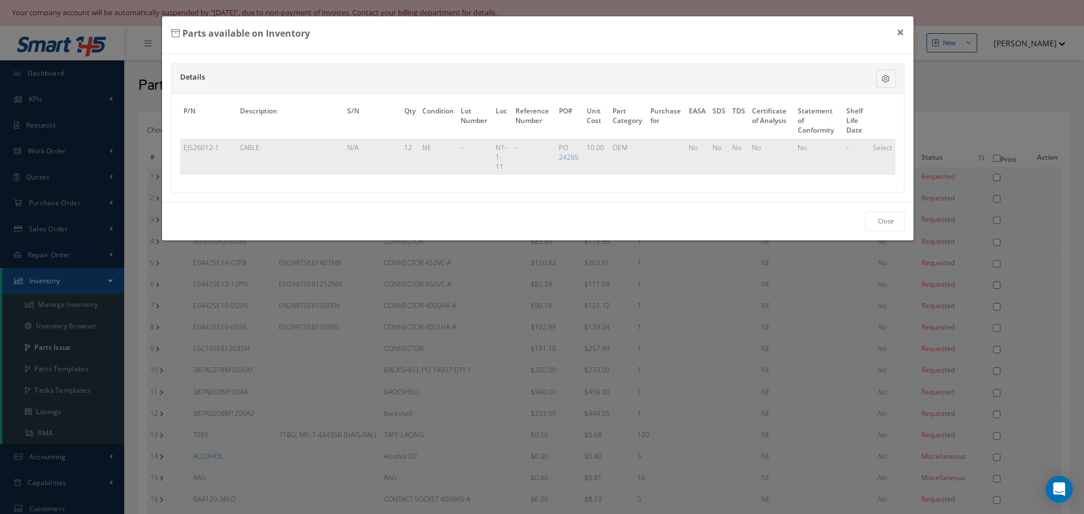
drag, startPoint x: 181, startPoint y: 147, endPoint x: 225, endPoint y: 154, distance: 44.1
click at [225, 154] on td "EJS26012-1" at bounding box center [208, 157] width 56 height 36
copy td "EJS26012-1"
click at [900, 31] on button "×" at bounding box center [901, 32] width 26 height 32
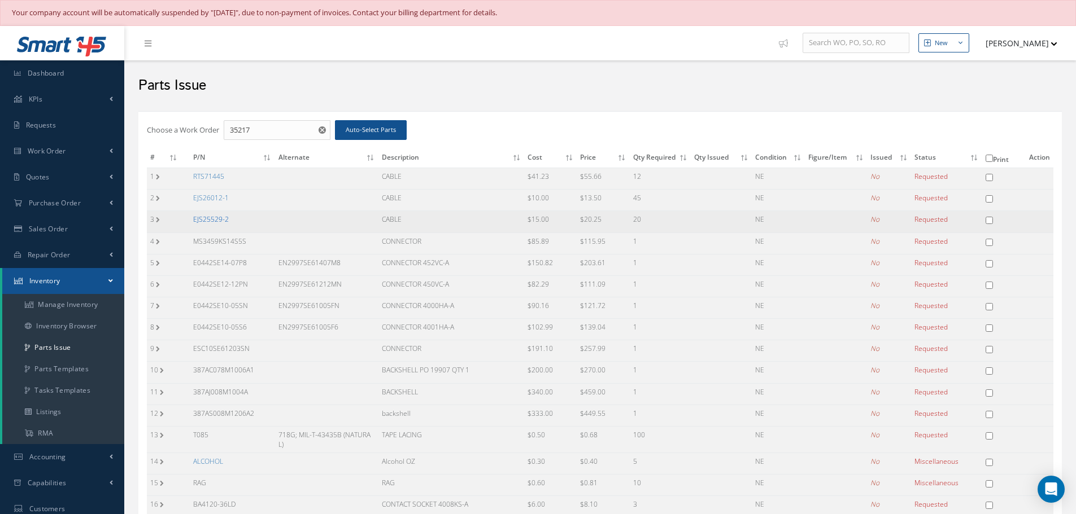
click at [216, 221] on link "EJS25529-2" at bounding box center [211, 220] width 36 height 10
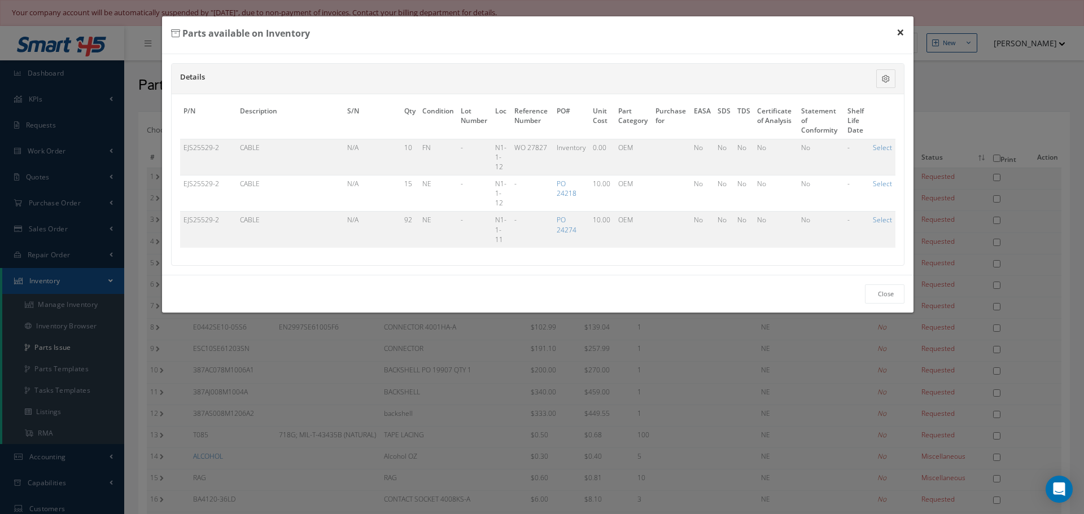
click at [897, 30] on button "×" at bounding box center [901, 32] width 26 height 32
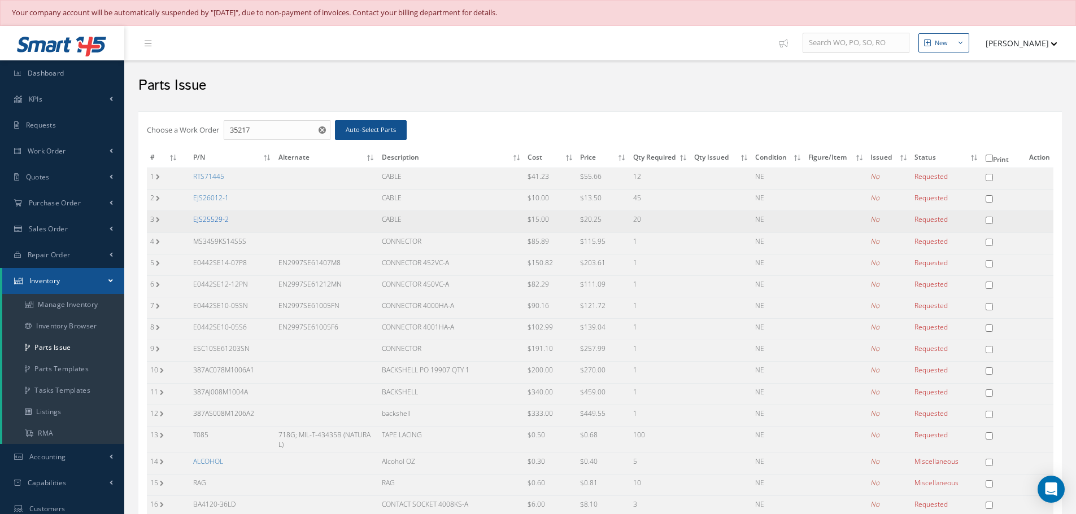
click at [208, 217] on link "EJS25529-2" at bounding box center [211, 220] width 36 height 10
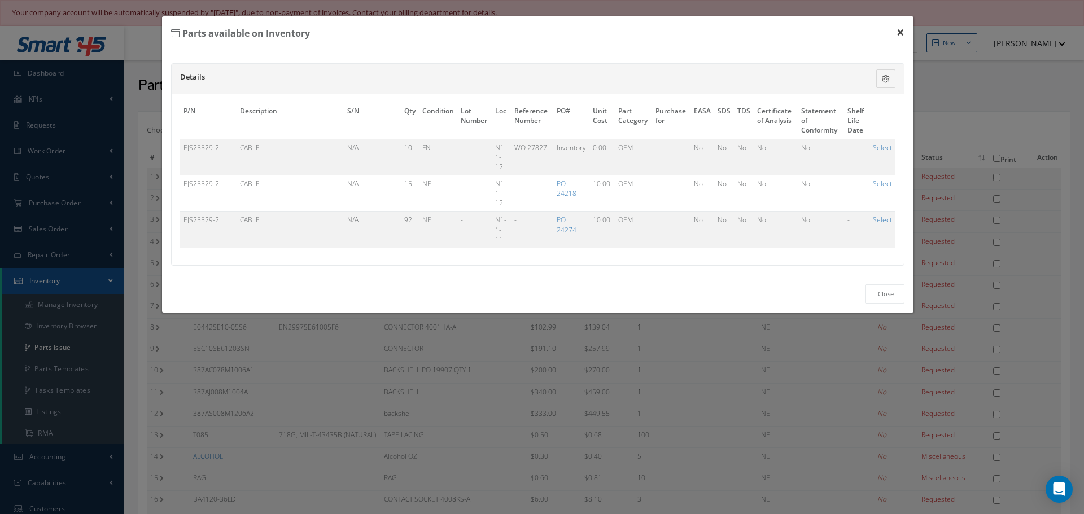
click at [900, 33] on button "×" at bounding box center [901, 32] width 26 height 32
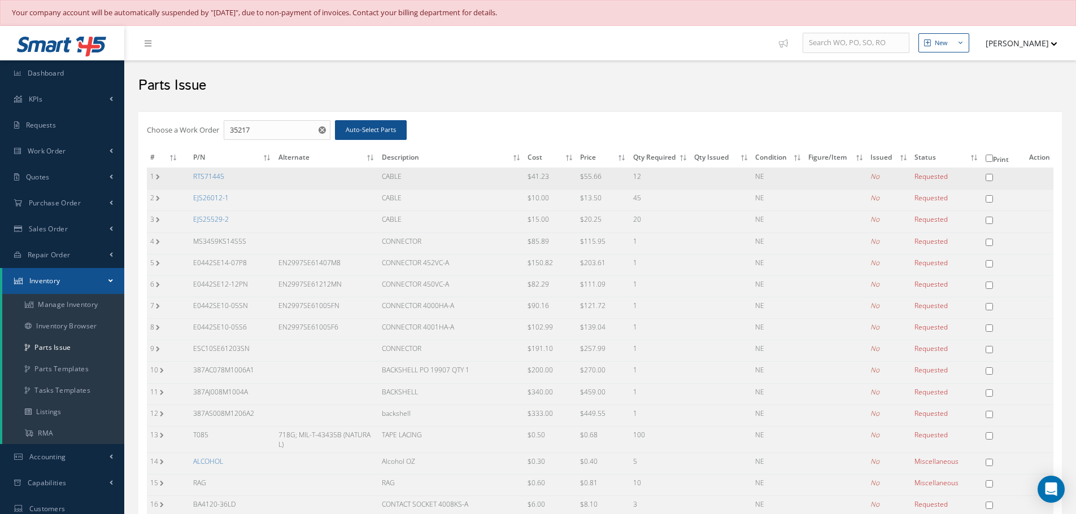
click at [214, 171] on td "RTS71445" at bounding box center [232, 178] width 85 height 21
click at [213, 174] on link "RTS71445" at bounding box center [208, 177] width 31 height 10
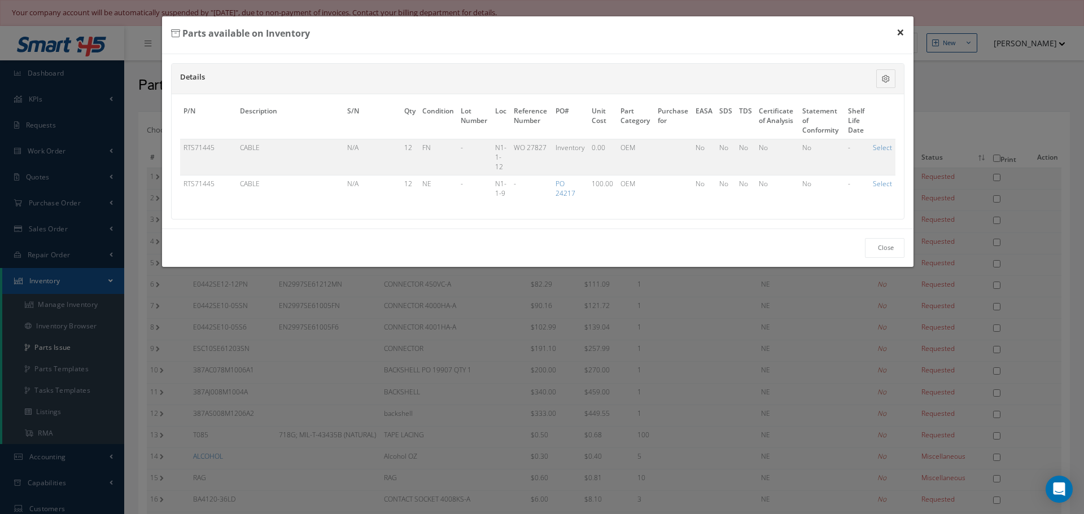
click at [904, 29] on button "×" at bounding box center [901, 32] width 26 height 32
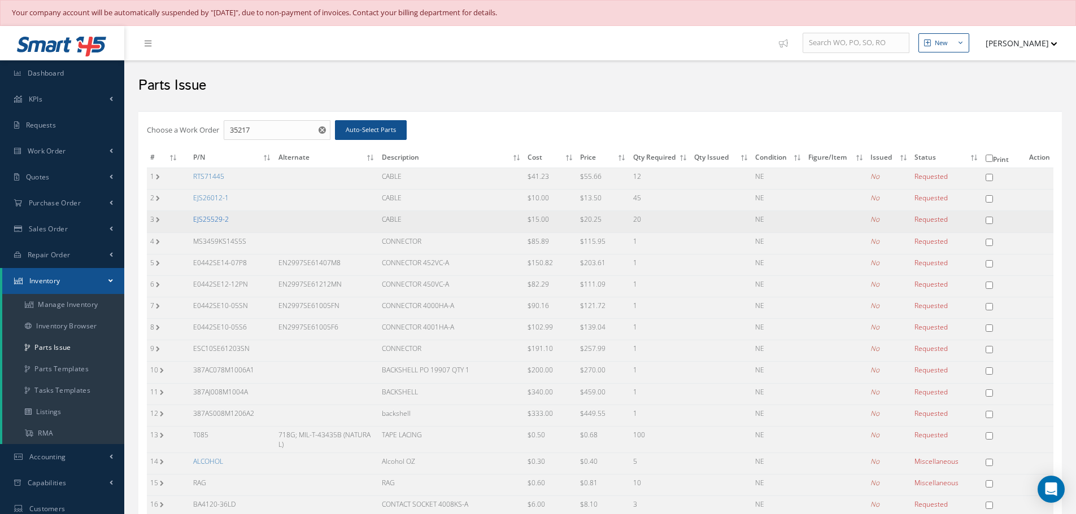
click at [215, 217] on link "EJS25529-2" at bounding box center [211, 220] width 36 height 10
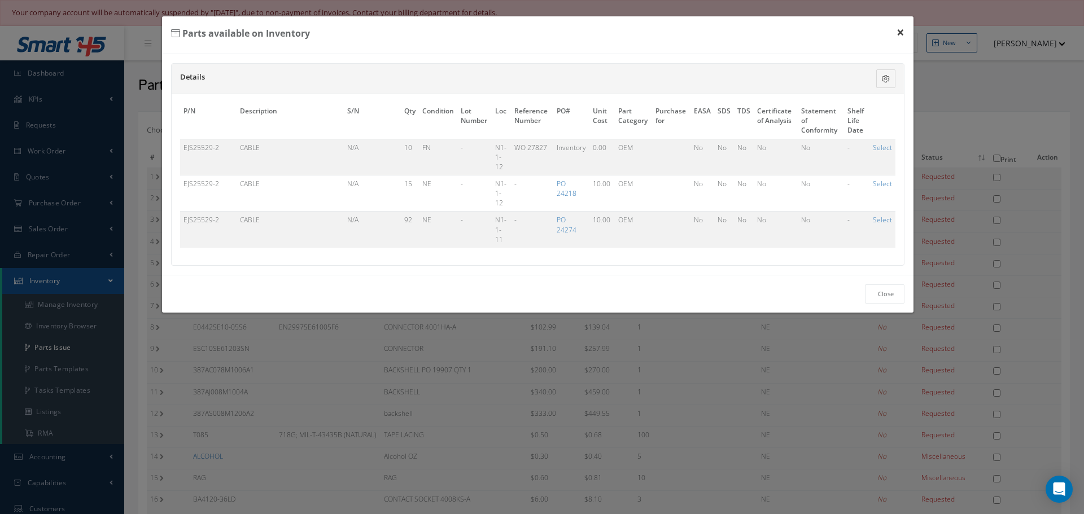
click at [900, 30] on button "×" at bounding box center [901, 32] width 26 height 32
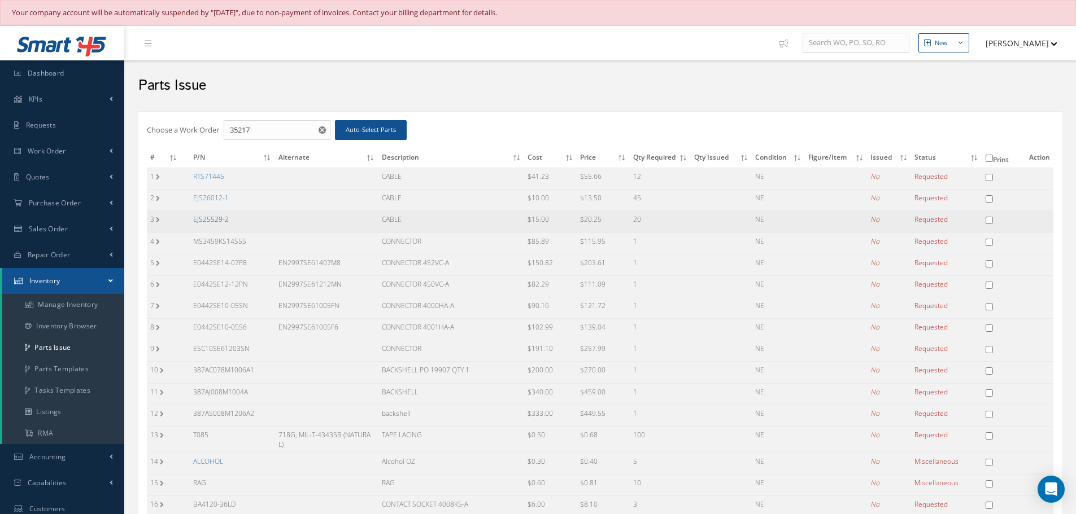
click at [217, 222] on link "EJS25529-2" at bounding box center [211, 220] width 36 height 10
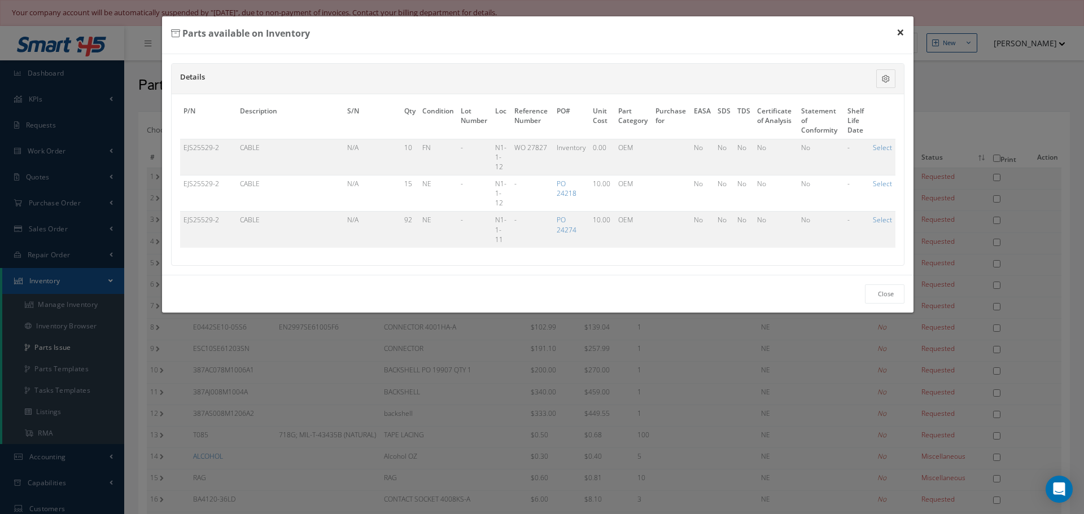
click at [903, 32] on button "×" at bounding box center [901, 32] width 26 height 32
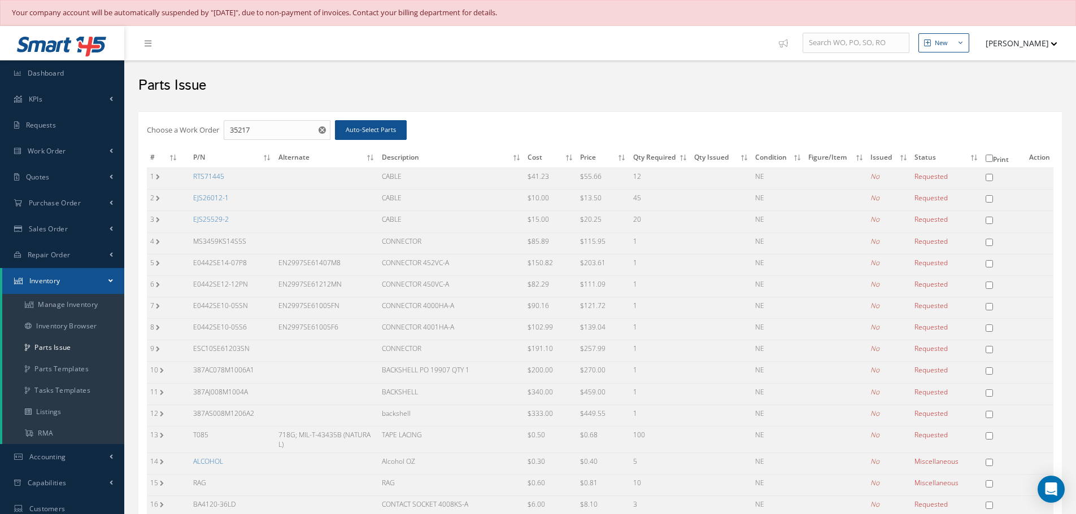
click at [209, 199] on link "EJS26012-1" at bounding box center [211, 198] width 36 height 10
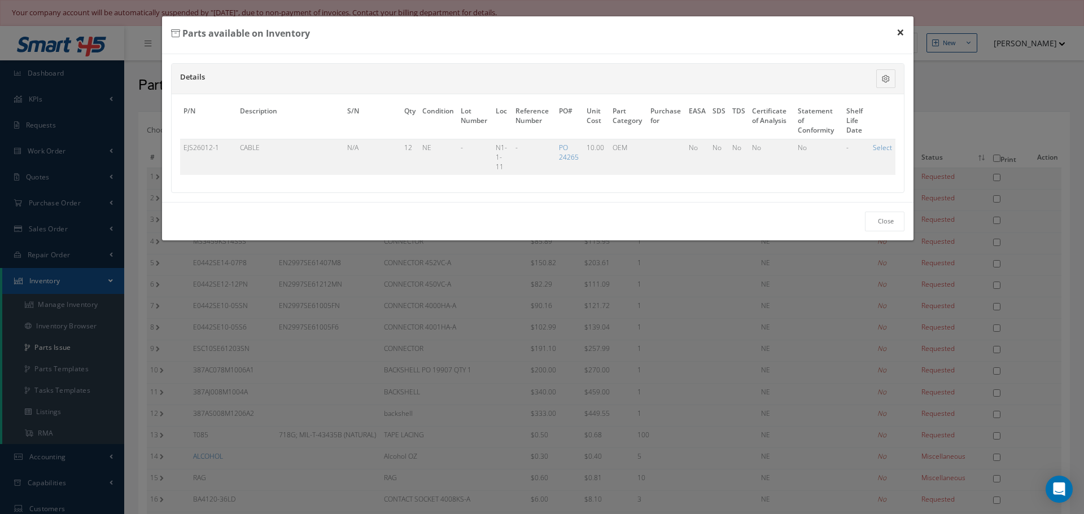
click at [900, 32] on button "×" at bounding box center [901, 32] width 26 height 32
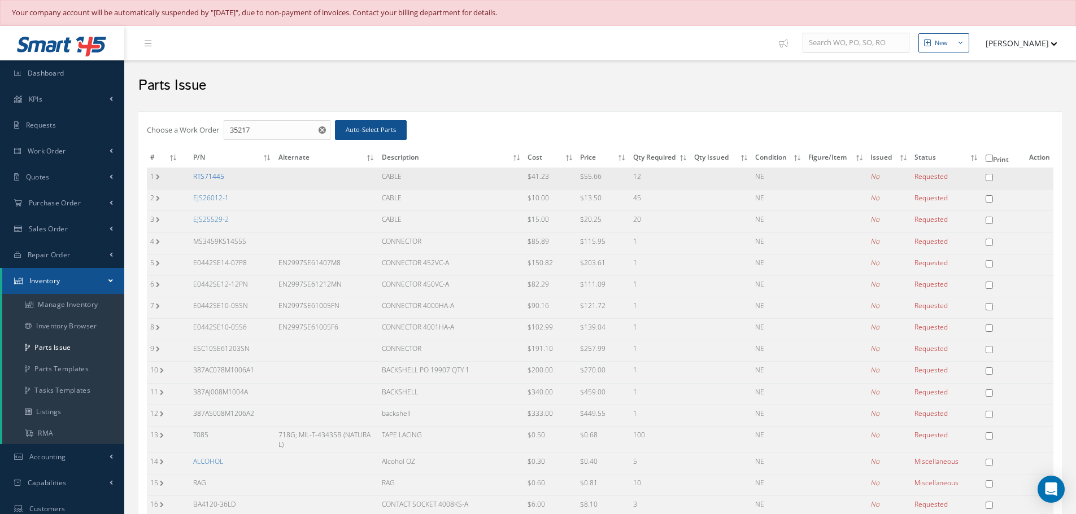
click at [216, 177] on link "RTS71445" at bounding box center [208, 177] width 31 height 10
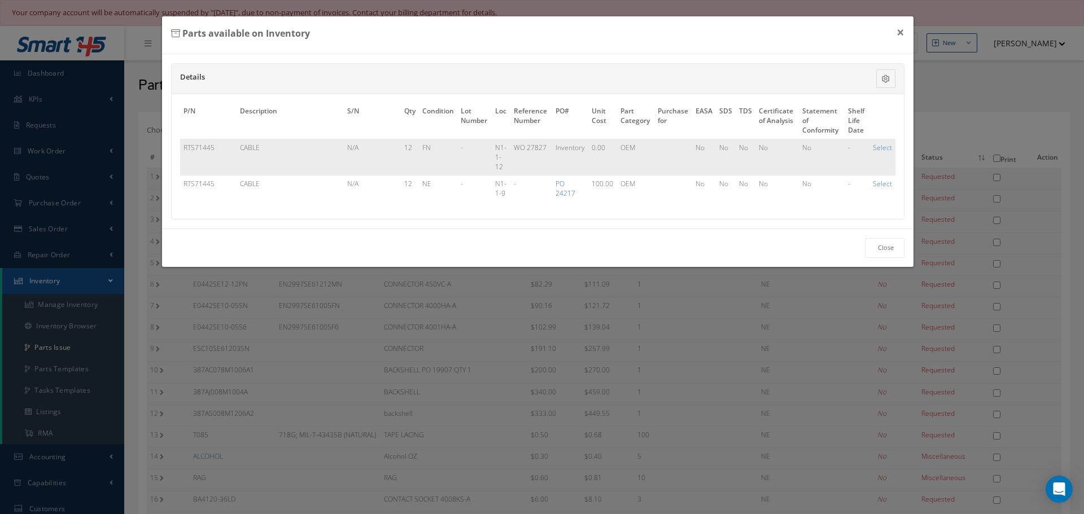
drag, startPoint x: 182, startPoint y: 145, endPoint x: 220, endPoint y: 146, distance: 37.3
click at [220, 146] on td "RTS71445" at bounding box center [208, 157] width 56 height 36
copy td "RTS71445"
click at [902, 33] on button "×" at bounding box center [901, 32] width 26 height 32
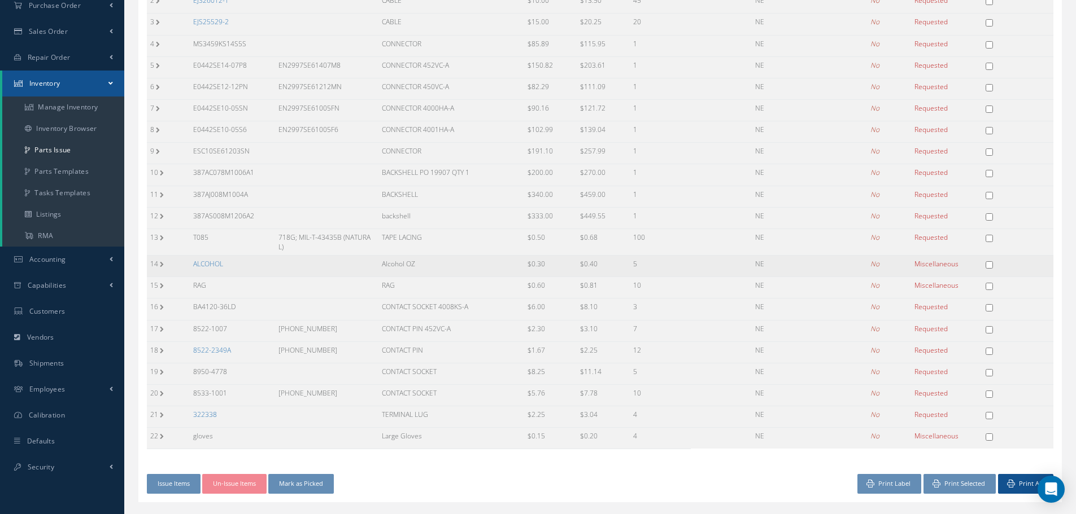
scroll to position [222, 0]
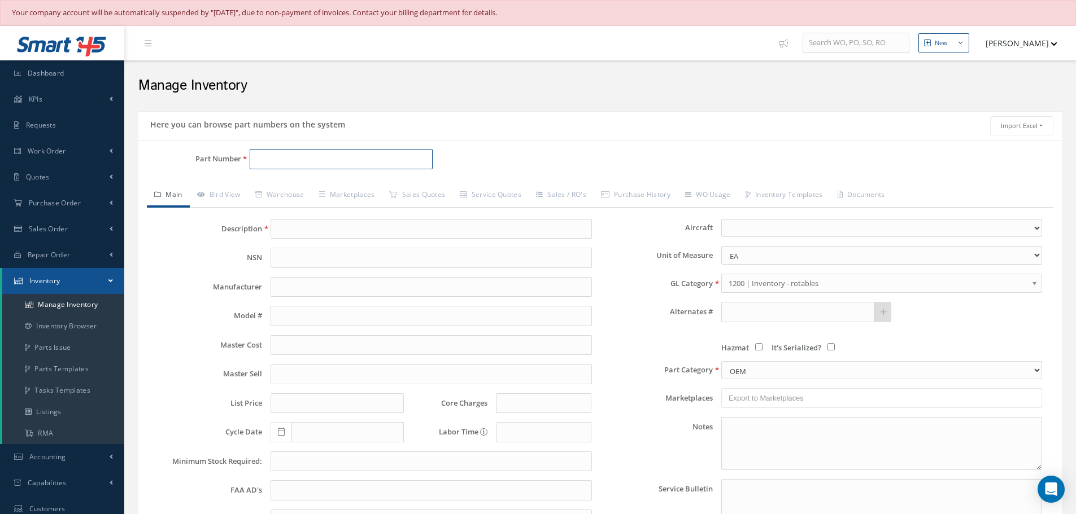
click at [268, 163] on input "Part Number" at bounding box center [341, 159] width 183 height 20
paste input "RTS71445"
type input "RTS71445"
click at [289, 185] on span "RTS71445" at bounding box center [304, 189] width 102 height 12
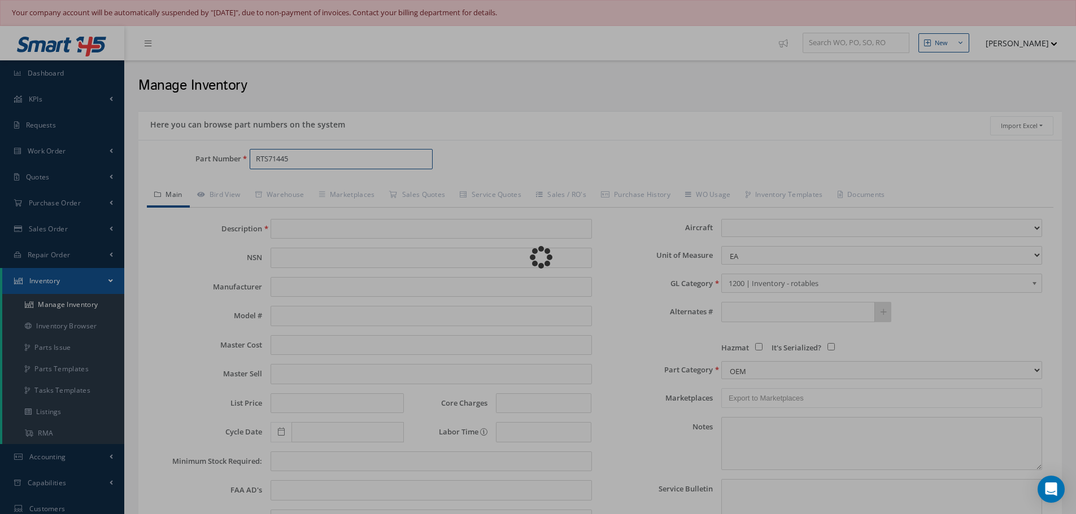
type input "CABLE"
type input "32.50"
type input "0.00"
select select
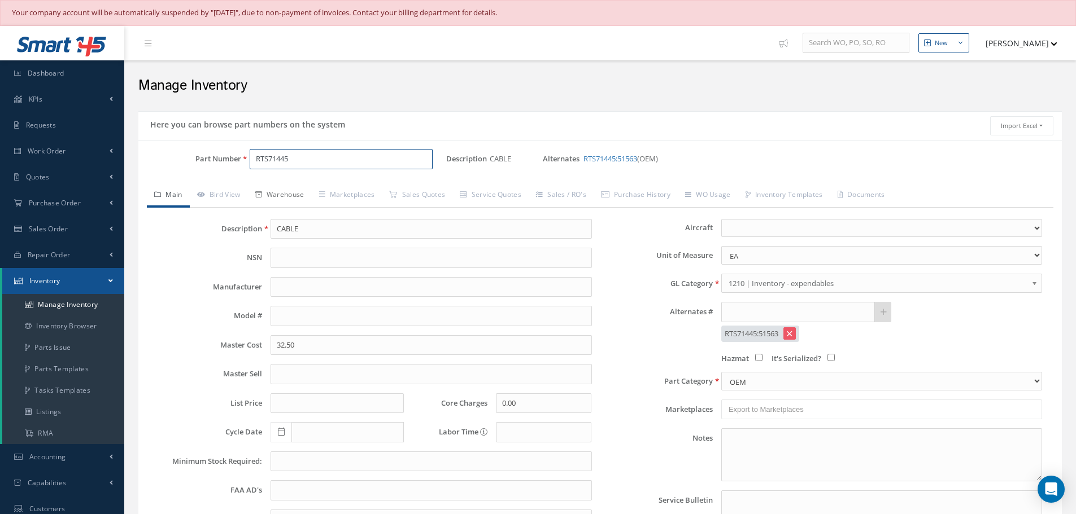
type input "RTS71445"
click at [291, 193] on link "Warehouse" at bounding box center [280, 196] width 64 height 24
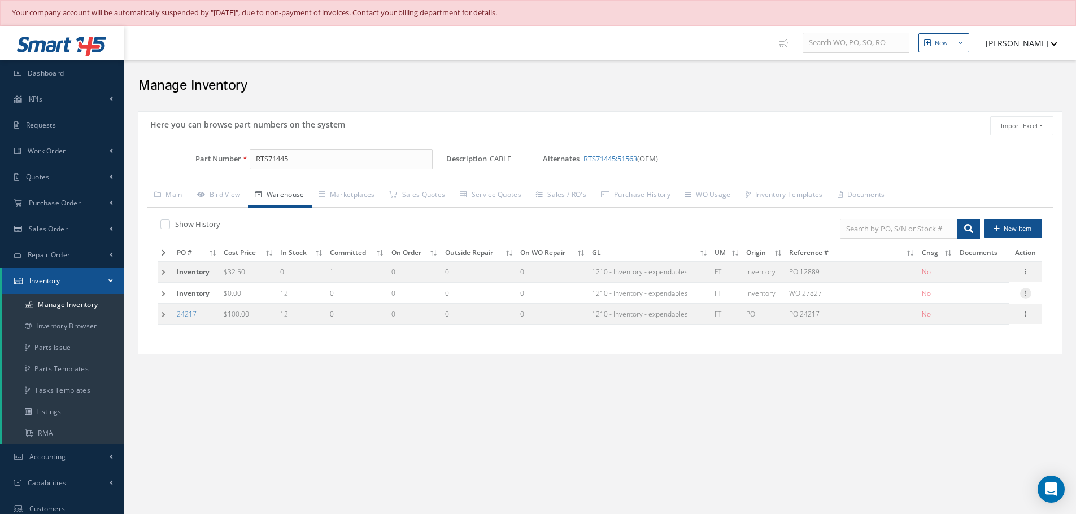
click at [1024, 295] on icon at bounding box center [1025, 292] width 11 height 9
click at [990, 299] on link "Edit" at bounding box center [973, 301] width 89 height 15
type input "0.00"
type input "[DATE]"
type input "WO 27827"
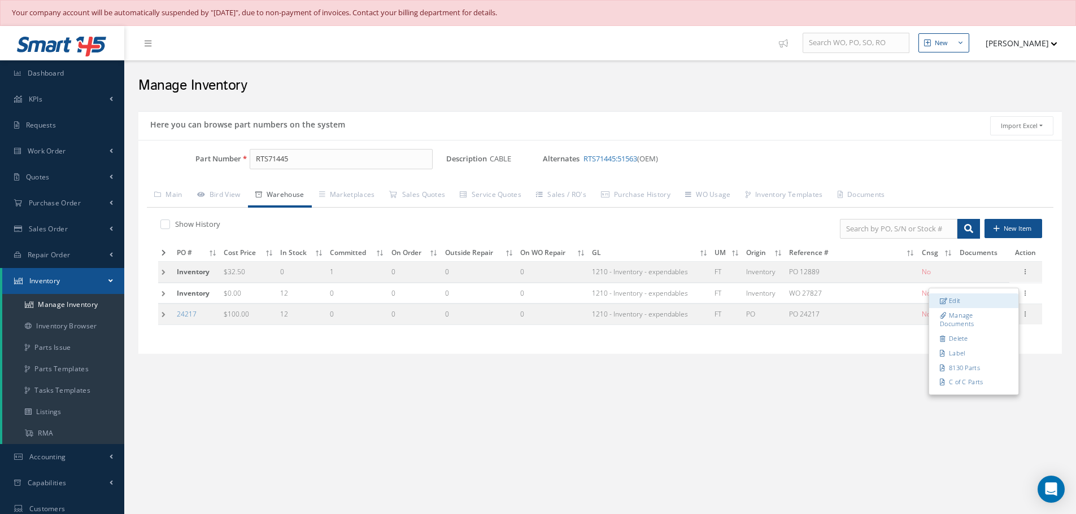
type input "[DATE]"
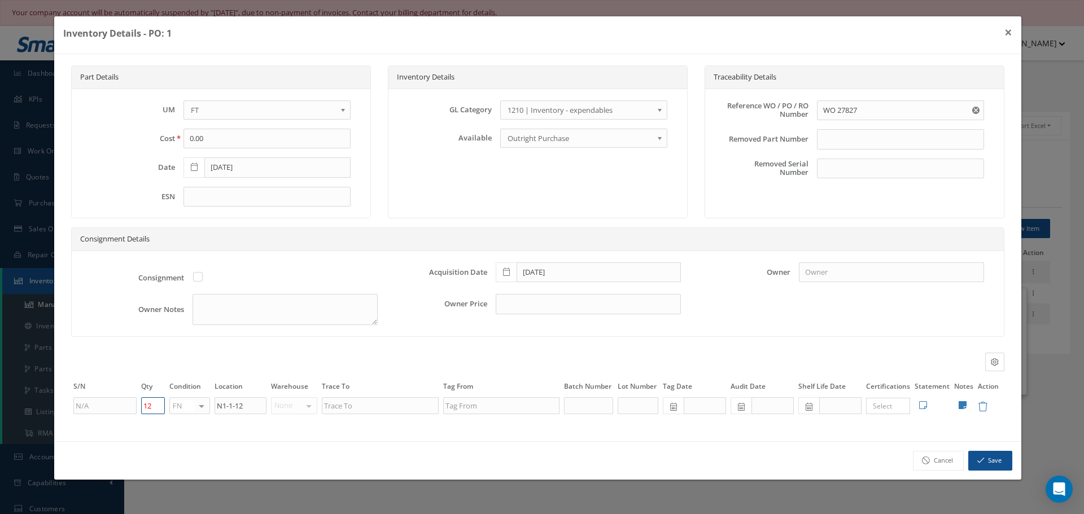
click at [162, 405] on input "12" at bounding box center [153, 406] width 24 height 17
type input "1"
type input "0"
click at [1006, 459] on button "Save" at bounding box center [990, 461] width 44 height 20
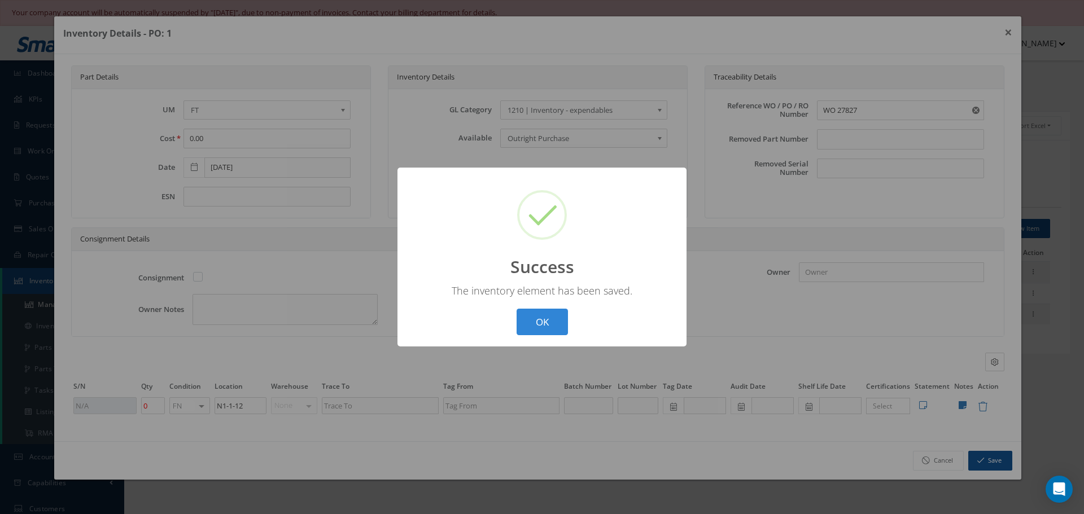
click at [538, 317] on button "OK" at bounding box center [542, 322] width 51 height 27
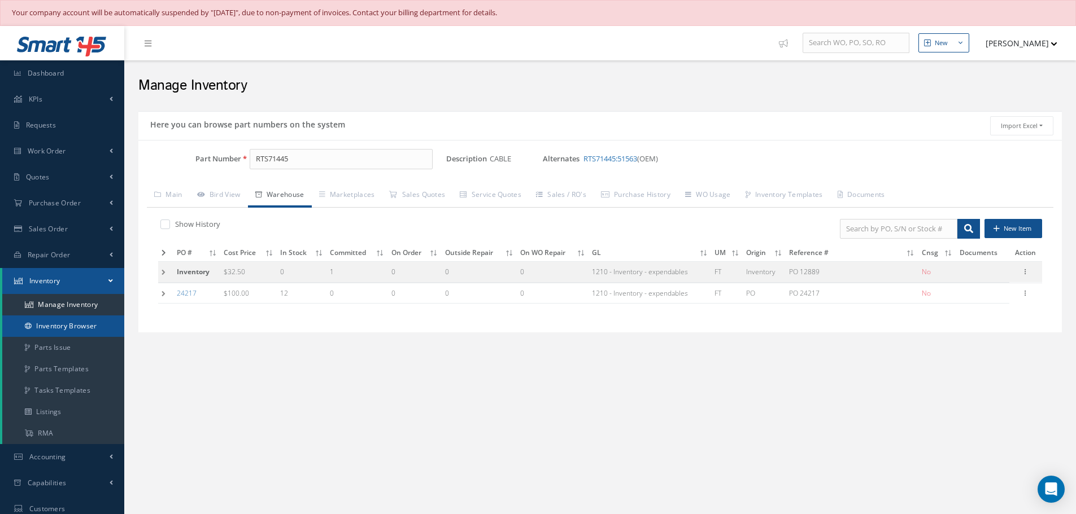
click at [75, 322] on link "Inventory Browser" at bounding box center [63, 326] width 122 height 21
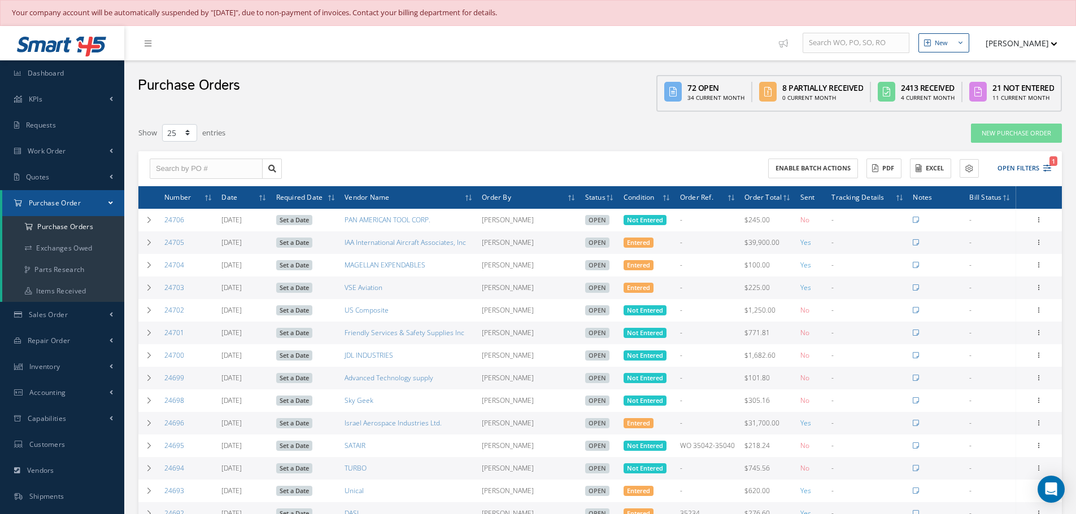
select select "25"
click at [206, 163] on input "text" at bounding box center [206, 169] width 113 height 20
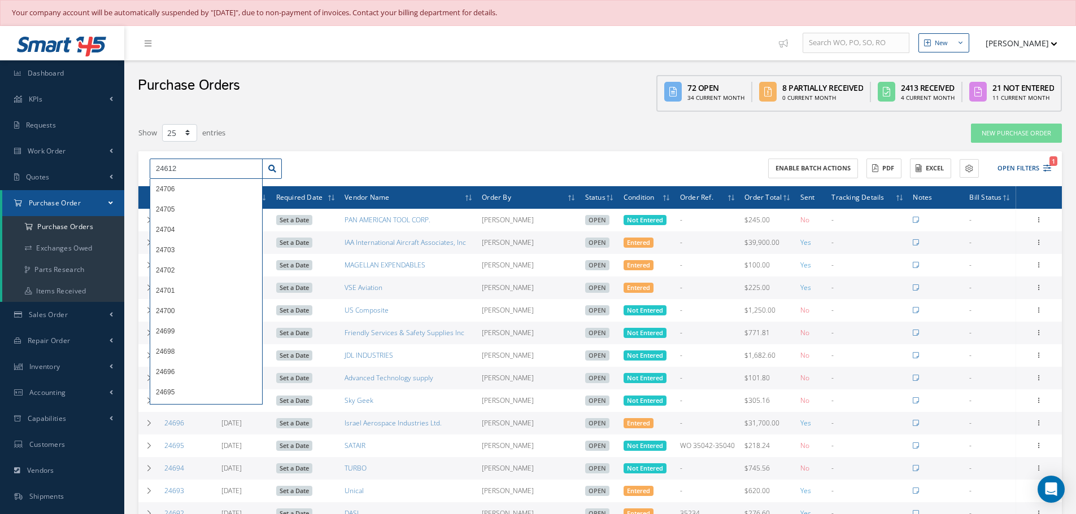
type input "24612"
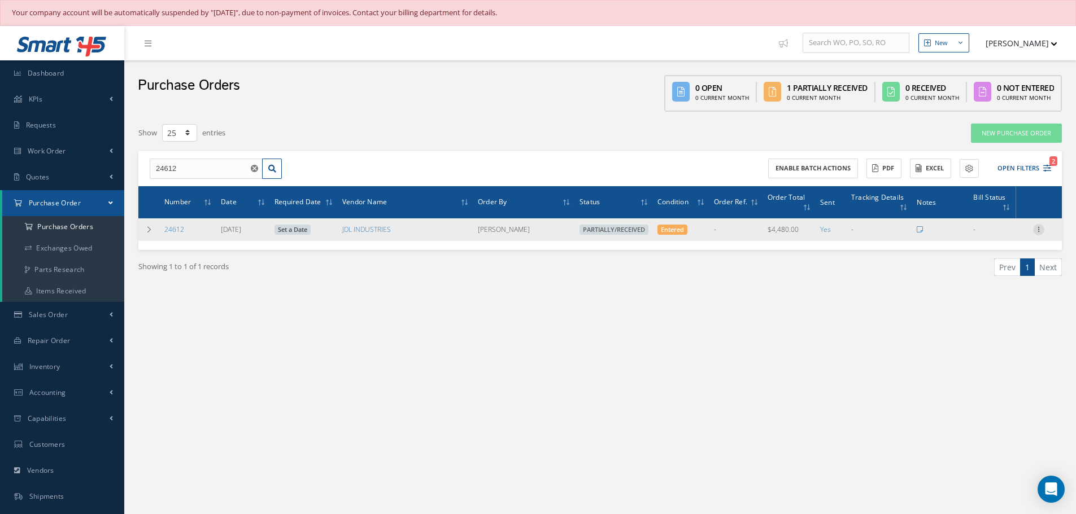
click at [1038, 232] on icon at bounding box center [1038, 228] width 11 height 9
click at [982, 237] on link "Receive" at bounding box center [986, 237] width 89 height 15
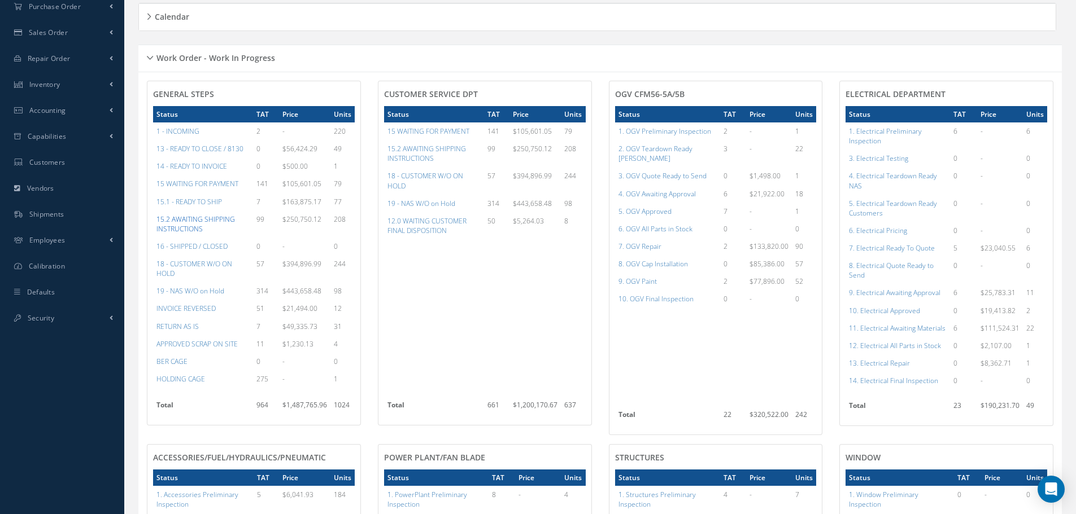
scroll to position [197, 0]
click at [892, 309] on a=96&excludeInternalCustomer=false&excludeInvoicedOrClosed=true&shop_id=13&filtersHidded"] "10. Electrical Approved" at bounding box center [884, 311] width 71 height 10
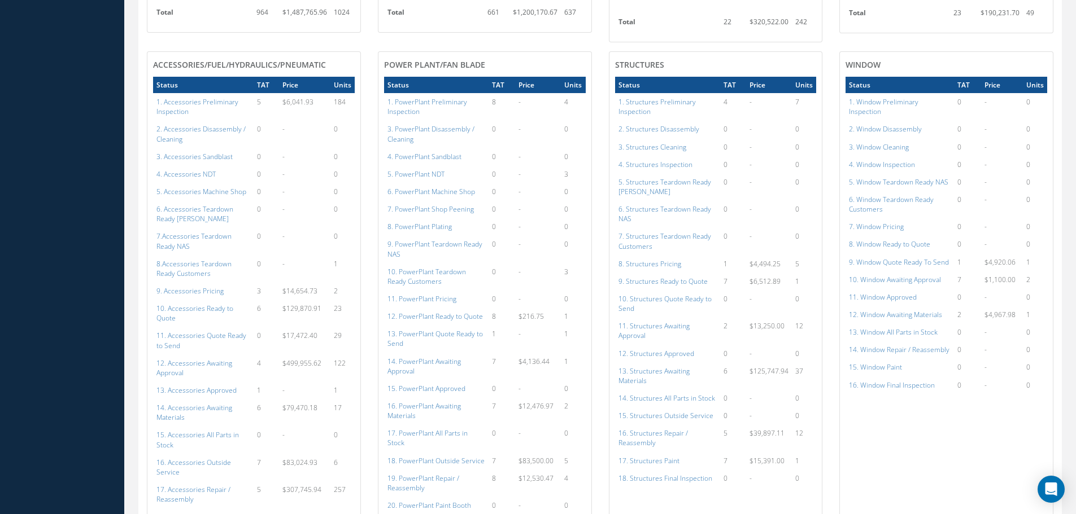
scroll to position [592, 0]
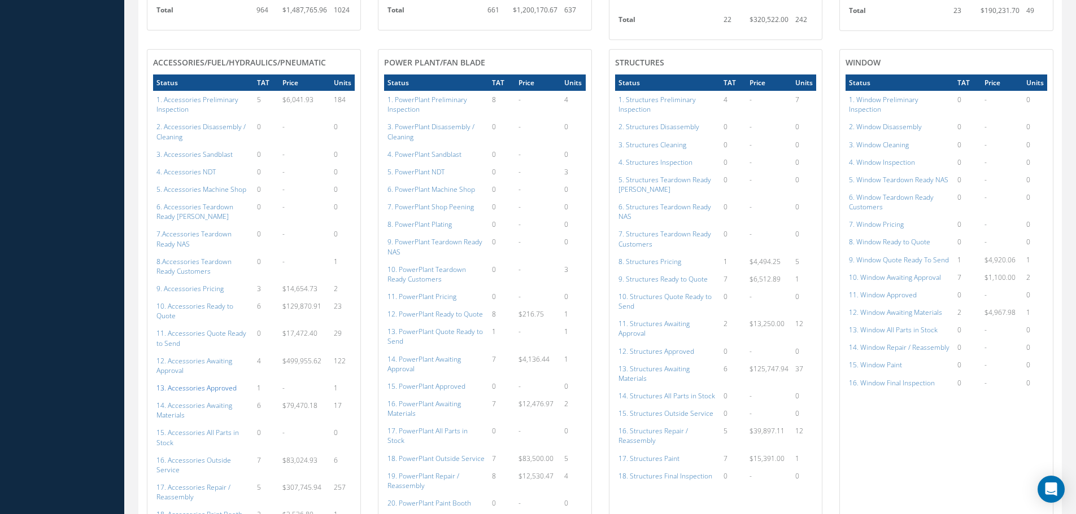
click at [194, 383] on a=113&excludeInternalCustomer=false&excludeInvoicedOrClosed=true&shop_id=14&filtersHidded"] "13. Accessories Approved" at bounding box center [196, 388] width 80 height 10
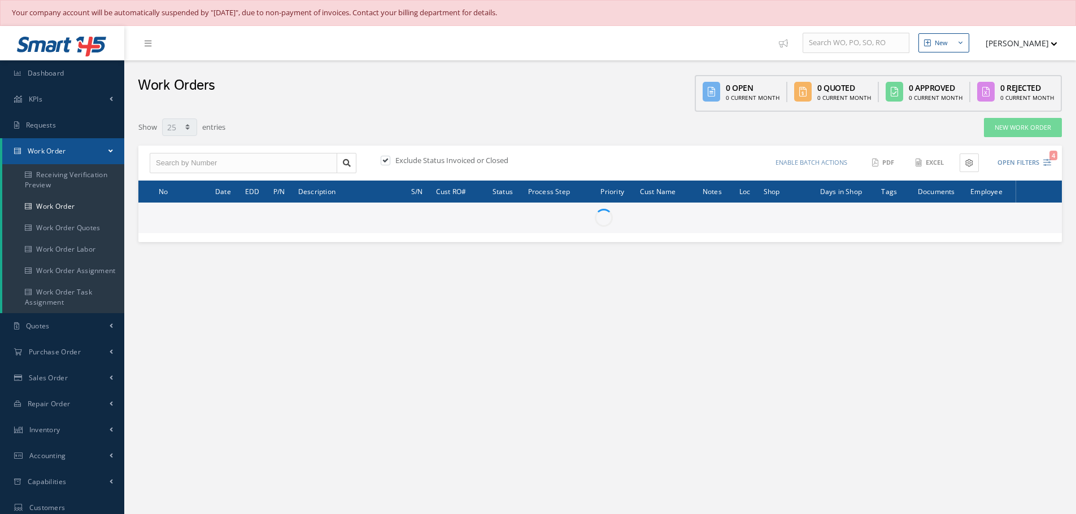
select select "25"
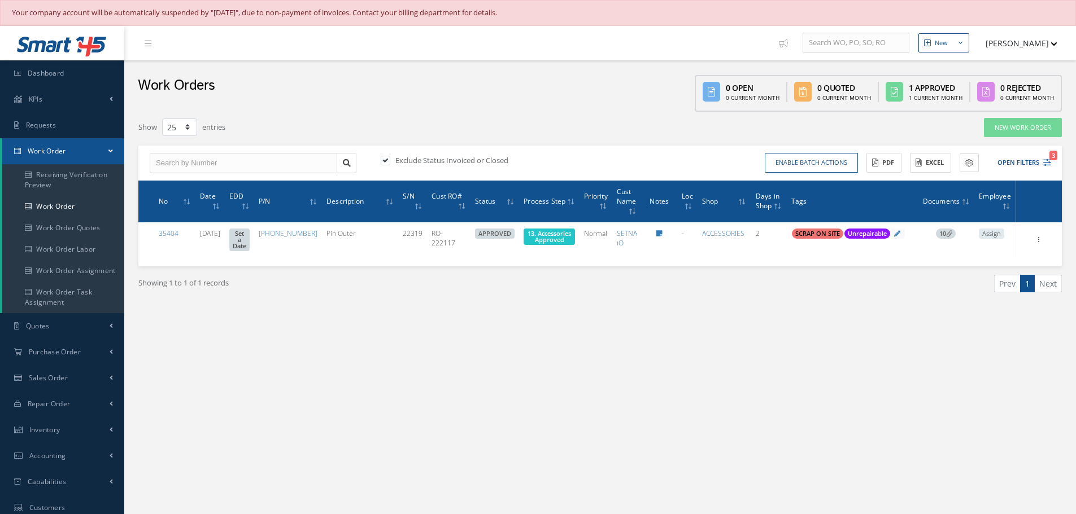
select select "25"
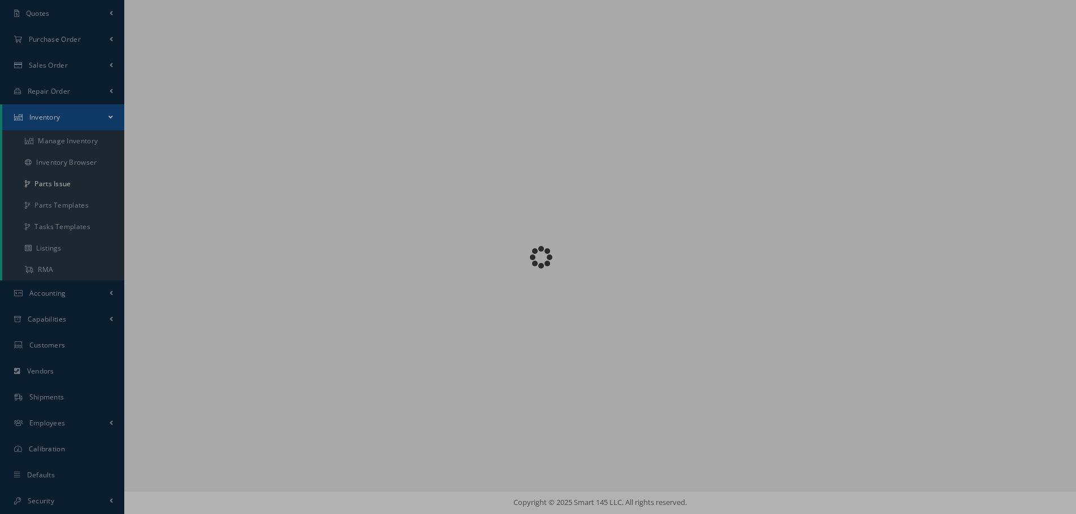
scroll to position [164, 0]
checkbox input "false"
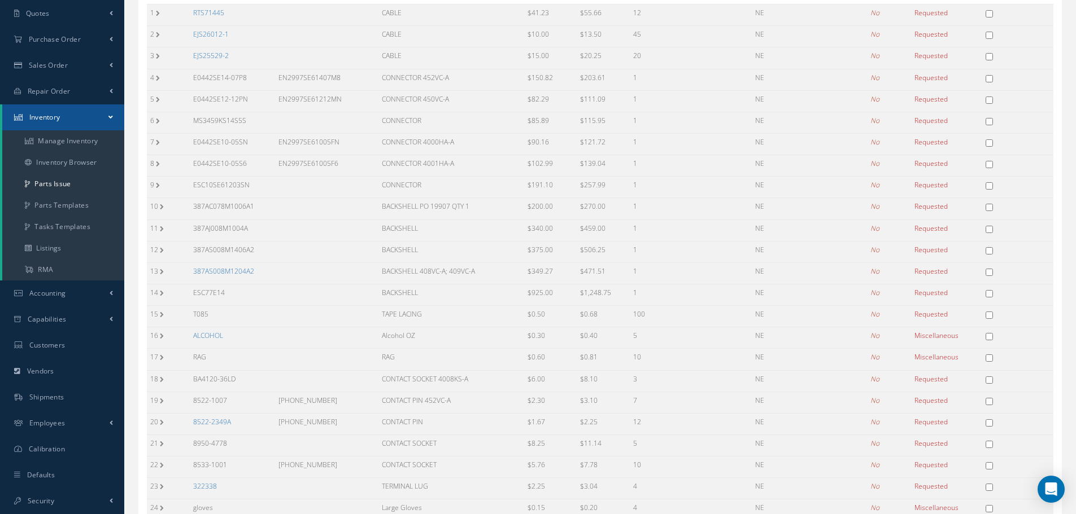
scroll to position [282, 0]
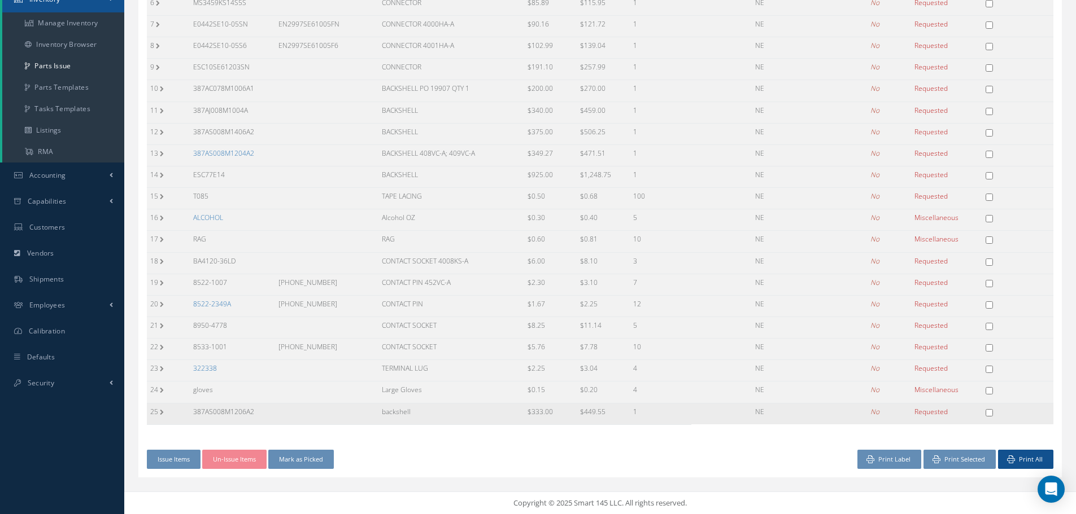
drag, startPoint x: 192, startPoint y: 411, endPoint x: 268, endPoint y: 405, distance: 76.4
click at [268, 405] on td "387AS008M1206A2" at bounding box center [232, 413] width 85 height 21
copy td "387AS008M1206A2"
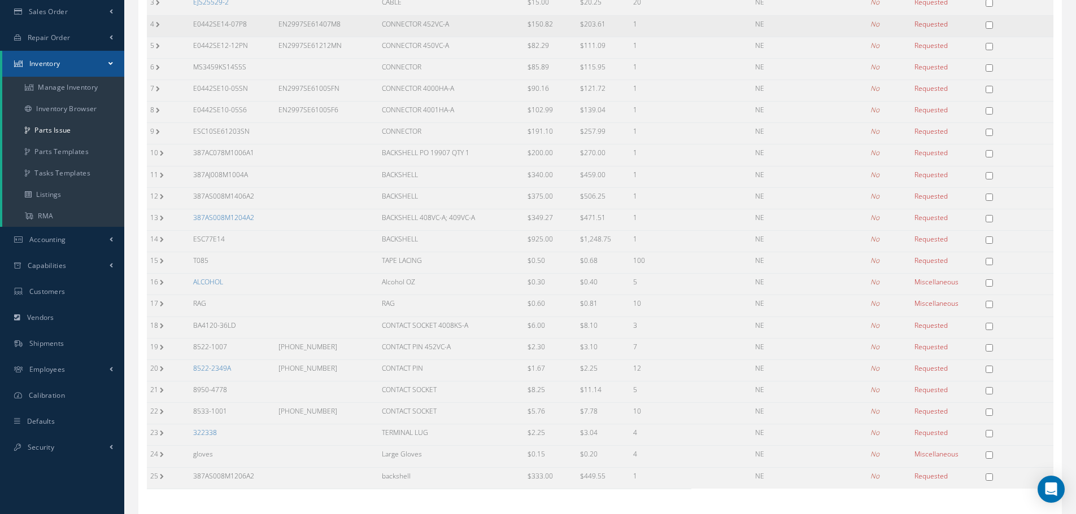
scroll to position [0, 0]
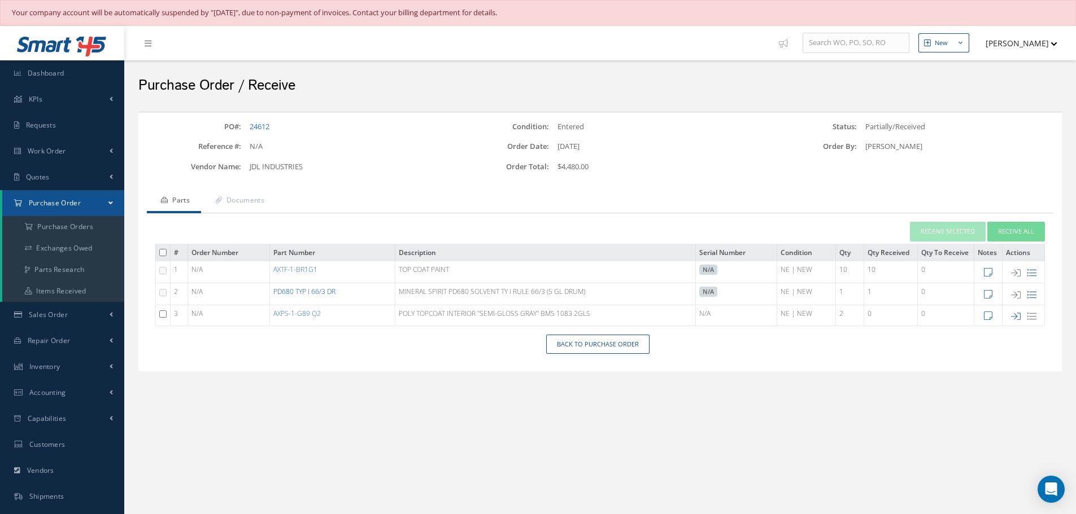
click at [311, 291] on link "PD680 TYP I 66/3 DR" at bounding box center [304, 292] width 62 height 10
click at [605, 341] on link "Back to Purchase Order" at bounding box center [597, 345] width 103 height 20
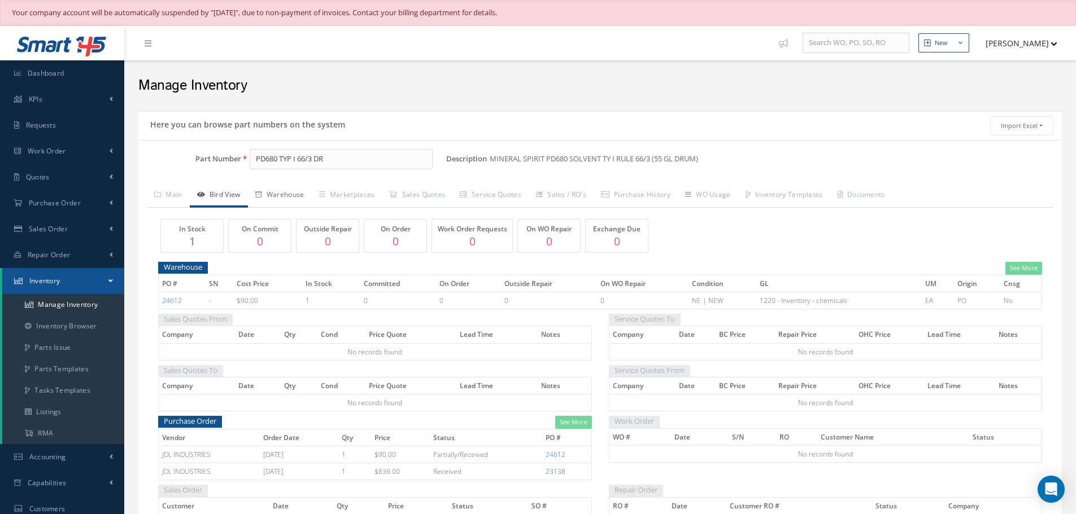
click at [285, 191] on link "Warehouse" at bounding box center [280, 196] width 64 height 24
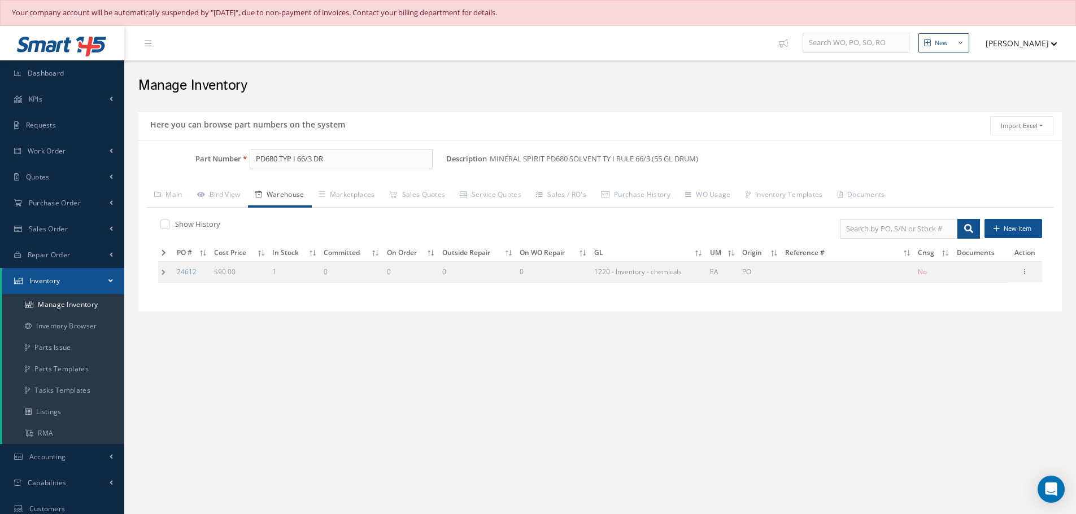
click at [165, 274] on td at bounding box center [165, 272] width 15 height 21
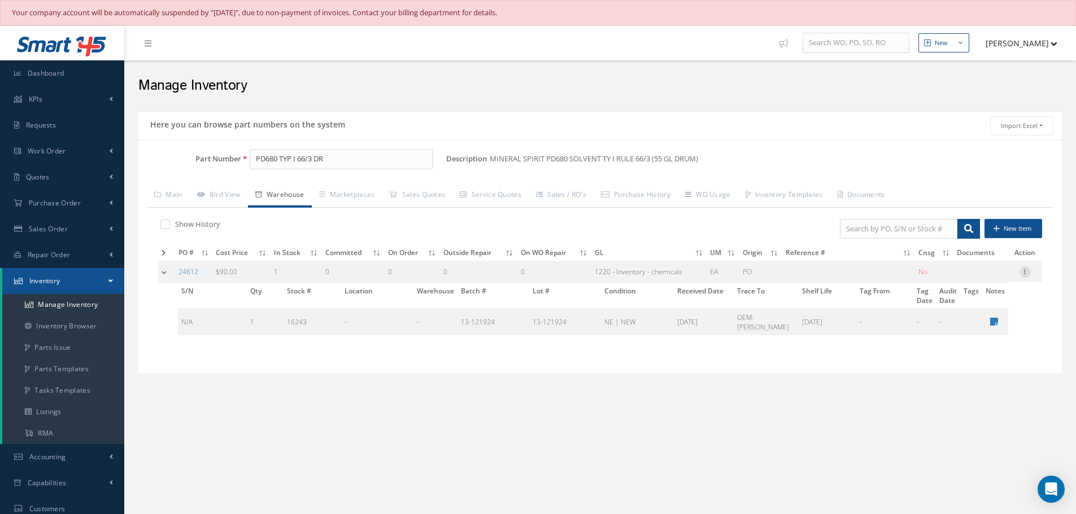
click at [1026, 273] on icon at bounding box center [1024, 271] width 11 height 9
click at [965, 281] on link "Edit" at bounding box center [972, 279] width 89 height 15
type input "90.00"
type input "[DATE]"
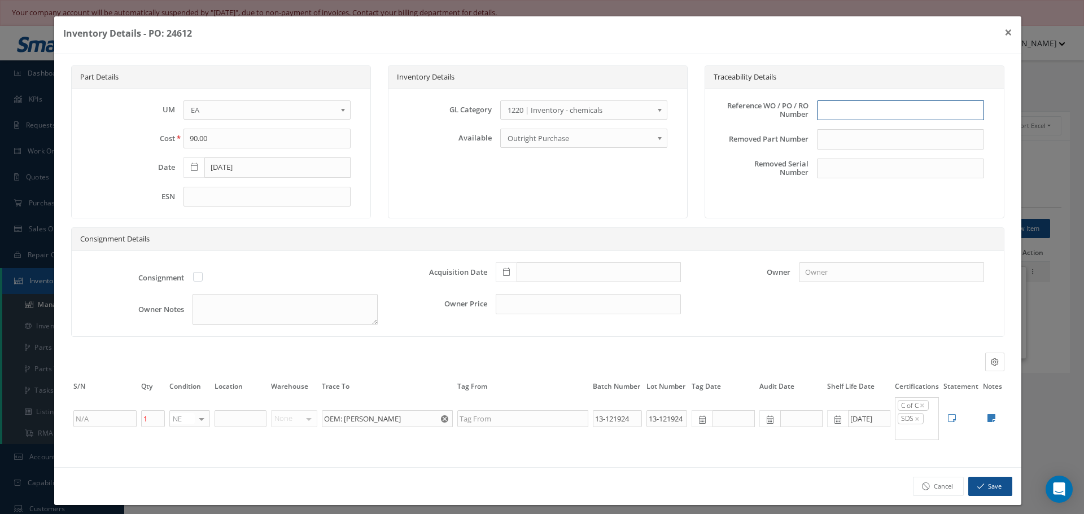
click at [837, 111] on input "text" at bounding box center [900, 111] width 167 height 20
type input "PO 24612"
click at [503, 272] on icon at bounding box center [506, 272] width 7 height 8
click at [549, 185] on td "13" at bounding box center [551, 187] width 17 height 17
type input "[DATE]"
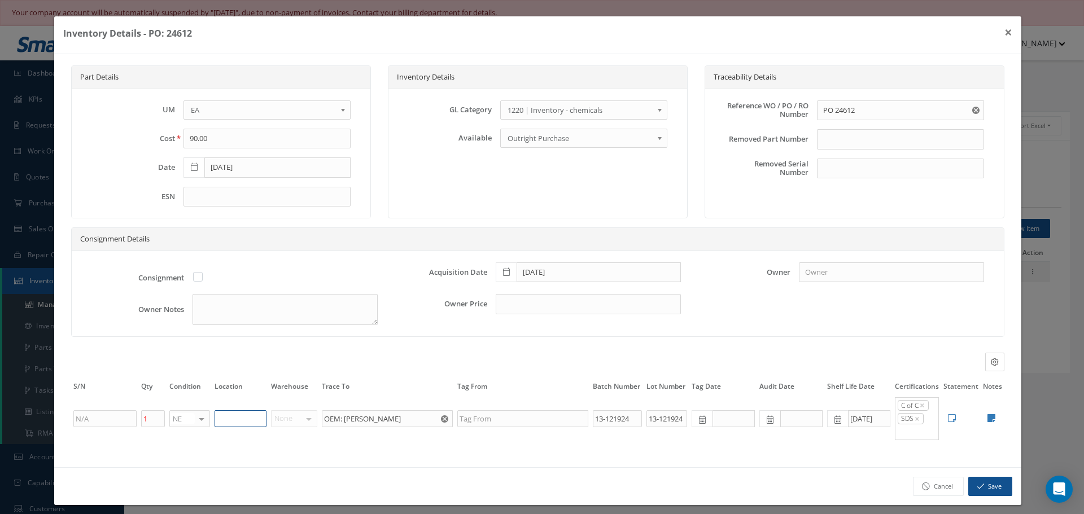
click at [235, 421] on input "text" at bounding box center [241, 419] width 52 height 17
type input "RED"
click at [988, 420] on icon at bounding box center [992, 418] width 8 height 9
type textarea "OEM C OF C"
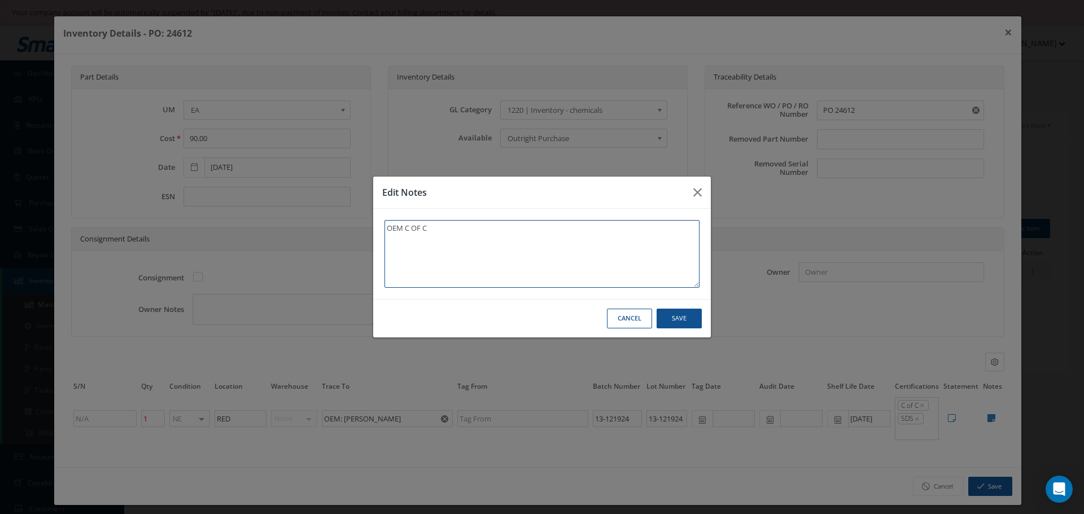
click at [448, 228] on textarea "OEM C OF C" at bounding box center [542, 254] width 315 height 68
type textarea "OEM C OF C"
type textarea "OEM C OF C *"
type textarea "OEM C OF C **"
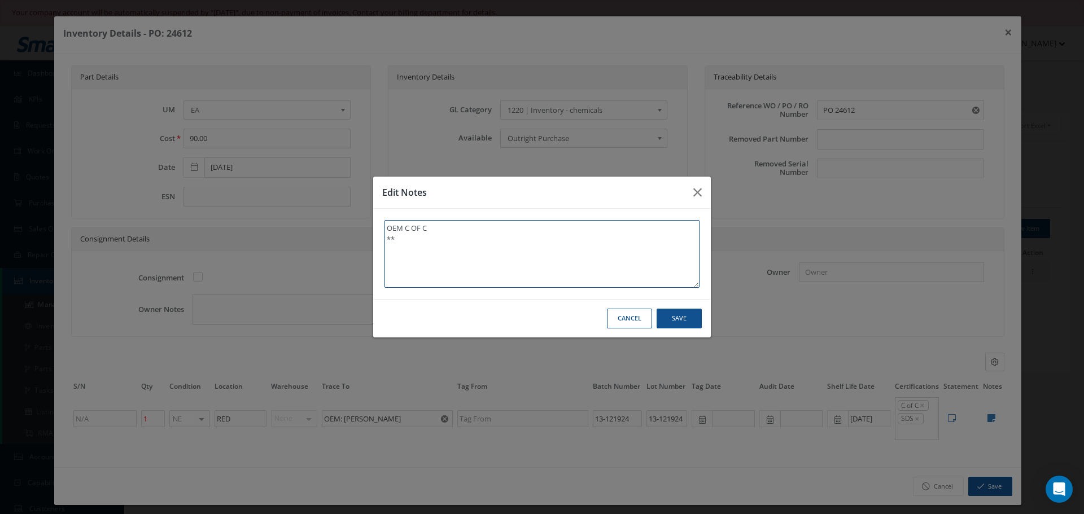
type textarea "OEM C OF C **"
type textarea "OEM C OF C ** R"
type textarea "OEM C OF C ** RE"
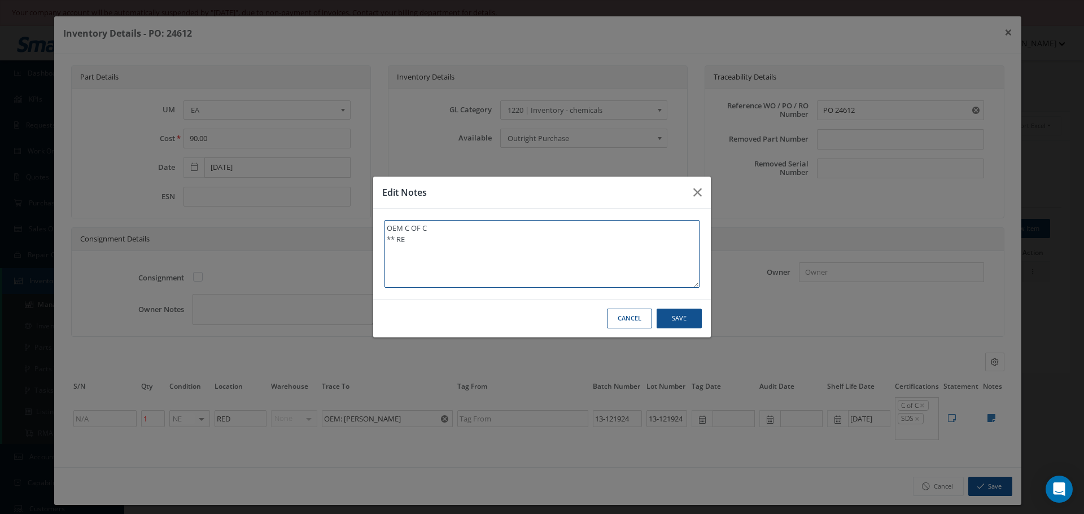
type textarea "OEM C OF C ** REC"
type textarea "OEM C OF C ** RECE"
type textarea "OEM C OF C ** RECEI"
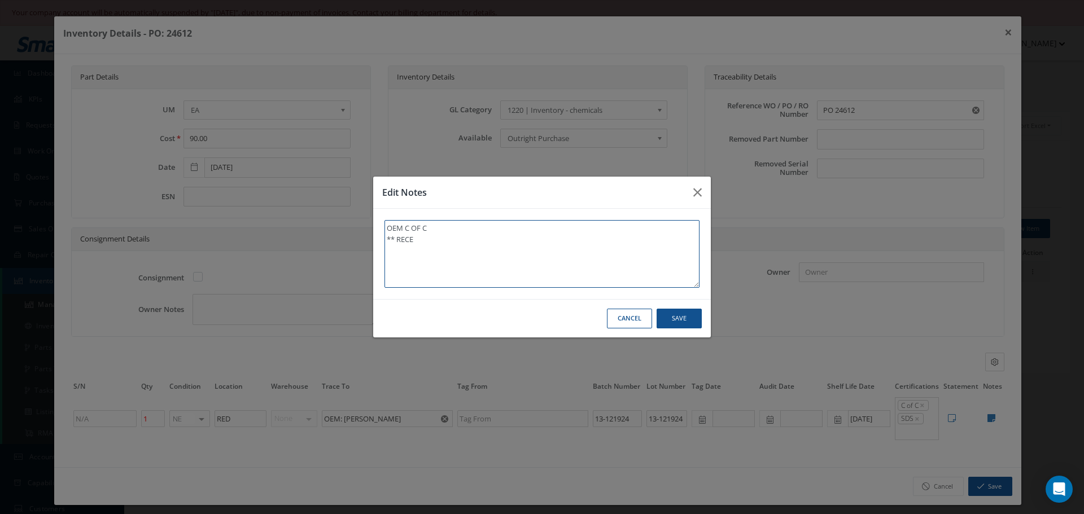
type textarea "OEM C OF C ** RECEI"
type textarea "OEM C OF C ** RECEIV"
type textarea "OEM C OF C ** RECEIVE"
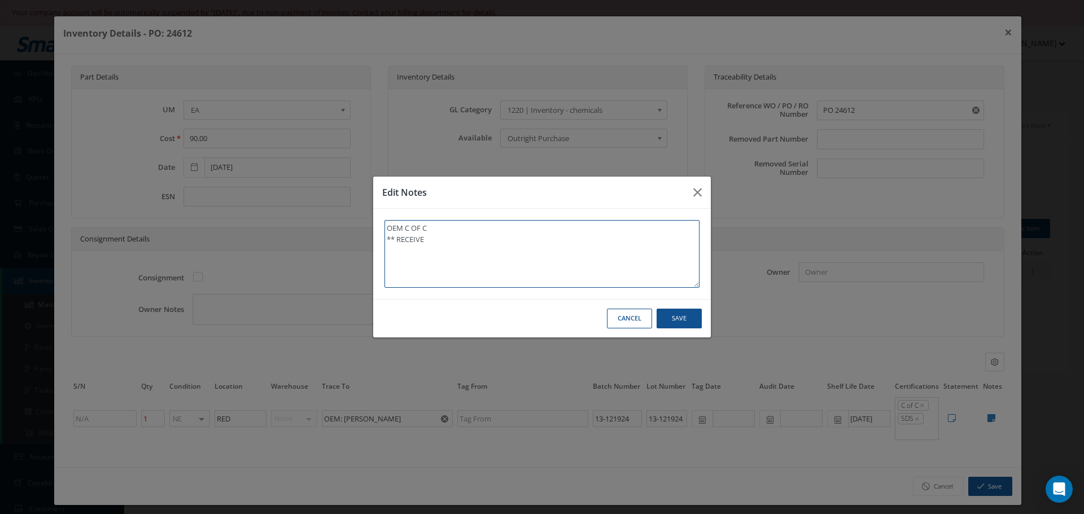
type textarea "OEM C OF C ** RECEIVED"
type textarea "OEM C OF C ** RECEIVED S"
type textarea "OEM C OF C ** RECEIVED ST"
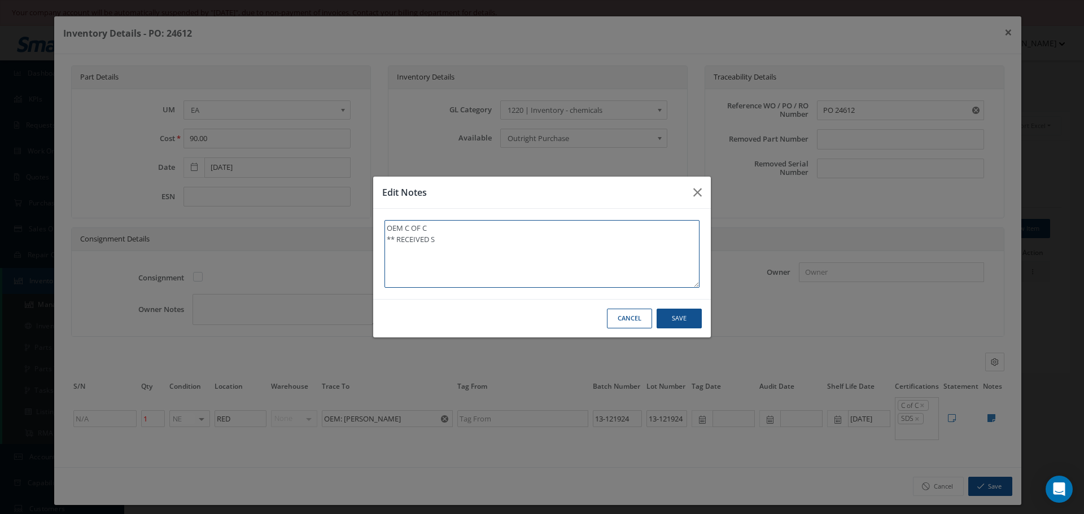
type textarea "OEM C OF C ** RECEIVED ST"
type textarea "OEM C OF C ** RECEIVED STO"
type textarea "OEM C OF C ** RECEIVED STOC"
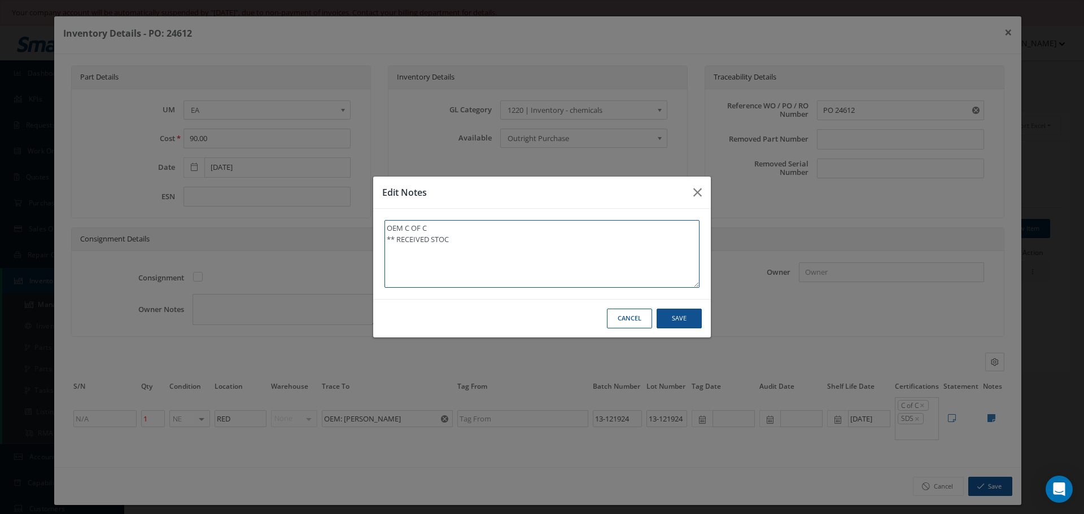
type textarea "OEM C OF C ** RECEIVED STOCK"
type textarea "OEM C OF C ** RECEIVED STOCK 0"
type textarea "OEM C OF C ** RECEIVED STOCK 08"
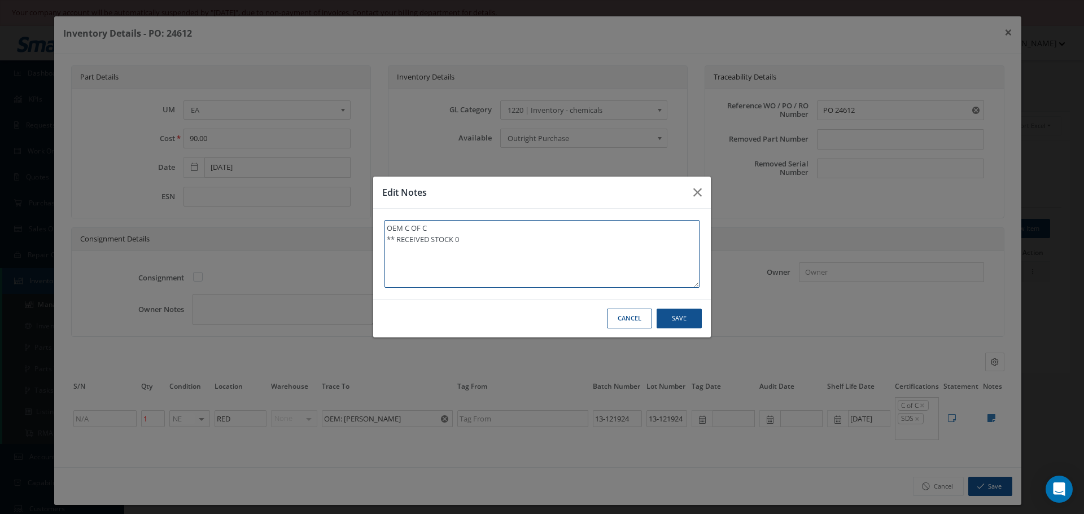
type textarea "OEM C OF C ** RECEIVED STOCK 08"
type textarea "OEM C OF C ** RECEIVED STOCK 08/"
type textarea "OEM C OF C ** RECEIVED STOCK 08/1"
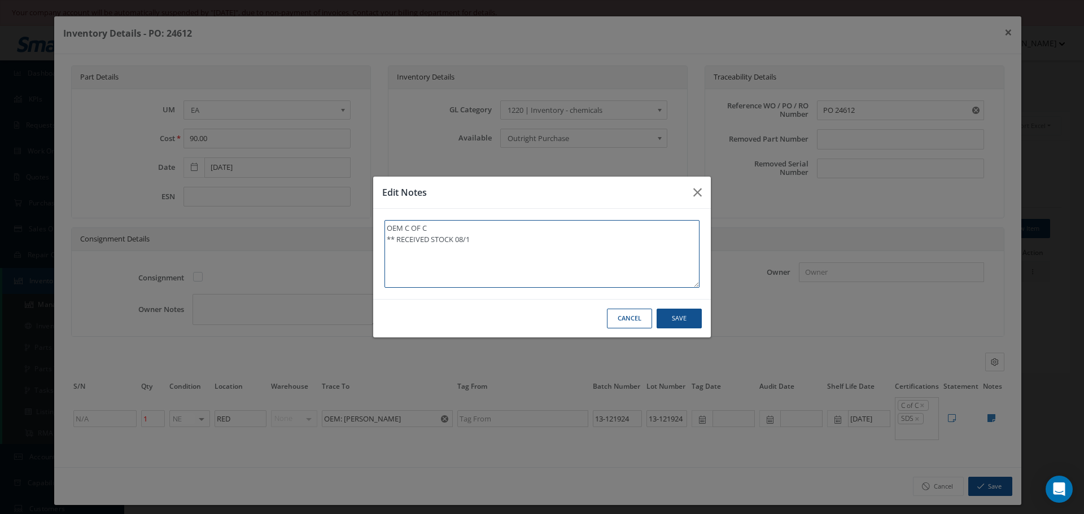
type textarea "OEM C OF C ** RECEIVED STOCK 08/13"
type textarea "OEM C OF C ** RECEIVED STOCK 08/13/"
type textarea "OEM C OF C ** RECEIVED STOCK 08/13/2"
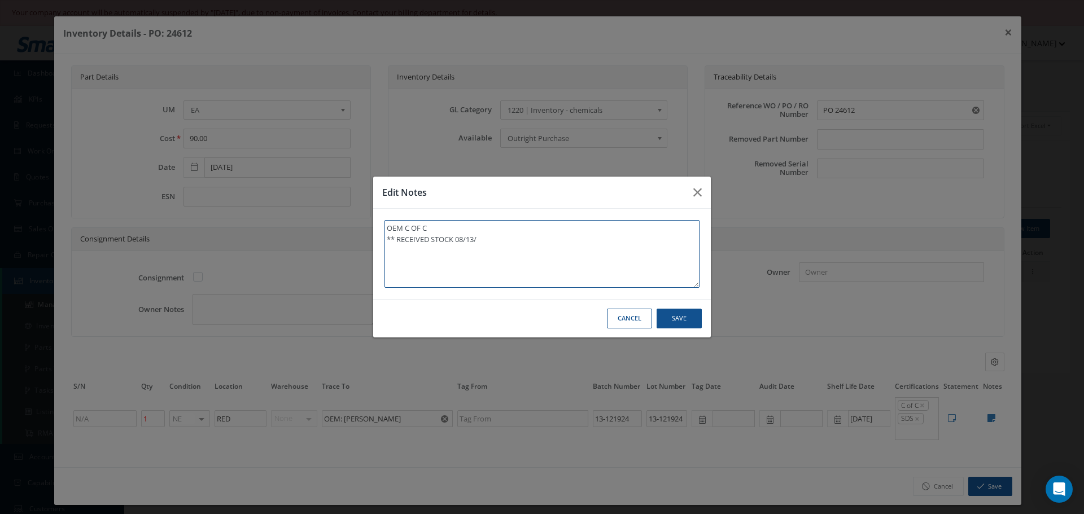
type textarea "OEM C OF C ** RECEIVED STOCK 08/13/2"
type textarea "OEM C OF C ** RECEIVED STOCK 08/13/20"
type textarea "OEM C OF C ** RECEIVED STOCK 08/13/202"
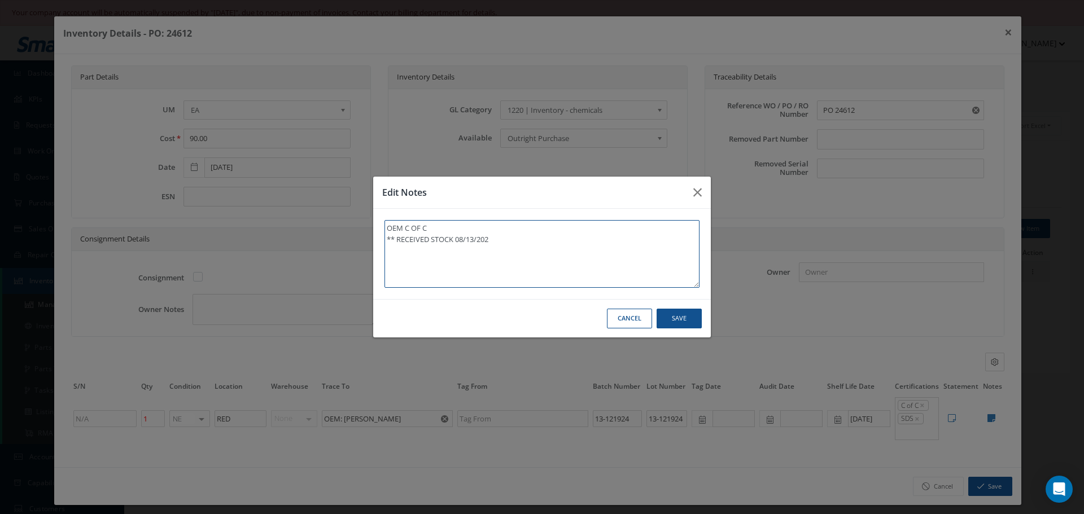
type textarea "OEM C OF C ** RECEIVED STOCK 08/13/2025"
type textarea "OEM C OF C ** RECEIVED STOCK 08/13/2025."
click at [0, 0] on button "Save" at bounding box center [0, 0] width 0 height 0
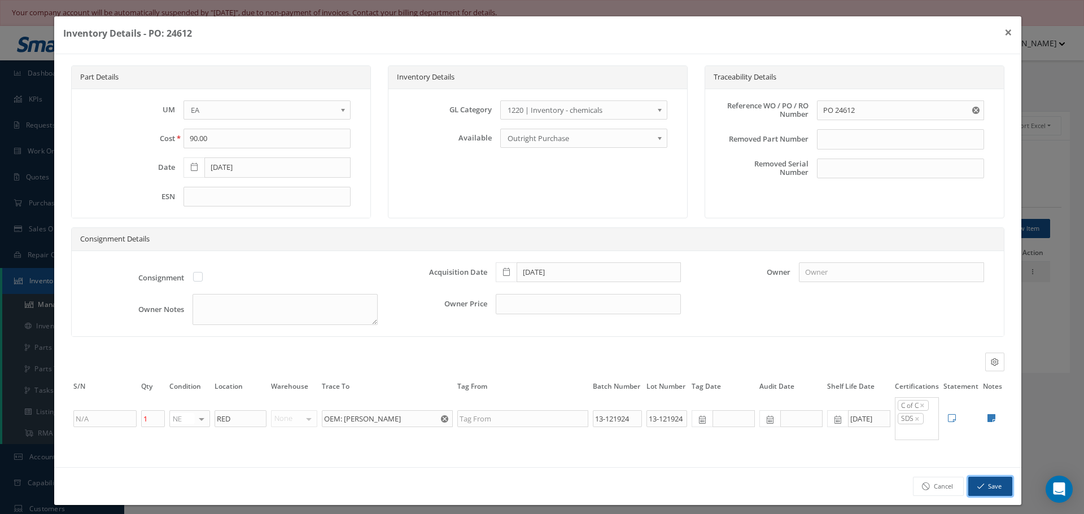
click at [983, 492] on button "Save" at bounding box center [990, 487] width 44 height 20
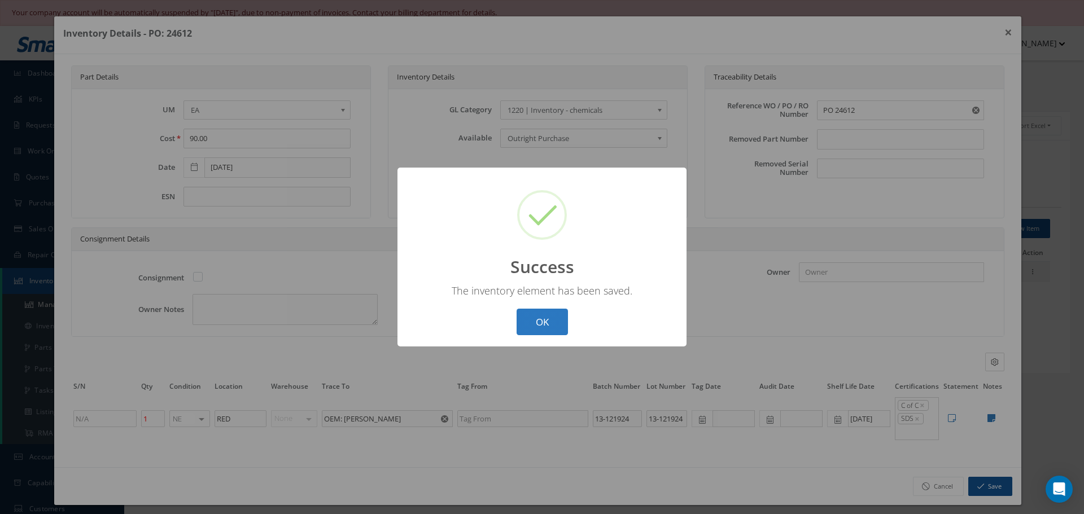
click at [547, 328] on button "OK" at bounding box center [542, 322] width 51 height 27
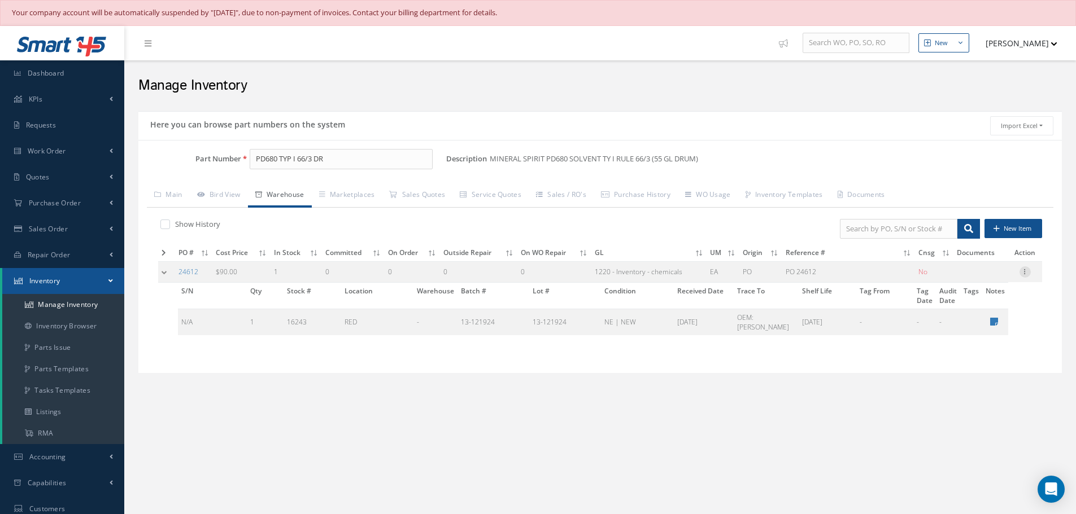
click at [1025, 272] on icon at bounding box center [1024, 271] width 11 height 9
click at [973, 315] on link "Label" at bounding box center [972, 317] width 89 height 15
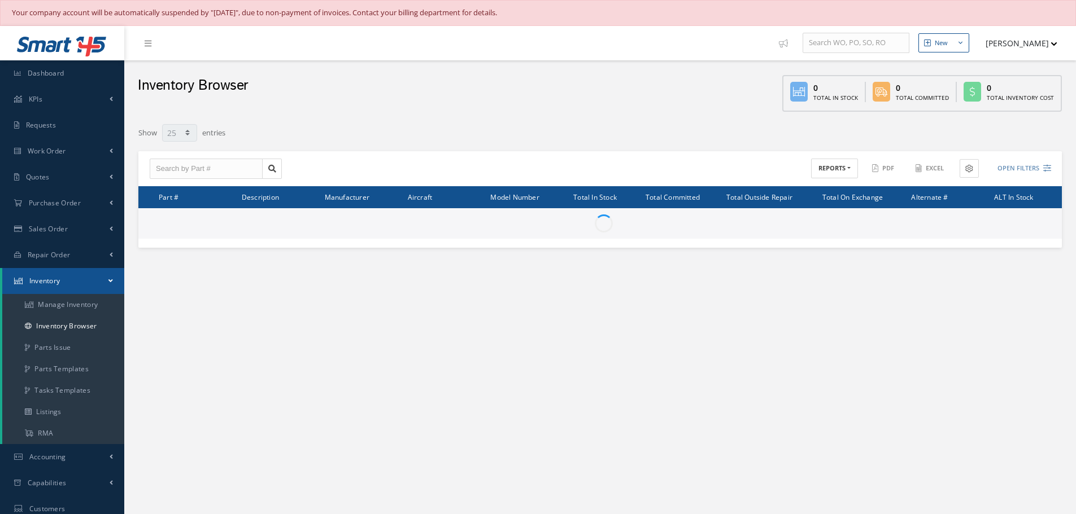
select select "25"
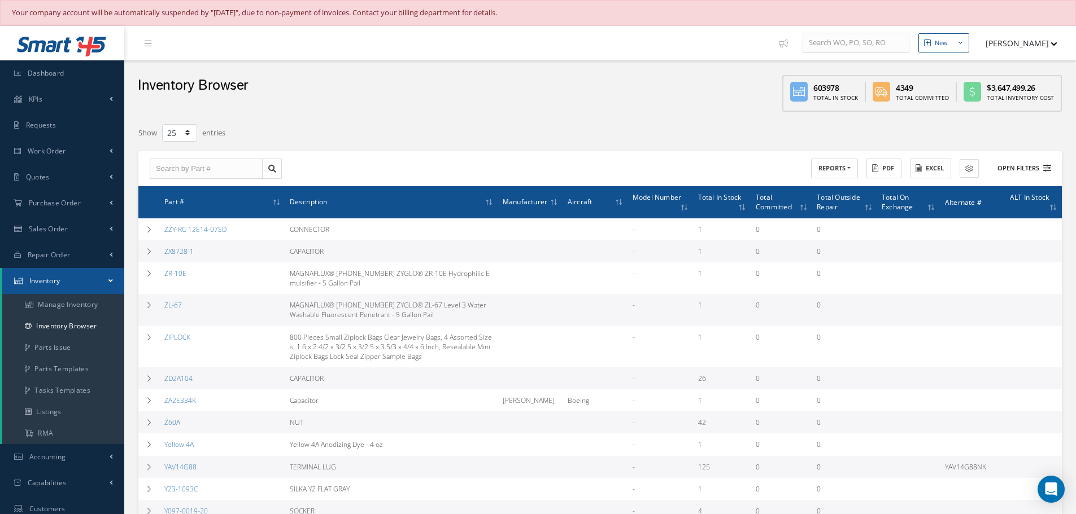
click at [1028, 171] on button "Open Filters" at bounding box center [1019, 168] width 64 height 19
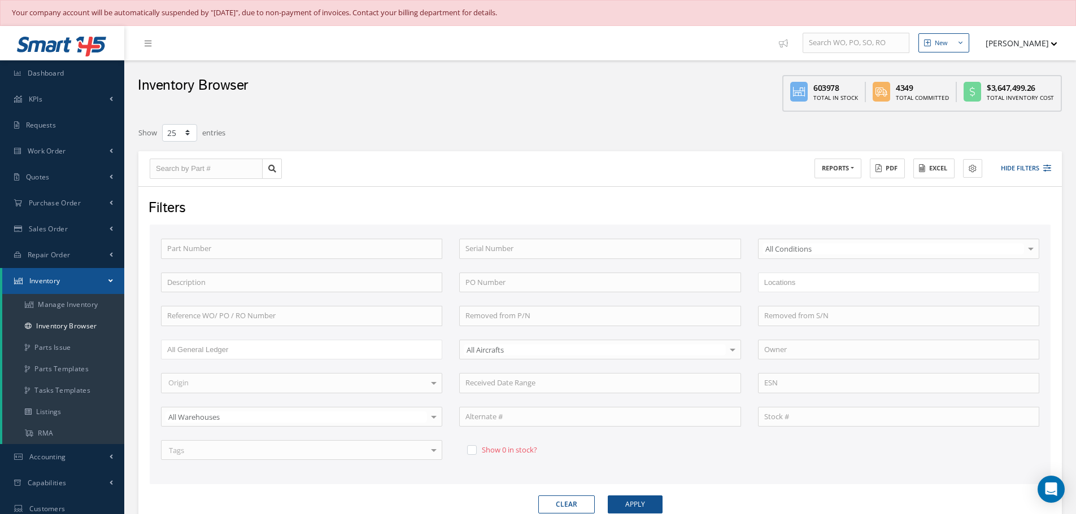
click at [1023, 171] on button "Hide Filters" at bounding box center [1020, 168] width 60 height 19
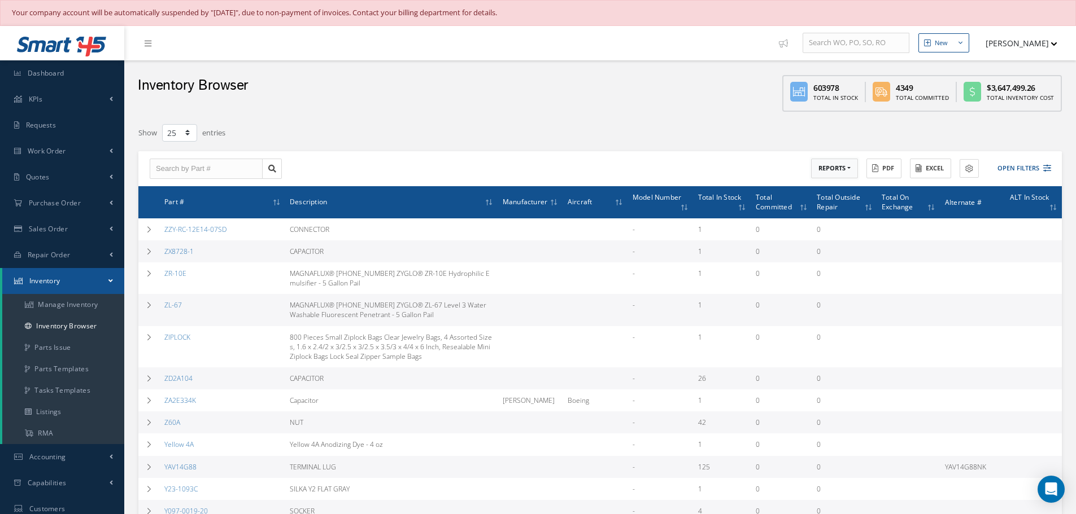
click at [849, 169] on button "REPORTS" at bounding box center [834, 169] width 47 height 20
click at [840, 184] on link "Shelf Life Due" at bounding box center [856, 187] width 90 height 15
click at [849, 167] on button "REPORTS" at bounding box center [834, 169] width 47 height 20
click at [846, 190] on link "Shelf Life Due" at bounding box center [856, 187] width 90 height 15
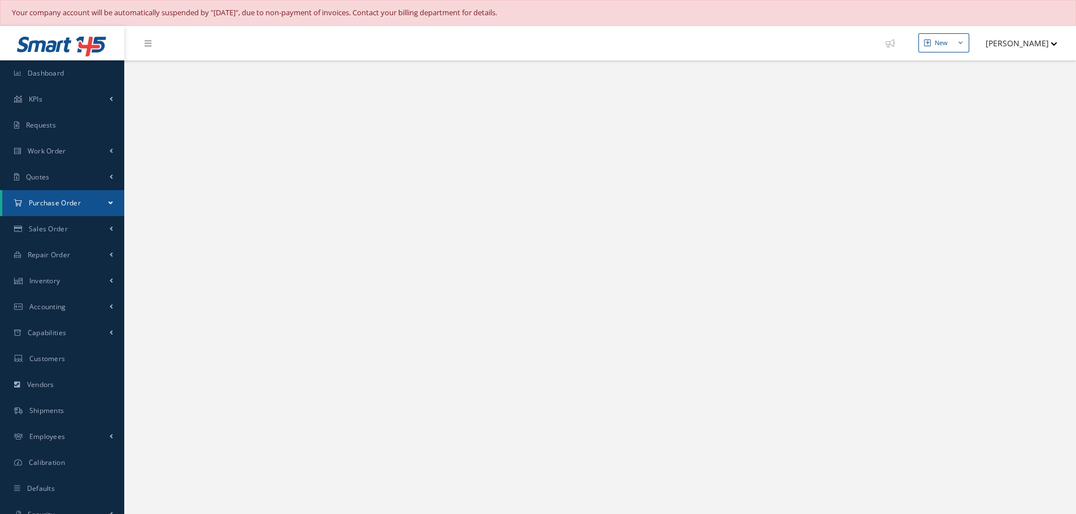
select select "25"
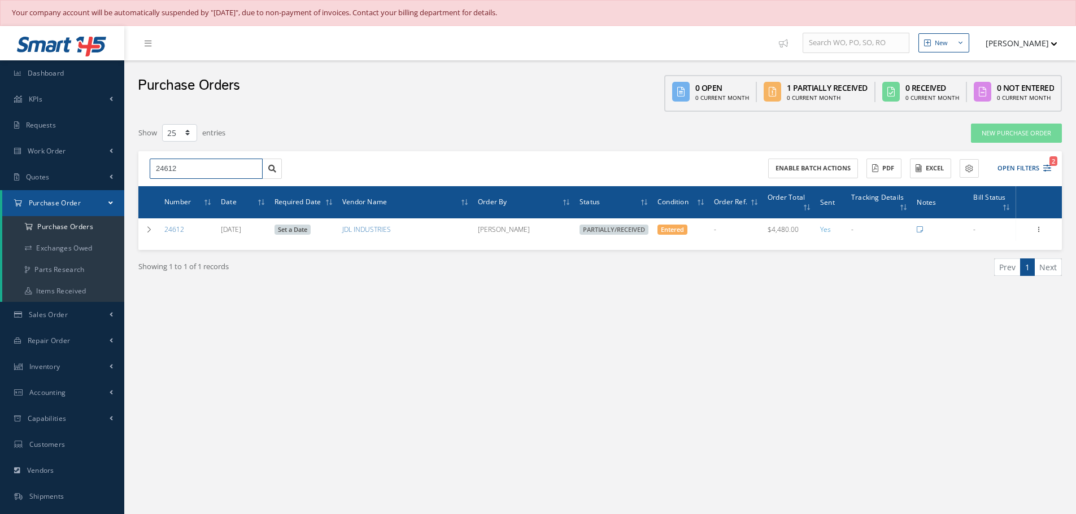
click at [186, 170] on input "24612" at bounding box center [206, 169] width 113 height 20
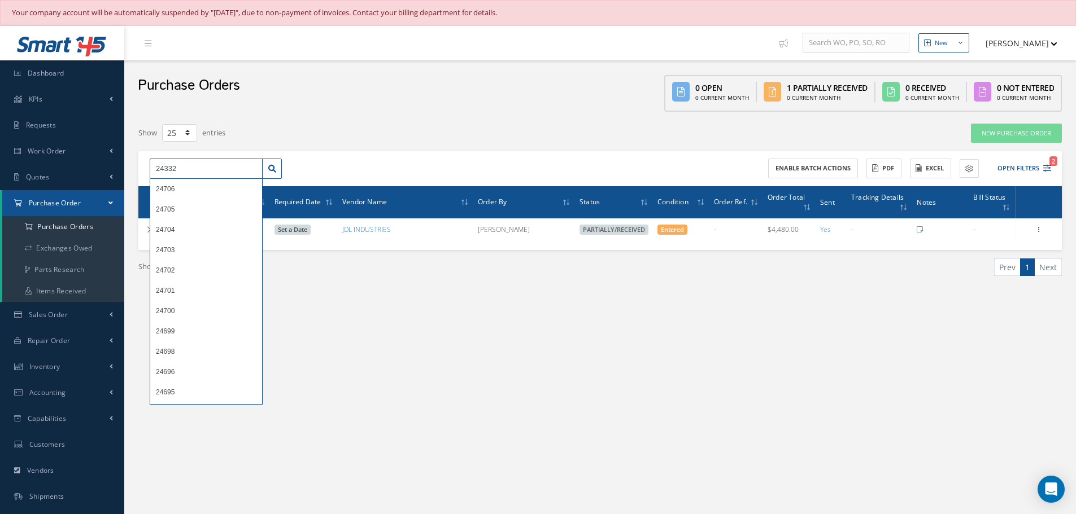
type input "24332"
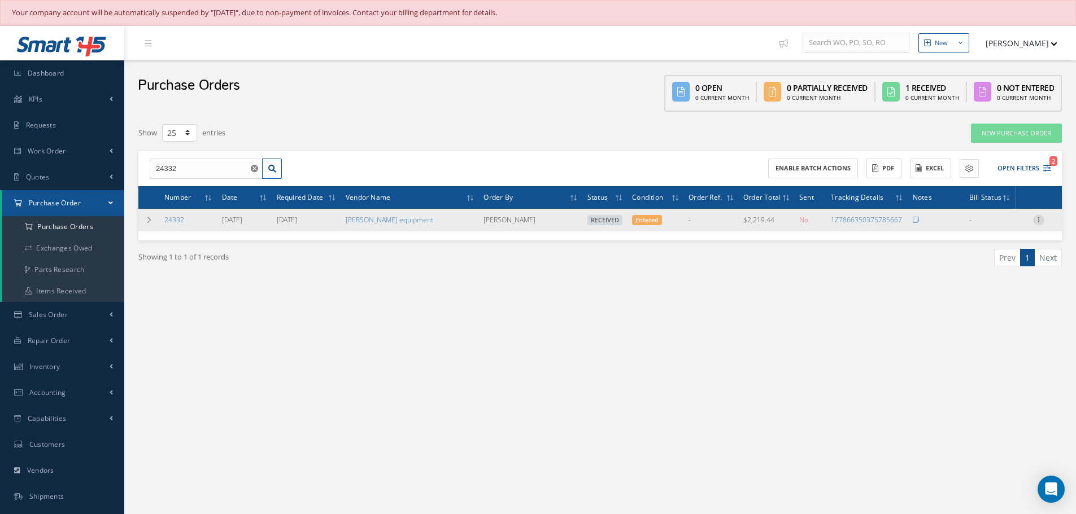
click at [1037, 217] on icon at bounding box center [1038, 219] width 11 height 9
click at [998, 230] on link "Receiving Details" at bounding box center [986, 227] width 89 height 15
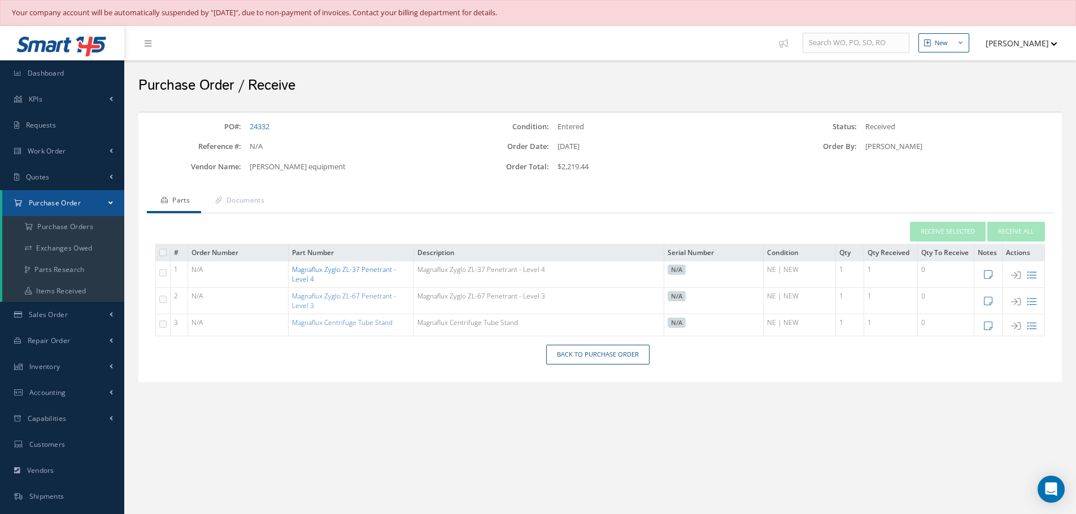
click at [367, 268] on link "Magnaflux Zyglo ZL-37 Penetrant - Level 4" at bounding box center [344, 274] width 104 height 19
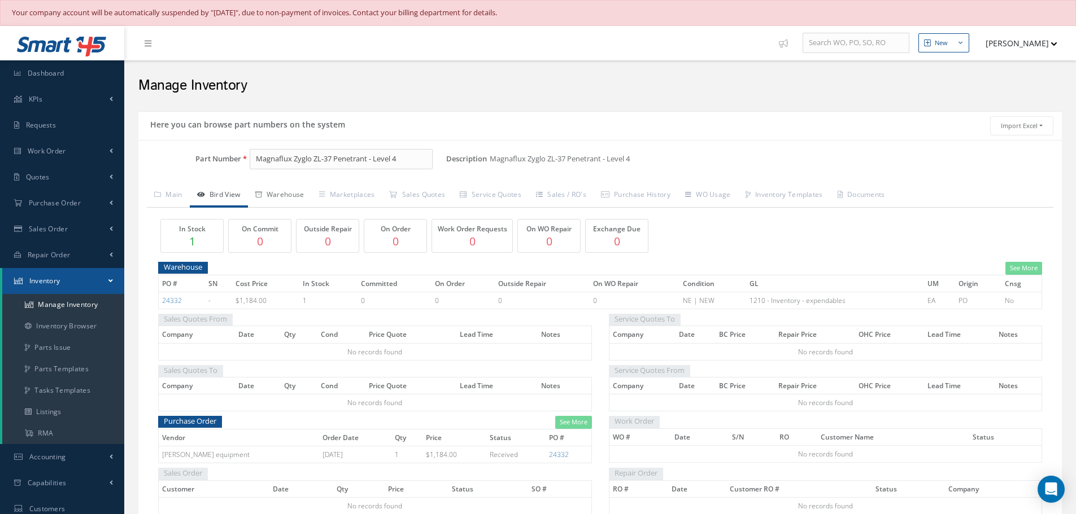
click at [293, 192] on link "Warehouse" at bounding box center [280, 196] width 64 height 24
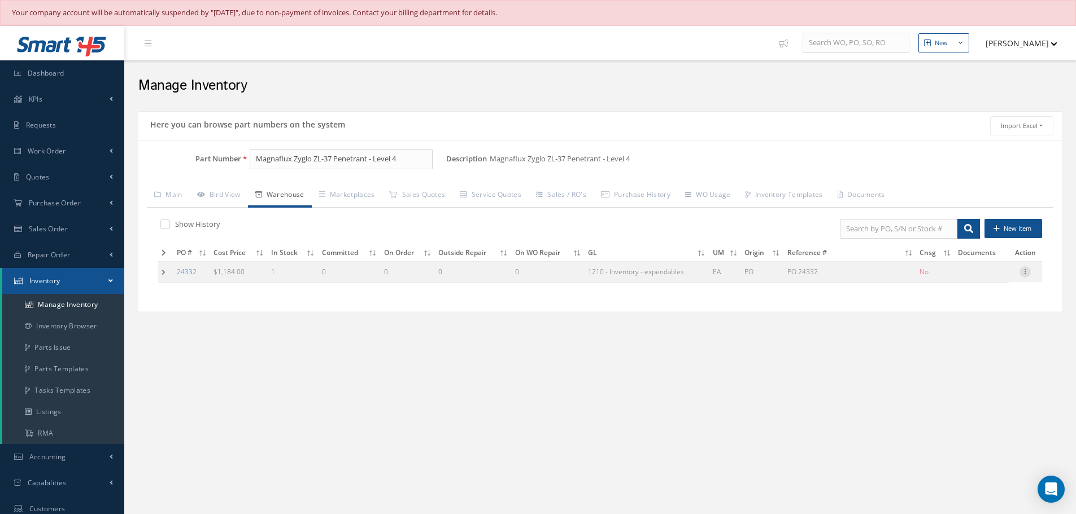
click at [1025, 271] on icon at bounding box center [1024, 271] width 11 height 9
click at [975, 278] on link "Edit" at bounding box center [972, 279] width 89 height 15
type input "1184.00"
type input "[DATE]"
type input "PO 24332"
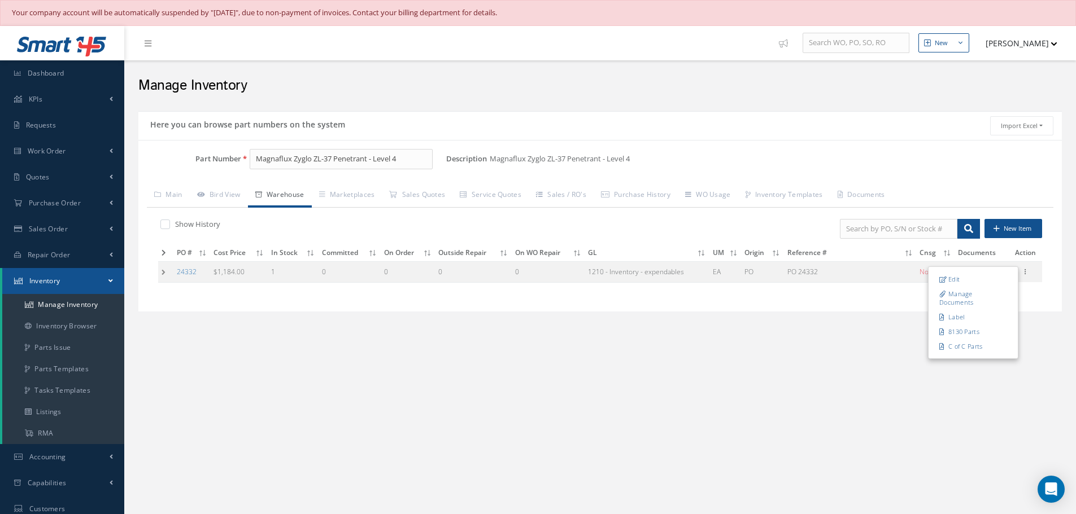
type input "[DATE]"
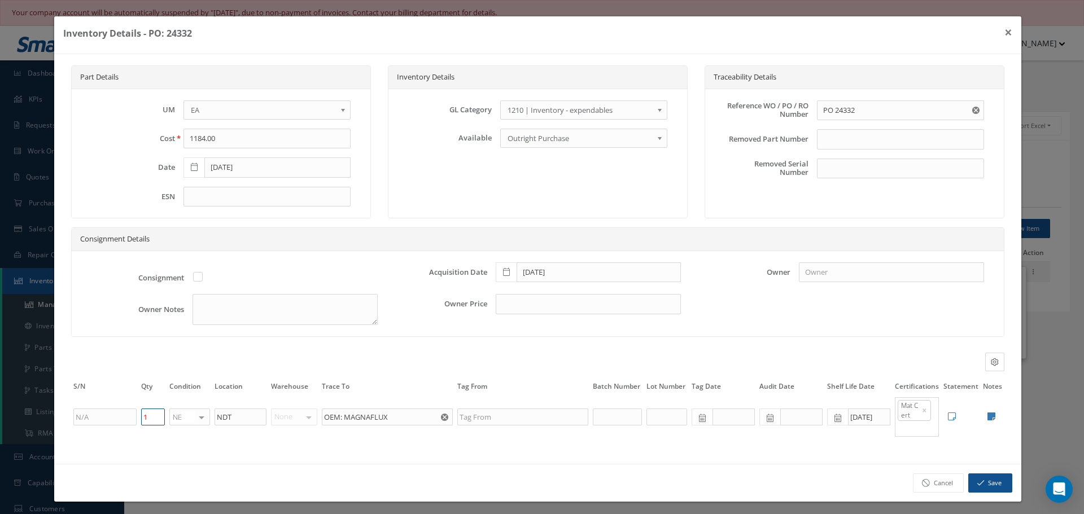
click at [155, 423] on input "1" at bounding box center [153, 417] width 24 height 17
type input "0"
click at [978, 481] on button "Save" at bounding box center [990, 484] width 44 height 20
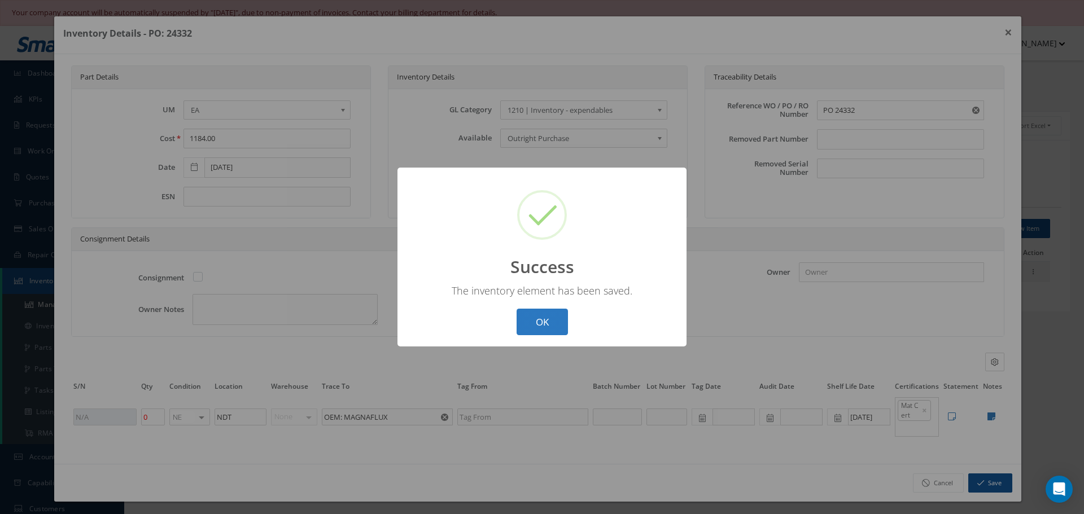
click at [541, 324] on button "OK" at bounding box center [542, 322] width 51 height 27
